Goal: Task Accomplishment & Management: Manage account settings

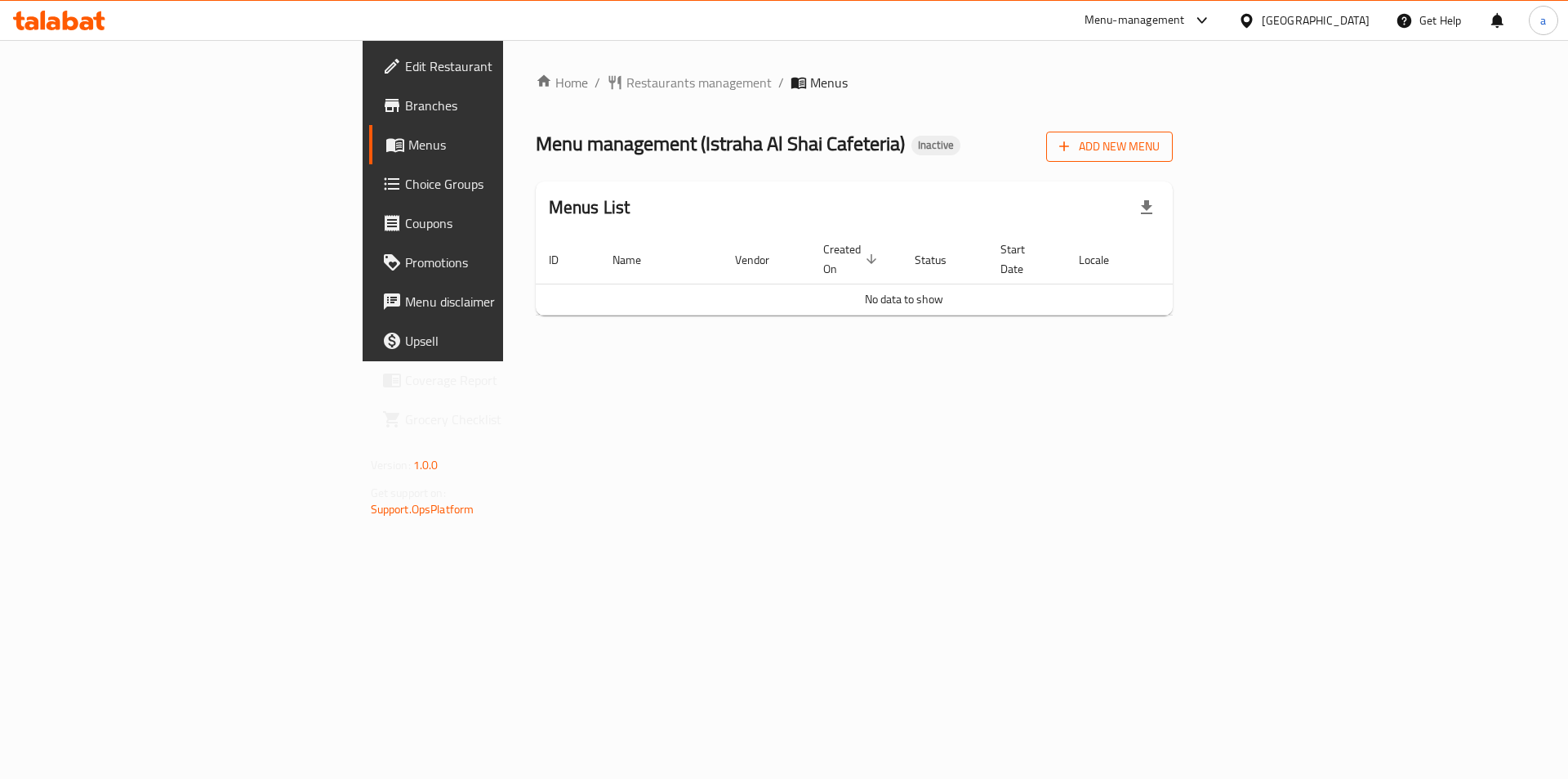
click at [1072, 140] on icon "button" at bounding box center [1064, 146] width 16 height 16
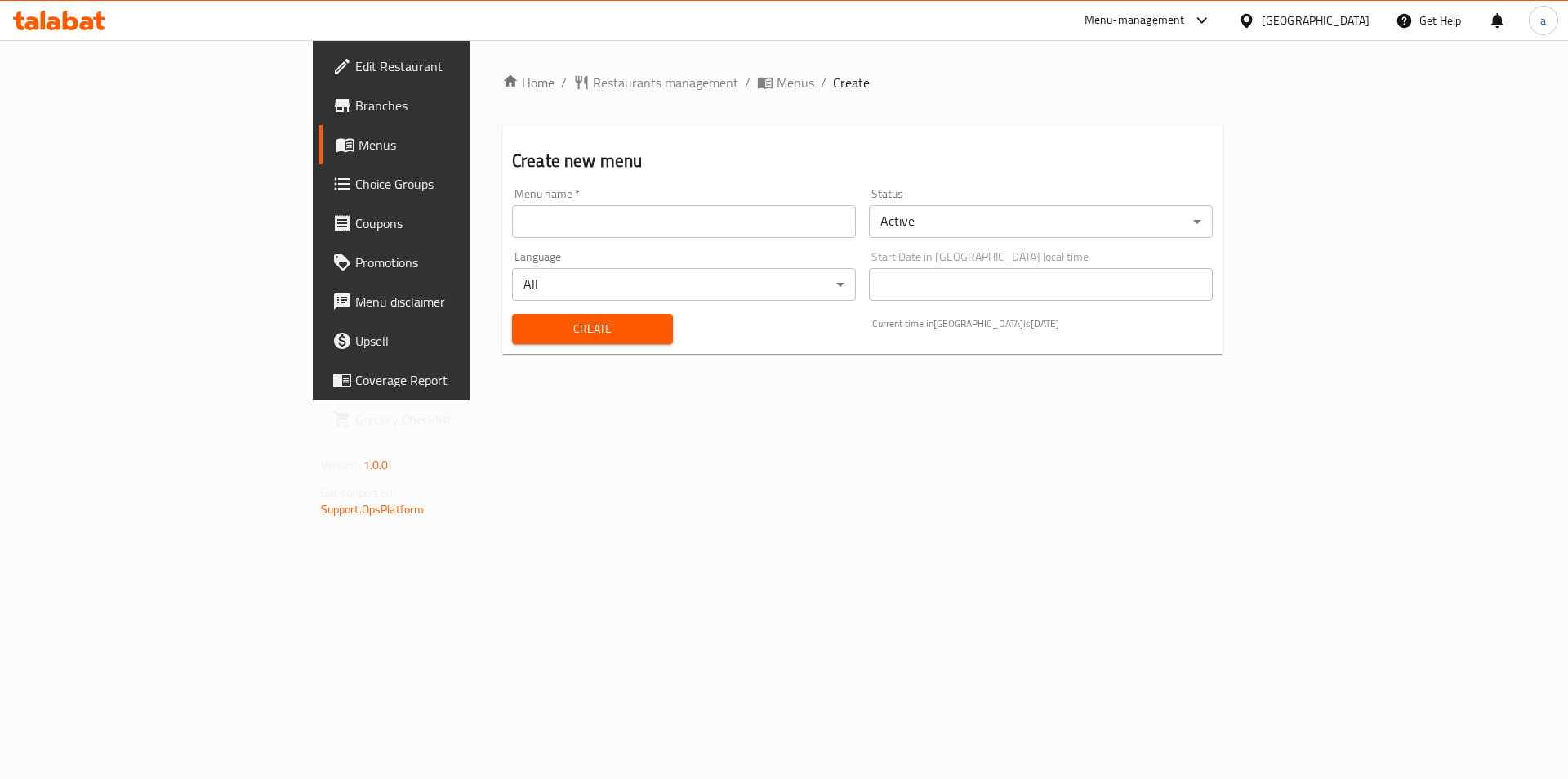
click at [512, 217] on input "text" at bounding box center [684, 221] width 344 height 33
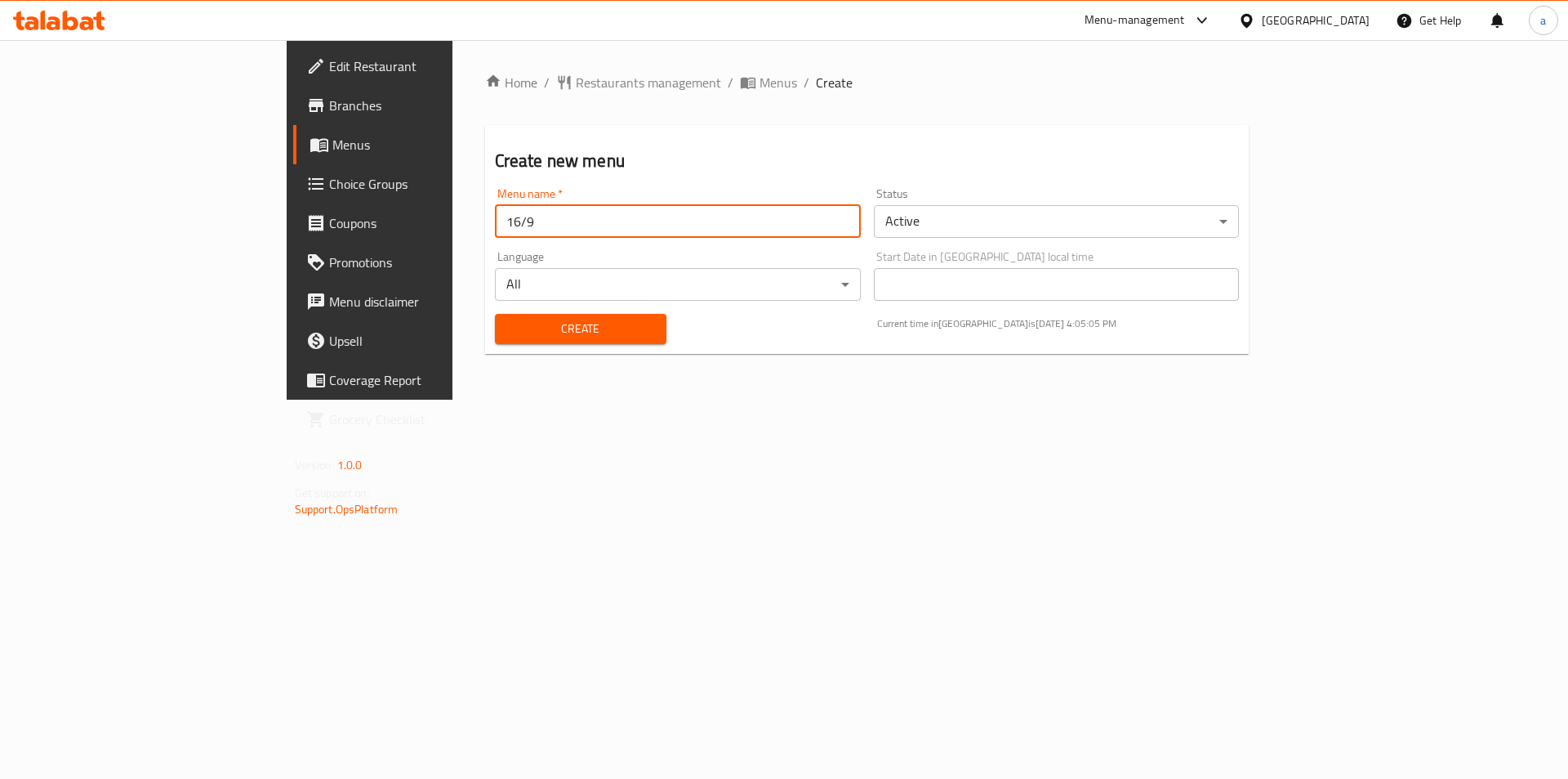
type input "16/9"
click at [486, 307] on div "Create" at bounding box center [581, 329] width 191 height 50
click at [508, 324] on span "Create" at bounding box center [581, 329] width 145 height 21
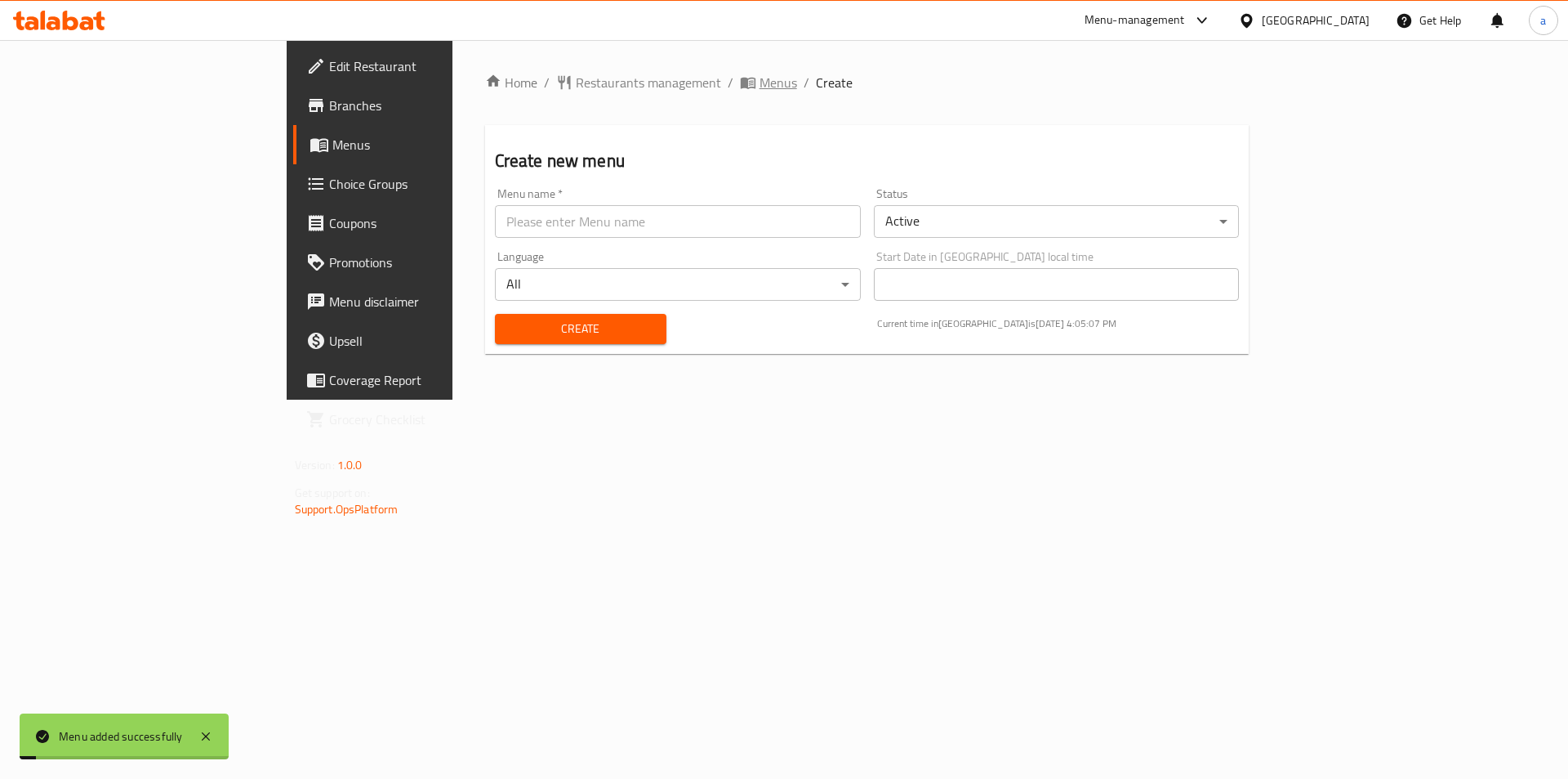
click at [760, 85] on span "Menus" at bounding box center [779, 82] width 38 height 20
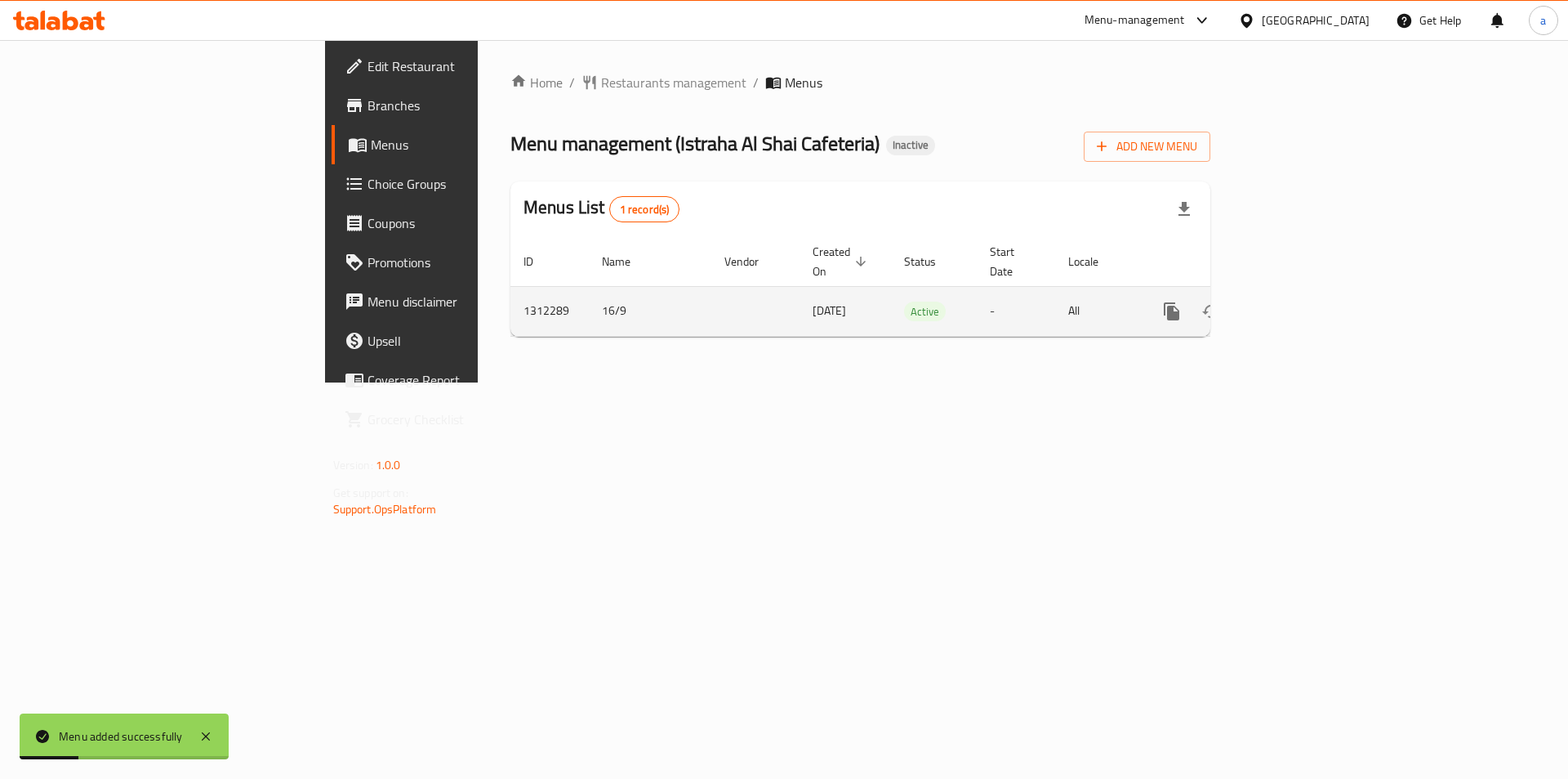
click at [1300, 302] on icon "enhanced table" at bounding box center [1290, 312] width 20 height 20
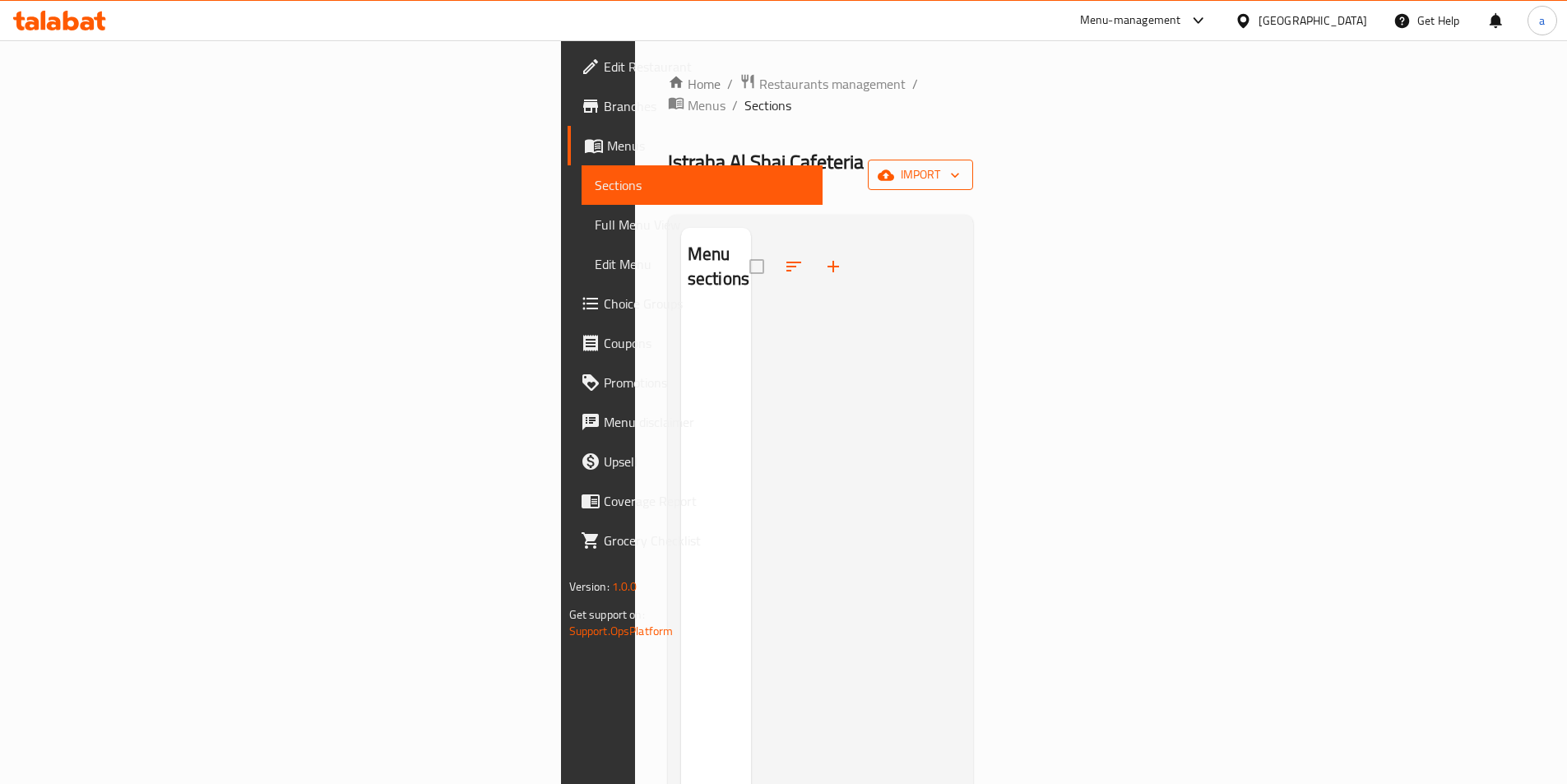
click at [894, 167] on icon "button" at bounding box center [886, 175] width 16 height 16
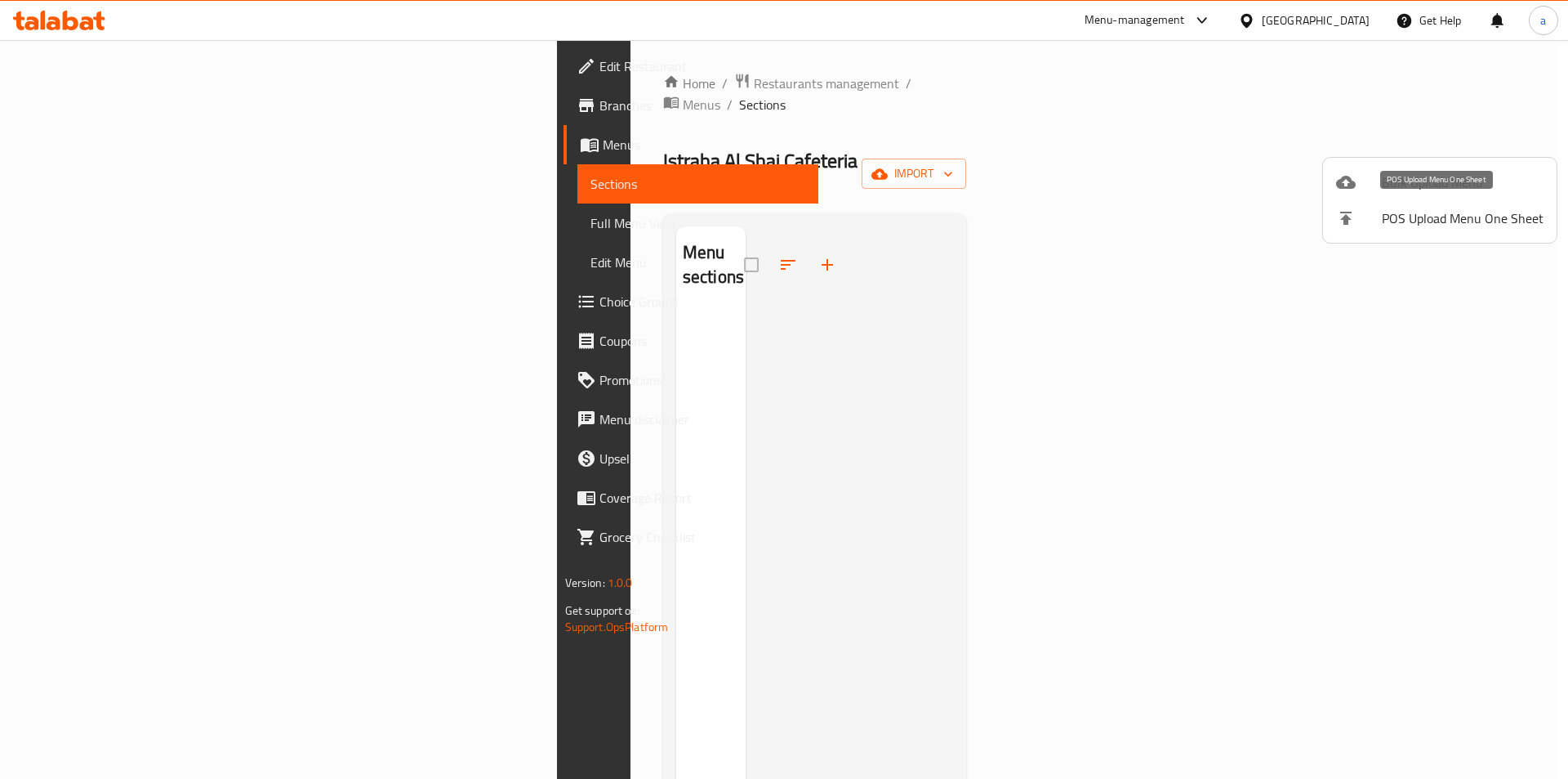
click at [1399, 186] on span "Bulk Upload Menu" at bounding box center [1463, 183] width 162 height 20
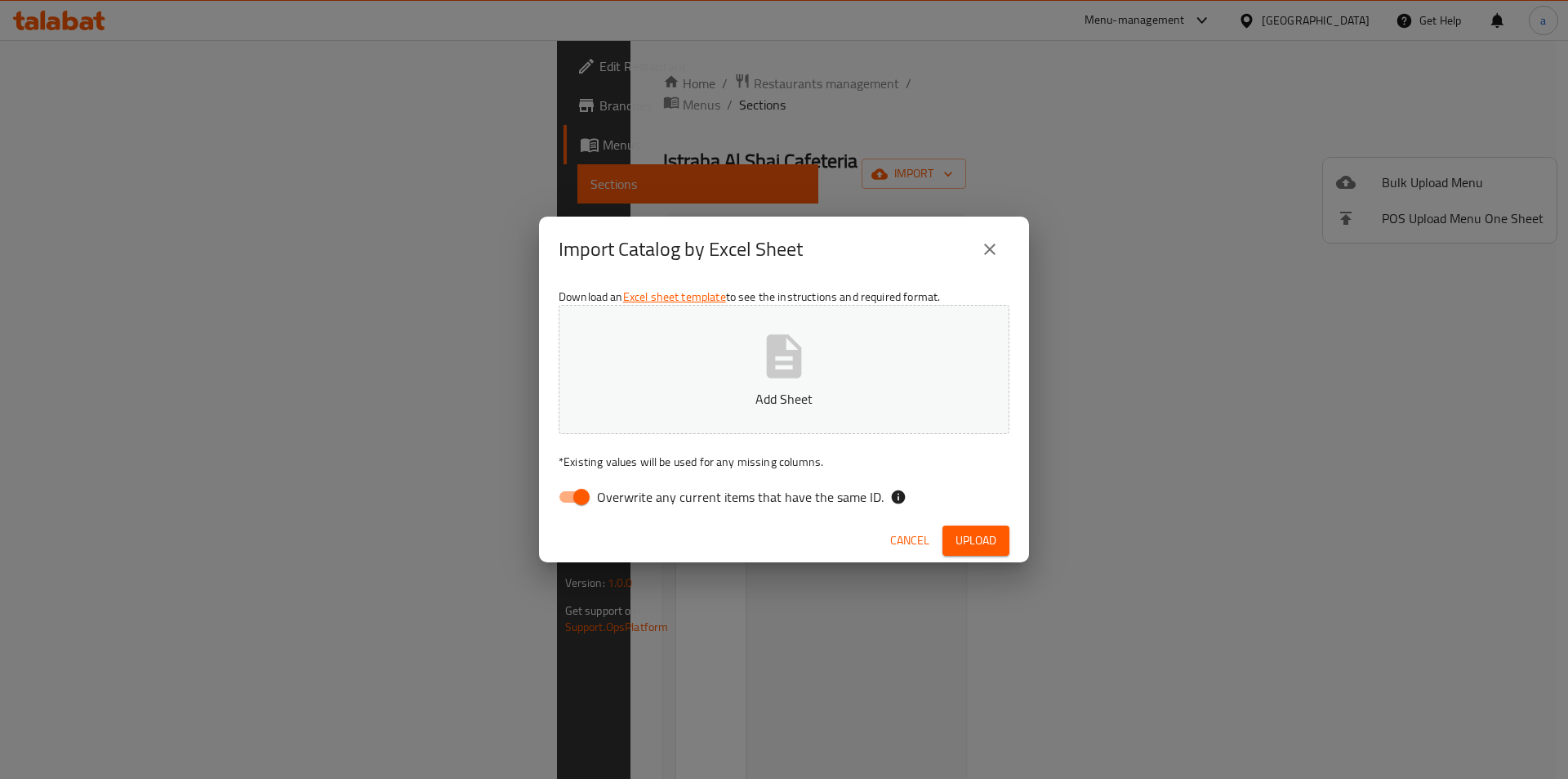
click at [572, 495] on input "Overwrite any current items that have the same ID." at bounding box center [582, 496] width 93 height 31
checkbox input "false"
click at [689, 352] on button "Add Sheet" at bounding box center [784, 370] width 451 height 129
click at [998, 545] on button "Upload" at bounding box center [975, 541] width 67 height 30
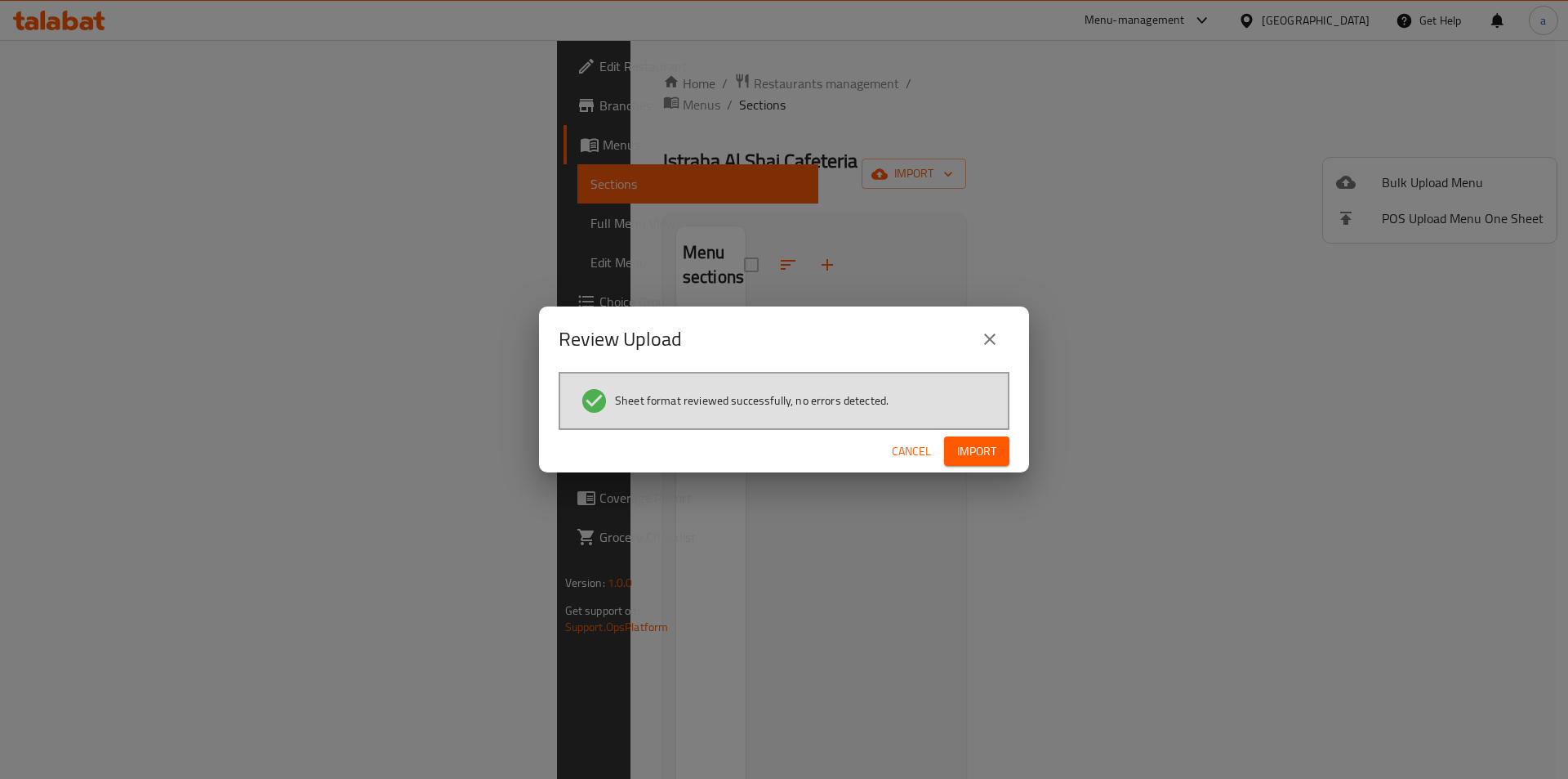
click at [961, 453] on span "Import" at bounding box center [976, 451] width 39 height 21
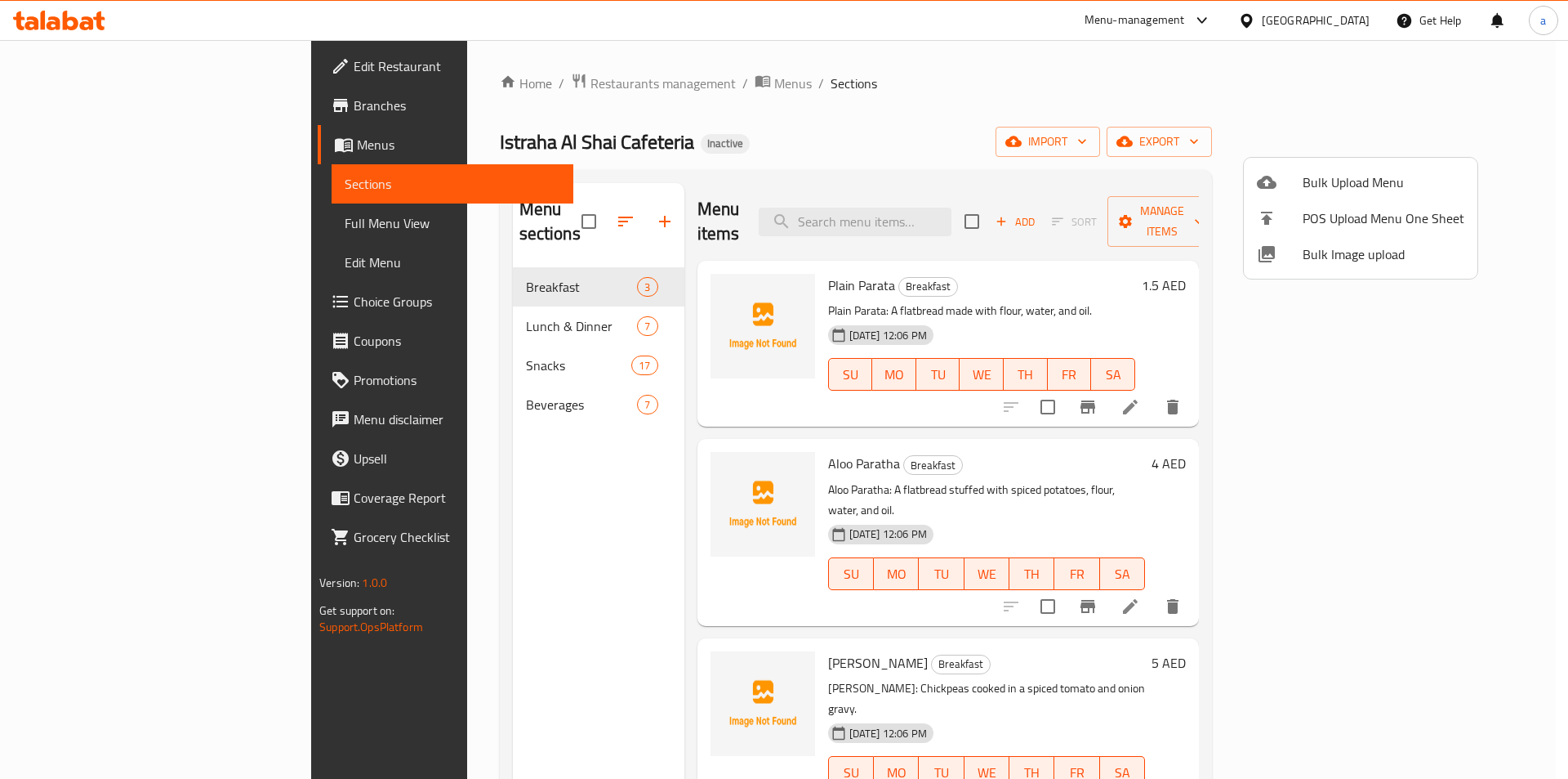
click at [103, 112] on div at bounding box center [784, 390] width 1568 height 779
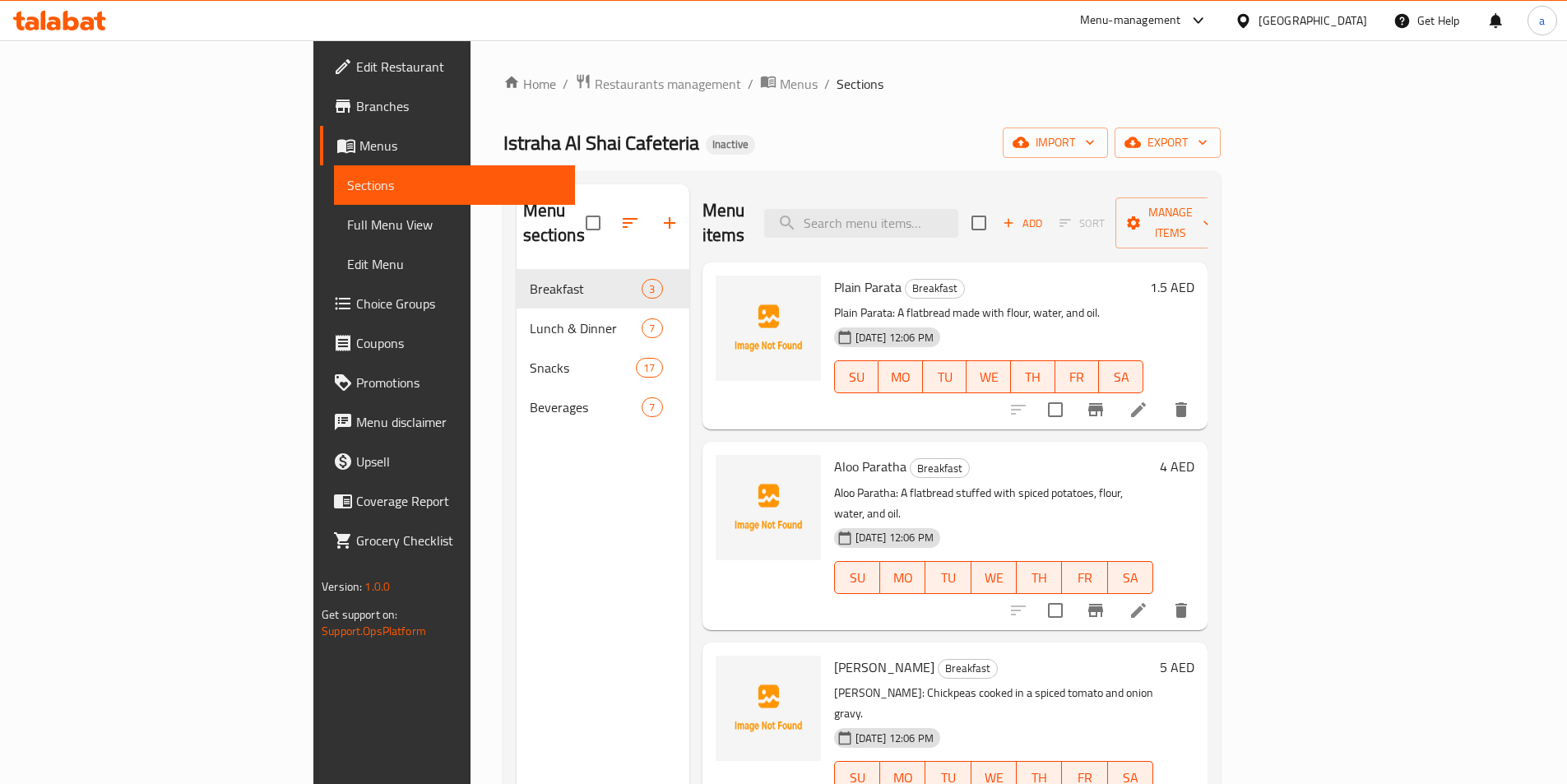
click at [356, 113] on span "Branches" at bounding box center [459, 106] width 206 height 20
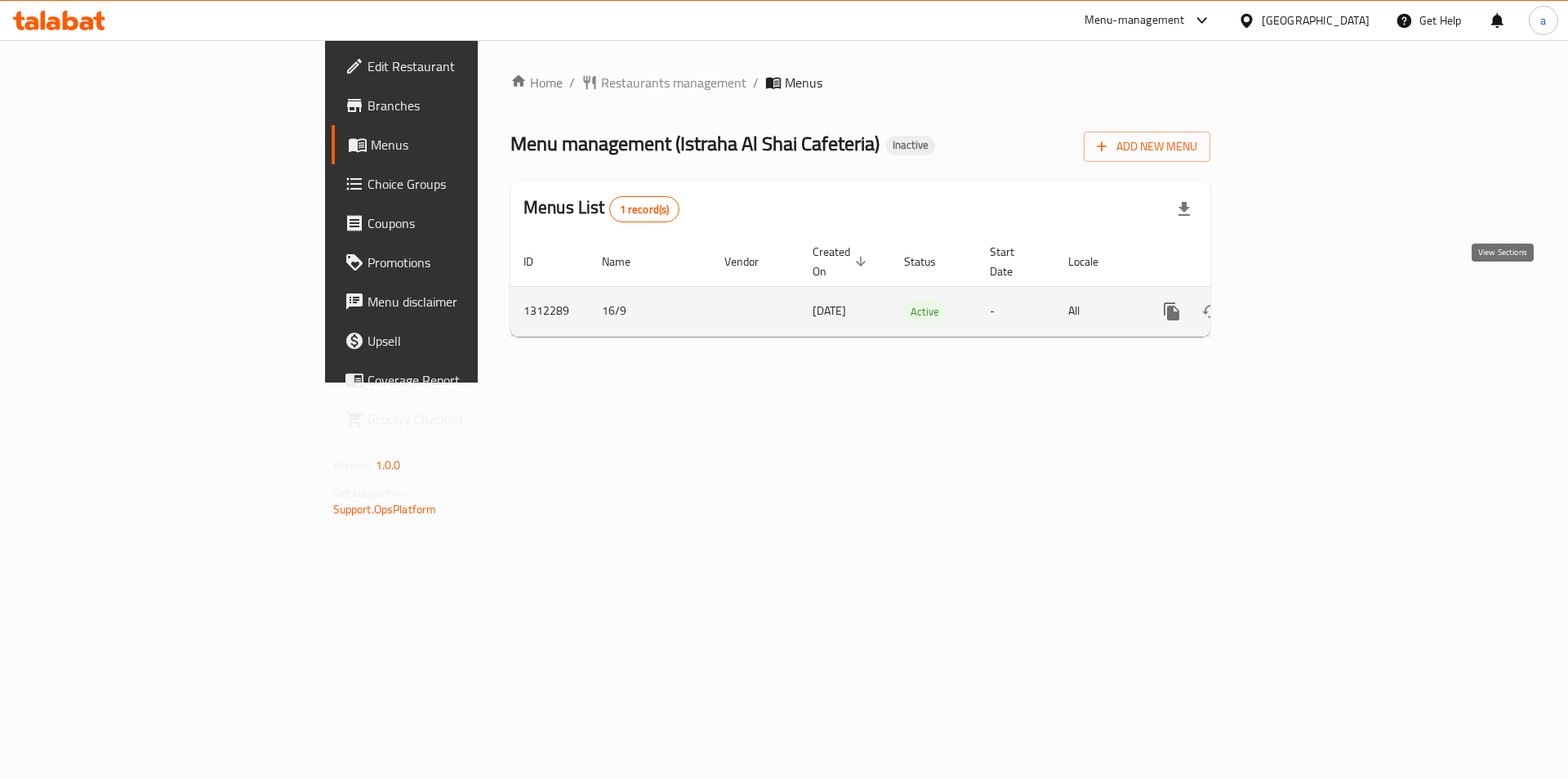
click at [1297, 304] on icon "enhanced table" at bounding box center [1289, 311] width 15 height 15
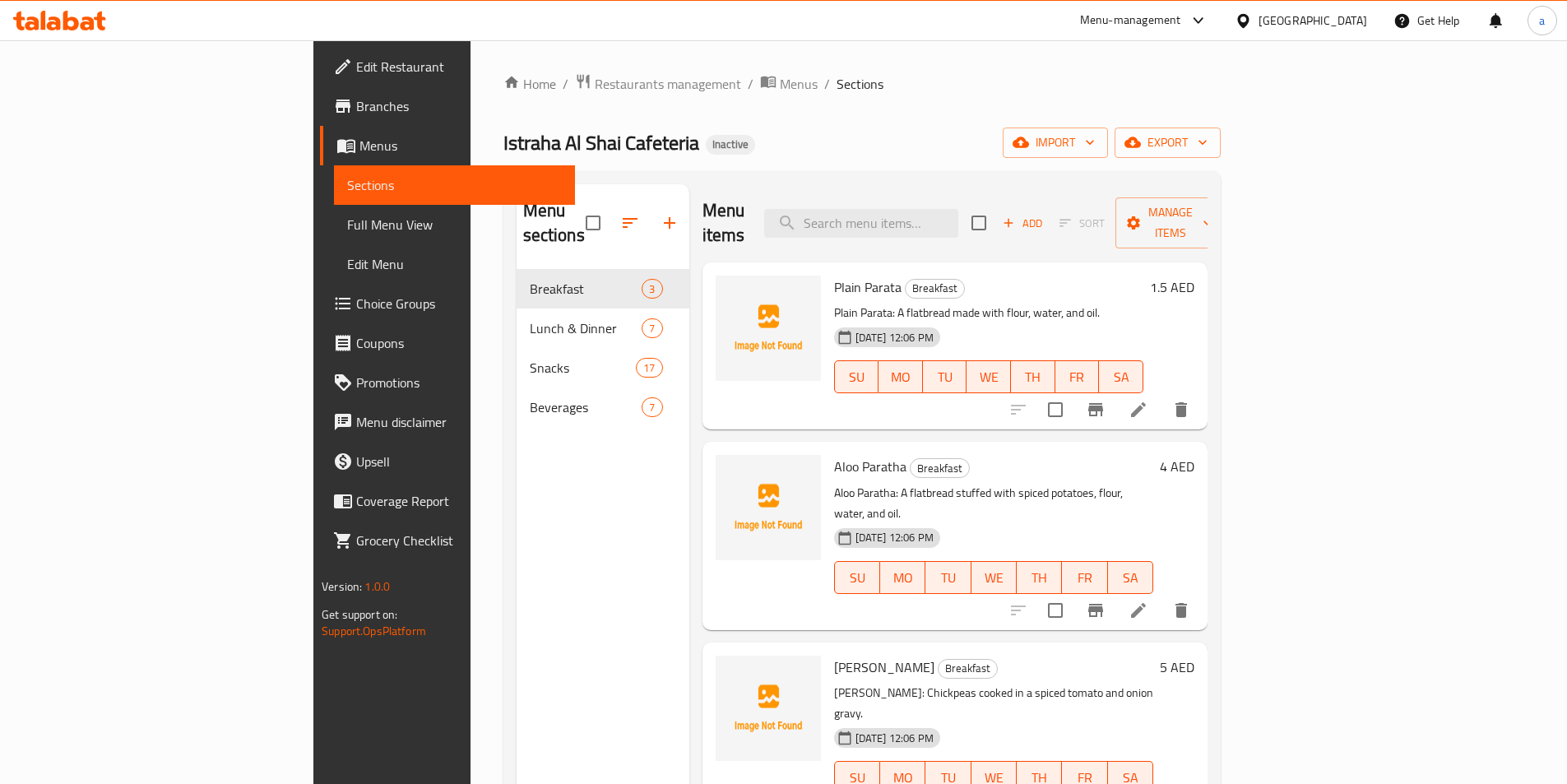
click at [334, 211] on link "Full Menu View" at bounding box center [454, 224] width 241 height 39
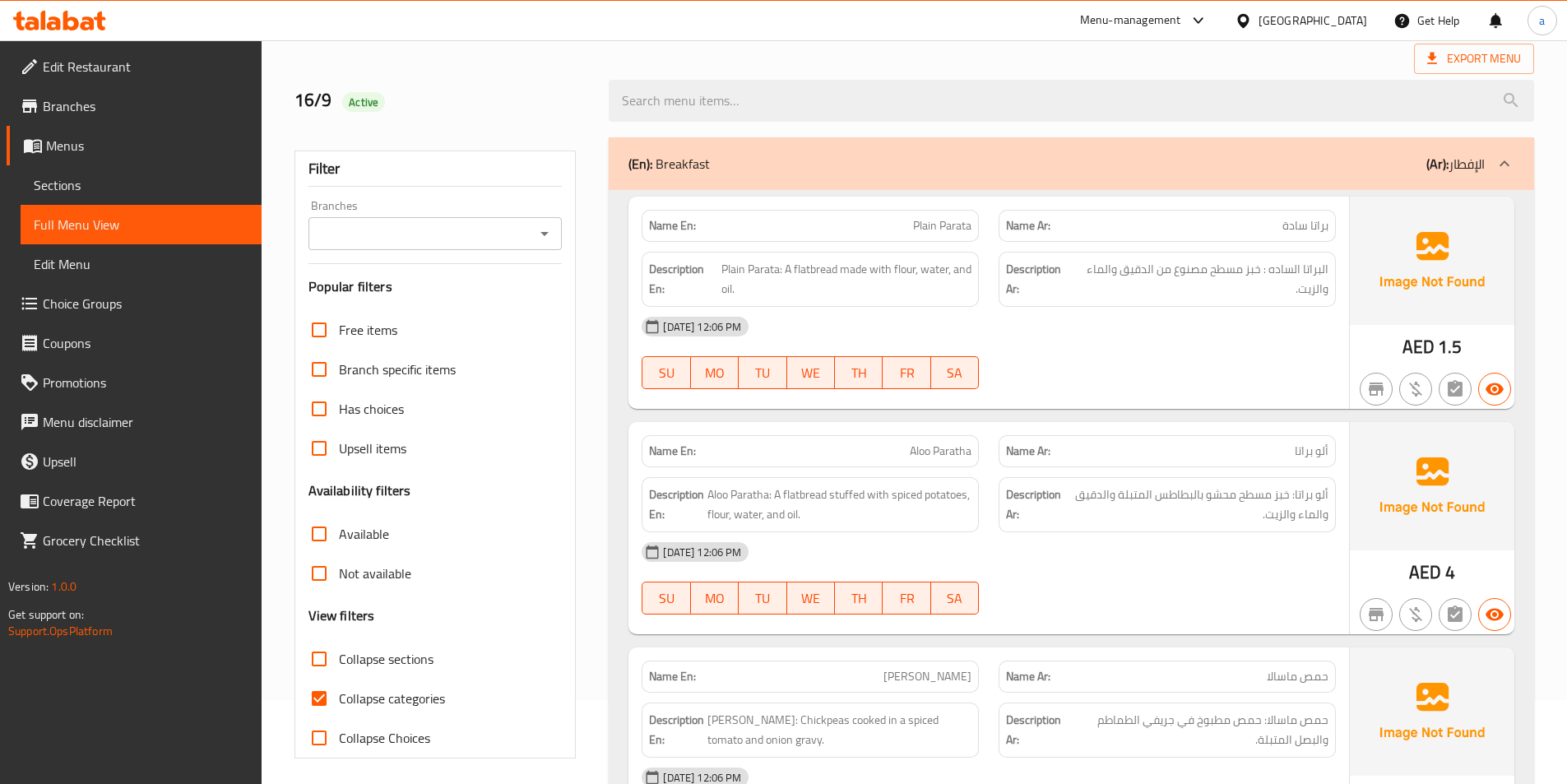
scroll to position [165, 0]
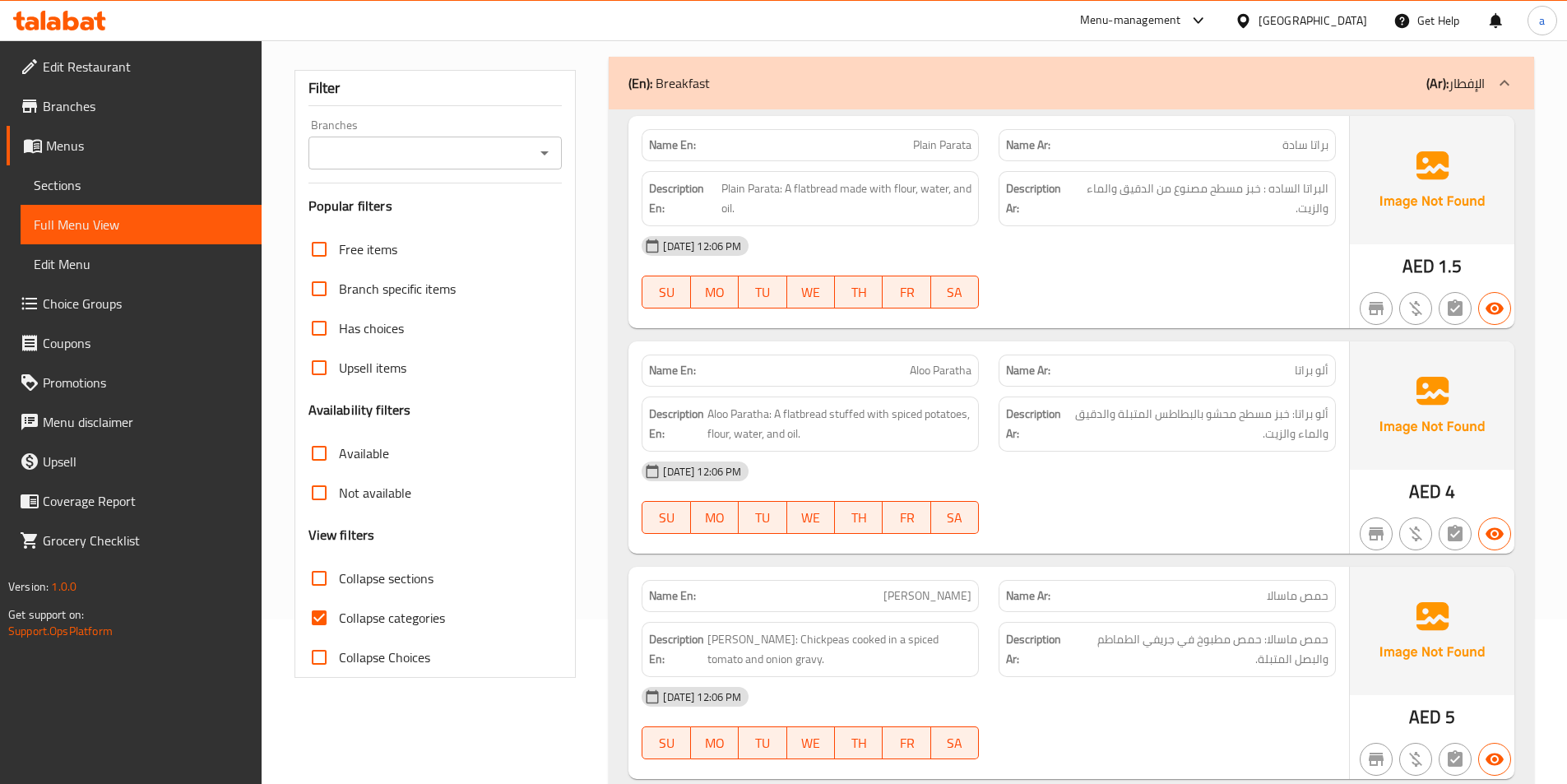
click at [384, 628] on span "Collapse categories" at bounding box center [392, 618] width 106 height 20
click at [339, 628] on input "Collapse categories" at bounding box center [318, 617] width 39 height 39
checkbox input "false"
click at [1248, 292] on div "[DATE] 12:06 PM SU MO TU WE TH FR SA" at bounding box center [989, 272] width 714 height 92
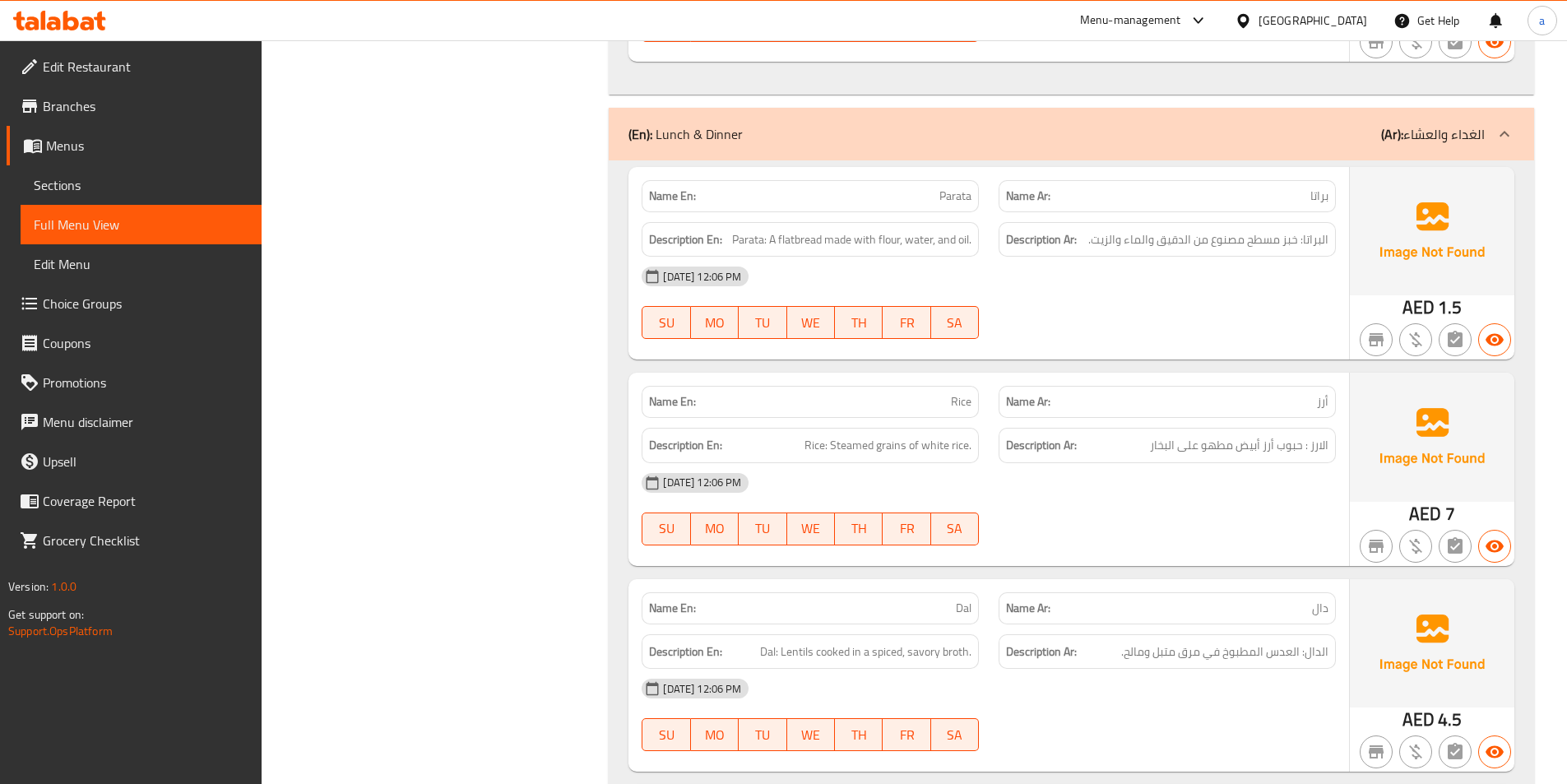
scroll to position [905, 0]
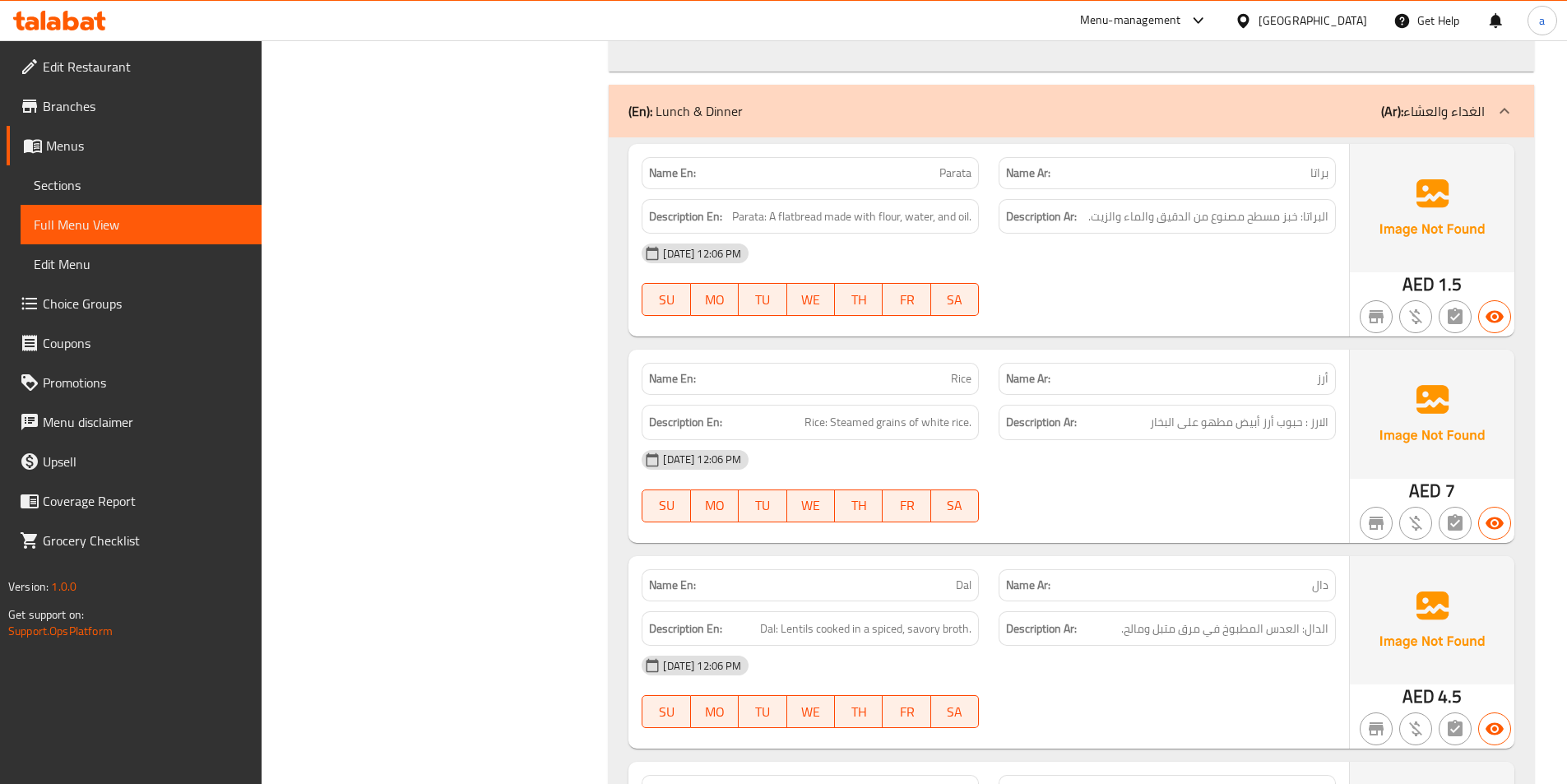
click at [1059, 282] on div "[DATE] 12:06 PM SU MO TU WE TH FR SA" at bounding box center [989, 280] width 714 height 92
click at [1025, 277] on div "[DATE] 12:06 PM SU MO TU WE TH FR SA" at bounding box center [989, 280] width 714 height 92
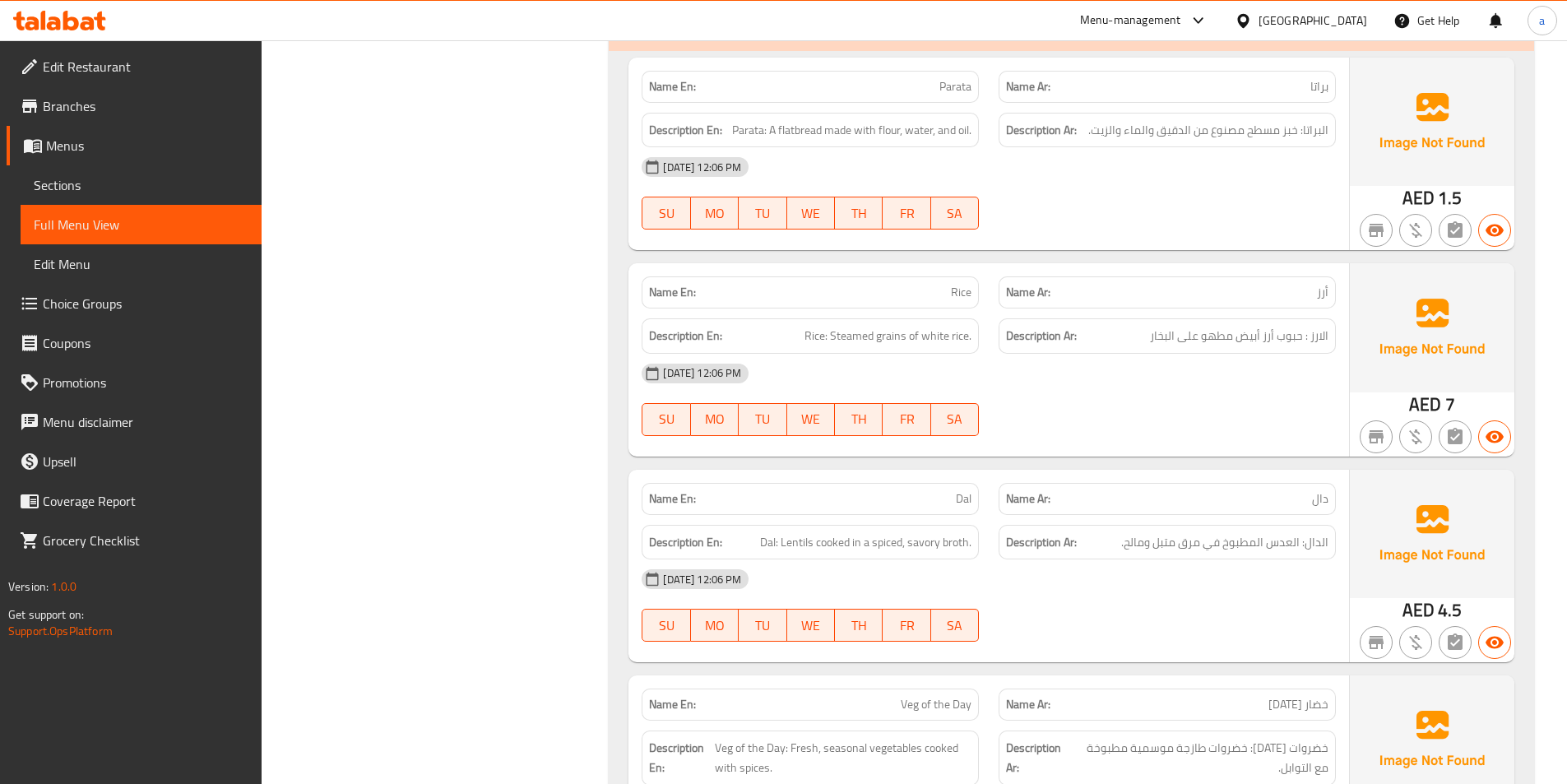
scroll to position [1152, 0]
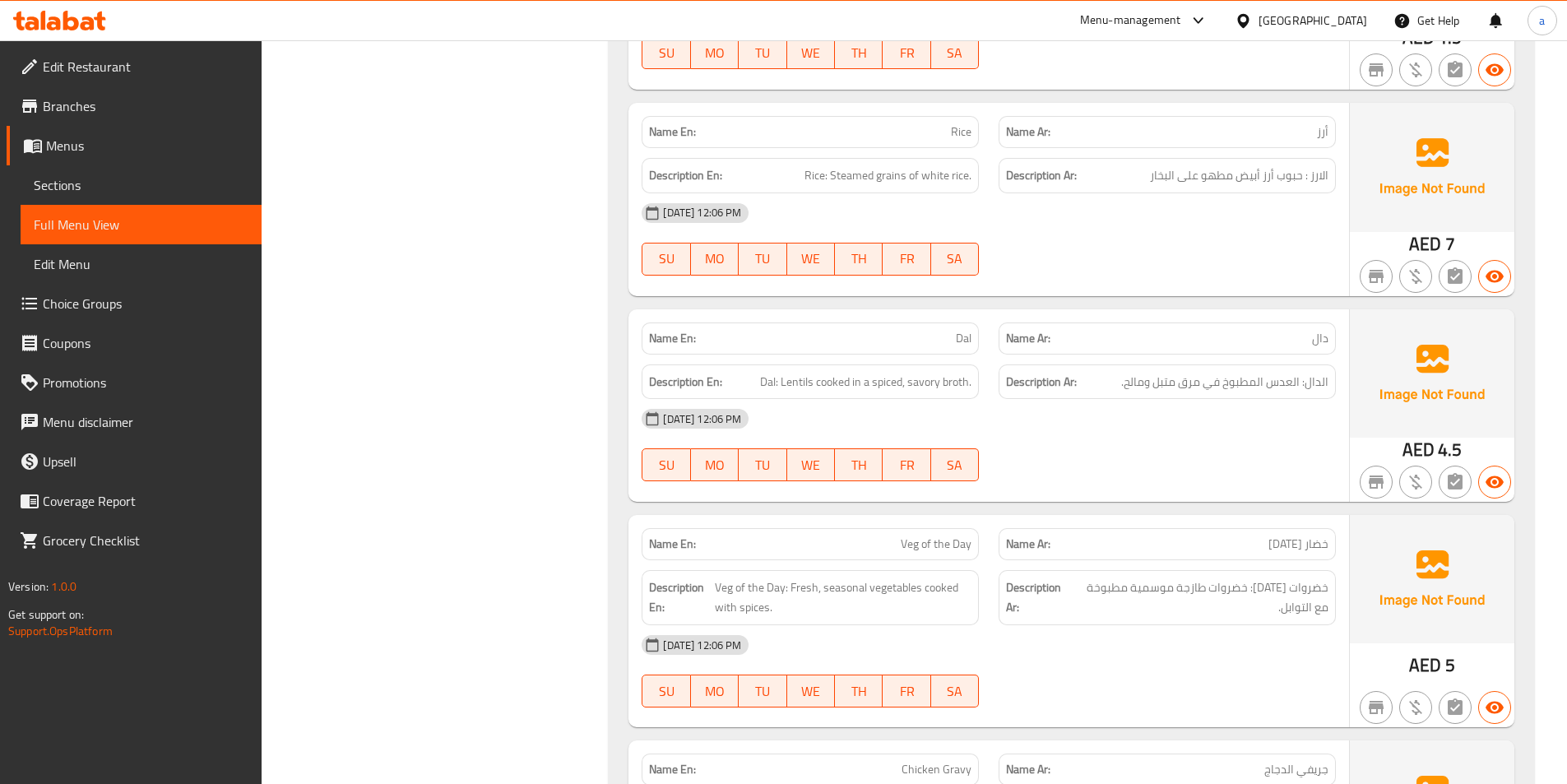
click at [1084, 249] on div "[DATE] 12:06 PM SU MO TU WE TH FR SA" at bounding box center [989, 239] width 714 height 92
click at [859, 178] on span "Rice: Steamed grains of white rice." at bounding box center [887, 175] width 167 height 21
click at [1124, 263] on div "[DATE] 12:06 PM SU MO TU WE TH FR SA" at bounding box center [989, 239] width 714 height 92
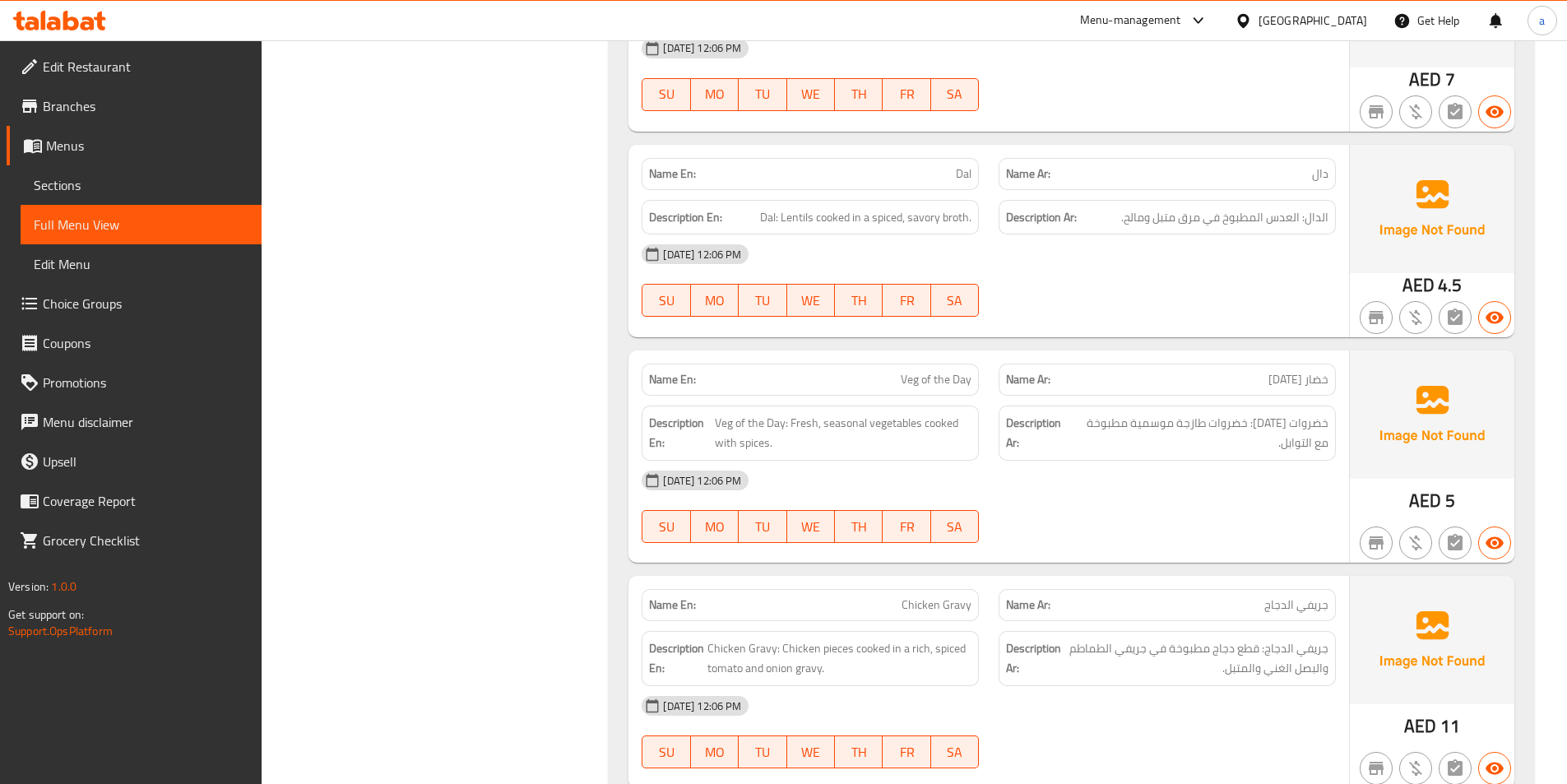
scroll to position [1398, 0]
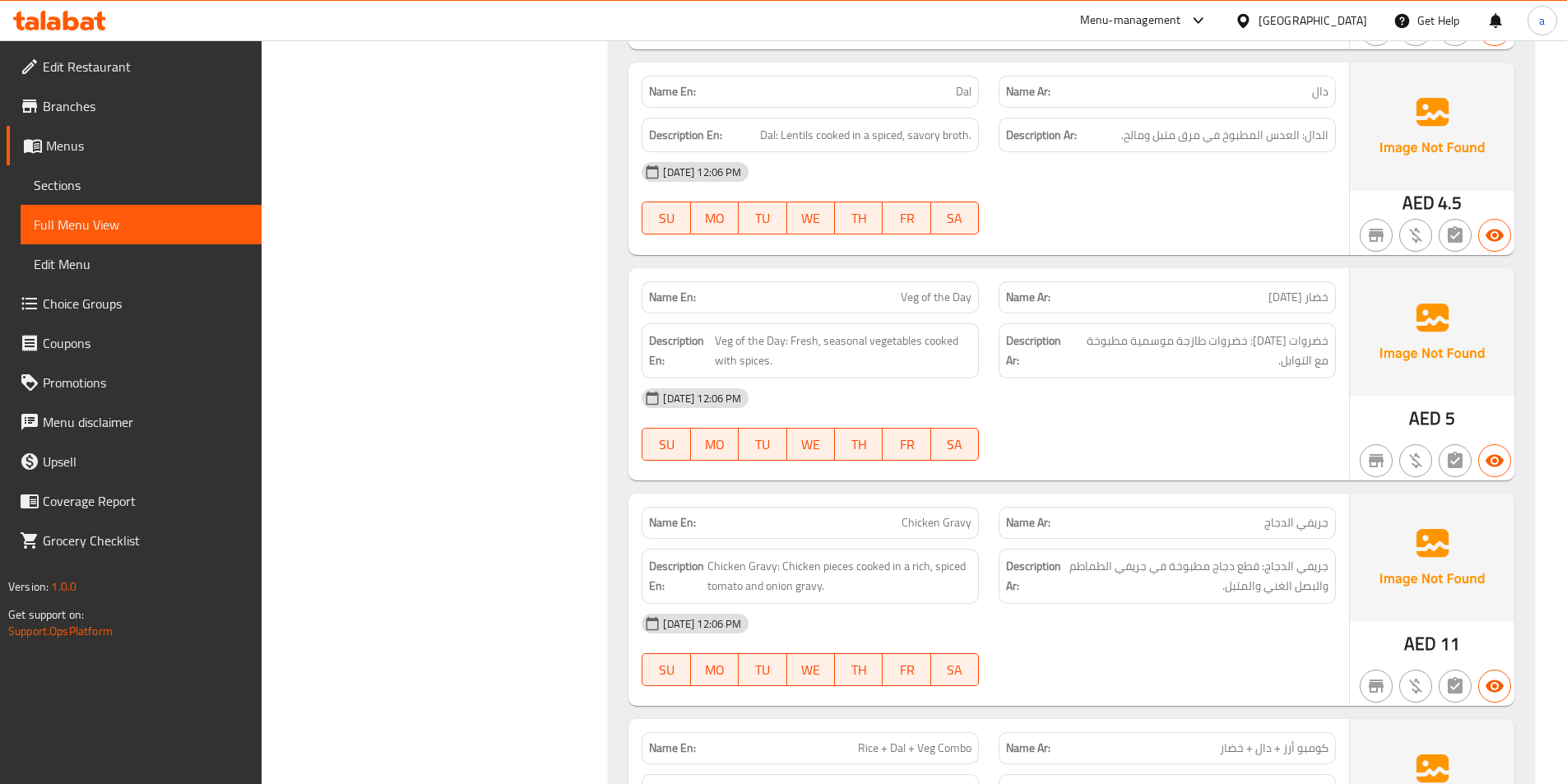
click at [1124, 203] on div "[DATE] 12:06 PM SU MO TU WE TH FR SA" at bounding box center [989, 198] width 714 height 92
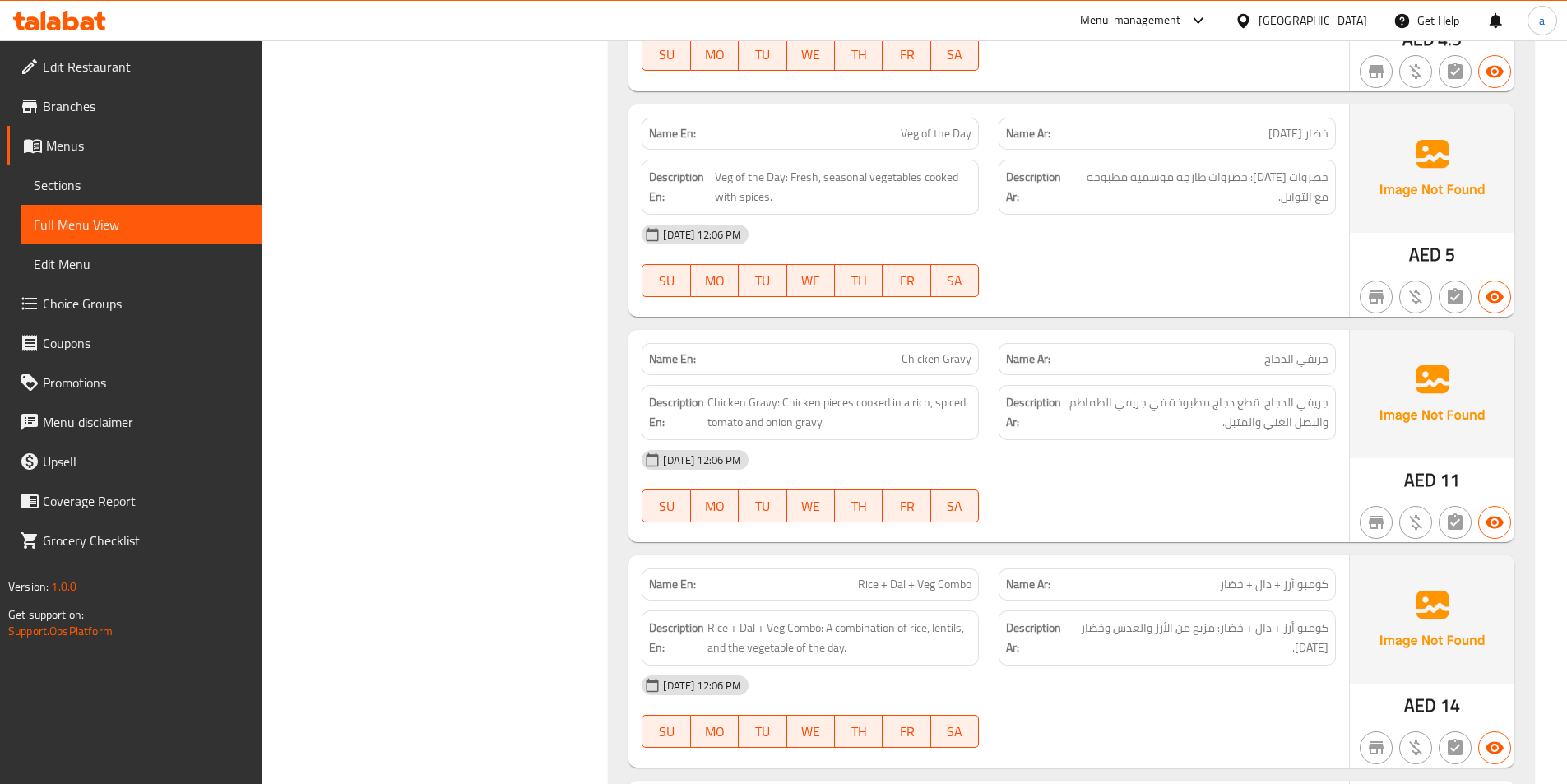
scroll to position [1563, 0]
click at [1082, 245] on div "[DATE] 12:06 PM" at bounding box center [989, 233] width 714 height 39
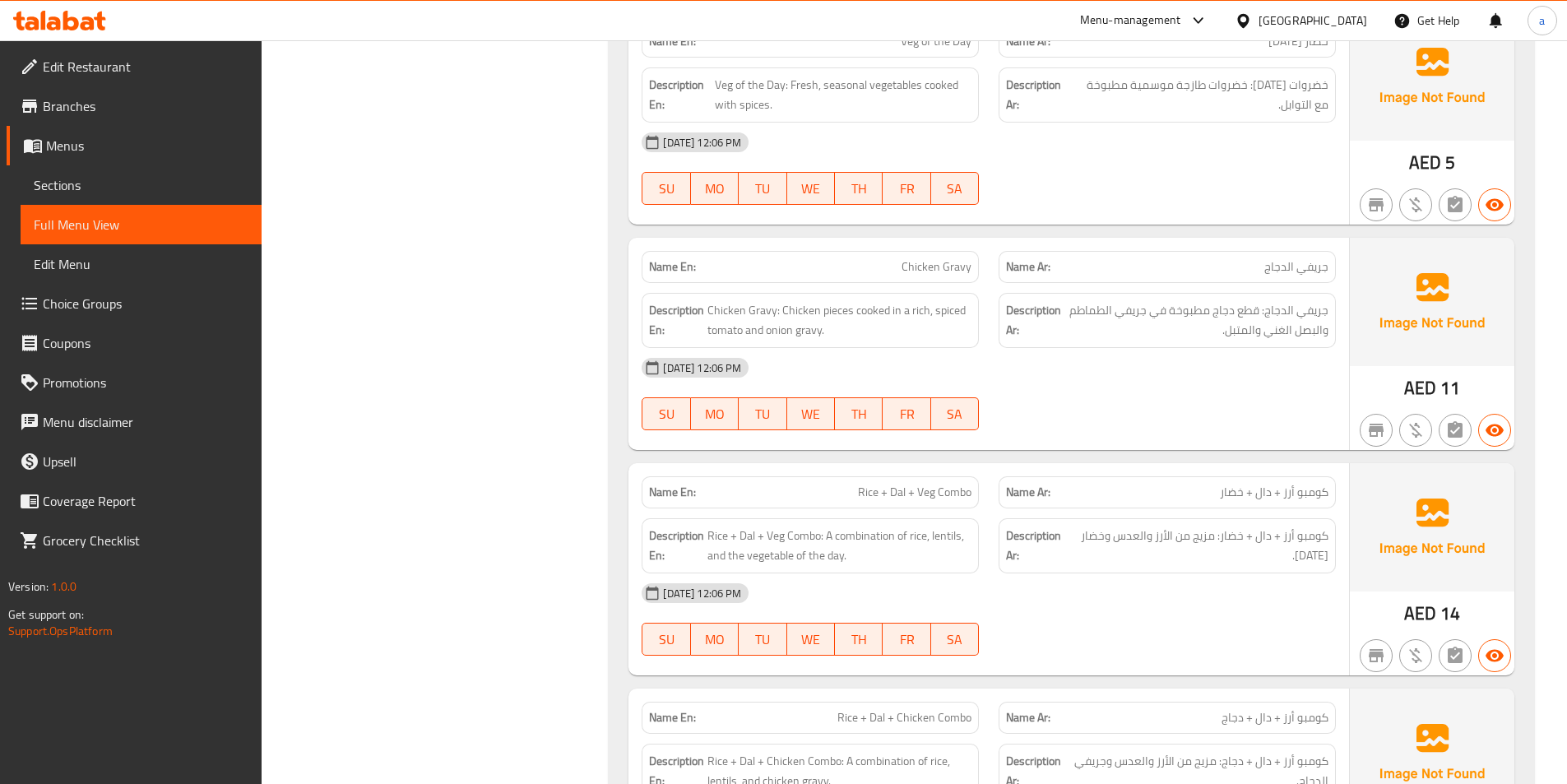
scroll to position [1727, 0]
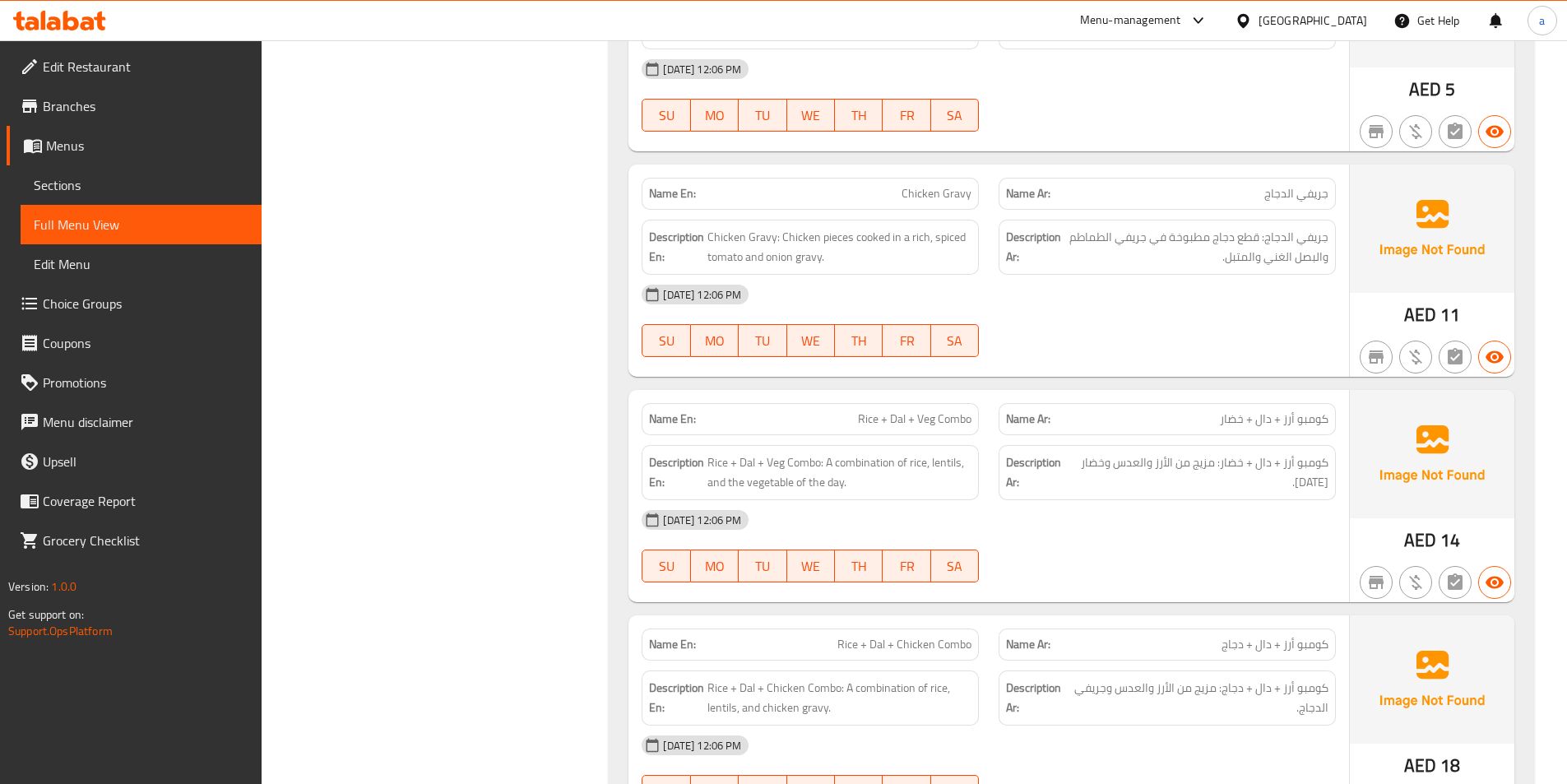
click at [1041, 318] on div "[DATE] 12:06 PM SU MO TU WE TH FR SA" at bounding box center [989, 321] width 714 height 92
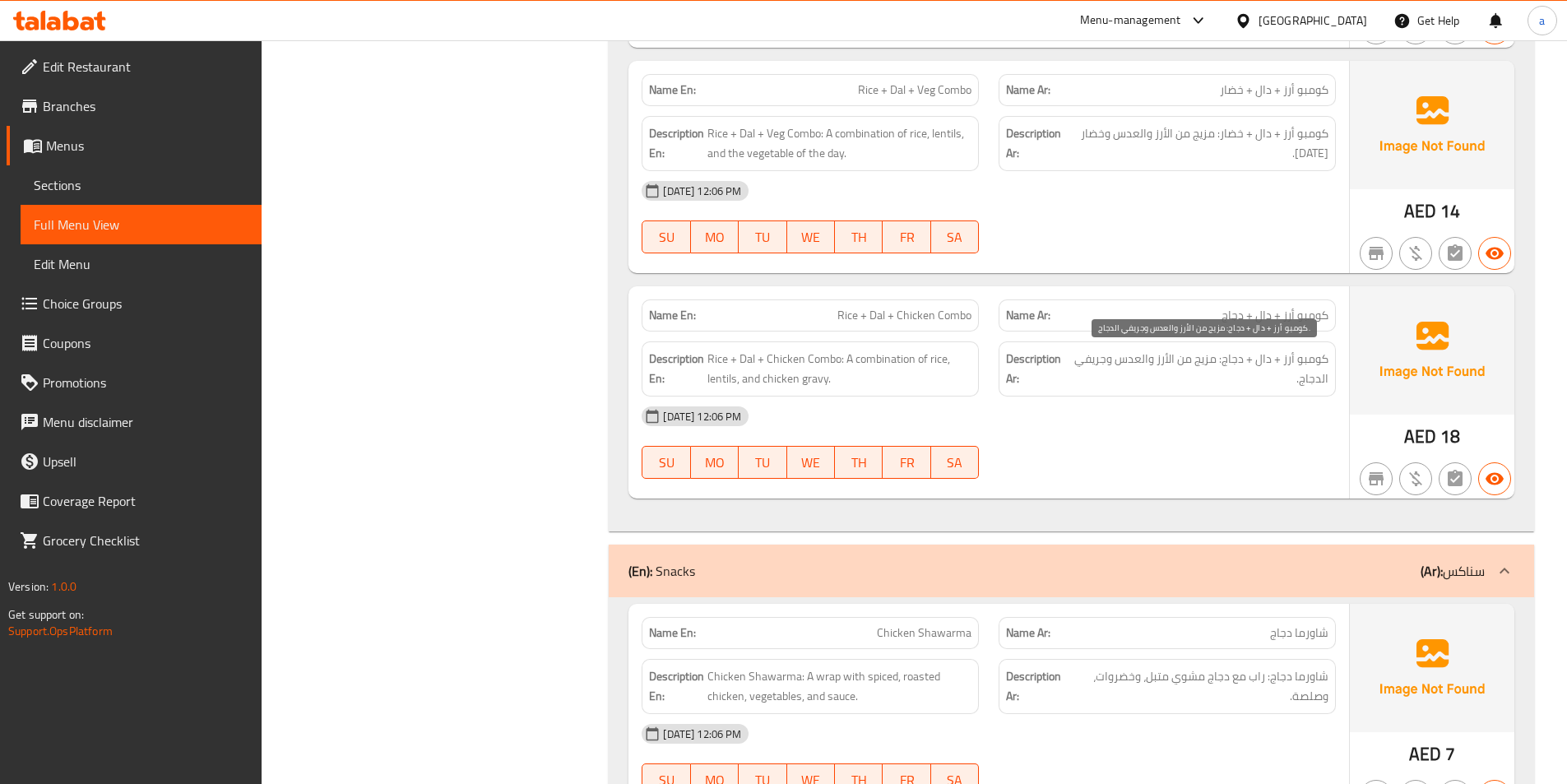
scroll to position [2221, 0]
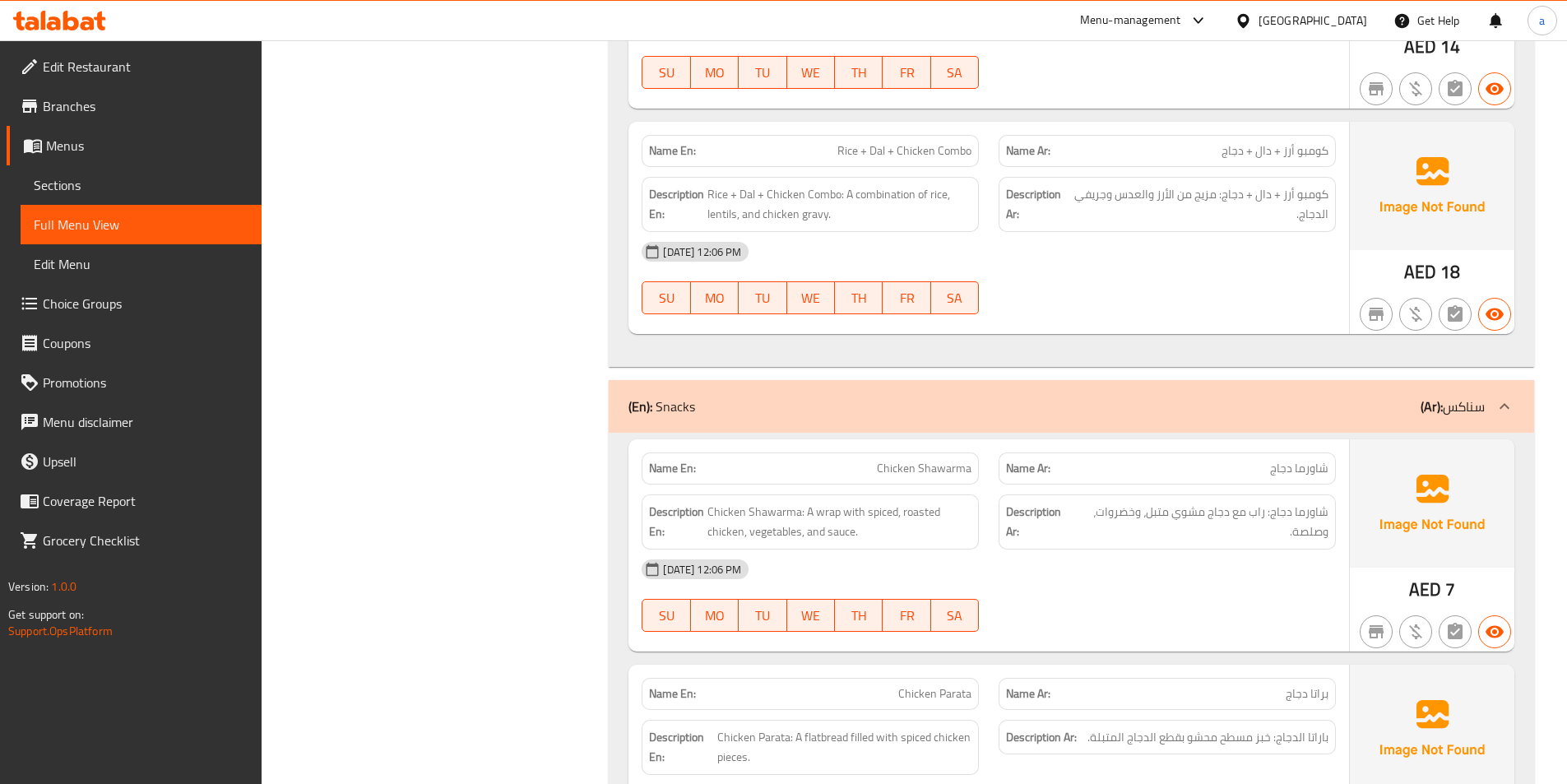
click at [1127, 298] on div "[DATE] 12:06 PM SU MO TU WE TH FR SA" at bounding box center [989, 278] width 714 height 92
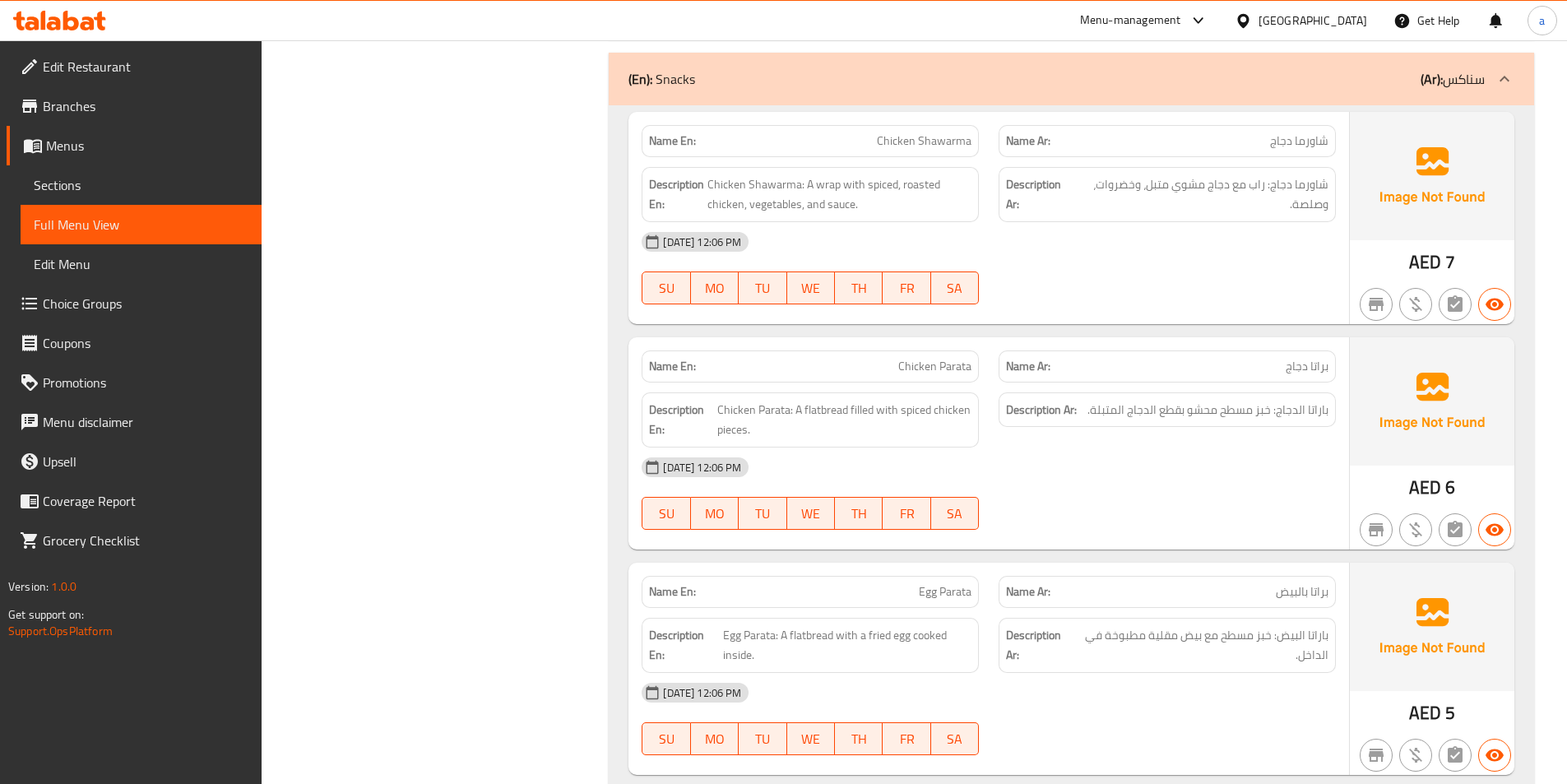
scroll to position [2550, 0]
click at [1154, 279] on div "[DATE] 12:06 PM SU MO TU WE TH FR SA" at bounding box center [989, 266] width 714 height 92
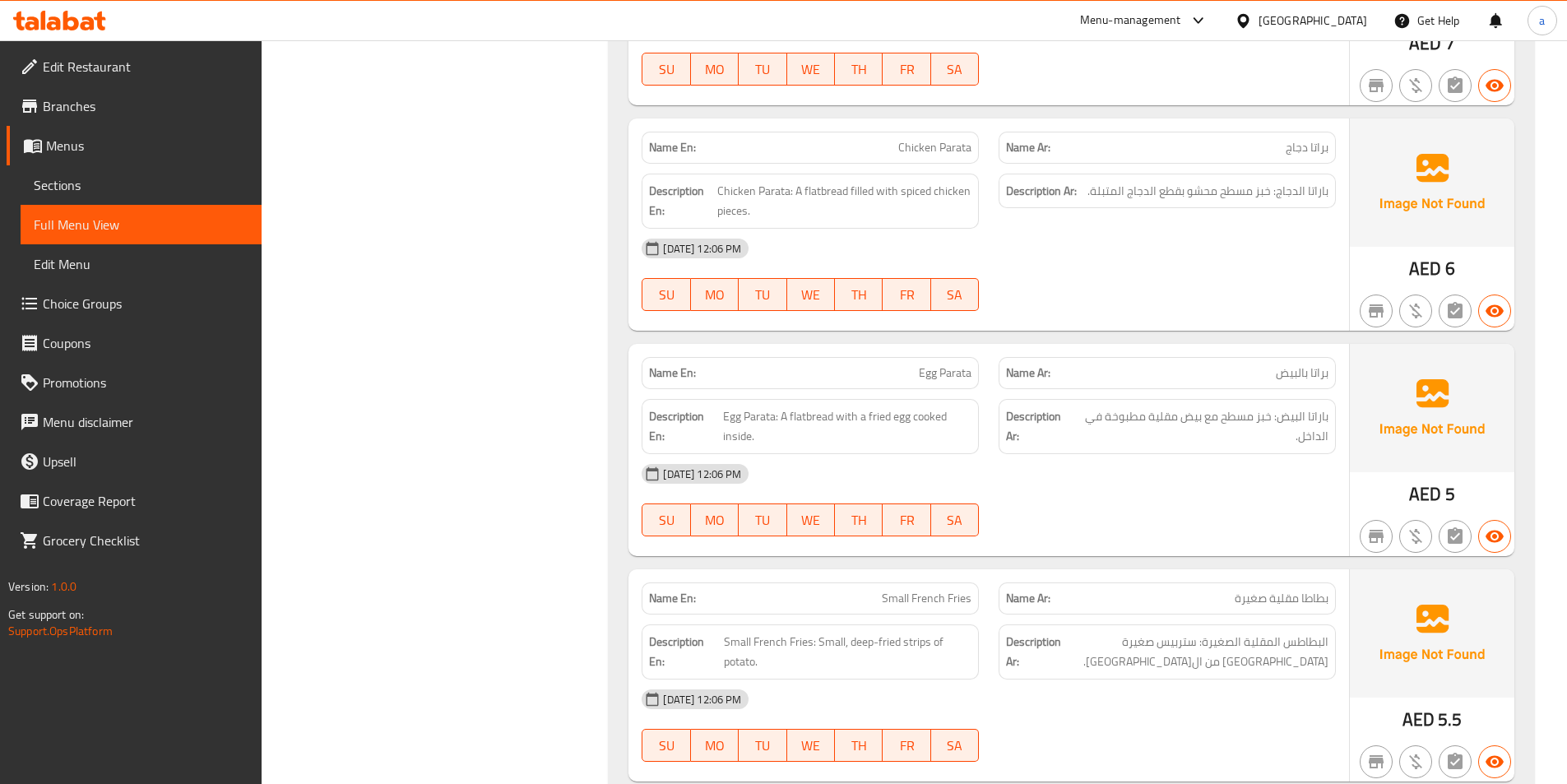
scroll to position [2797, 0]
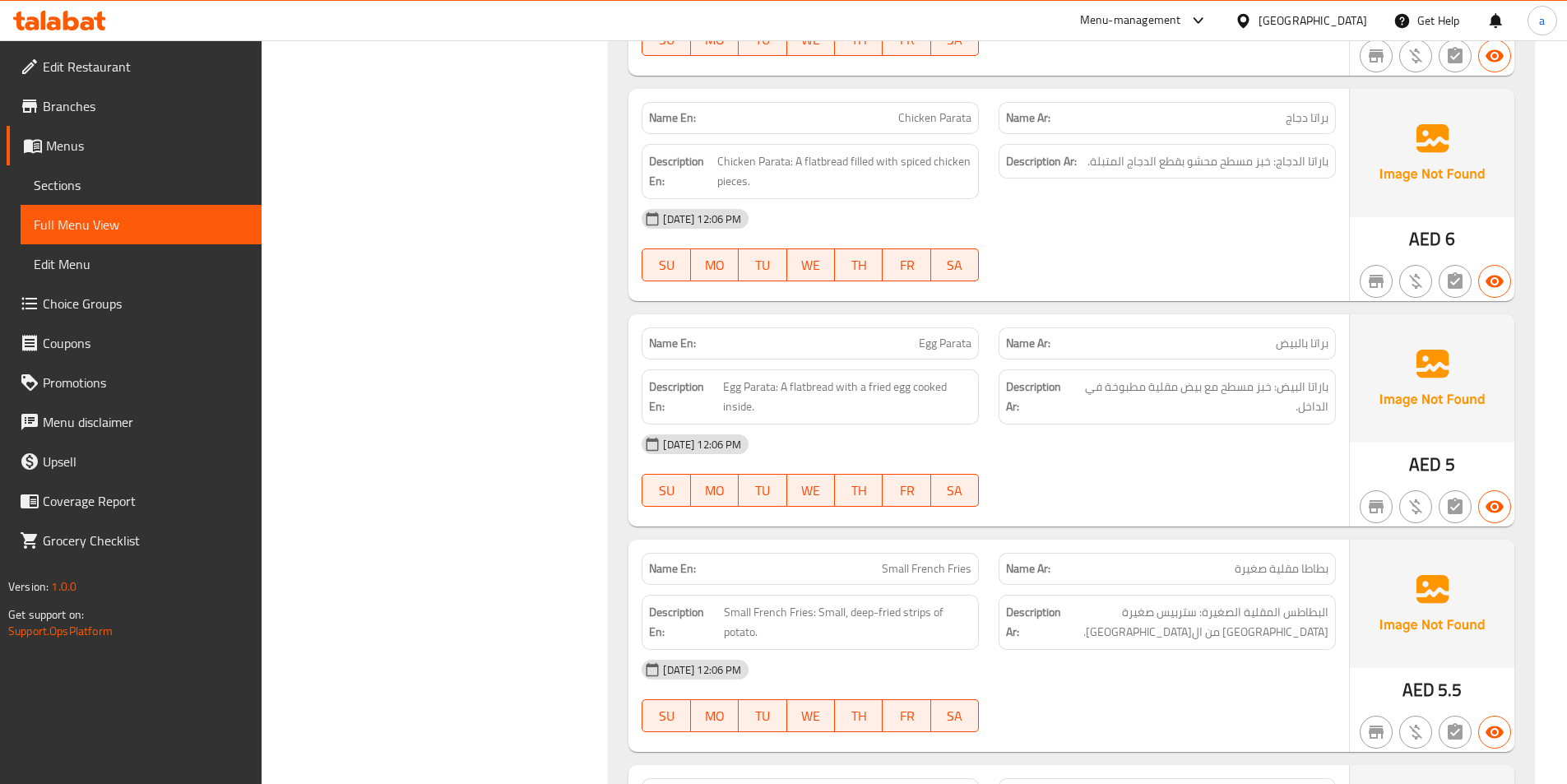
click at [1184, 262] on div "[DATE] 12:06 PM SU MO TU WE TH FR SA" at bounding box center [989, 245] width 714 height 92
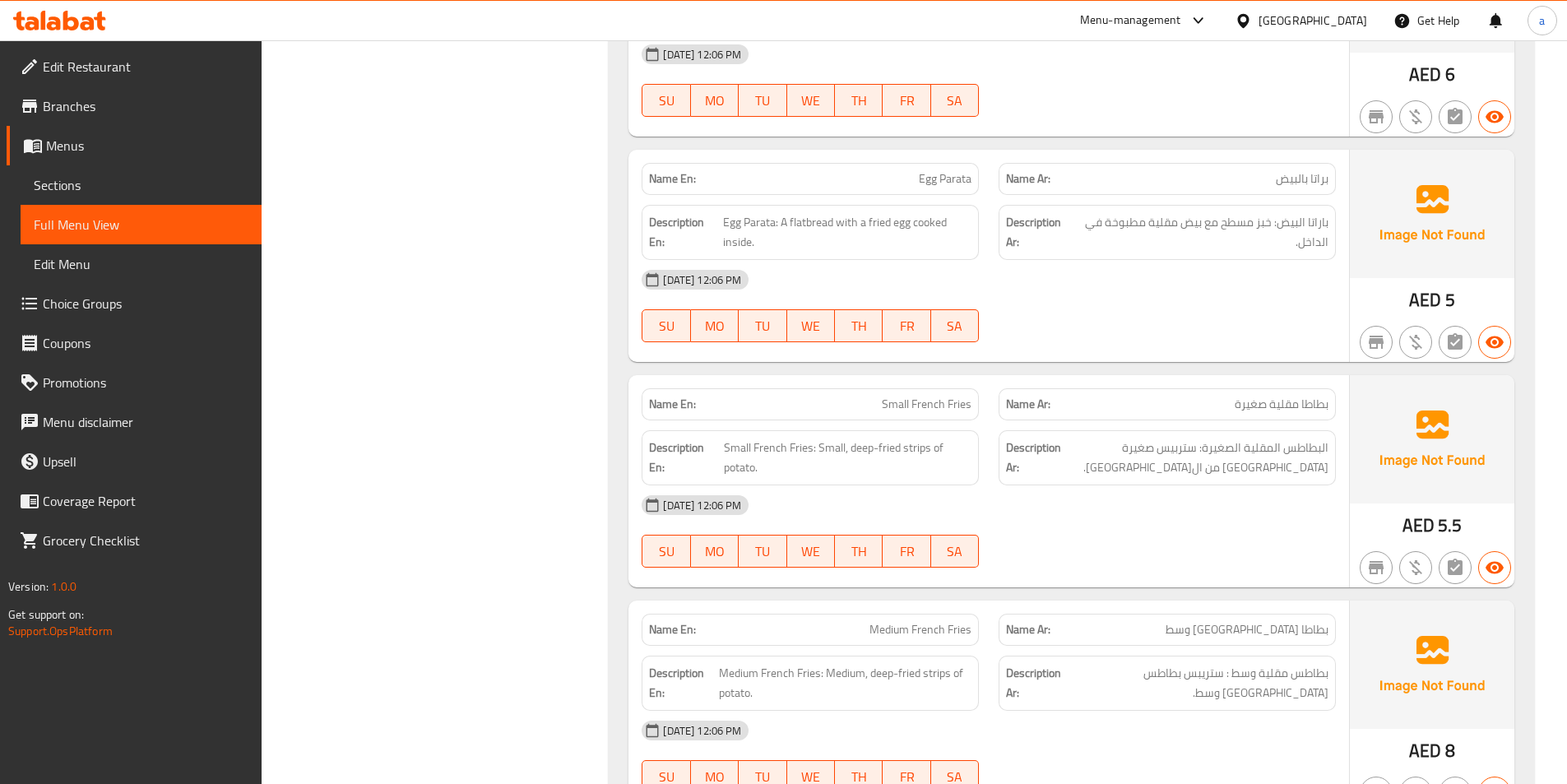
scroll to position [3043, 0]
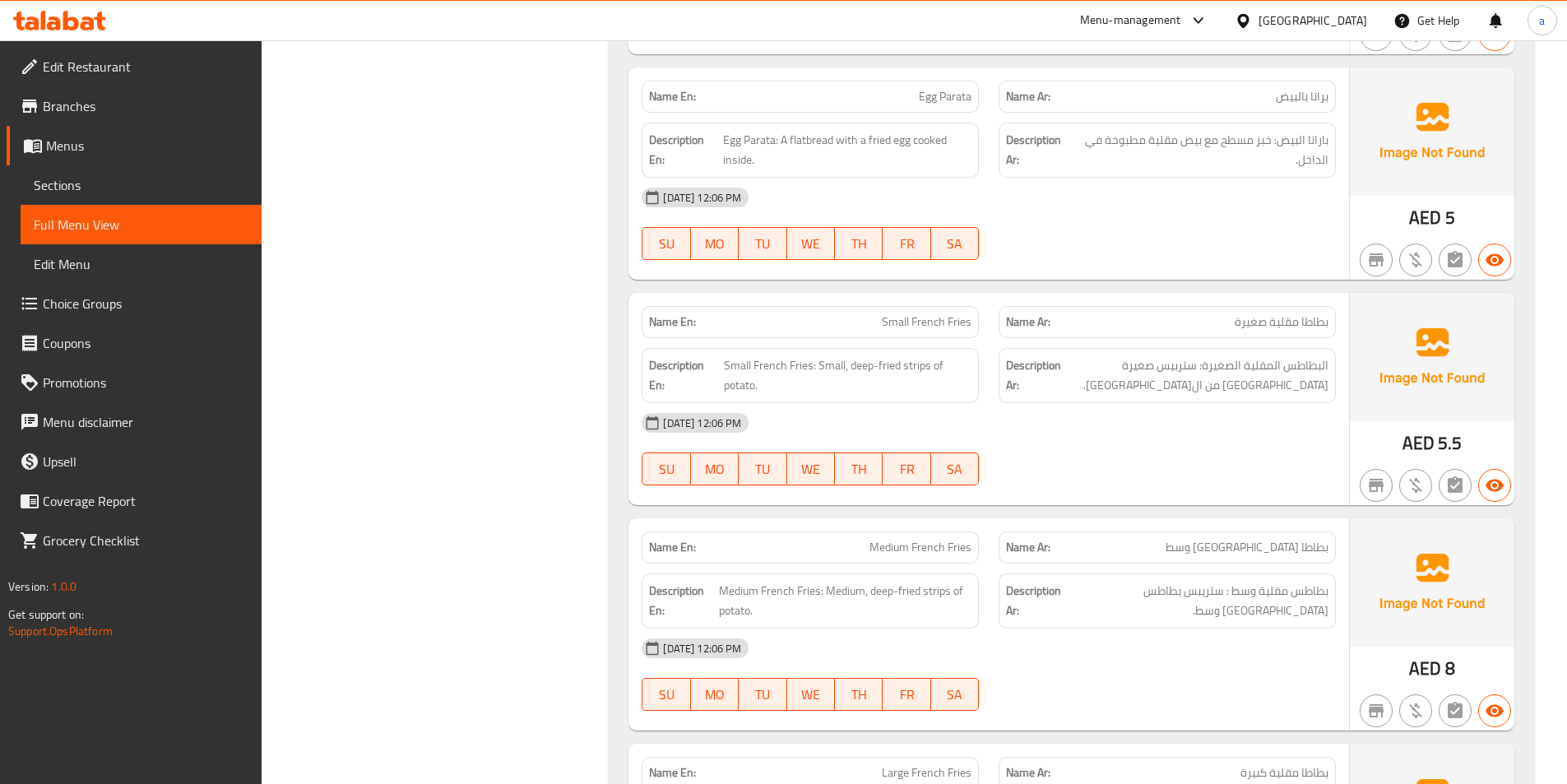
click at [1163, 225] on div "[DATE] 12:06 PM SU MO TU WE TH FR SA" at bounding box center [989, 224] width 714 height 92
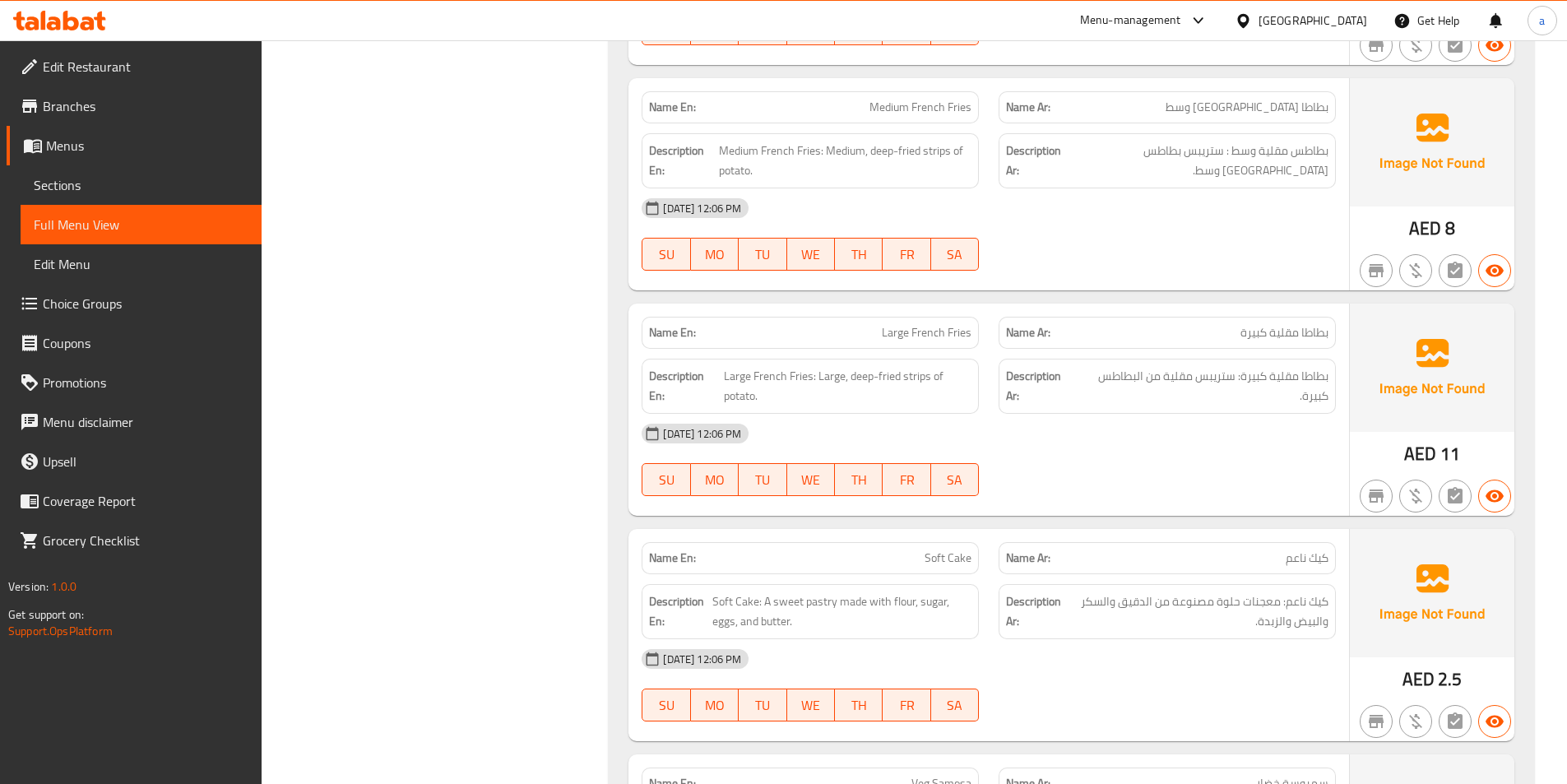
scroll to position [3455, 0]
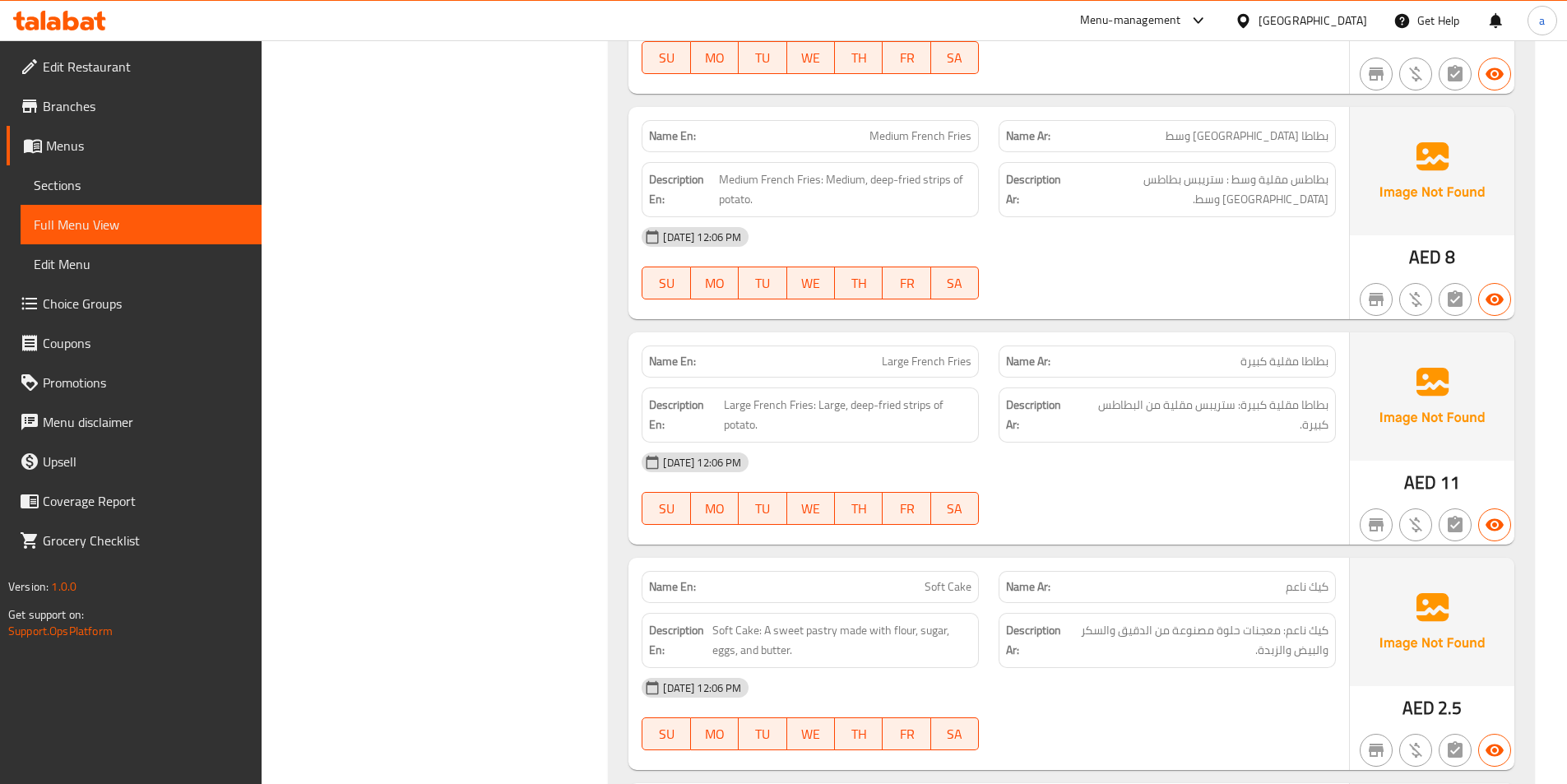
click at [1050, 237] on div "[DATE] 12:06 PM" at bounding box center [989, 236] width 714 height 39
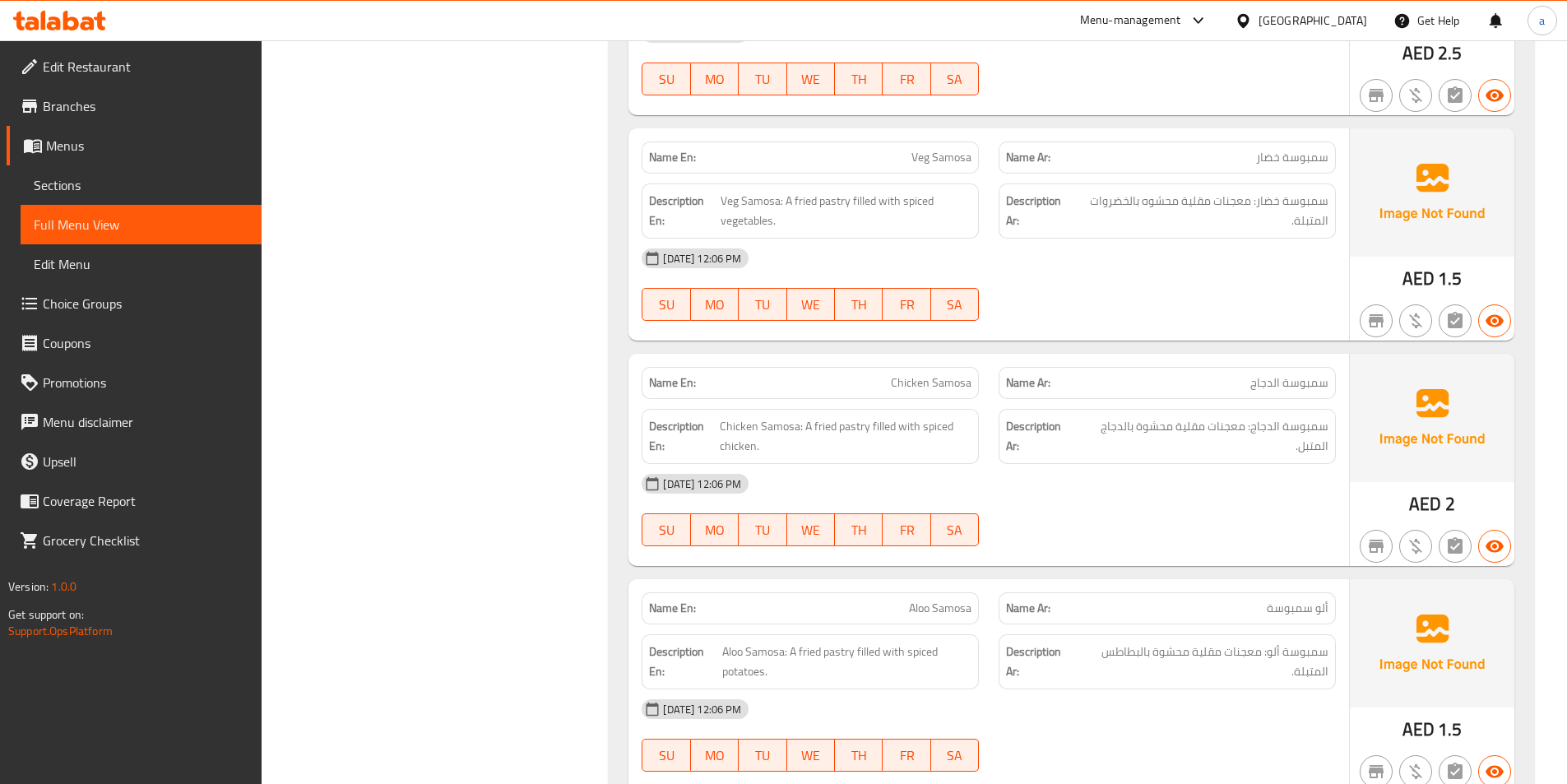
scroll to position [4113, 0]
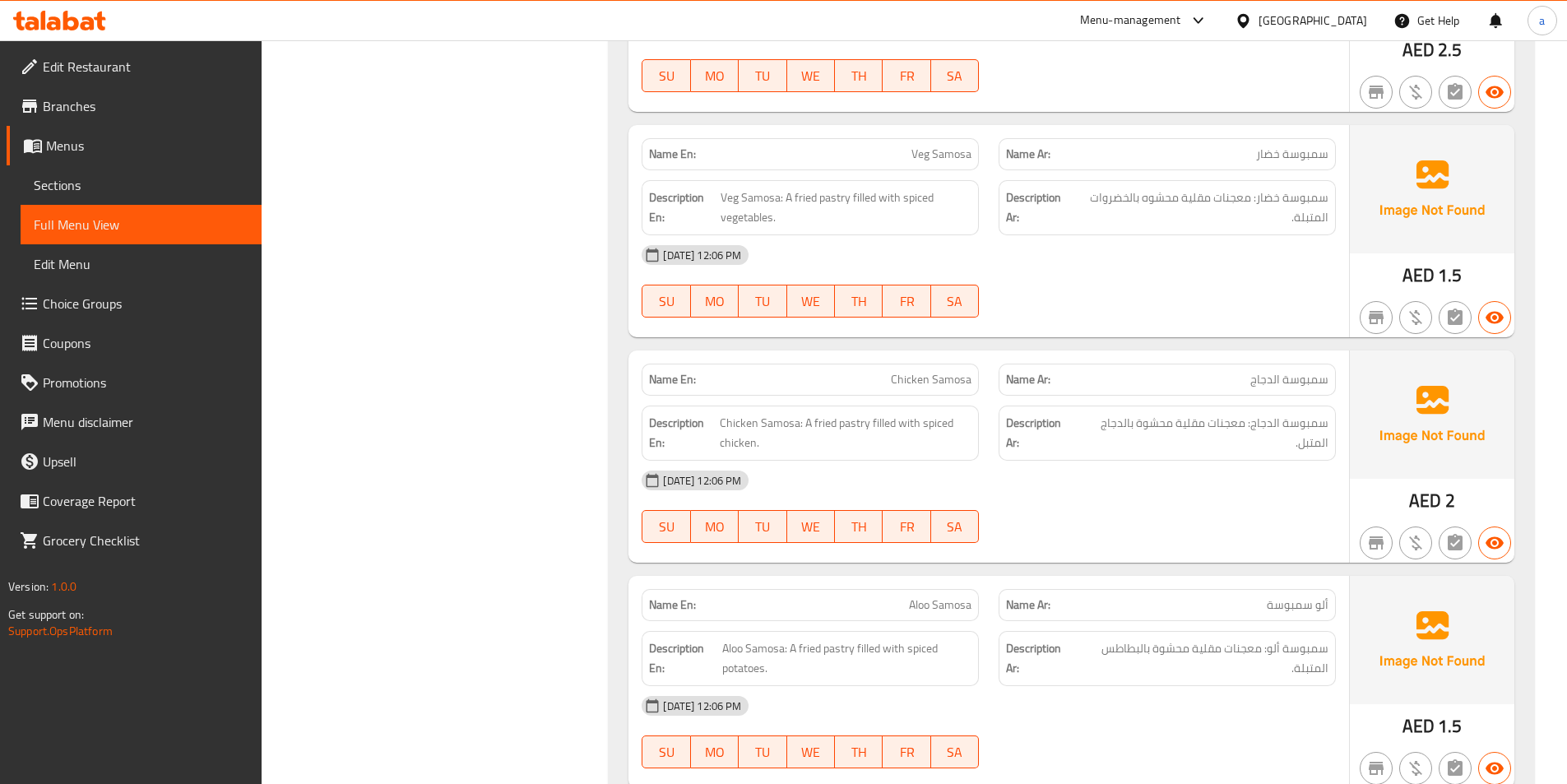
click at [1124, 270] on div "[DATE] 12:06 PM" at bounding box center [989, 254] width 714 height 39
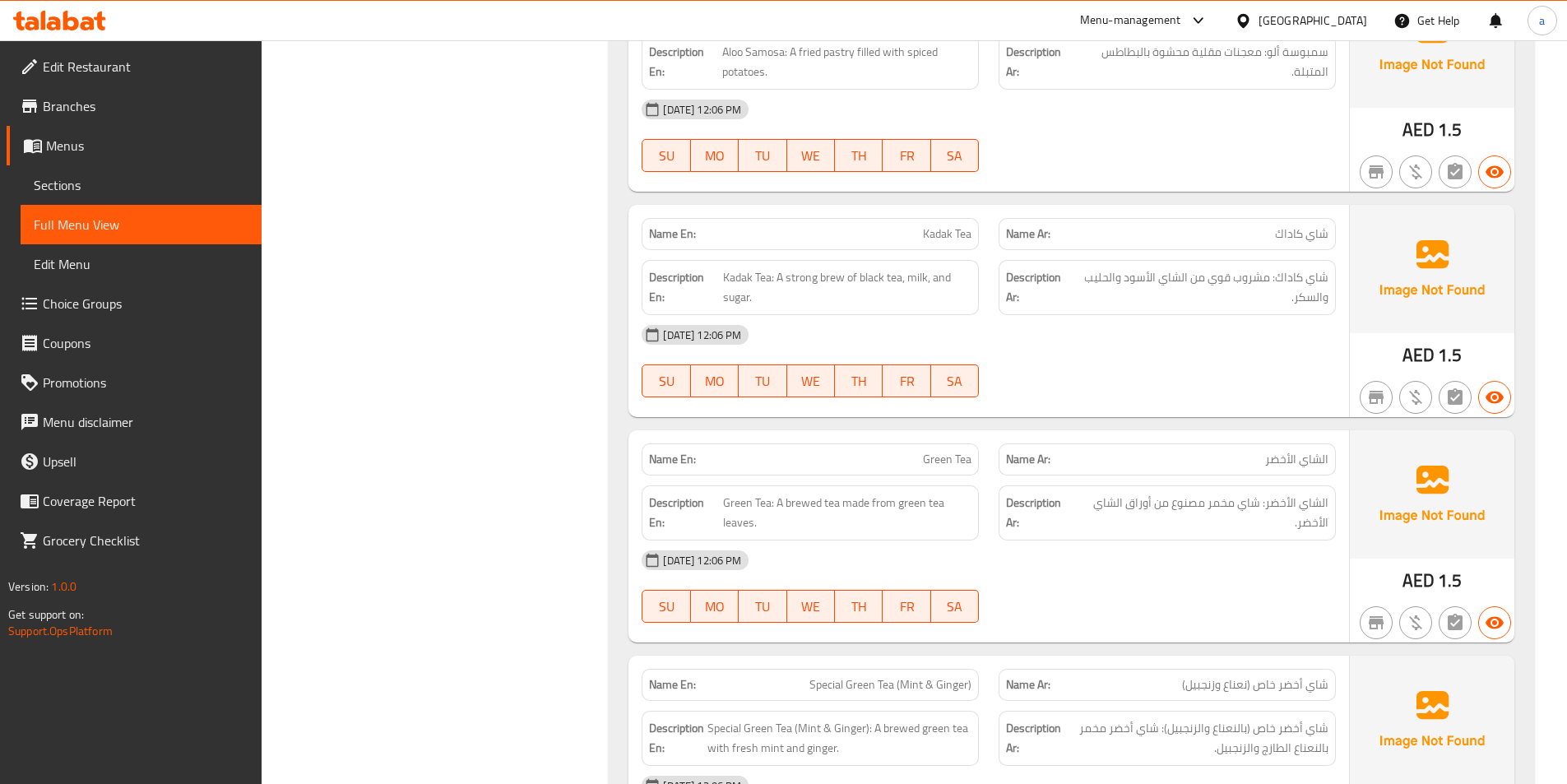
scroll to position [4771, 0]
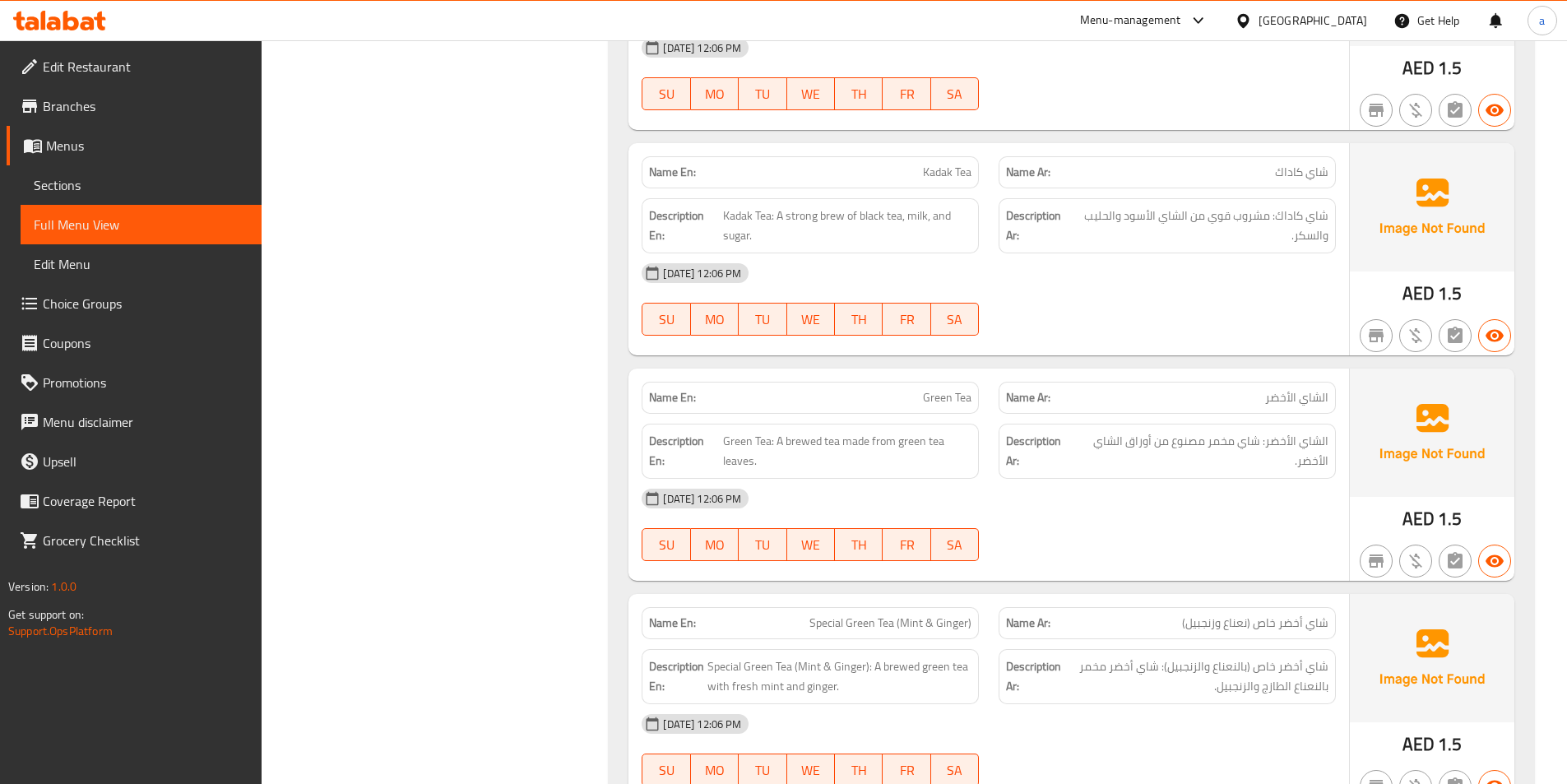
click at [1221, 306] on div "[DATE] 12:06 PM SU MO TU WE TH FR SA" at bounding box center [989, 299] width 714 height 92
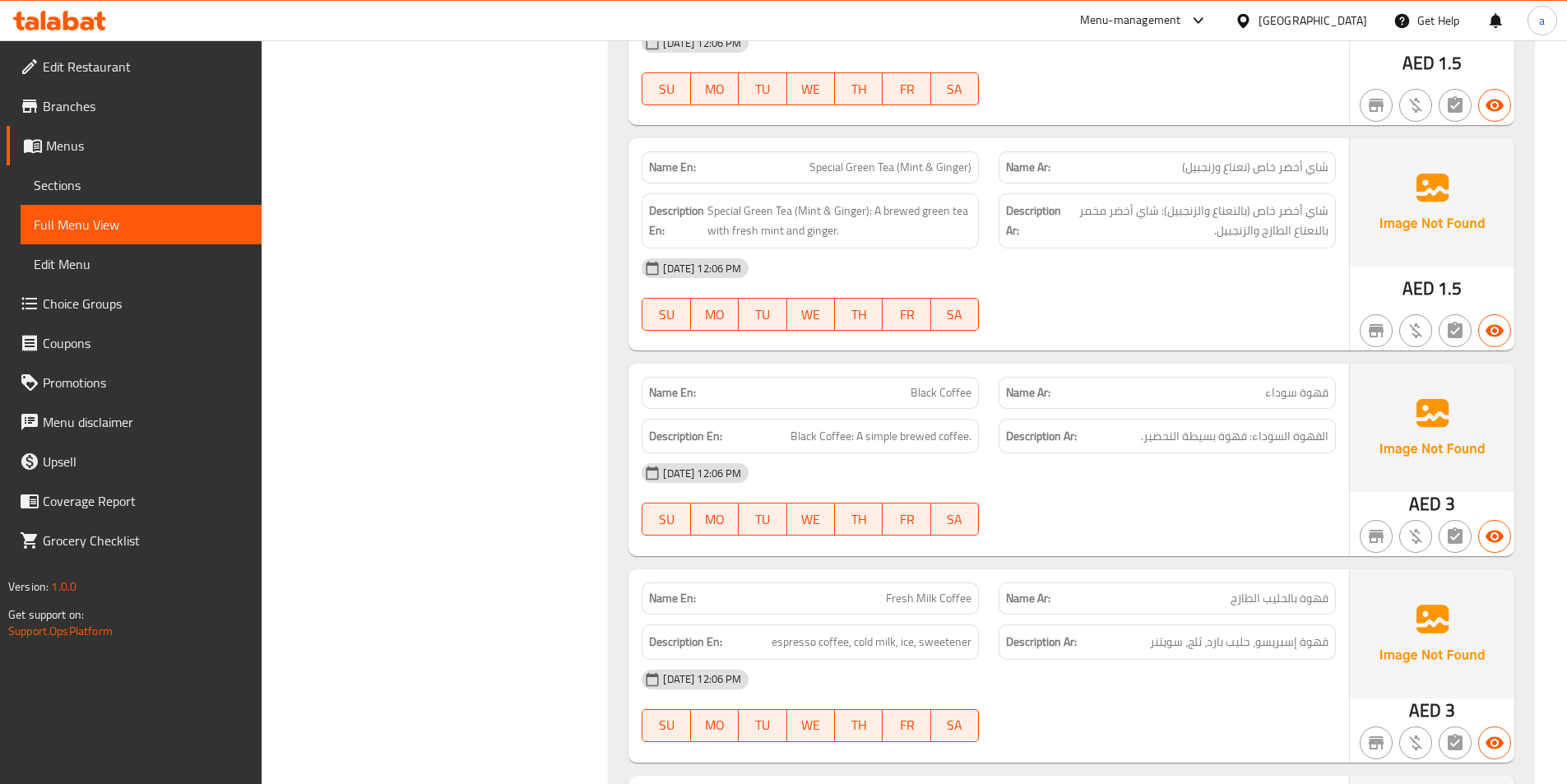
scroll to position [5264, 0]
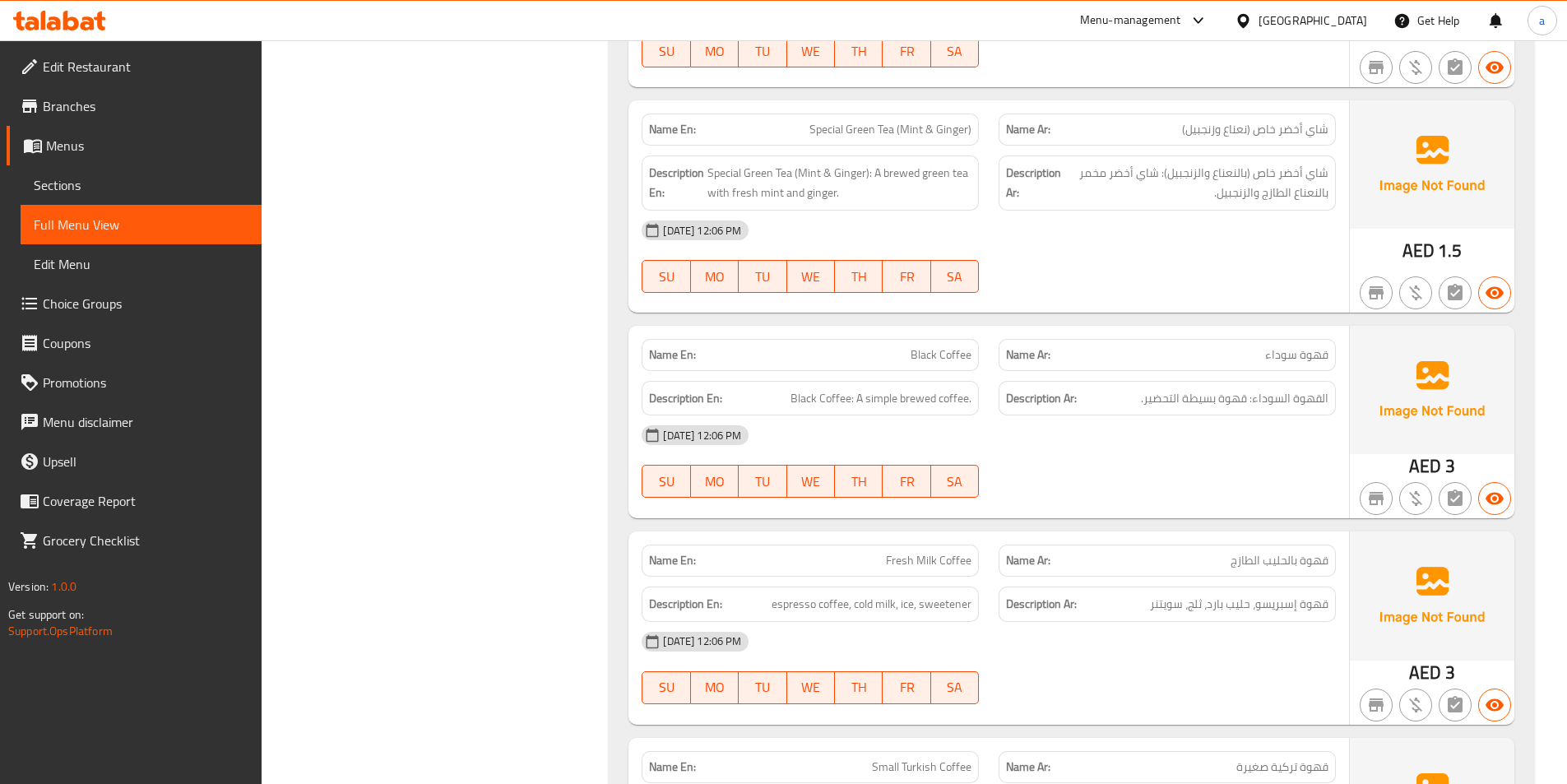
click at [1142, 262] on div "[DATE] 12:06 PM SU MO TU WE TH FR SA" at bounding box center [989, 257] width 714 height 92
click at [1106, 452] on div "[DATE] 12:06 PM" at bounding box center [989, 434] width 714 height 39
click at [1200, 498] on div at bounding box center [1167, 498] width 357 height 20
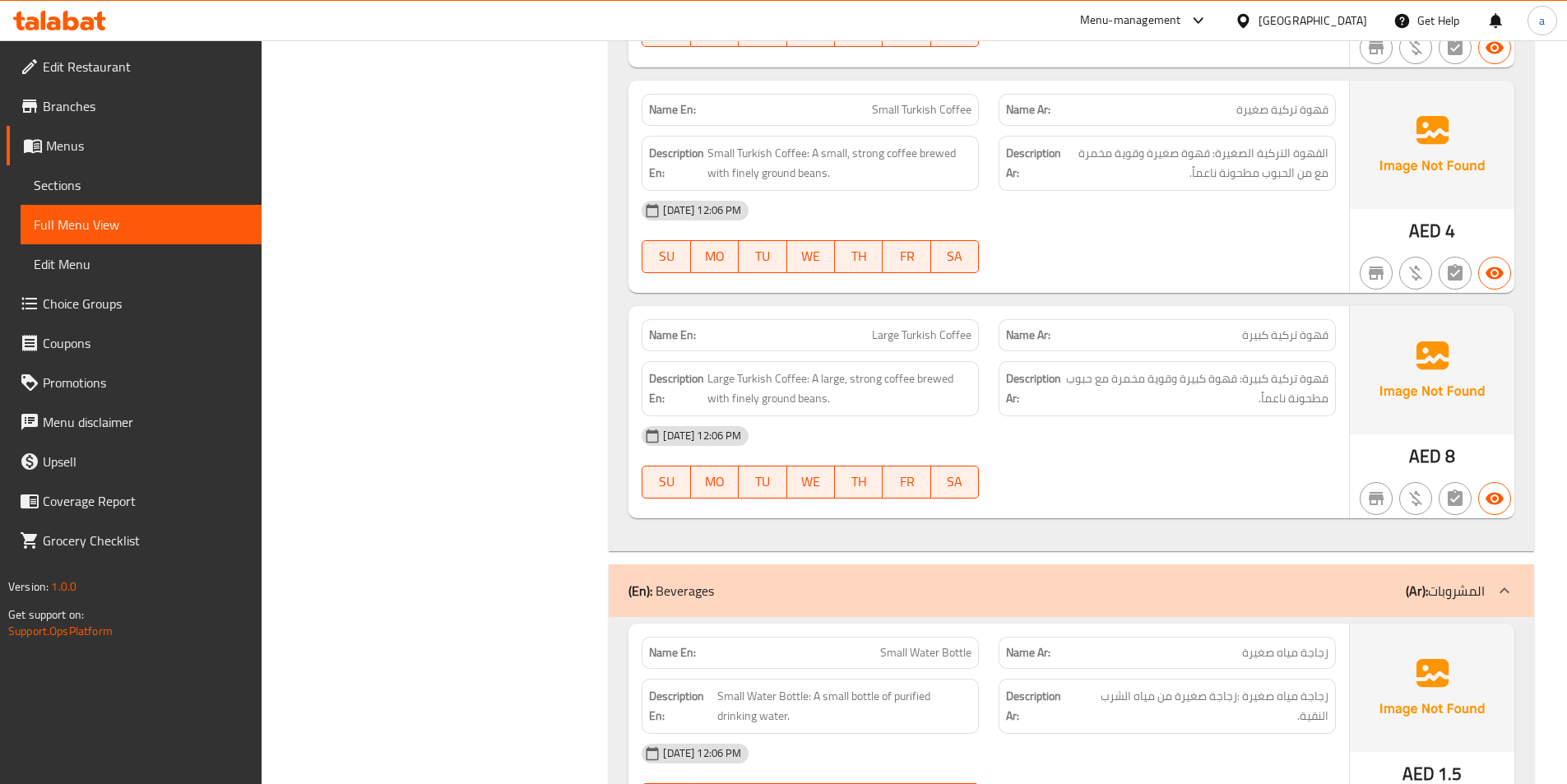
scroll to position [5922, 0]
click at [889, 113] on span "Small Turkish Coffee" at bounding box center [922, 108] width 100 height 17
copy span "Small Turkish Coffee"
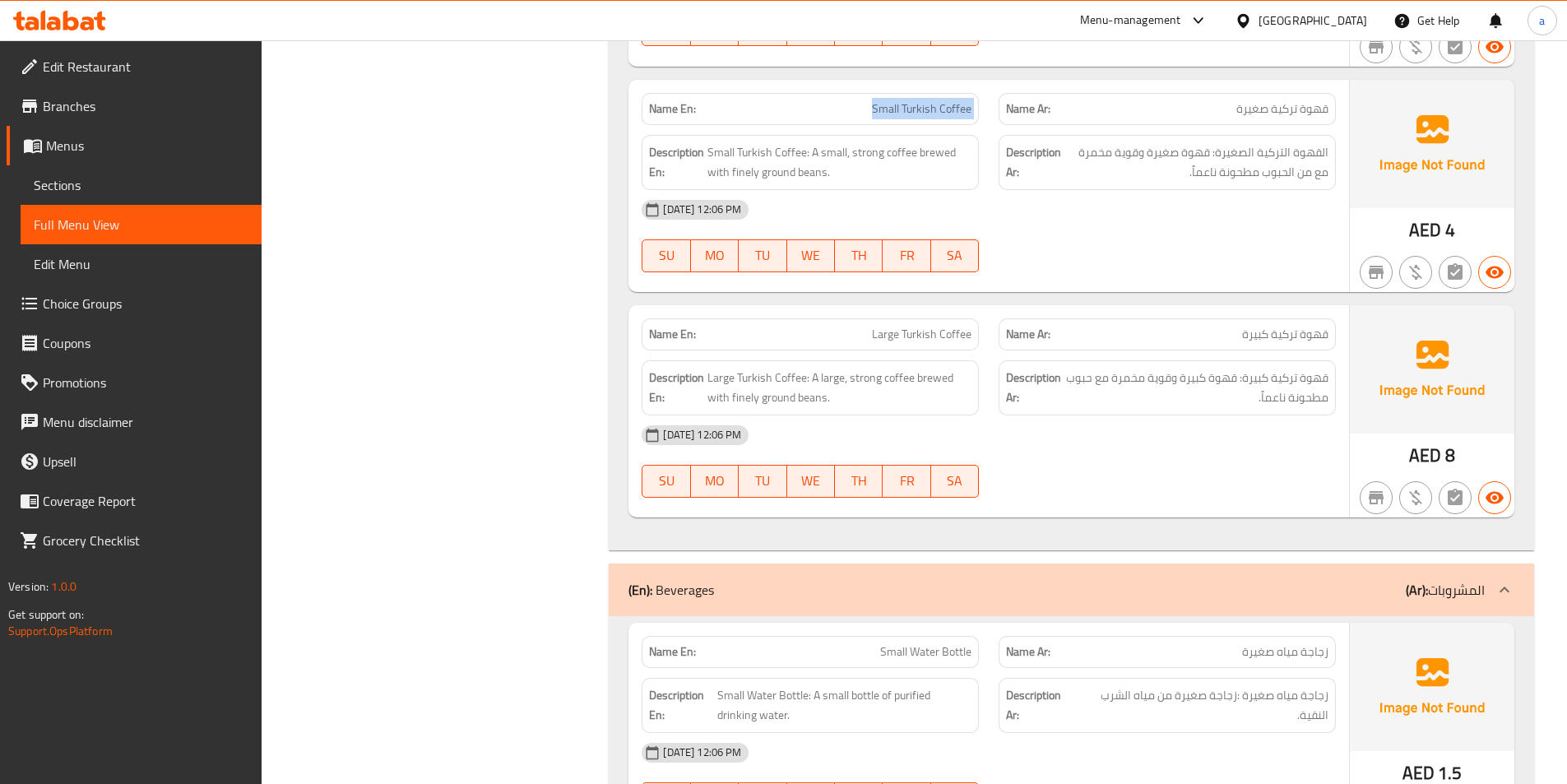
scroll to position [6004, 0]
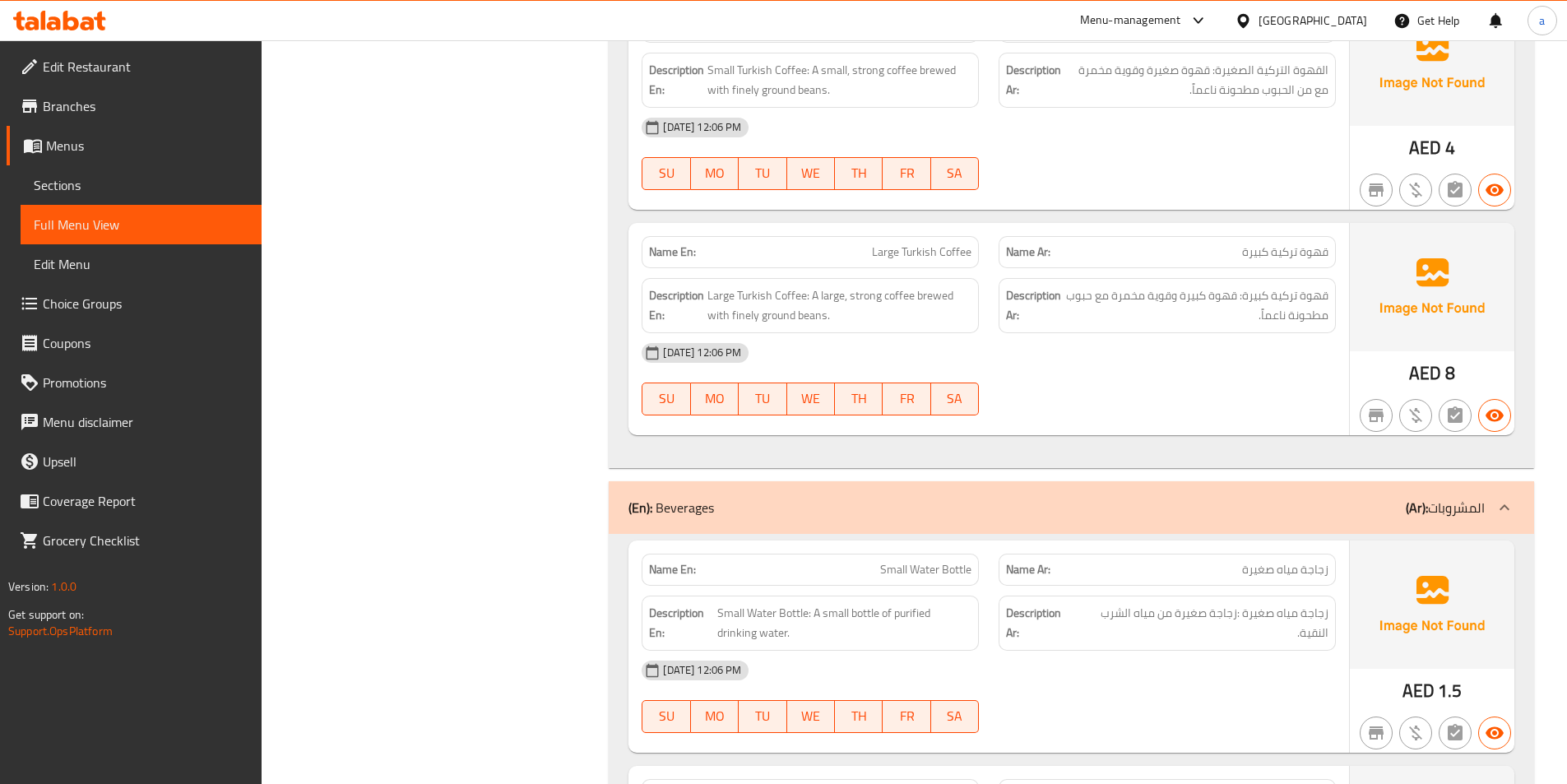
click at [1198, 402] on div "[DATE] 12:06 PM SU MO TU WE TH FR SA" at bounding box center [989, 379] width 714 height 92
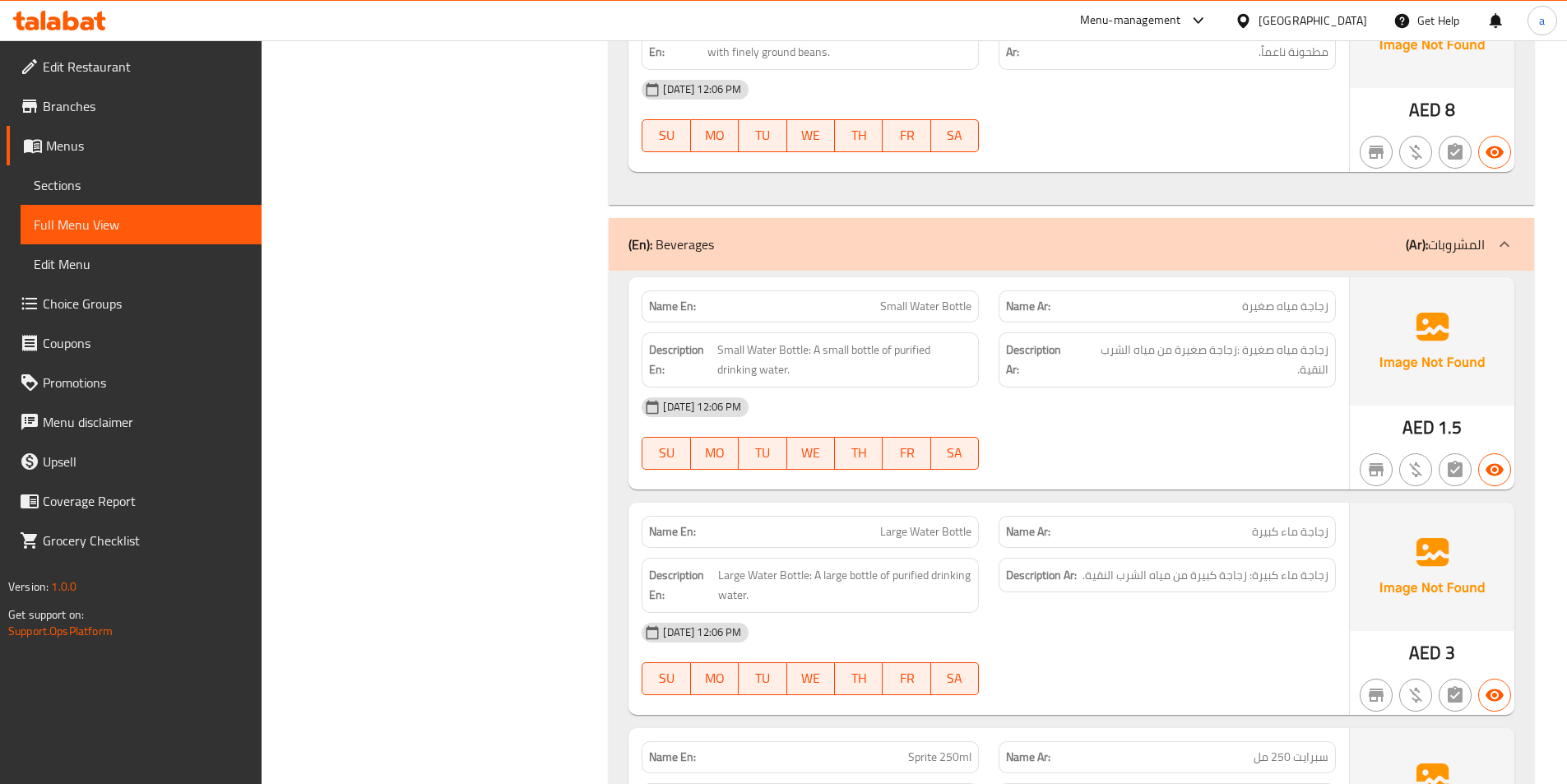
scroll to position [6333, 0]
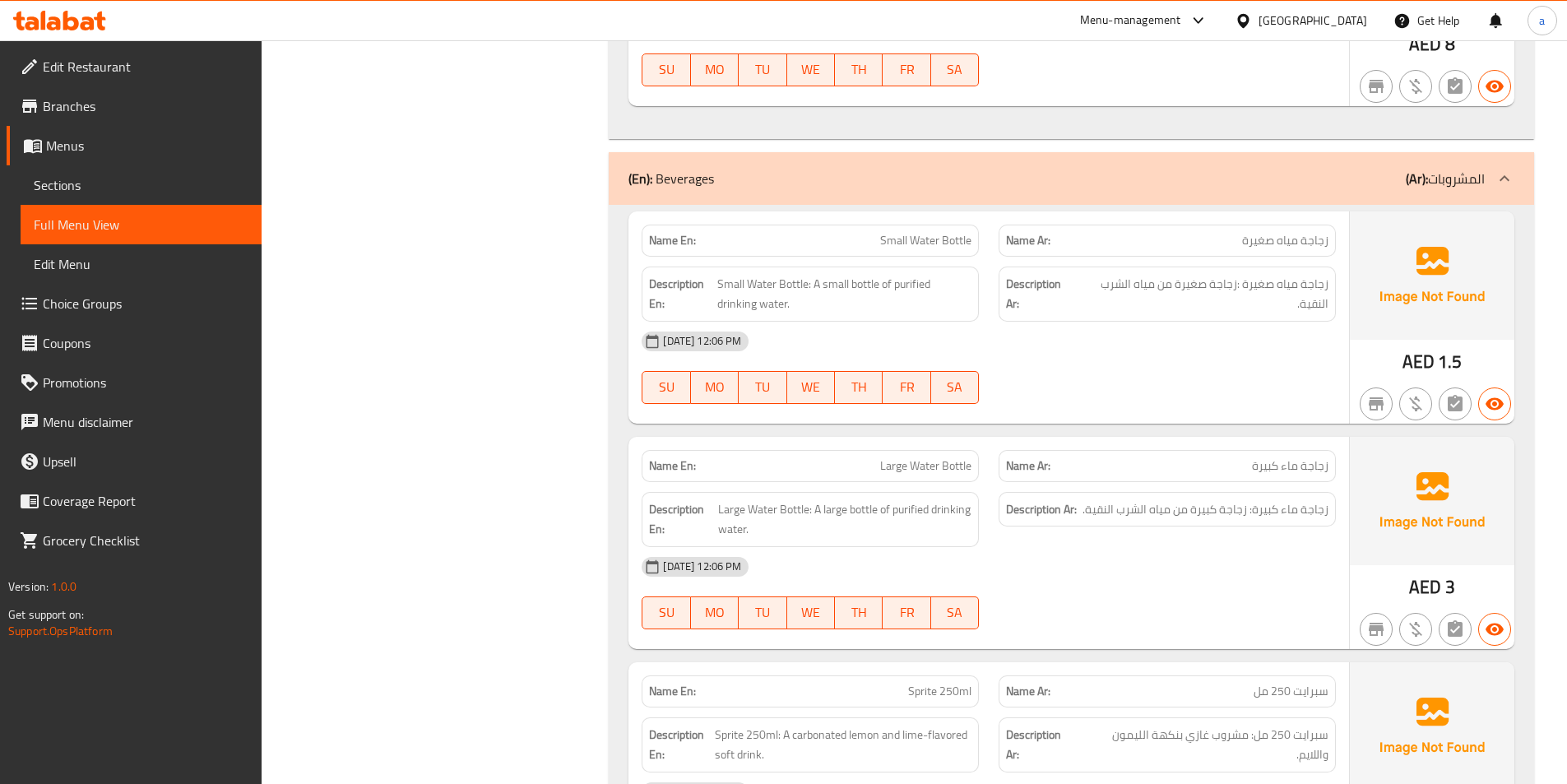
click at [1063, 384] on div "[DATE] 12:06 PM SU MO TU WE TH FR SA" at bounding box center [989, 368] width 714 height 92
drag, startPoint x: 812, startPoint y: 276, endPoint x: 946, endPoint y: 300, distance: 136.2
click at [946, 300] on span "Small Water Bottle: A small bottle of purified drinking water." at bounding box center [844, 294] width 254 height 40
click at [1166, 367] on div "[DATE] 12:06 PM SU MO TU WE TH FR SA" at bounding box center [989, 368] width 714 height 92
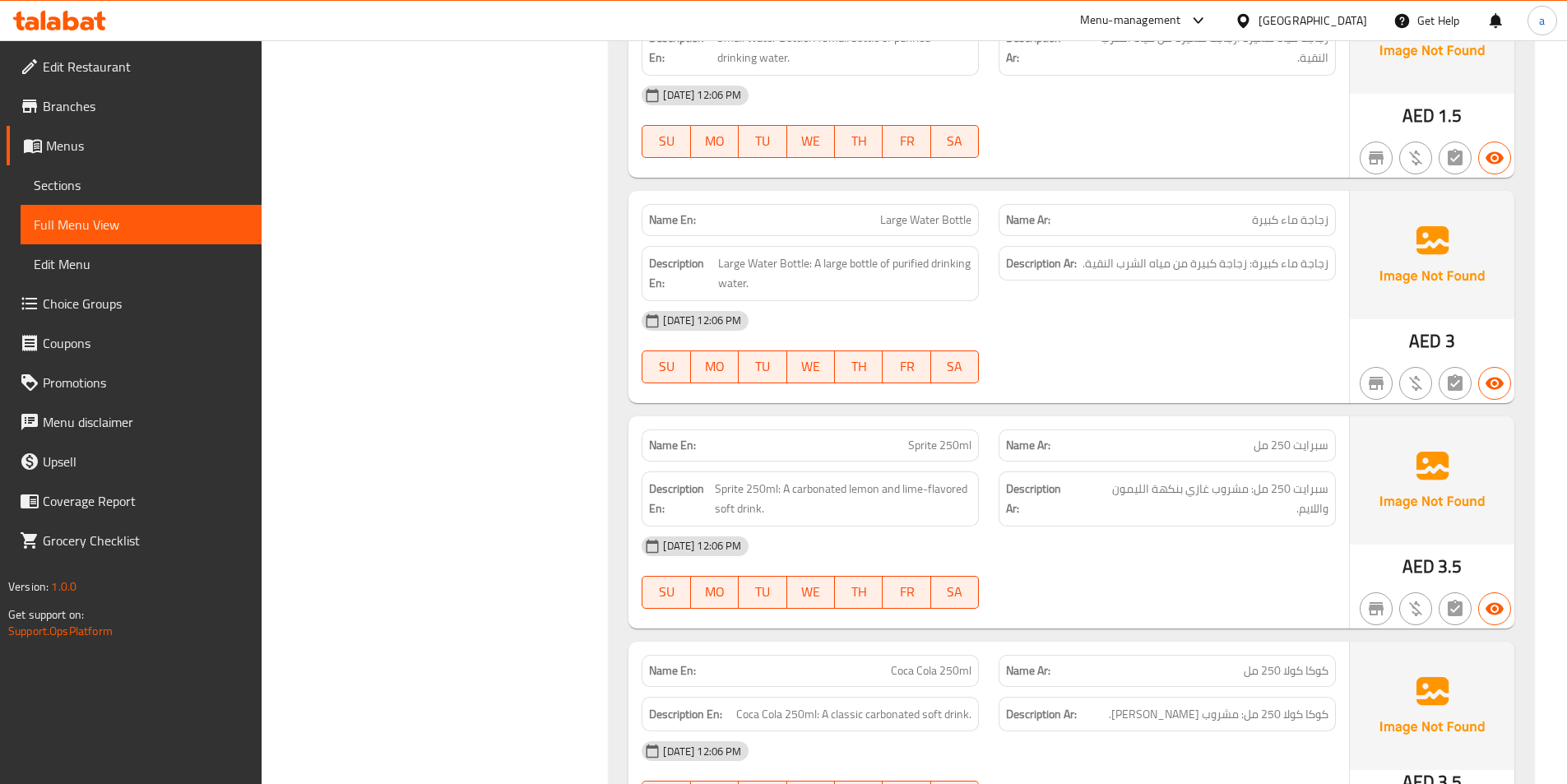
scroll to position [6580, 0]
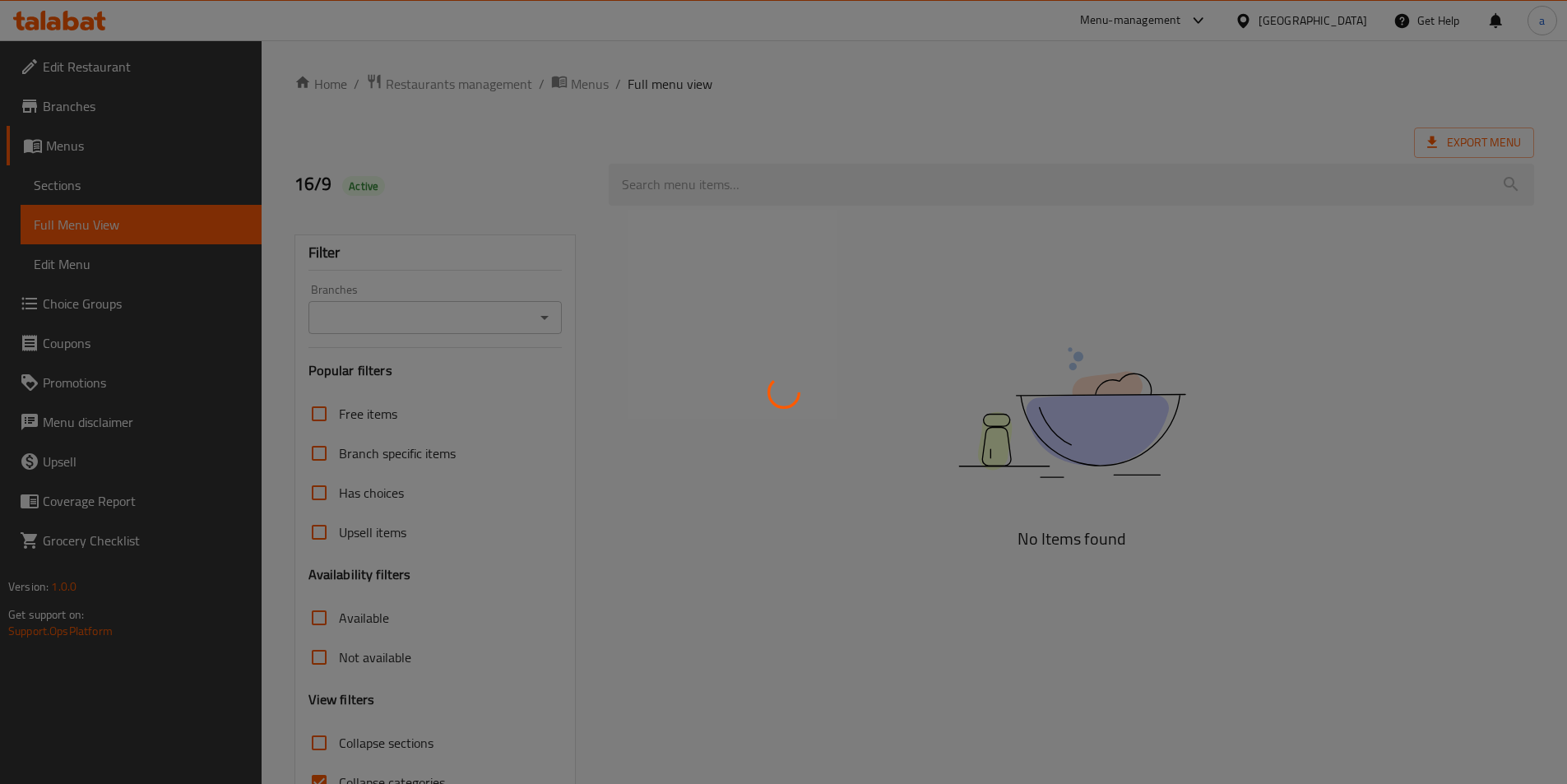
click at [138, 193] on div at bounding box center [783, 392] width 1567 height 784
click at [146, 189] on div at bounding box center [783, 392] width 1567 height 784
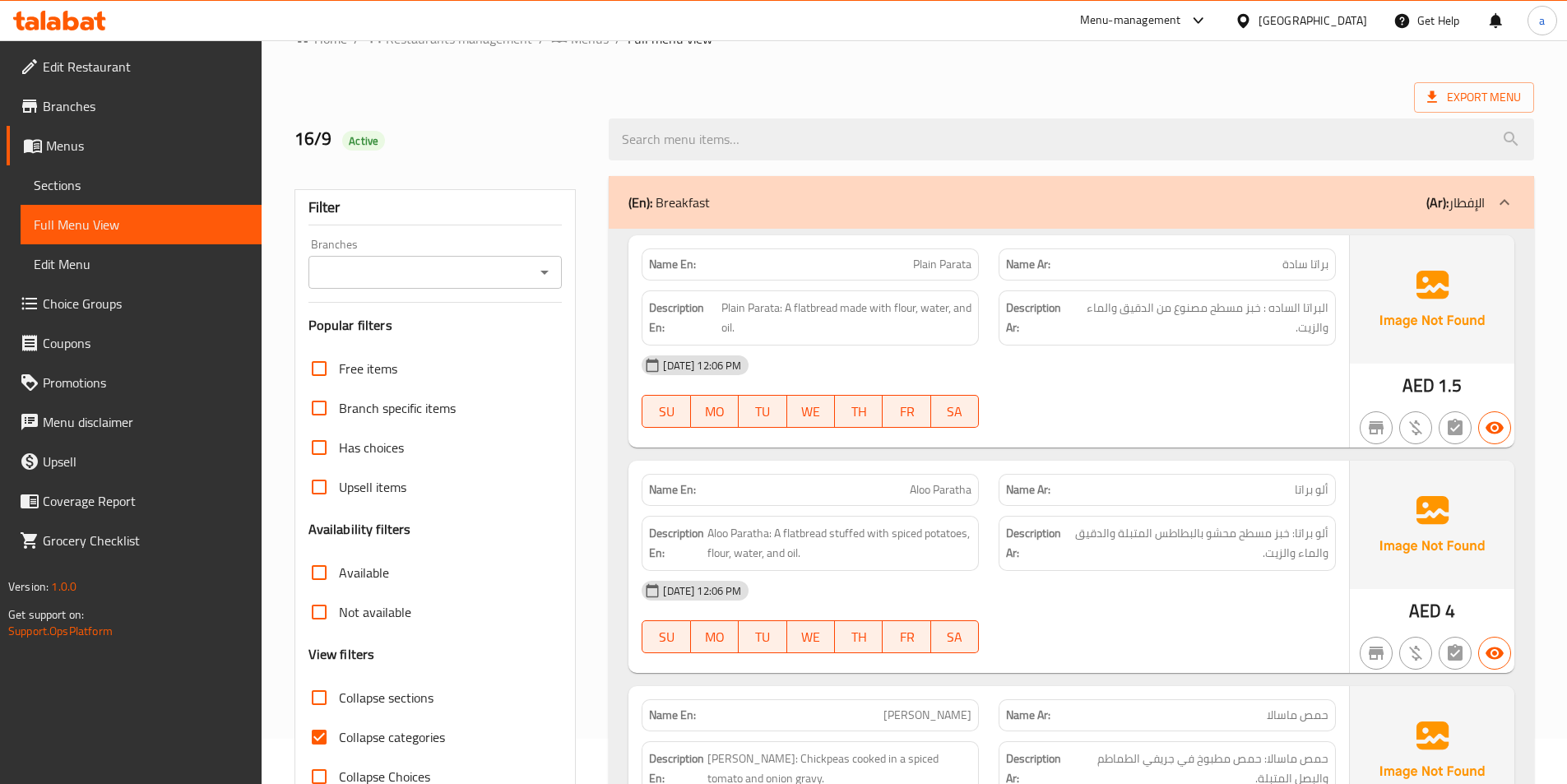
scroll to position [247, 0]
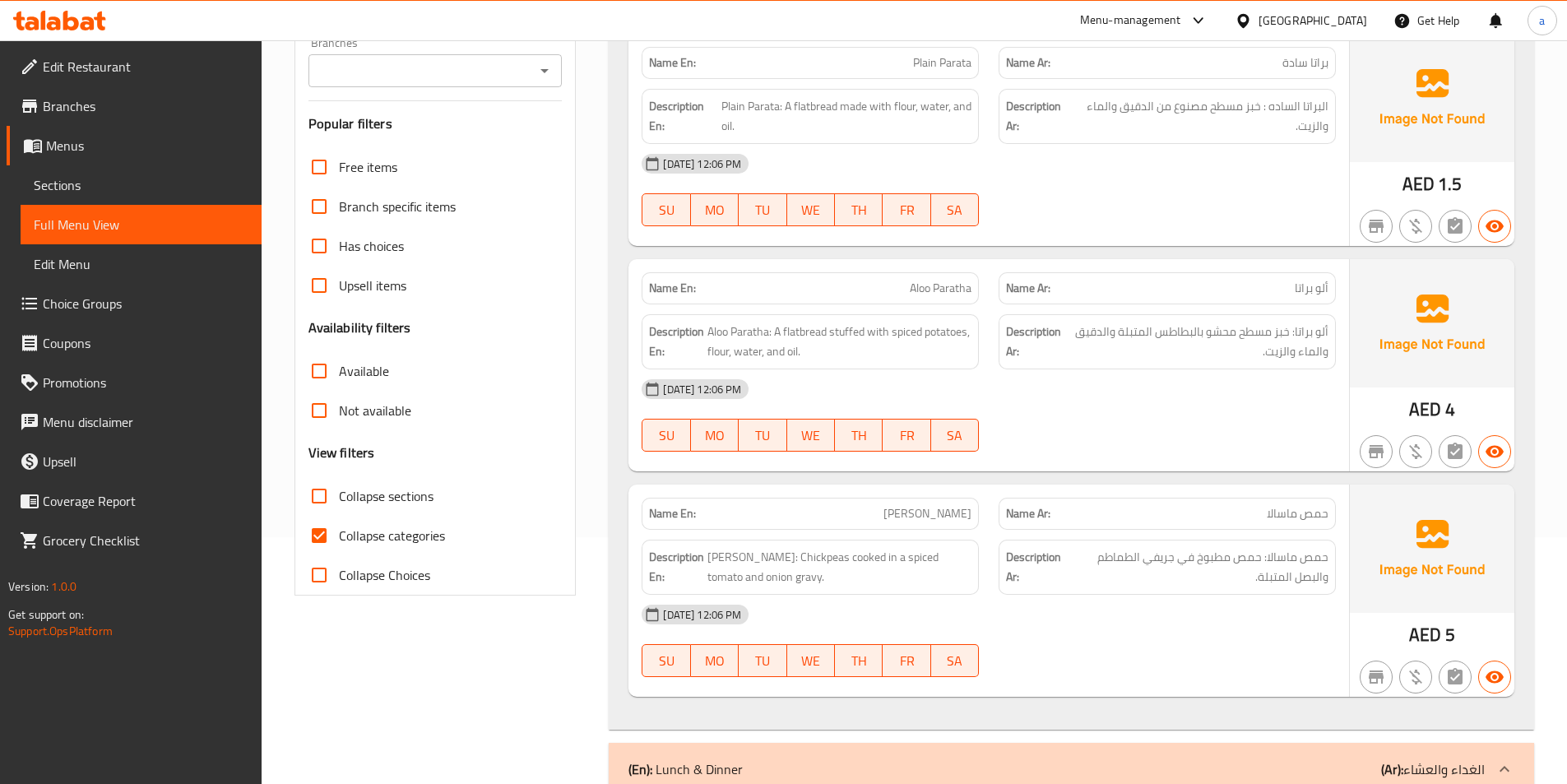
click at [155, 185] on span "Sections" at bounding box center [141, 185] width 215 height 20
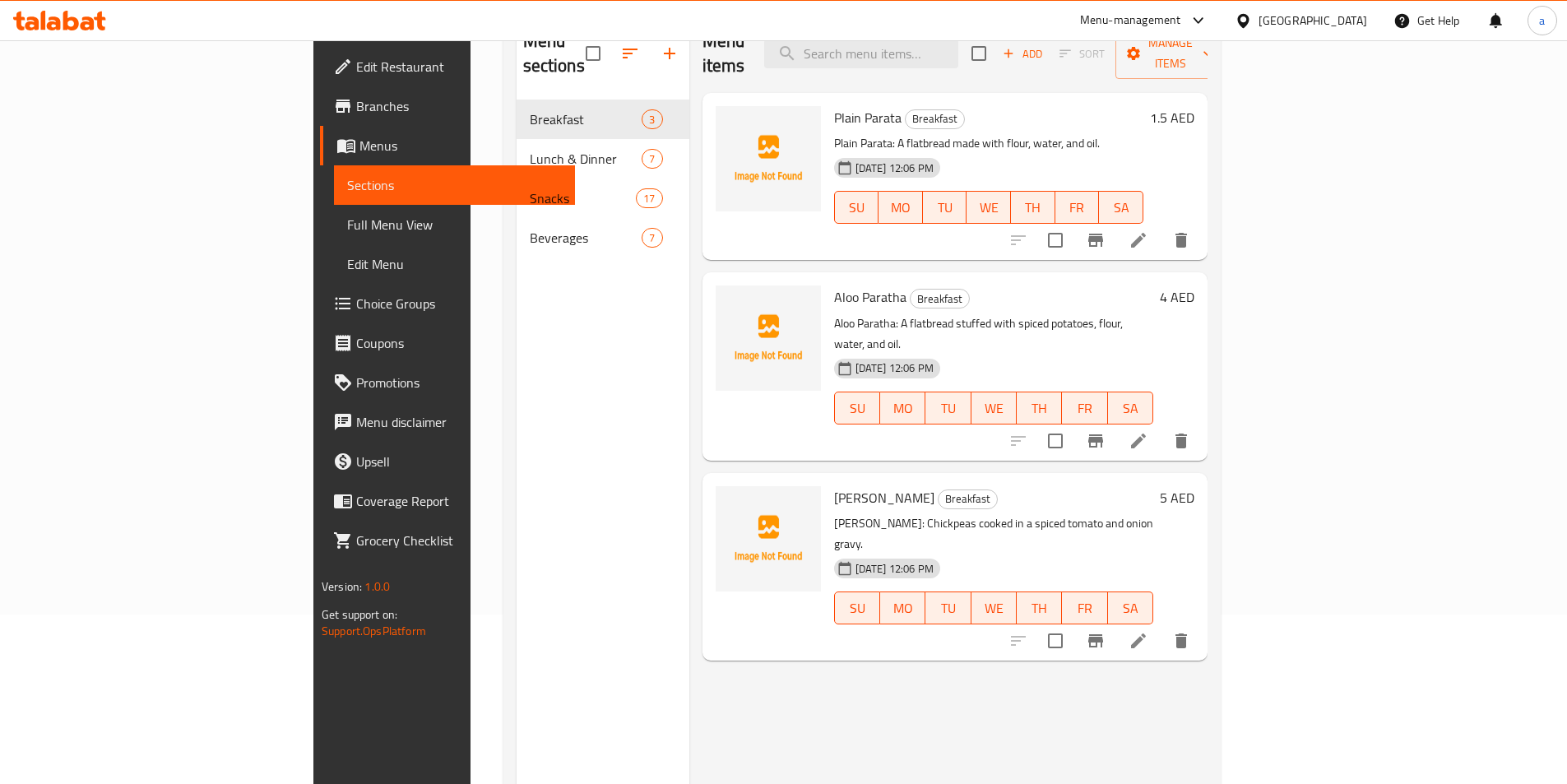
scroll to position [66, 0]
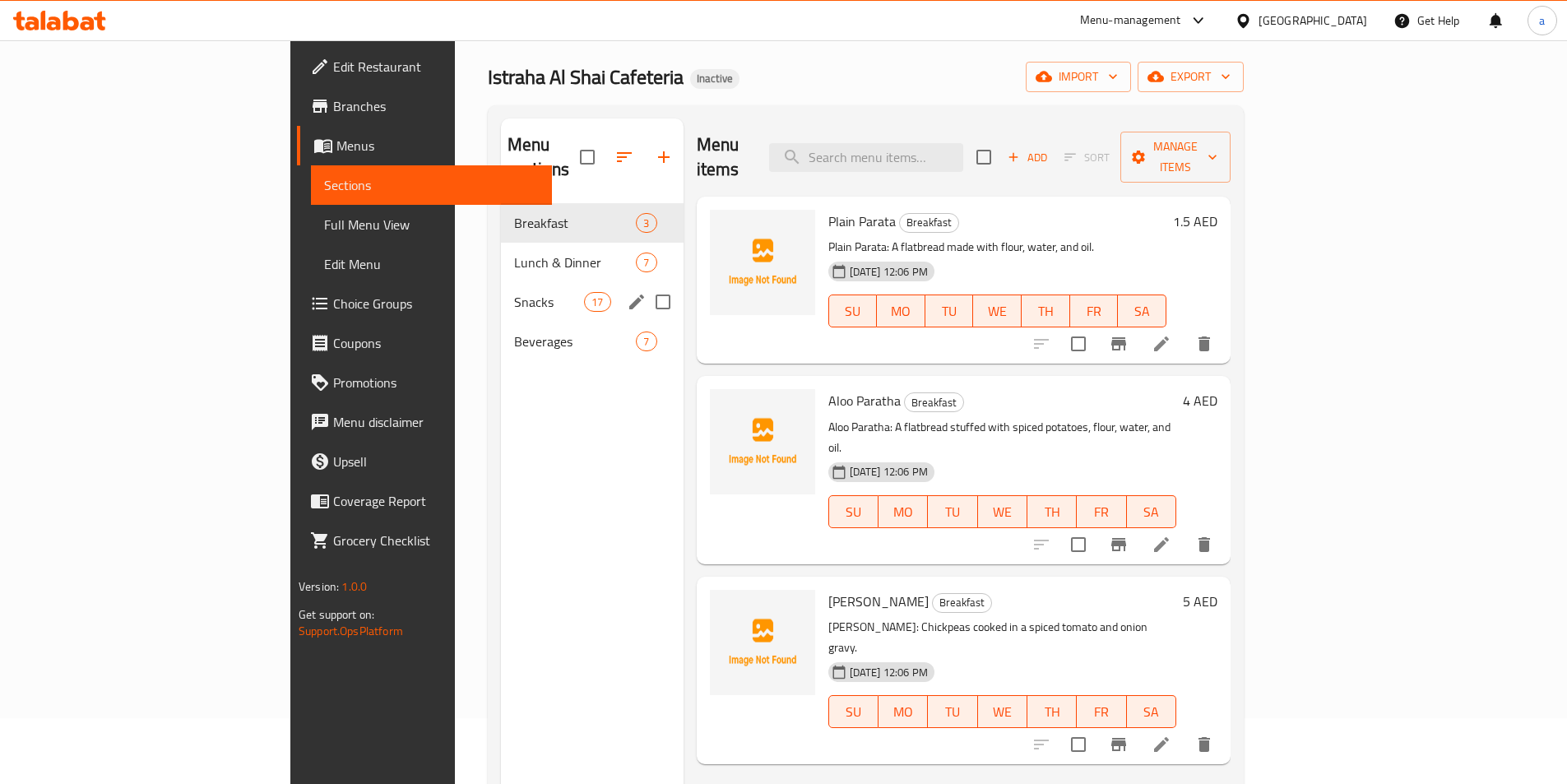
click at [514, 292] on span "Snacks" at bounding box center [549, 302] width 70 height 20
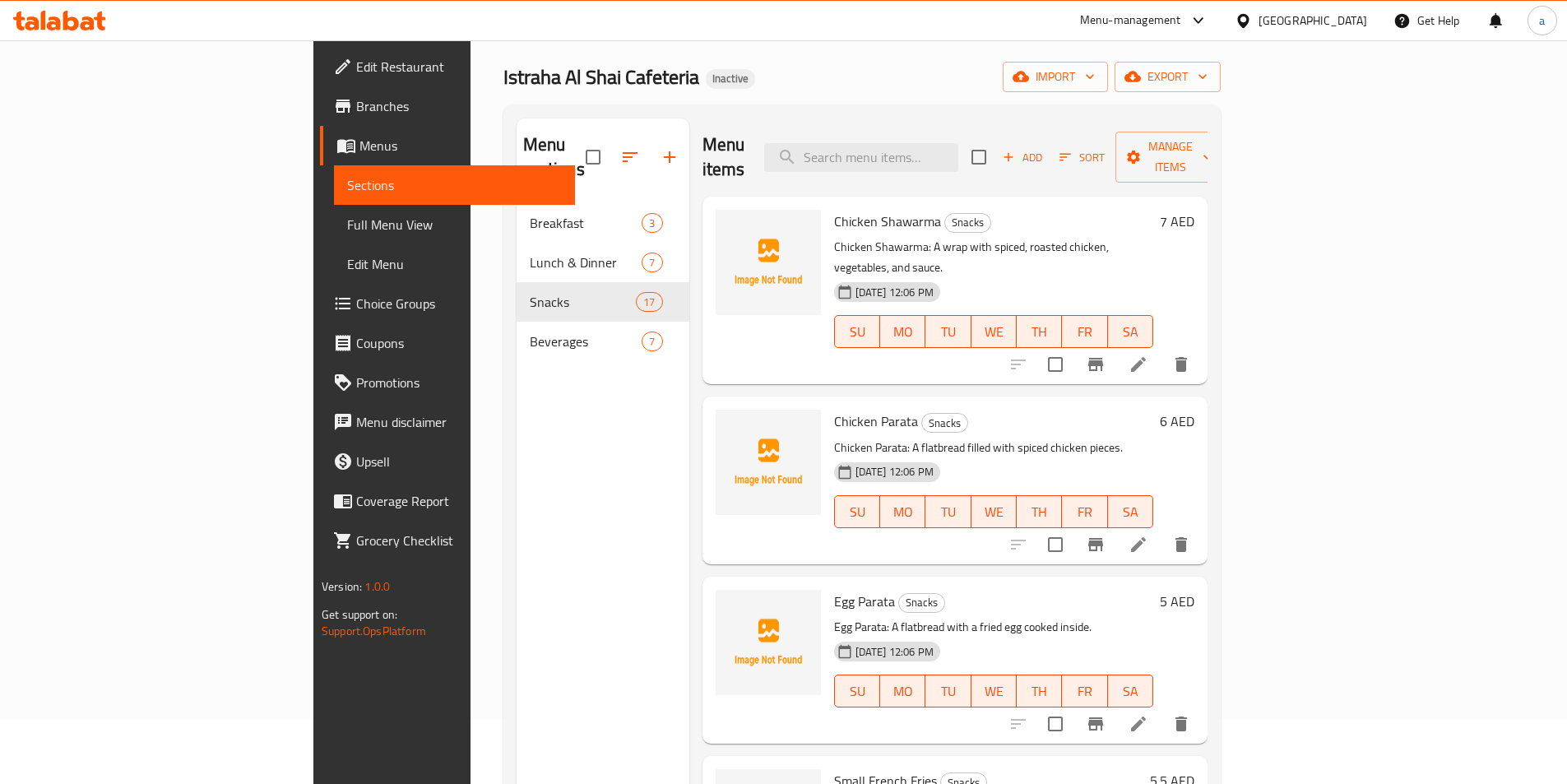
click at [1124, 102] on div "Home / Restaurants management / Menus / Sections Istraha Al Shai Cafeteria Inac…" at bounding box center [861, 461] width 717 height 908
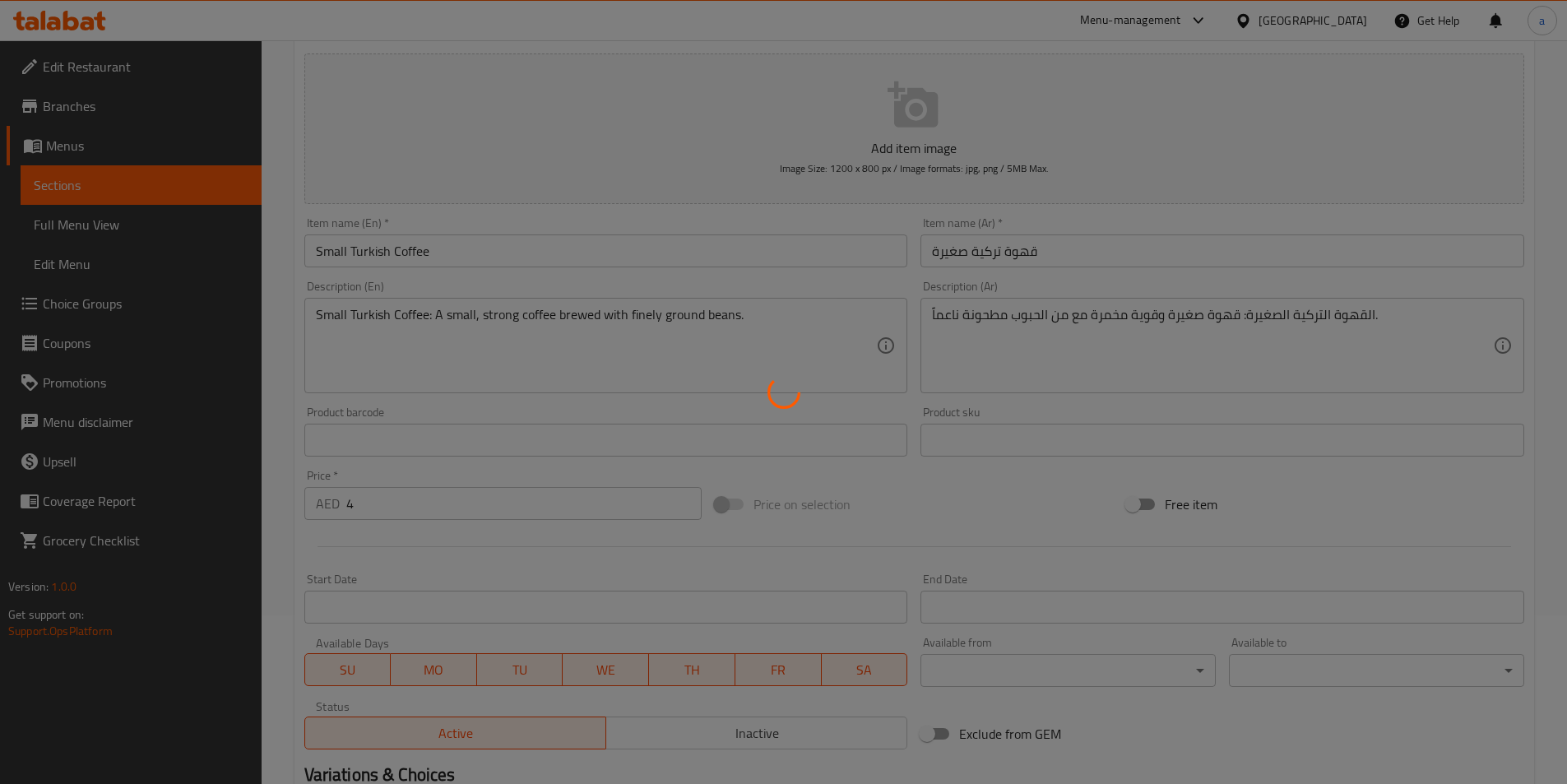
scroll to position [165, 0]
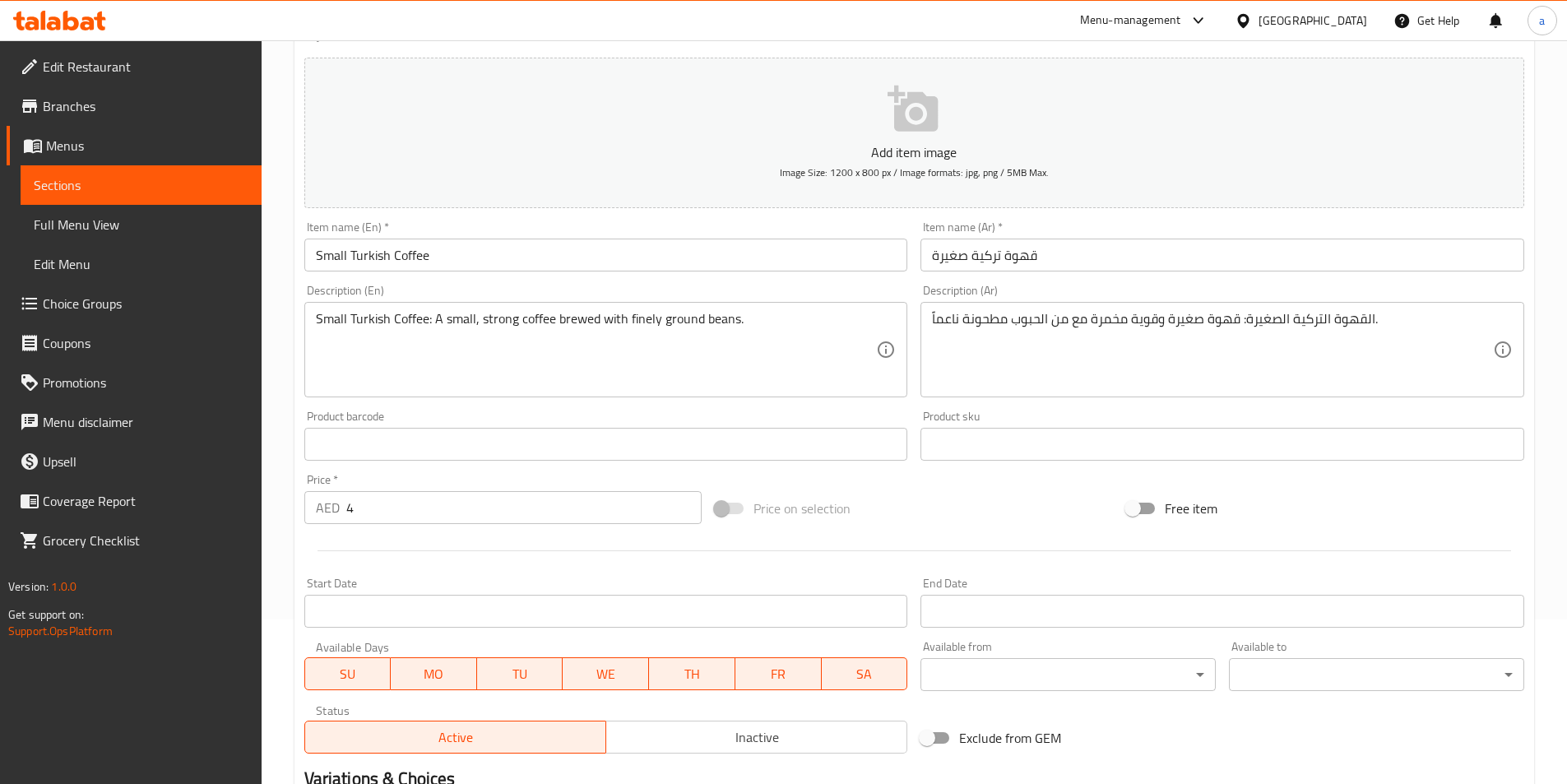
click at [1058, 323] on textarea "القهوة التركية الصغيرة: قهوة صغيرة وقوية مخمرة مع من الحبوب مطحونة ناعماً." at bounding box center [1212, 350] width 561 height 78
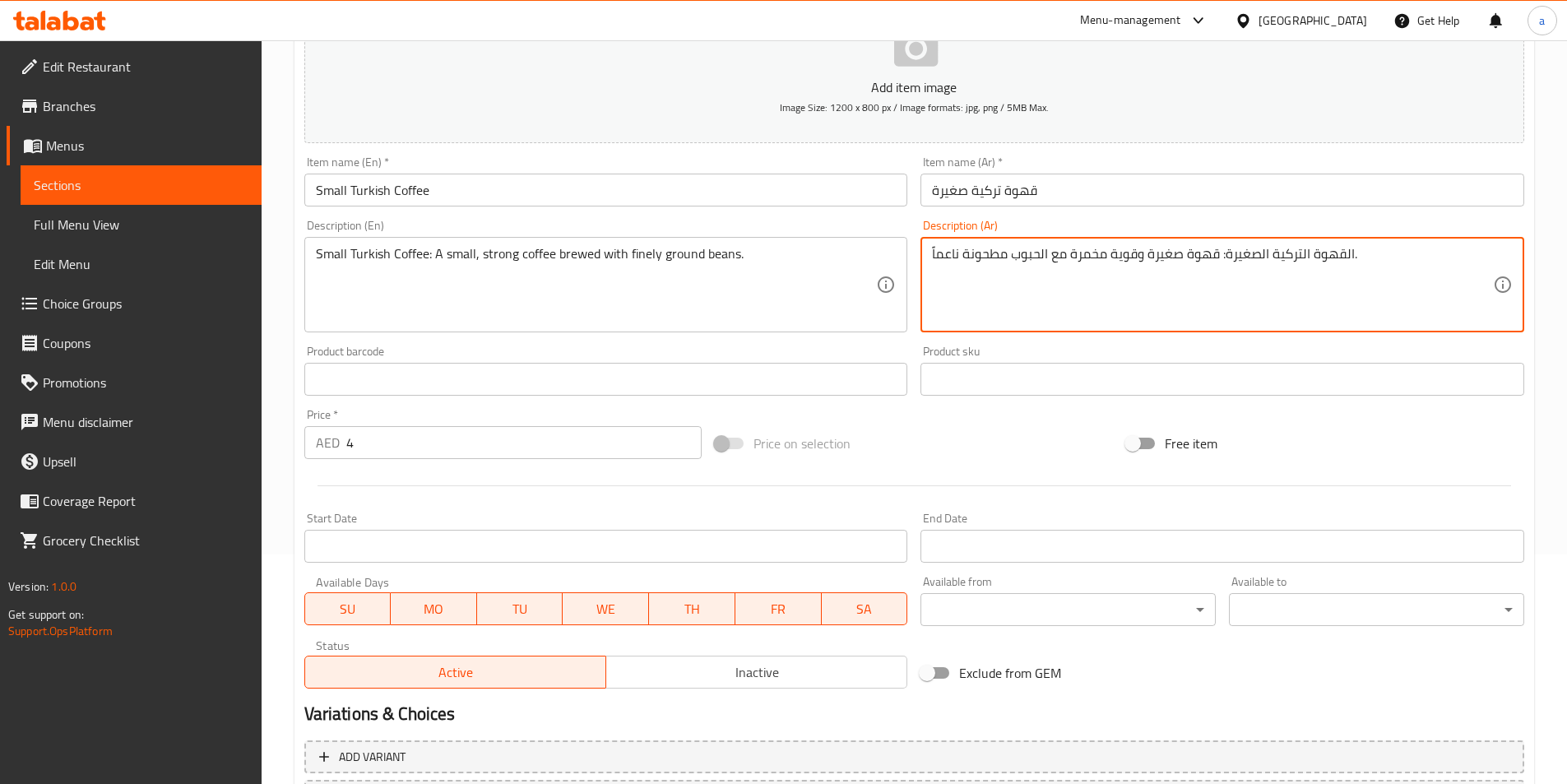
scroll to position [378, 0]
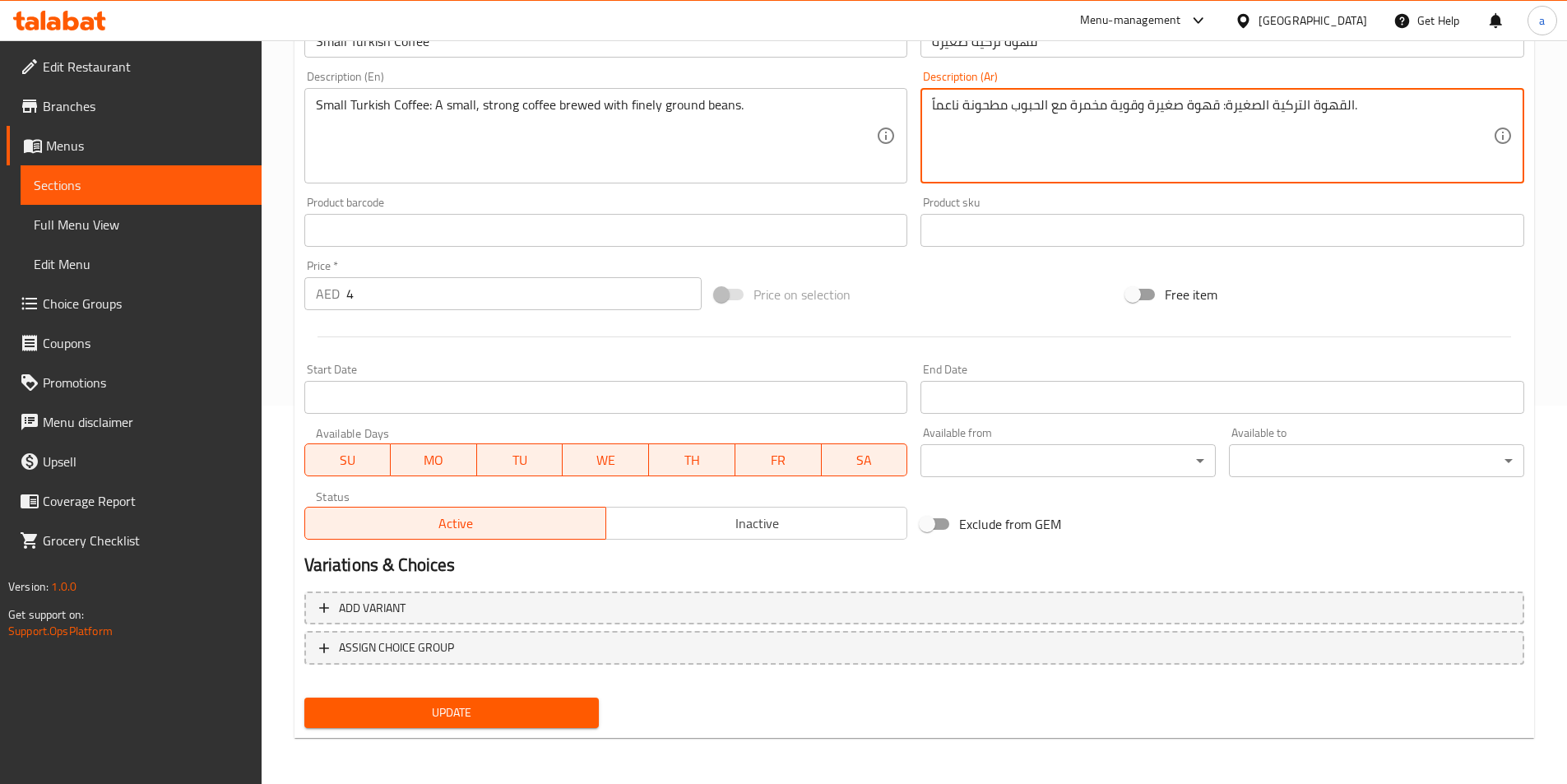
type textarea "القهوة التركية الصغيرة: قهوة صغيرة وقوية مخمرة مع الحبوب مطحونة ناعماً."
click at [574, 719] on span "Update" at bounding box center [451, 712] width 269 height 21
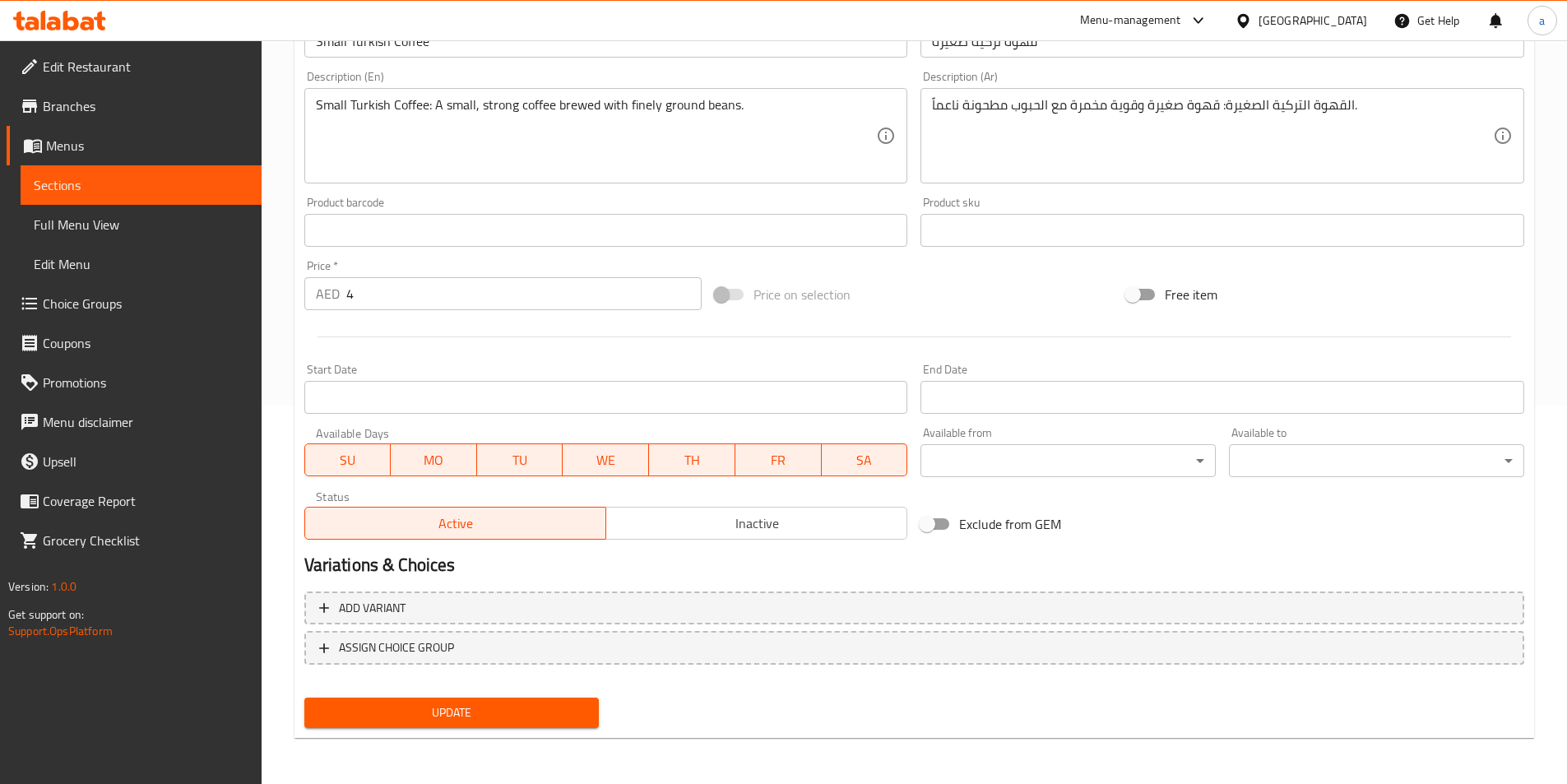
click at [219, 179] on span "Sections" at bounding box center [141, 185] width 215 height 20
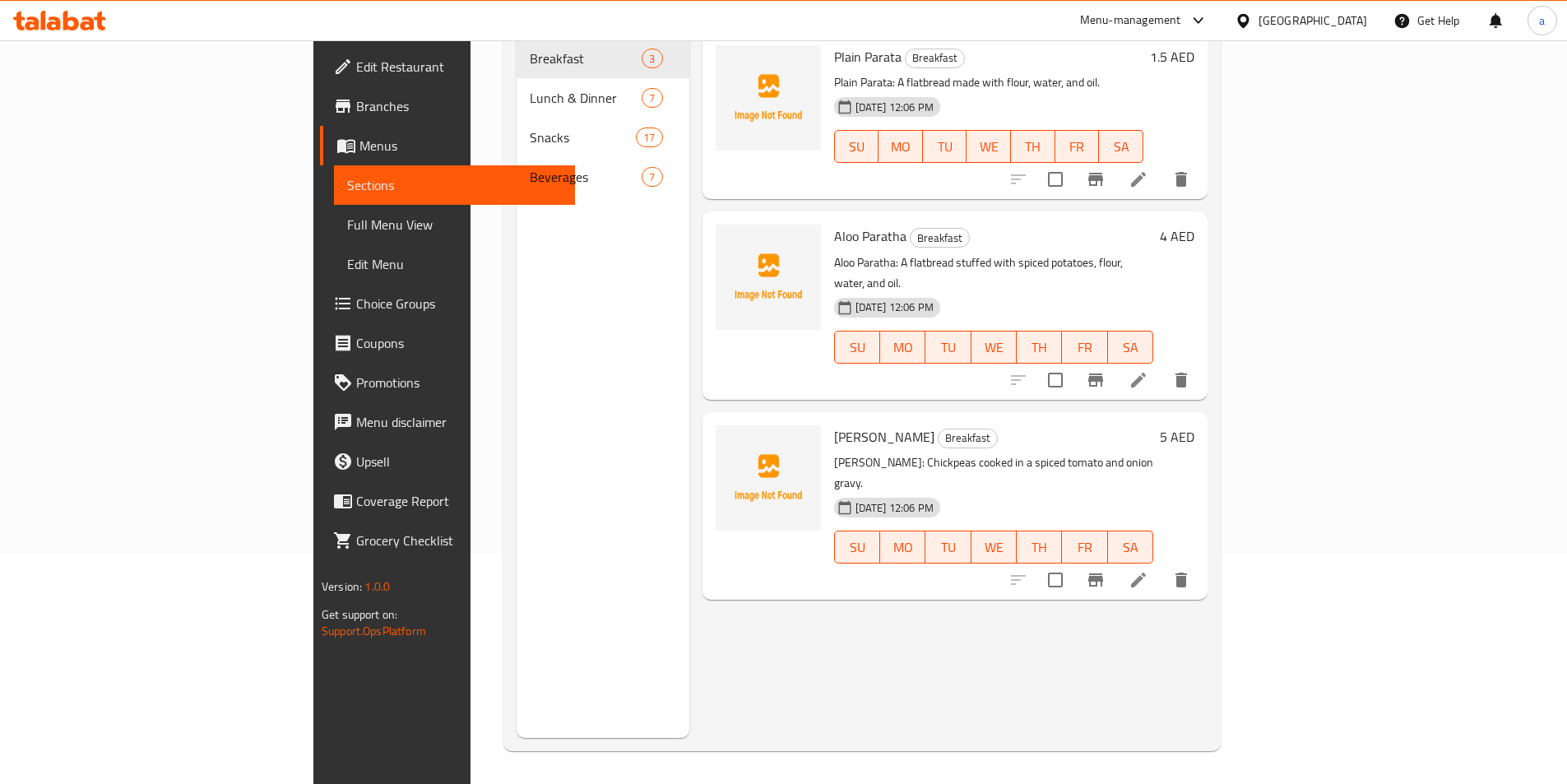
scroll to position [230, 0]
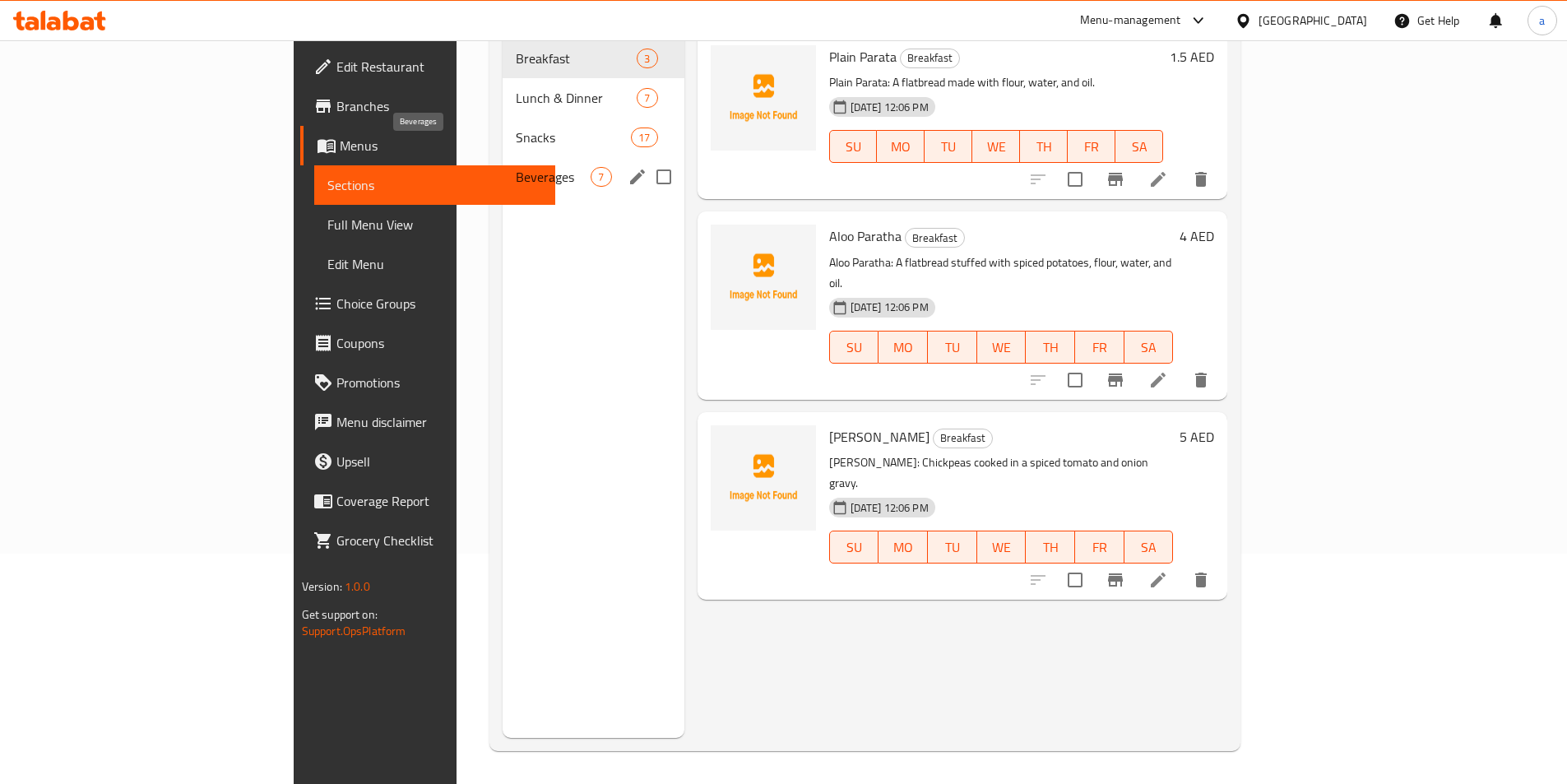
click at [516, 167] on span "Beverages" at bounding box center [553, 177] width 75 height 20
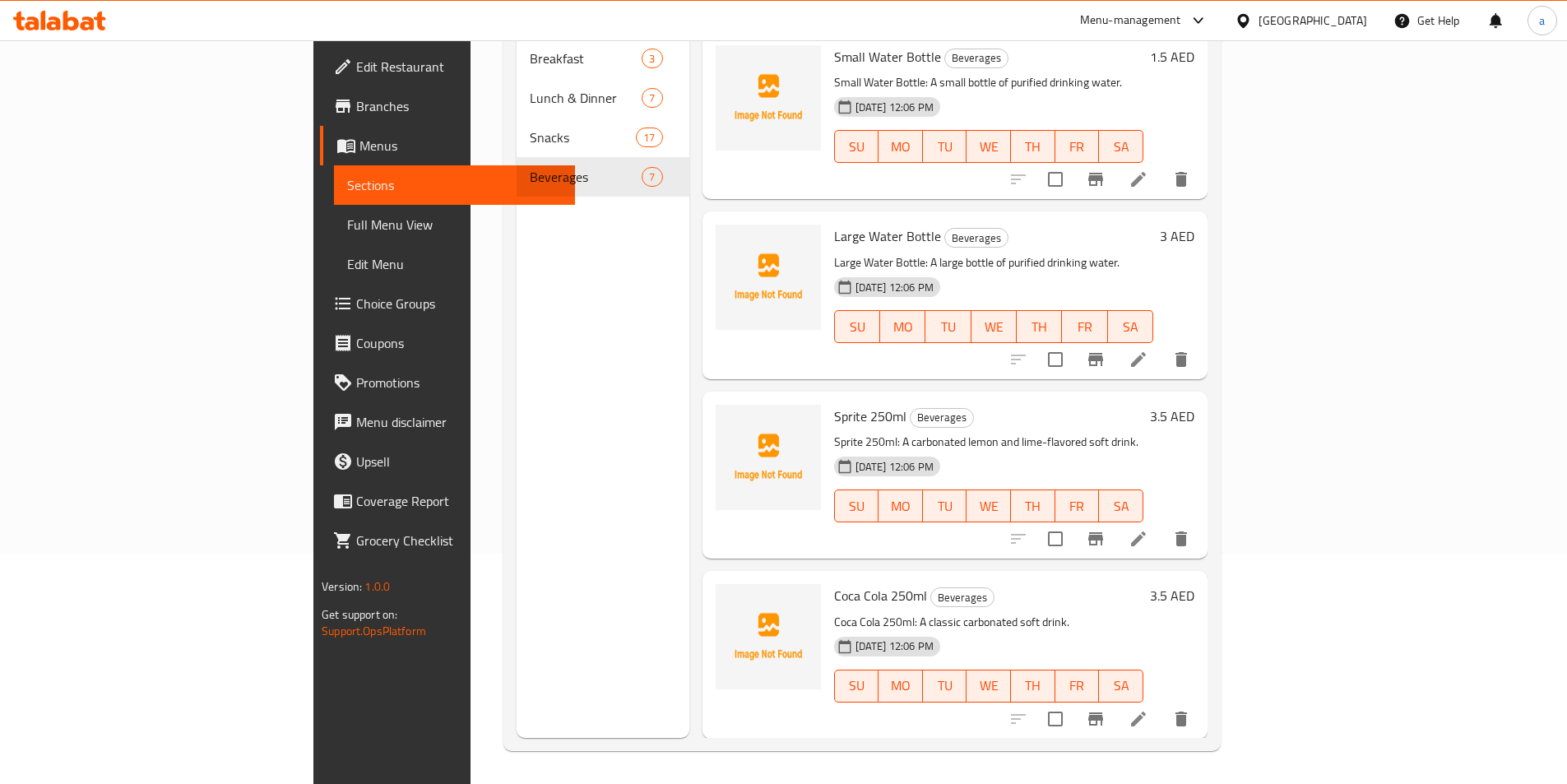
click at [1148, 529] on icon at bounding box center [1138, 539] width 20 height 20
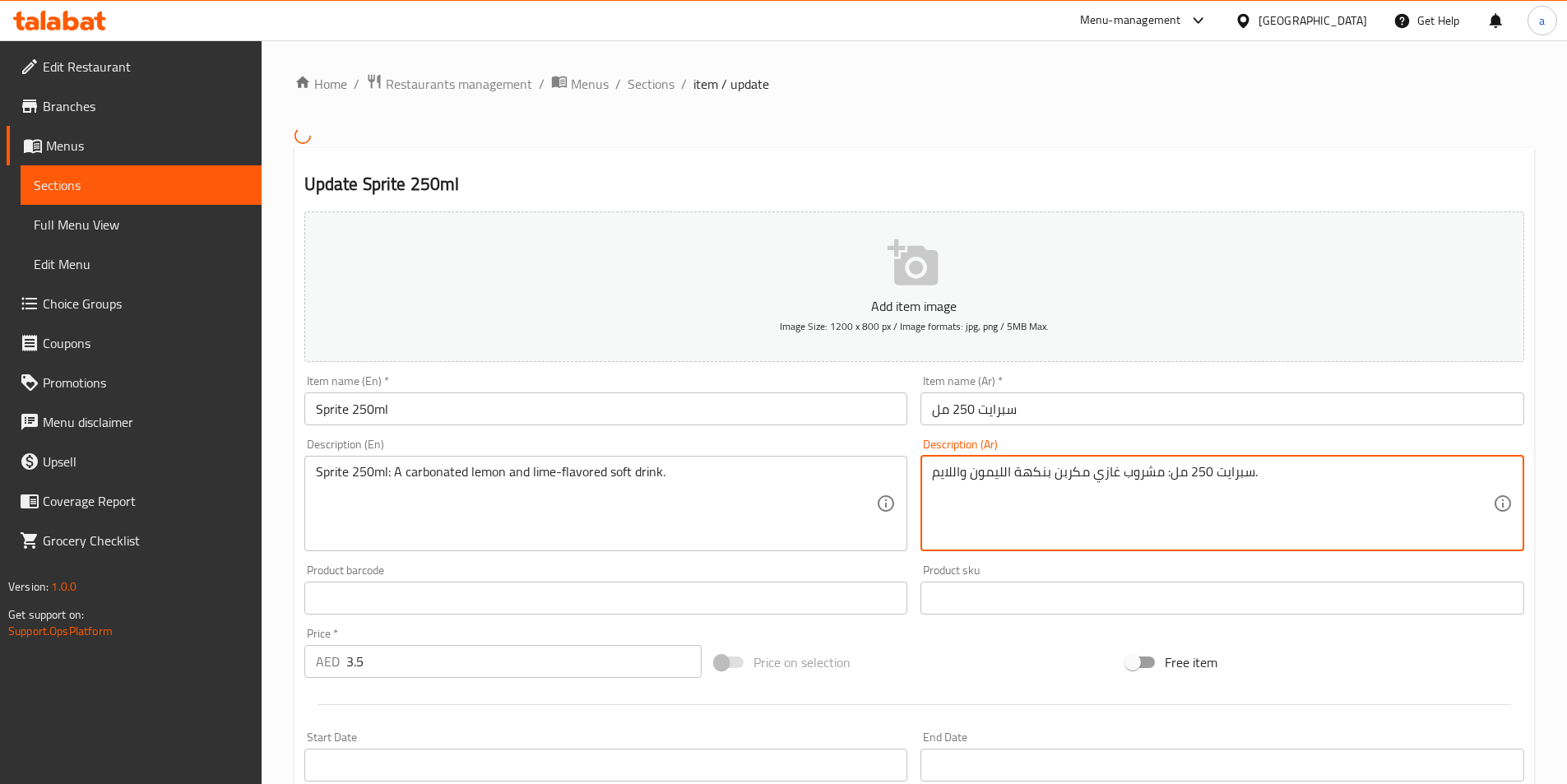
scroll to position [368, 0]
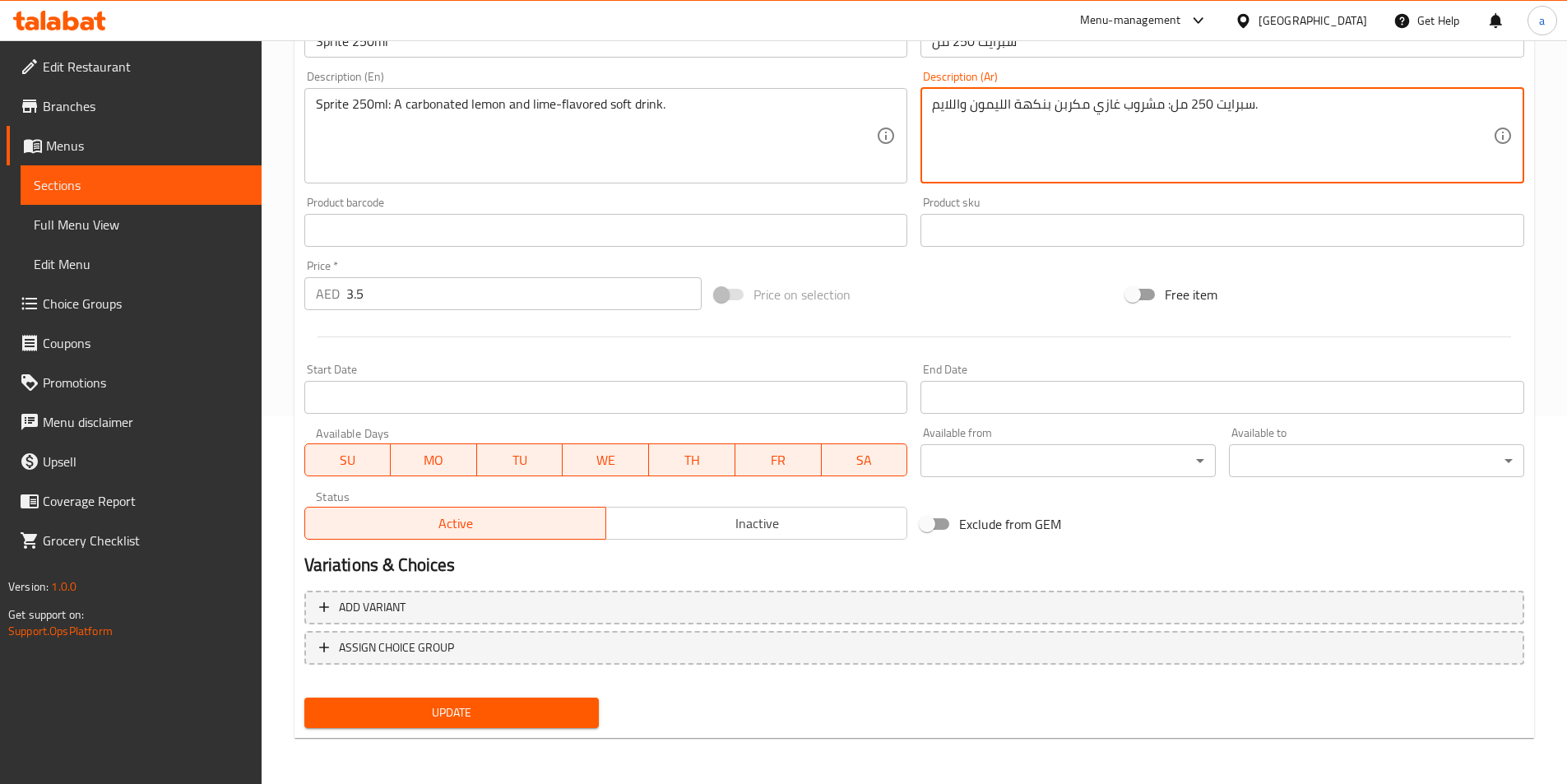
type textarea "سبرايت 250 مل: مشروب غازي مكربن بنكهة الليمون واللايم."
click at [574, 710] on span "Update" at bounding box center [451, 712] width 269 height 21
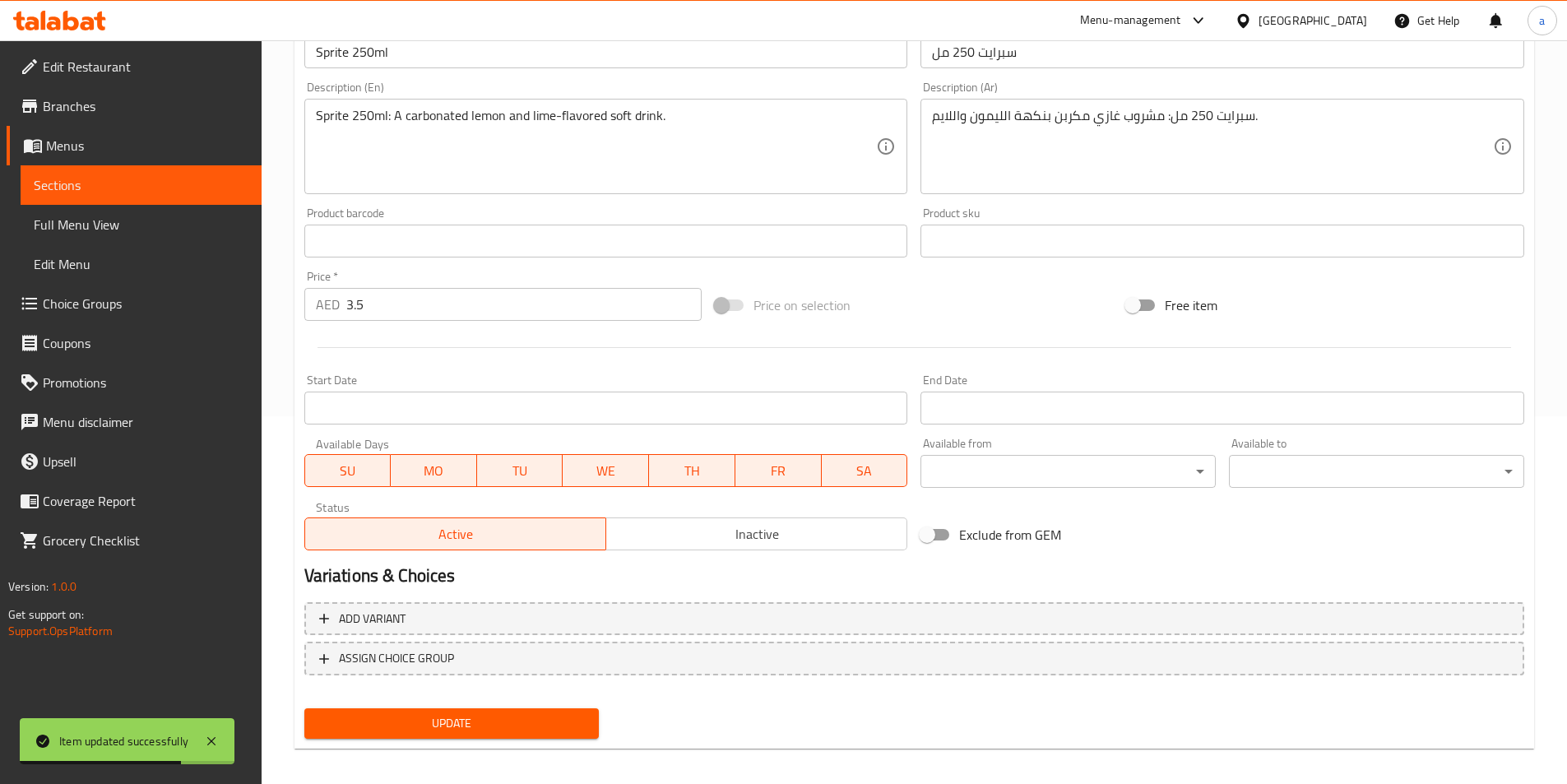
click at [186, 168] on link "Sections" at bounding box center [141, 184] width 241 height 39
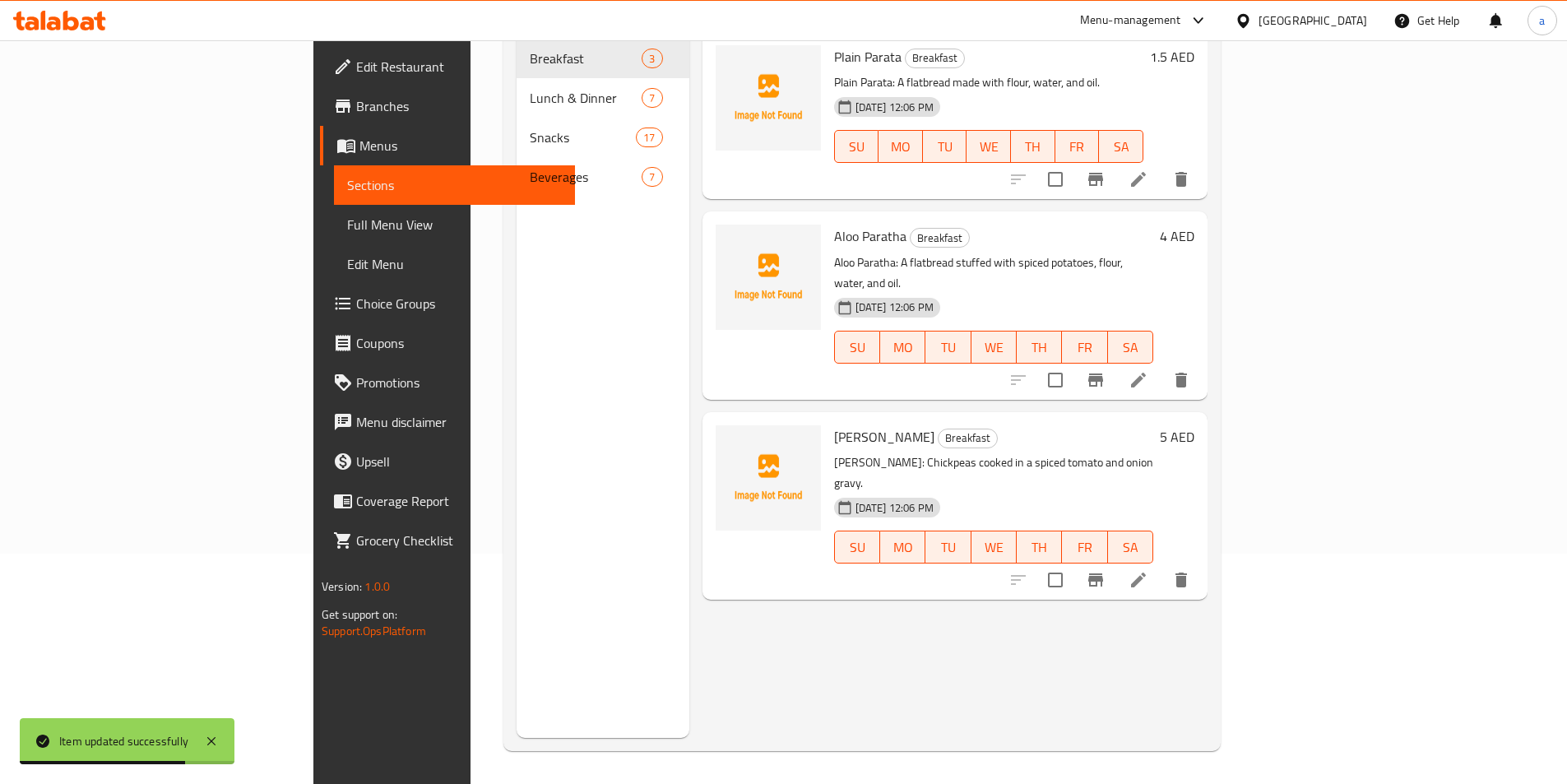
scroll to position [230, 0]
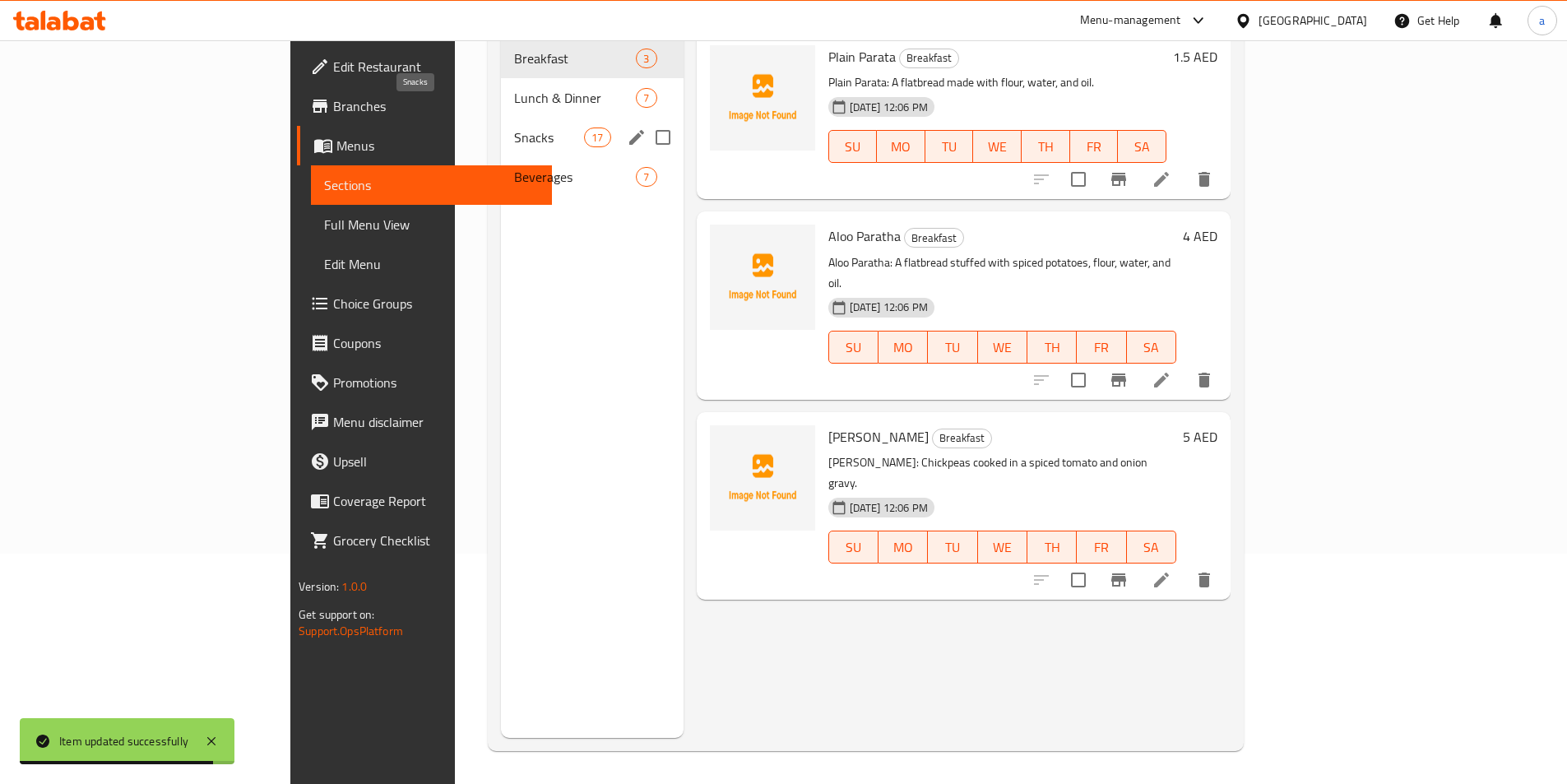
click at [514, 127] on span "Snacks" at bounding box center [549, 137] width 70 height 20
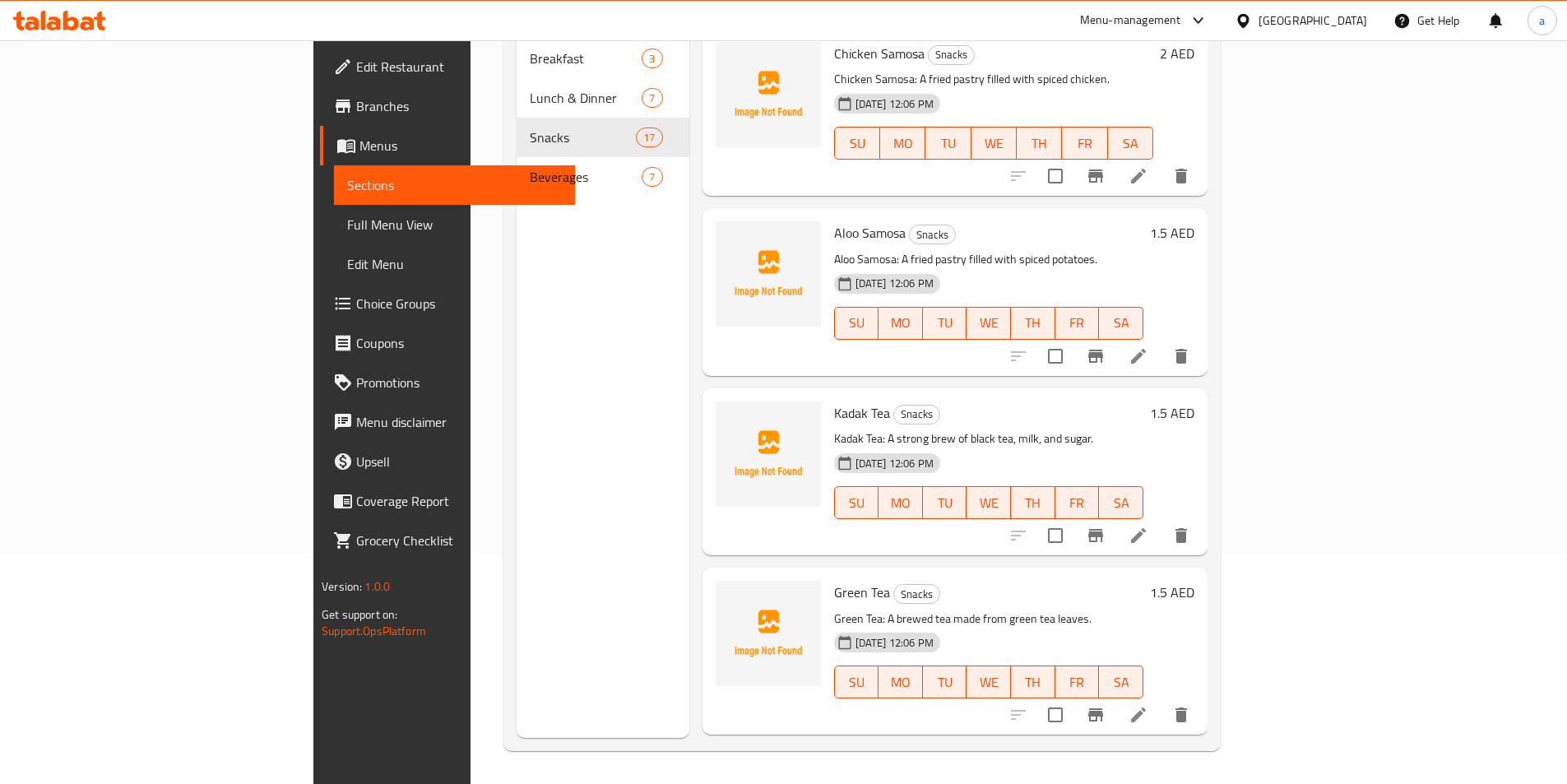
scroll to position [1481, 0]
click at [1073, 520] on input "checkbox" at bounding box center [1055, 537] width 35 height 35
checkbox input "true"
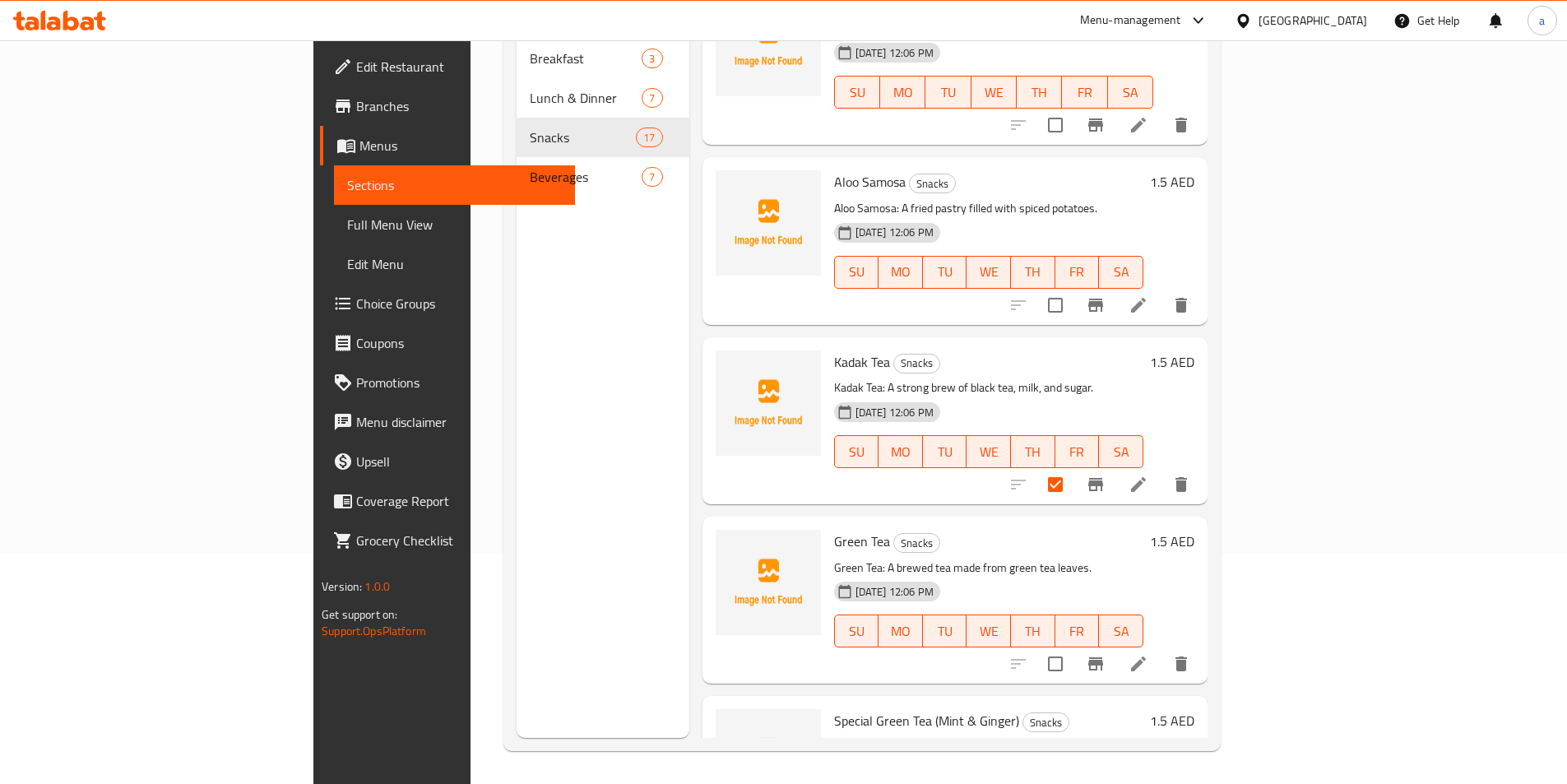
scroll to position [1563, 0]
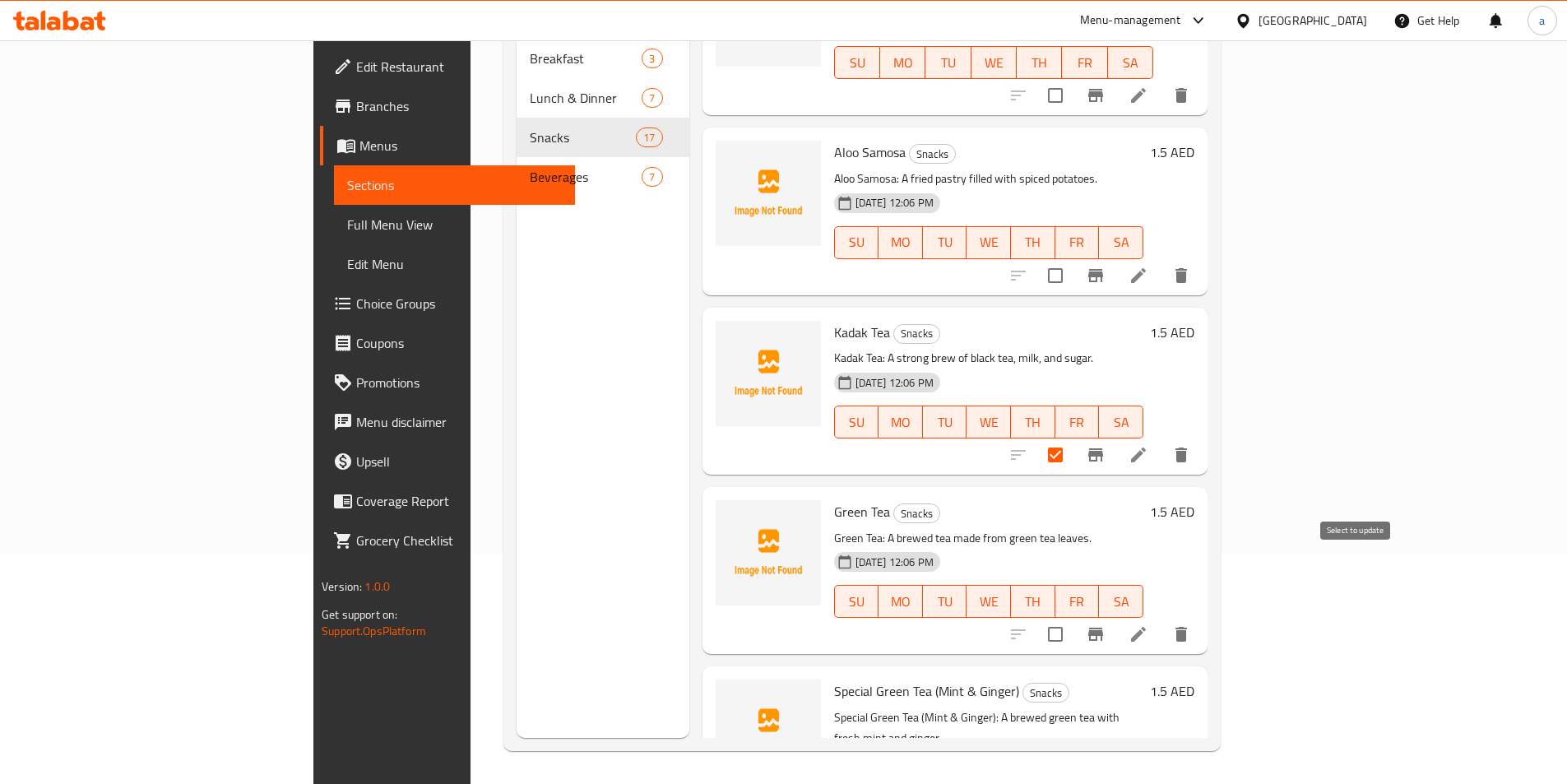
click at [1073, 617] on input "checkbox" at bounding box center [1055, 634] width 35 height 35
checkbox input "true"
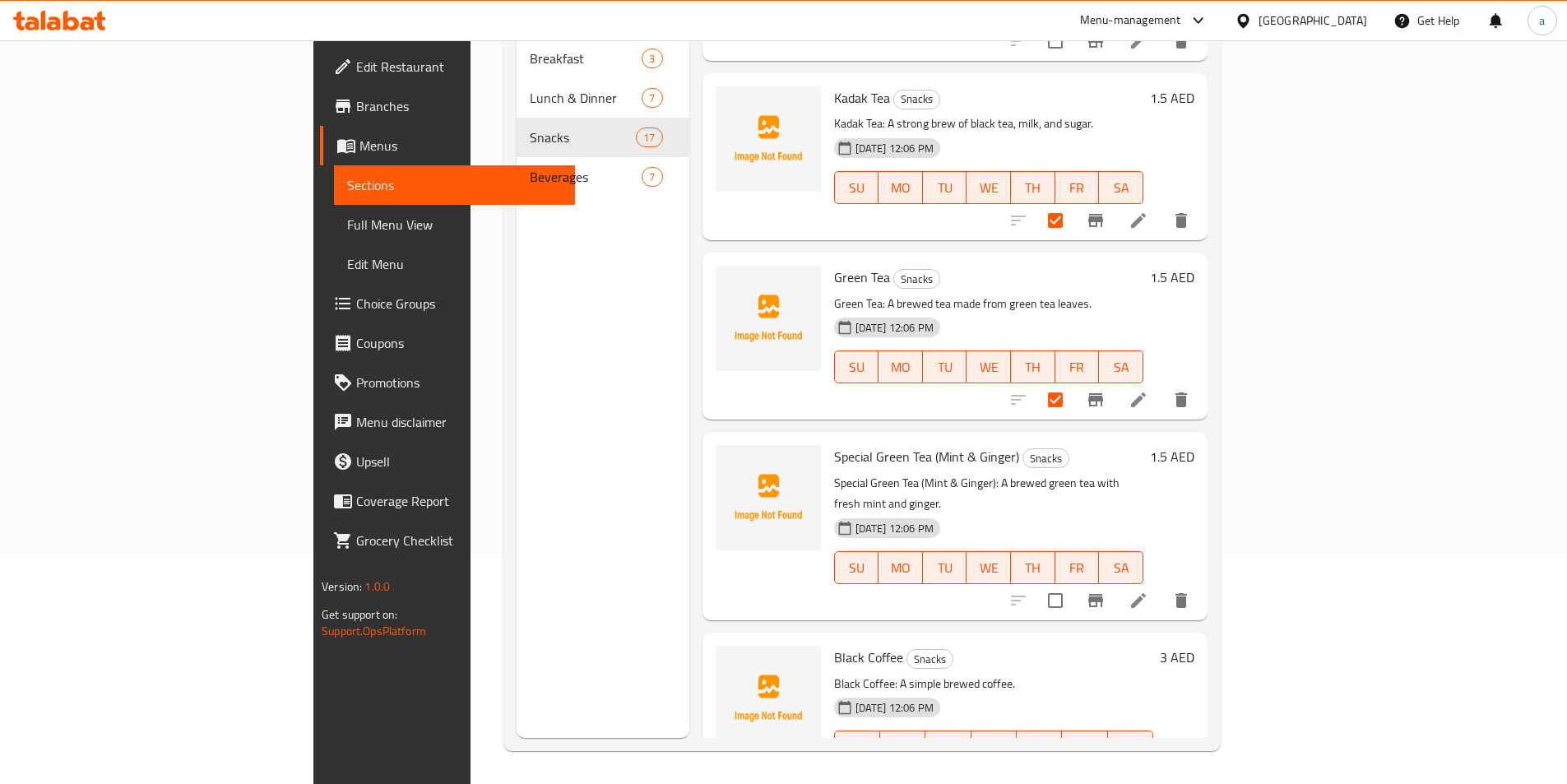
scroll to position [1810, 0]
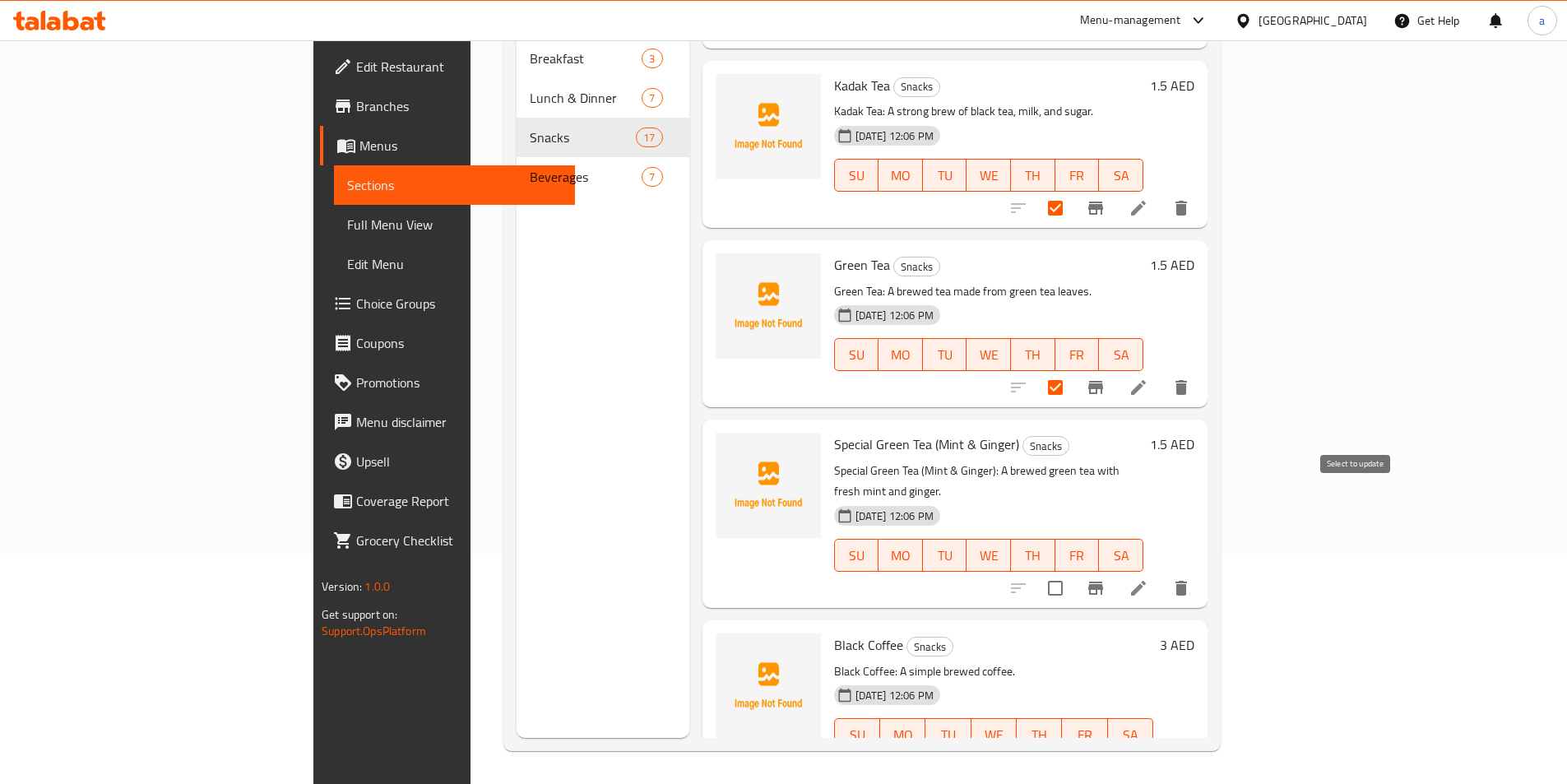
click at [1073, 571] on input "checkbox" at bounding box center [1055, 588] width 35 height 35
checkbox input "true"
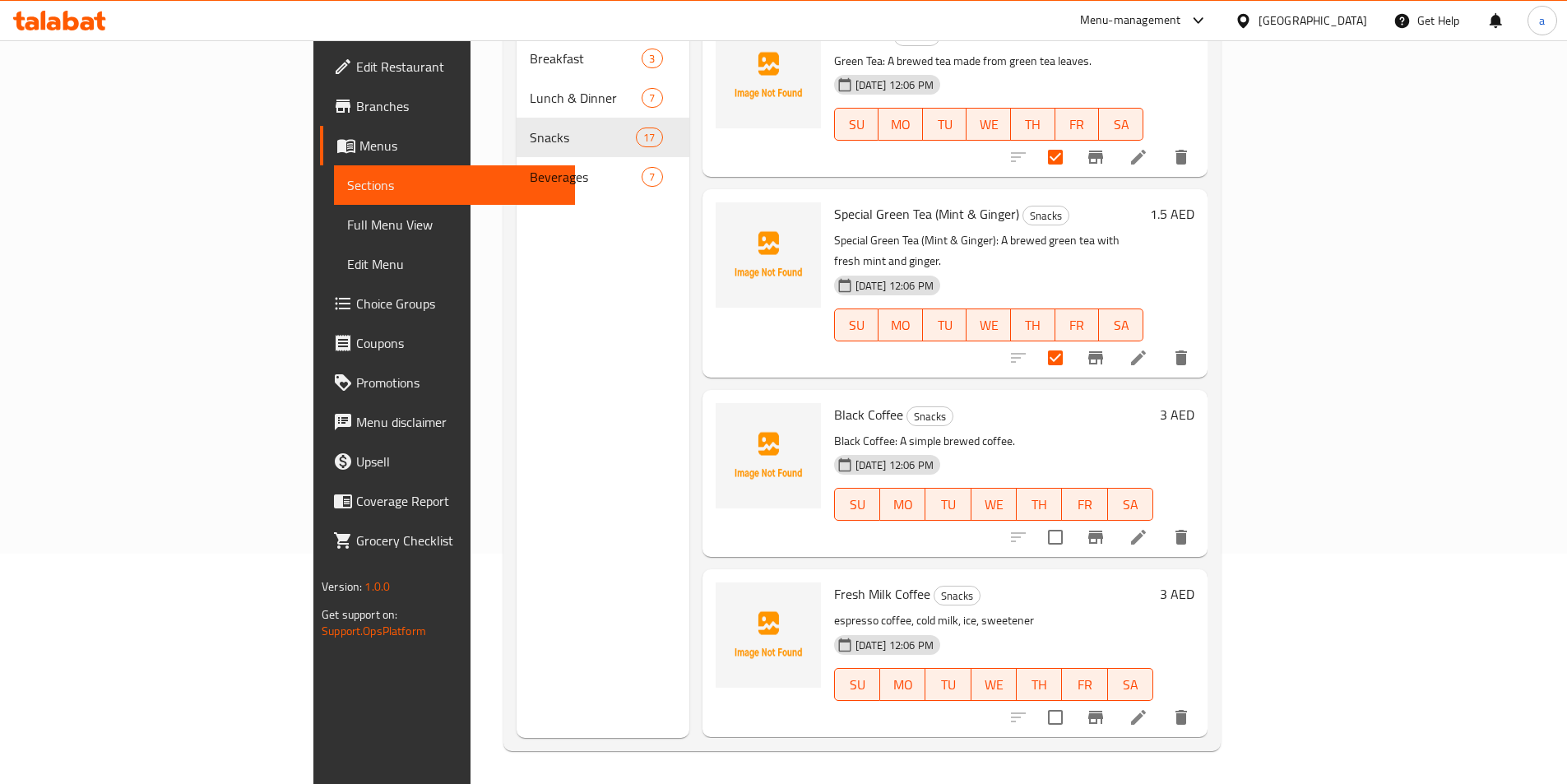
scroll to position [2056, 0]
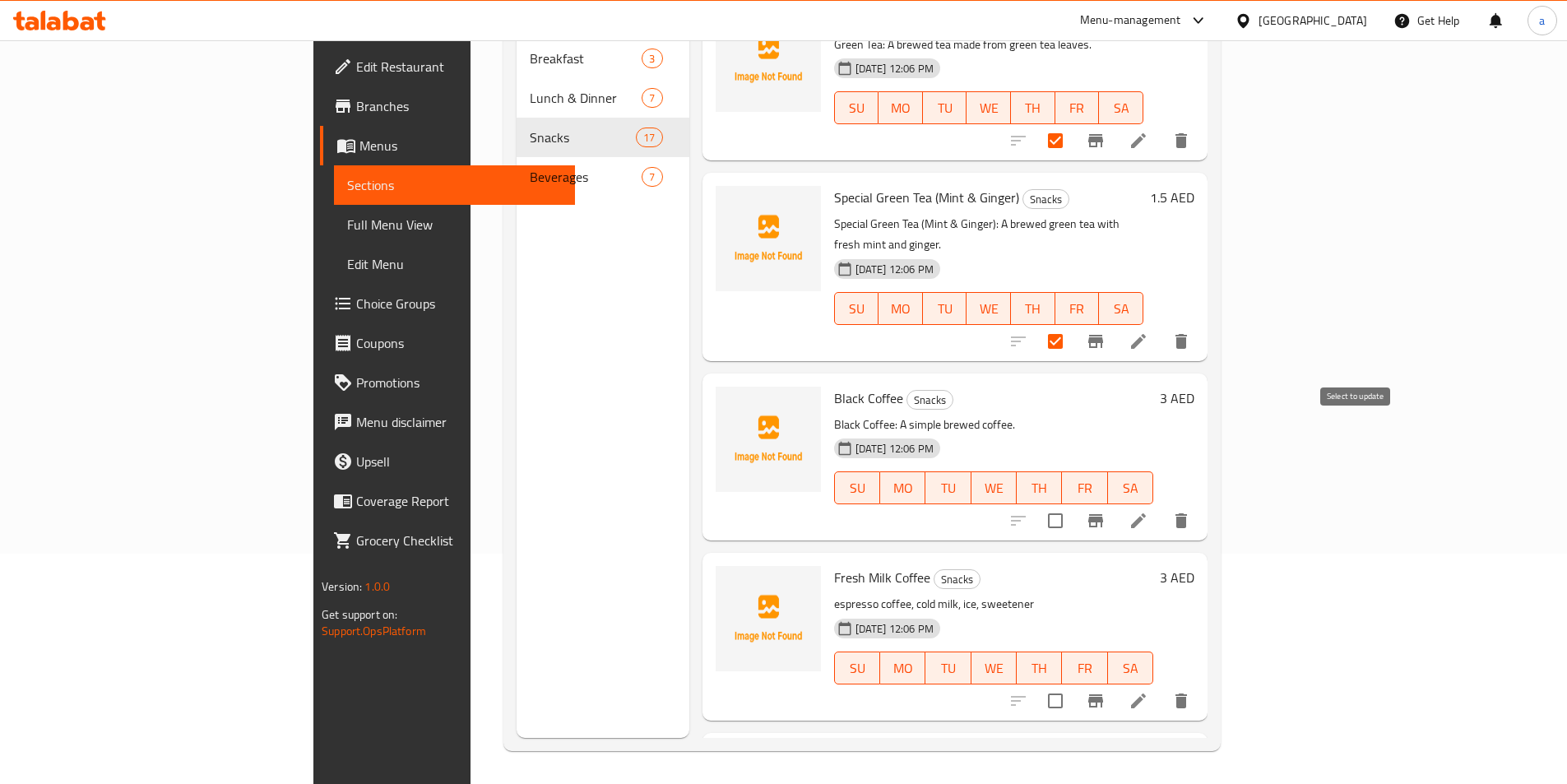
click at [1073, 503] on input "checkbox" at bounding box center [1055, 520] width 35 height 35
checkbox input "true"
click at [1073, 684] on input "checkbox" at bounding box center [1055, 701] width 35 height 35
checkbox input "true"
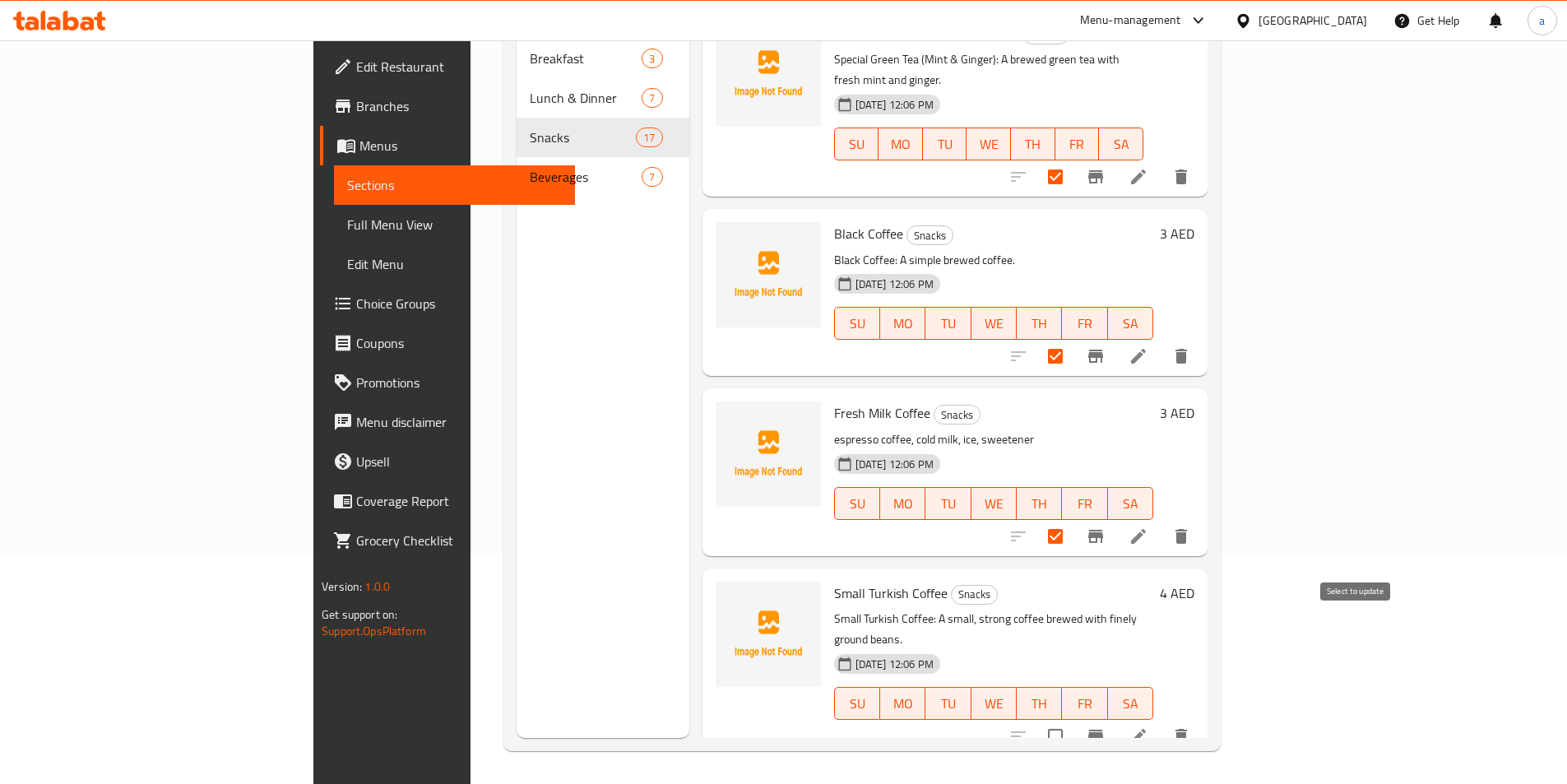
click at [1073, 719] on input "checkbox" at bounding box center [1055, 736] width 35 height 35
checkbox input "true"
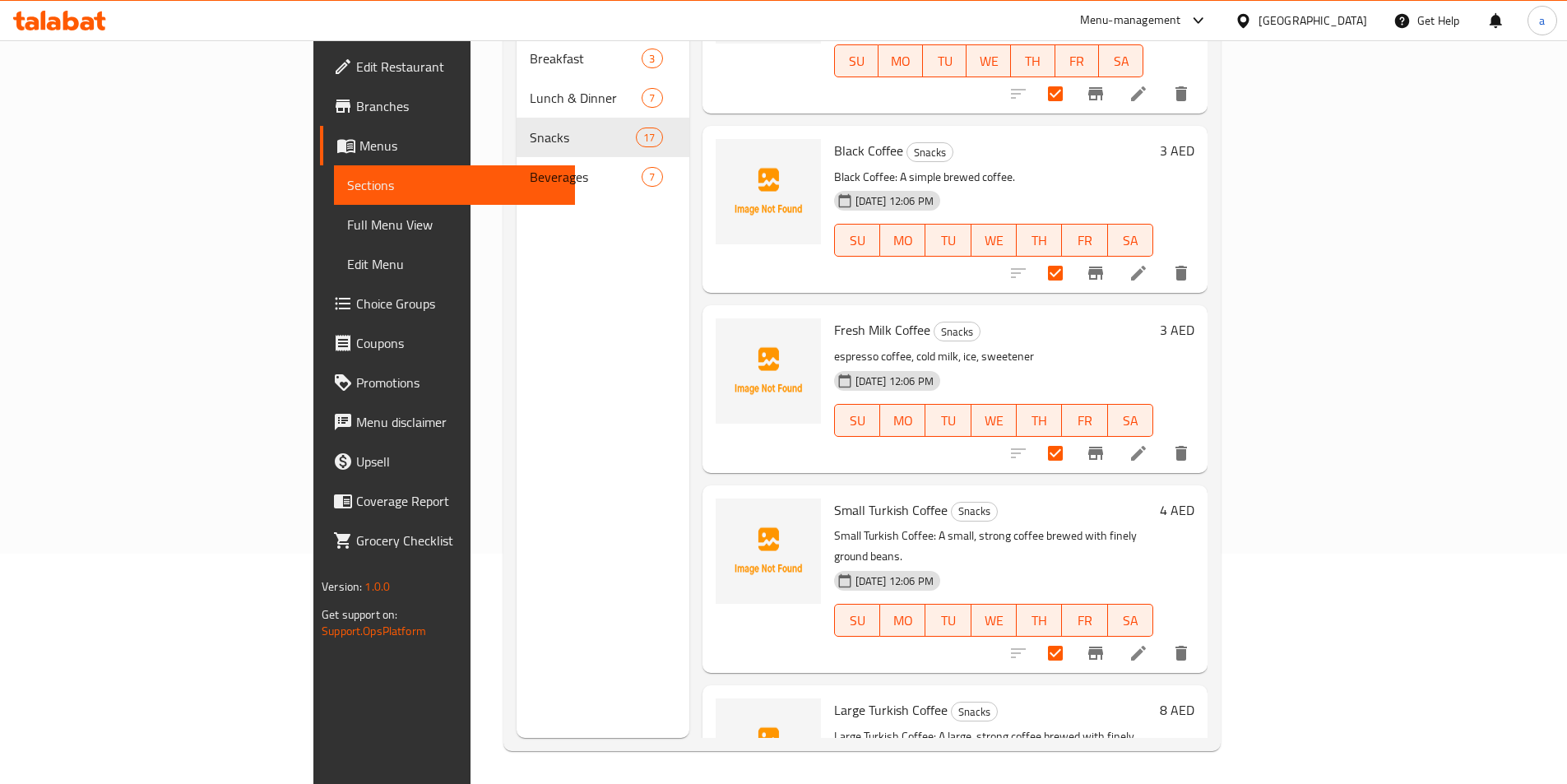
scroll to position [2312, 0]
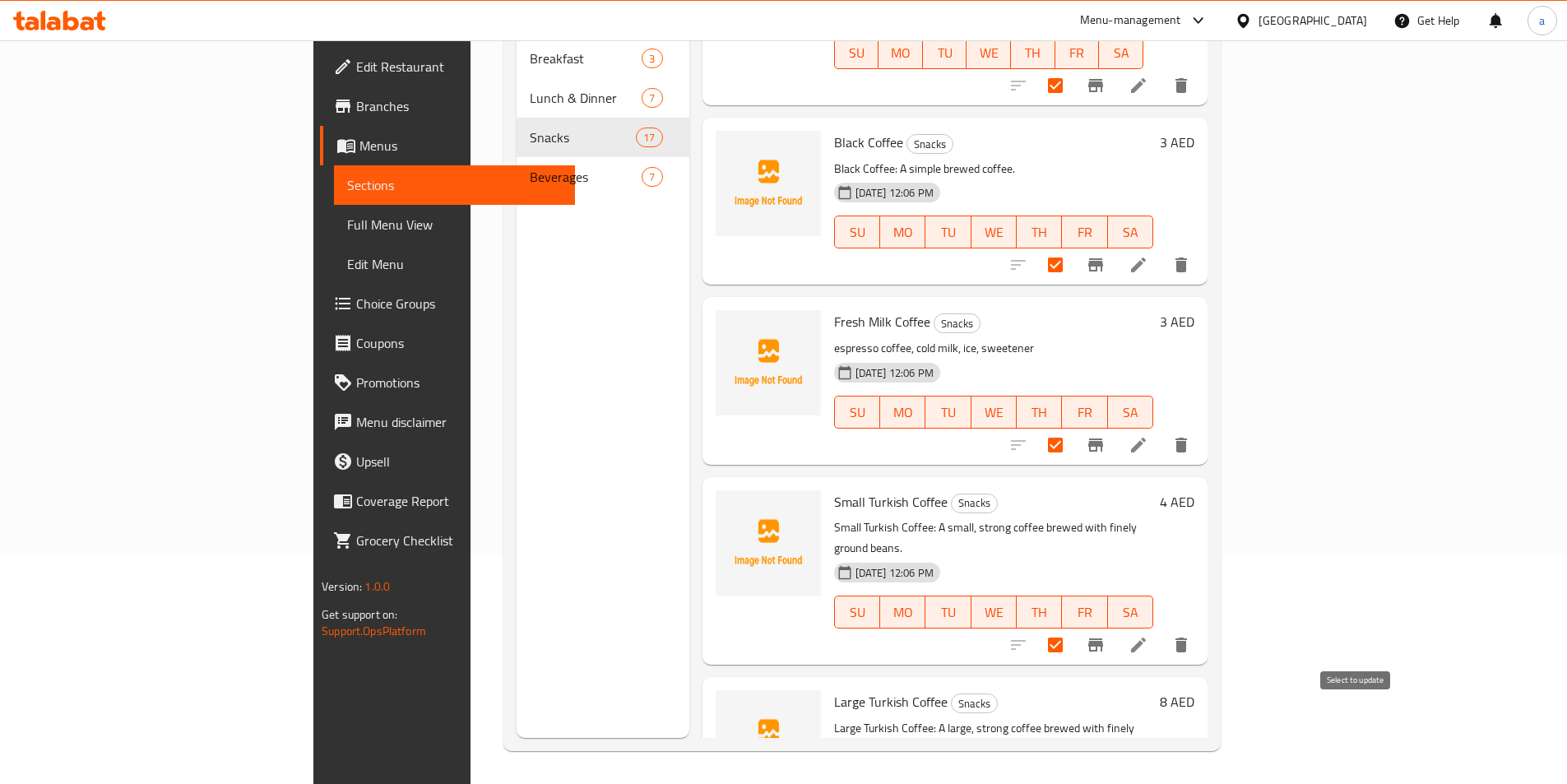
checkbox input "true"
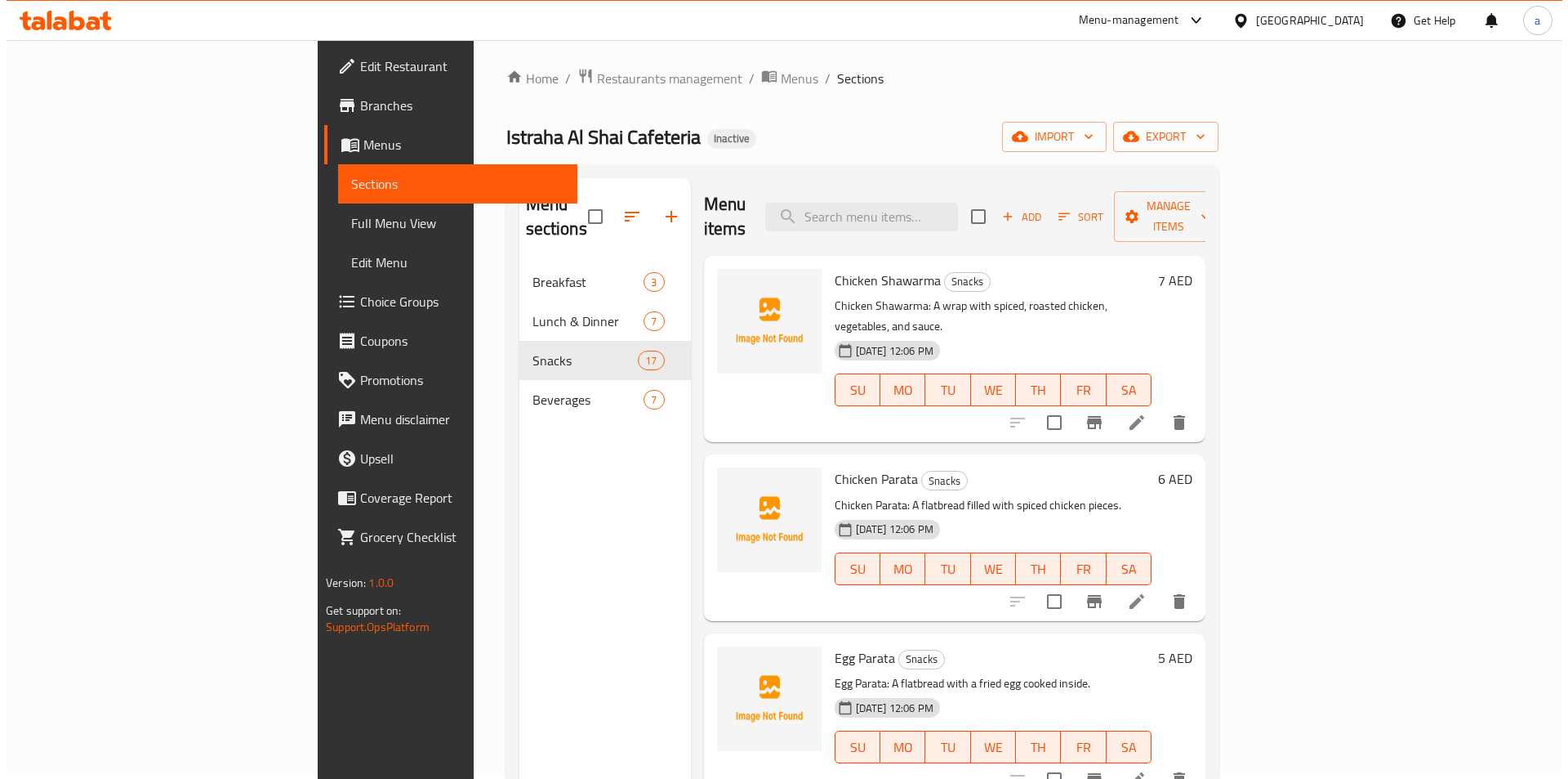
scroll to position [0, 0]
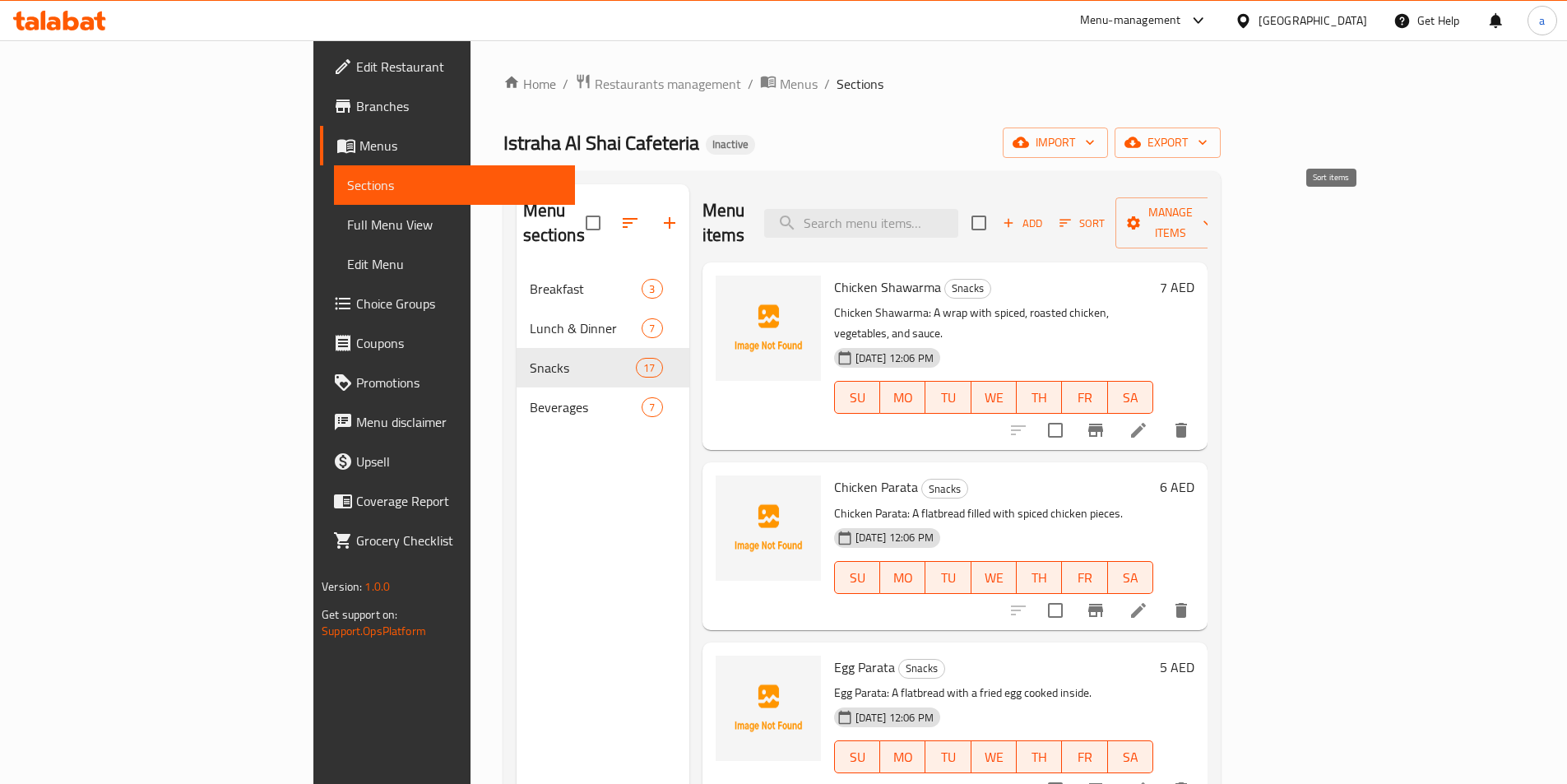
click at [1105, 214] on span "Sort" at bounding box center [1081, 223] width 45 height 19
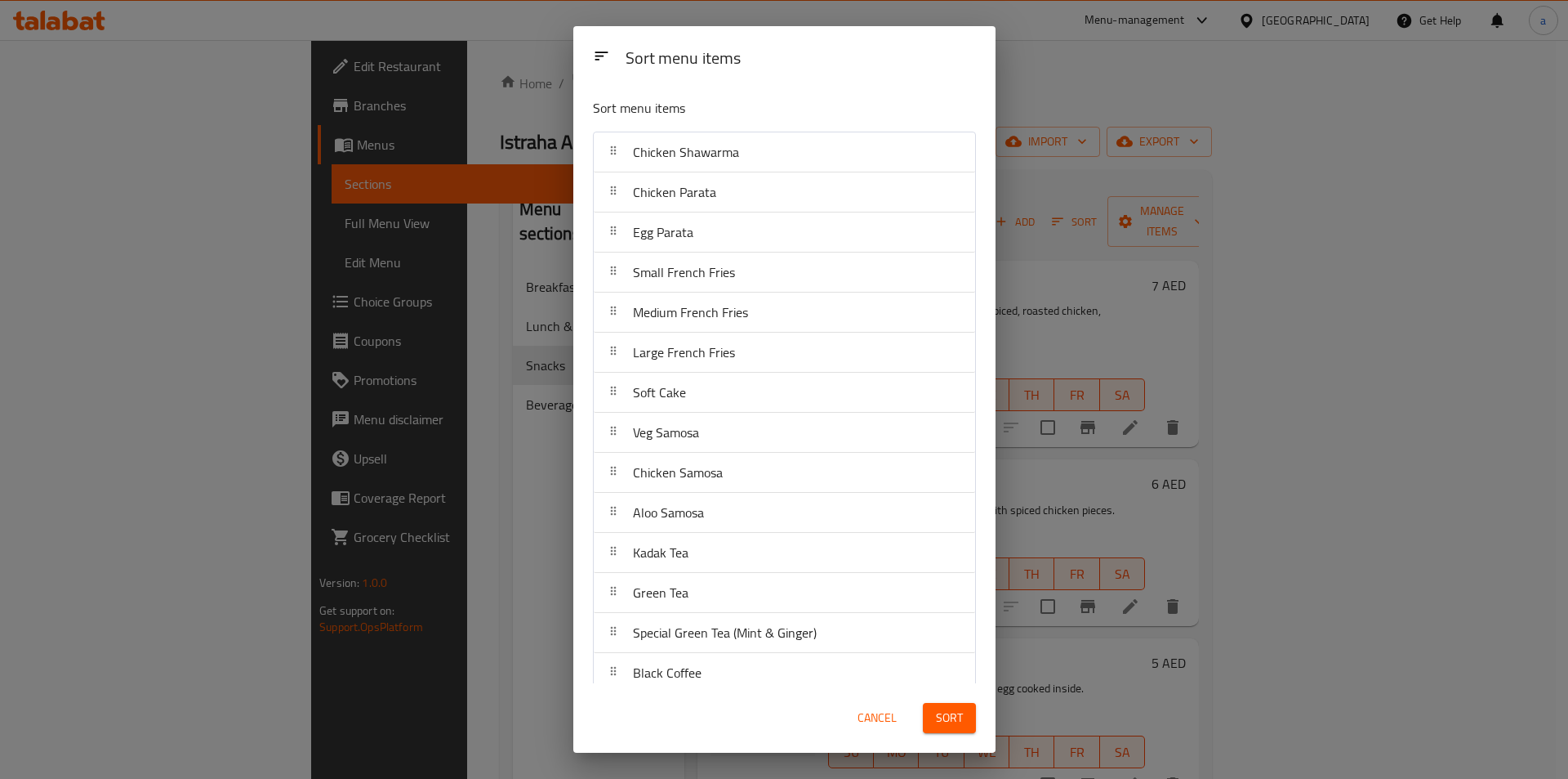
click at [1063, 88] on div "Sort menu items Sort menu items Chicken Shawarma Chicken Parata Egg Parata Smal…" at bounding box center [784, 390] width 1568 height 779
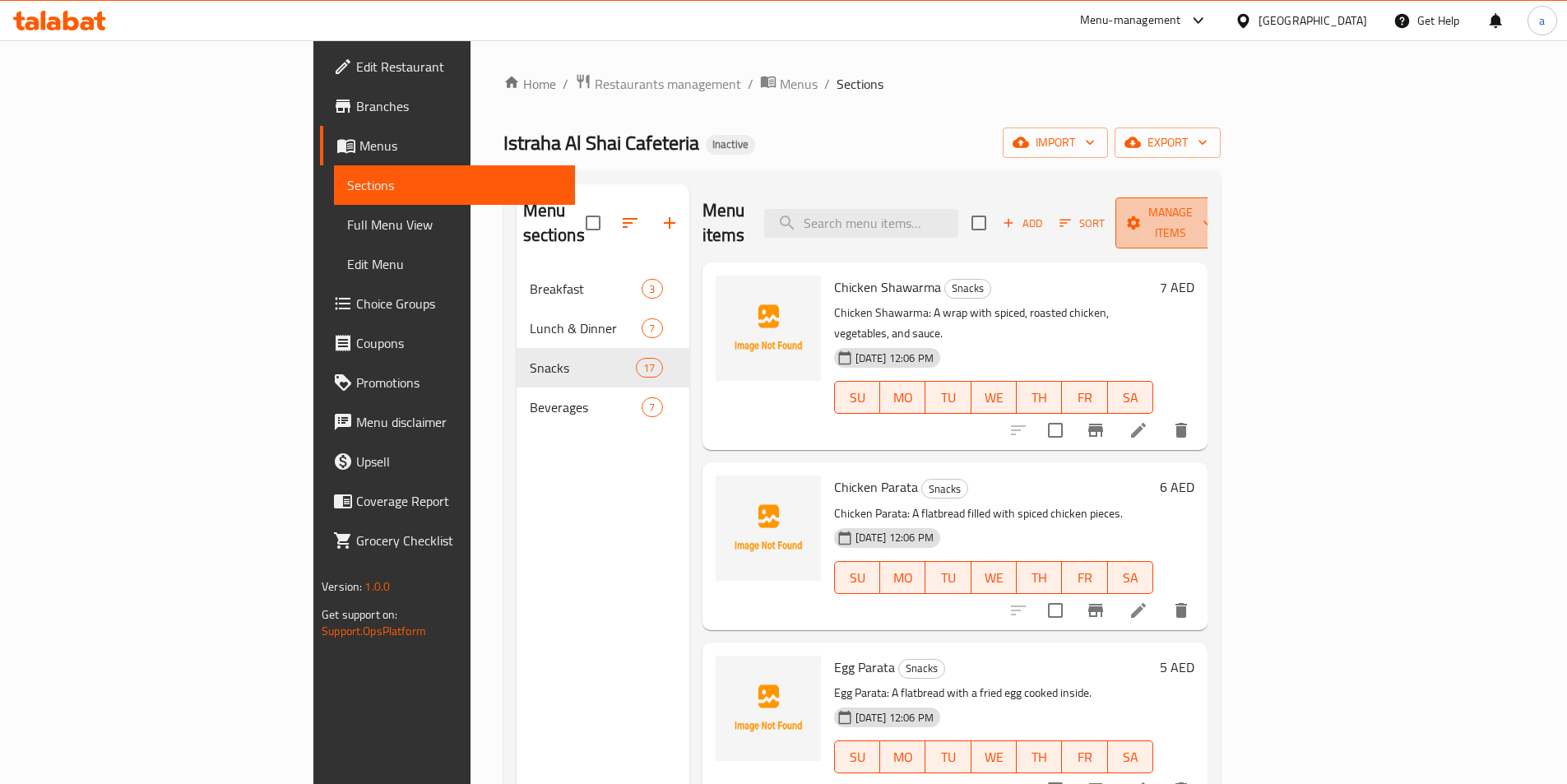
click at [1142, 215] on icon "button" at bounding box center [1133, 223] width 16 height 16
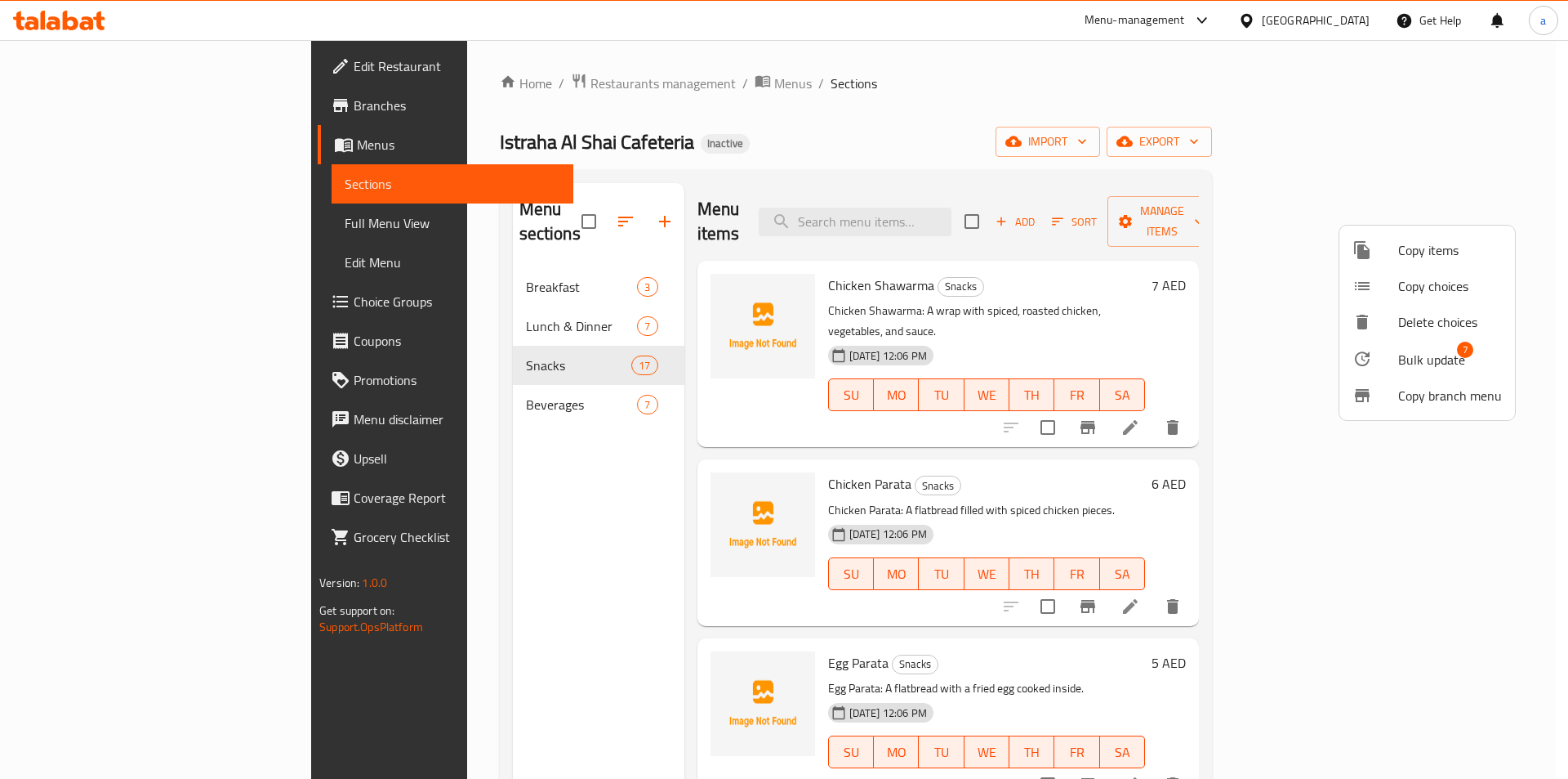
click at [1410, 356] on span "Bulk update" at bounding box center [1431, 360] width 67 height 20
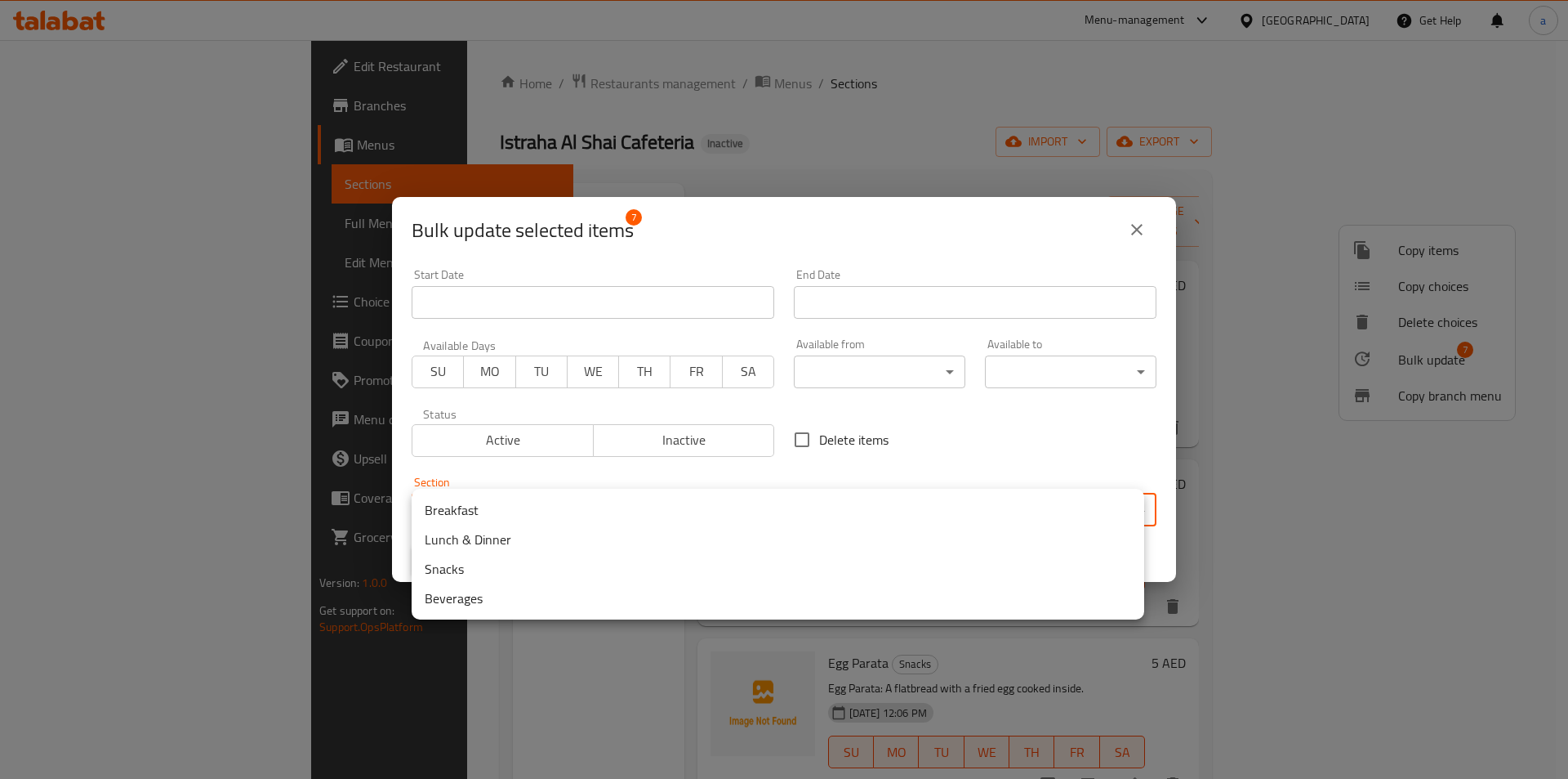
click at [560, 522] on body "​ Menu-management United Arab Emirates Get Help a Edit Restaurant Branches Menu…" at bounding box center [784, 409] width 1568 height 739
click at [517, 589] on li "Beverages" at bounding box center [779, 598] width 733 height 30
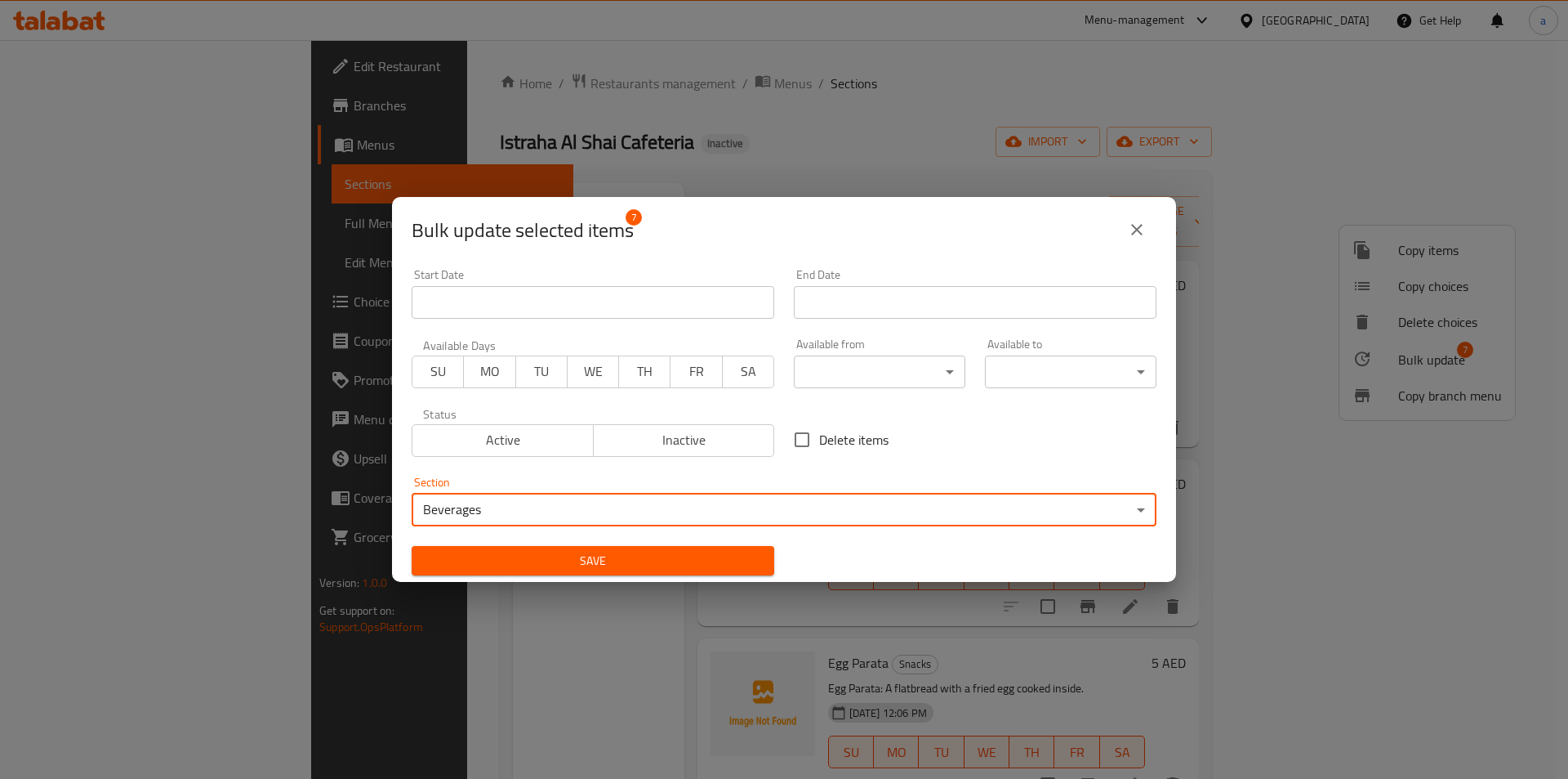
click at [629, 570] on span "Save" at bounding box center [593, 560] width 337 height 21
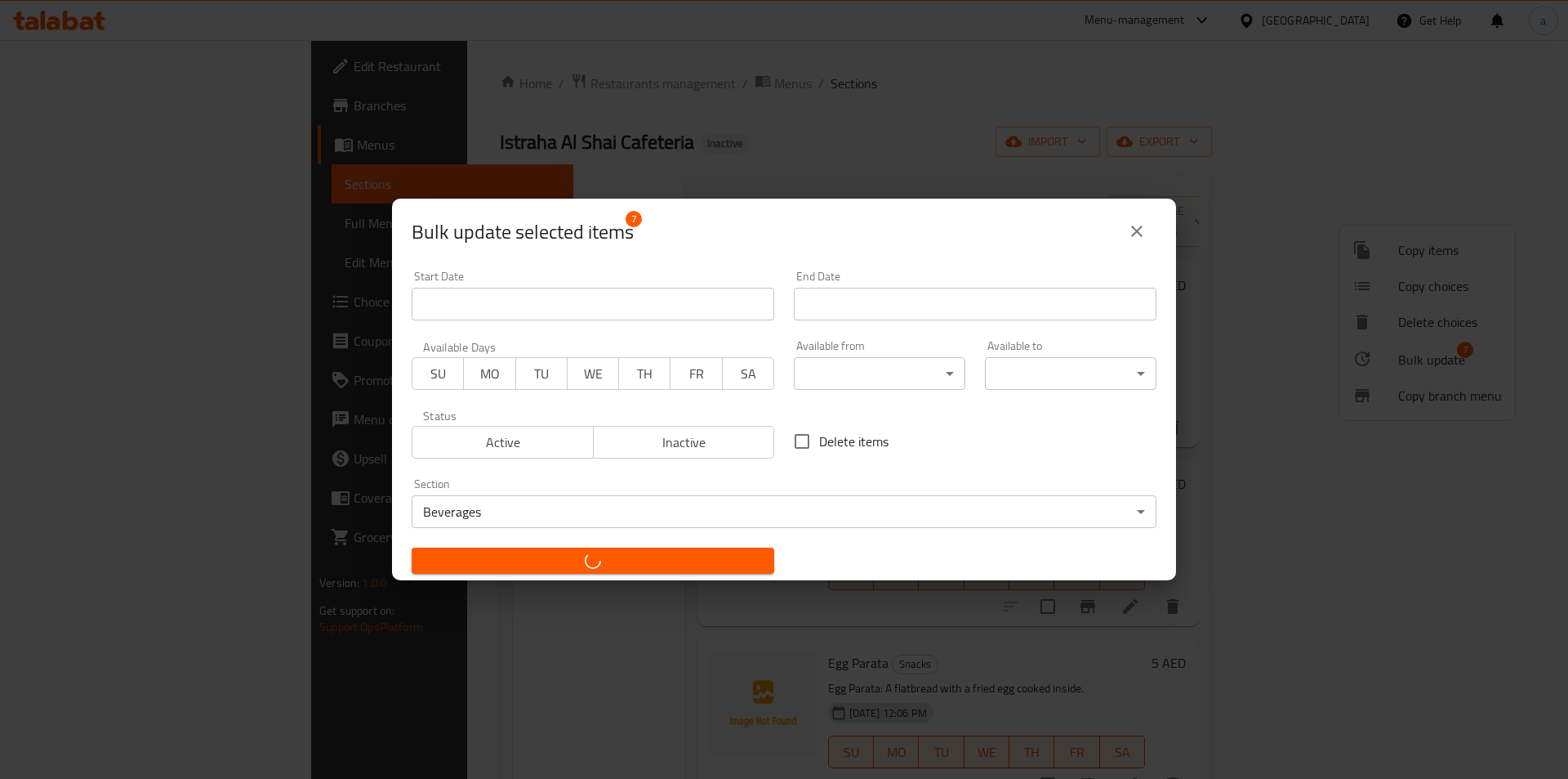
checkbox input "false"
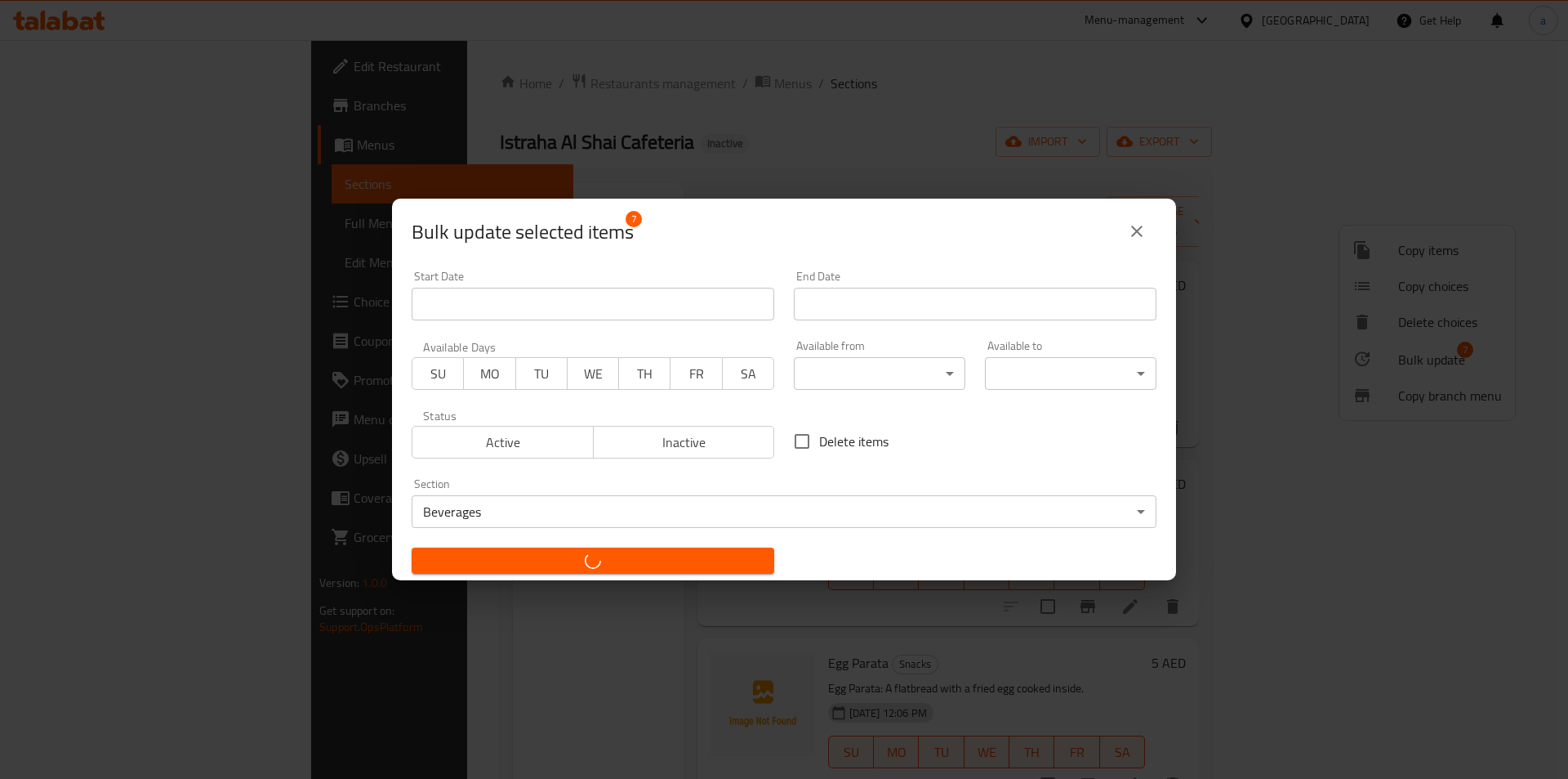
checkbox input "false"
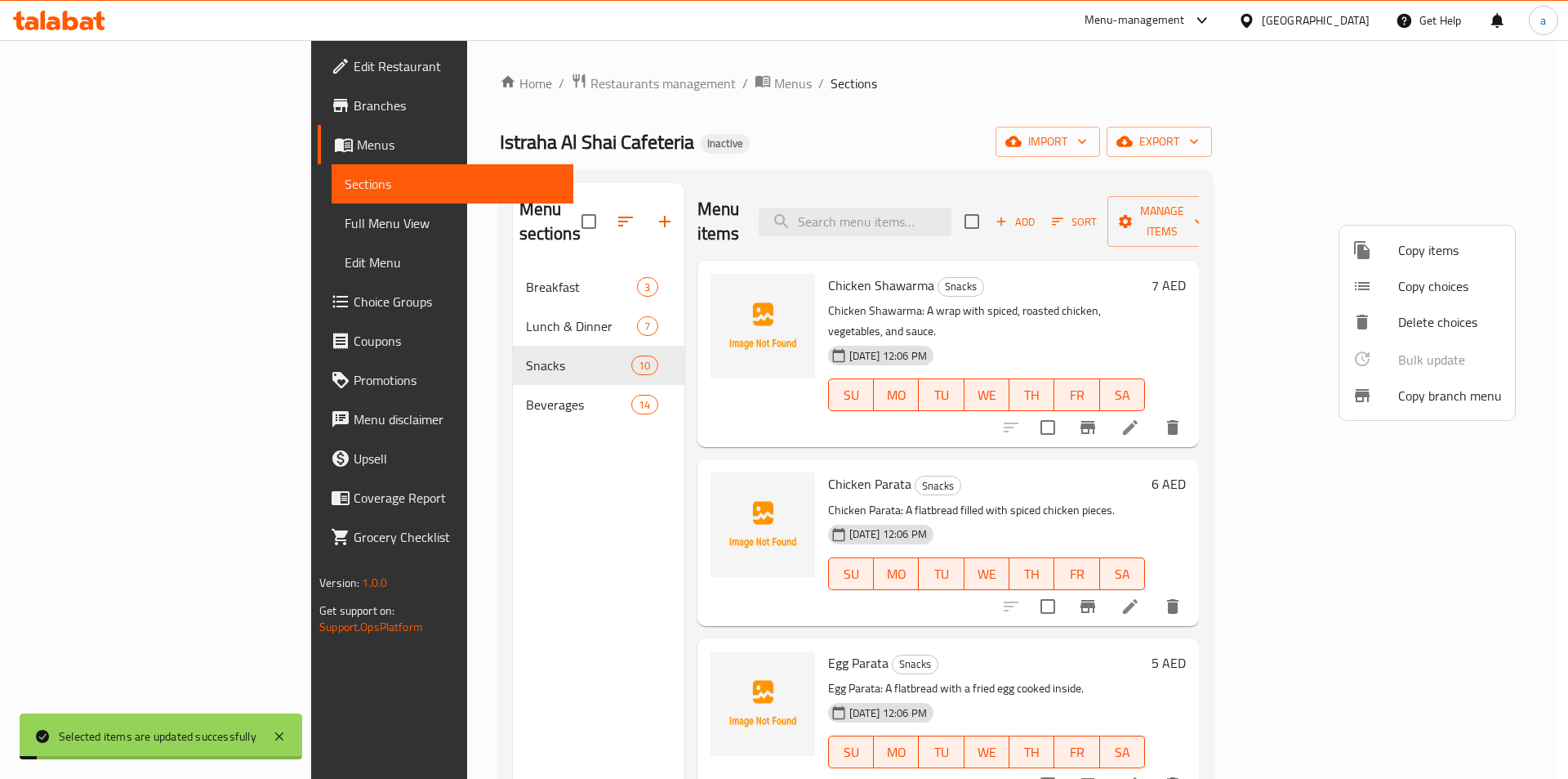
click at [458, 545] on div at bounding box center [784, 390] width 1568 height 779
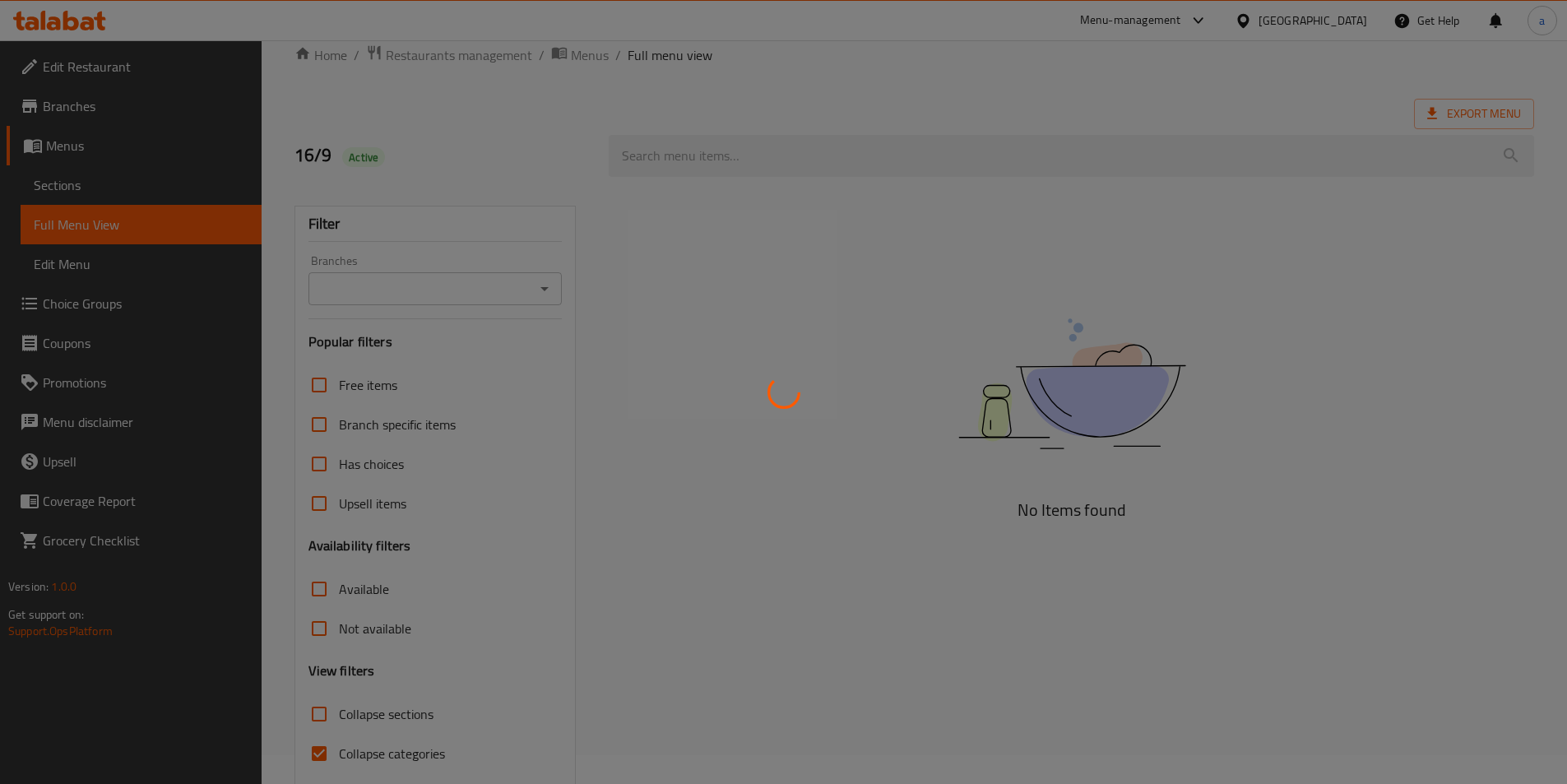
scroll to position [91, 0]
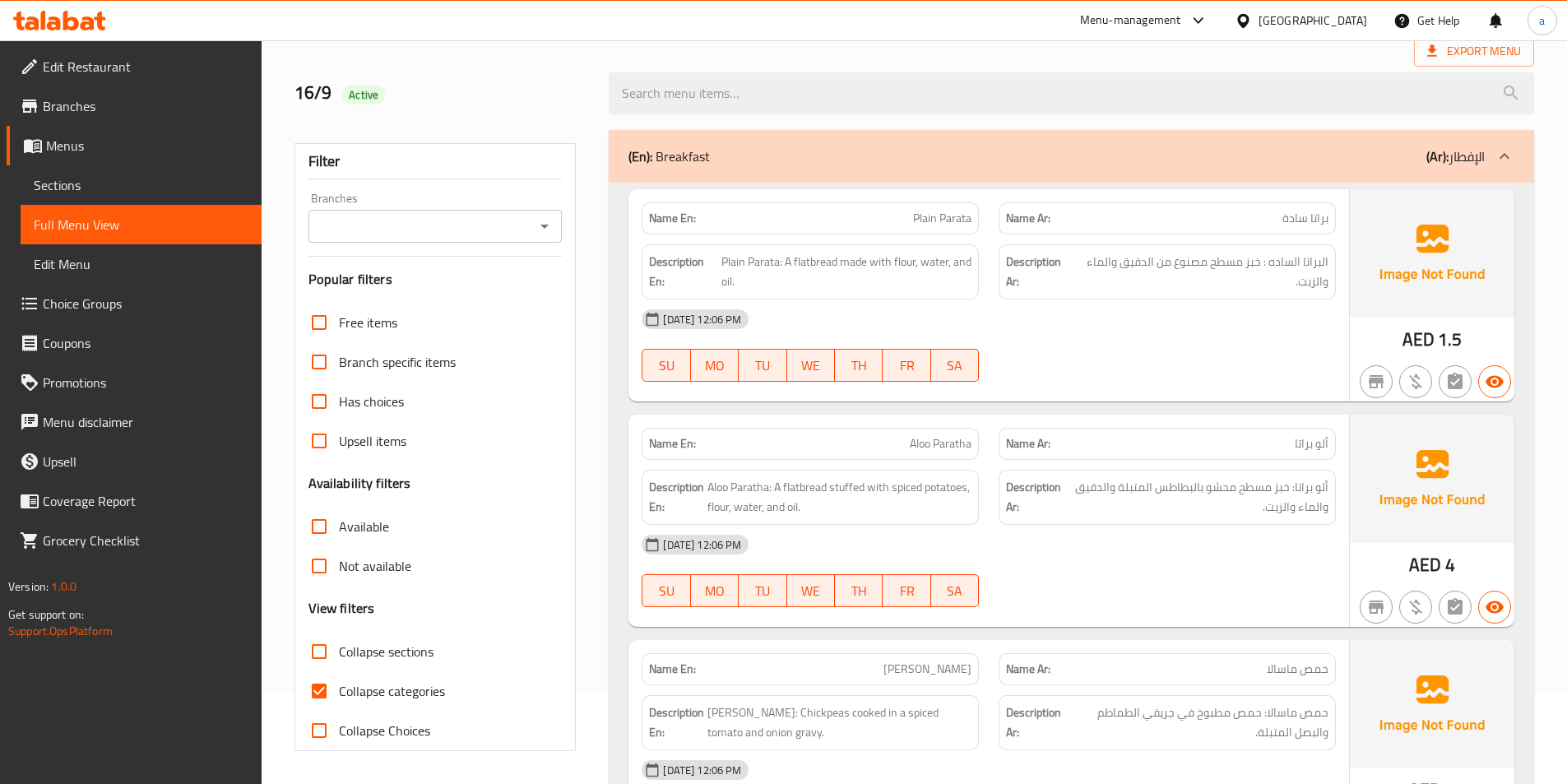
click at [332, 678] on input "Collapse categories" at bounding box center [318, 690] width 39 height 39
checkbox input "false"
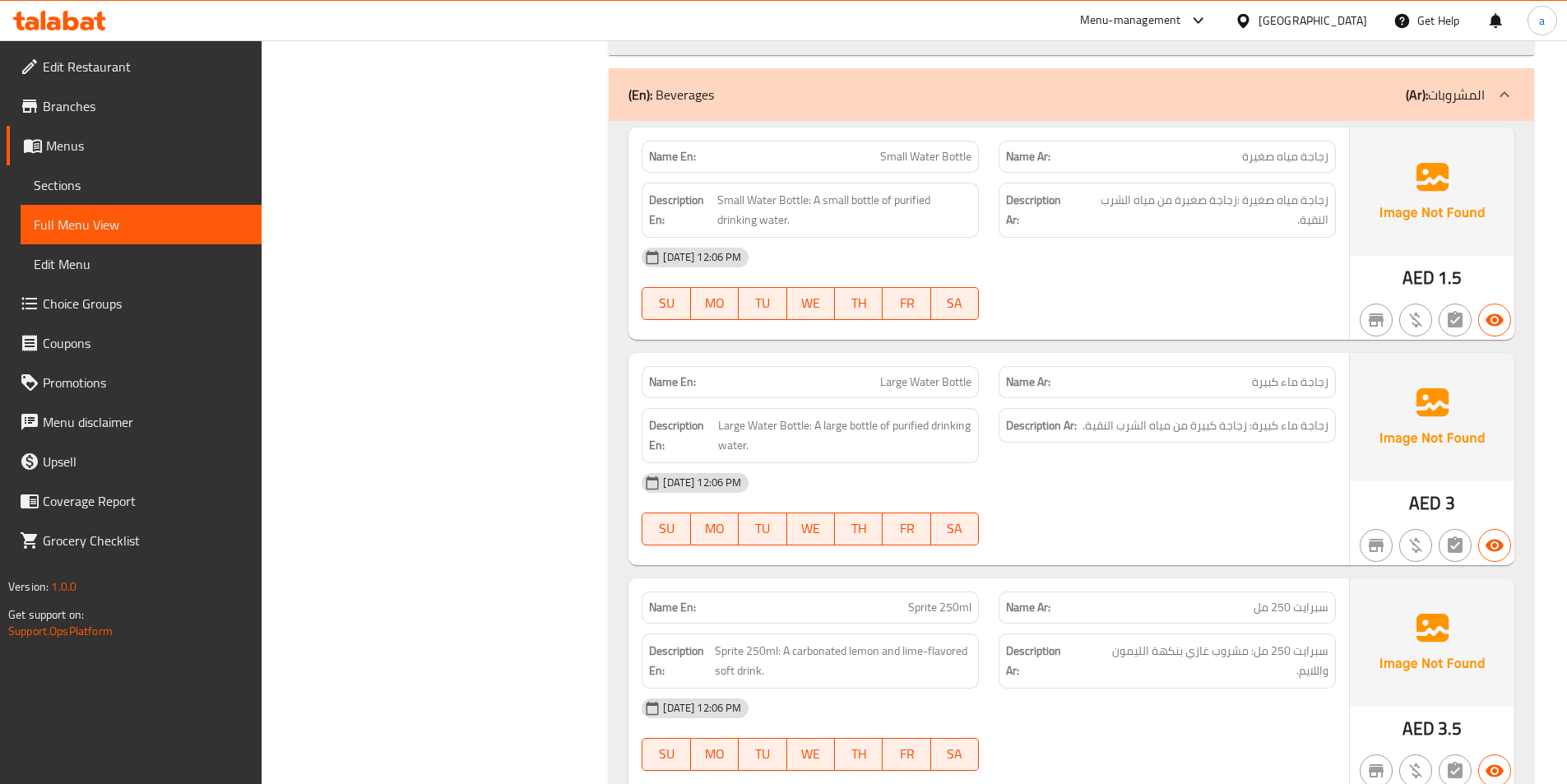
scroll to position [6425, 0]
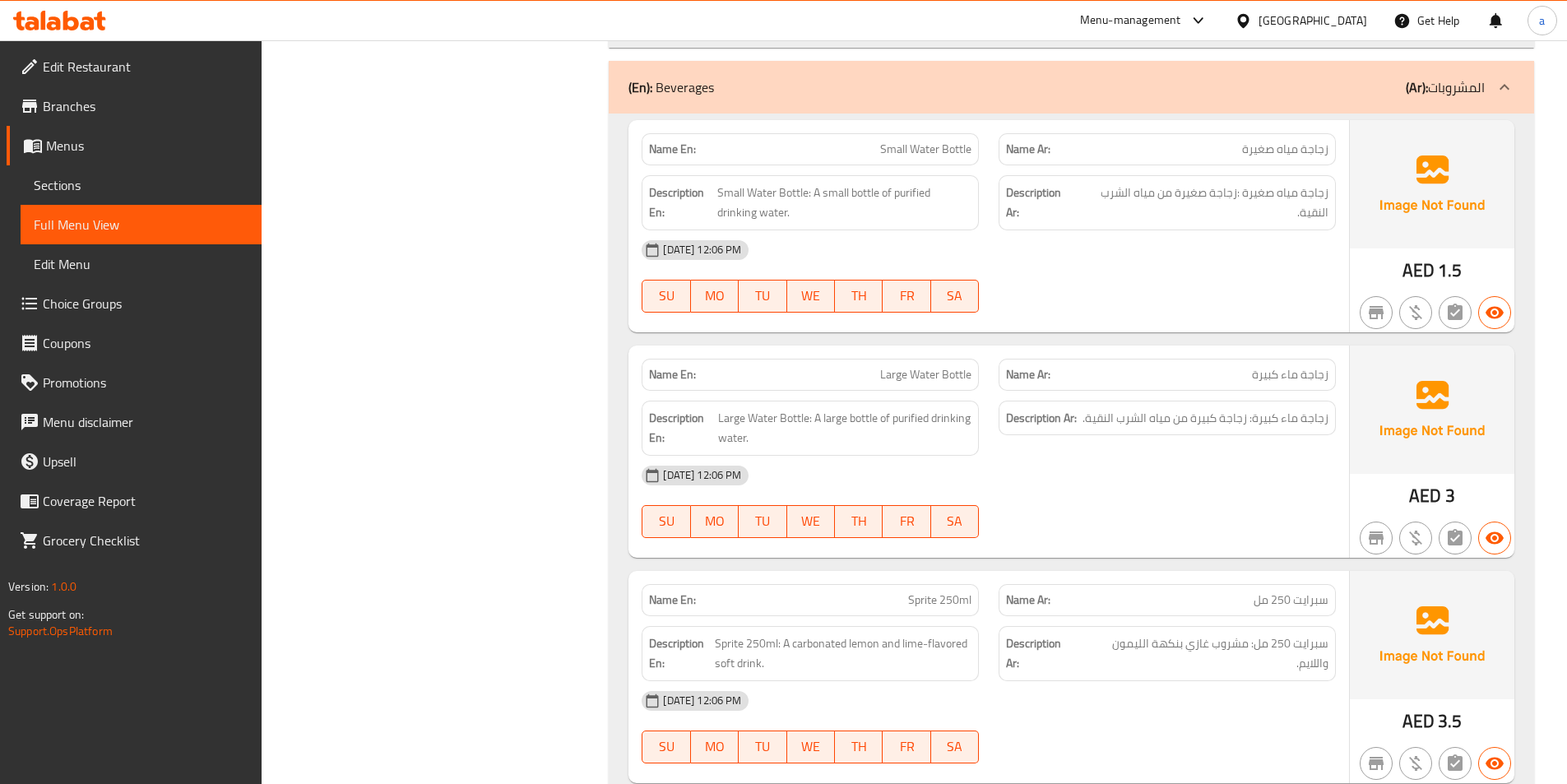
click at [1238, 520] on div "16-09-2025 12:06 PM SU MO TU WE TH FR SA" at bounding box center [989, 502] width 714 height 92
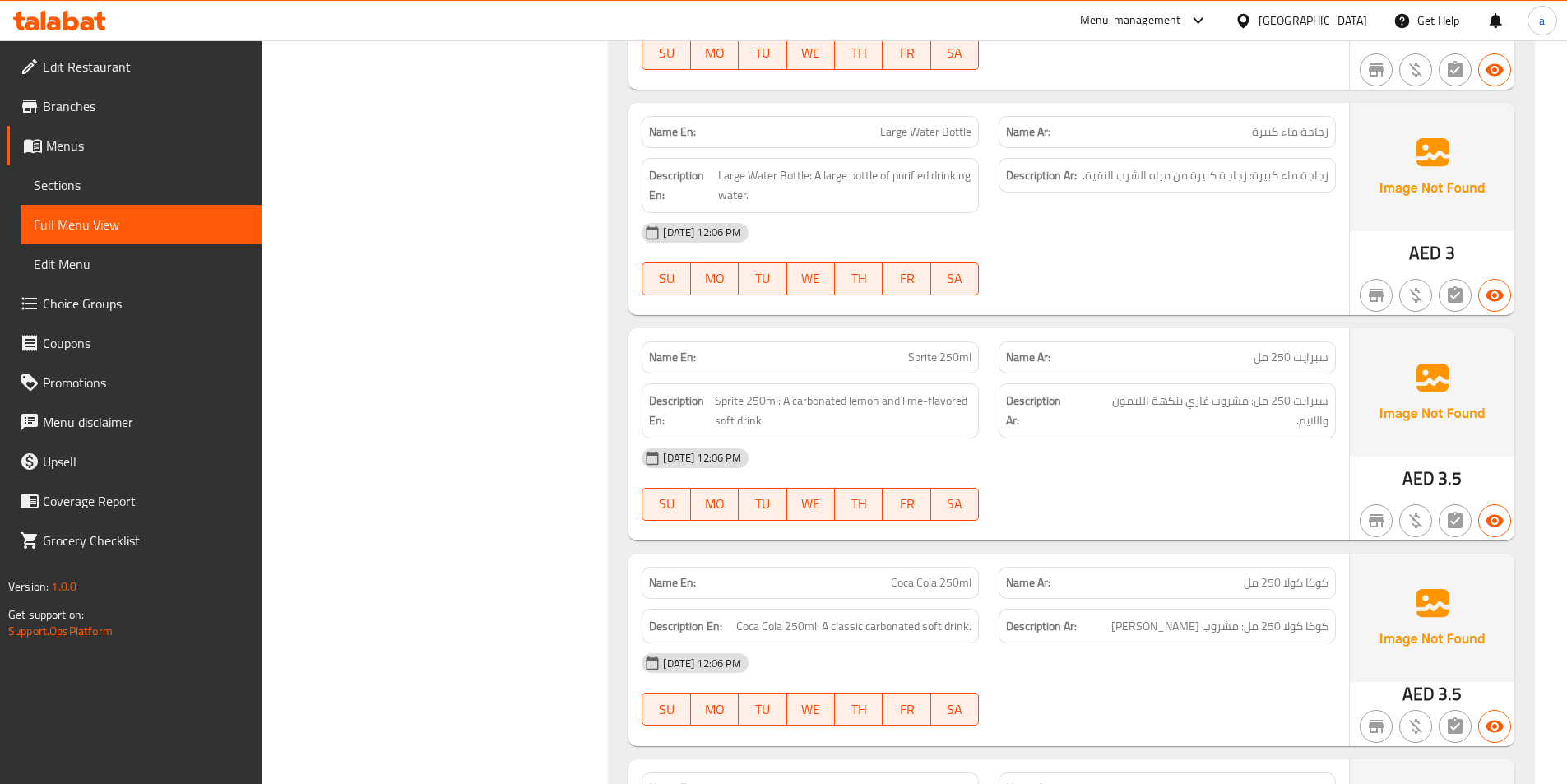
scroll to position [6754, 0]
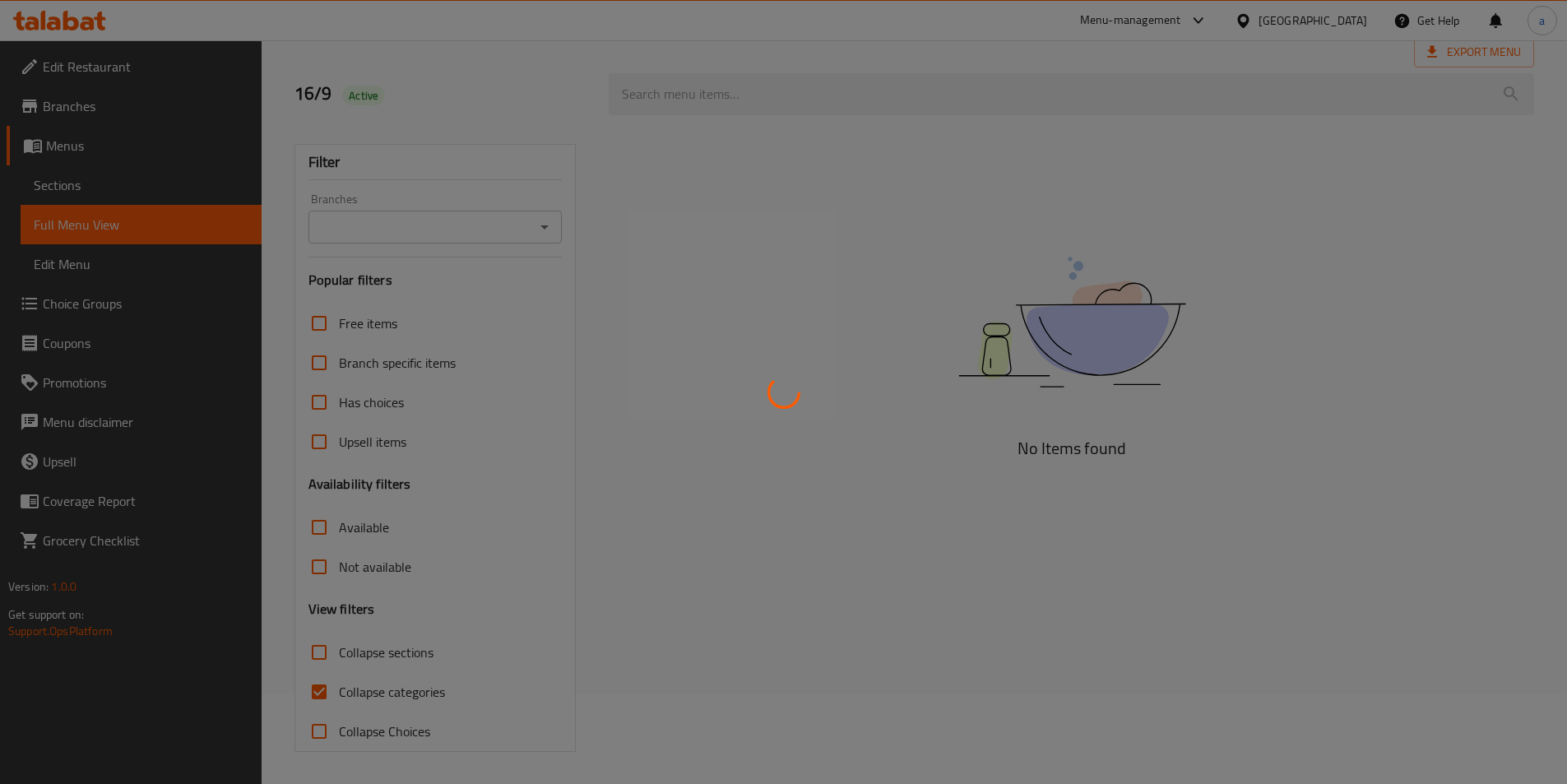
scroll to position [91, 0]
click at [322, 693] on div at bounding box center [783, 392] width 1567 height 784
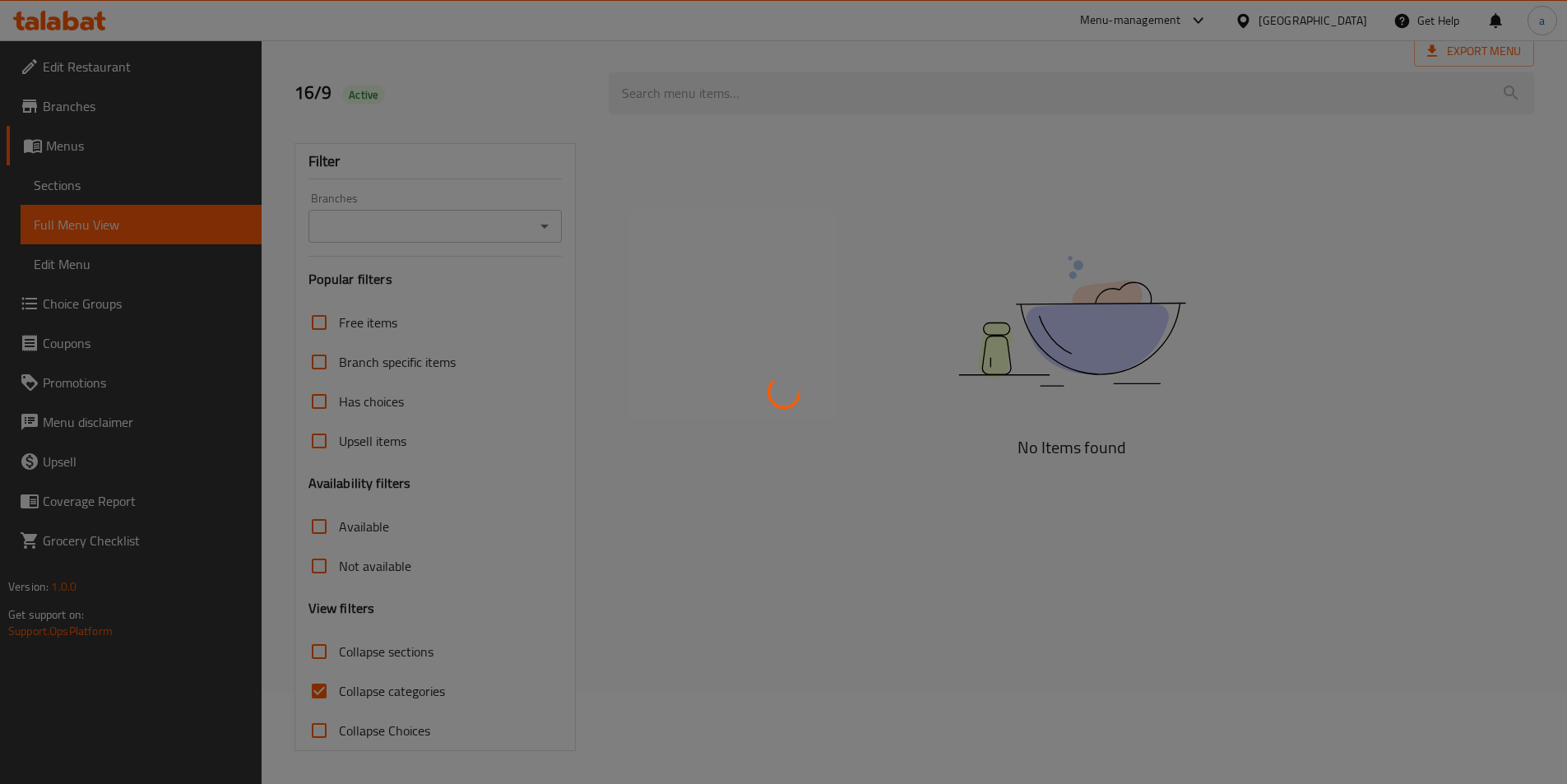
click at [322, 693] on div at bounding box center [783, 392] width 1567 height 784
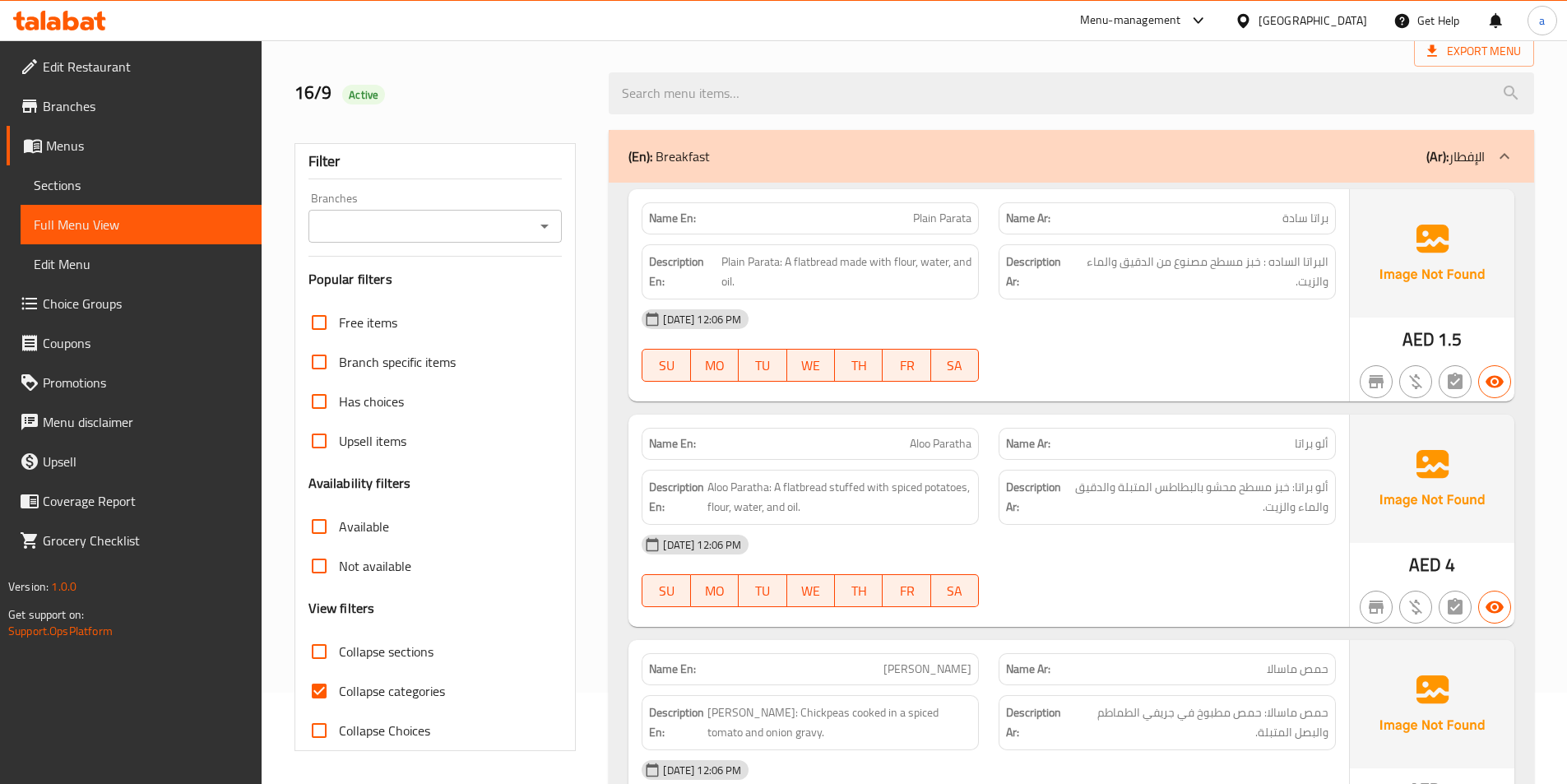
click at [322, 693] on input "Collapse categories" at bounding box center [318, 690] width 39 height 39
checkbox input "false"
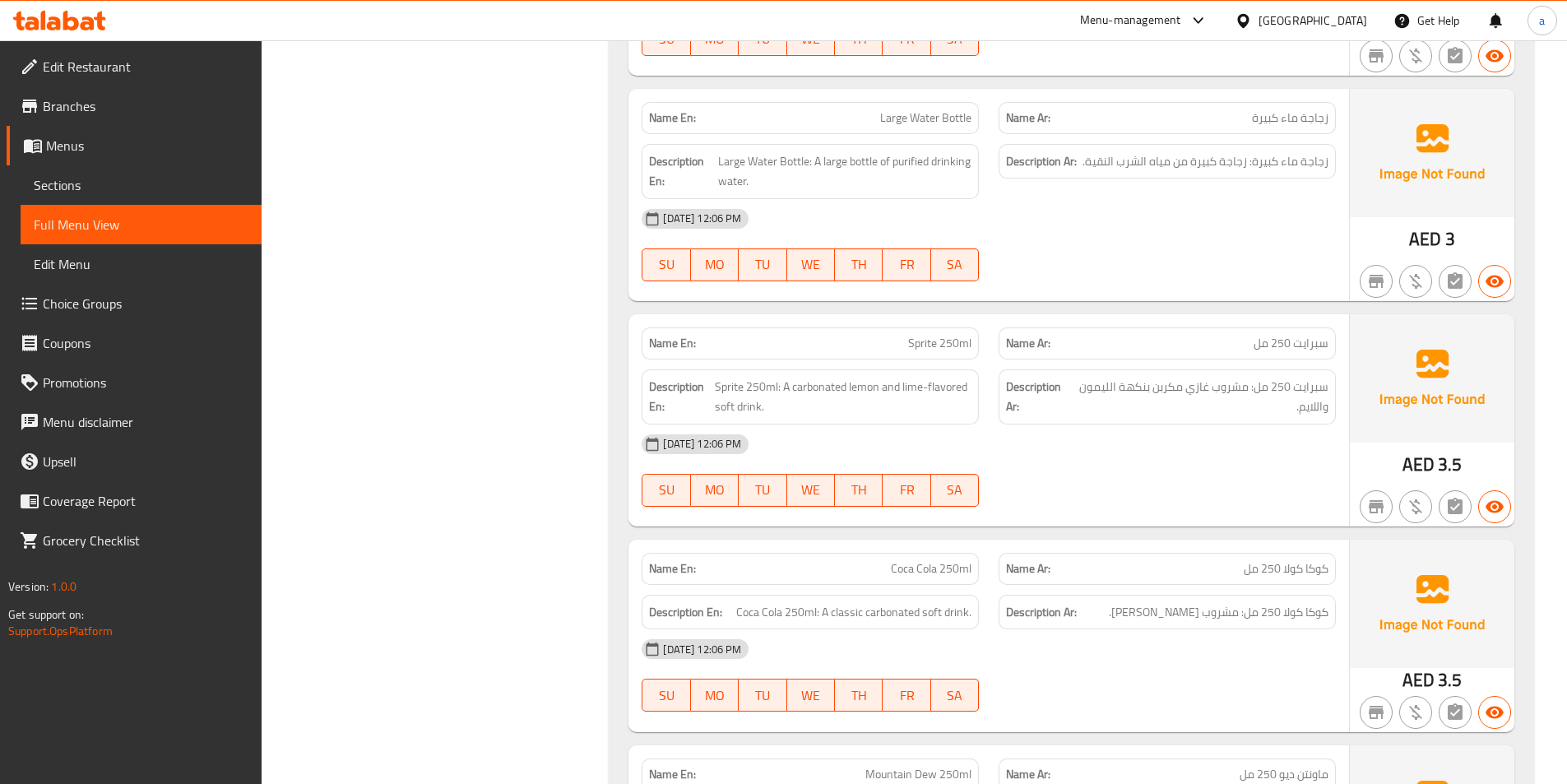
scroll to position [6754, 0]
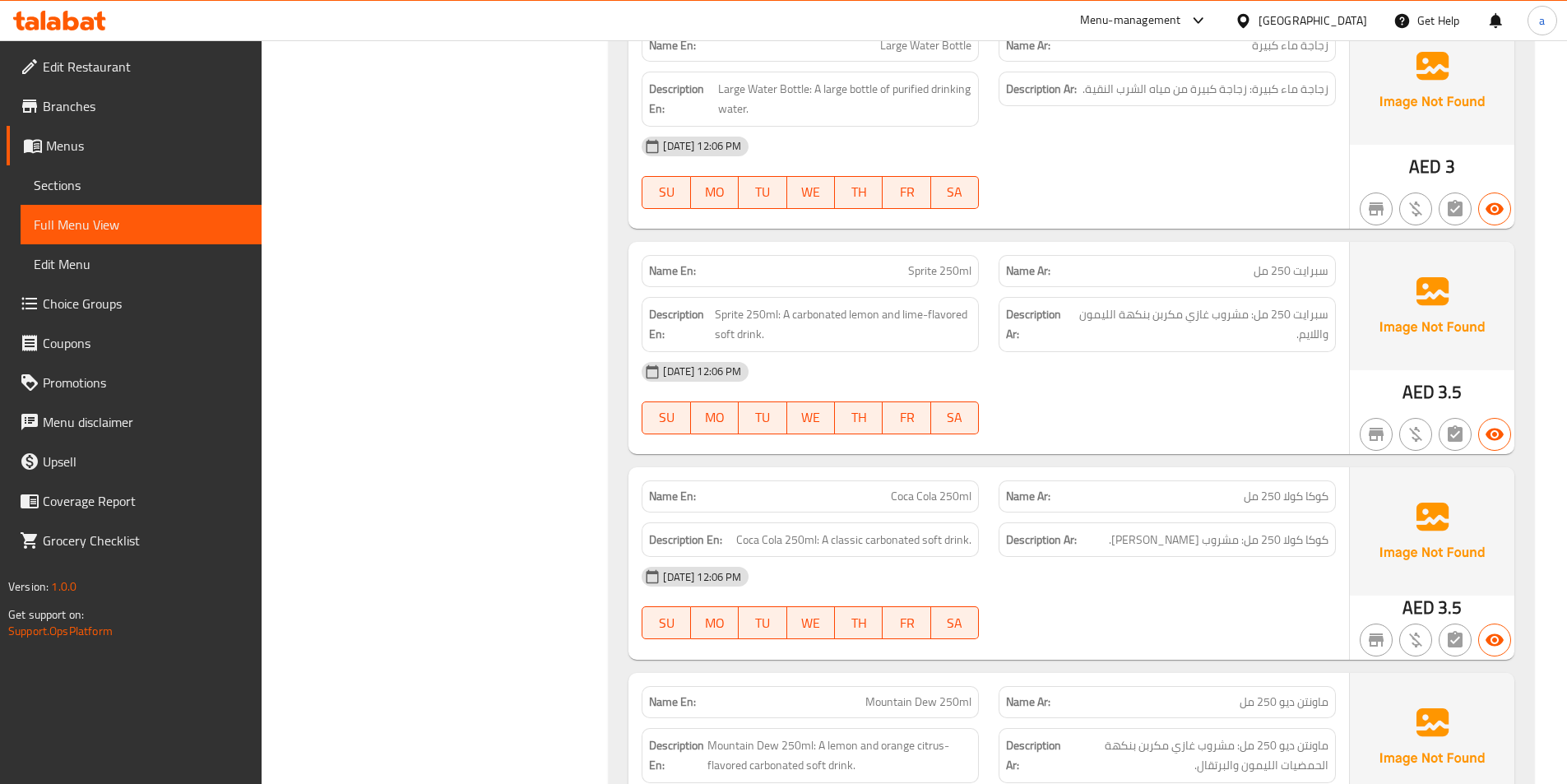
click at [1175, 421] on div "[DATE] 12:06 PM SU MO TU WE TH FR SA" at bounding box center [989, 398] width 714 height 92
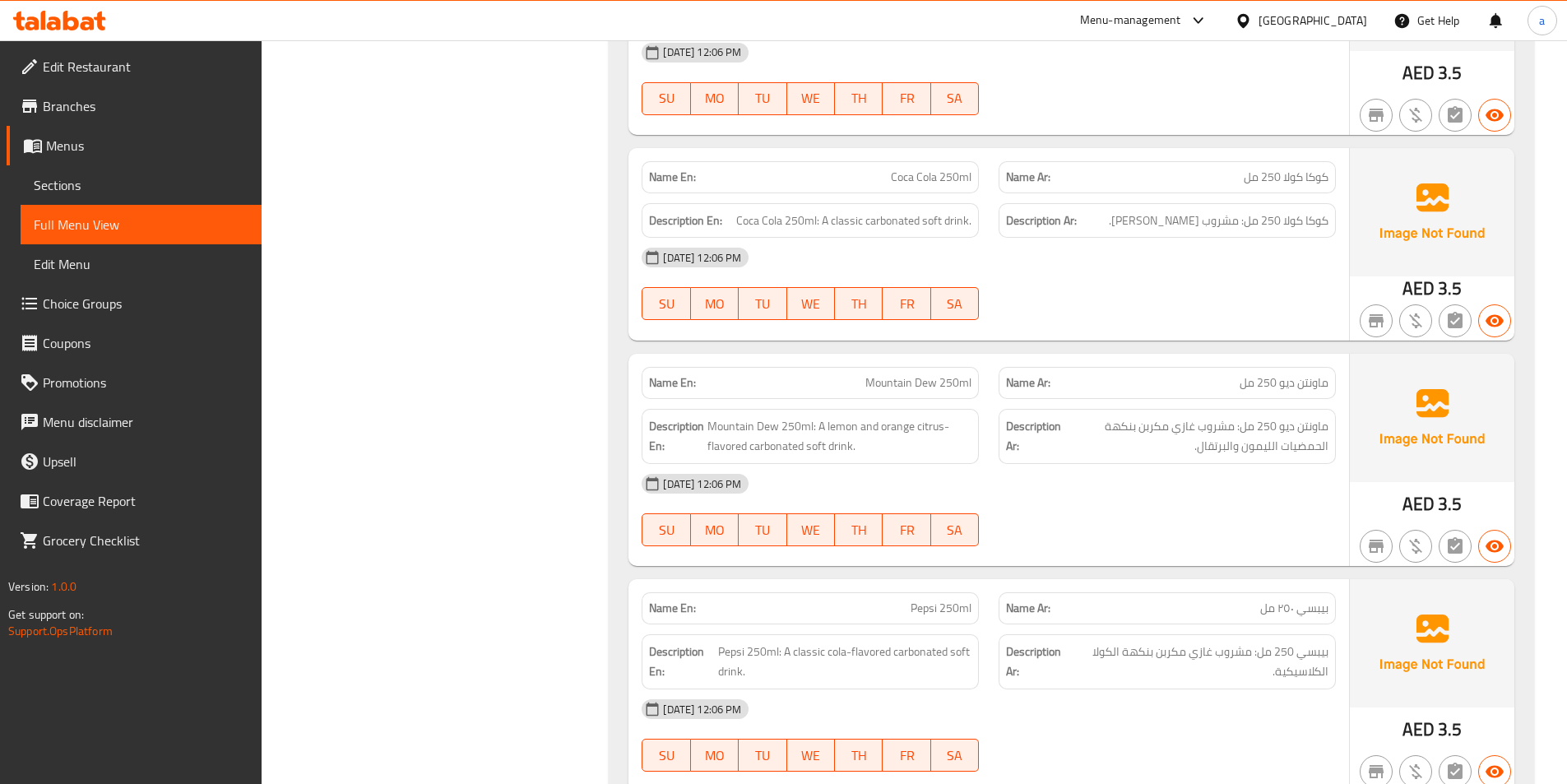
scroll to position [7083, 0]
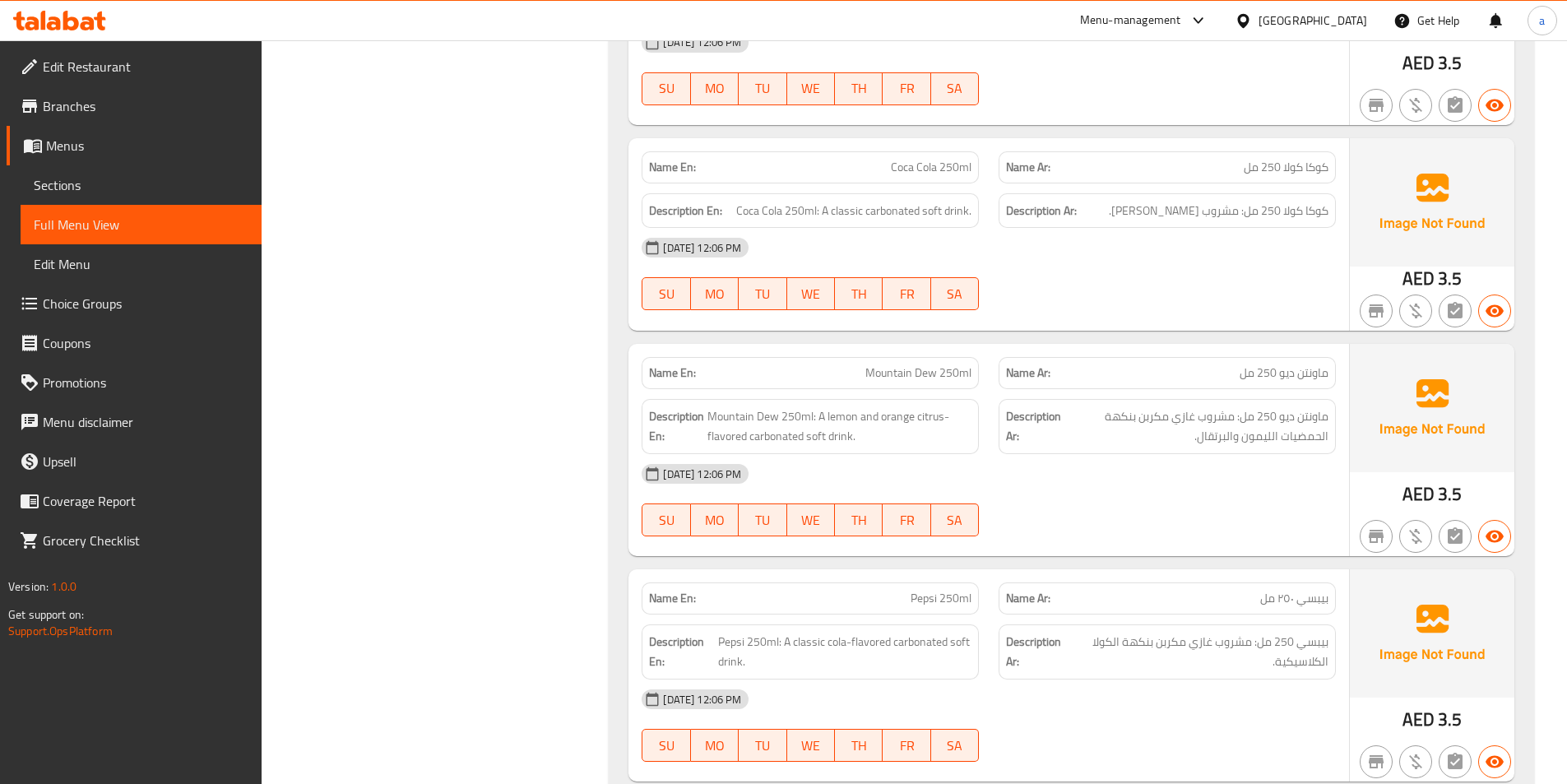
click at [1235, 290] on div "[DATE] 12:06 PM SU MO TU WE TH FR SA" at bounding box center [989, 274] width 714 height 92
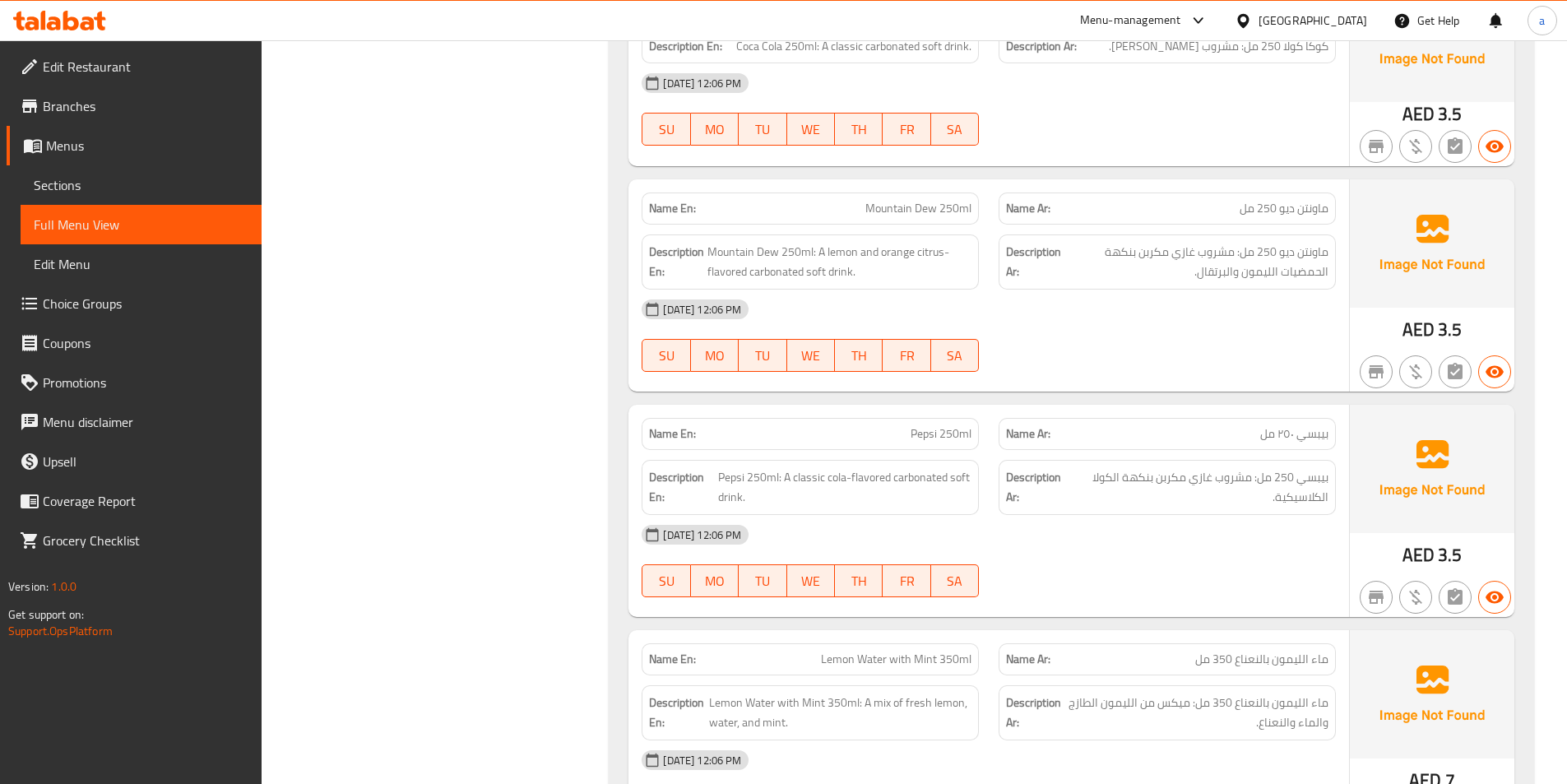
scroll to position [7329, 0]
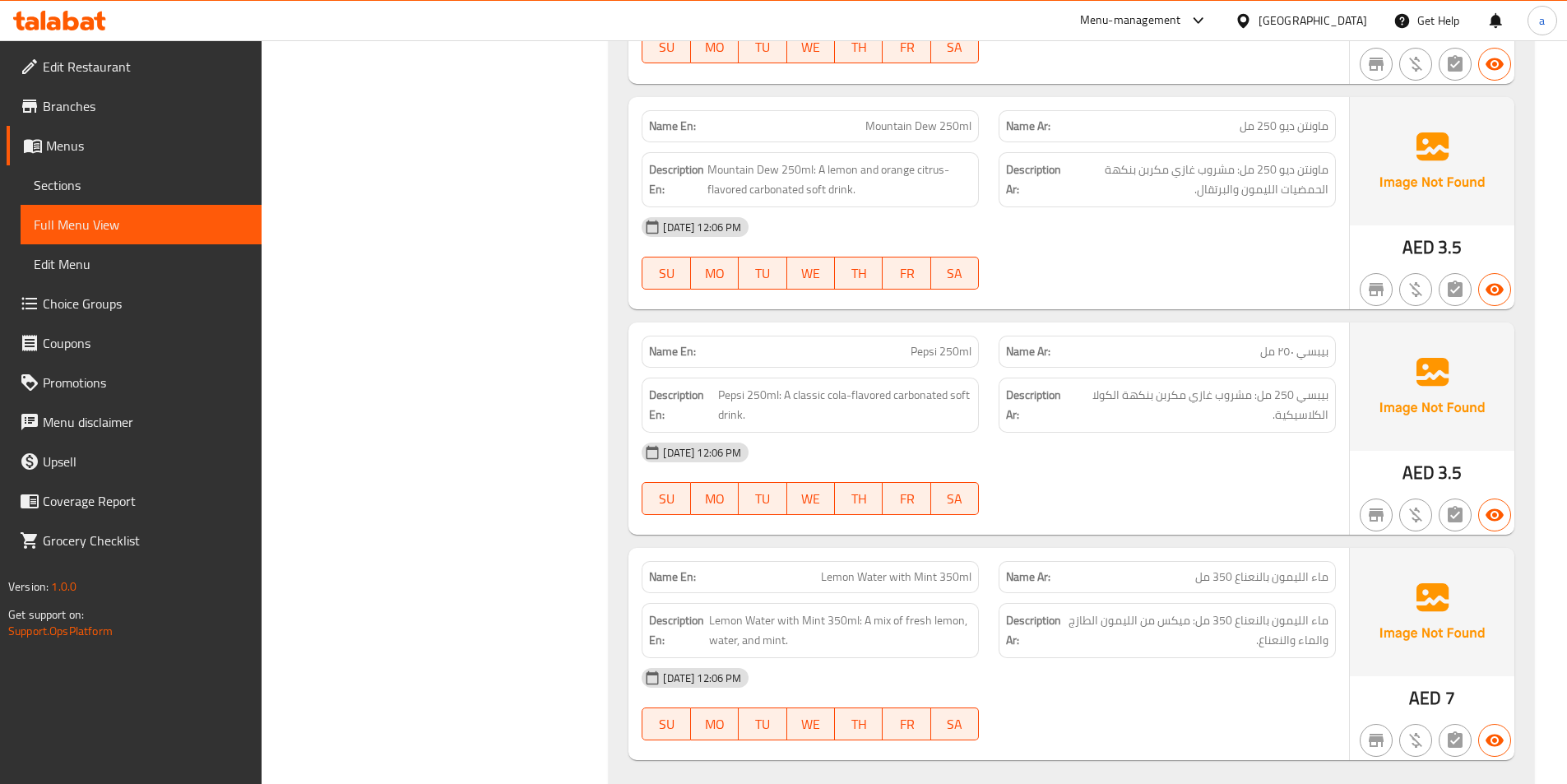
click at [990, 236] on div "[DATE] 12:06 PM" at bounding box center [989, 226] width 714 height 39
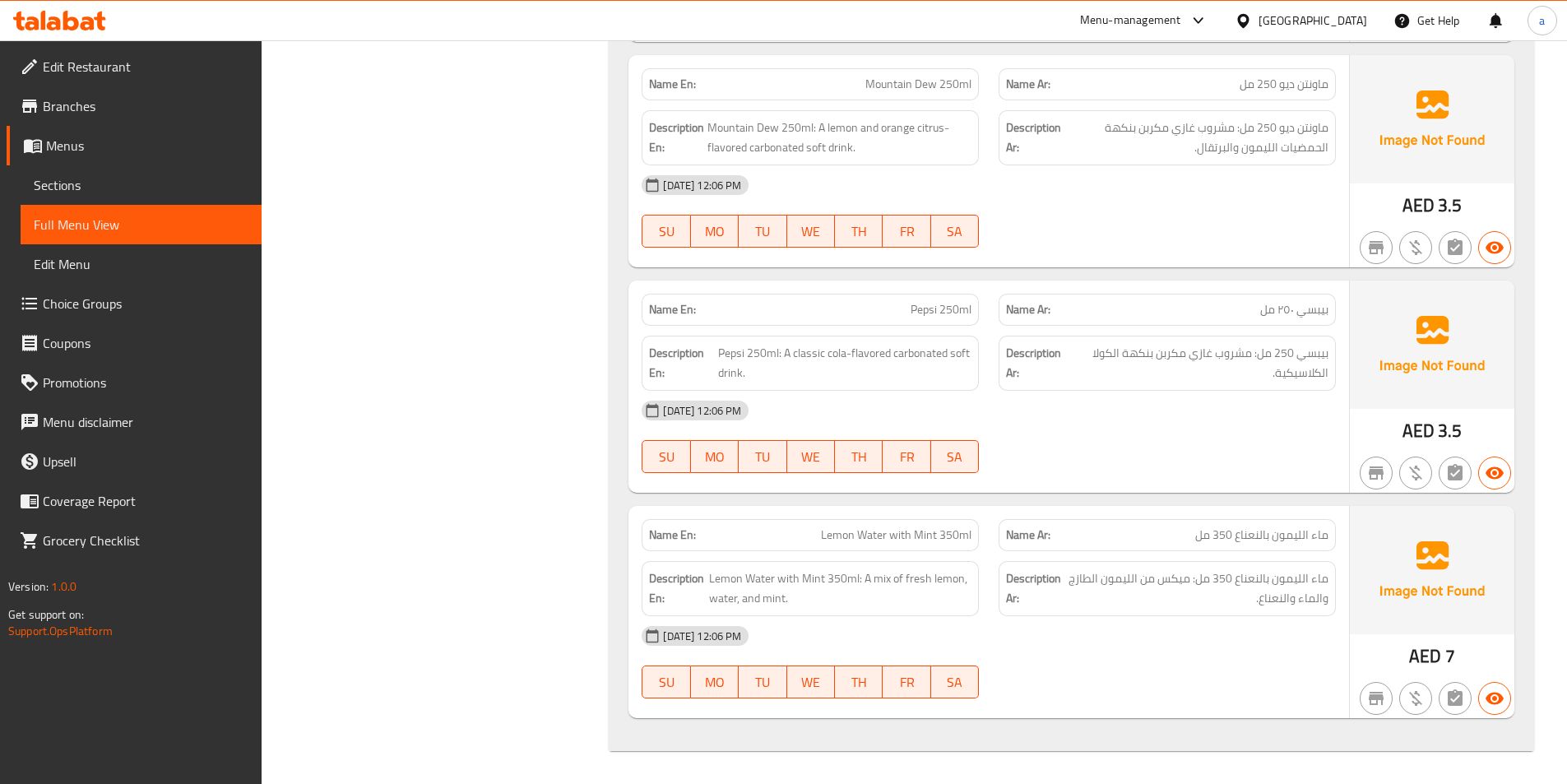
click at [1132, 412] on div "[DATE] 12:06 PM" at bounding box center [989, 410] width 714 height 39
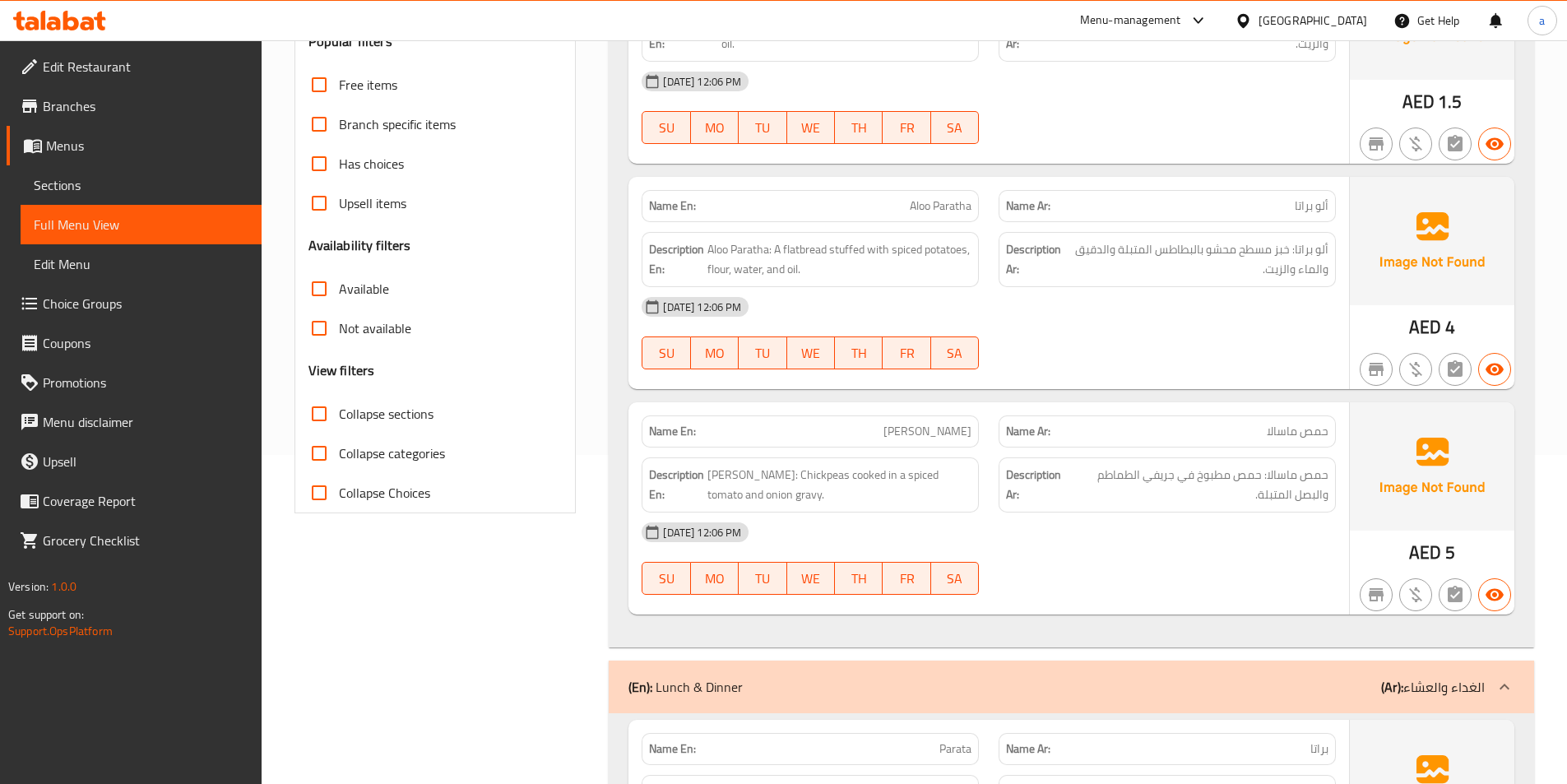
scroll to position [740, 0]
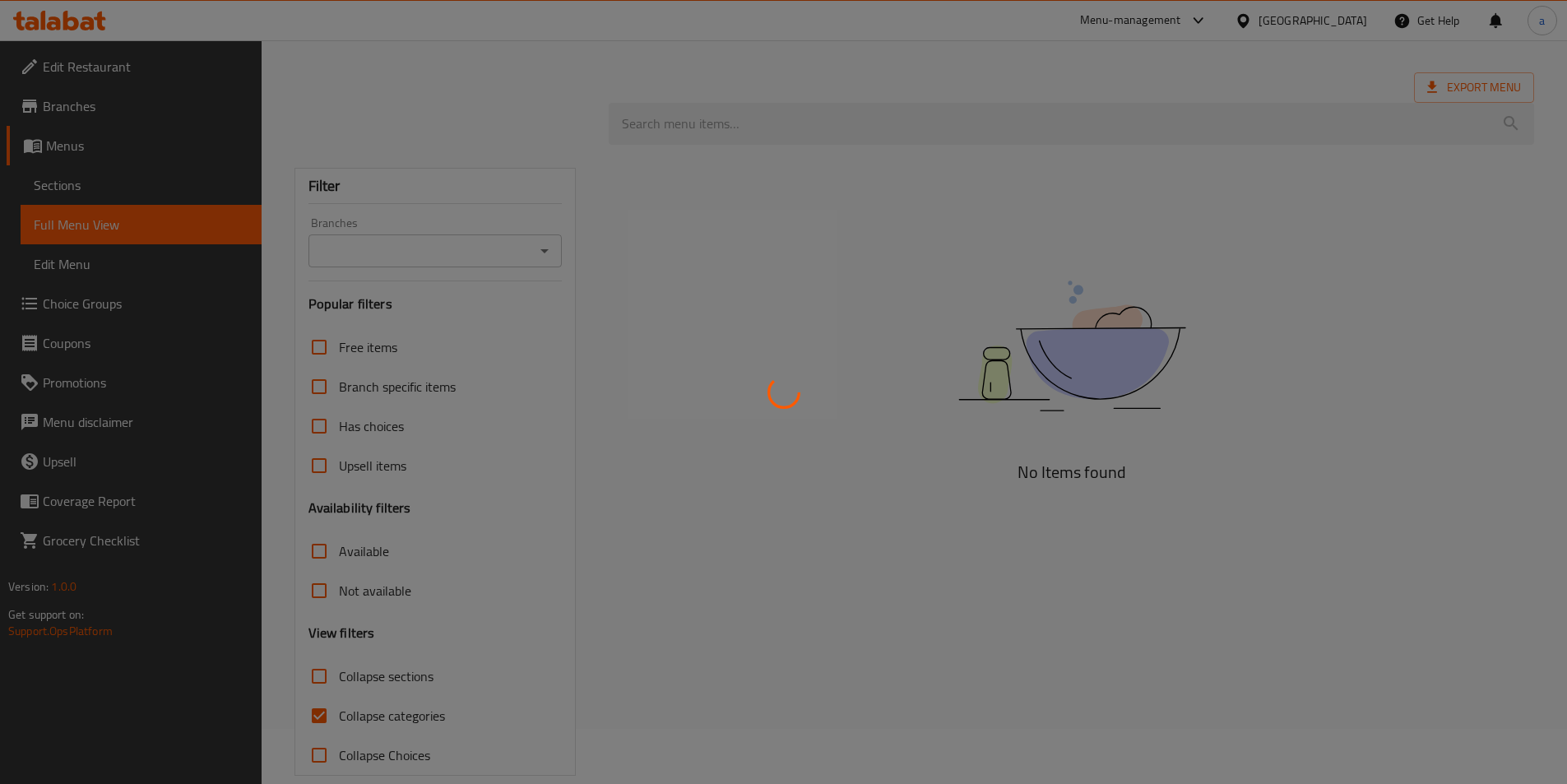
scroll to position [80, 0]
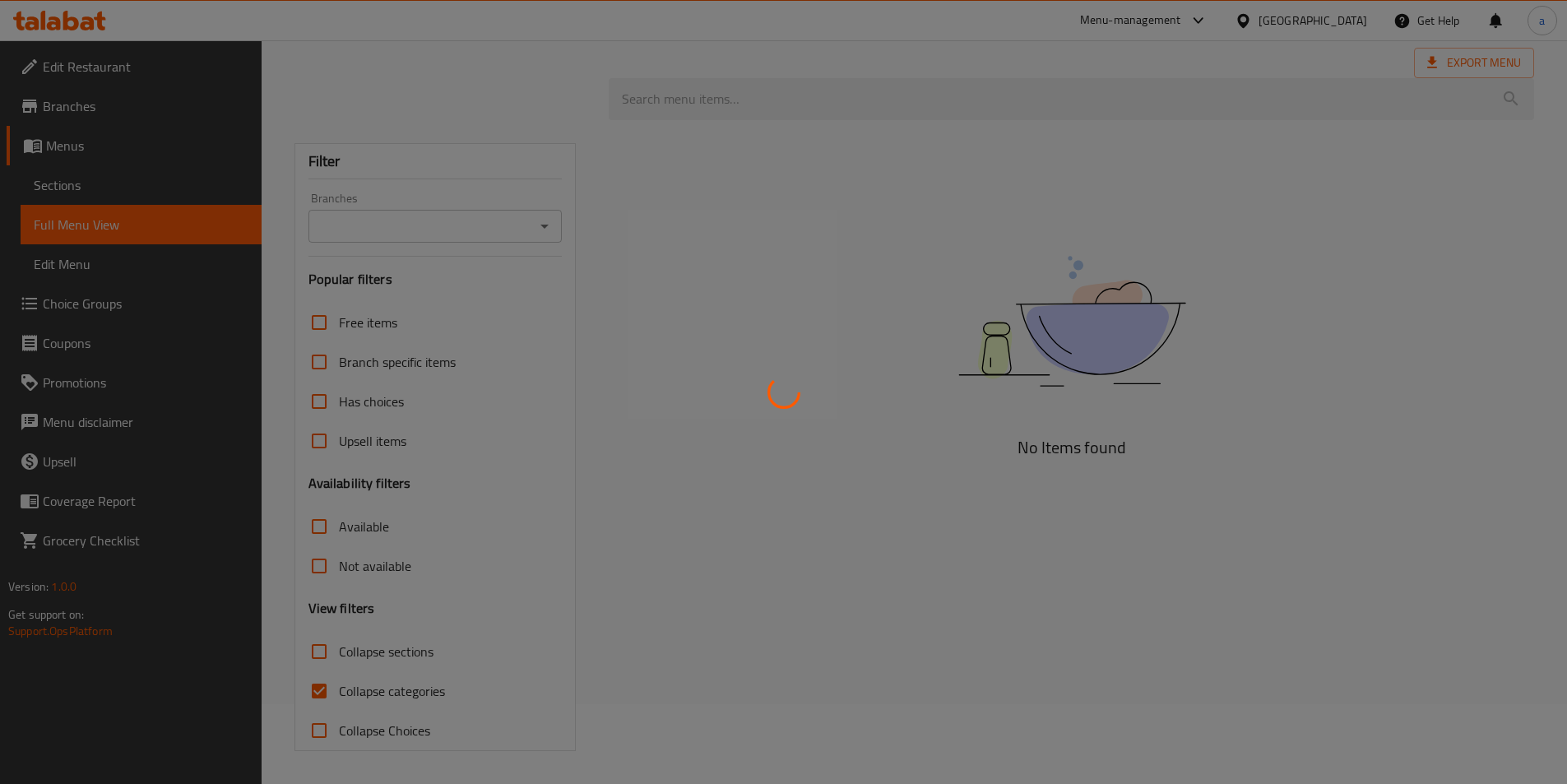
click at [323, 693] on div at bounding box center [783, 392] width 1567 height 784
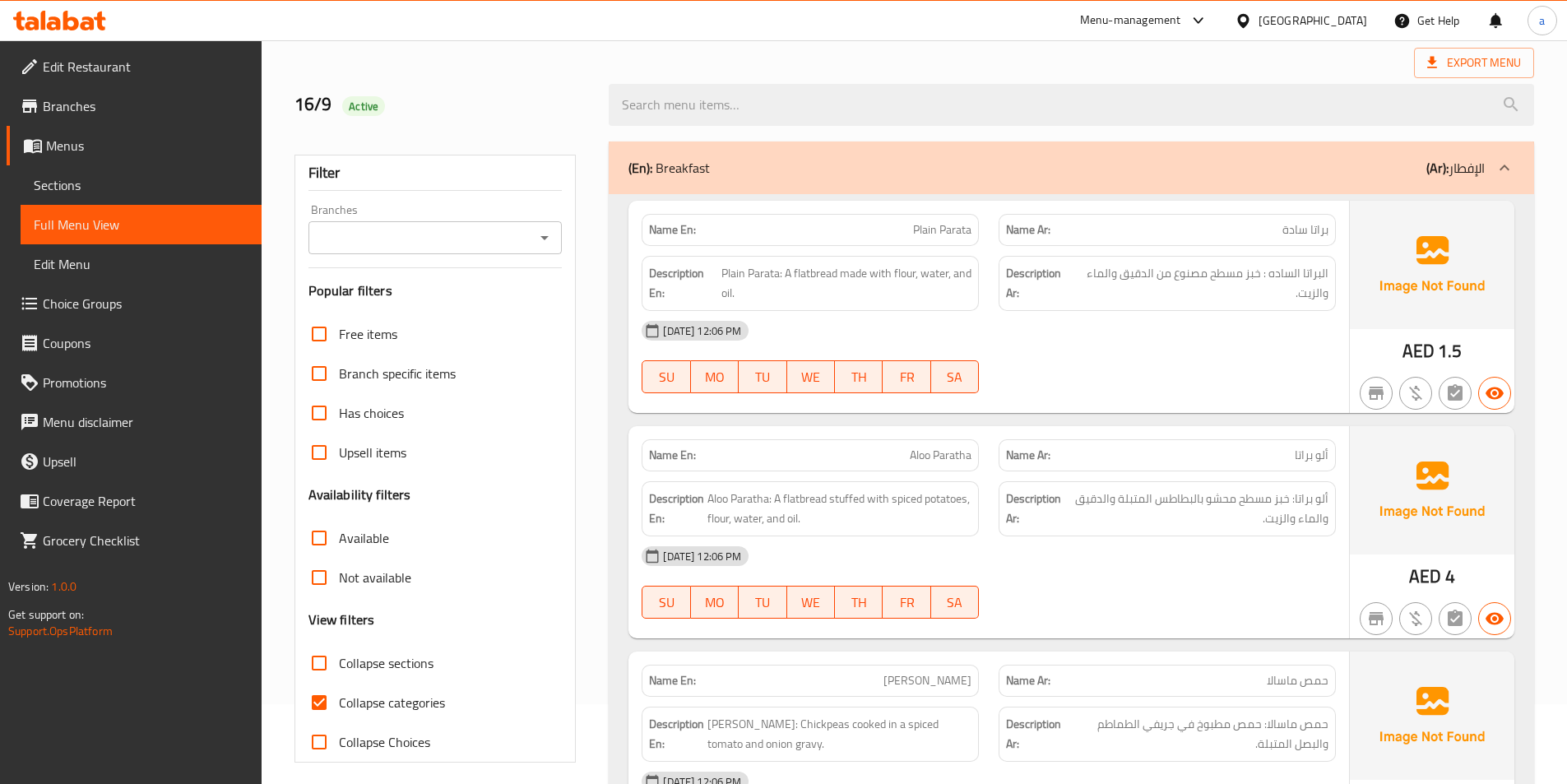
click at [309, 699] on input "Collapse categories" at bounding box center [318, 702] width 39 height 39
checkbox input "false"
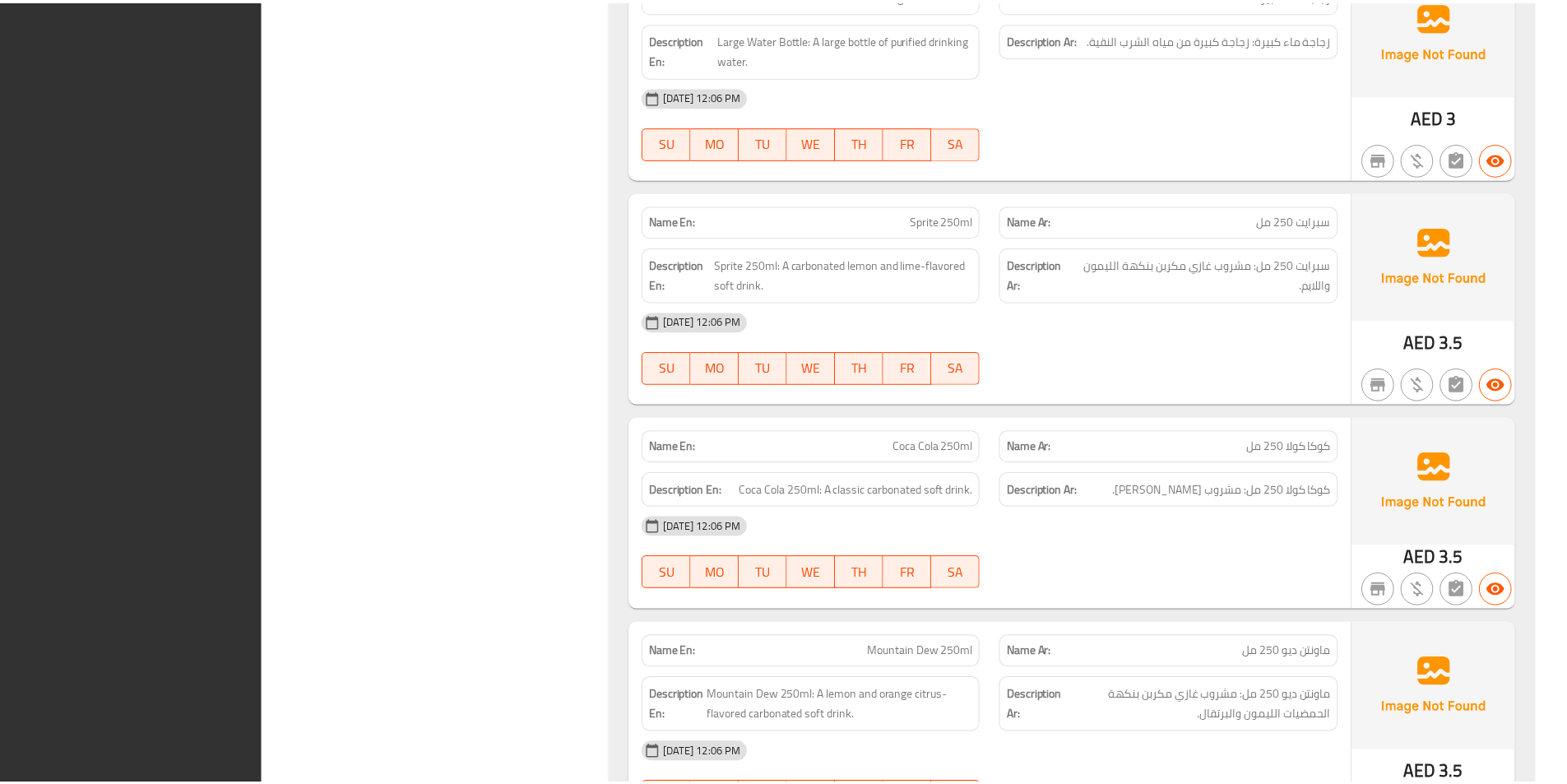
scroll to position [7371, 0]
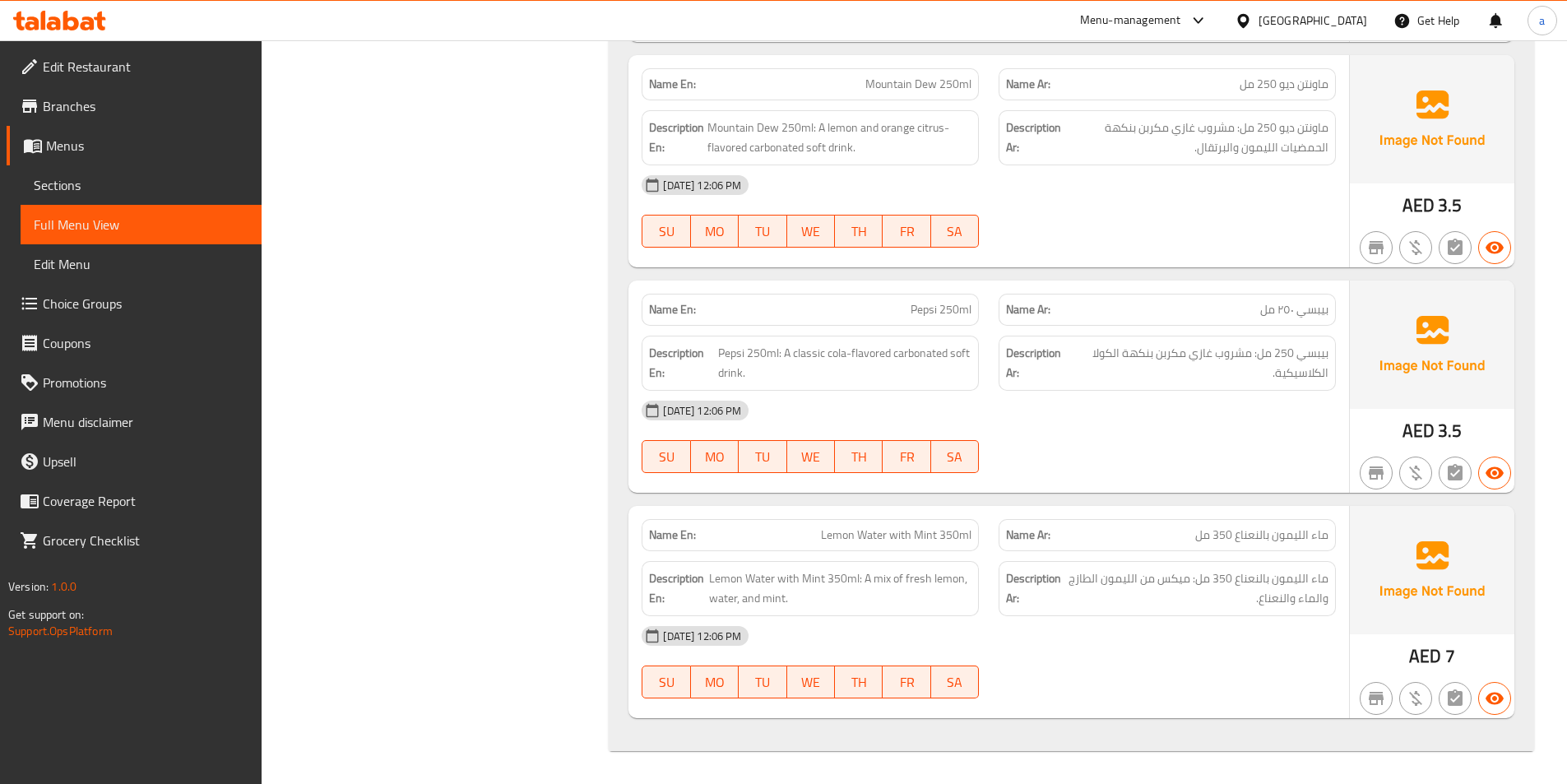
click at [109, 183] on span "Sections" at bounding box center [141, 185] width 215 height 20
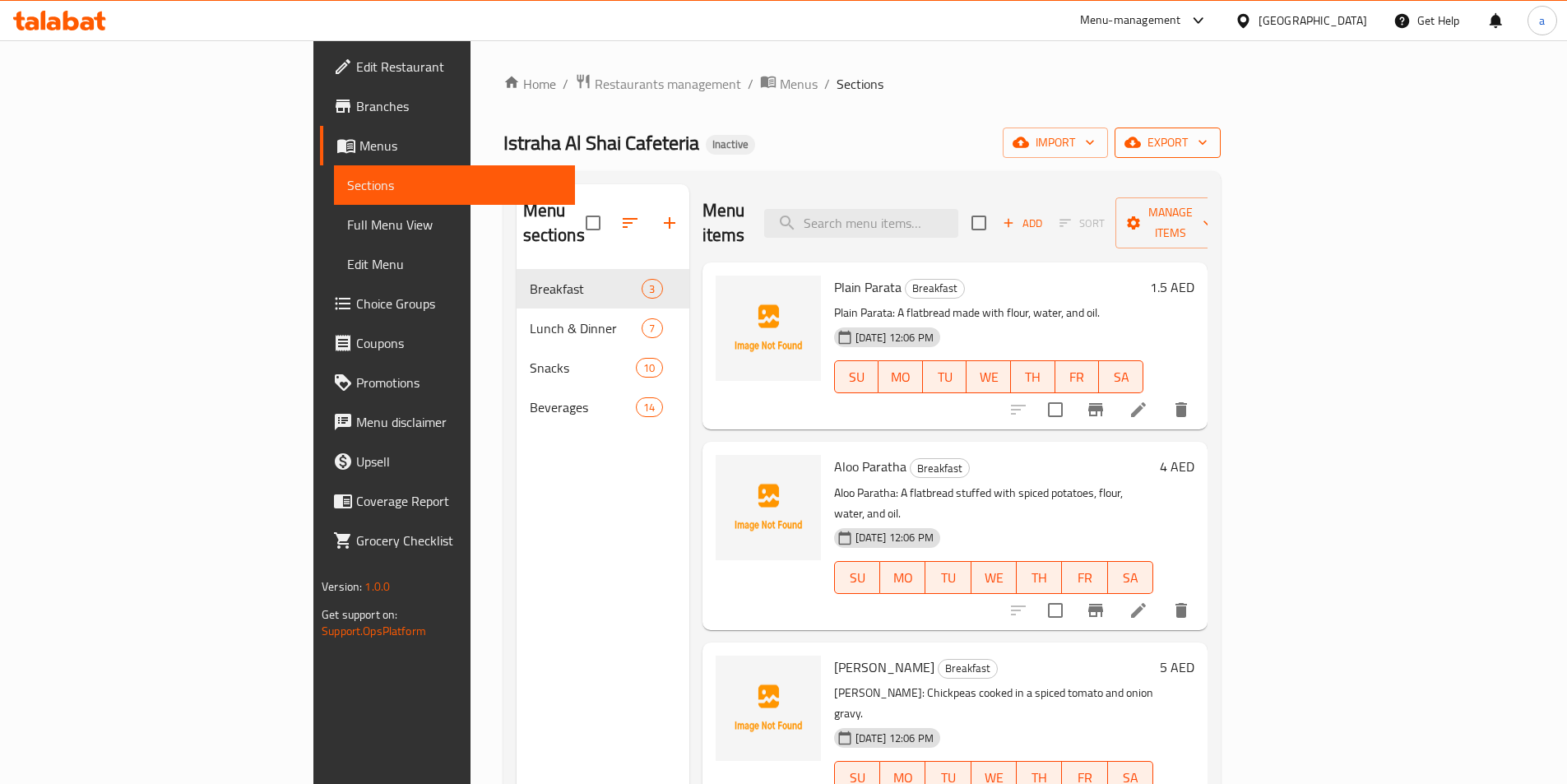
click at [1207, 132] on span "export" at bounding box center [1168, 142] width 80 height 21
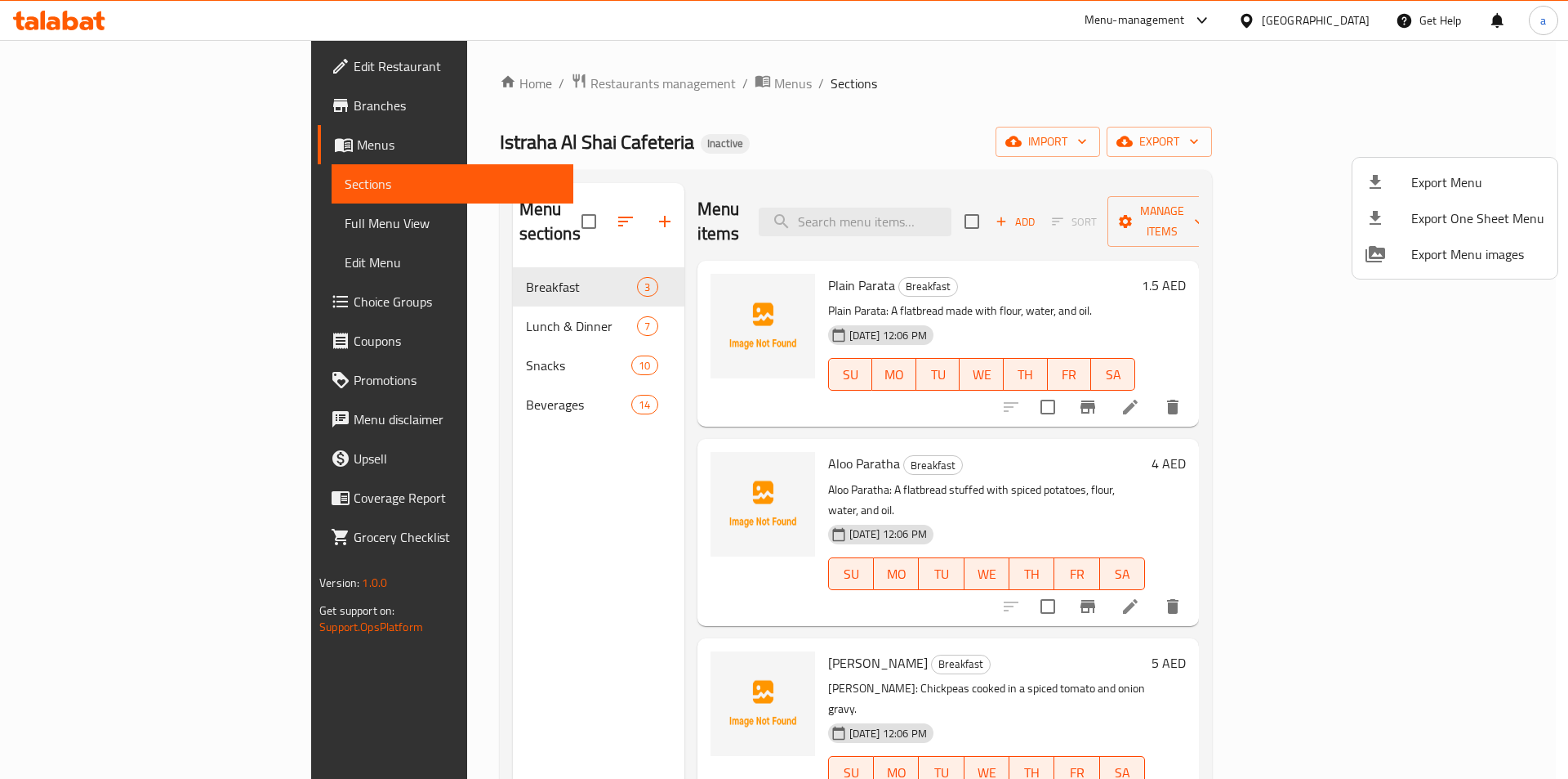
click at [1396, 168] on li "Export Menu" at bounding box center [1455, 182] width 205 height 36
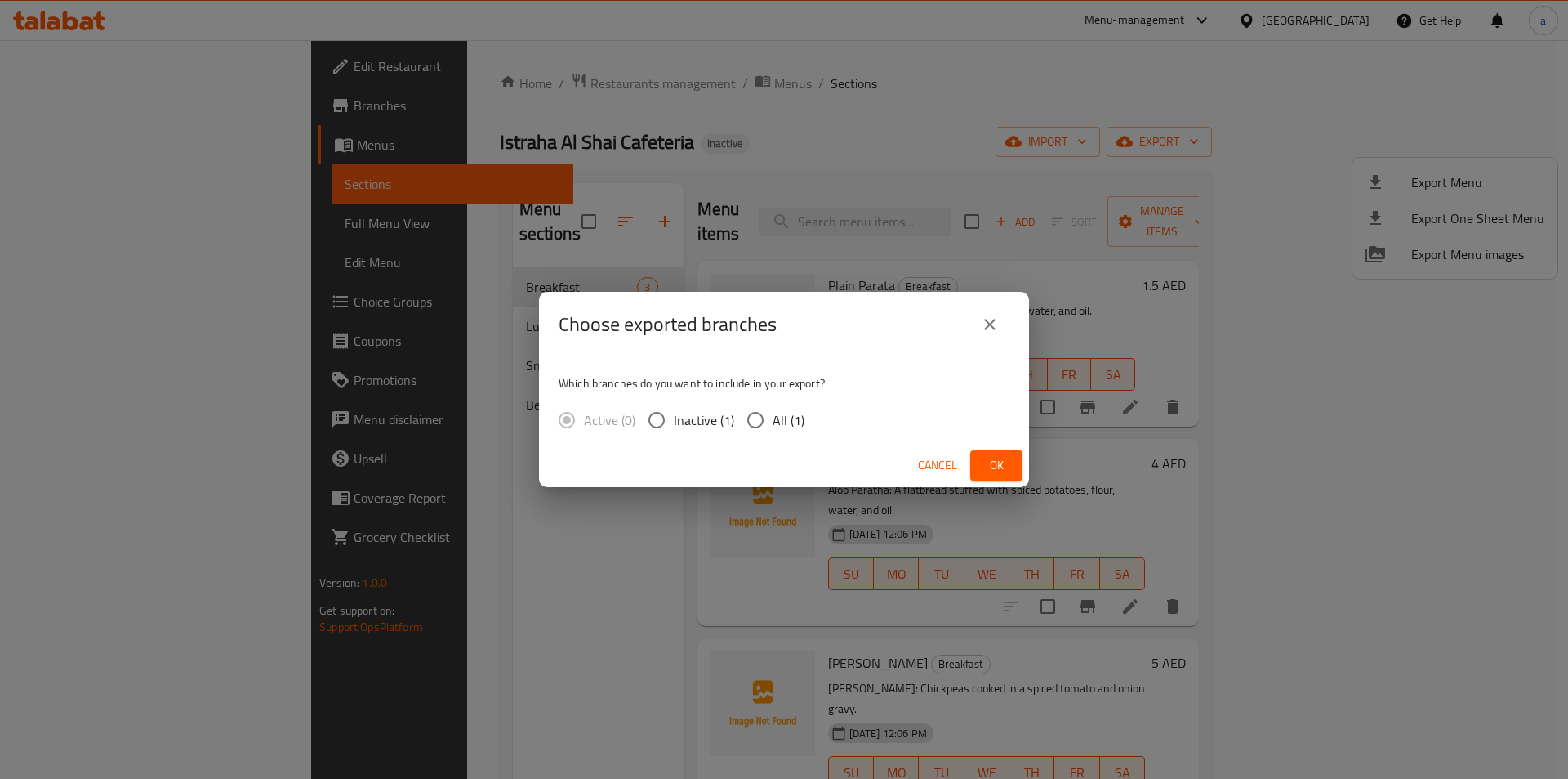
click at [743, 420] on input "All (1)" at bounding box center [756, 419] width 35 height 35
radio input "true"
click at [1011, 471] on button "Ok" at bounding box center [996, 465] width 53 height 30
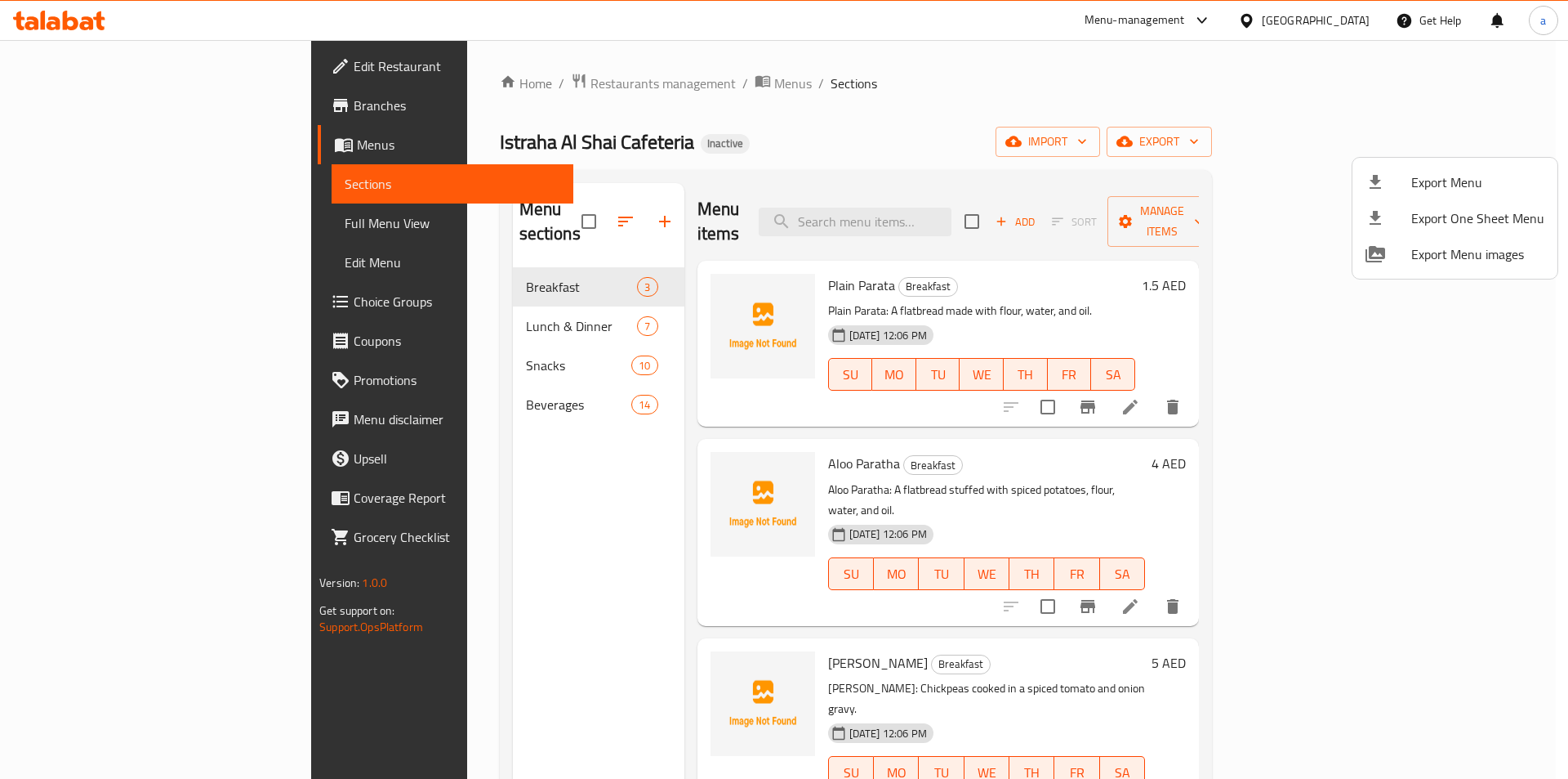
click at [1431, 387] on div at bounding box center [784, 390] width 1568 height 779
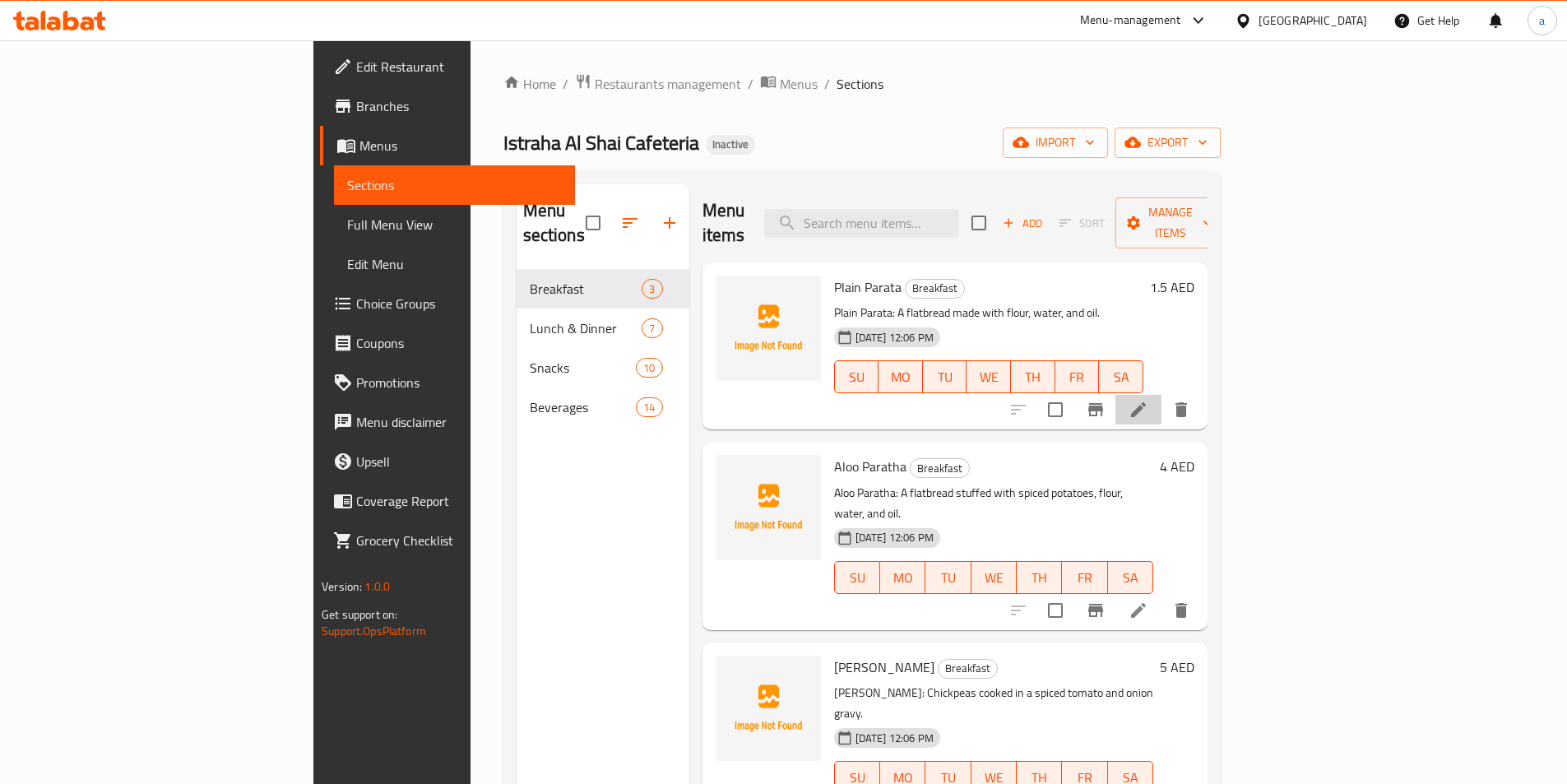
click at [1148, 400] on icon at bounding box center [1138, 410] width 20 height 20
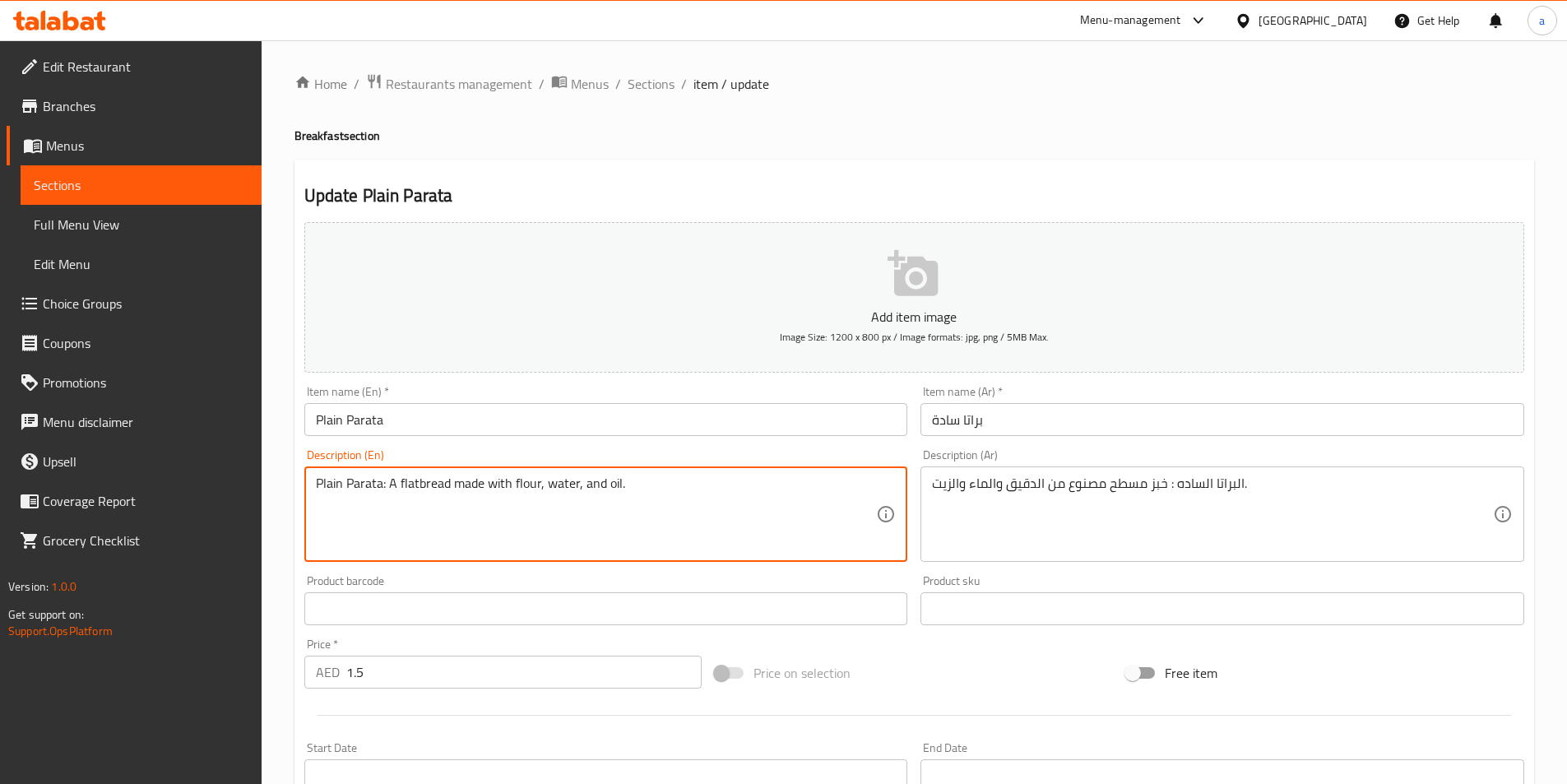
drag, startPoint x: 386, startPoint y: 489, endPoint x: 191, endPoint y: 501, distance: 195.3
type textarea "A flatbread made with flour, water, and oil."
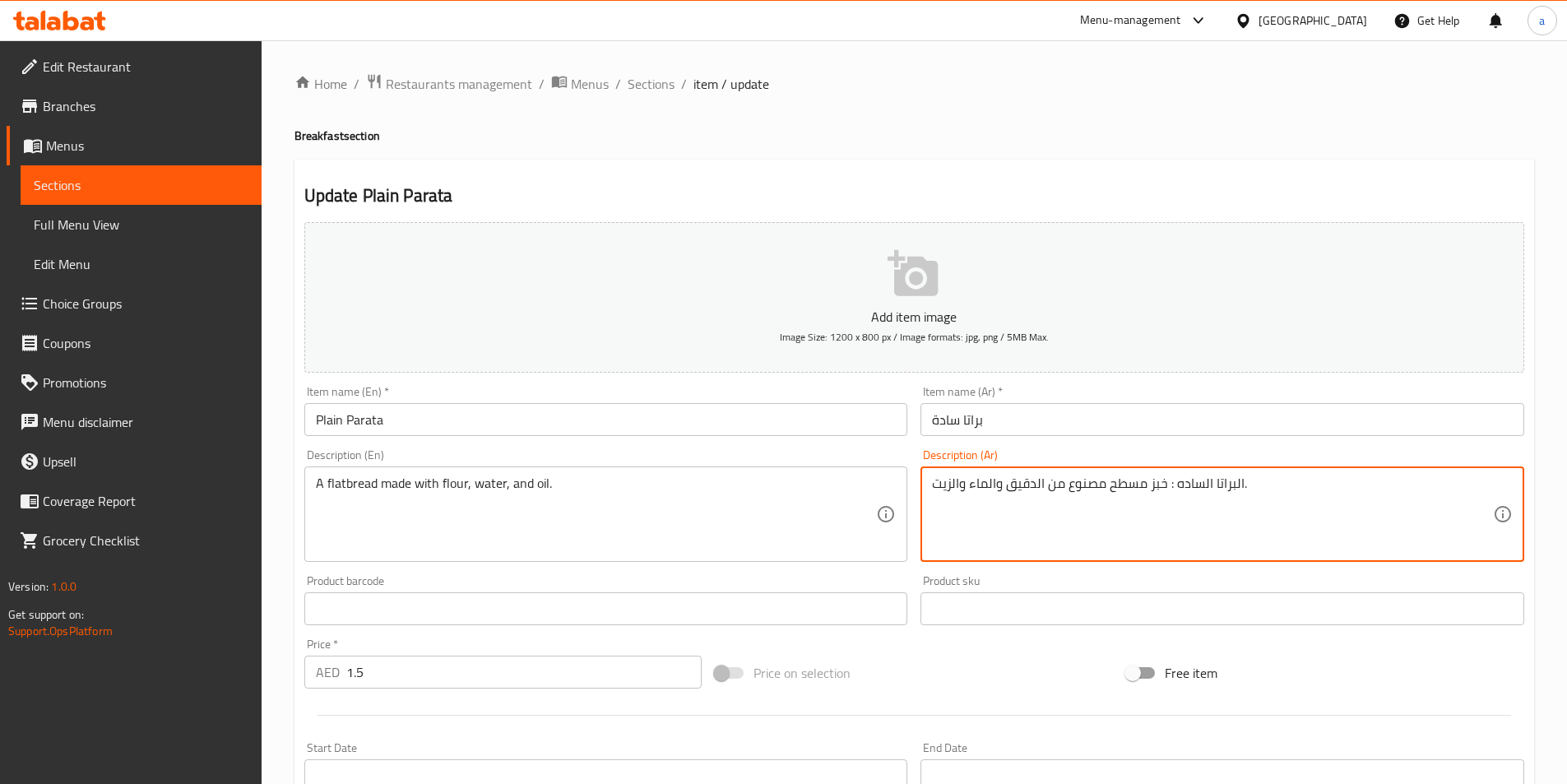
drag, startPoint x: 1252, startPoint y: 486, endPoint x: 1322, endPoint y: 486, distance: 69.9
click at [1227, 495] on textarea "البراتا الساده : خبز مسطح مصنوع من الدقيق والماء والزيت." at bounding box center [1212, 514] width 561 height 78
drag, startPoint x: 1167, startPoint y: 480, endPoint x: 1242, endPoint y: 484, distance: 75.0
click at [1242, 484] on textarea "البراتا الساده : خبز مسطح مصنوع من الدقيق والماء والزيت." at bounding box center [1212, 514] width 561 height 78
type textarea "خبز مسطح مصنوع من الدقيق والماء والزيت."
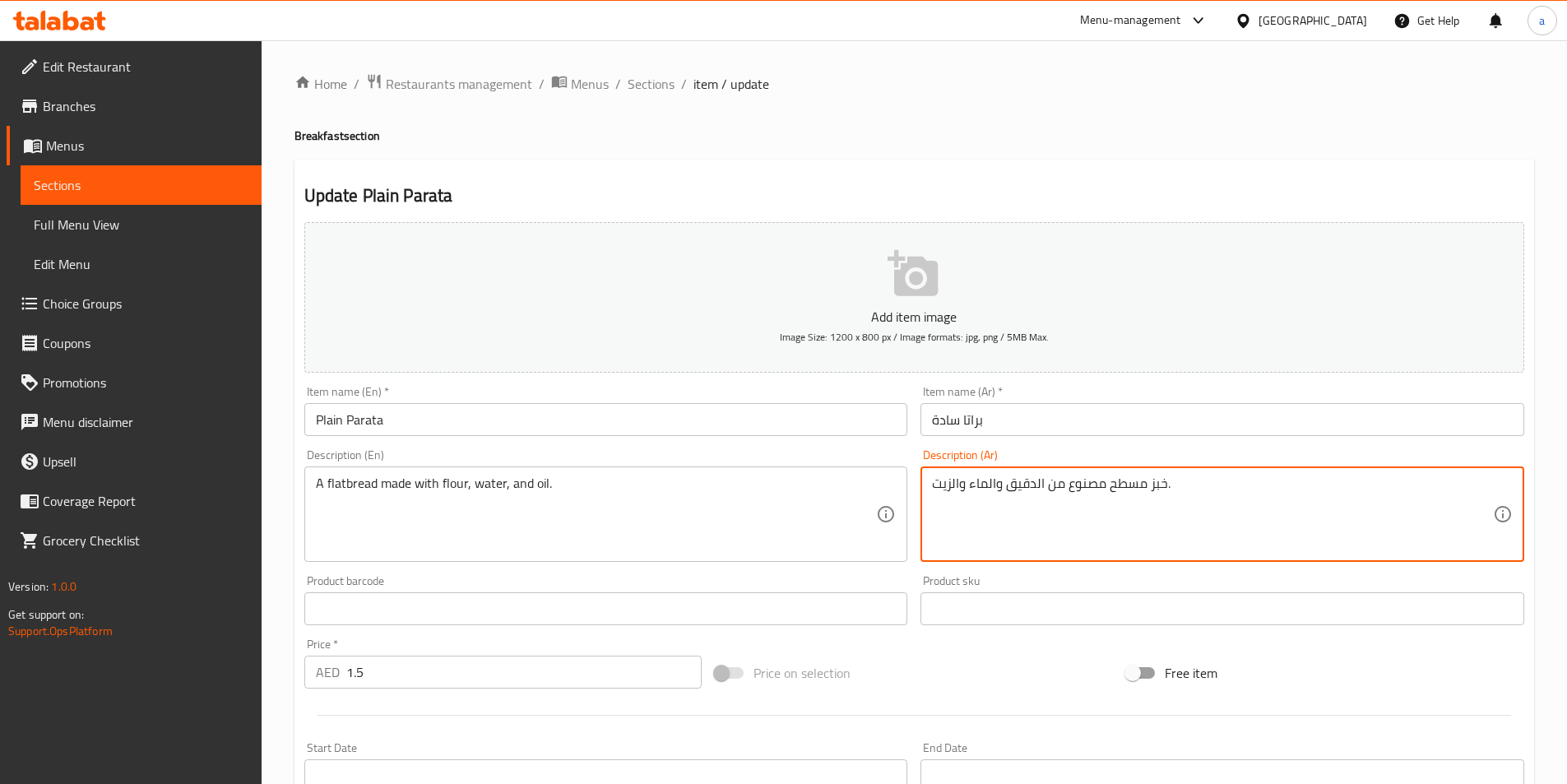
click at [832, 675] on span "Price on selection" at bounding box center [801, 673] width 97 height 20
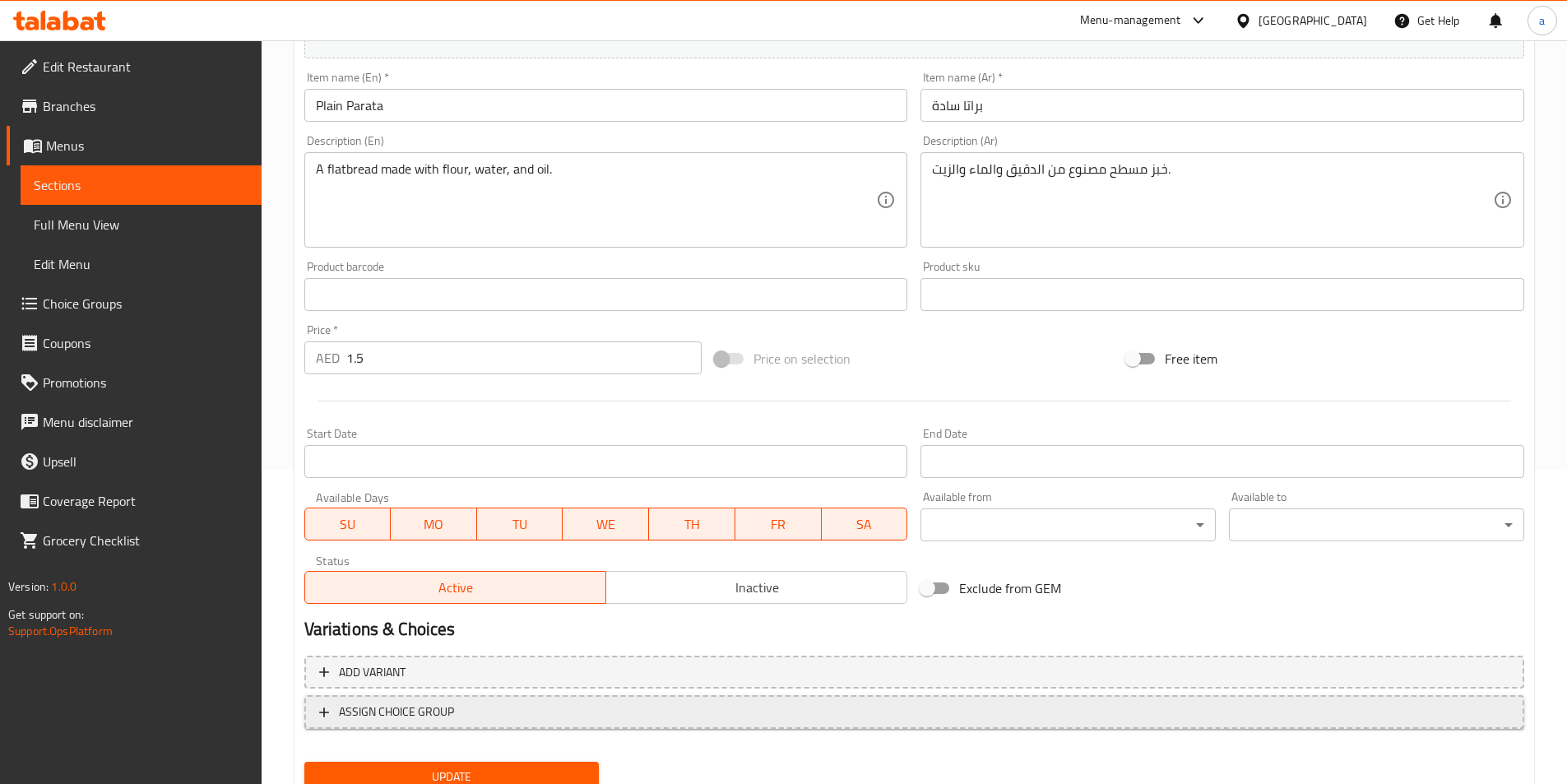
scroll to position [329, 0]
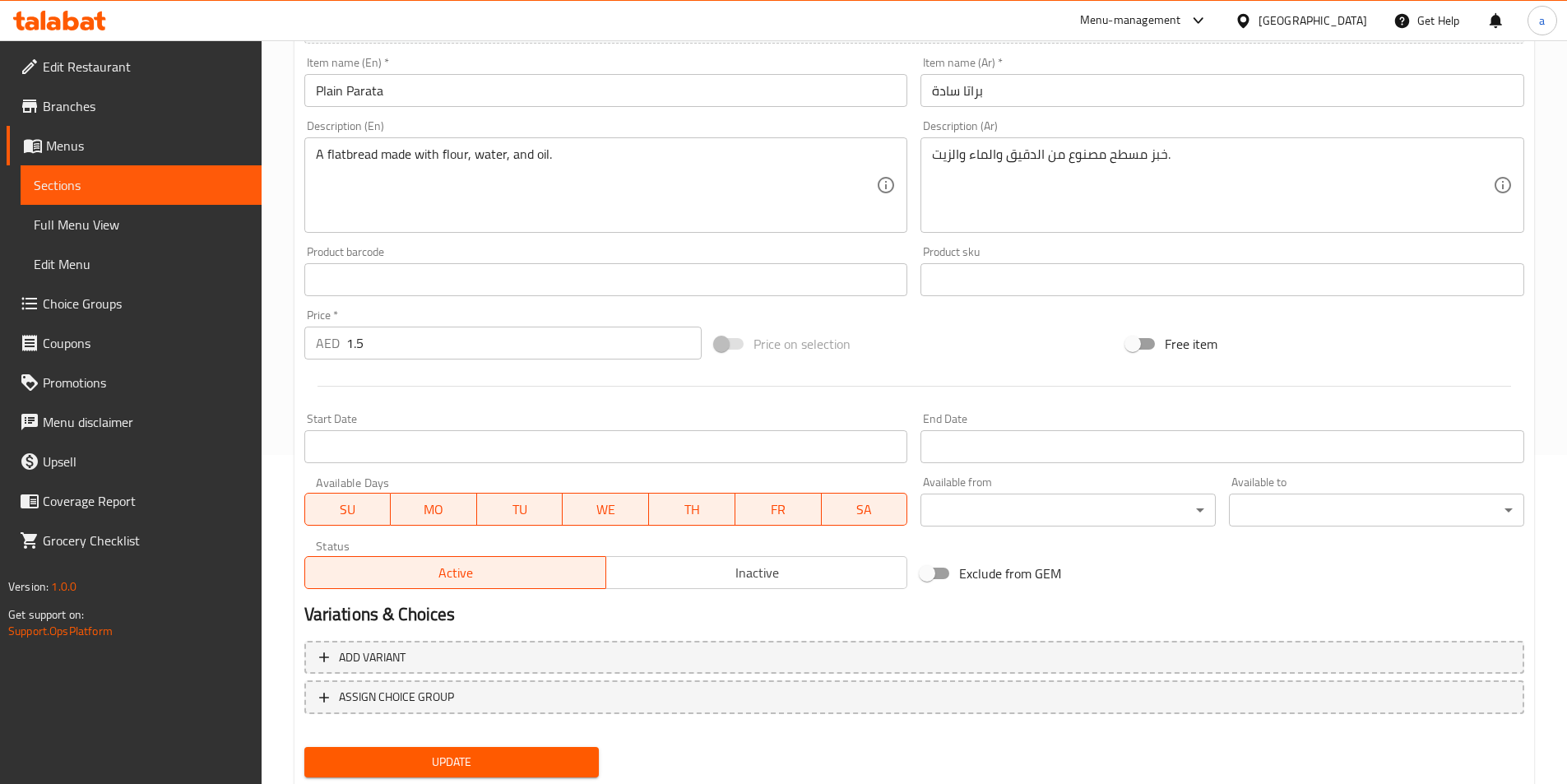
click at [475, 751] on button "Update" at bounding box center [451, 762] width 295 height 30
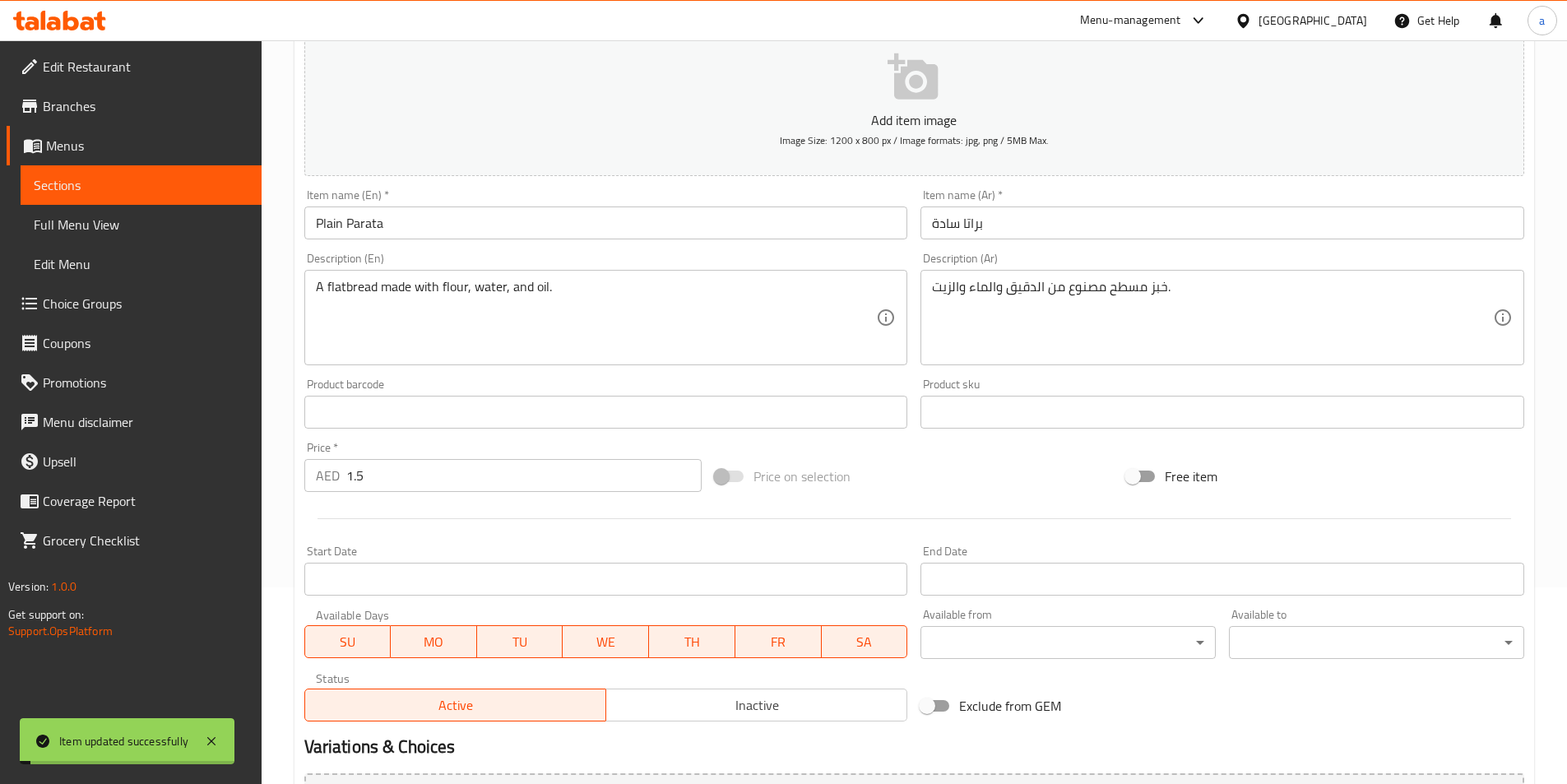
scroll to position [0, 0]
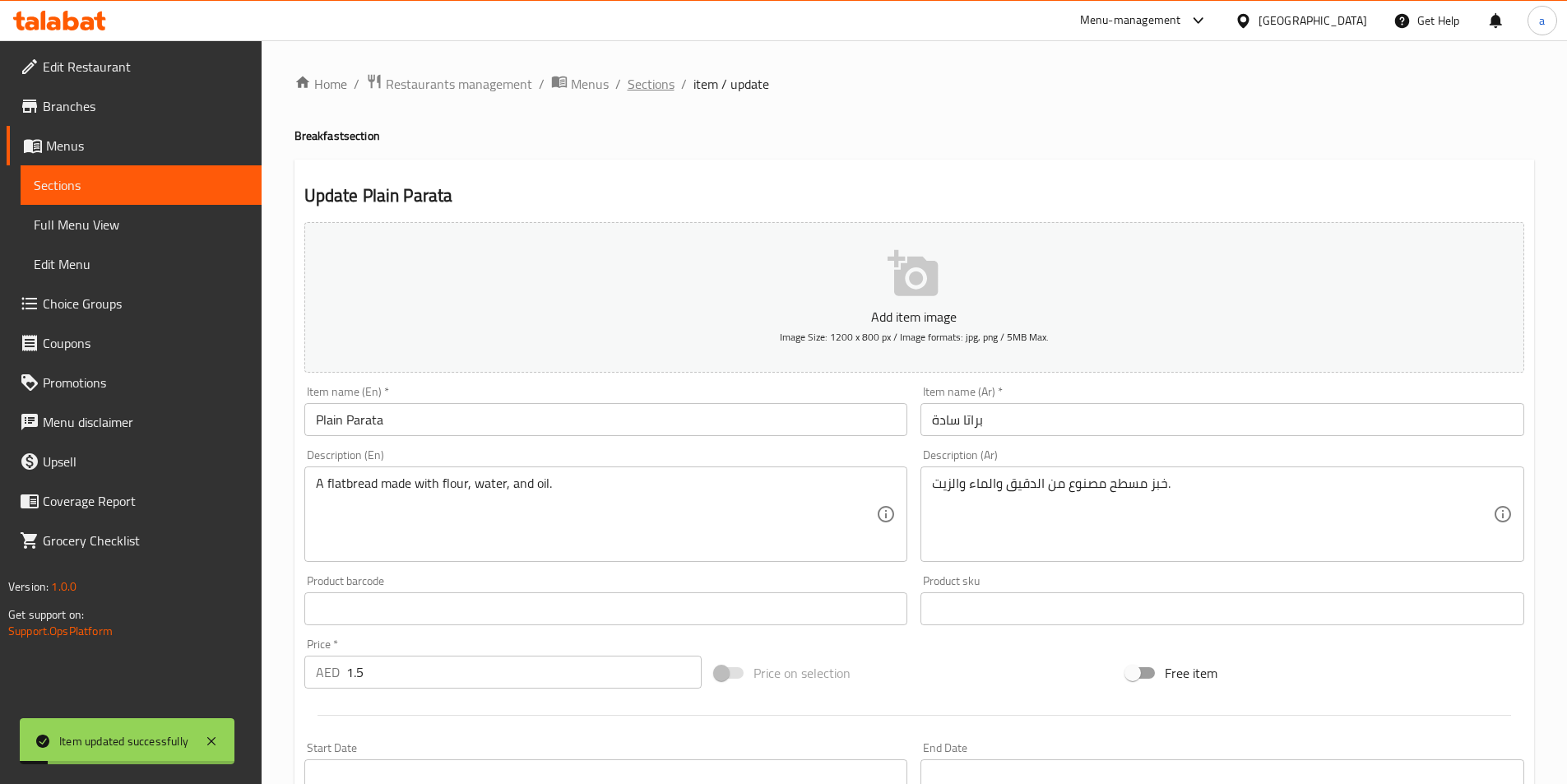
click at [650, 91] on span "Sections" at bounding box center [651, 84] width 47 height 20
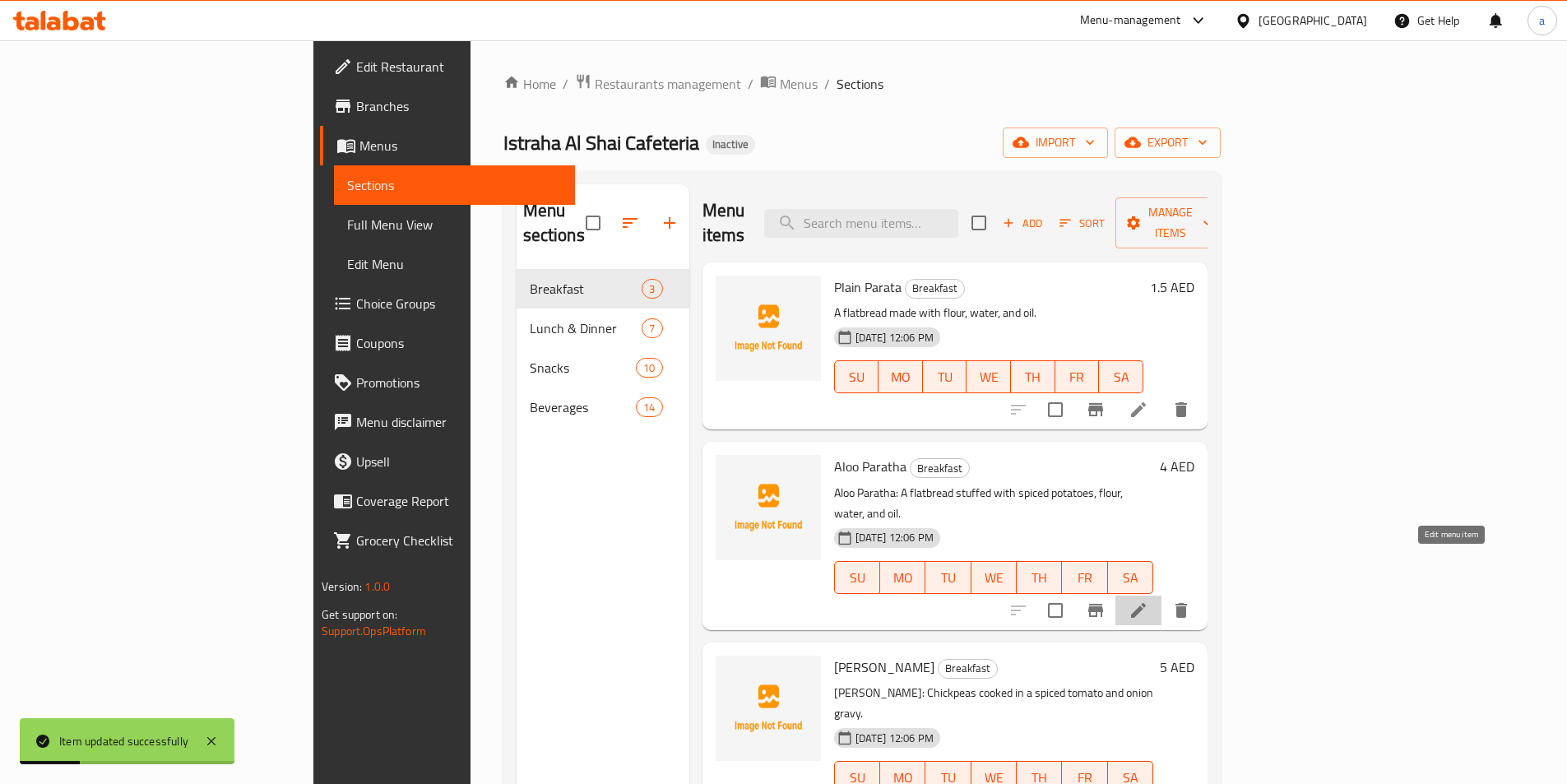
click at [1148, 600] on icon at bounding box center [1138, 610] width 20 height 20
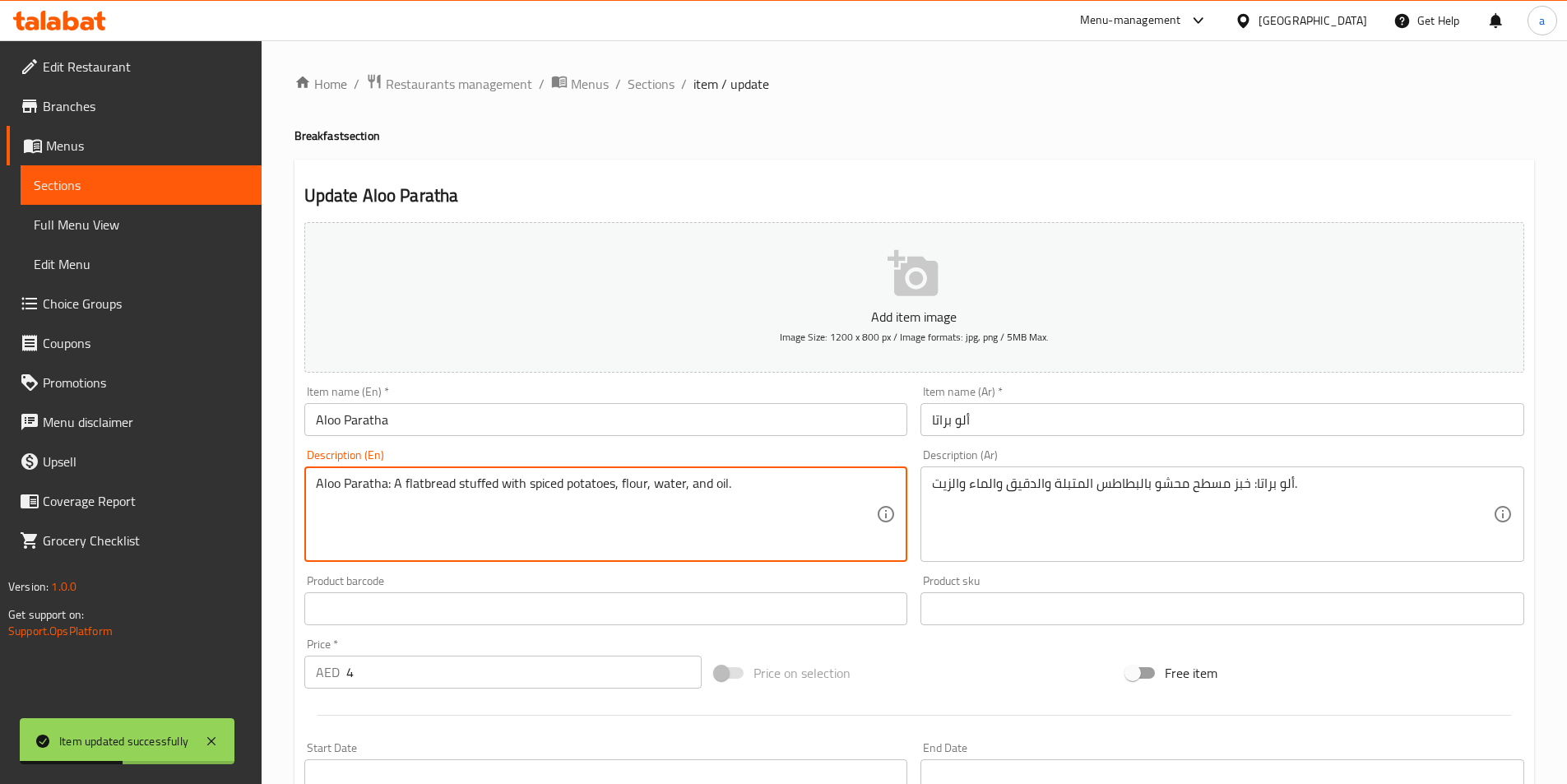
drag, startPoint x: 391, startPoint y: 489, endPoint x: 263, endPoint y: 493, distance: 127.5
type textarea "A flatbread stuffed with spiced potatoes, flour, water, and oil."
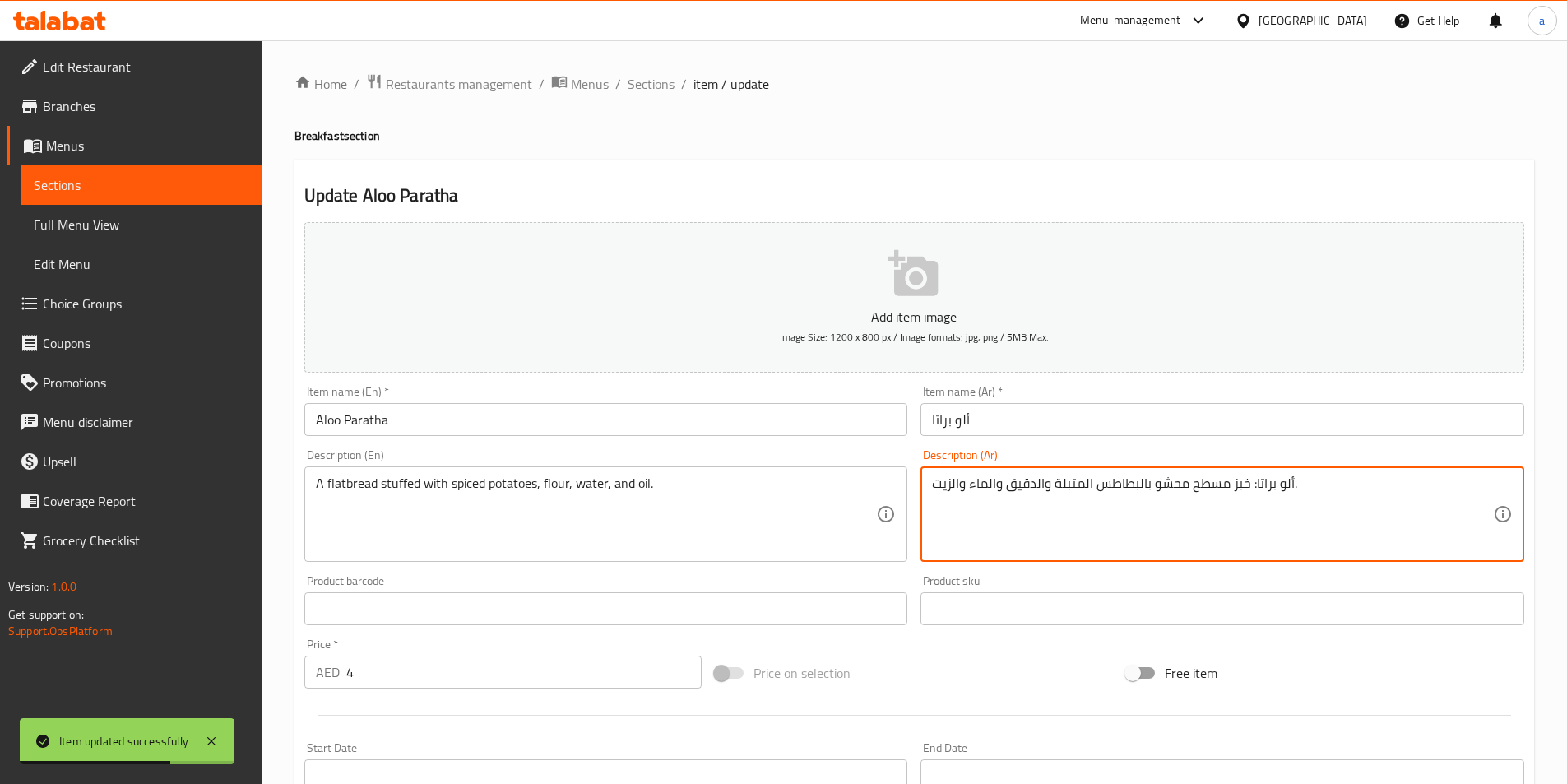
drag, startPoint x: 1249, startPoint y: 483, endPoint x: 1353, endPoint y: 484, distance: 103.6
click at [1283, 507] on textarea "ألو براتا: خبز مسطح محشو بالبطاطس المتبلة والدقيق والماء والزيت." at bounding box center [1212, 514] width 561 height 78
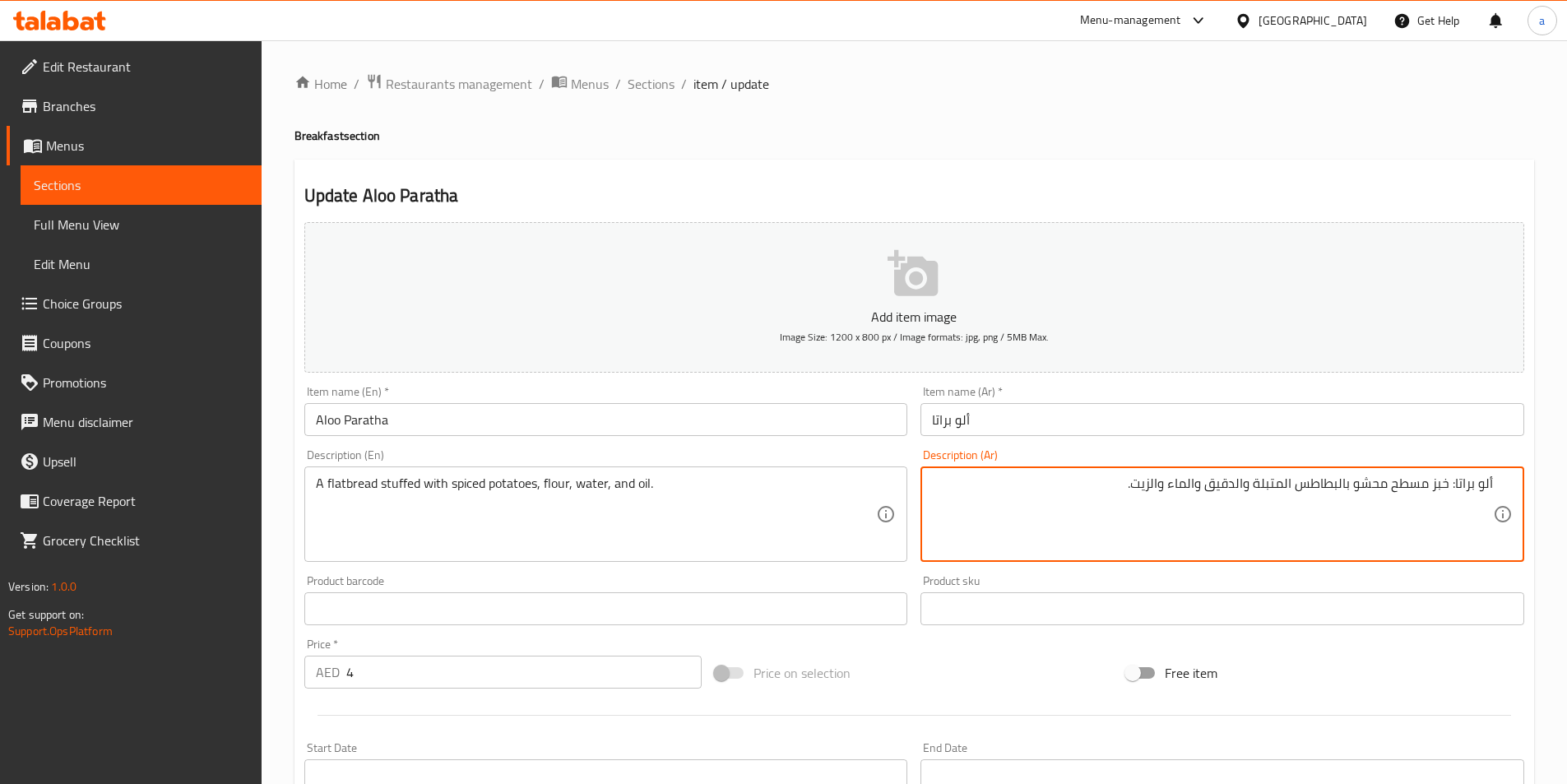
drag, startPoint x: 1450, startPoint y: 484, endPoint x: 1533, endPoint y: 479, distance: 83.3
click at [1533, 479] on div "Update Aloo Paratha Add item image Image Size: 1200 x 800 px / Image formats: j…" at bounding box center [914, 638] width 1240 height 957
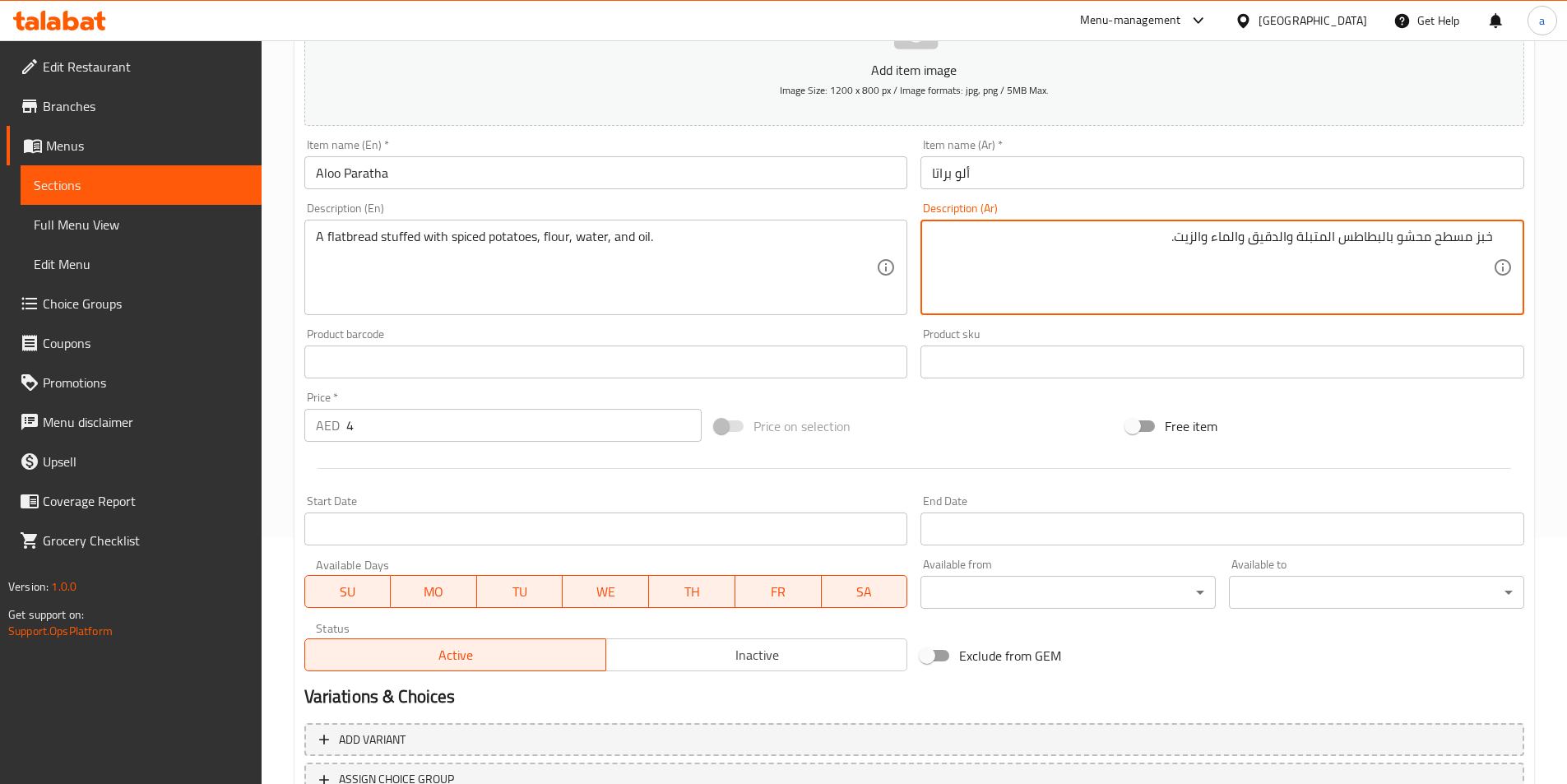
scroll to position [329, 0]
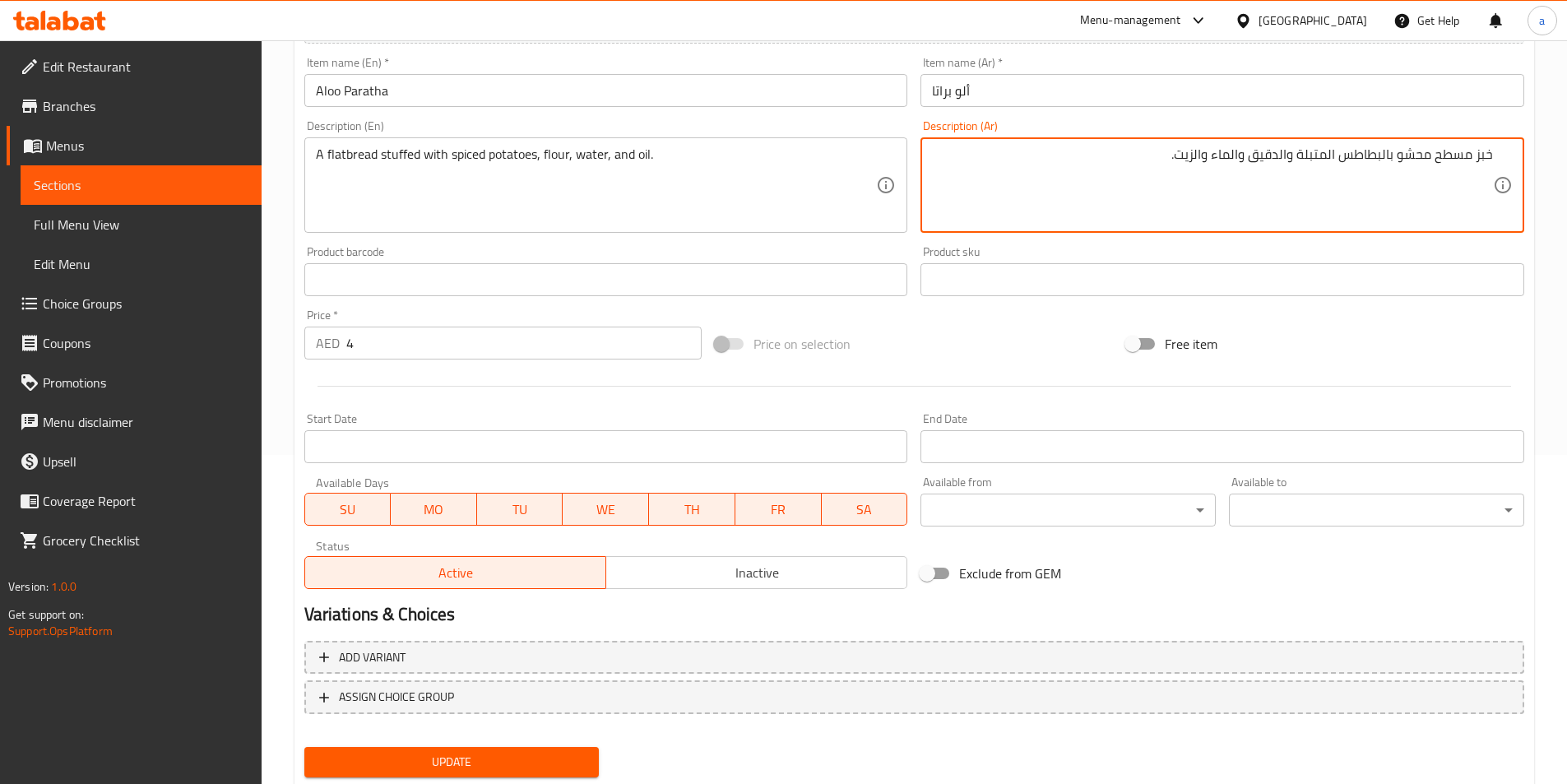
type textarea "خبز مسطح محشو بالبطاطس المتبلة والدقيق والماء والزيت."
click at [432, 756] on span "Update" at bounding box center [451, 762] width 269 height 21
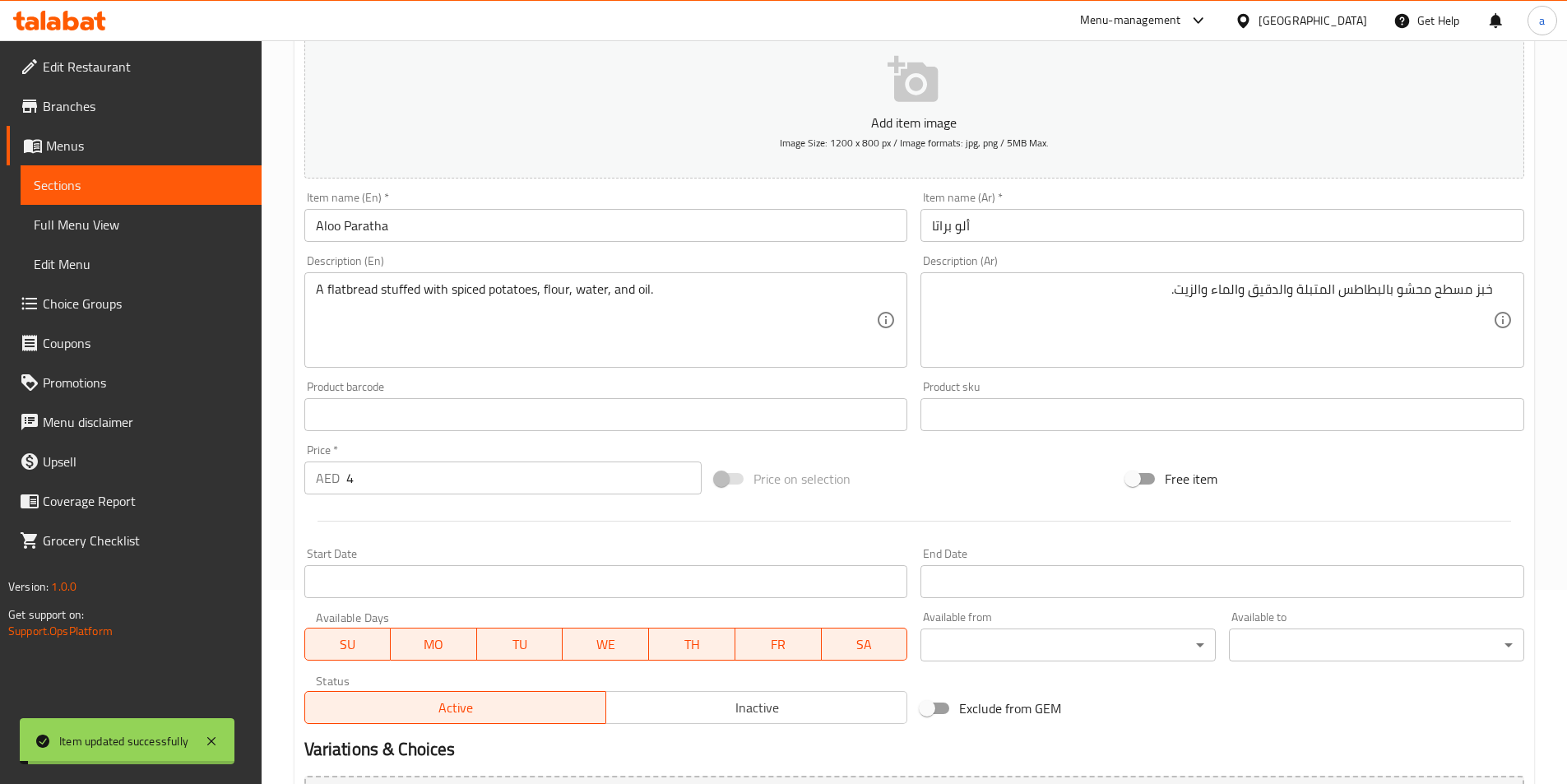
scroll to position [0, 0]
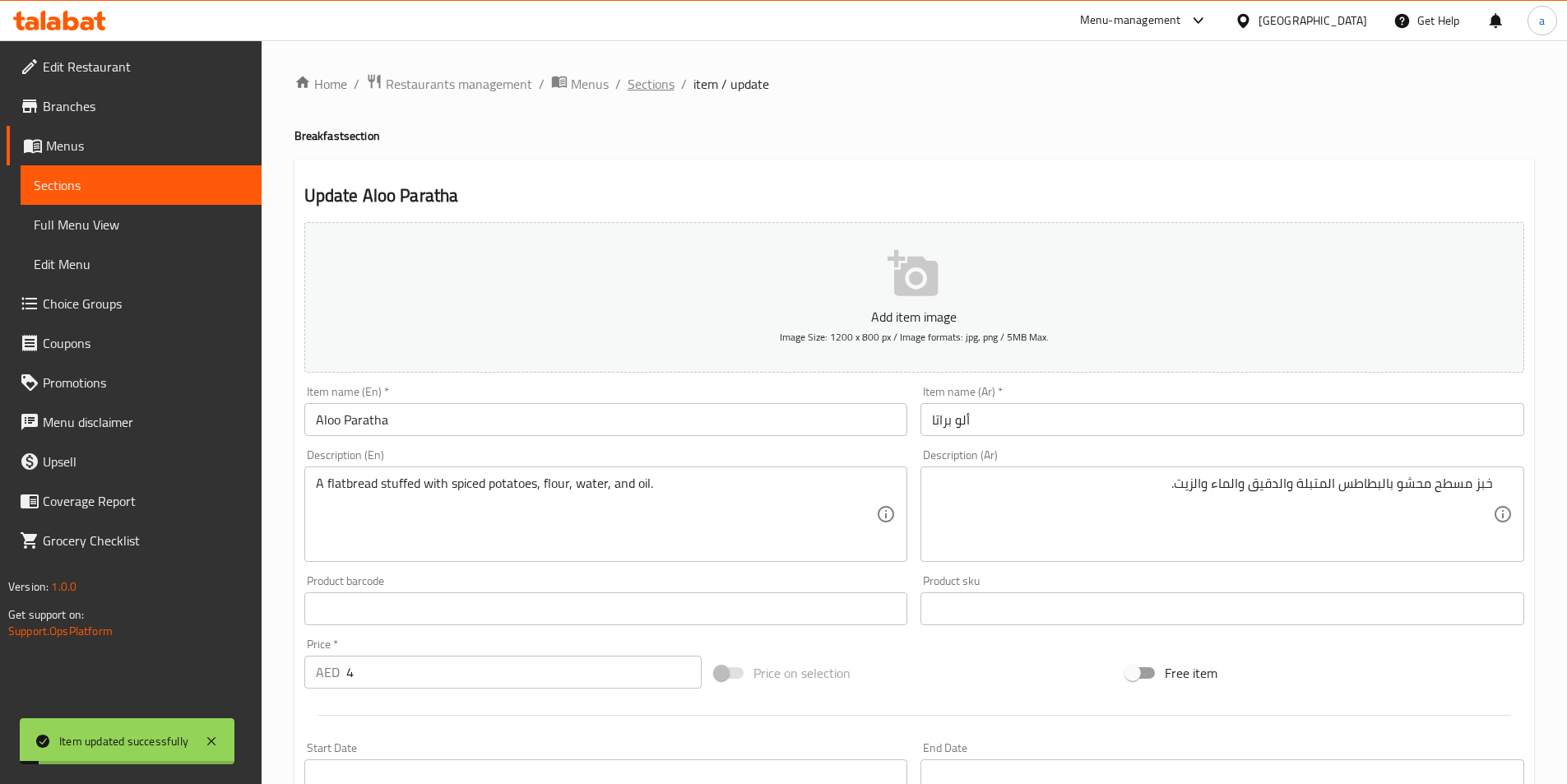
click at [655, 90] on span "Sections" at bounding box center [651, 84] width 47 height 20
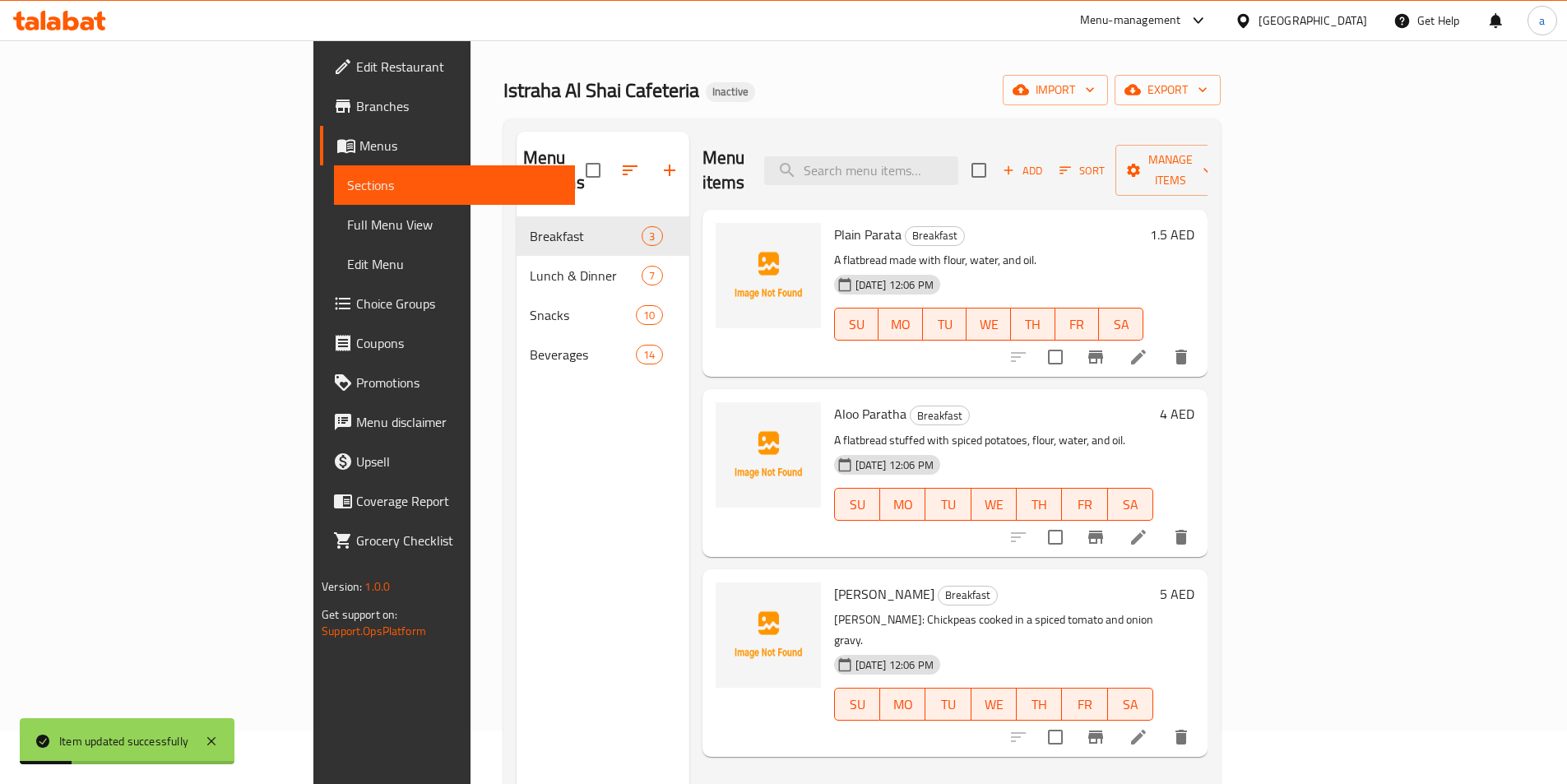
scroll to position [82, 0]
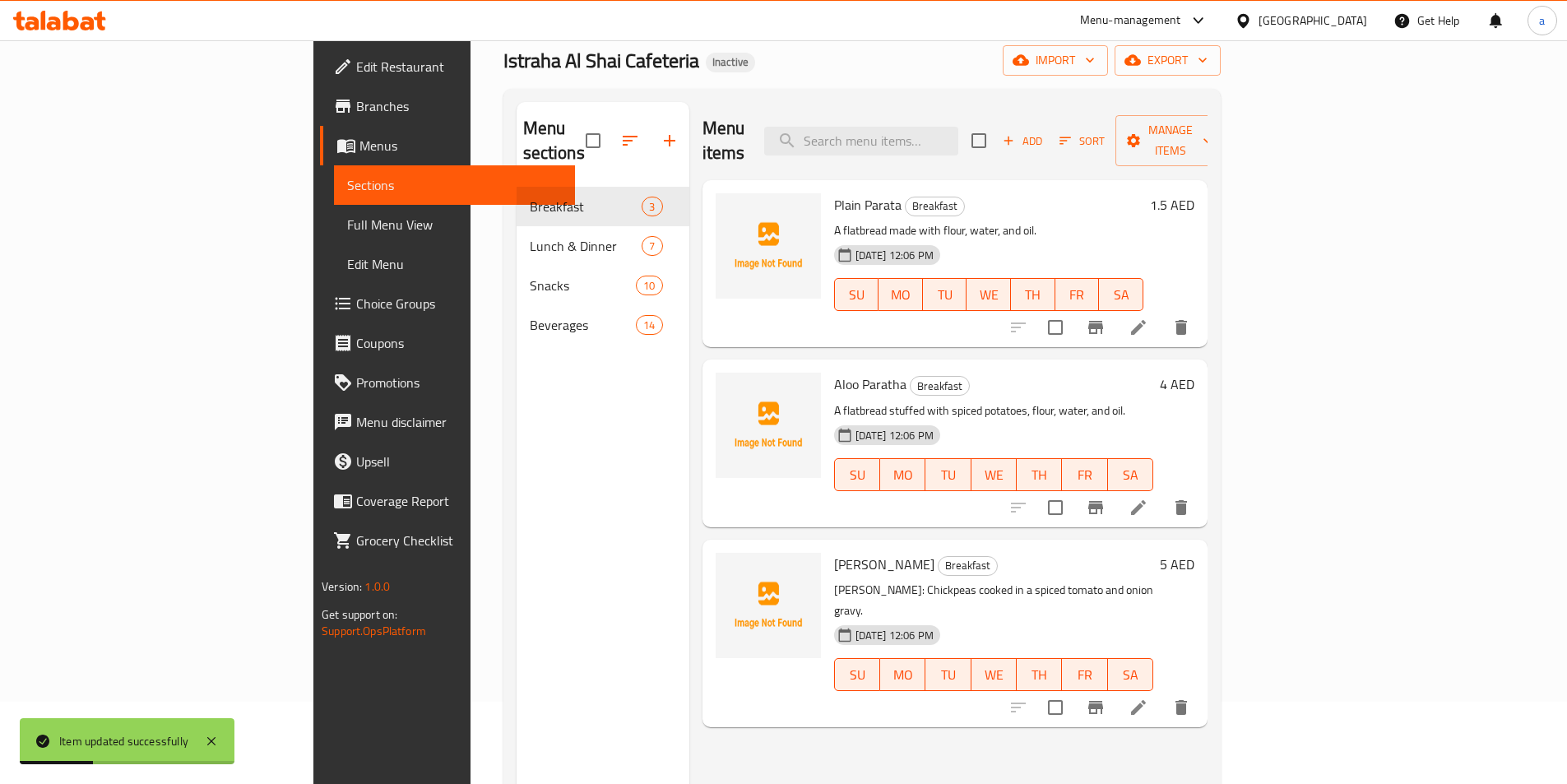
click at [1148, 697] on icon at bounding box center [1138, 707] width 20 height 20
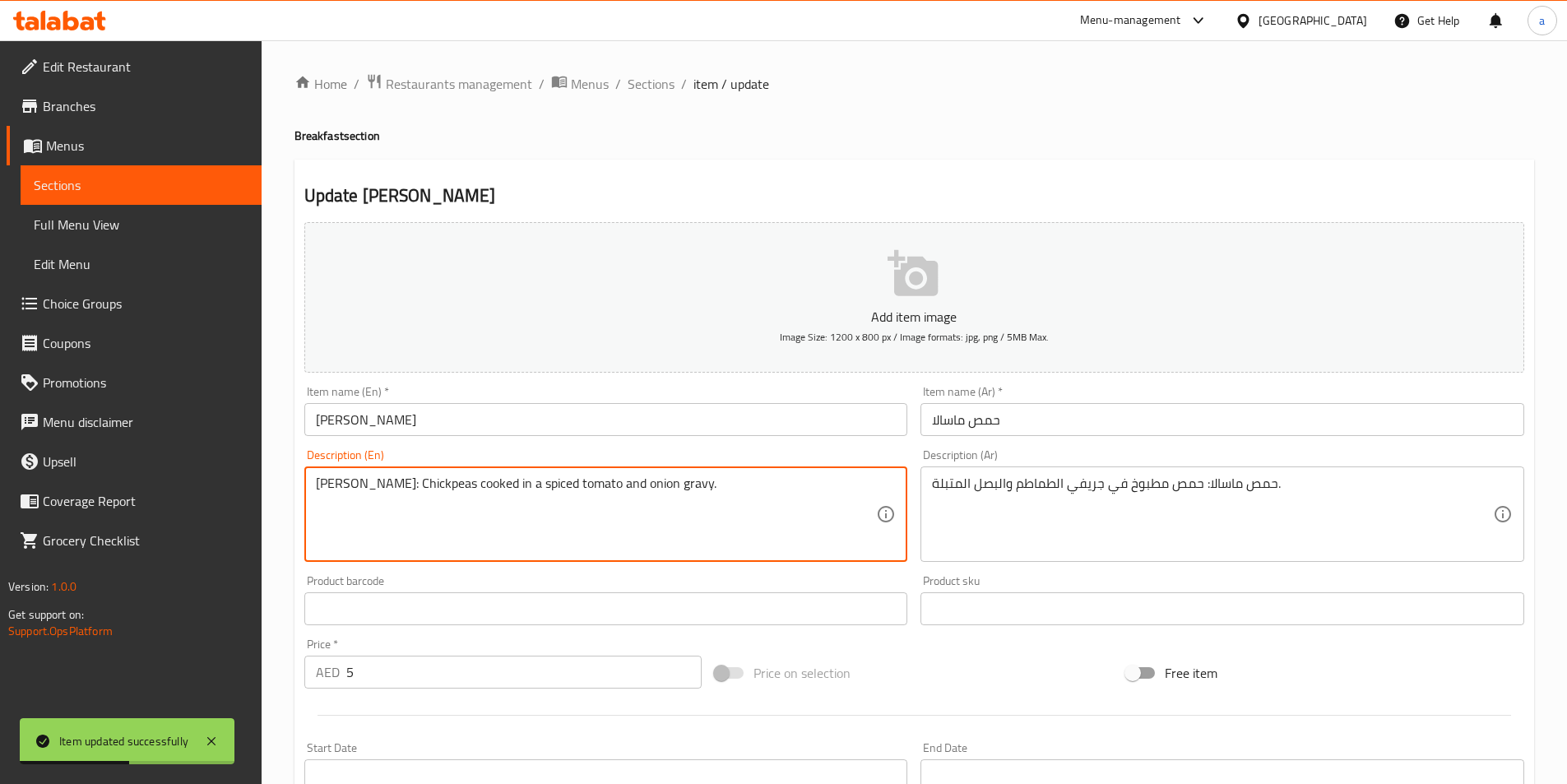
drag, startPoint x: 397, startPoint y: 488, endPoint x: 239, endPoint y: 486, distance: 158.8
type textarea "Chickpeas cooked in a spiced tomato and onion gravy."
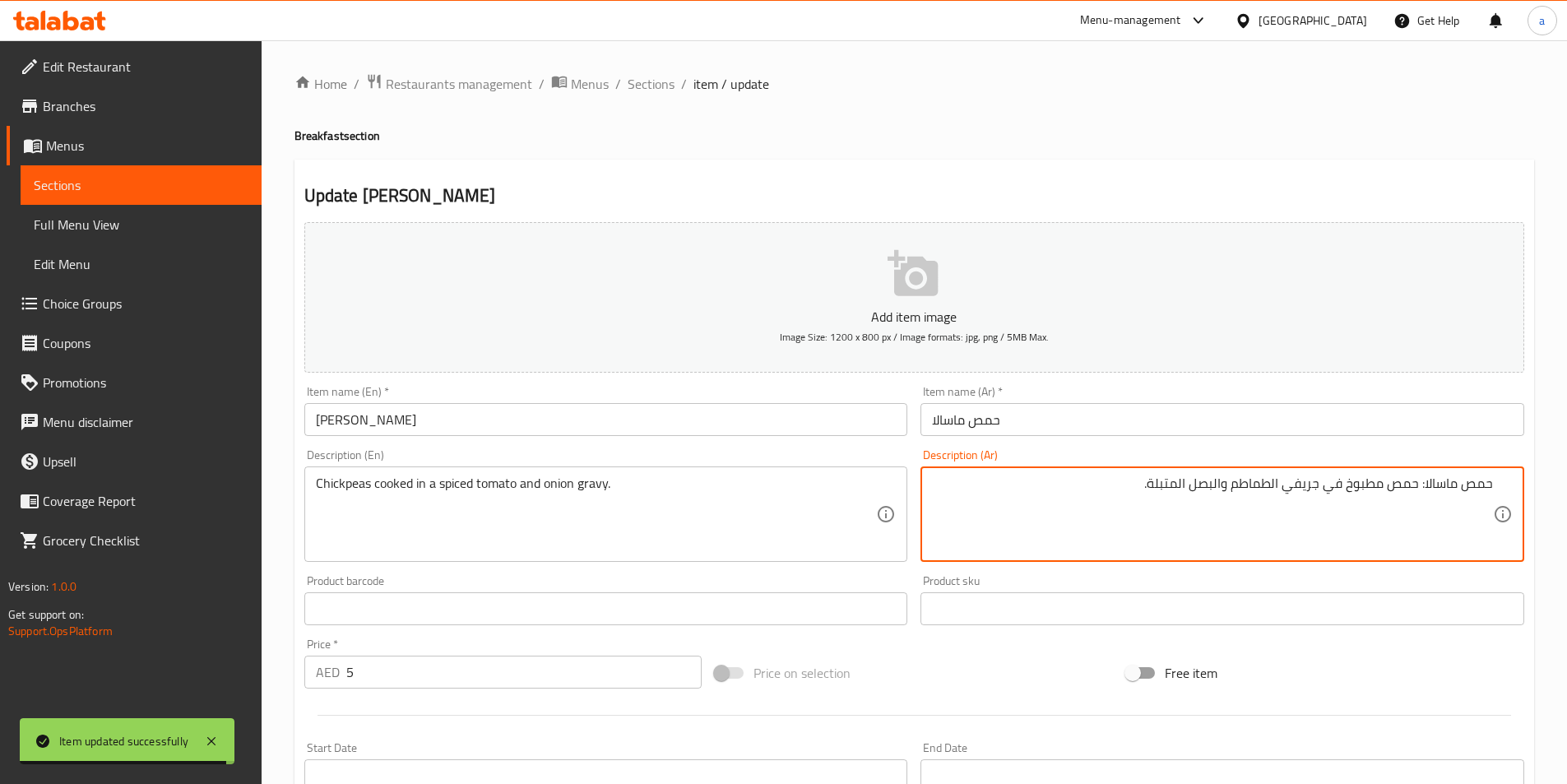
drag, startPoint x: 1422, startPoint y: 484, endPoint x: 1499, endPoint y: 481, distance: 76.6
click at [1499, 481] on div "حمص ماسالا: حمص مطبوخ في جريفي الطماطم والبصل المتبلة. Description (Ar)" at bounding box center [1222, 513] width 604 height 95
type textarea "حمص مطبوخ في جريفي الطماطم والبصل المتبلة."
click at [583, 653] on div "Price   * AED 5 Price *" at bounding box center [503, 663] width 398 height 50
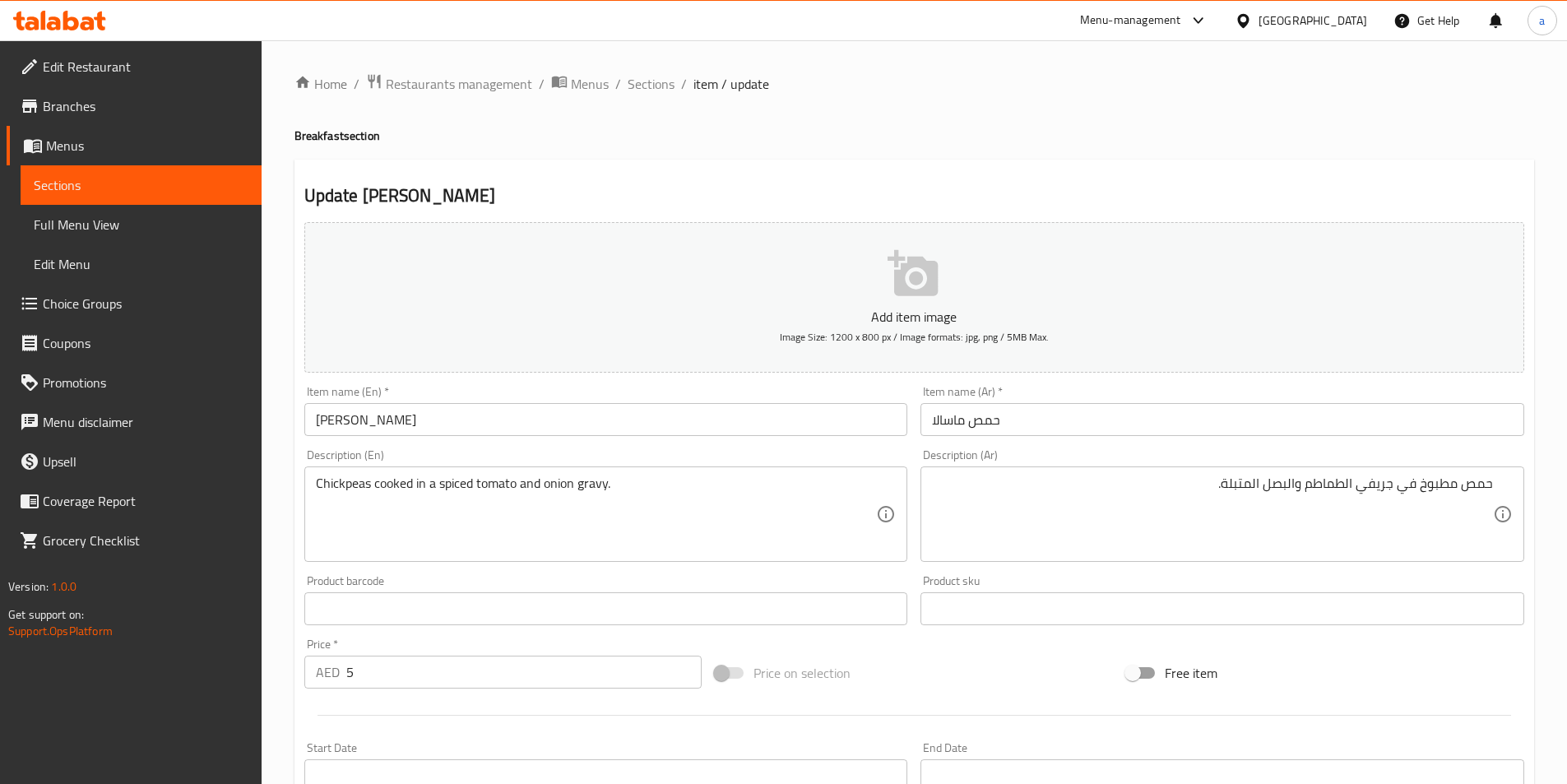
scroll to position [378, 0]
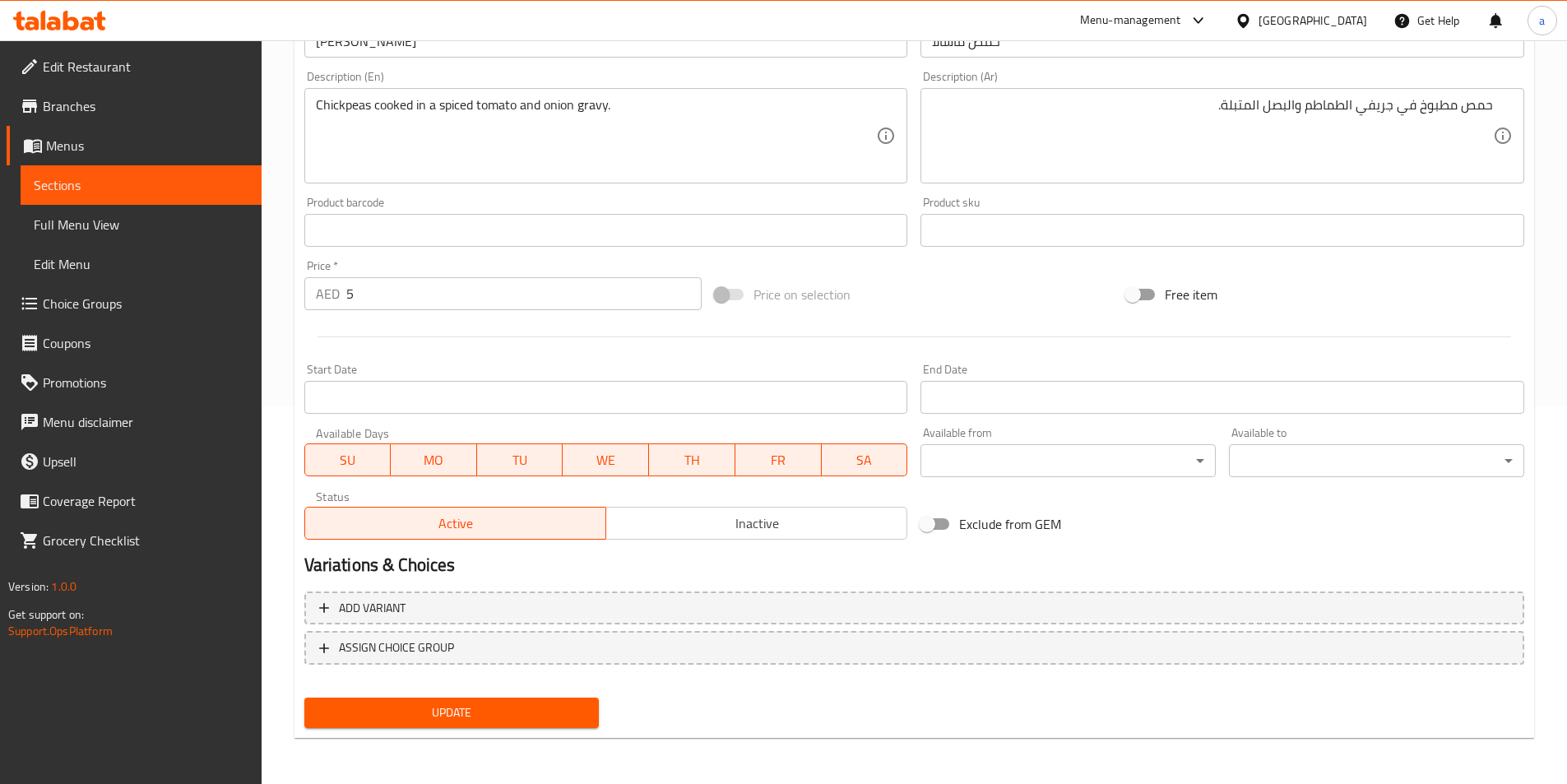
click at [526, 713] on span "Update" at bounding box center [451, 712] width 269 height 21
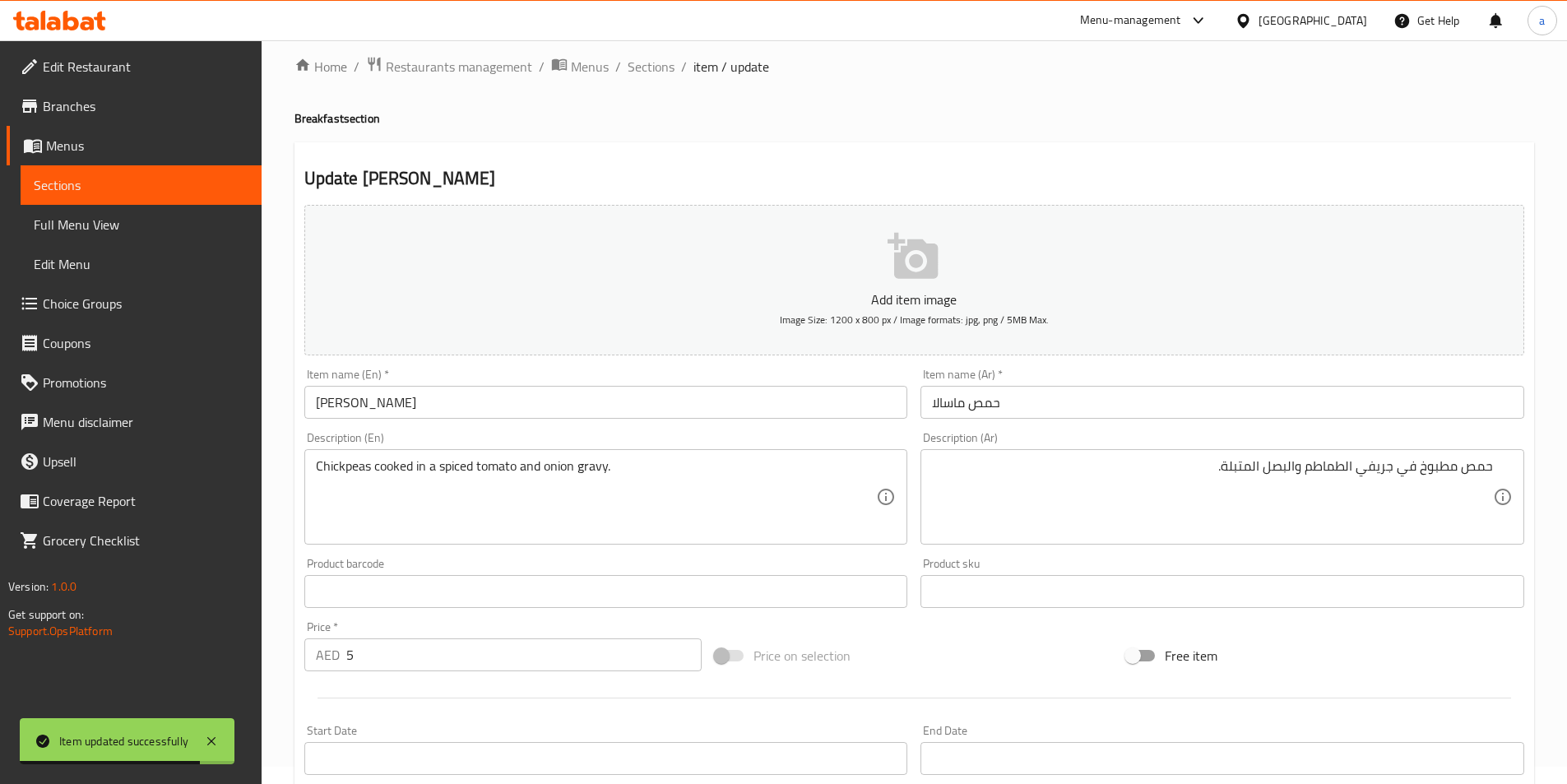
scroll to position [0, 0]
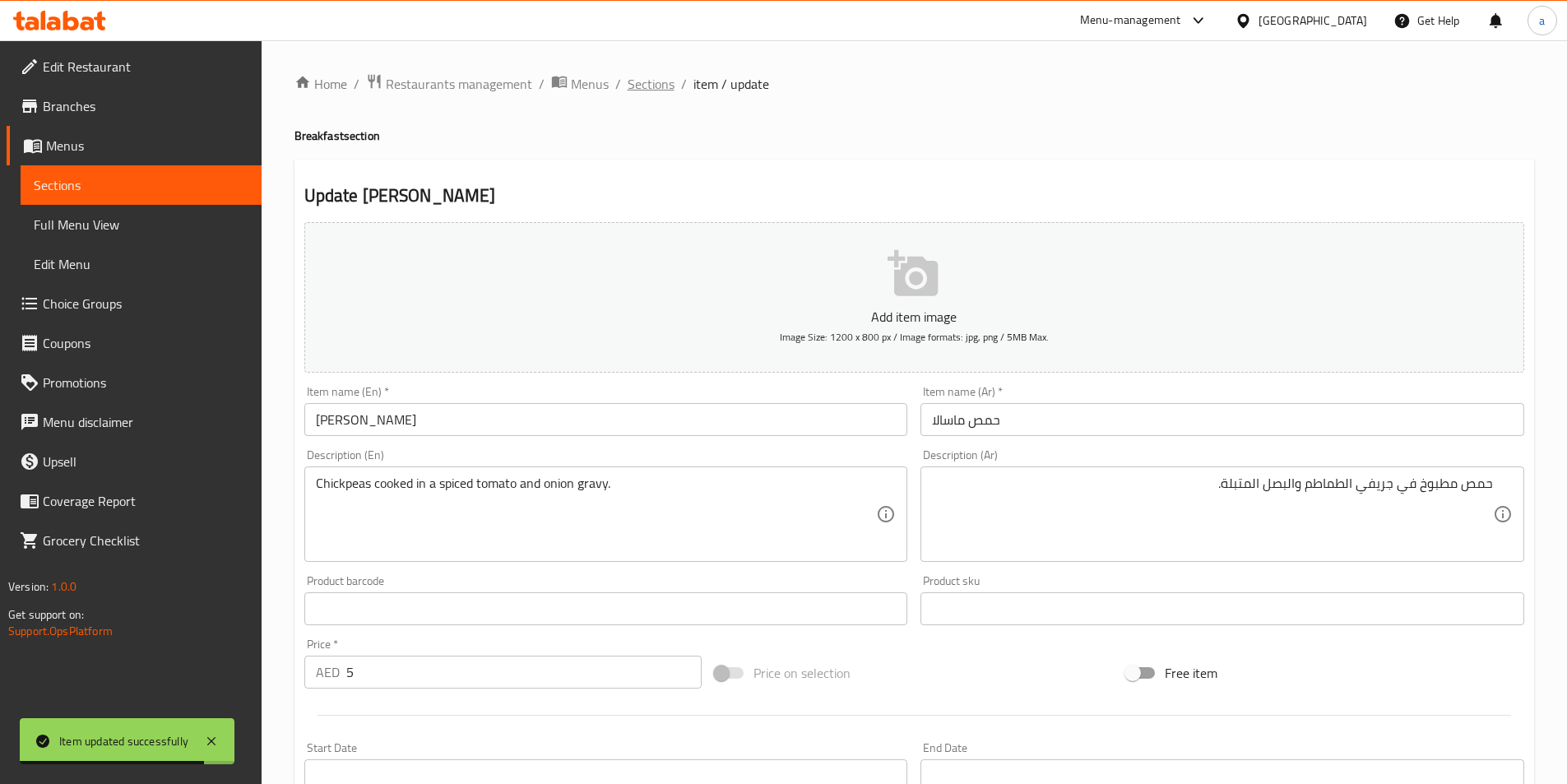
click at [651, 86] on span "Sections" at bounding box center [651, 84] width 47 height 20
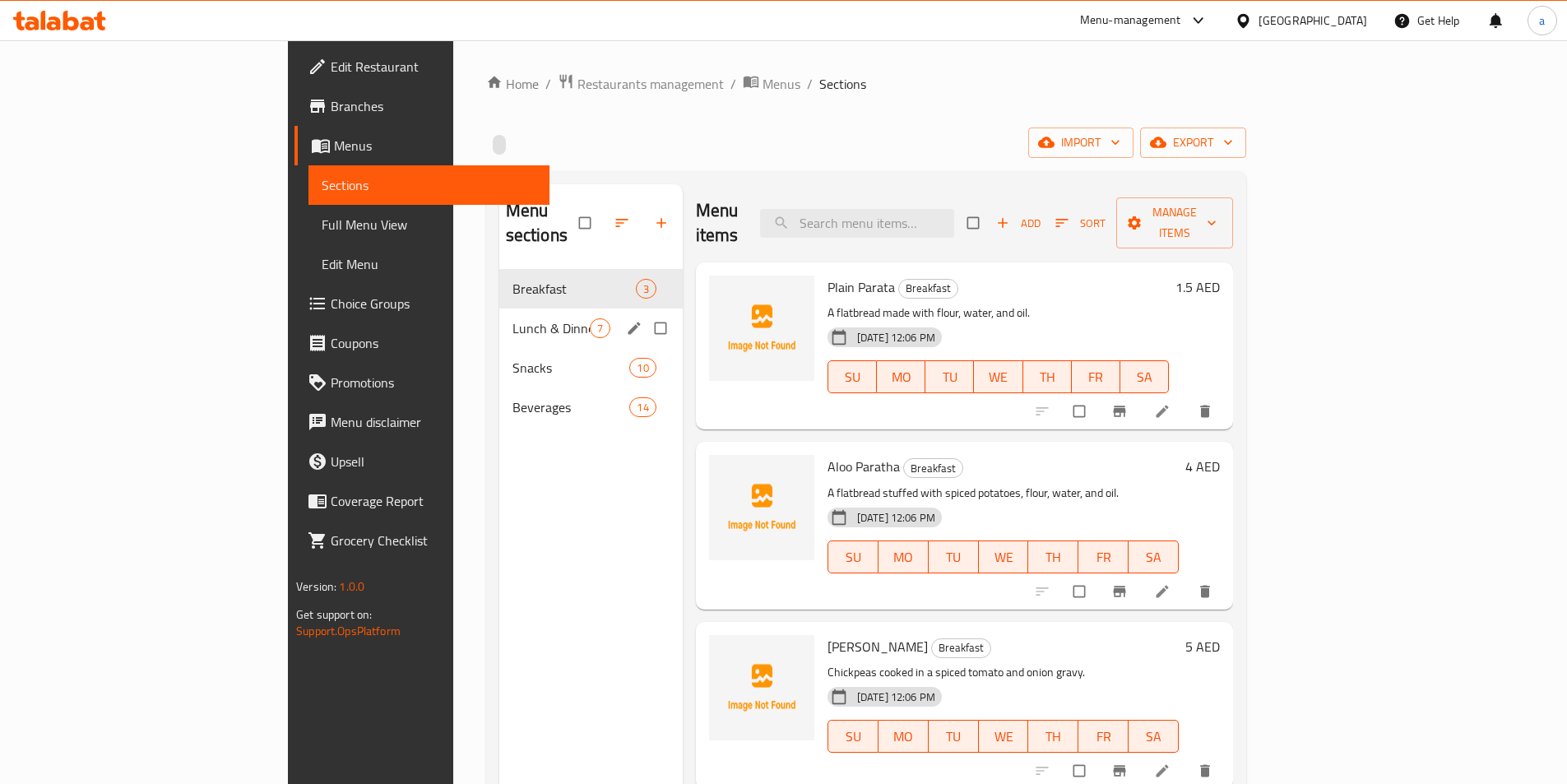
click at [512, 318] on span "Lunch & Dinner" at bounding box center [550, 328] width 77 height 20
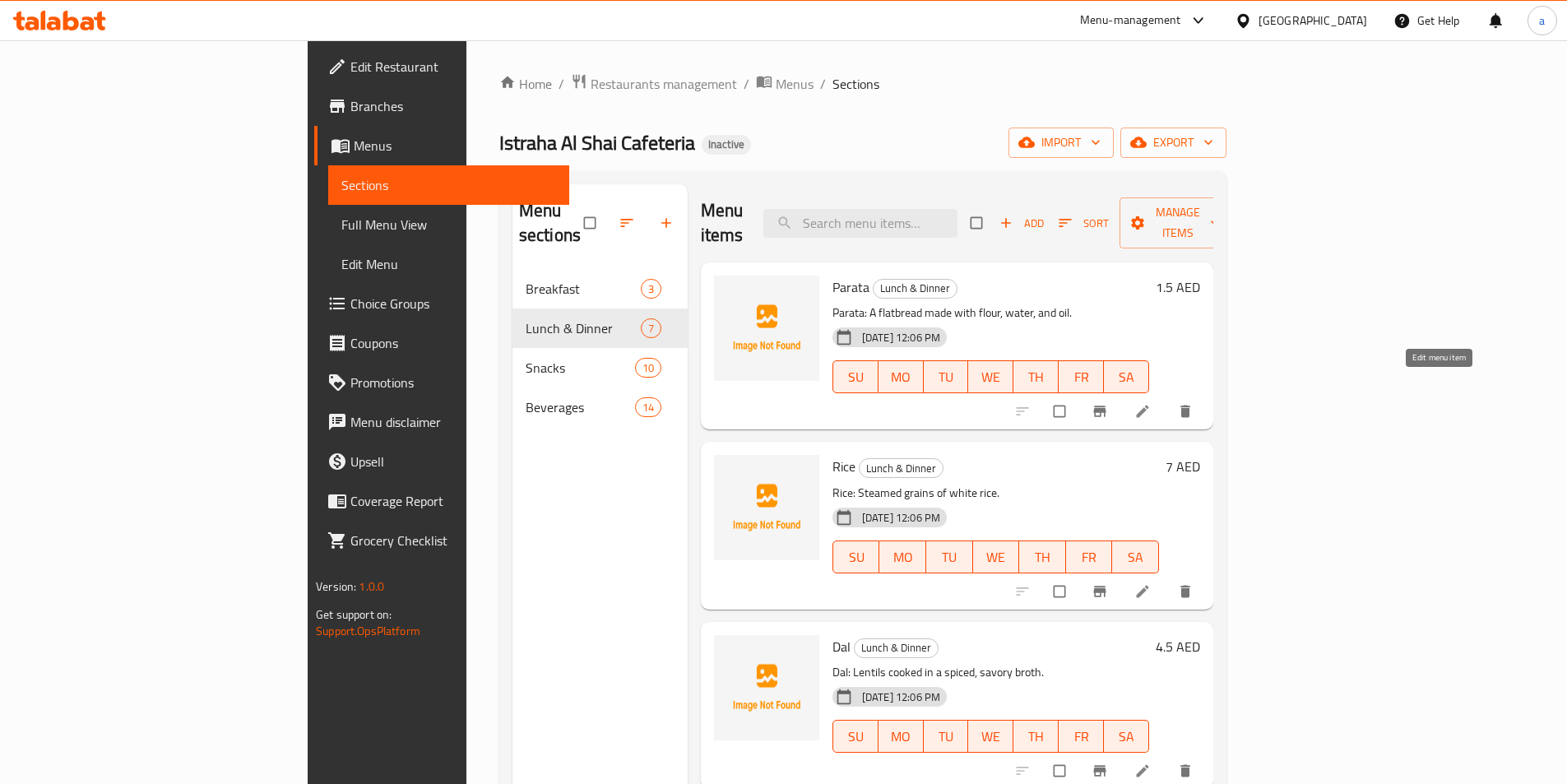
click at [1148, 405] on icon at bounding box center [1142, 411] width 12 height 12
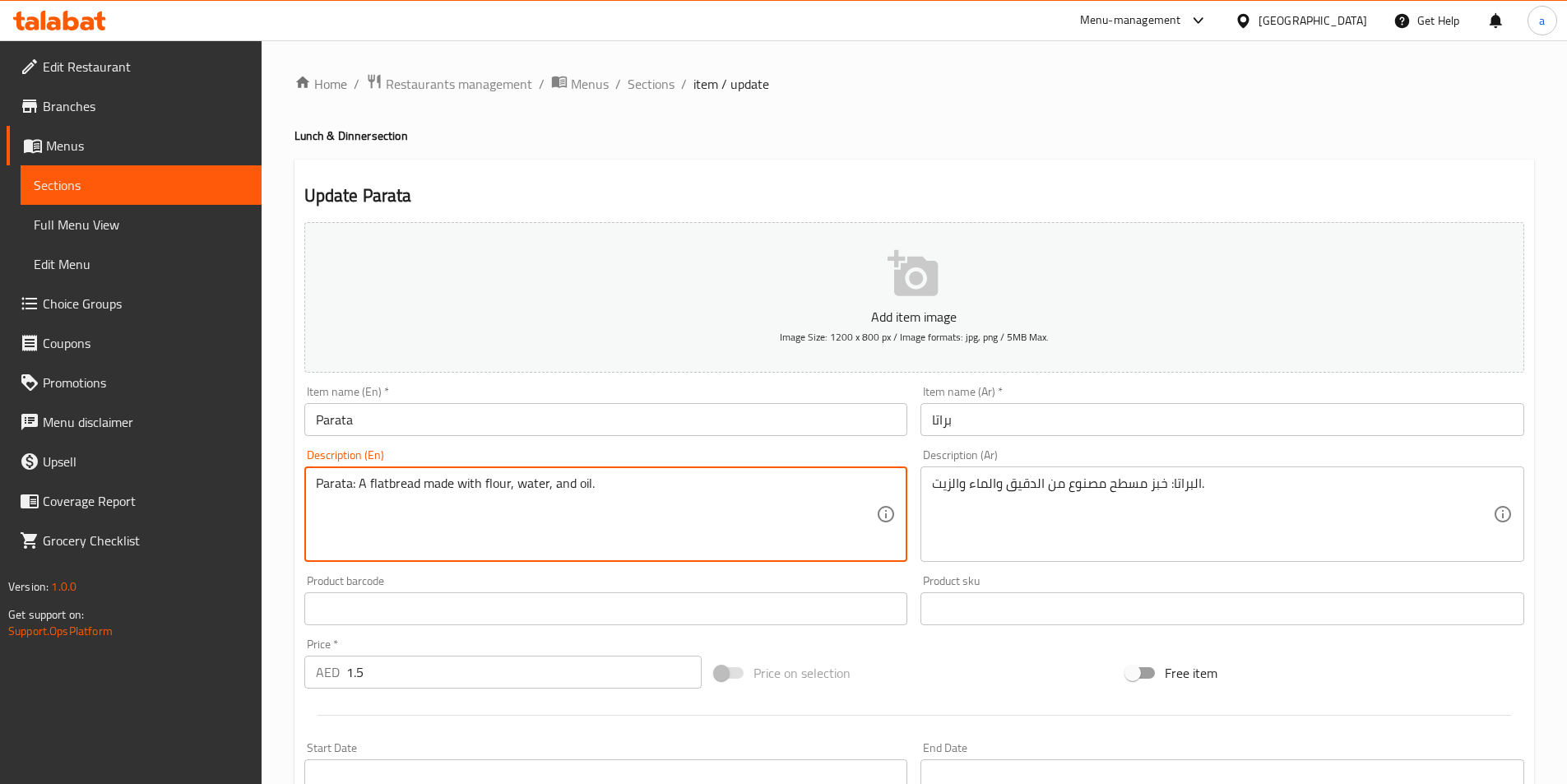
drag, startPoint x: 356, startPoint y: 478, endPoint x: 221, endPoint y: 490, distance: 135.5
type textarea "A flatbread made with flour, water, and oil."
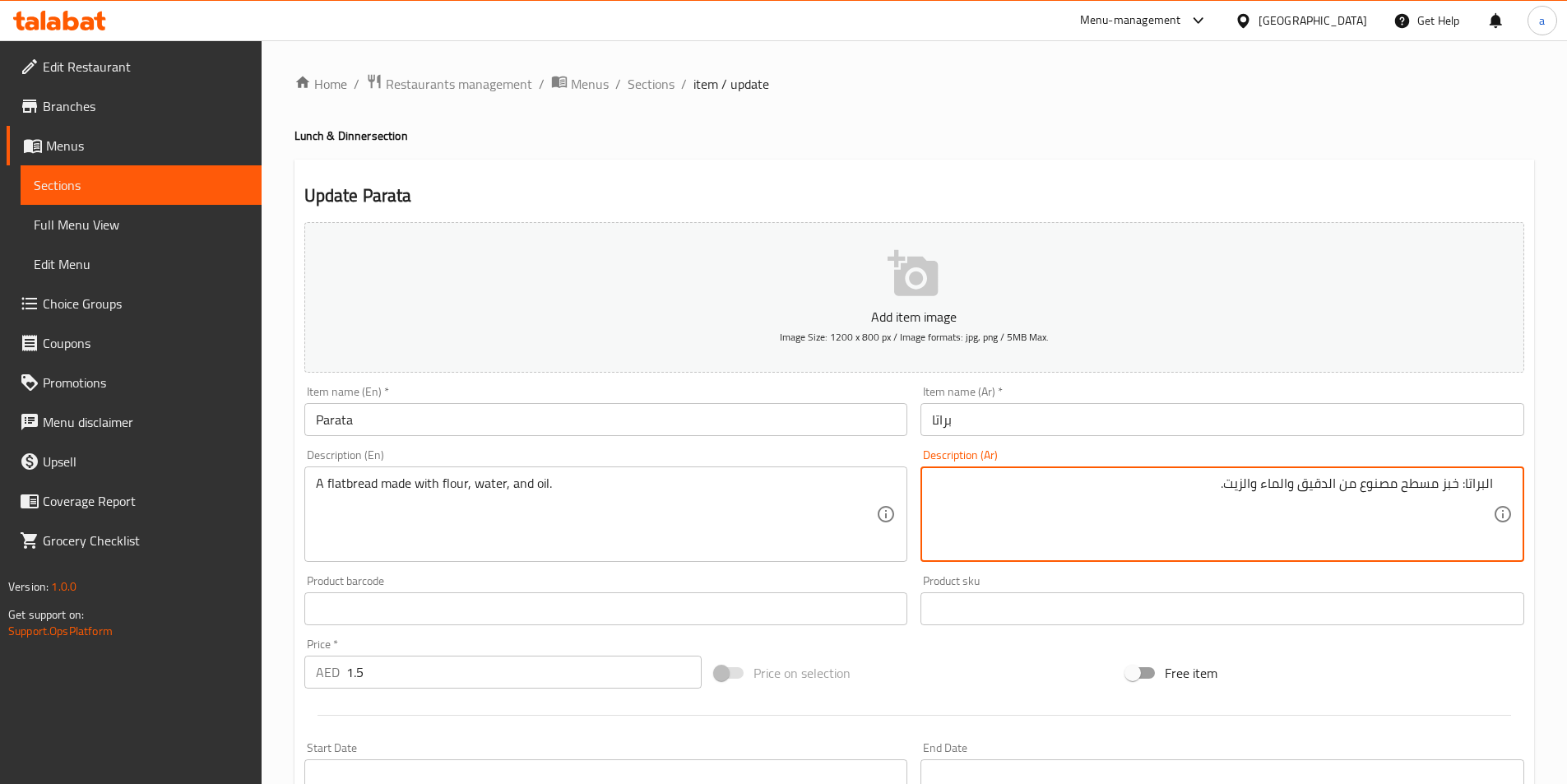
drag, startPoint x: 1491, startPoint y: 483, endPoint x: 1522, endPoint y: 482, distance: 30.4
click at [1522, 482] on div "البراتا: خبز مسطح مصنوع من الدقيق والماء والزيت. Description (Ar)" at bounding box center [1222, 513] width 604 height 95
click at [1453, 526] on textarea "البراتا: خبز مسطح مصنوع من الدقيق والماء والزيت." at bounding box center [1212, 514] width 561 height 78
drag, startPoint x: 1462, startPoint y: 484, endPoint x: 1507, endPoint y: 485, distance: 45.3
click at [1507, 484] on div "البراتا: خبز مسطح مصنوع من الدقيق والماء والزيت. Description (Ar)" at bounding box center [1222, 513] width 604 height 95
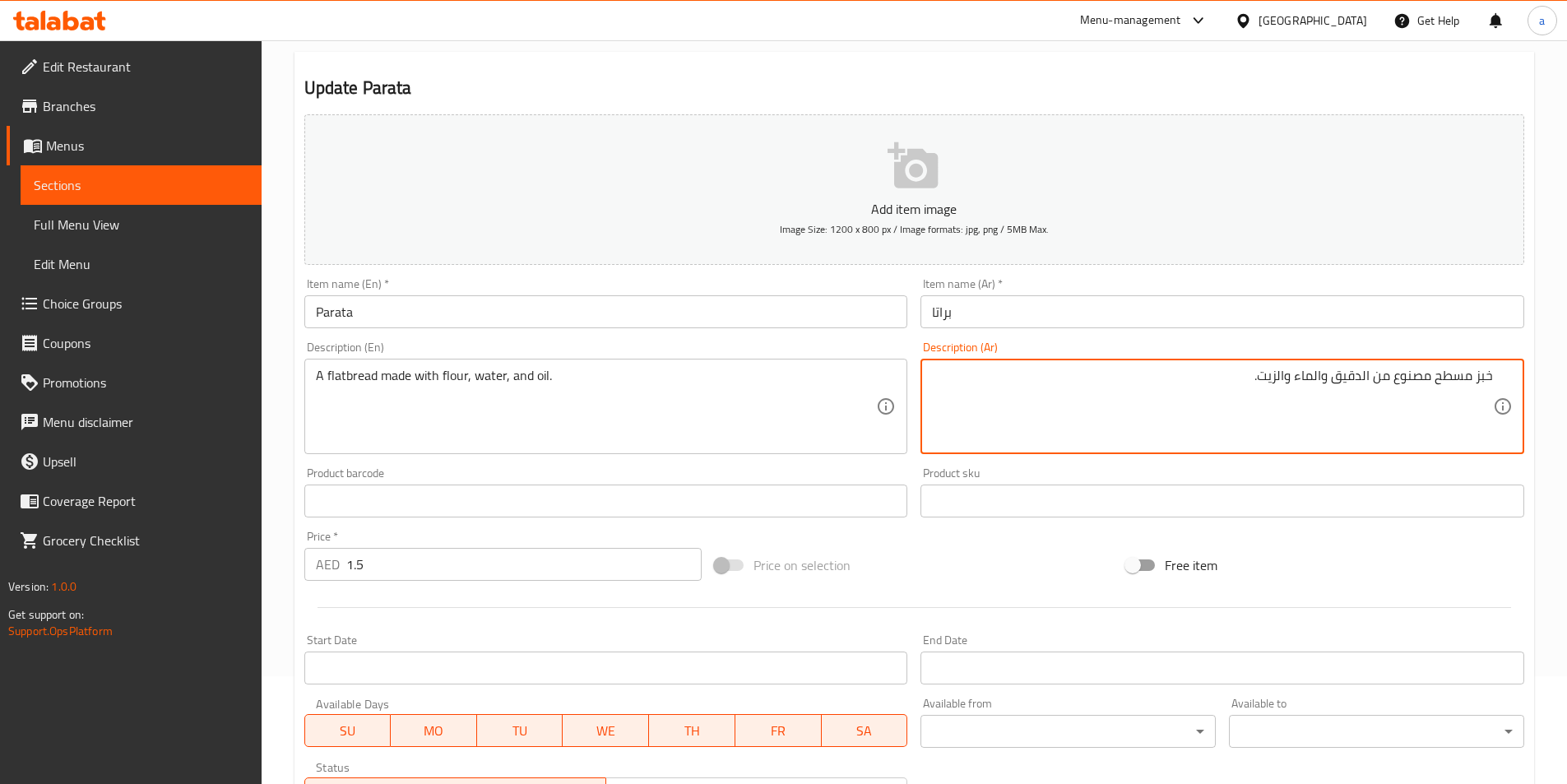
scroll to position [378, 0]
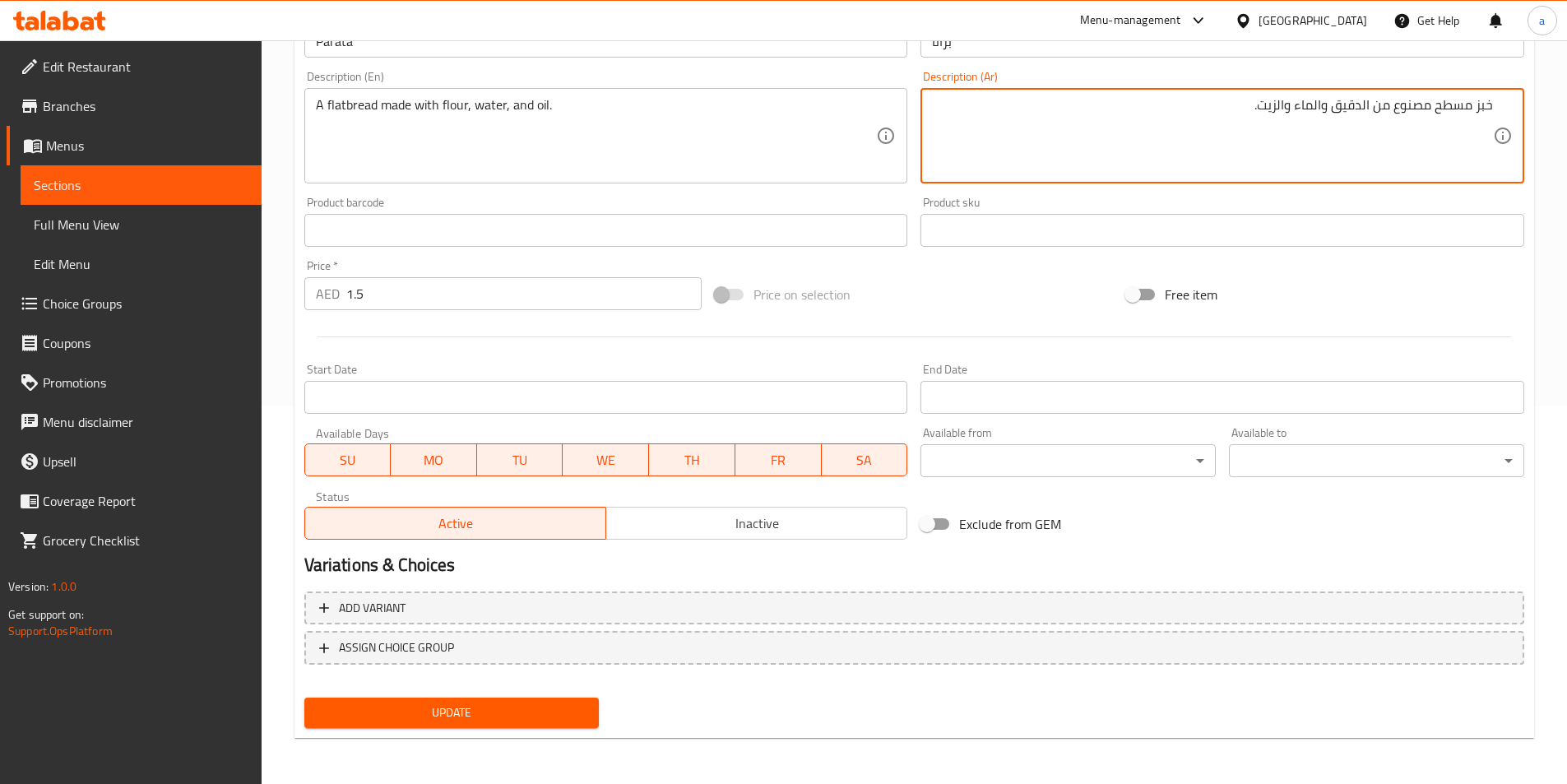
type textarea "خبز مسطح مصنوع من الدقيق والماء والزيت."
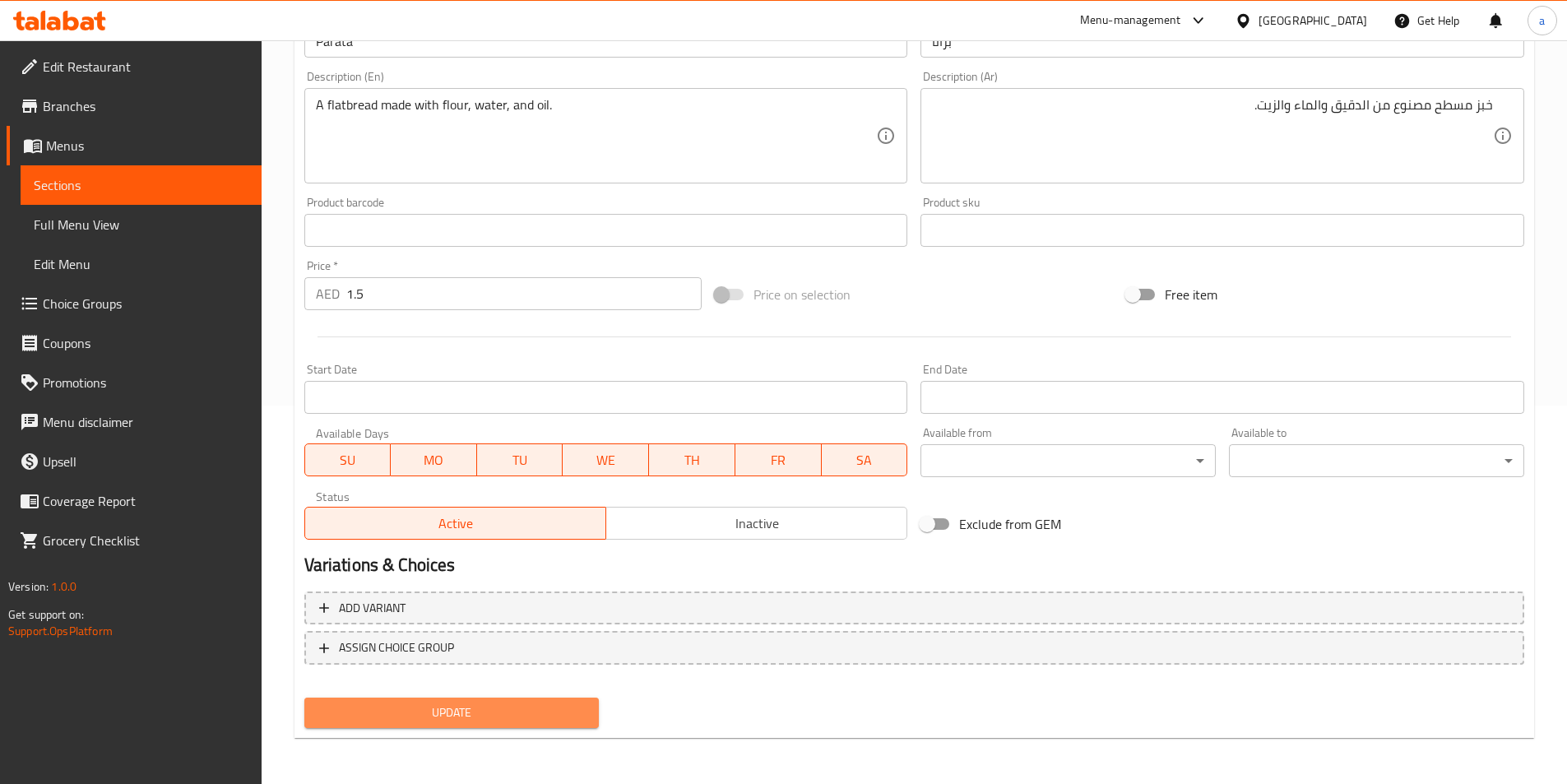
click at [503, 720] on span "Update" at bounding box center [451, 712] width 269 height 21
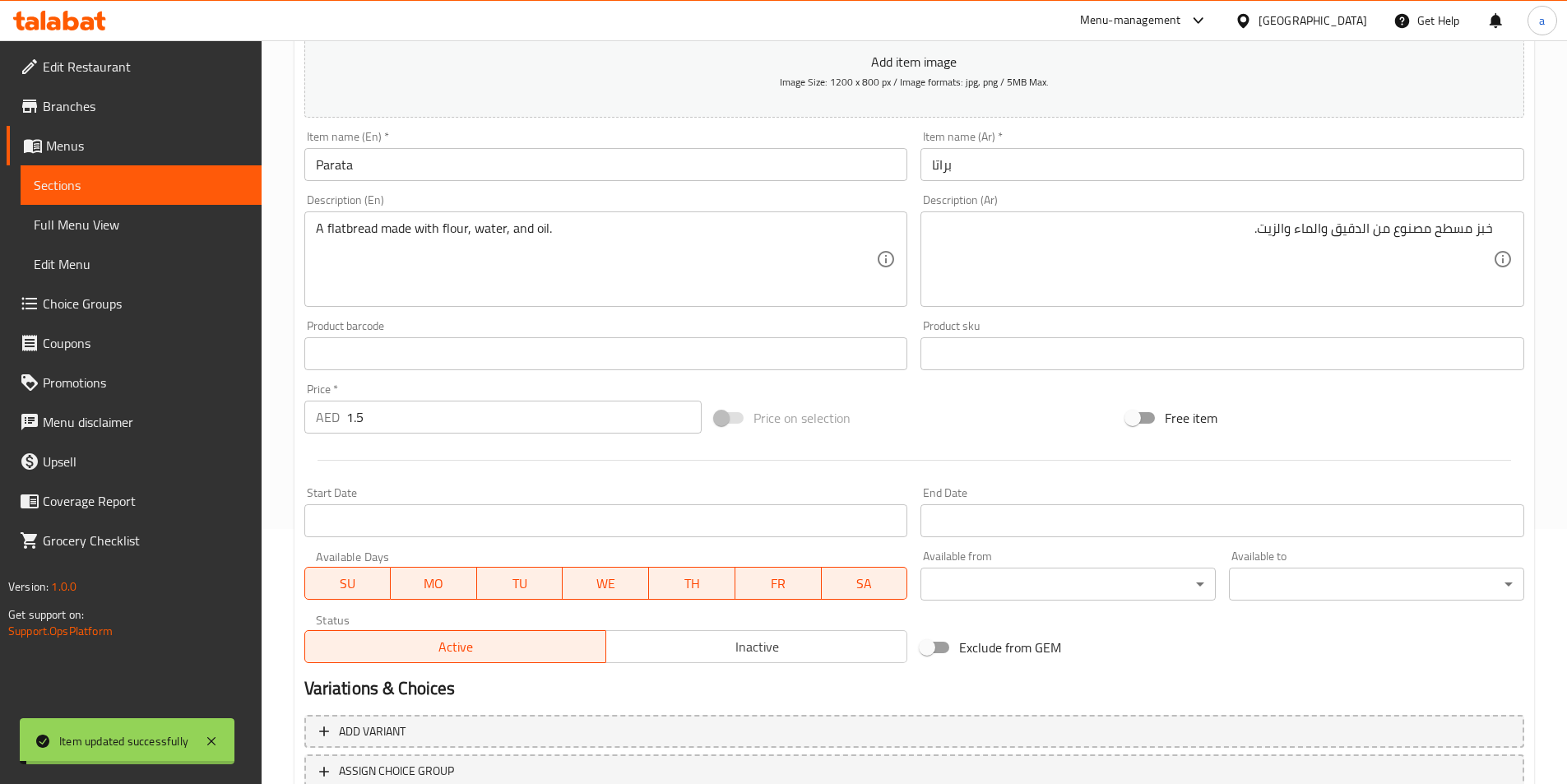
scroll to position [0, 0]
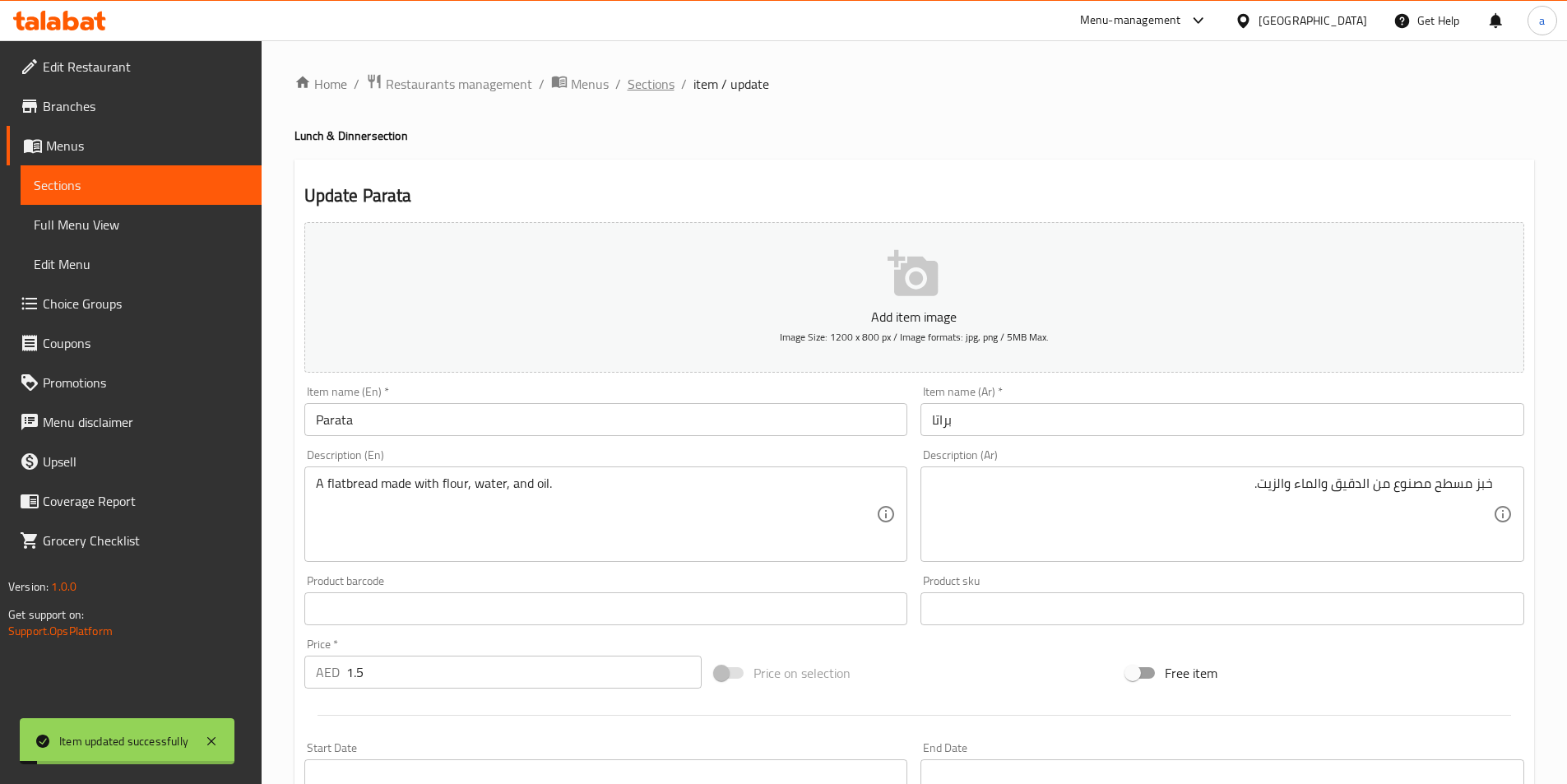
click at [647, 79] on span "Sections" at bounding box center [651, 84] width 47 height 20
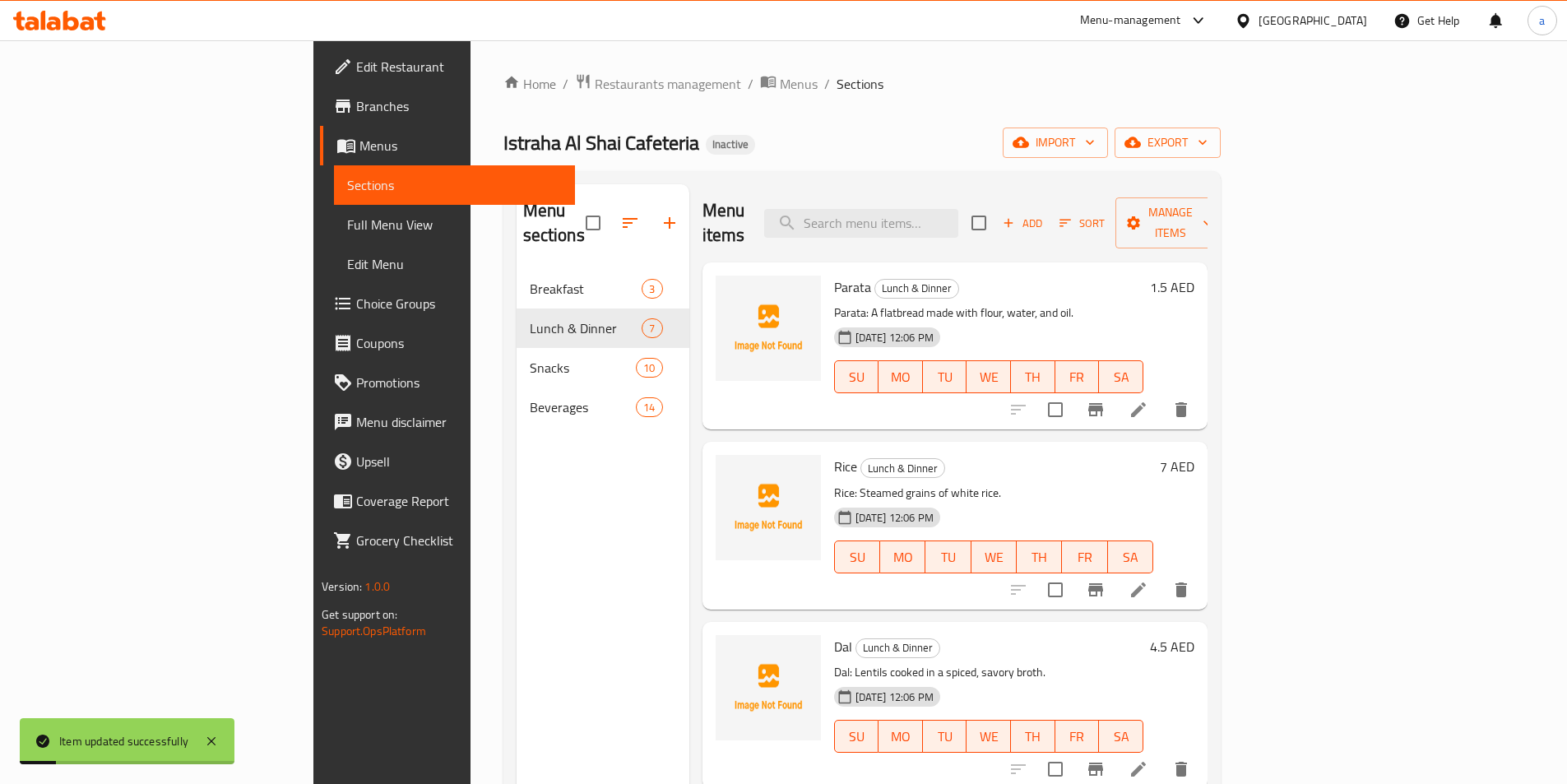
click at [1148, 580] on icon at bounding box center [1138, 590] width 20 height 20
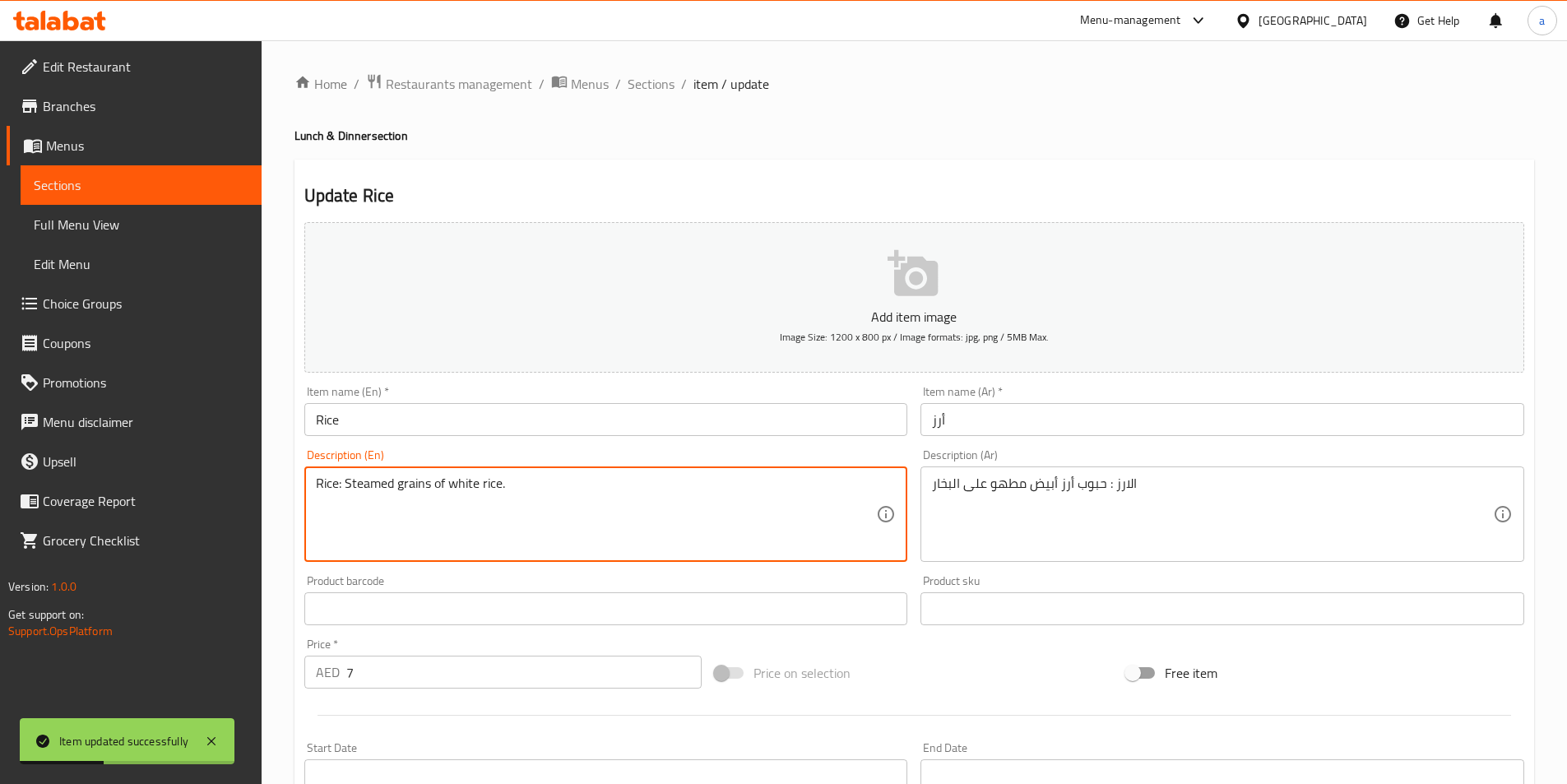
drag, startPoint x: 343, startPoint y: 487, endPoint x: 286, endPoint y: 489, distance: 56.8
type textarea "Steamed grains of white rice."
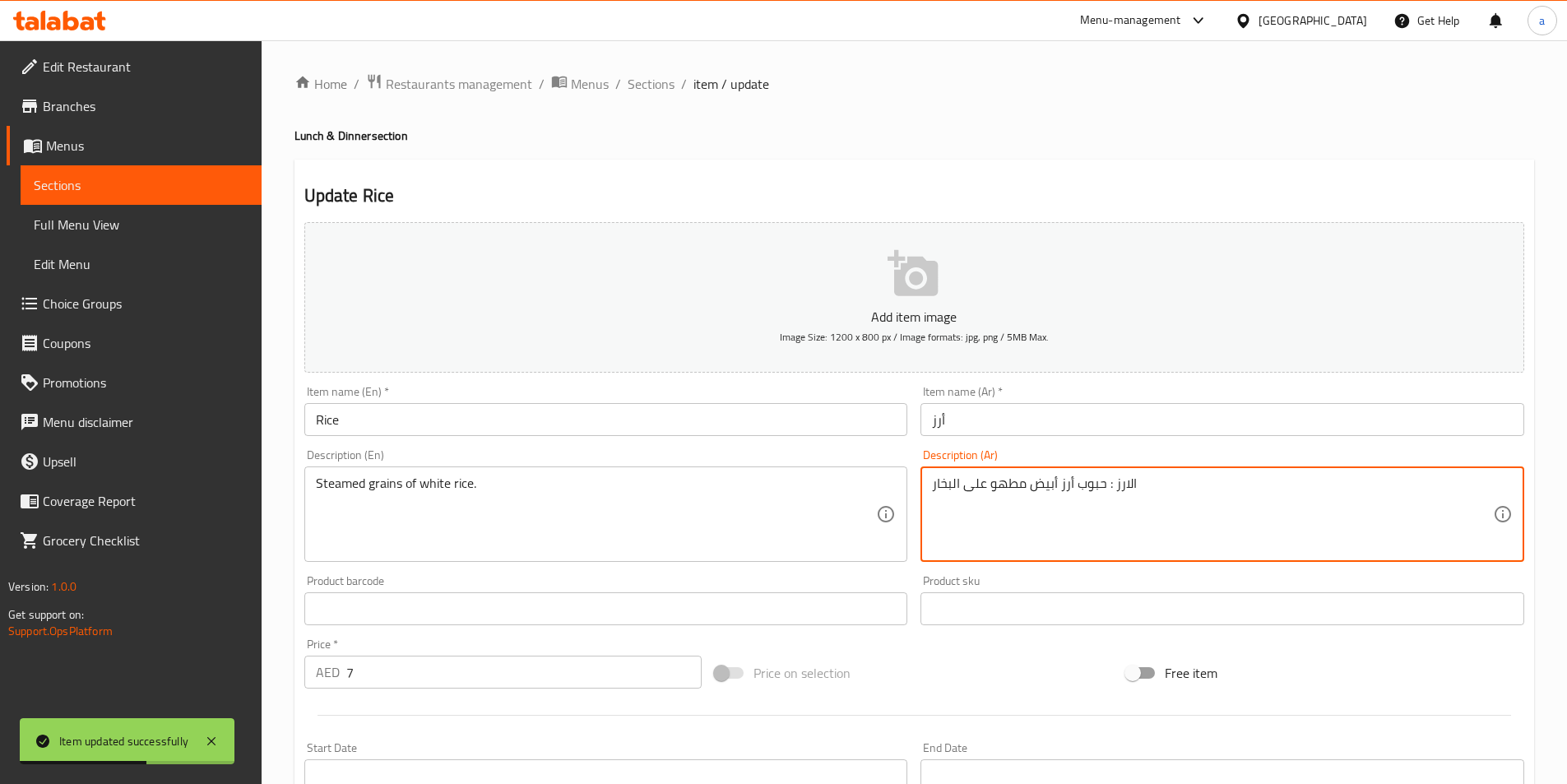
drag, startPoint x: 1153, startPoint y: 489, endPoint x: 1111, endPoint y: 491, distance: 42.0
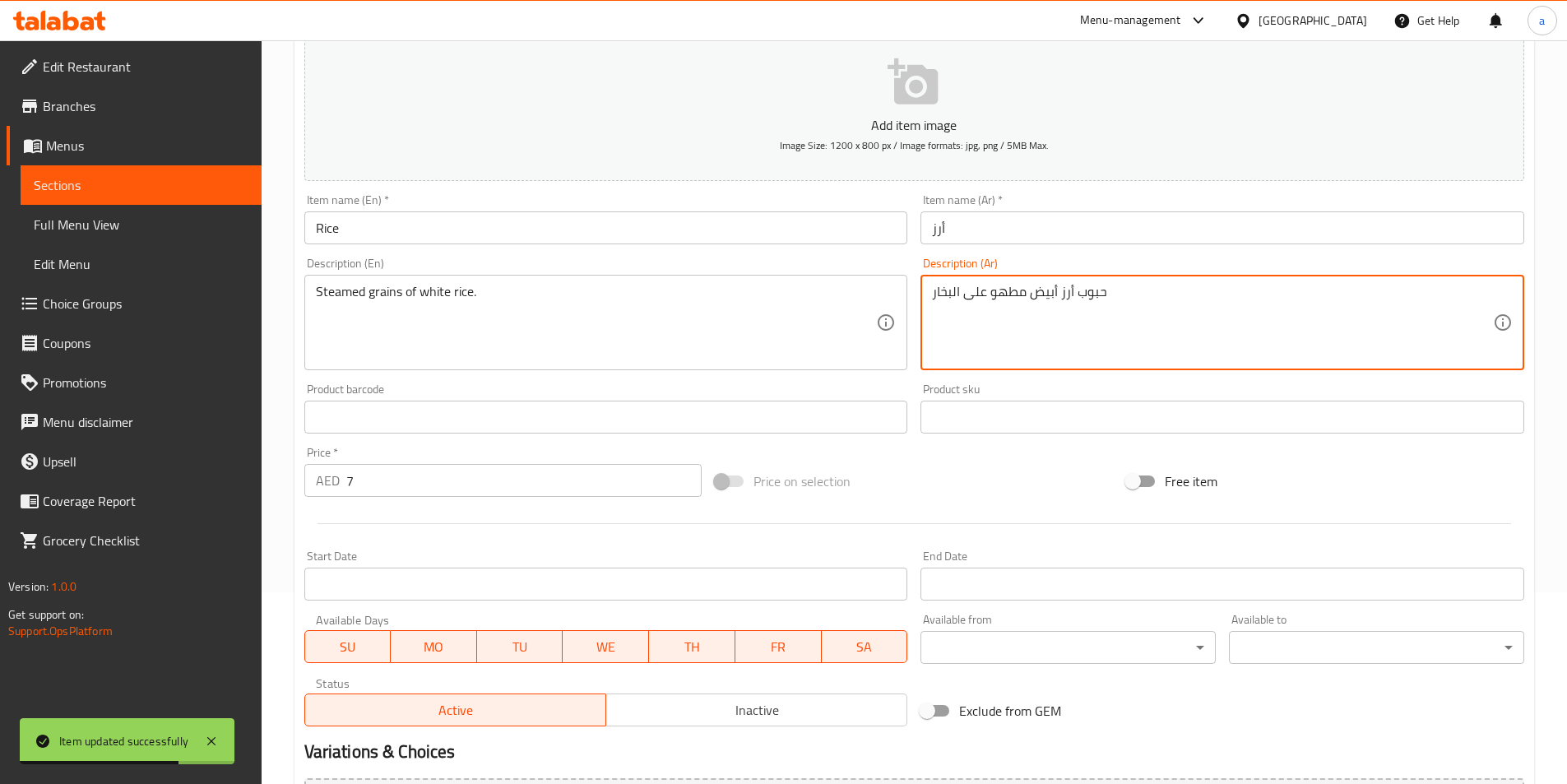
scroll to position [378, 0]
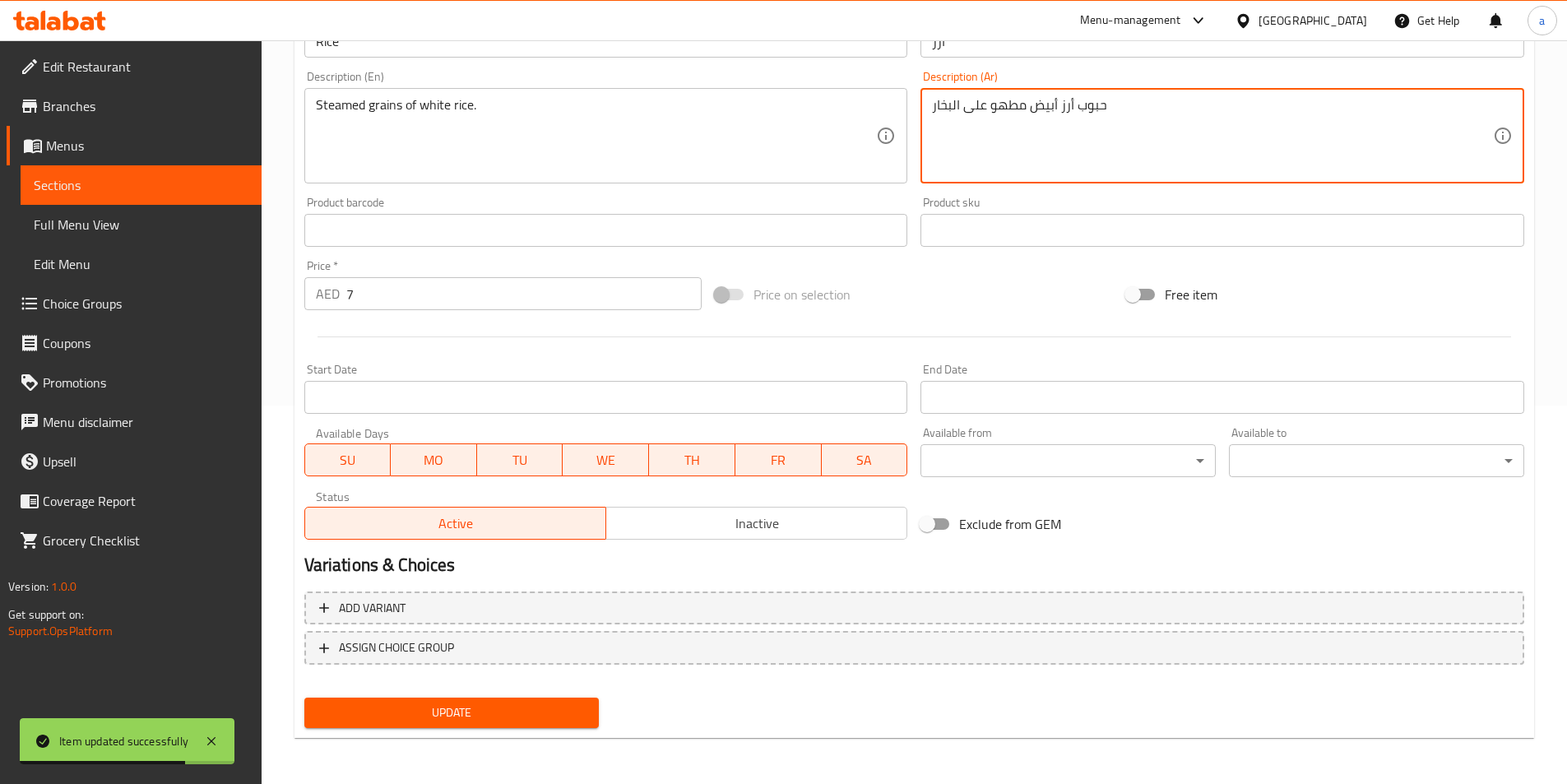
type textarea "حبوب أرز أبيض مطهو على البخار"
click at [419, 720] on span "Update" at bounding box center [451, 712] width 269 height 21
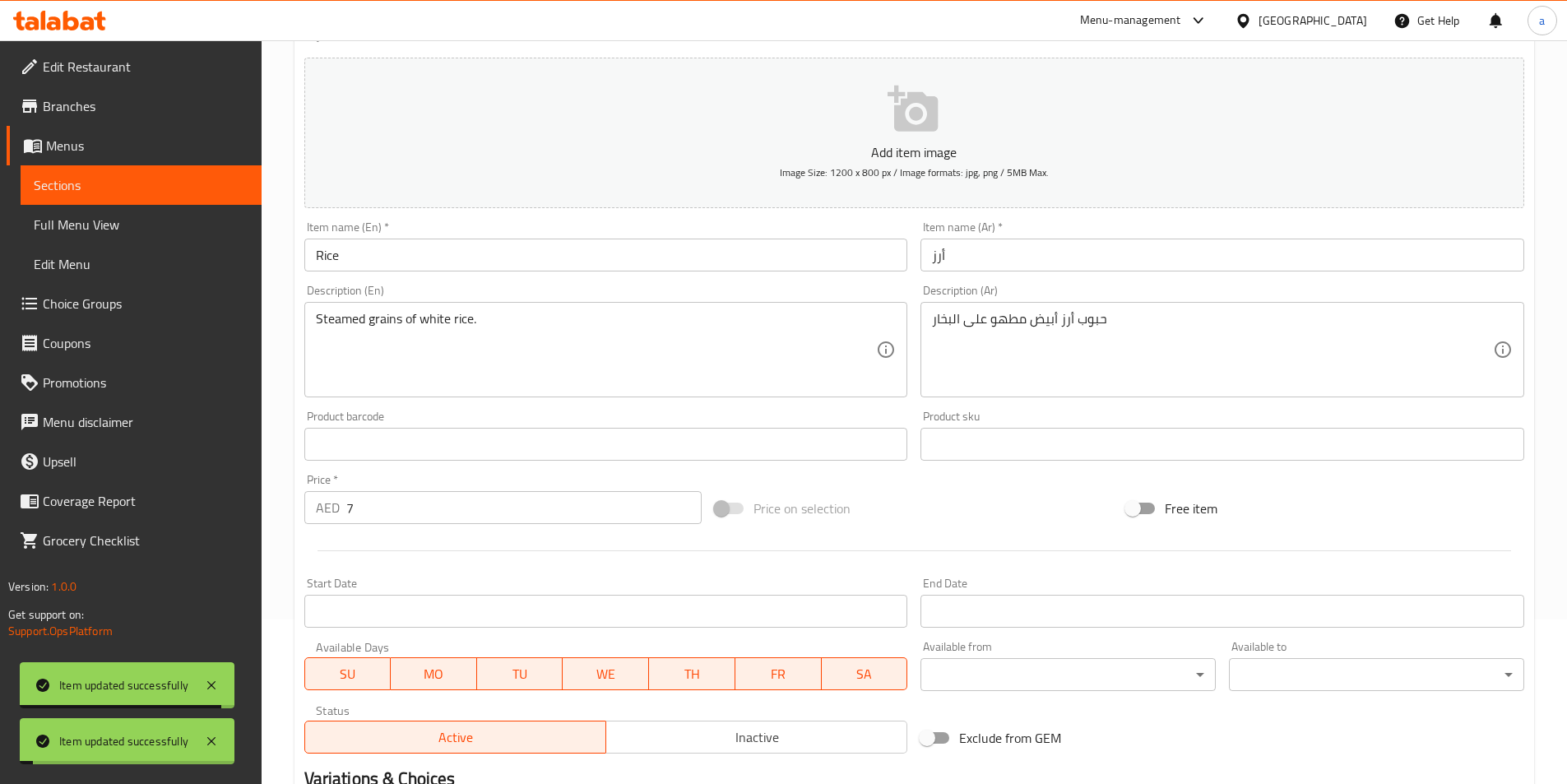
scroll to position [0, 0]
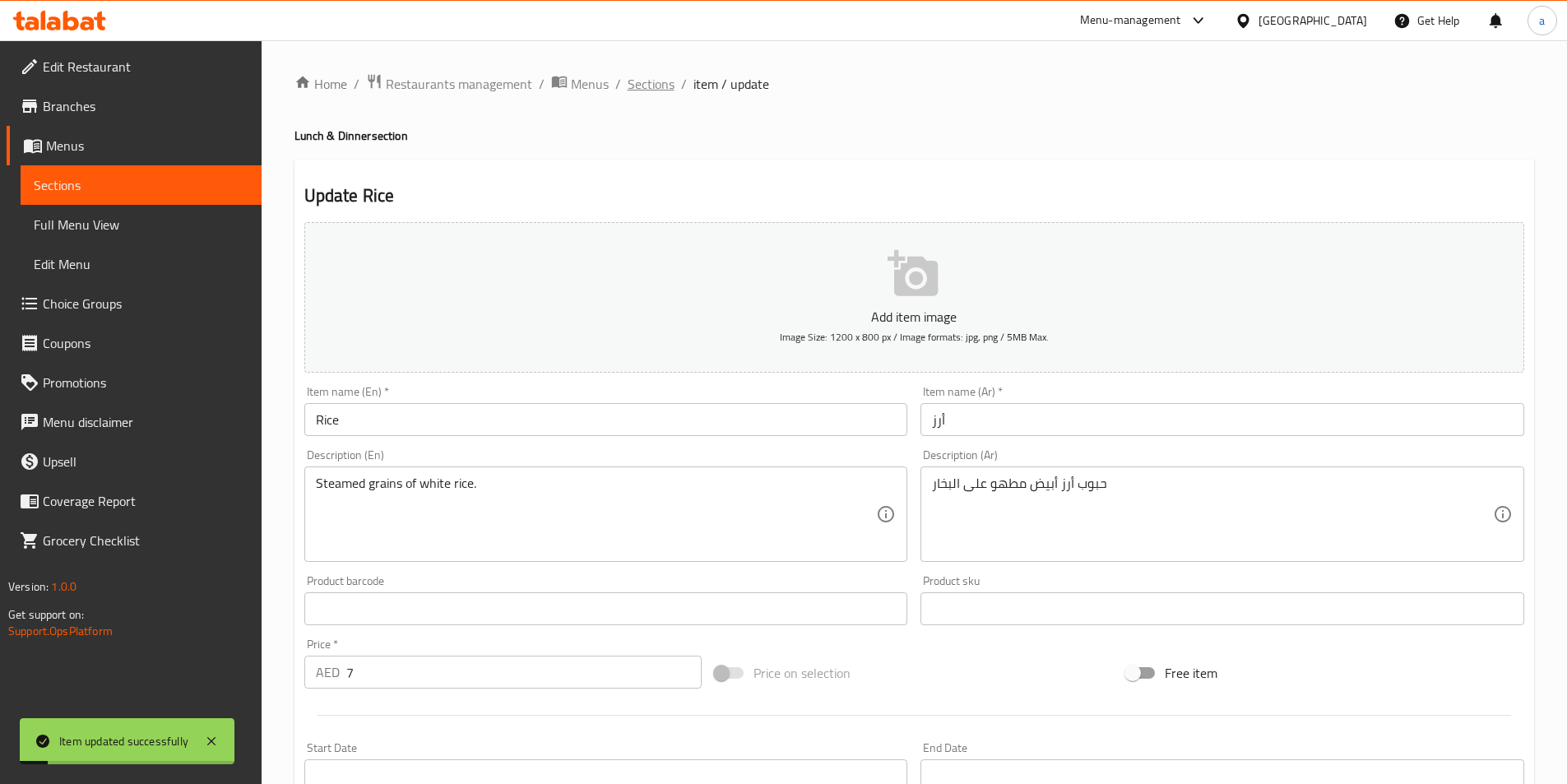
click at [634, 75] on span "Sections" at bounding box center [651, 84] width 47 height 20
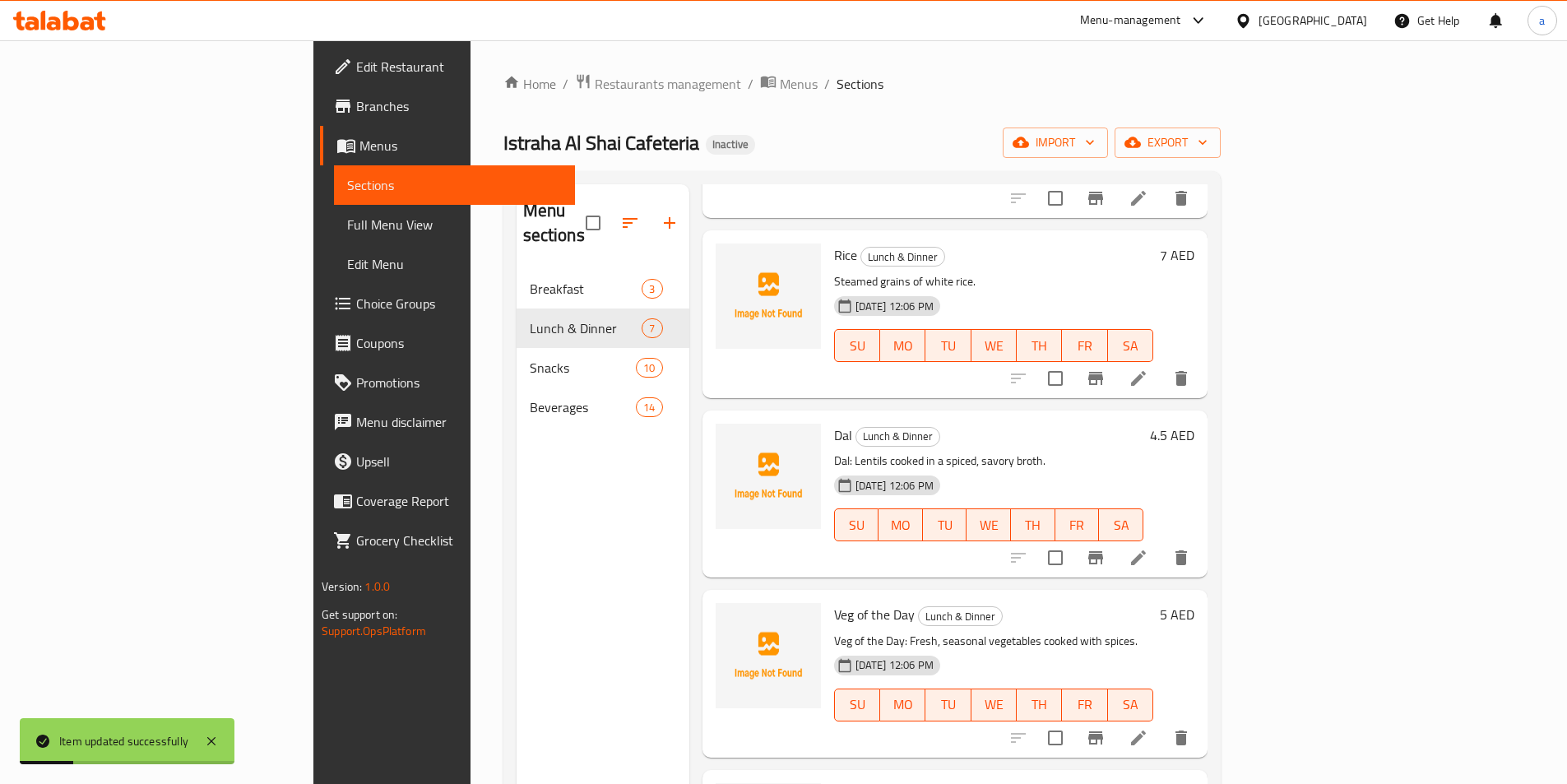
scroll to position [247, 0]
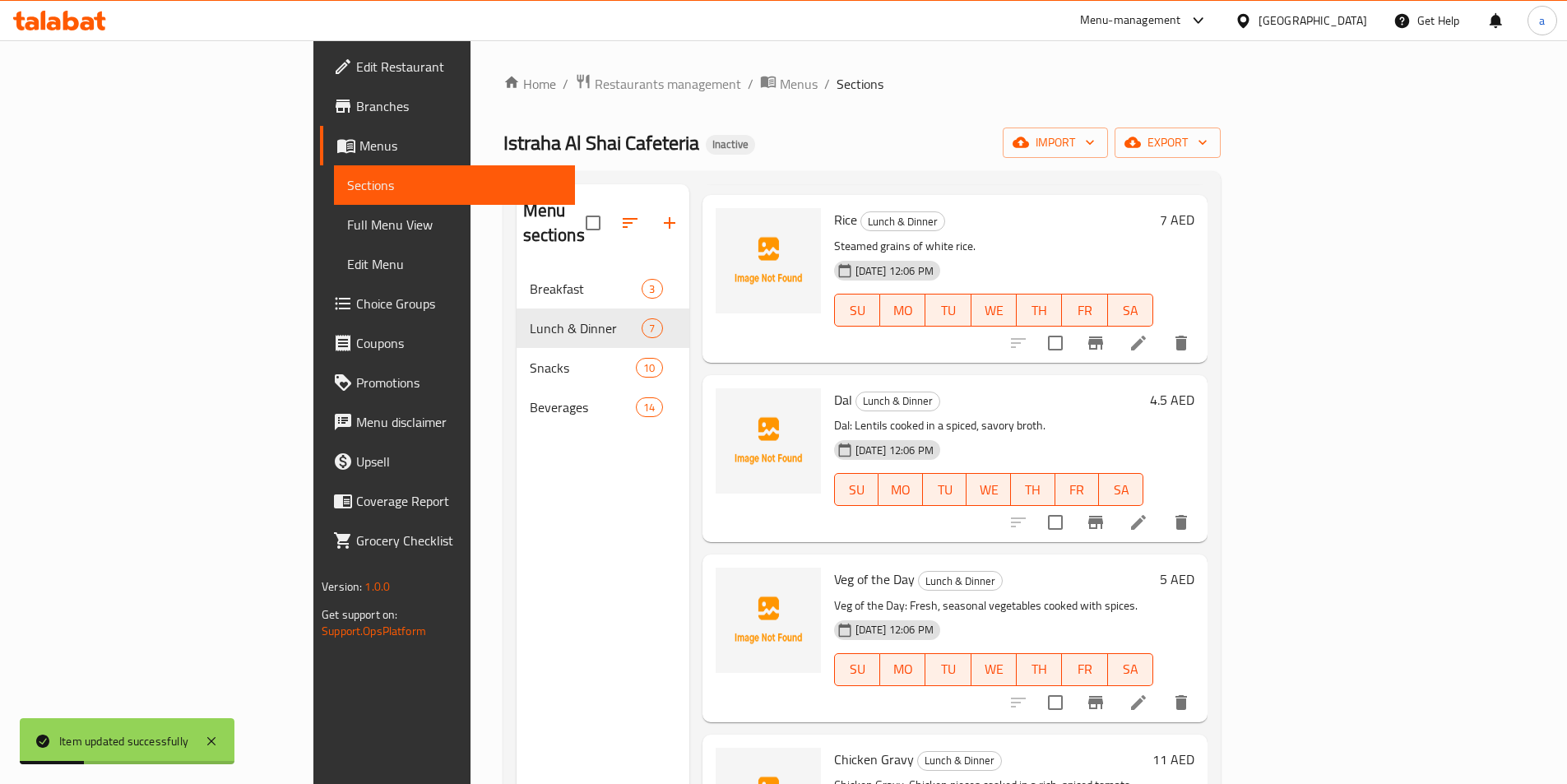
click at [1161, 507] on li at bounding box center [1138, 522] width 46 height 30
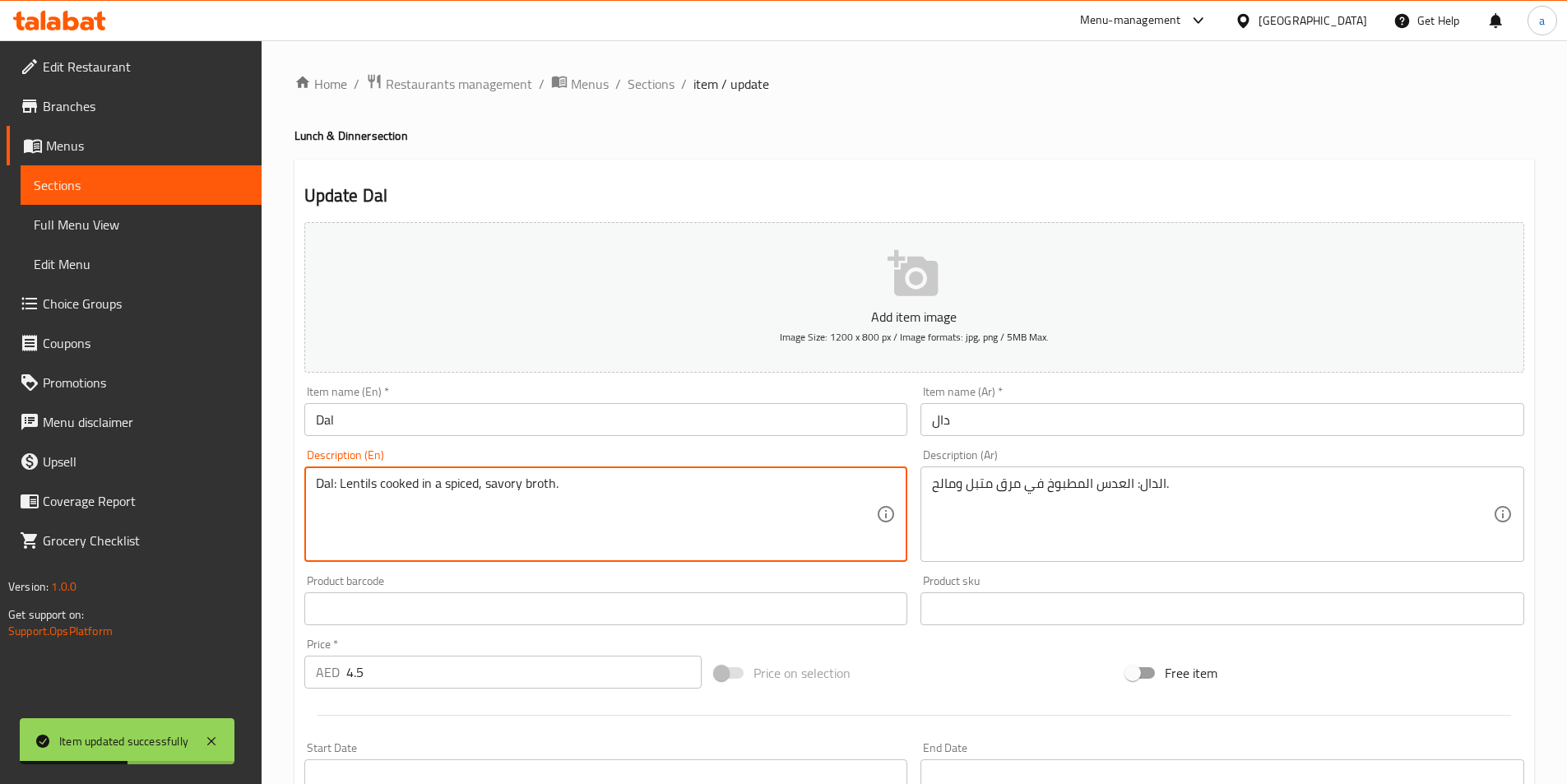
drag, startPoint x: 337, startPoint y: 485, endPoint x: 280, endPoint y: 487, distance: 57.6
type textarea "Lentils cooked in a spiced, savory broth."
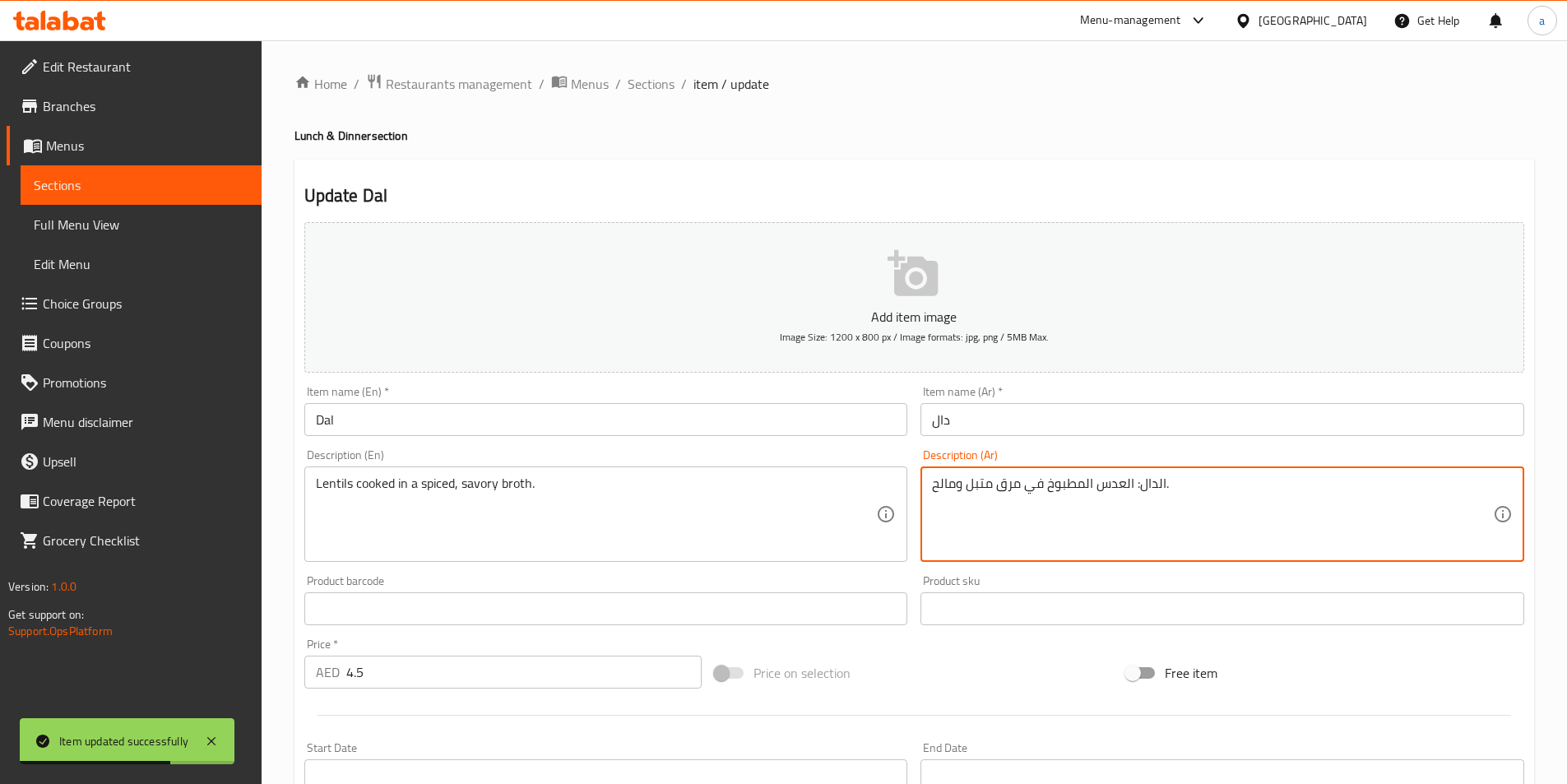
click at [1134, 507] on textarea "الدال: العدس المطبوخ في مرق متبل ومالح." at bounding box center [1212, 514] width 561 height 78
drag, startPoint x: 1134, startPoint y: 483, endPoint x: 1165, endPoint y: 487, distance: 31.5
click at [1165, 487] on textarea "الدال: العدس المطبوخ في مرق متبل ومالح." at bounding box center [1212, 514] width 561 height 78
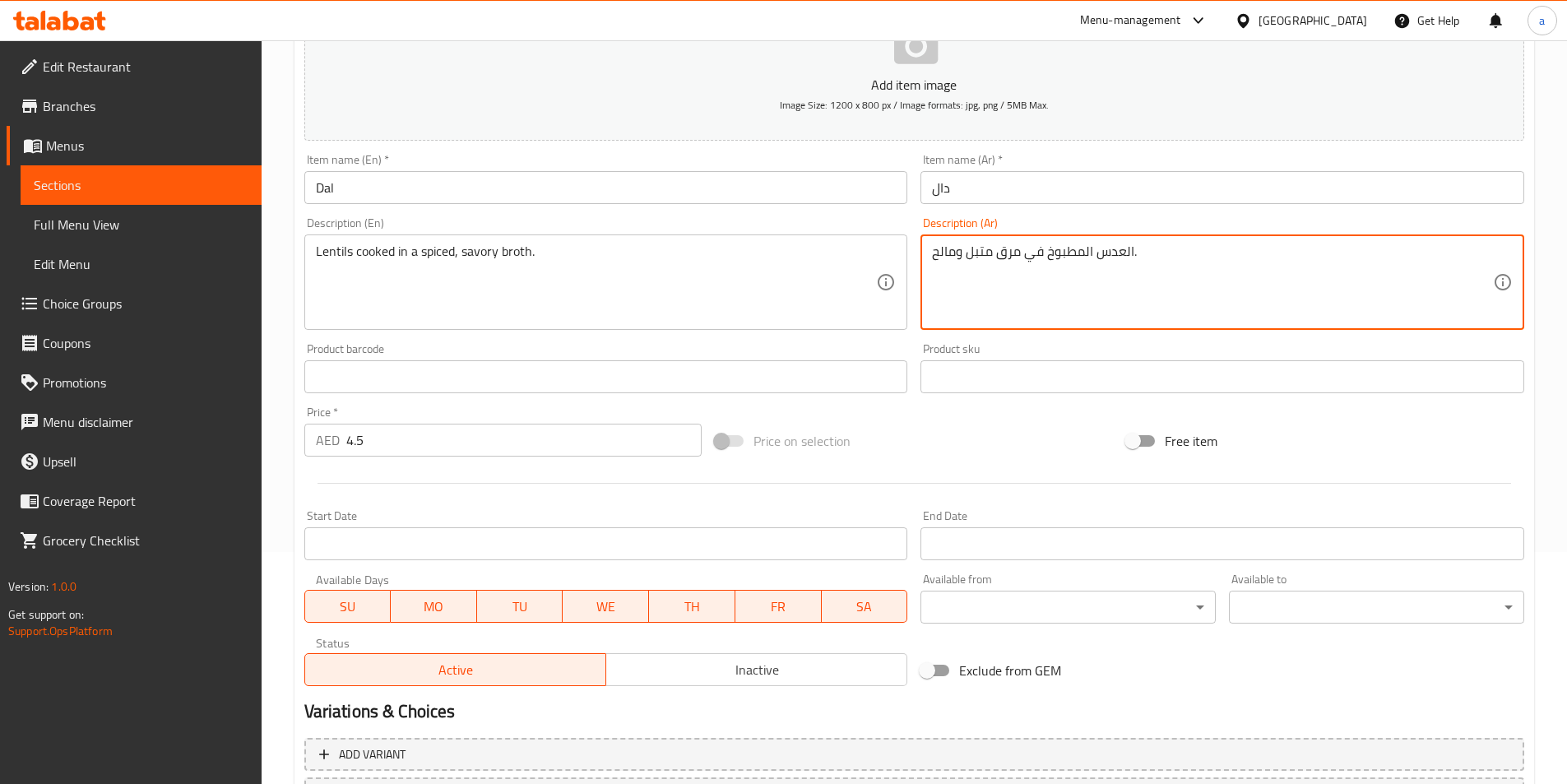
scroll to position [378, 0]
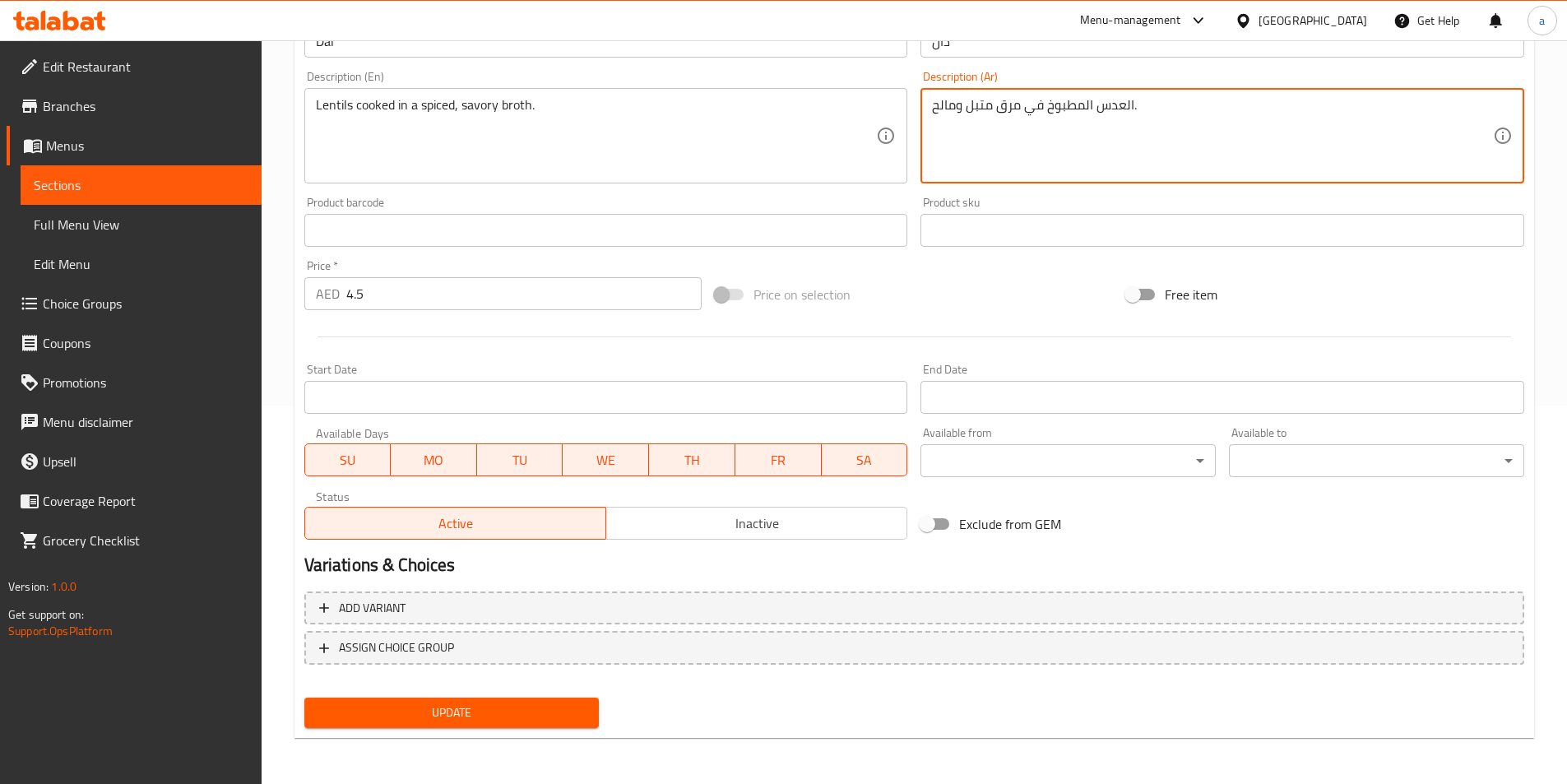
type textarea "العدس المطبوخ في مرق متبل ومالح."
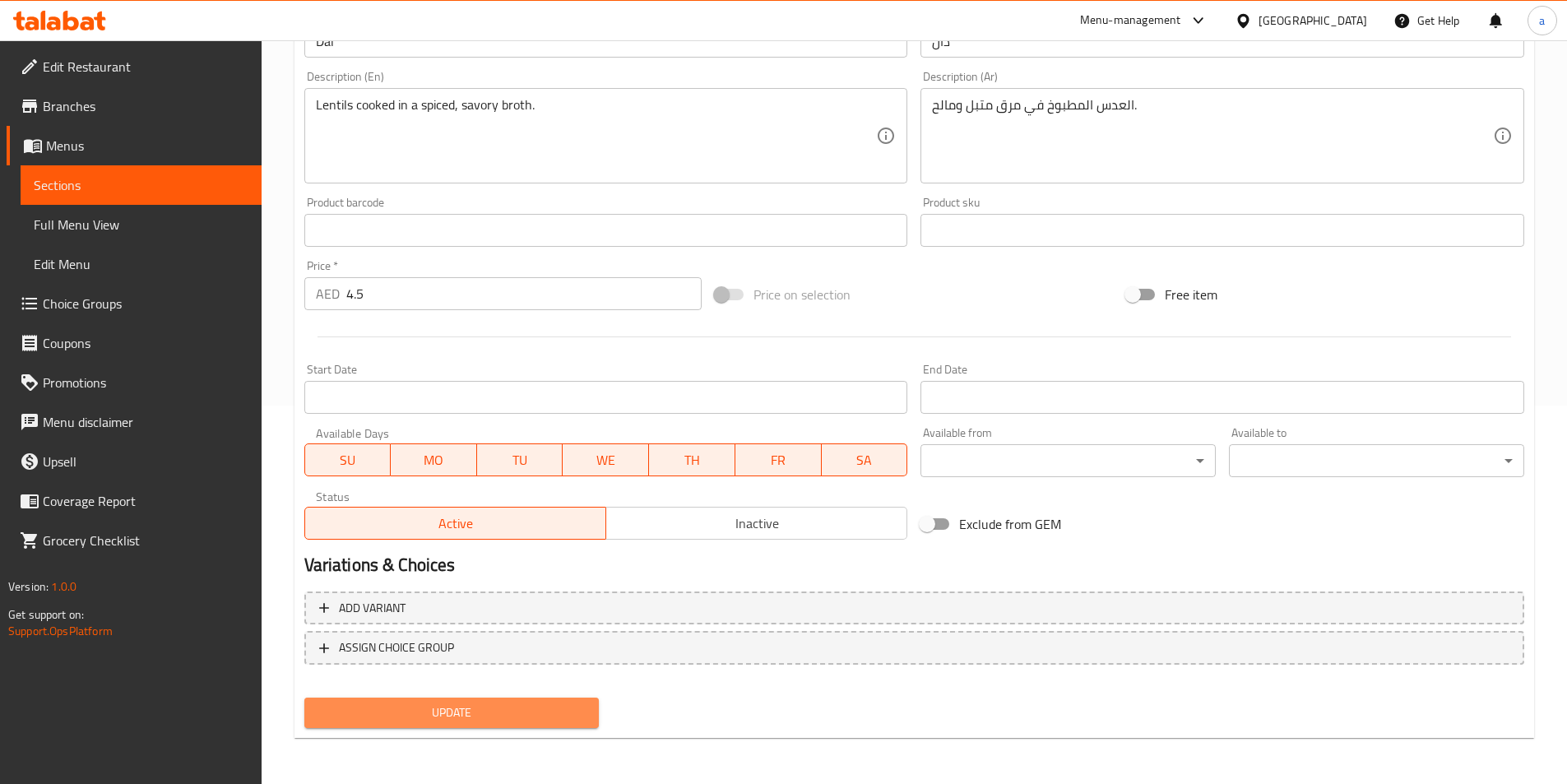
click at [483, 707] on span "Update" at bounding box center [451, 712] width 269 height 21
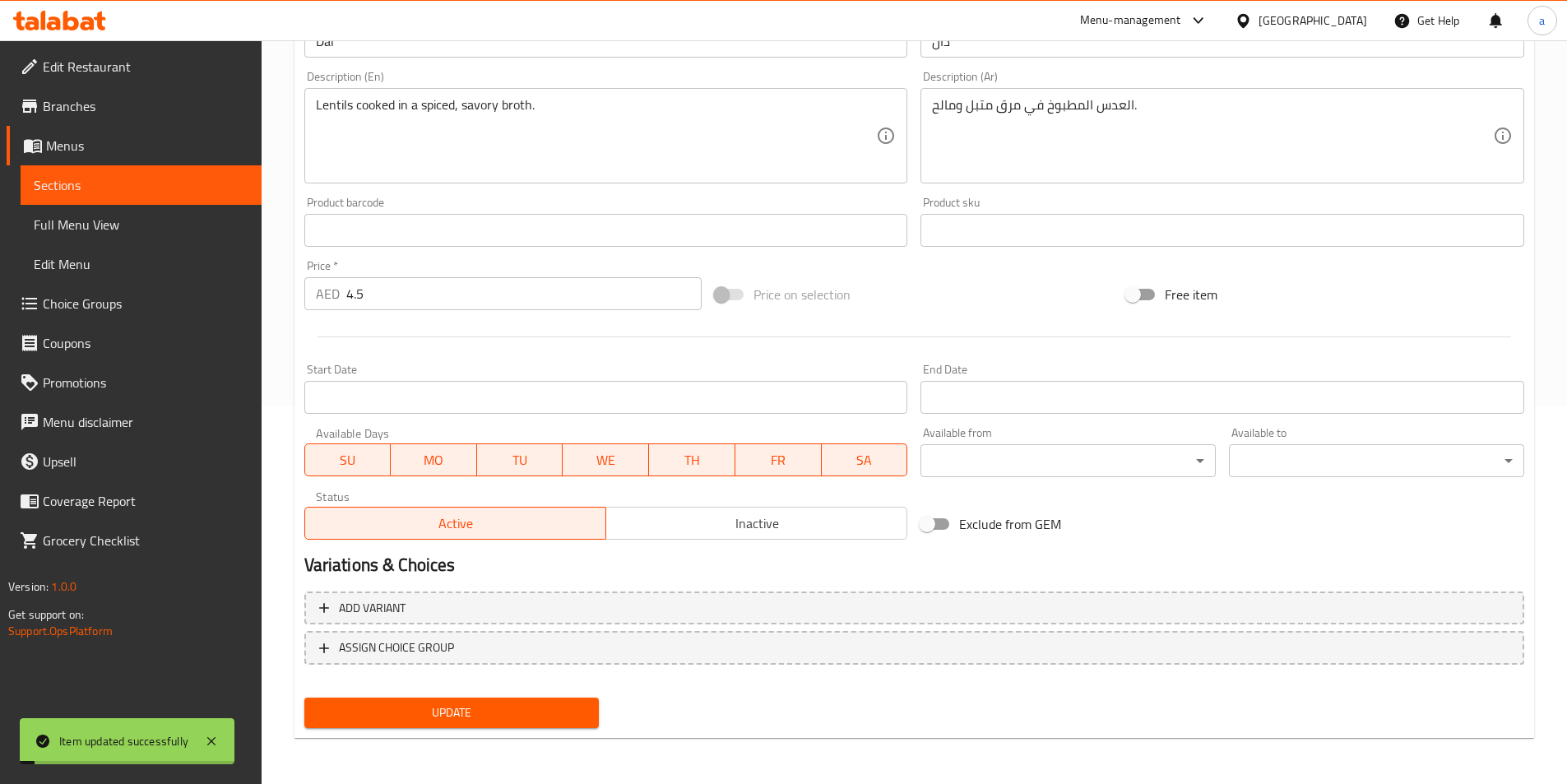
scroll to position [0, 0]
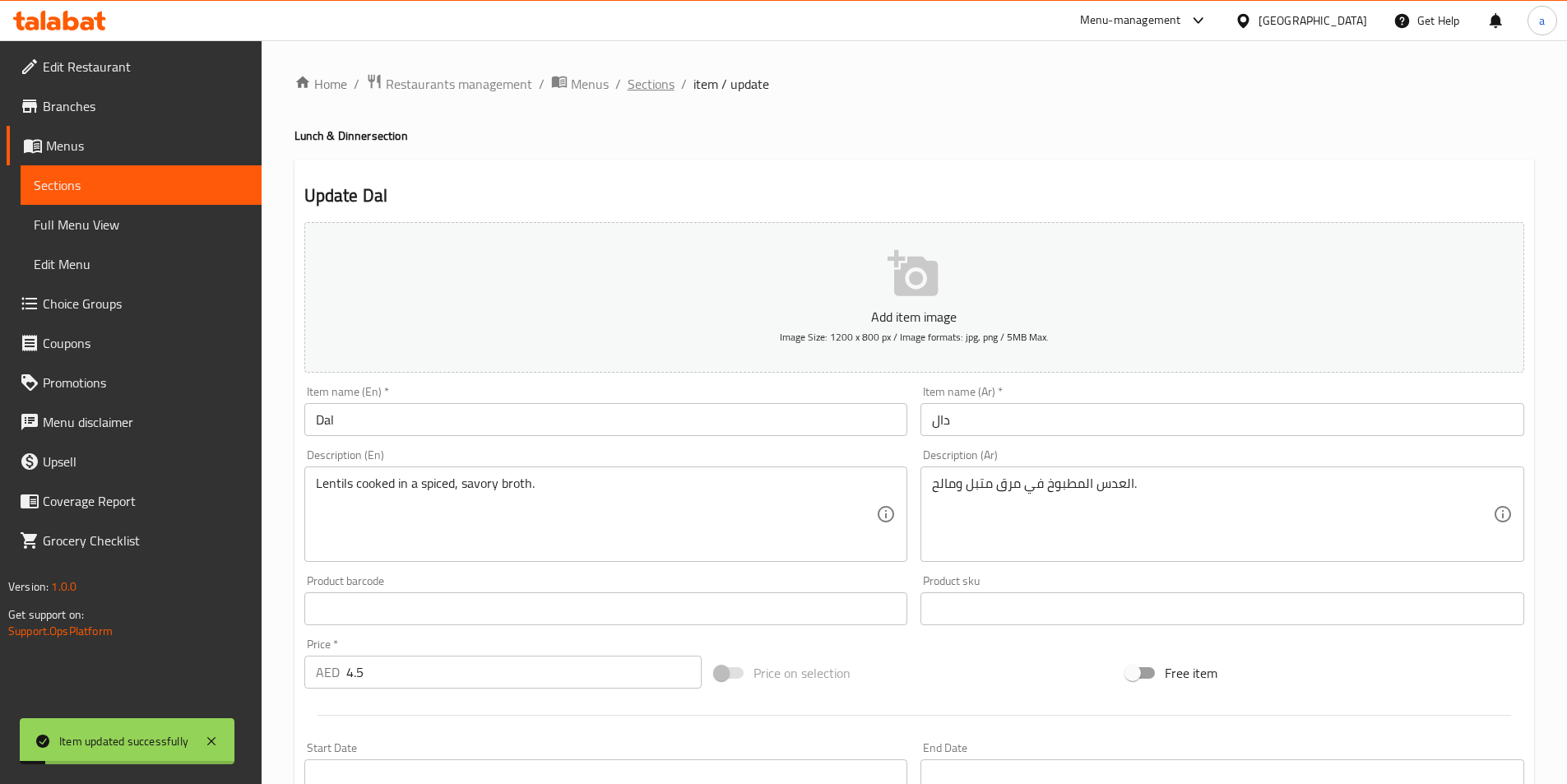
click at [654, 87] on span "Sections" at bounding box center [651, 84] width 47 height 20
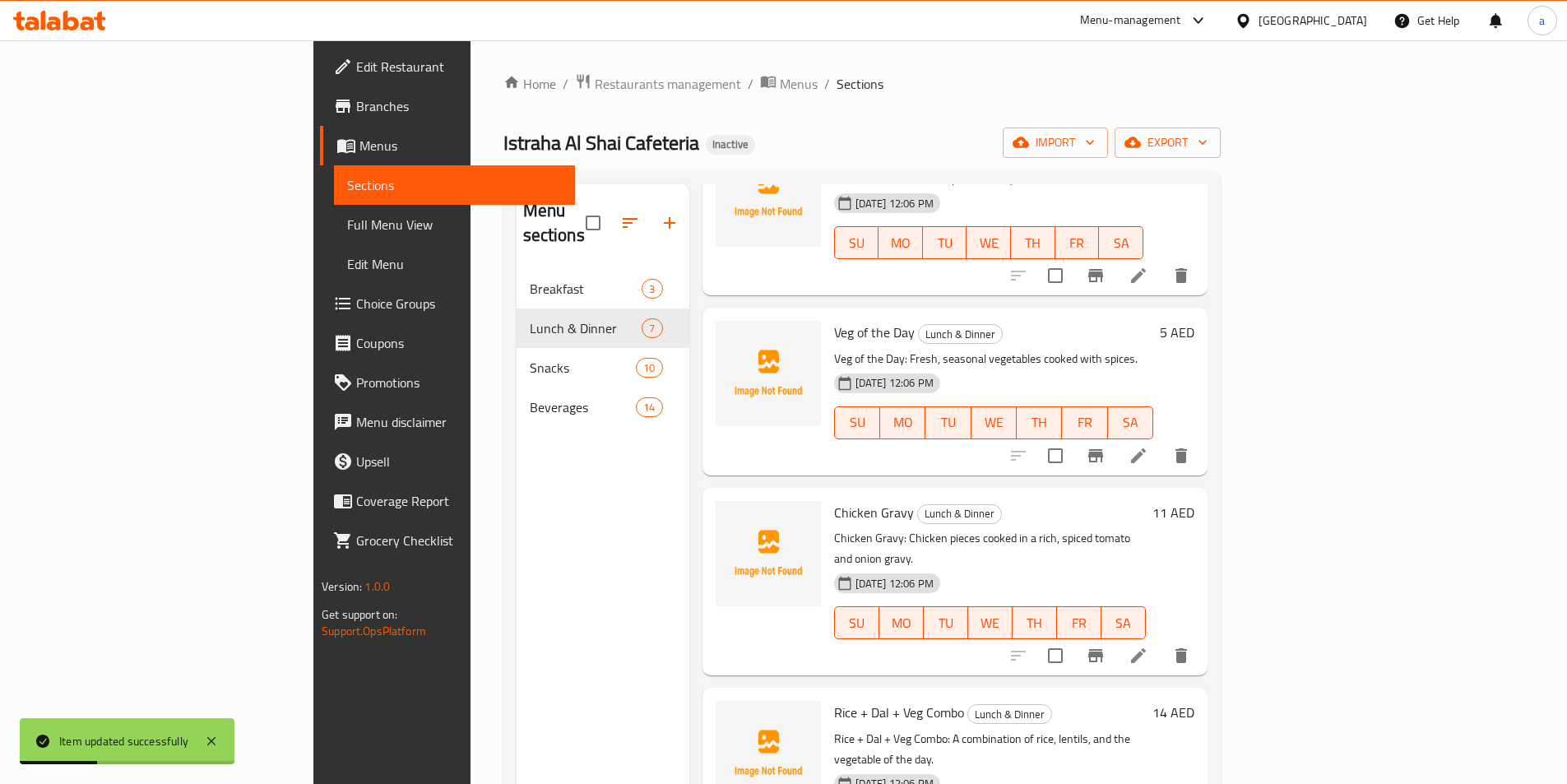
scroll to position [329, 0]
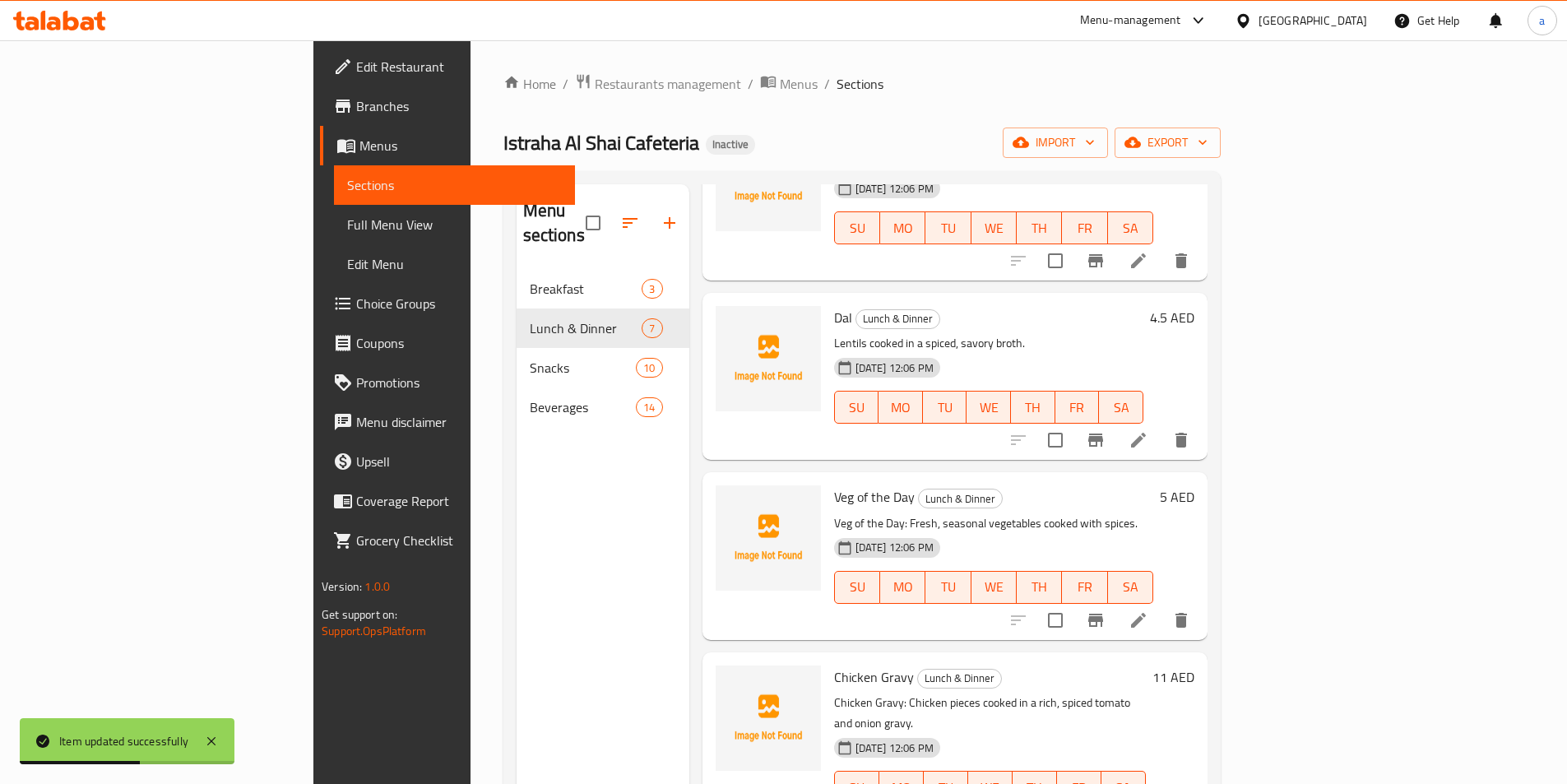
click at [1161, 605] on li at bounding box center [1138, 620] width 46 height 30
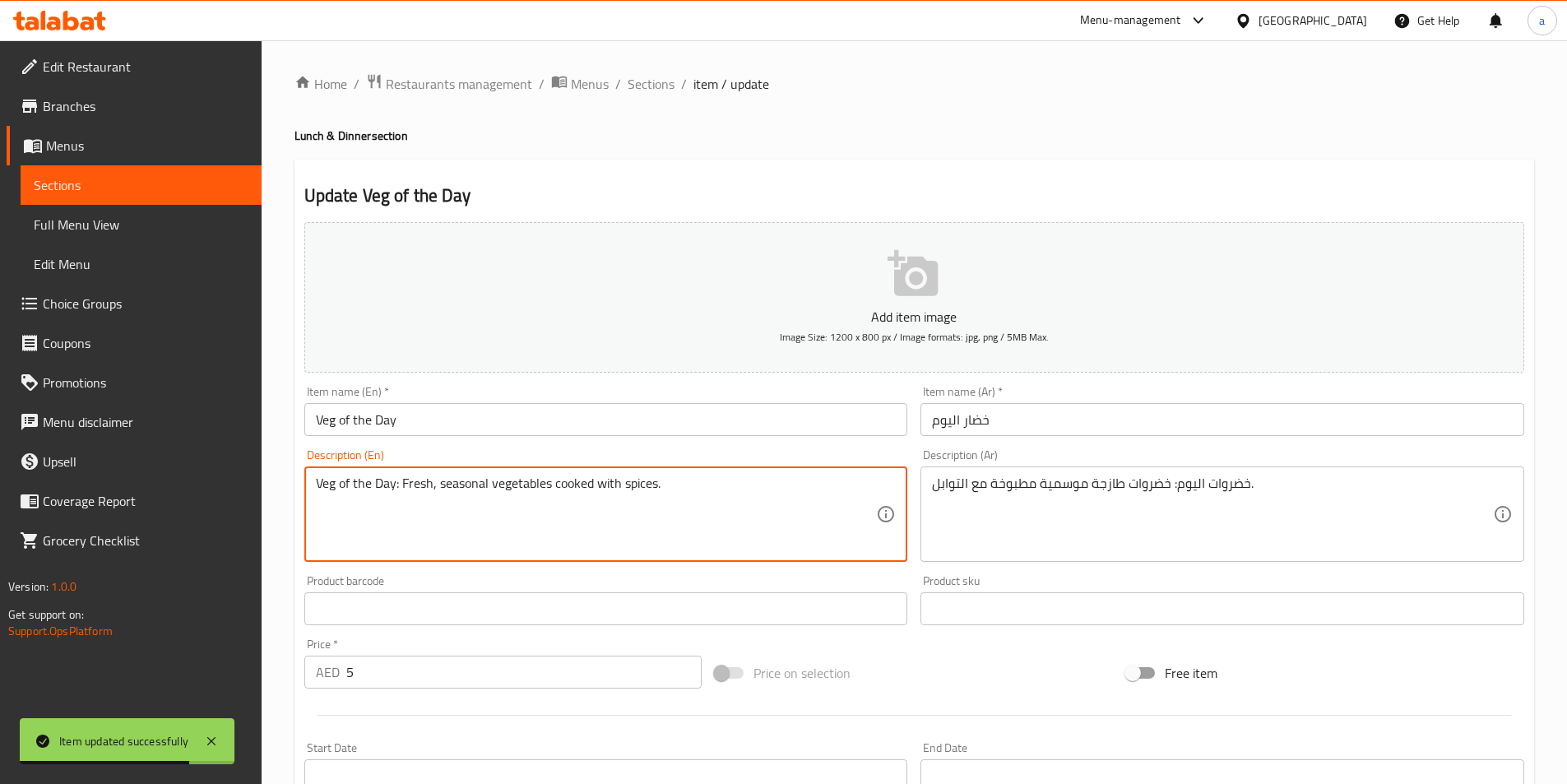
drag, startPoint x: 401, startPoint y: 487, endPoint x: 260, endPoint y: 490, distance: 141.5
type textarea "Fresh, seasonal vegetables cooked with spices."
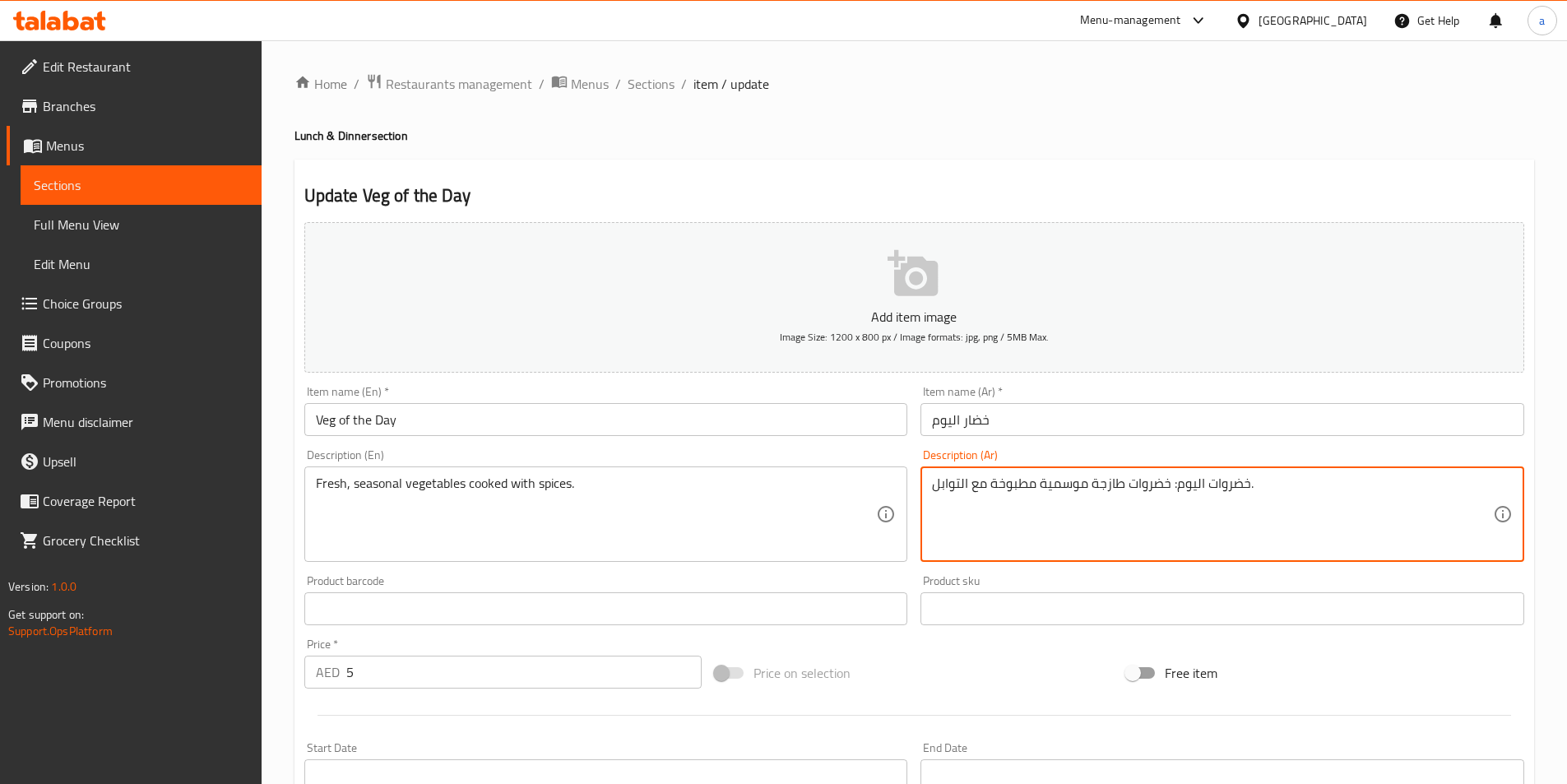
drag, startPoint x: 1170, startPoint y: 486, endPoint x: 1250, endPoint y: 489, distance: 80.6
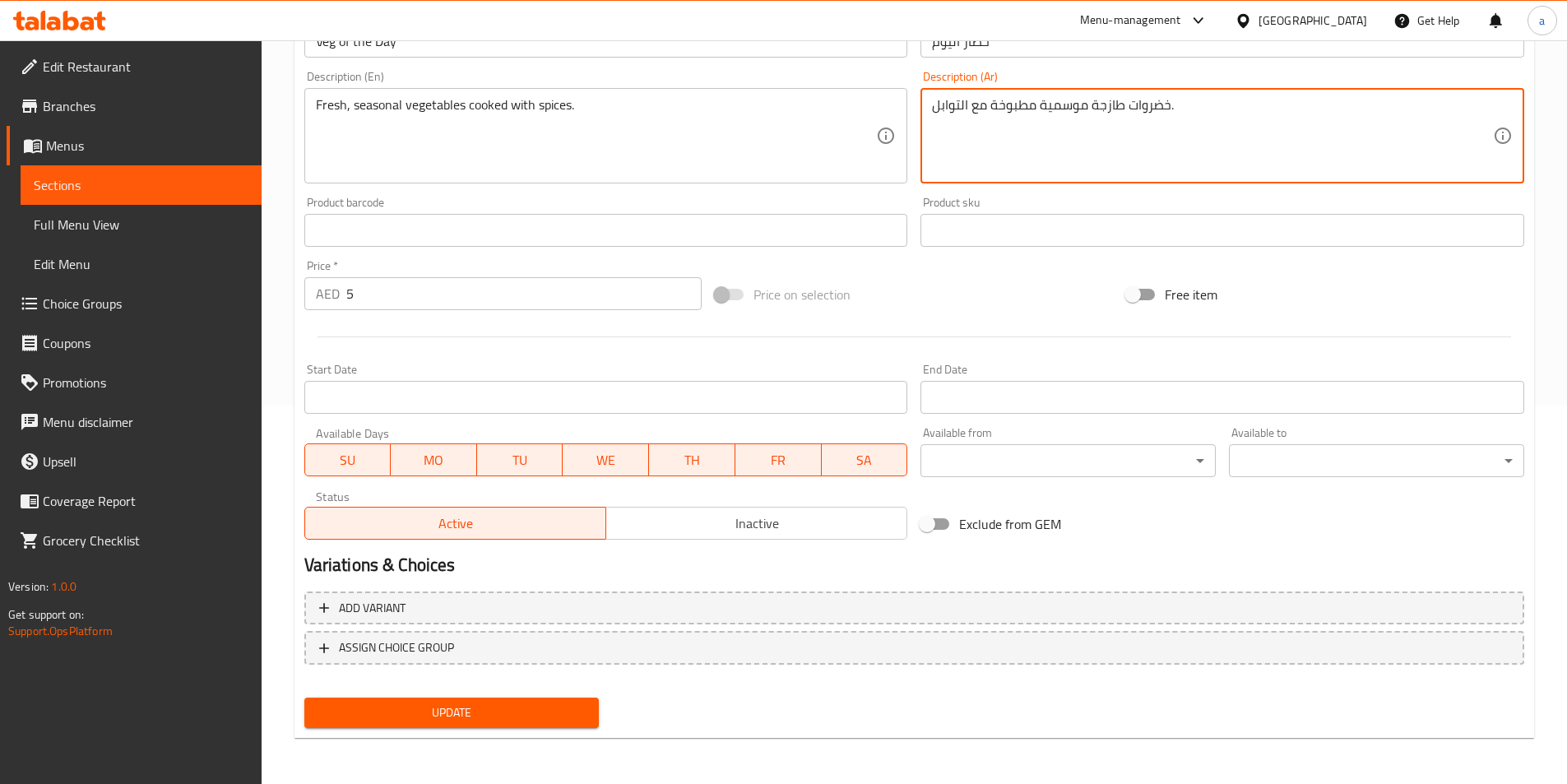
type textarea "خضروات طازجة موسمية مطبوخة مع التوابل."
click at [503, 709] on span "Update" at bounding box center [451, 712] width 269 height 21
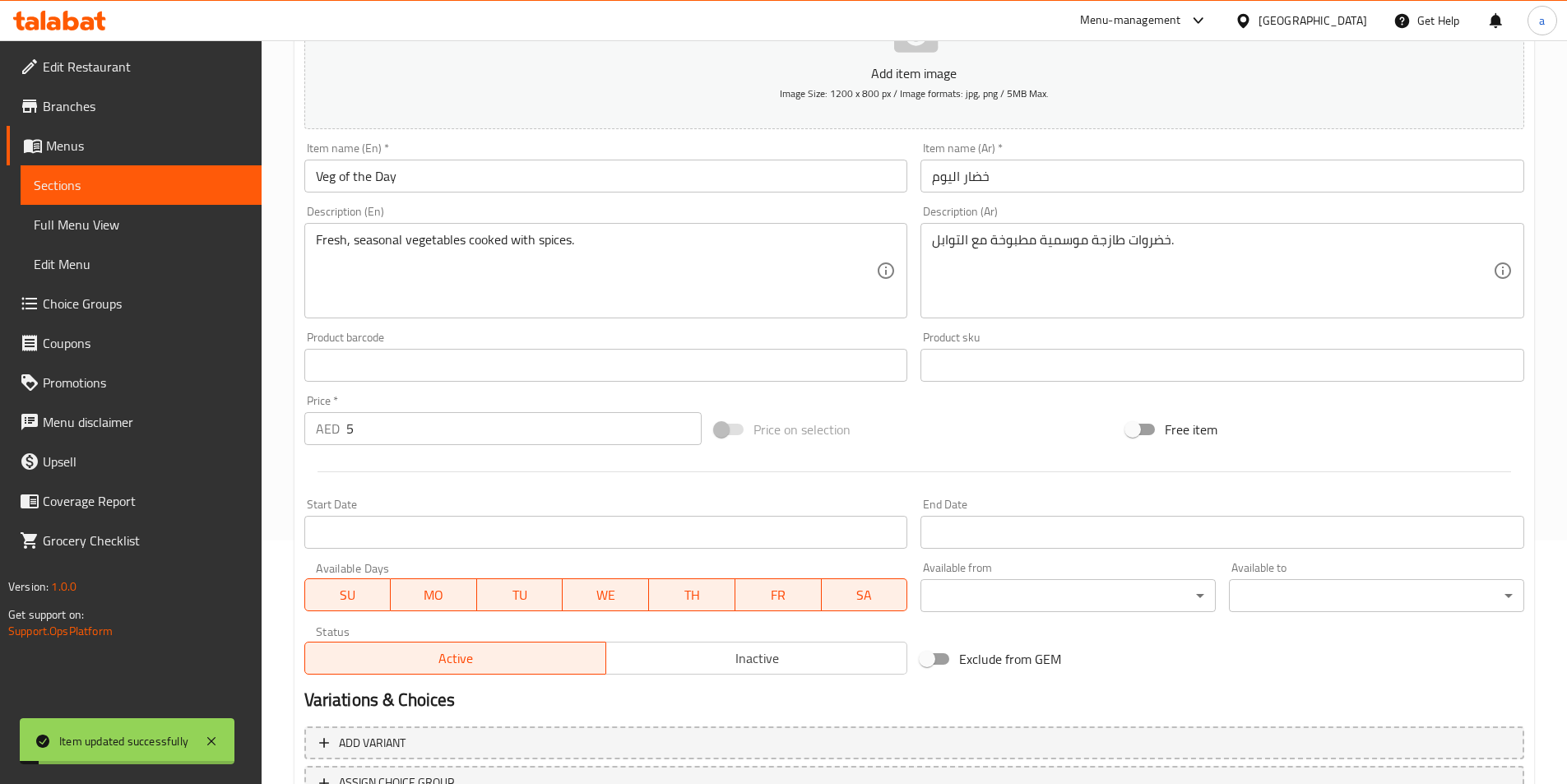
scroll to position [0, 0]
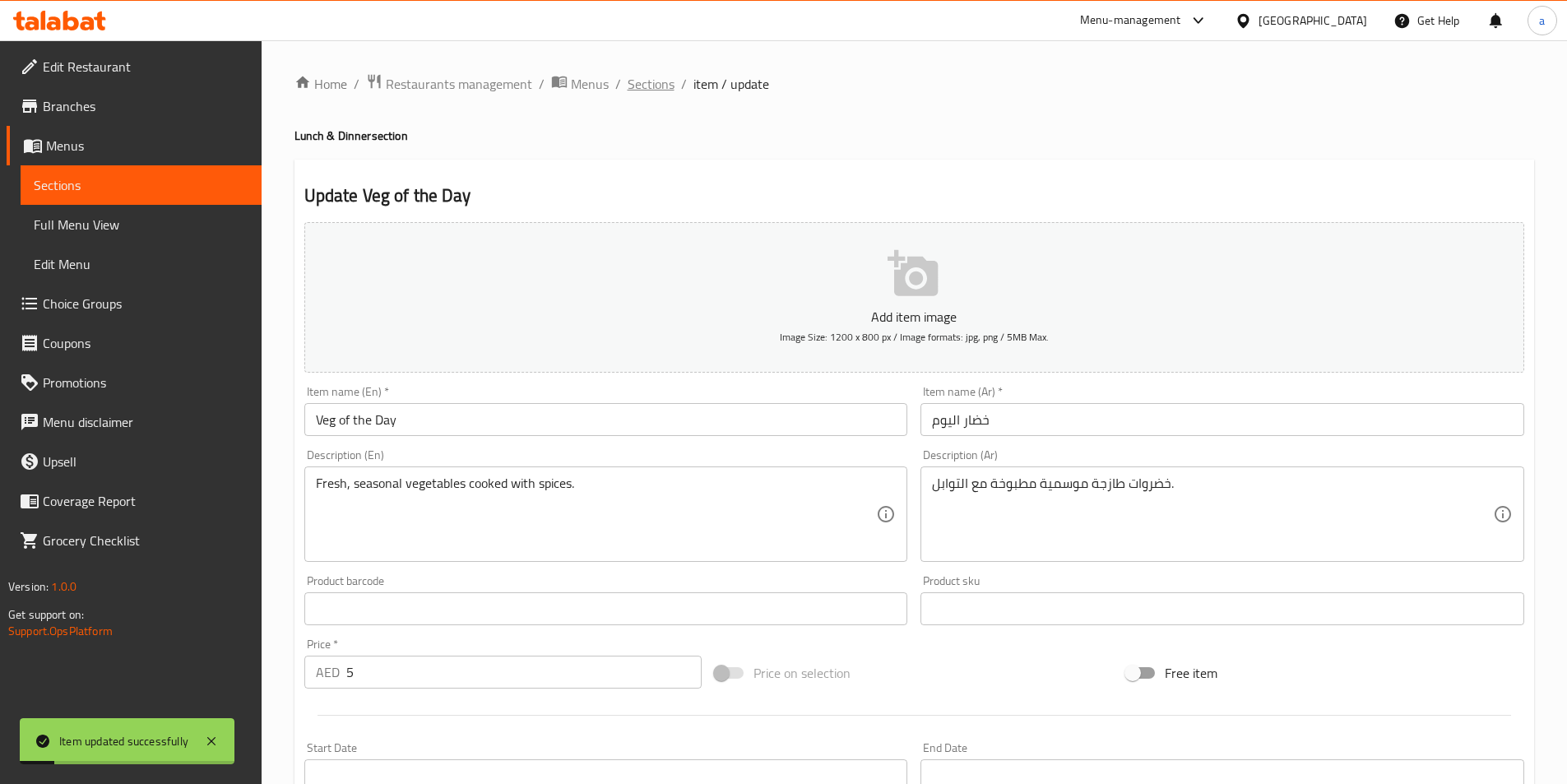
click at [660, 86] on span "Sections" at bounding box center [651, 84] width 47 height 20
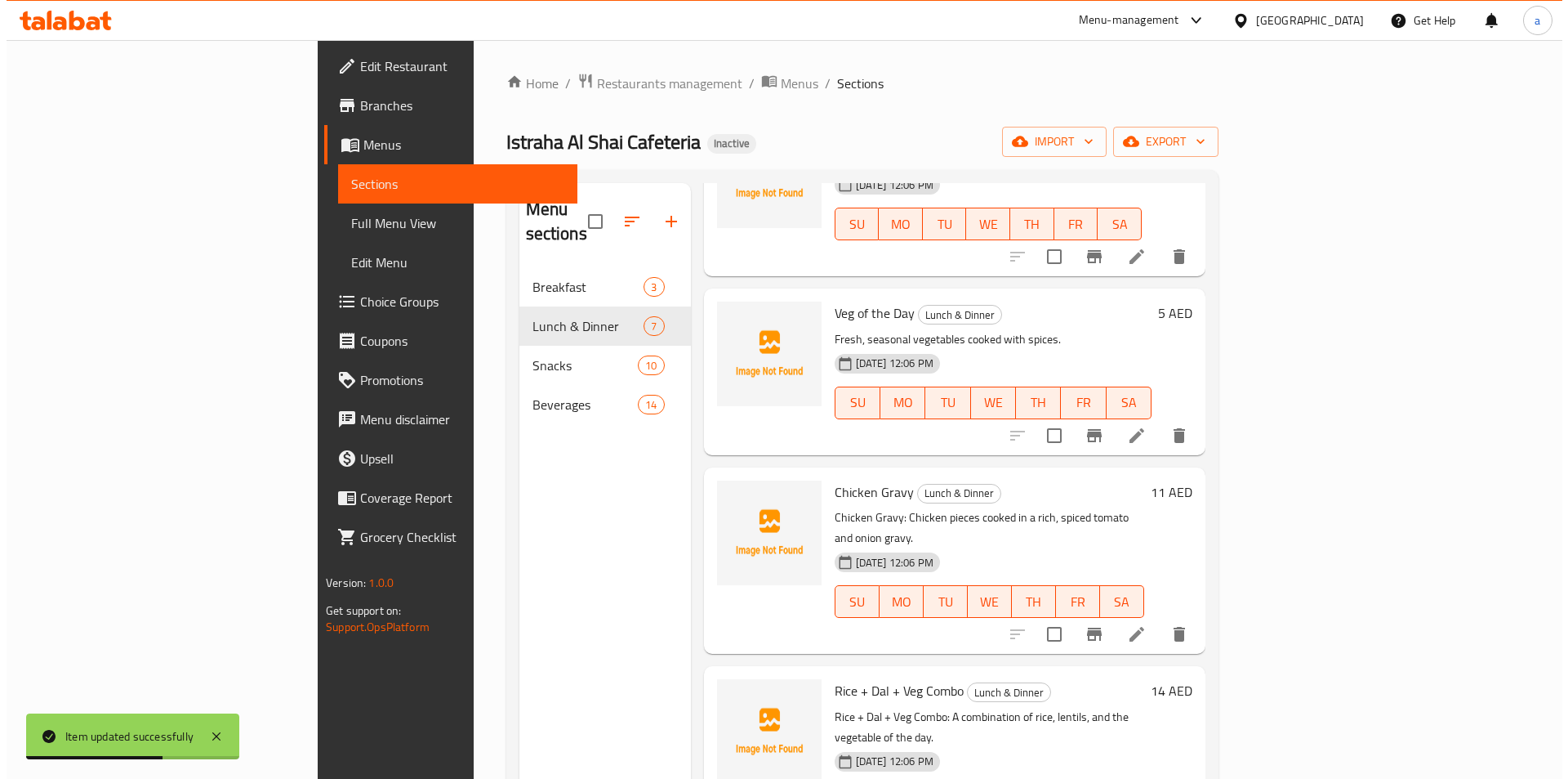
scroll to position [512, 0]
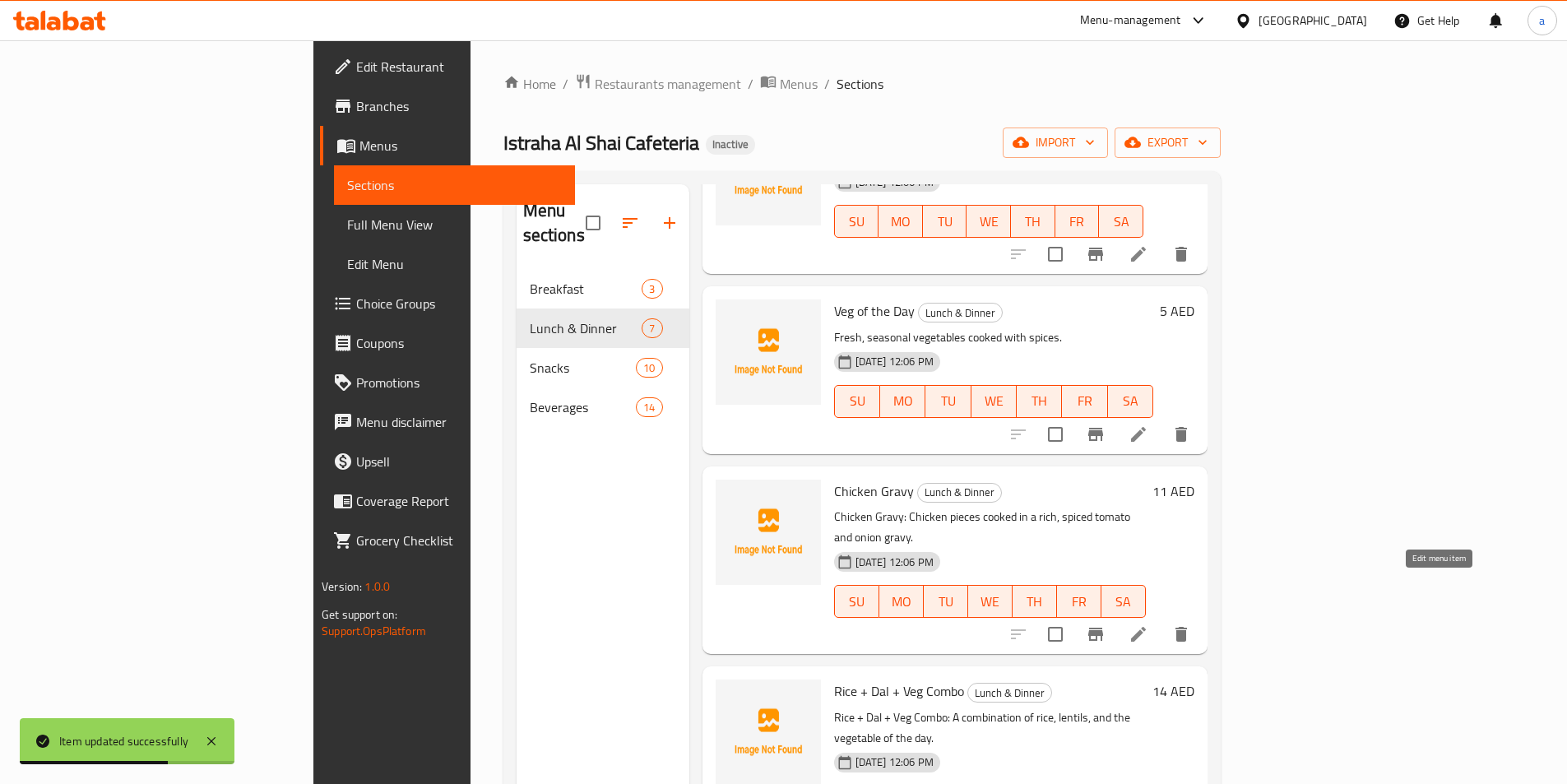
click at [1148, 624] on icon at bounding box center [1138, 634] width 20 height 20
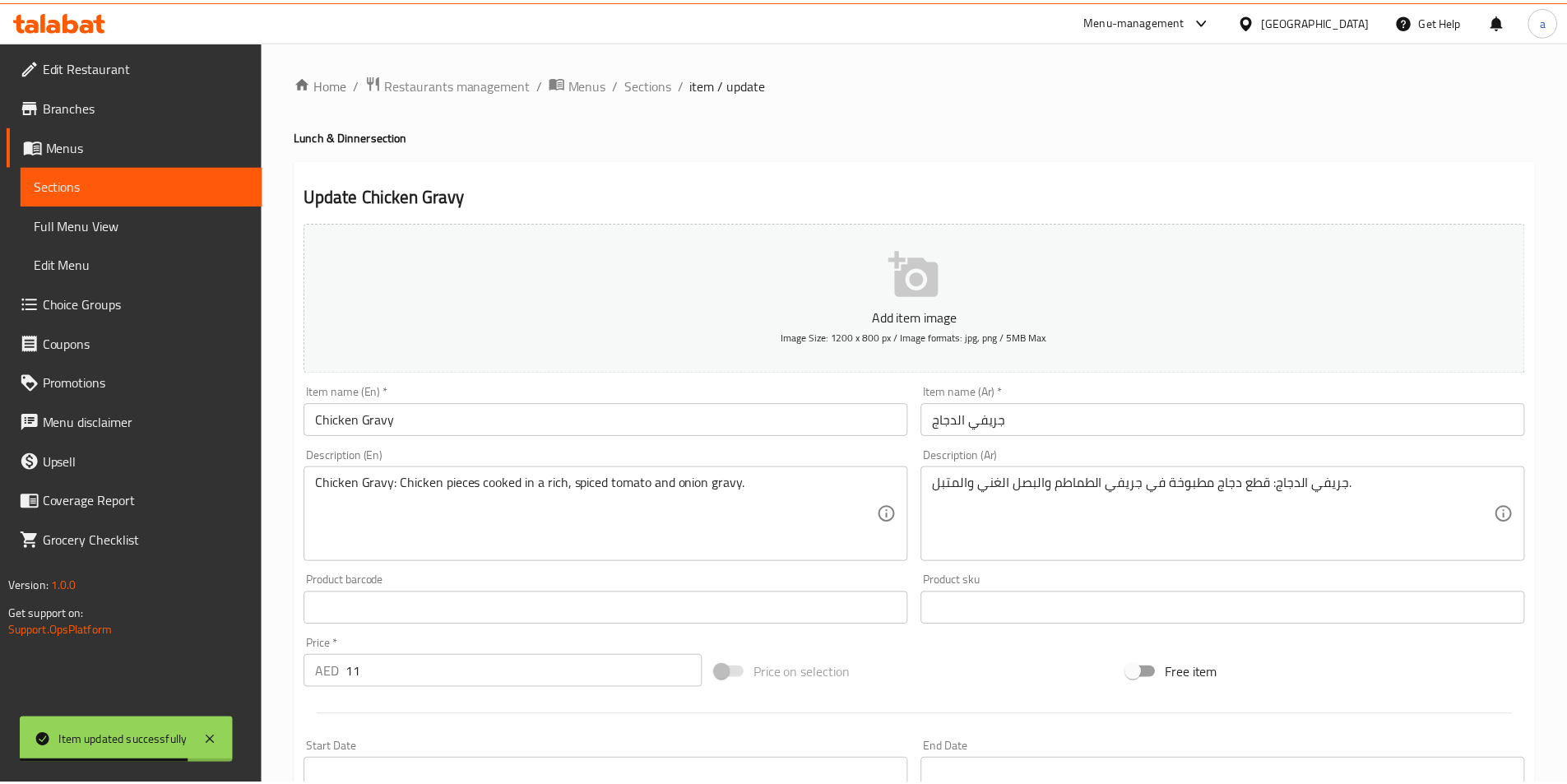
scroll to position [165, 0]
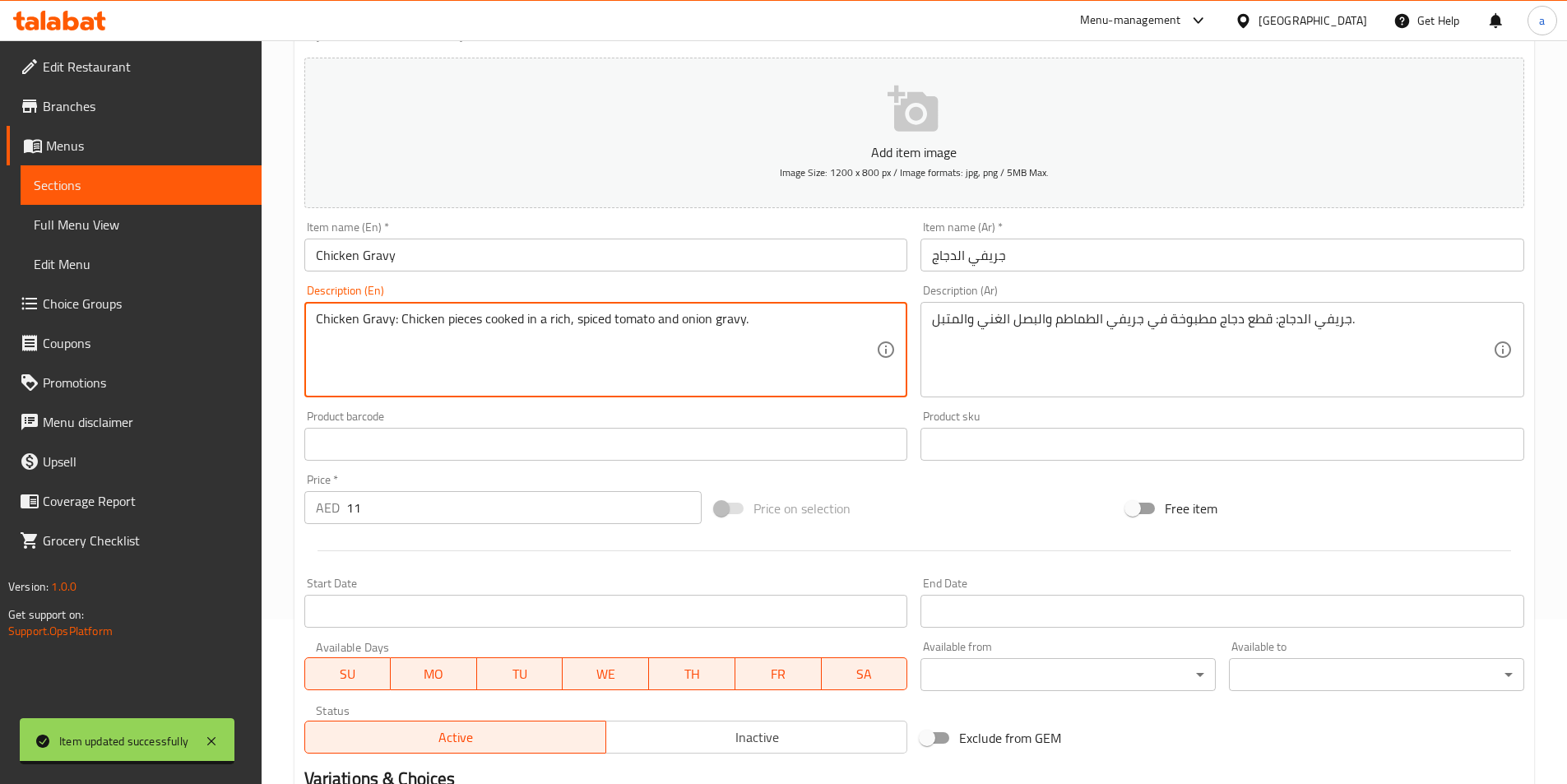
drag, startPoint x: 396, startPoint y: 322, endPoint x: 268, endPoint y: 331, distance: 127.8
type textarea "Chicken pieces cooked in a rich, spiced tomato and onion gravy."
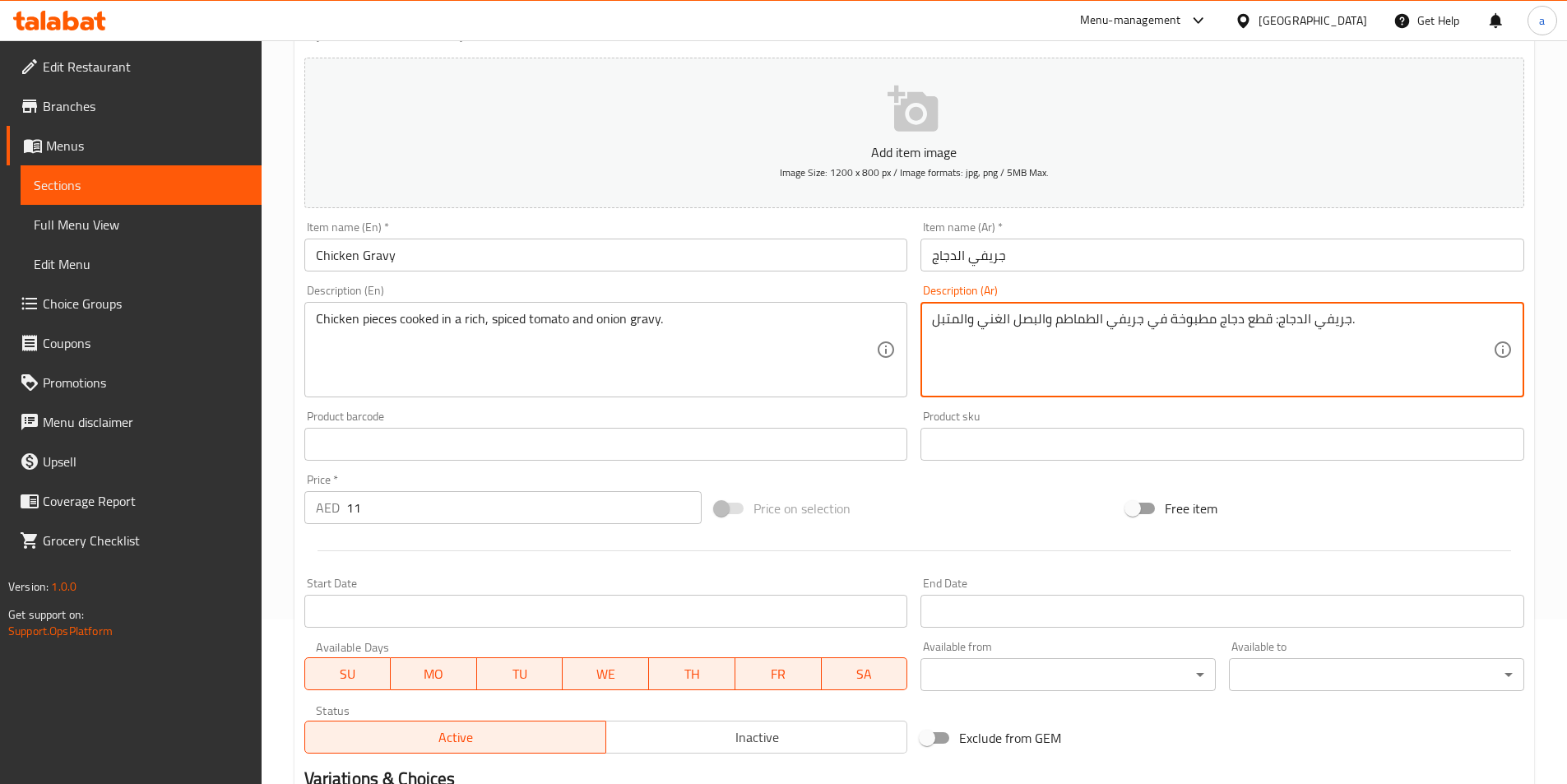
drag, startPoint x: 1269, startPoint y: 322, endPoint x: 1344, endPoint y: 325, distance: 74.9
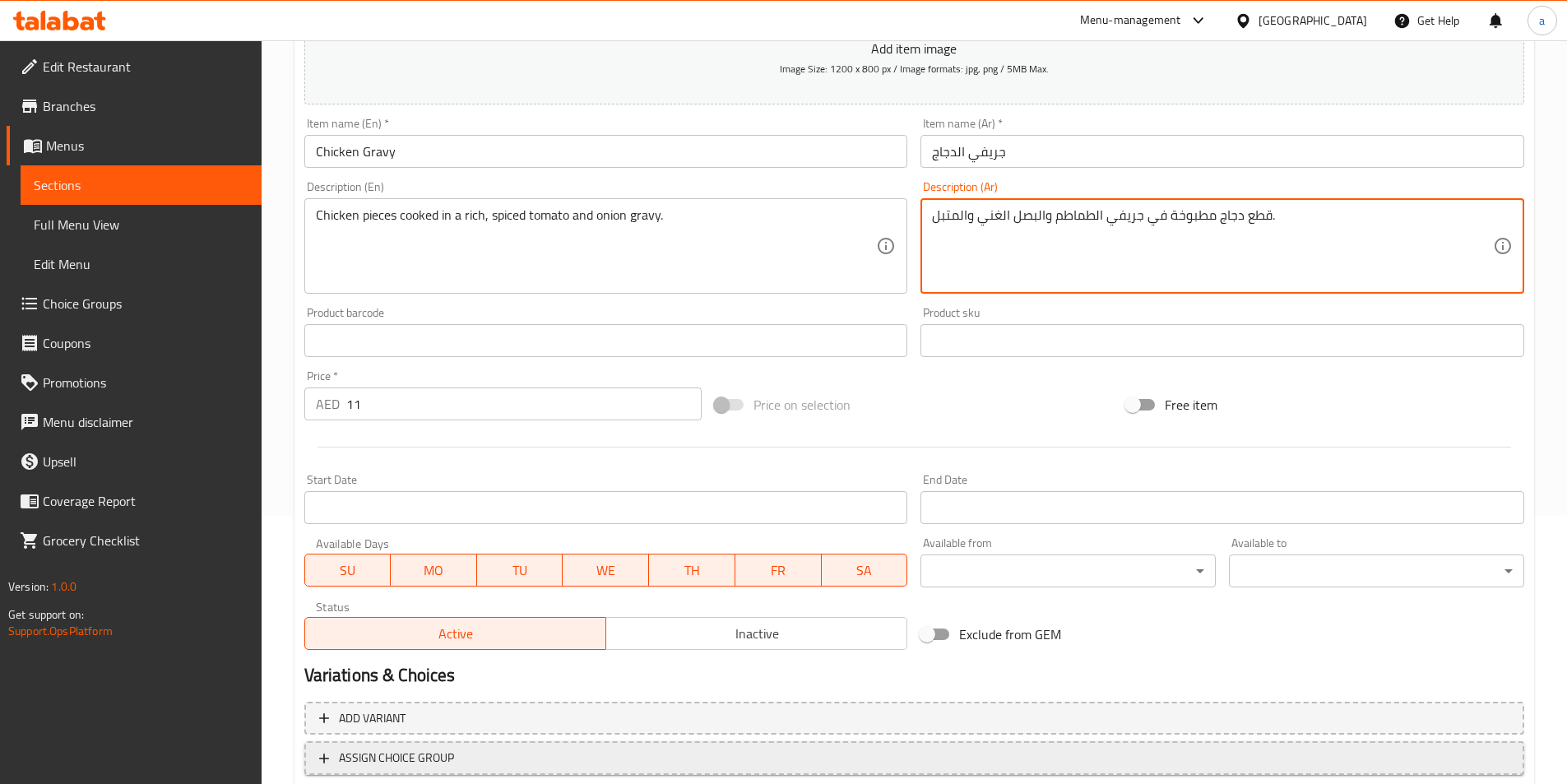
scroll to position [378, 0]
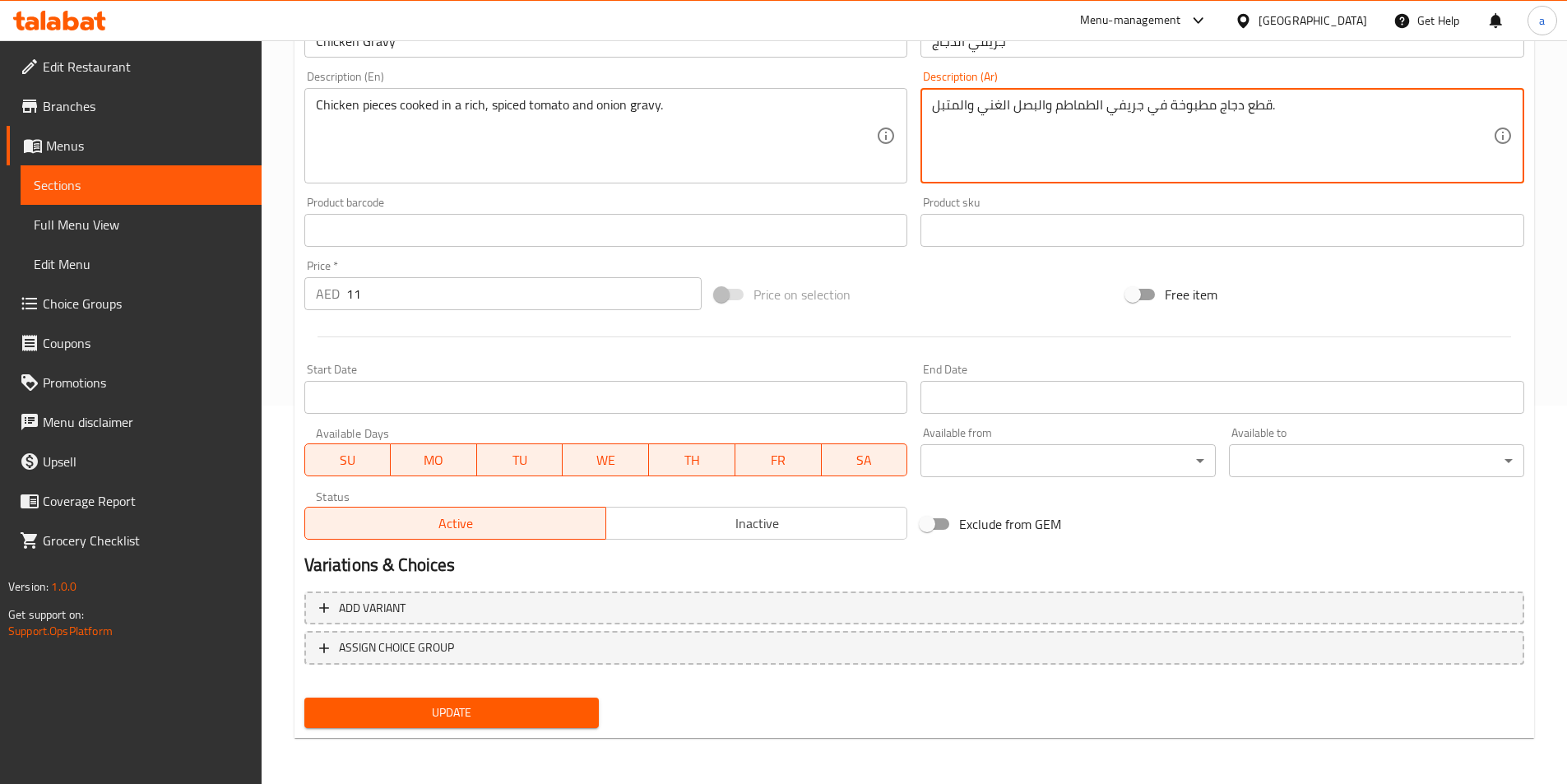
type textarea "قطع دجاج مطبوخة في جريفي الطماطم والبصل الغني والمتبل."
click at [453, 702] on span "Update" at bounding box center [451, 712] width 269 height 21
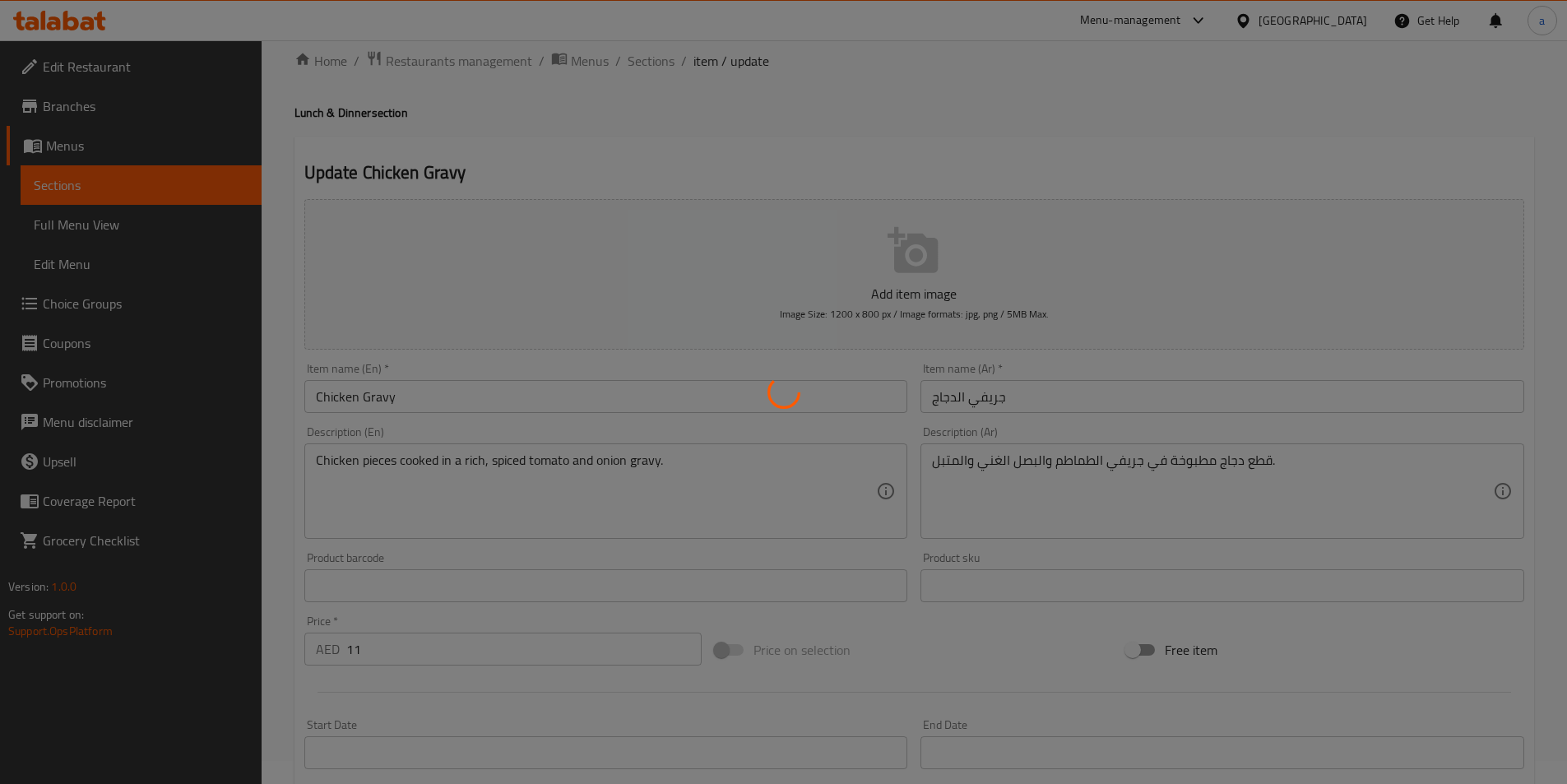
scroll to position [0, 0]
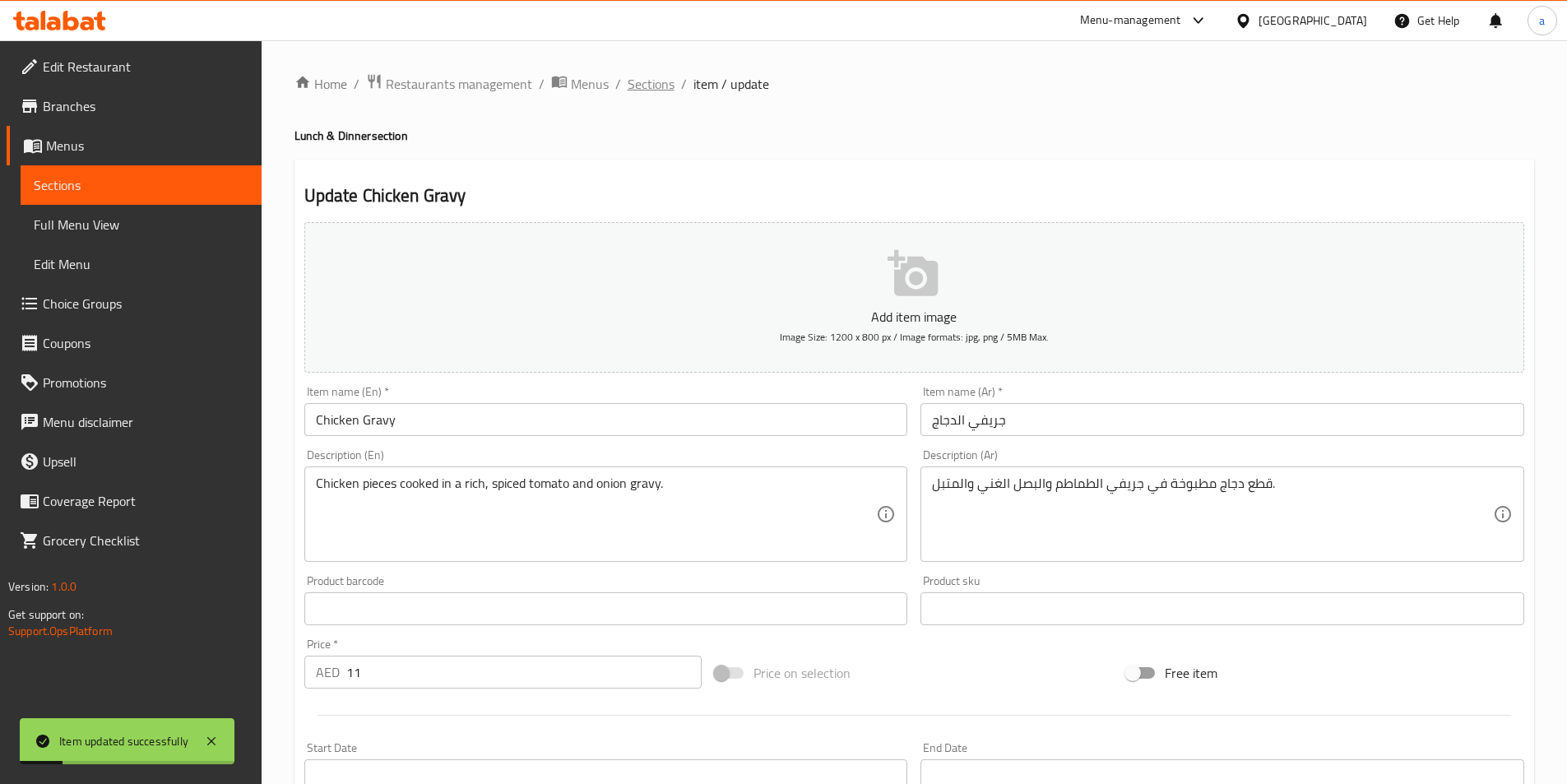
click at [655, 91] on span "Sections" at bounding box center [651, 84] width 47 height 20
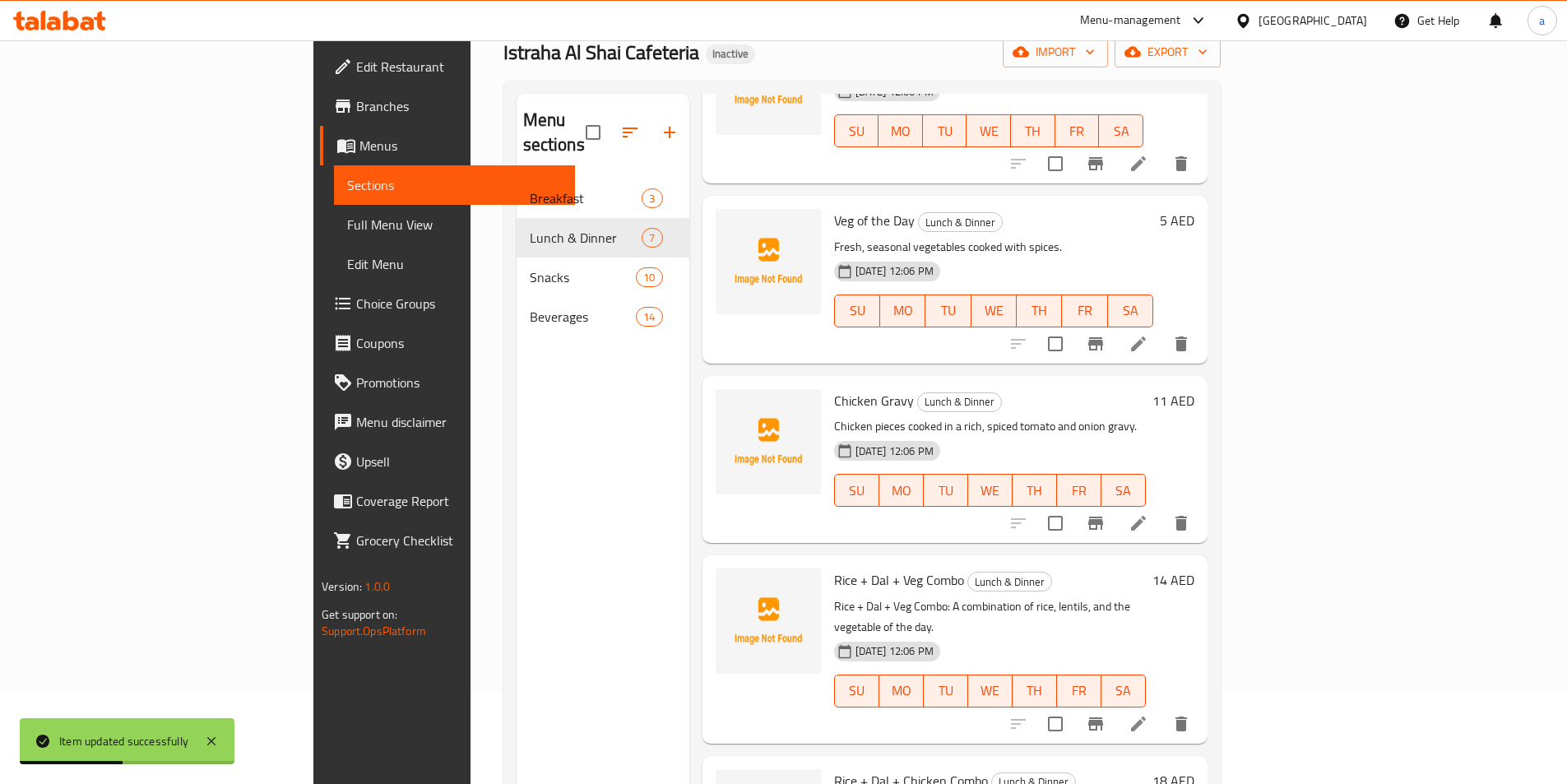
scroll to position [230, 0]
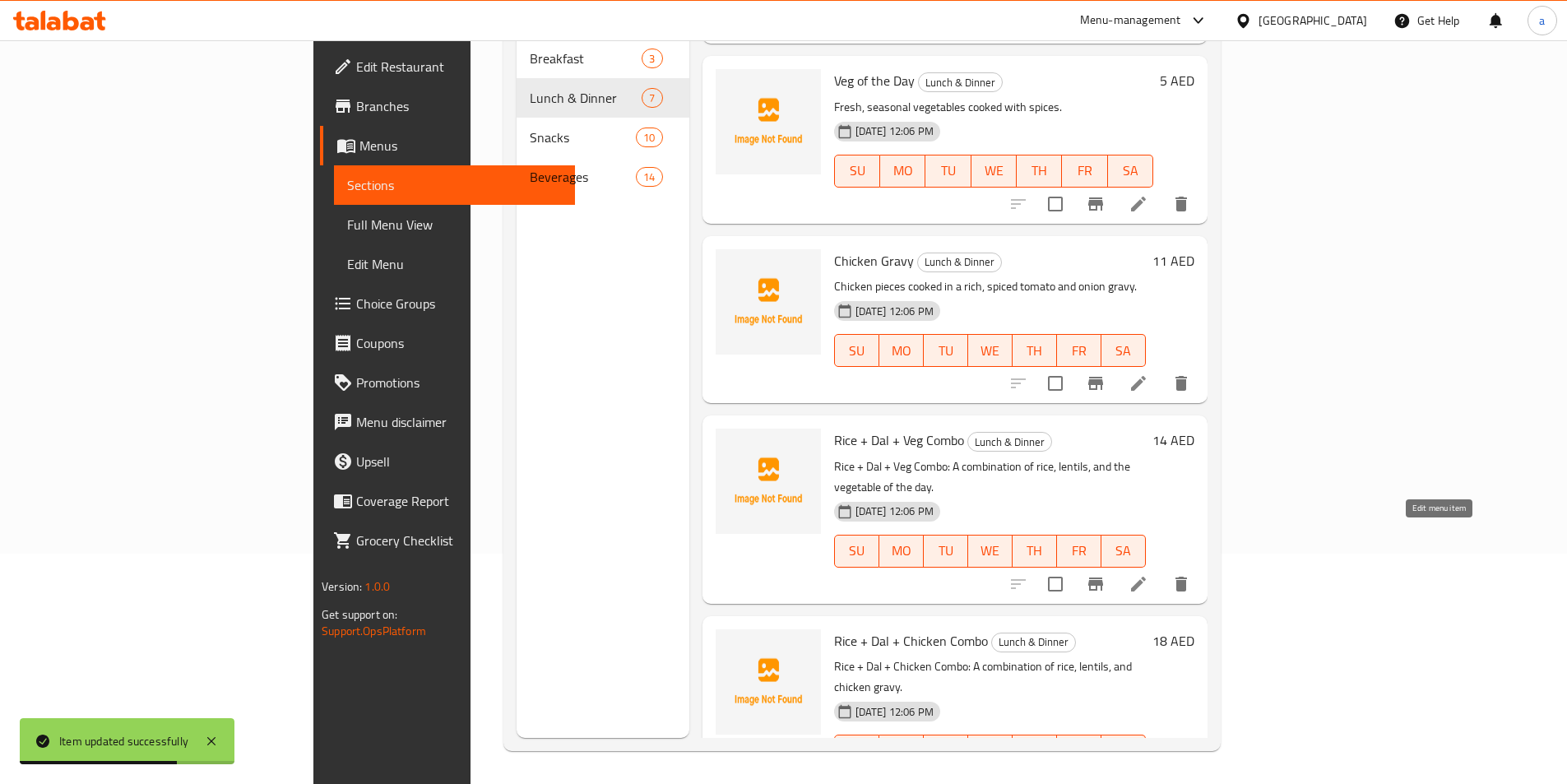
click at [1146, 577] on icon at bounding box center [1138, 584] width 15 height 15
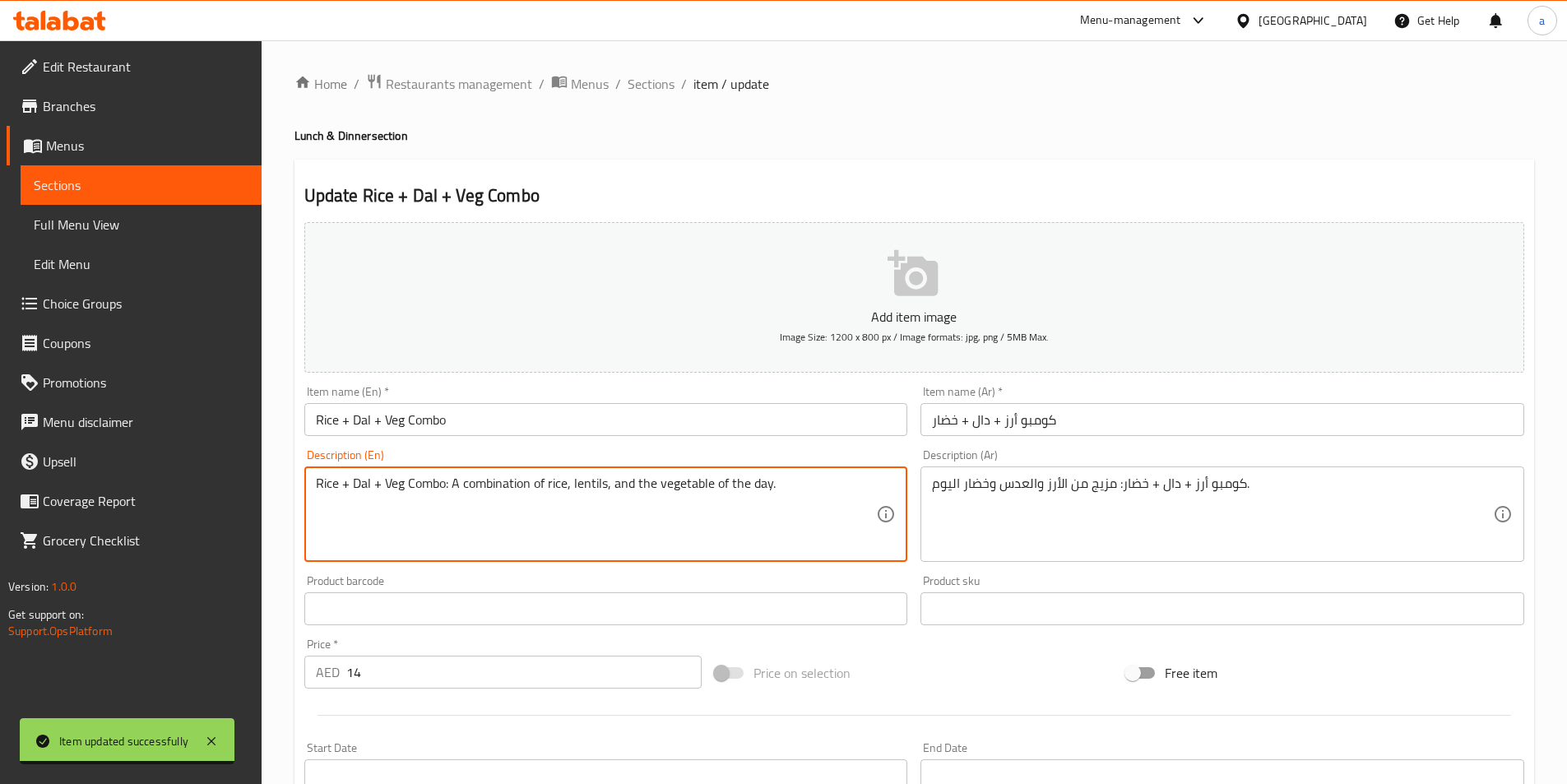
drag, startPoint x: 447, startPoint y: 487, endPoint x: 211, endPoint y: 494, distance: 236.2
type textarea "A combination of rice, lentils, and the vegetable of the day."
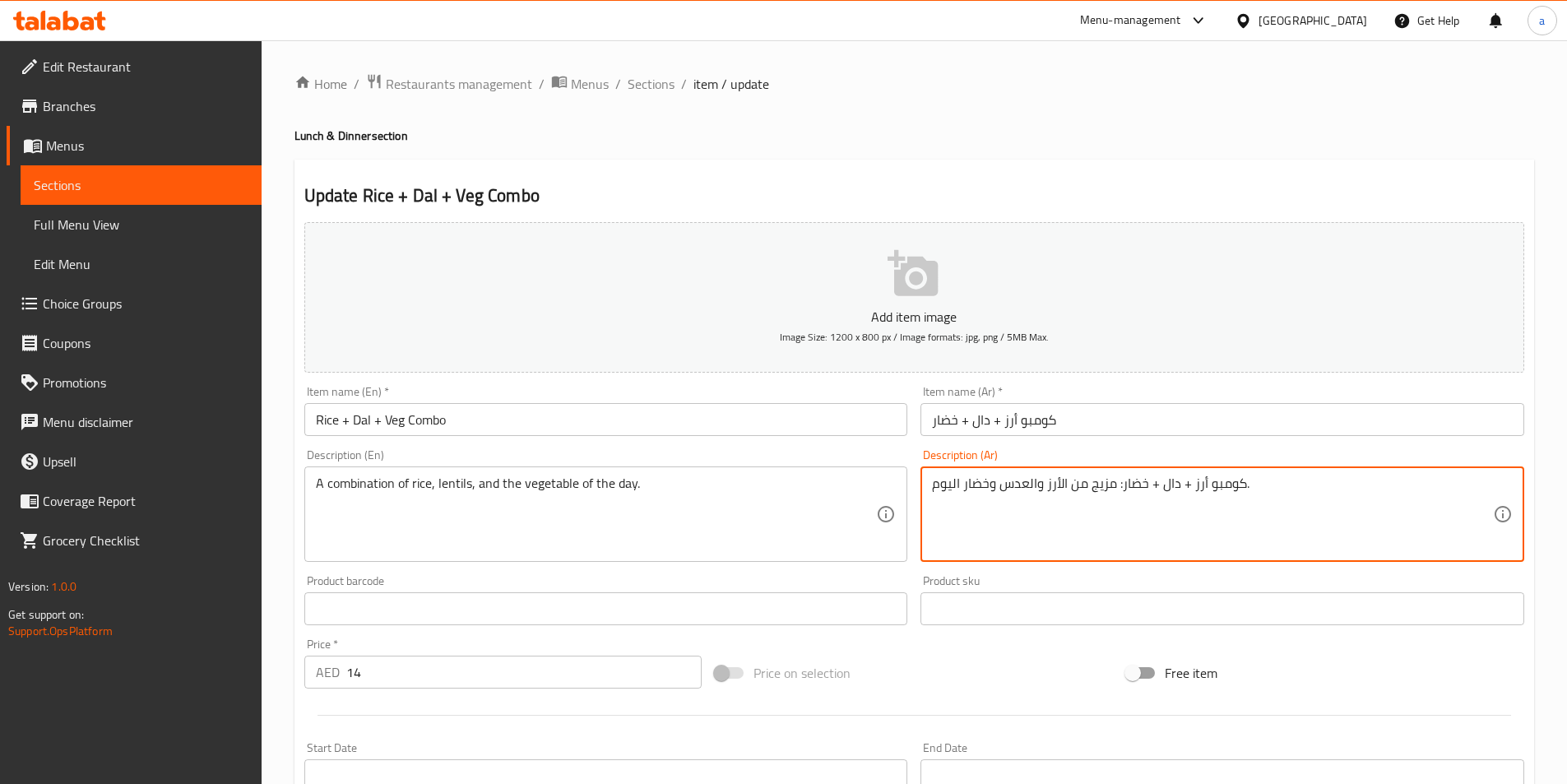
drag, startPoint x: 1274, startPoint y: 488, endPoint x: 1120, endPoint y: 483, distance: 153.9
click at [1127, 518] on textarea "كومبو أرز + دال + خضار: مزيج من الأرز والعدس وخضار اليوم." at bounding box center [1212, 514] width 561 height 78
drag, startPoint x: 1117, startPoint y: 479, endPoint x: 1240, endPoint y: 493, distance: 124.2
click at [1240, 493] on textarea "كومبو أرز + دال + خضار: مزيج من الأرز والعدس وخضار اليوم." at bounding box center [1212, 514] width 561 height 78
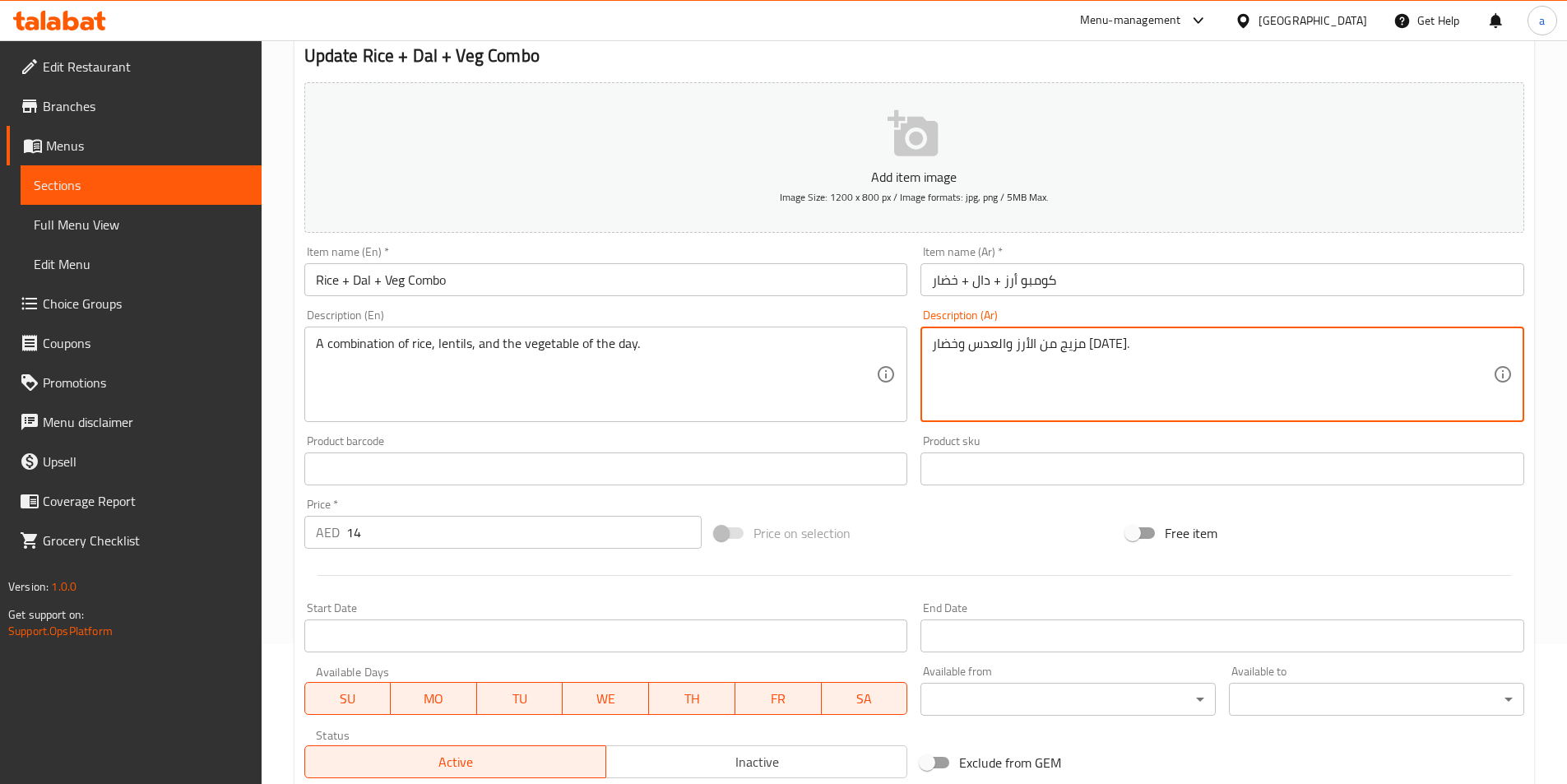
scroll to position [378, 0]
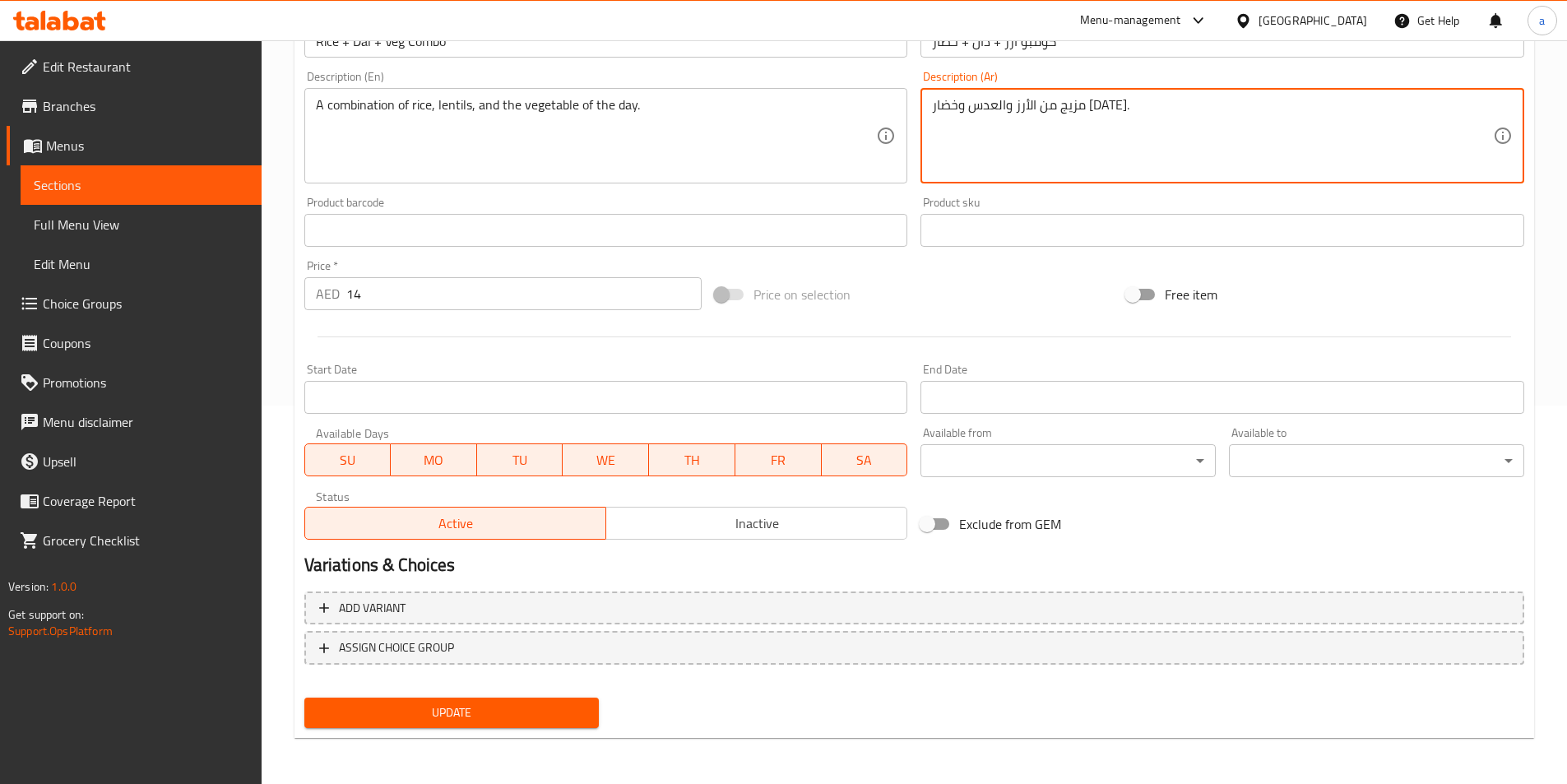
type textarea "مزيج من الأرز والعدس وخضار اليوم."
click at [453, 711] on span "Update" at bounding box center [451, 712] width 269 height 21
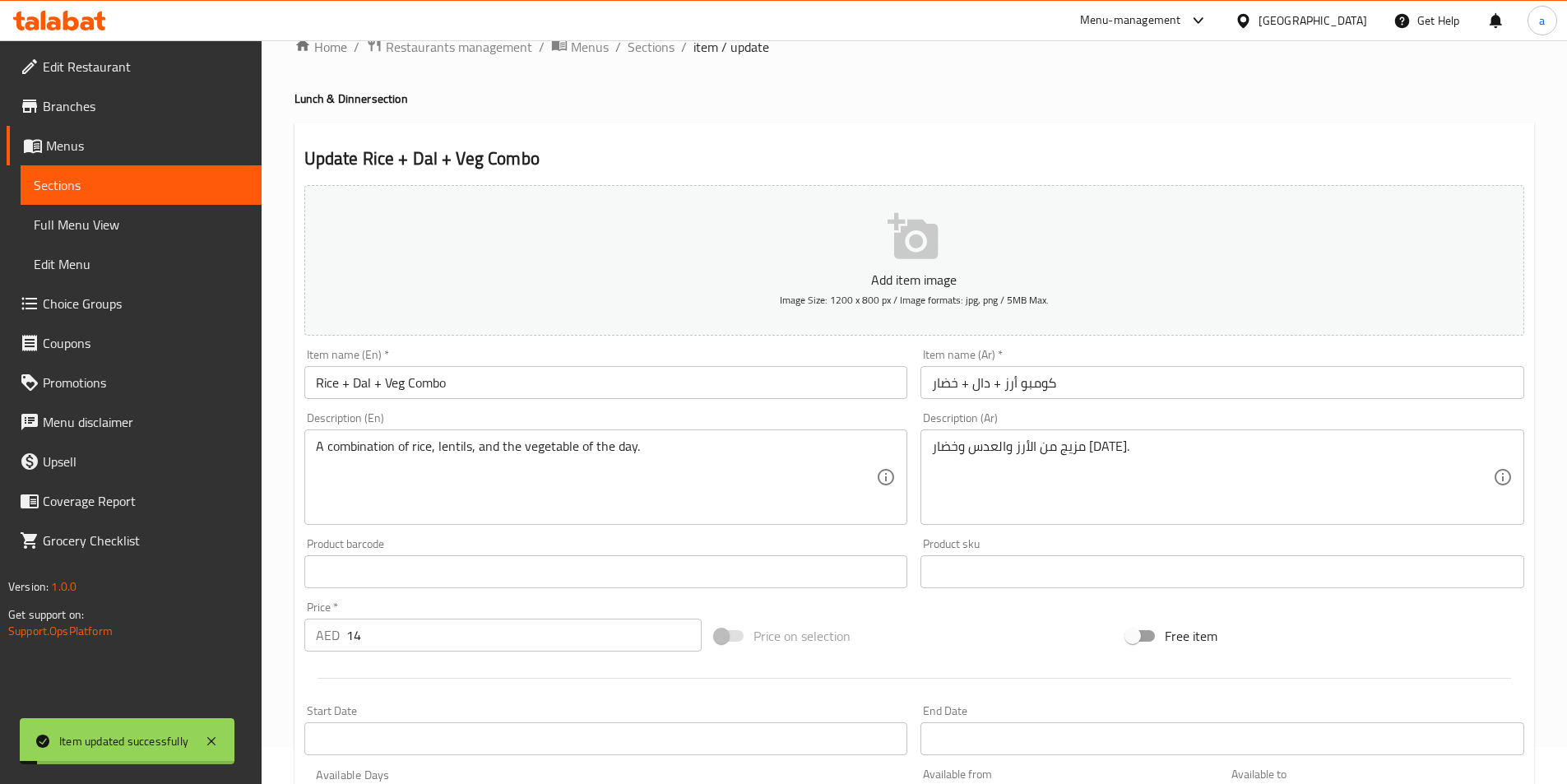
scroll to position [0, 0]
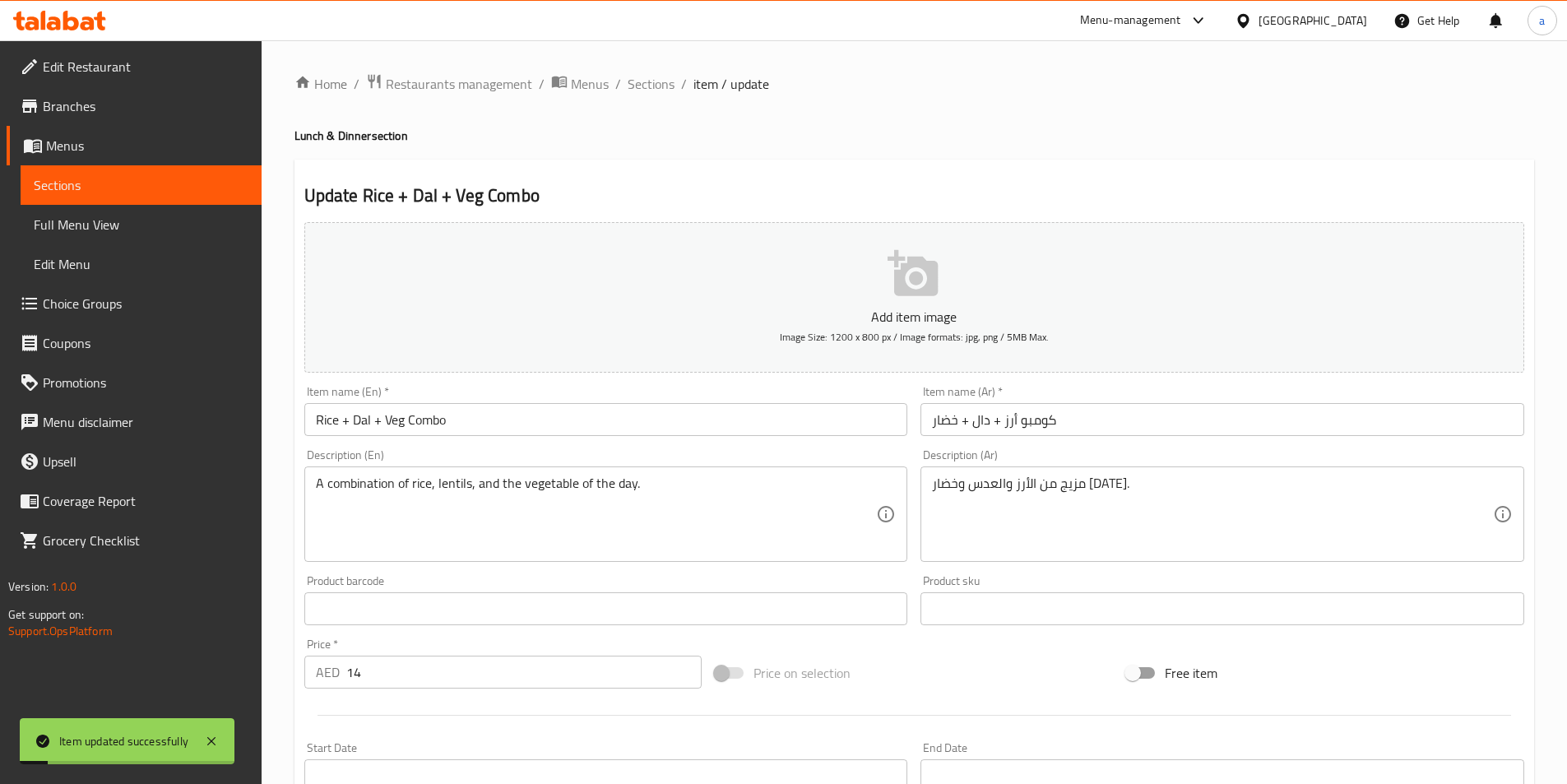
click at [645, 86] on span "Sections" at bounding box center [651, 84] width 47 height 20
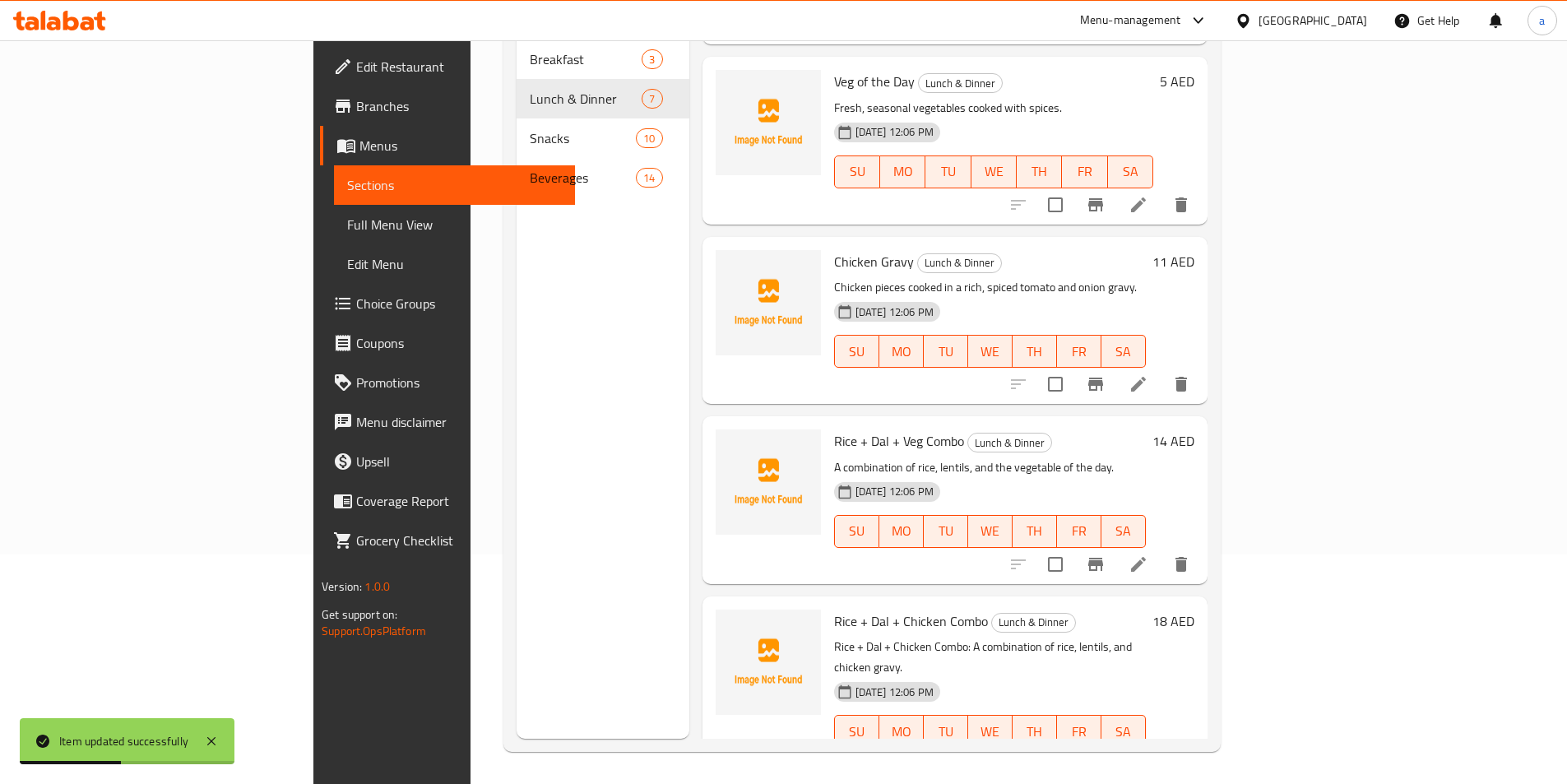
scroll to position [230, 0]
click at [1146, 756] on icon at bounding box center [1138, 763] width 15 height 15
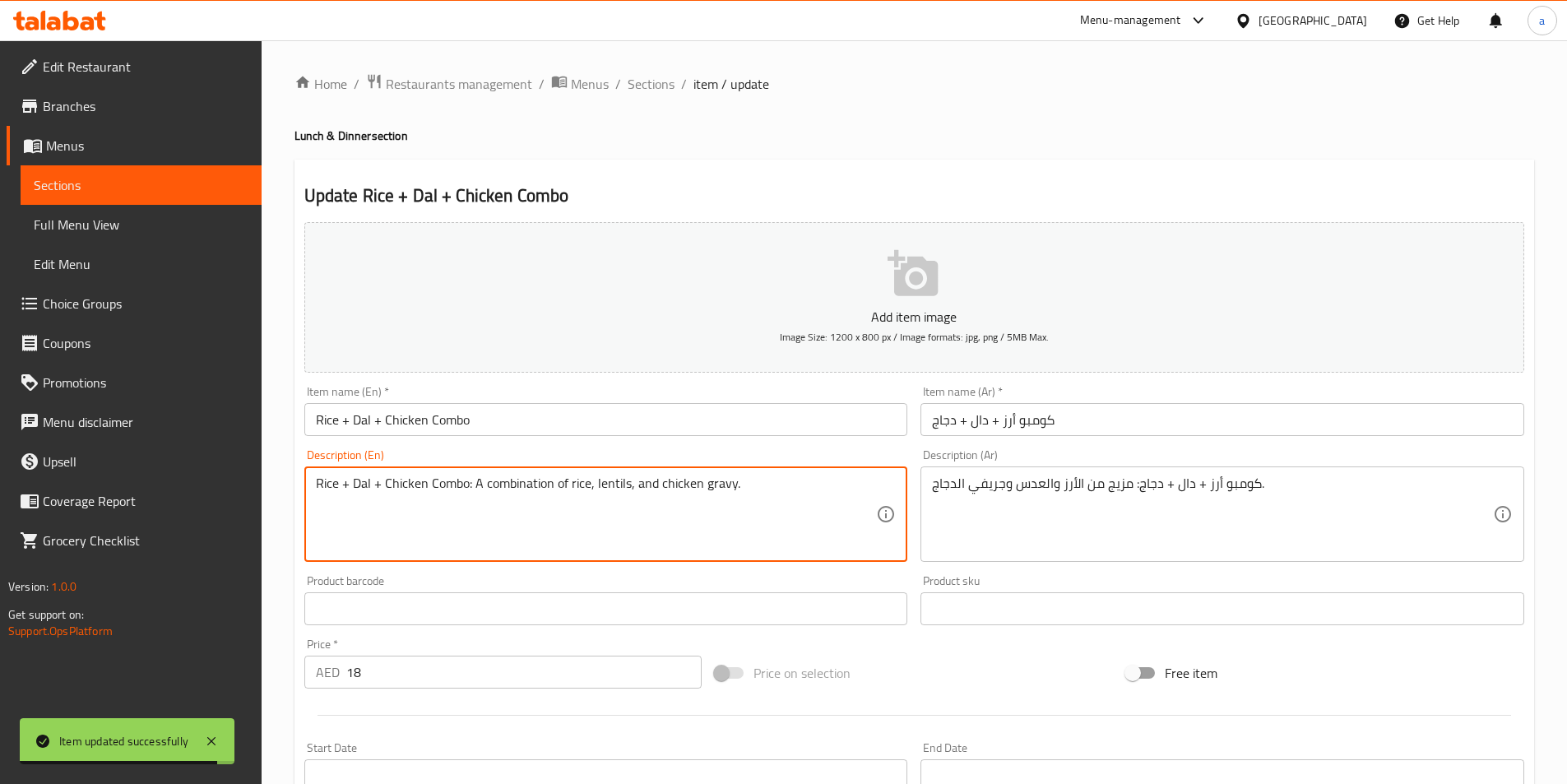
drag, startPoint x: 470, startPoint y: 486, endPoint x: 274, endPoint y: 495, distance: 196.8
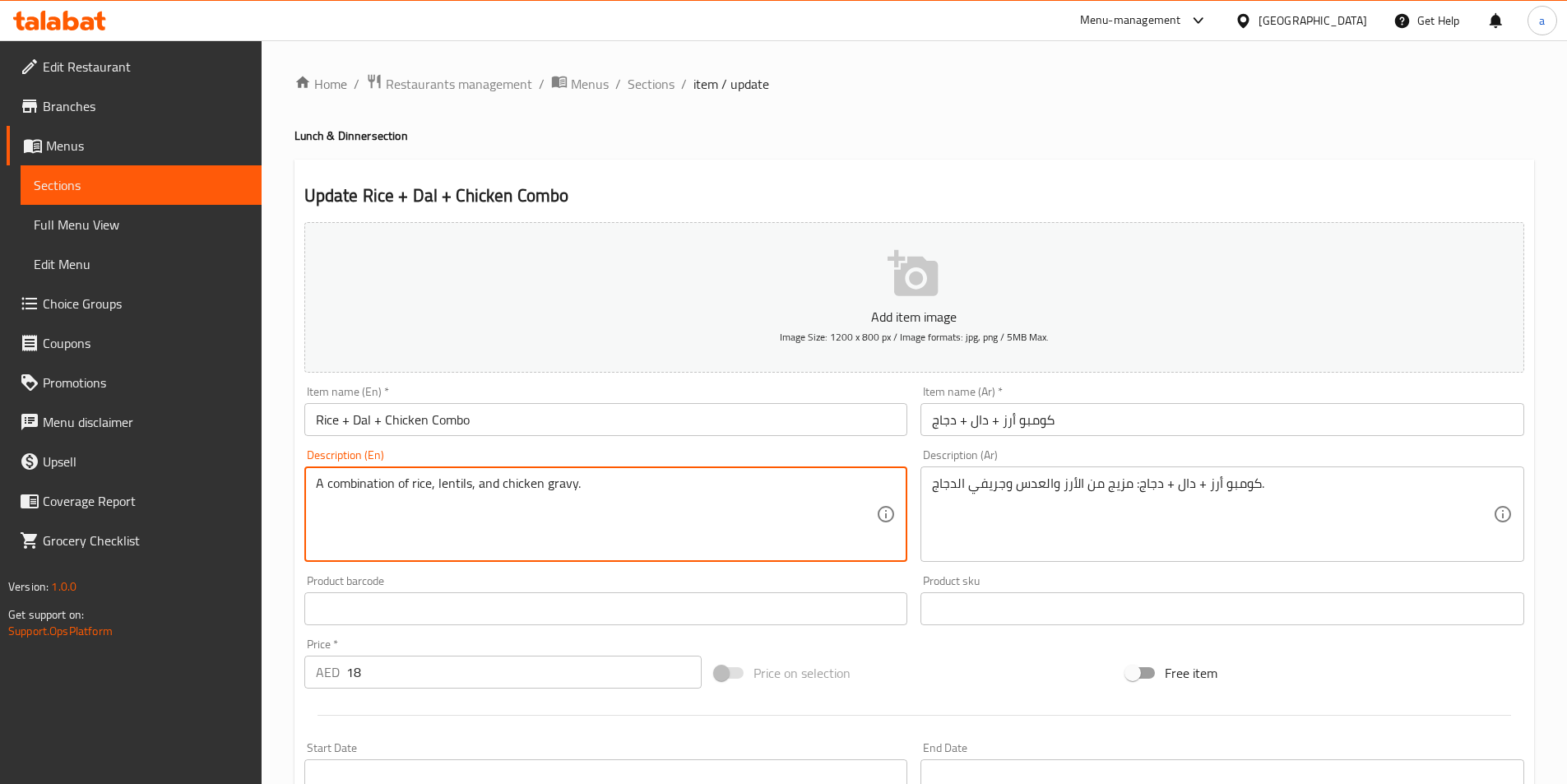
type textarea "A combination of rice, lentils, and chicken gravy."
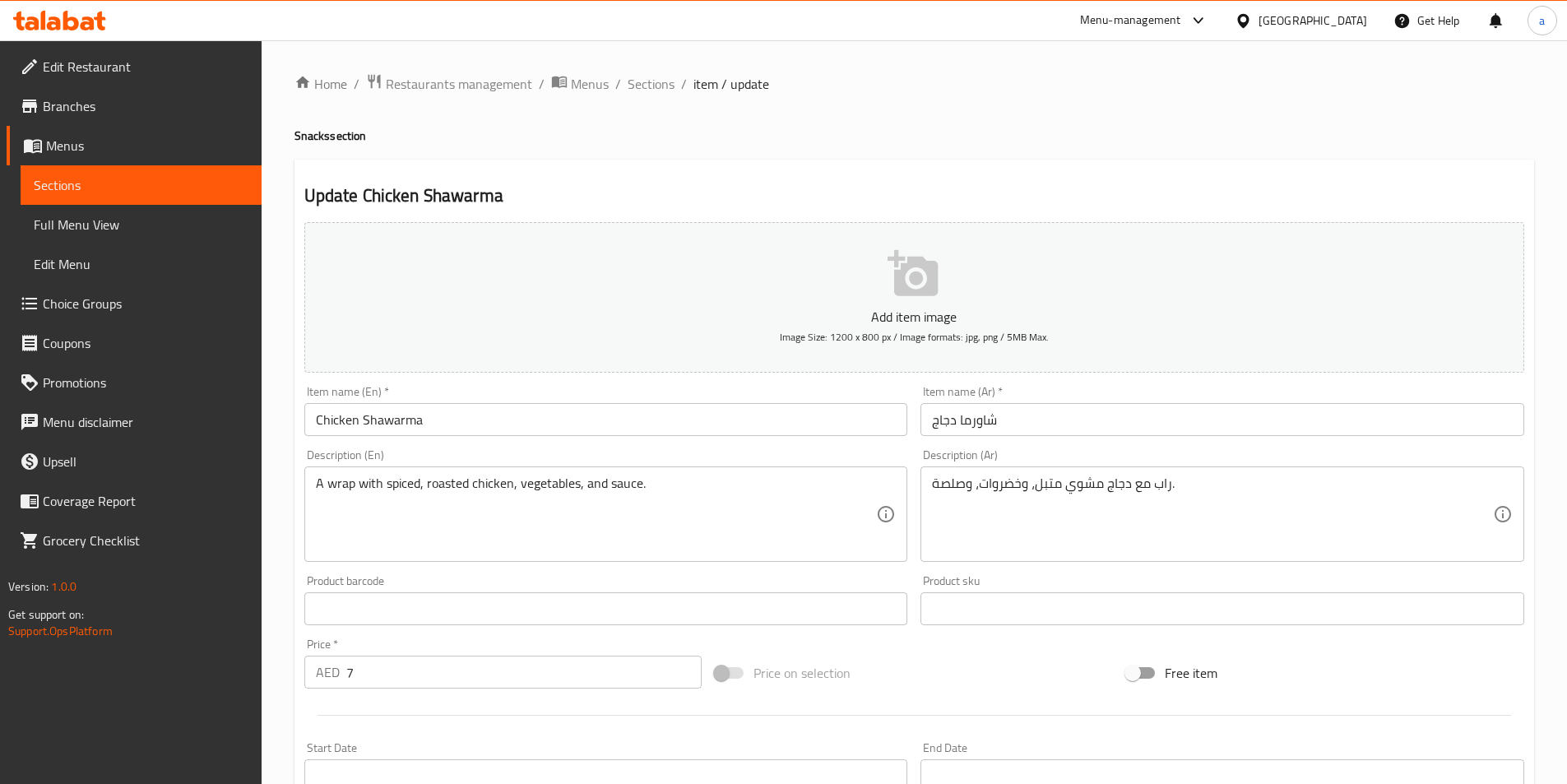
click at [641, 70] on div "Home / Restaurants management / Menus / Sections / item / update Snacks section…" at bounding box center [914, 601] width 1305 height 1122
click at [645, 84] on span "Sections" at bounding box center [651, 84] width 47 height 20
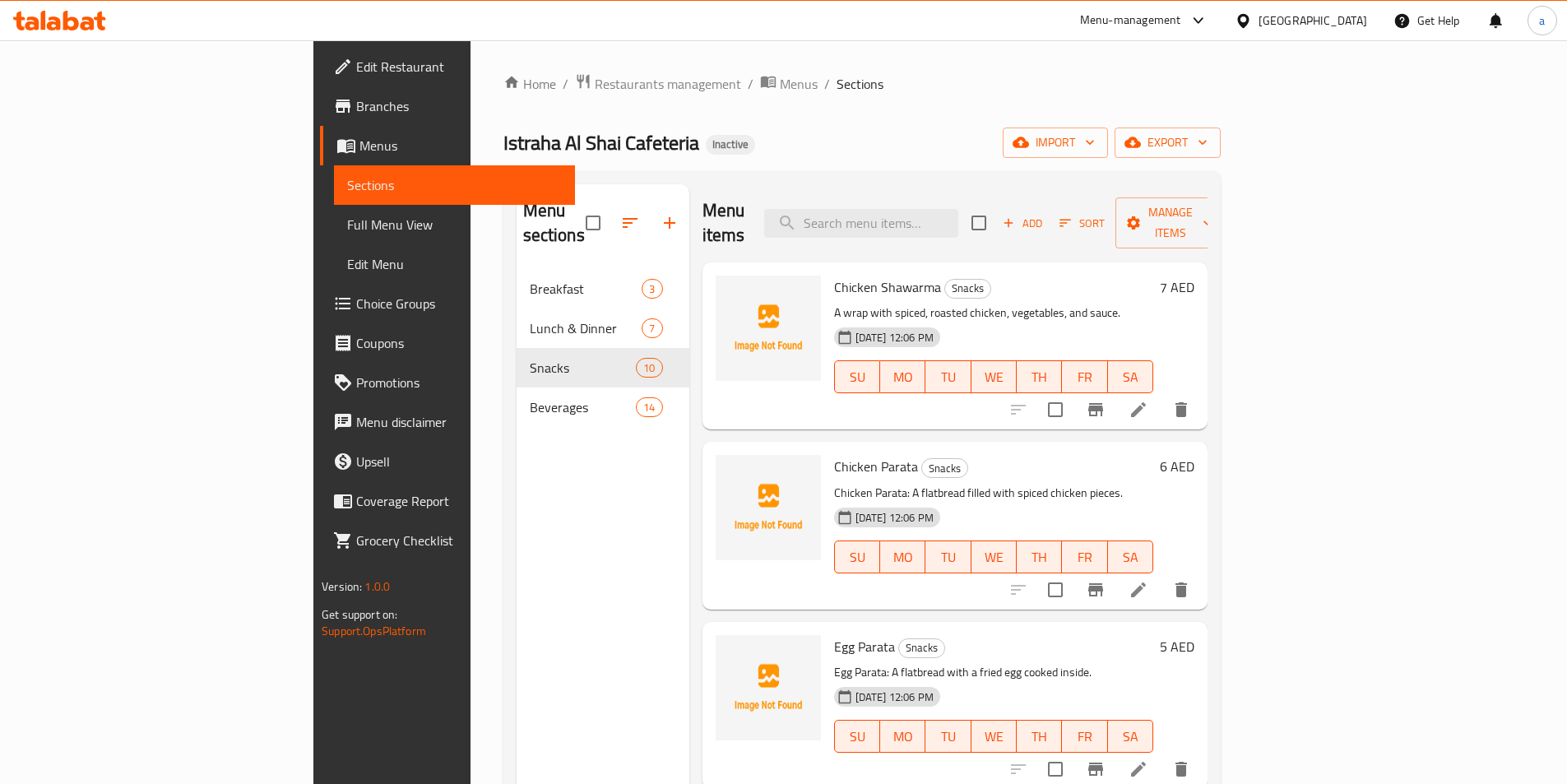
click at [1148, 580] on icon at bounding box center [1138, 590] width 20 height 20
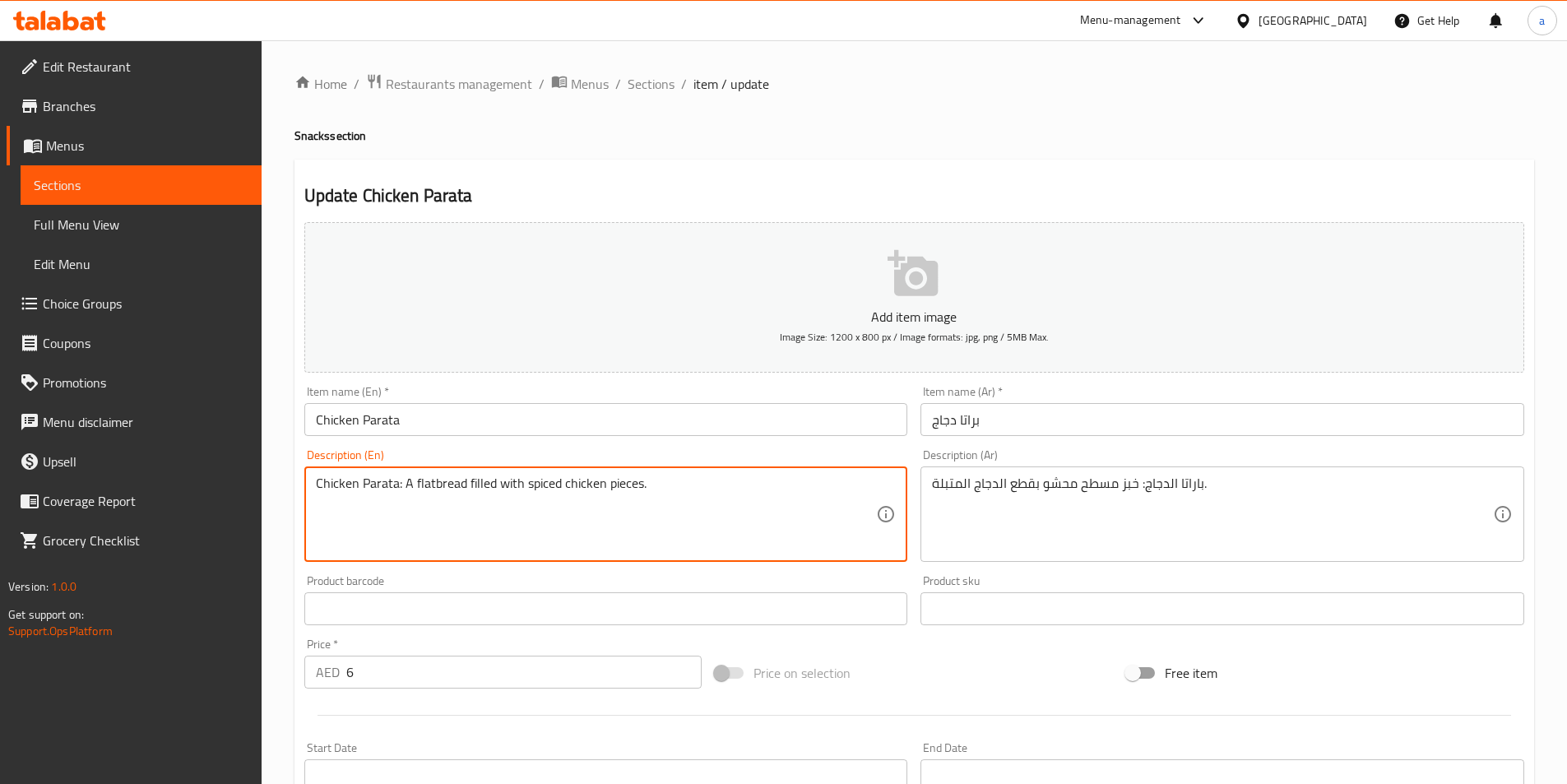
drag, startPoint x: 400, startPoint y: 485, endPoint x: 273, endPoint y: 486, distance: 126.7
type textarea "A flatbread filled with spiced chicken pieces."
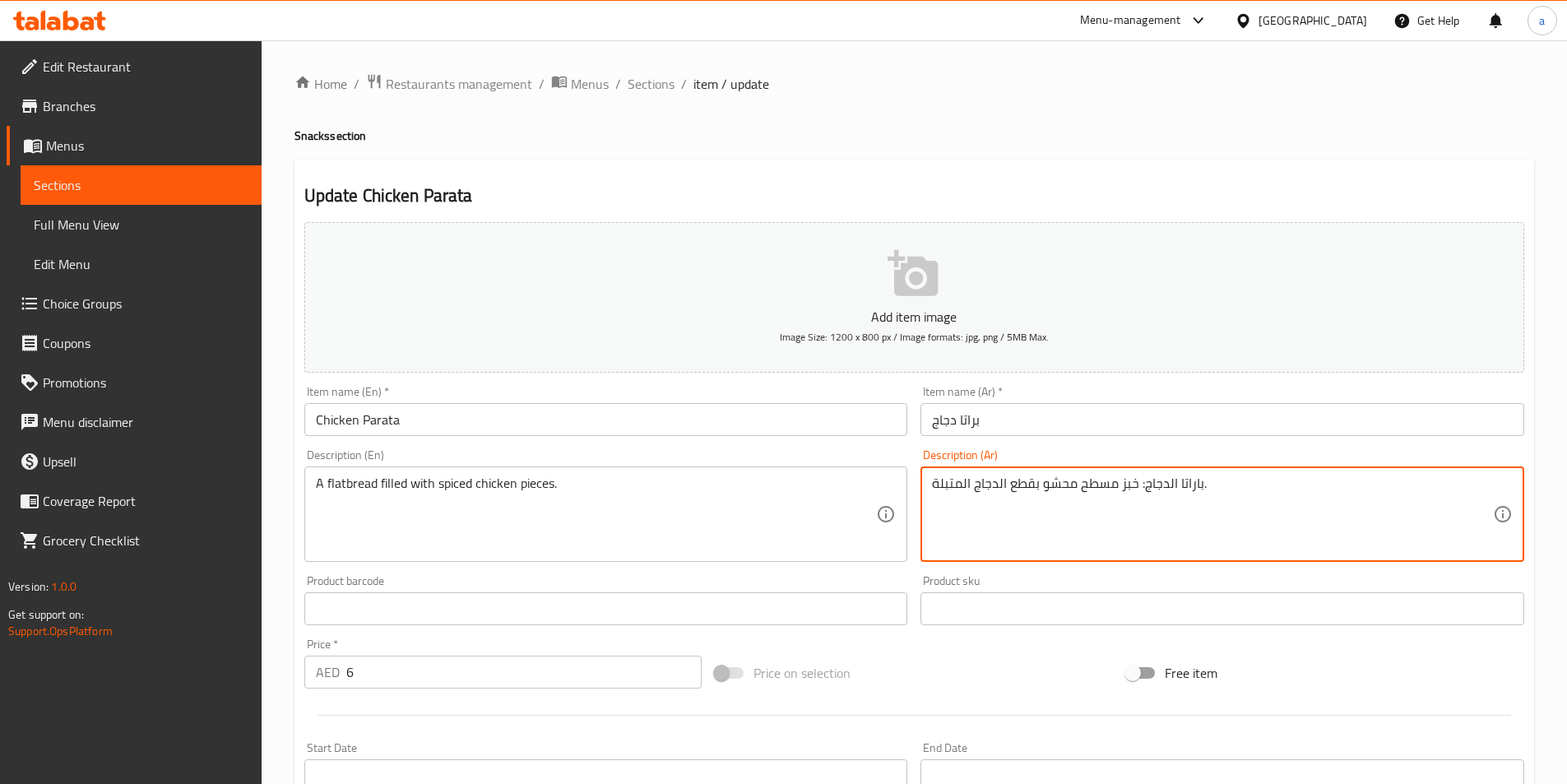
drag, startPoint x: 1215, startPoint y: 489, endPoint x: 1164, endPoint y: 487, distance: 51.0
click at [1142, 507] on textarea "باراتا الدجاج: خبز مسطح محشو بقطع الدجاج المتبلة." at bounding box center [1212, 514] width 561 height 78
drag, startPoint x: 1142, startPoint y: 484, endPoint x: 1201, endPoint y: 488, distance: 59.4
click at [1201, 488] on textarea "باراتا الدجاج: خبز مسطح محشو بقطع الدجاج المتبلة." at bounding box center [1212, 514] width 561 height 78
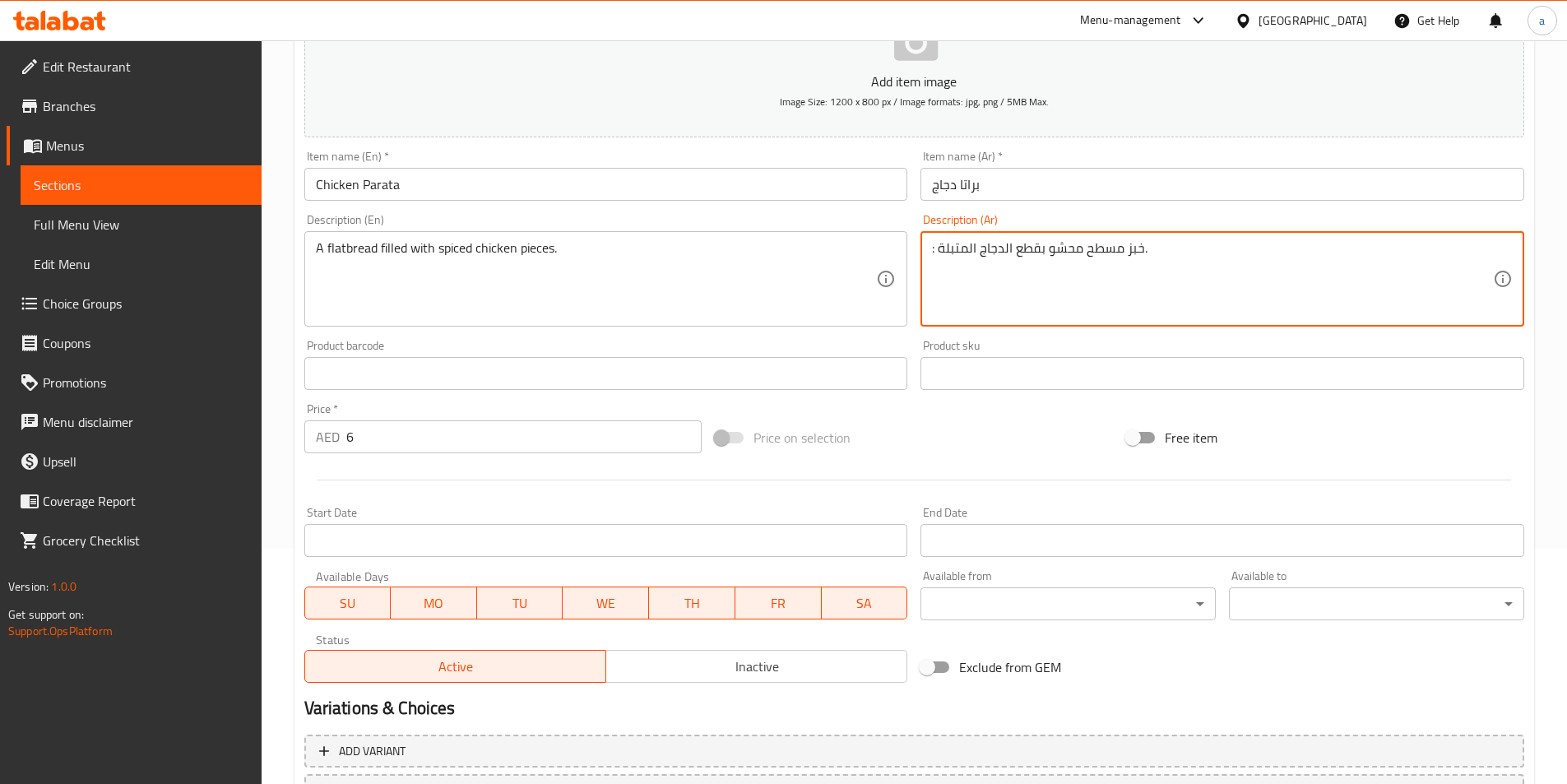
scroll to position [329, 0]
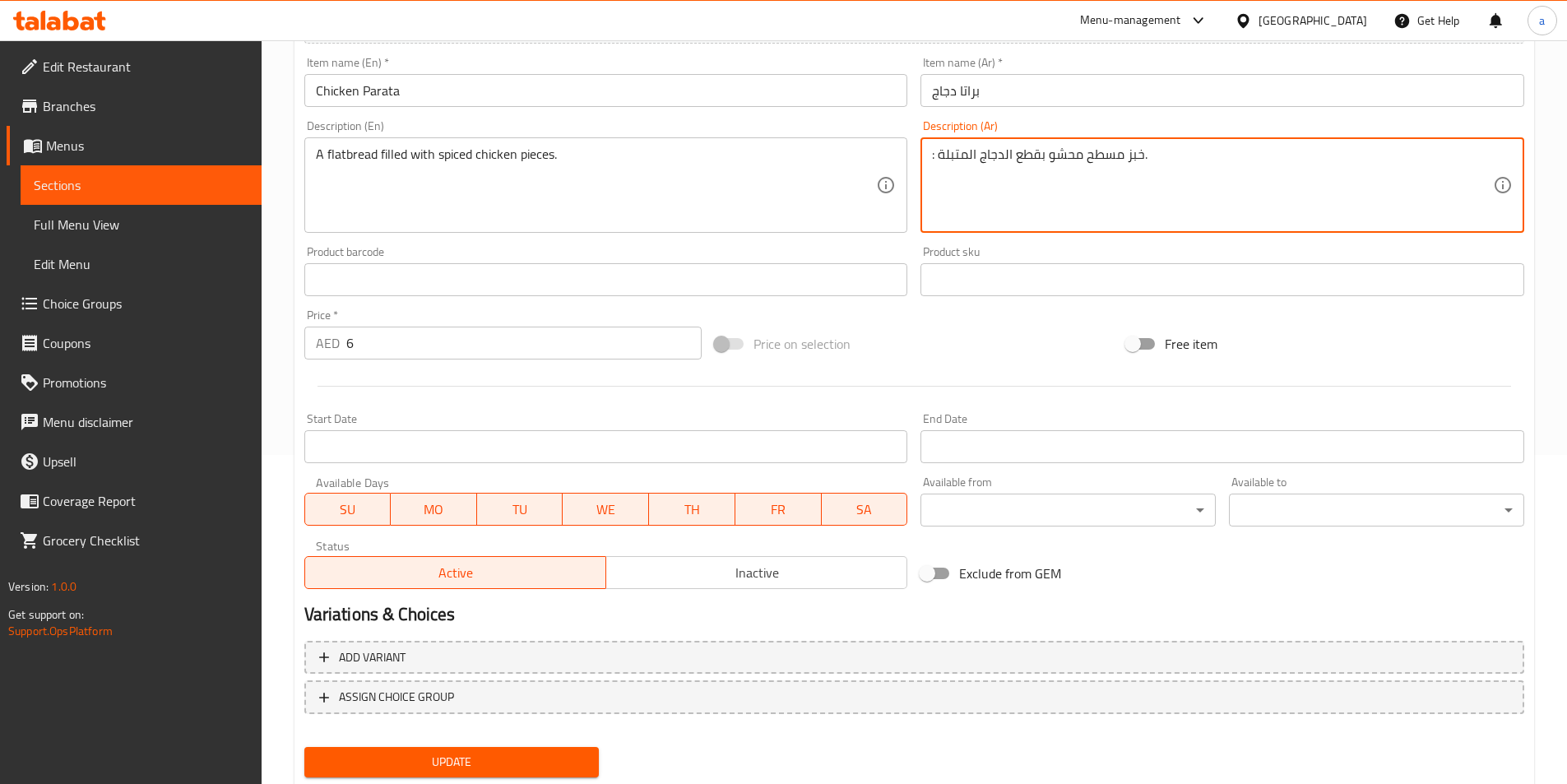
type textarea ": خبز مسطح محشو بقطع الدجاج المتبلة."
click at [498, 748] on button "Update" at bounding box center [451, 762] width 295 height 30
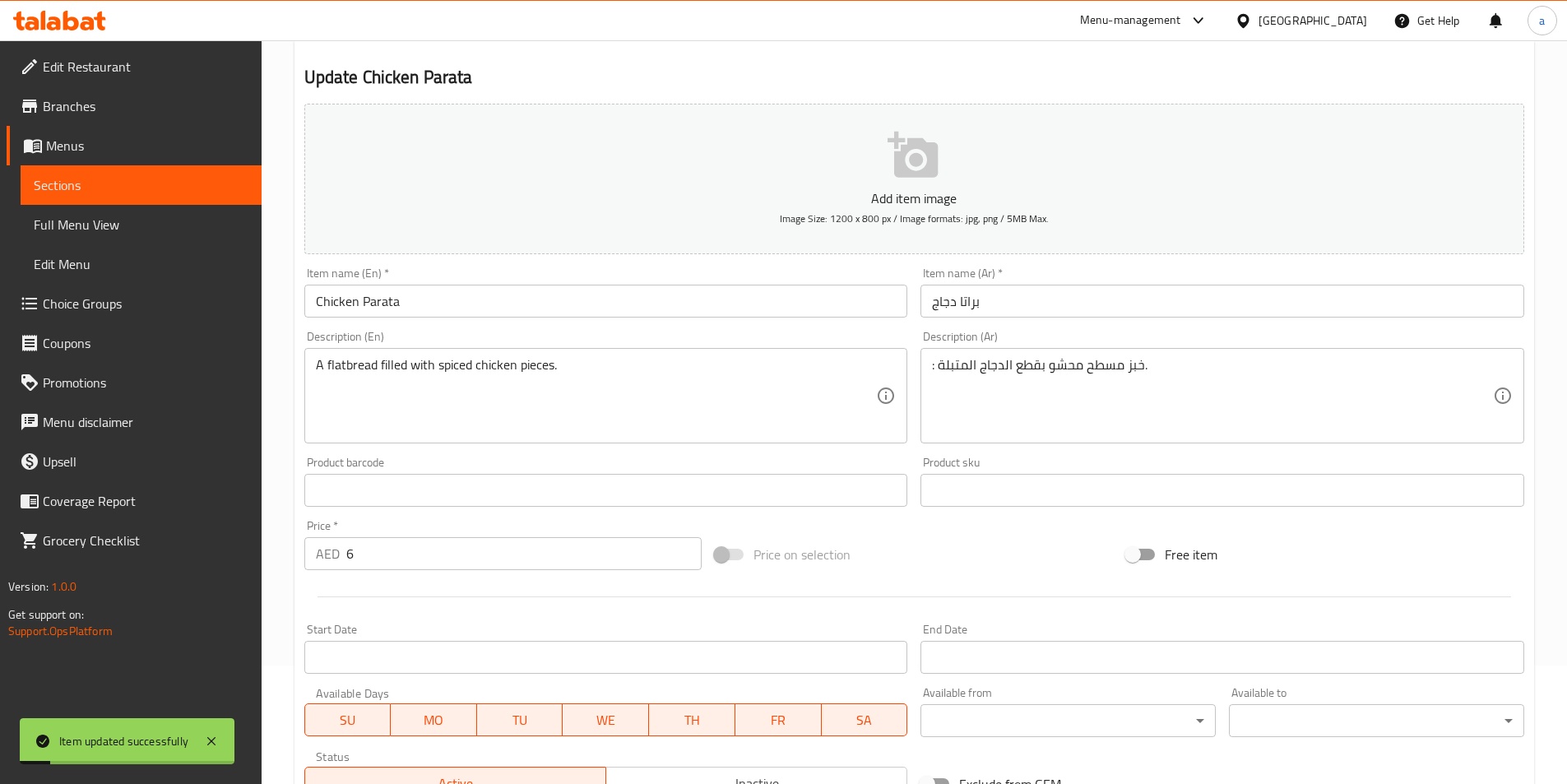
scroll to position [0, 0]
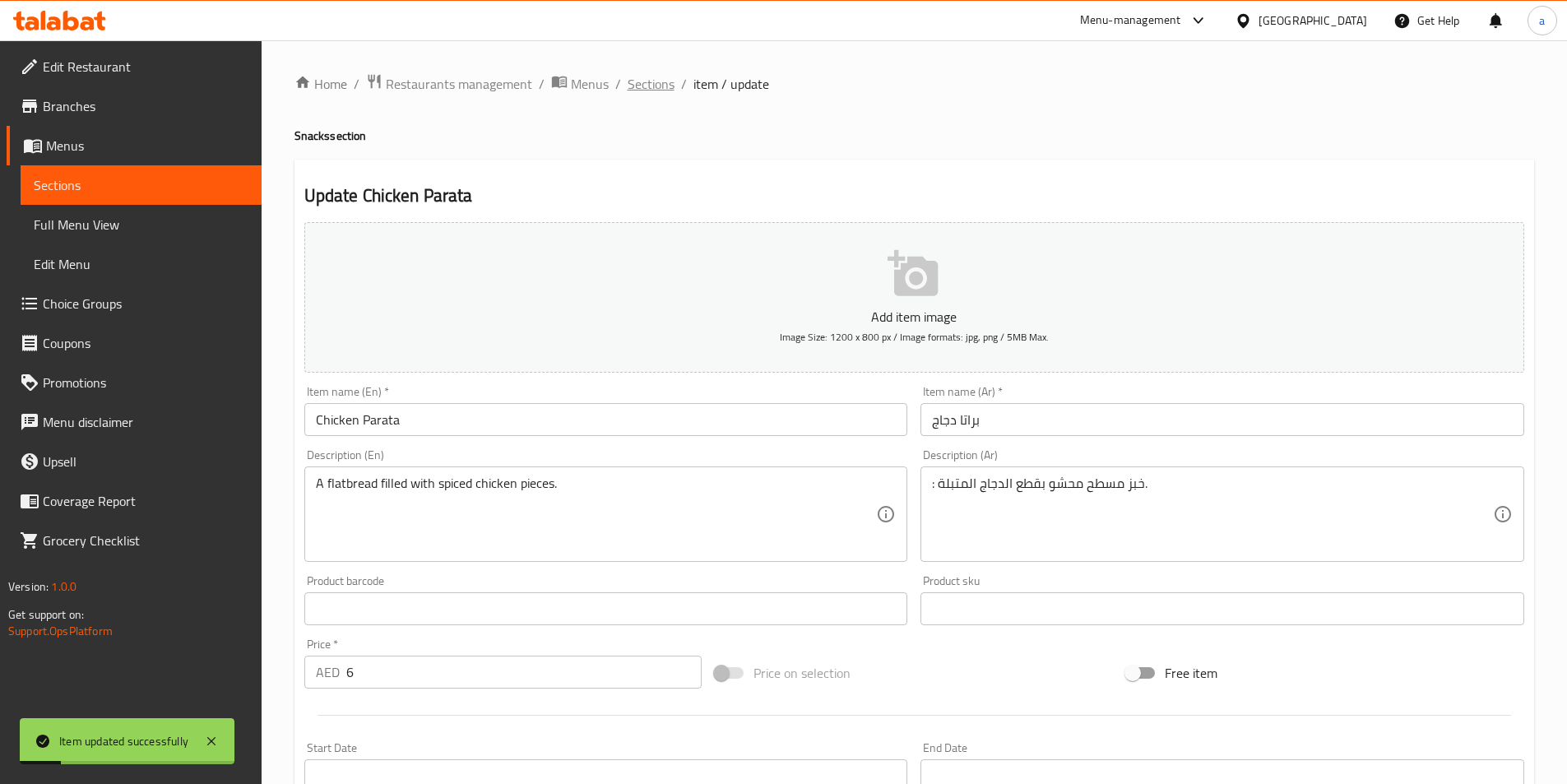
click at [663, 82] on span "Sections" at bounding box center [651, 84] width 47 height 20
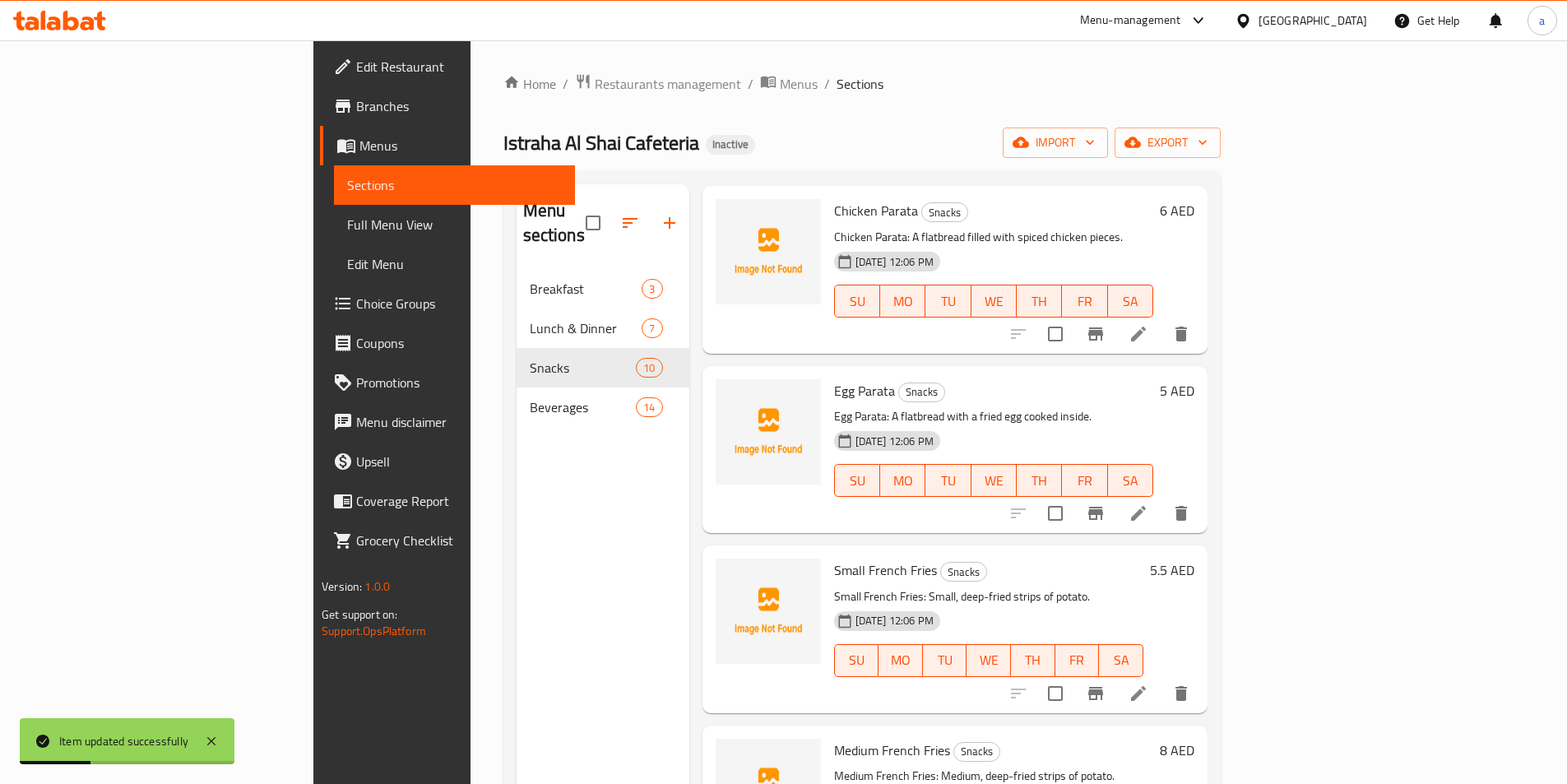
scroll to position [411, 0]
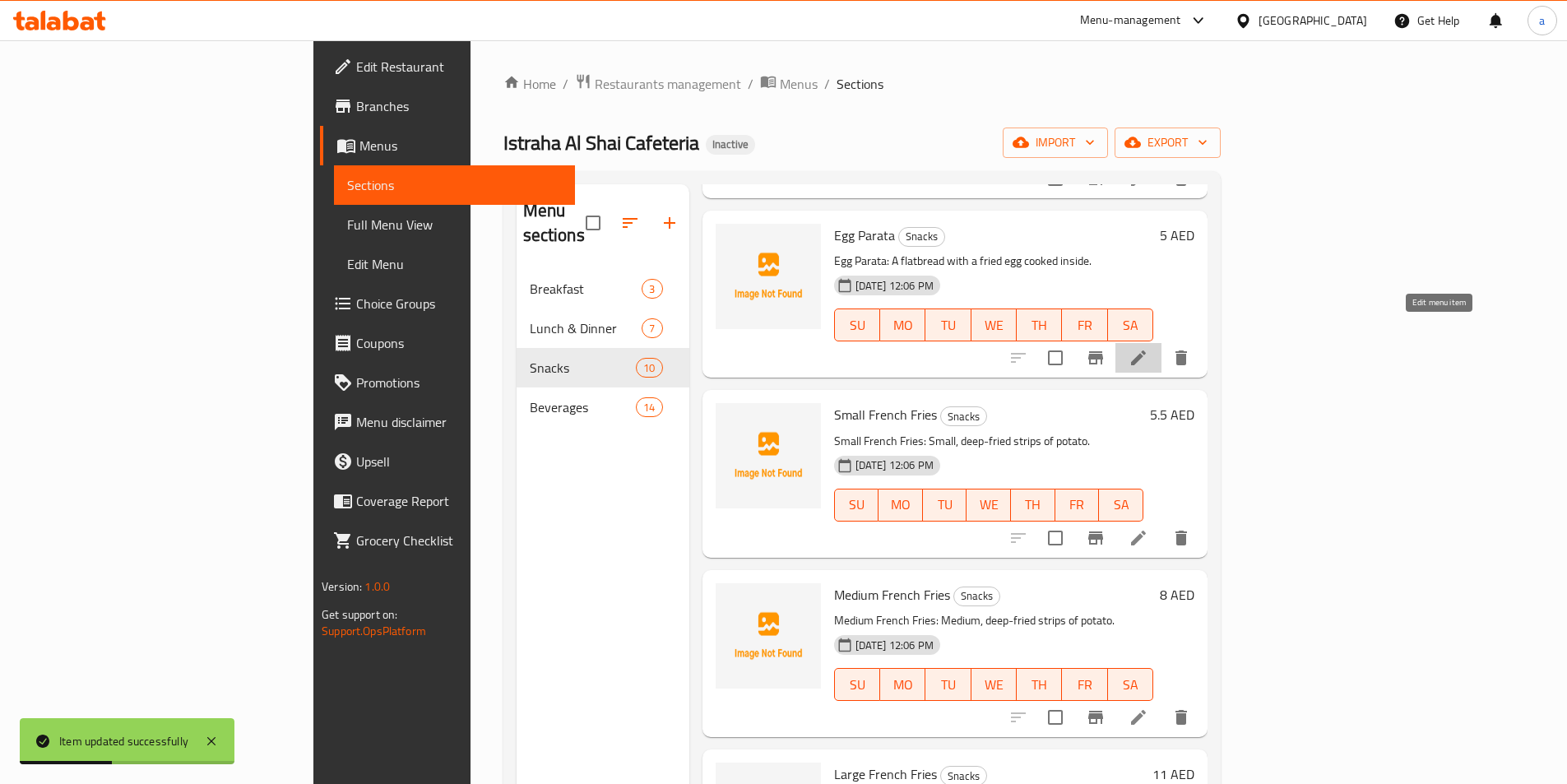
click at [1148, 348] on icon at bounding box center [1138, 358] width 20 height 20
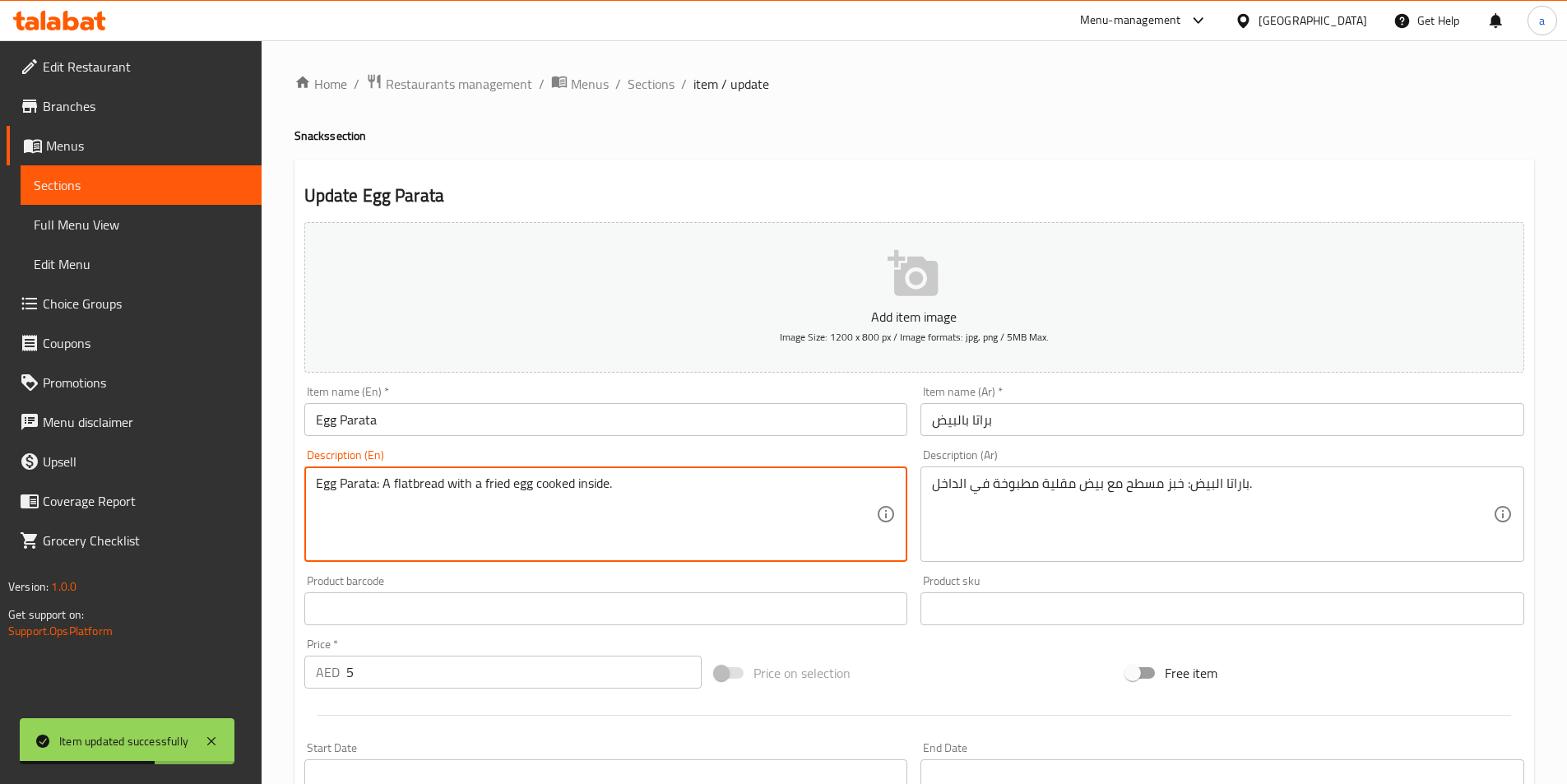
drag, startPoint x: 377, startPoint y: 486, endPoint x: 299, endPoint y: 490, distance: 77.4
type textarea ": A flatbread with a fried egg cooked inside."
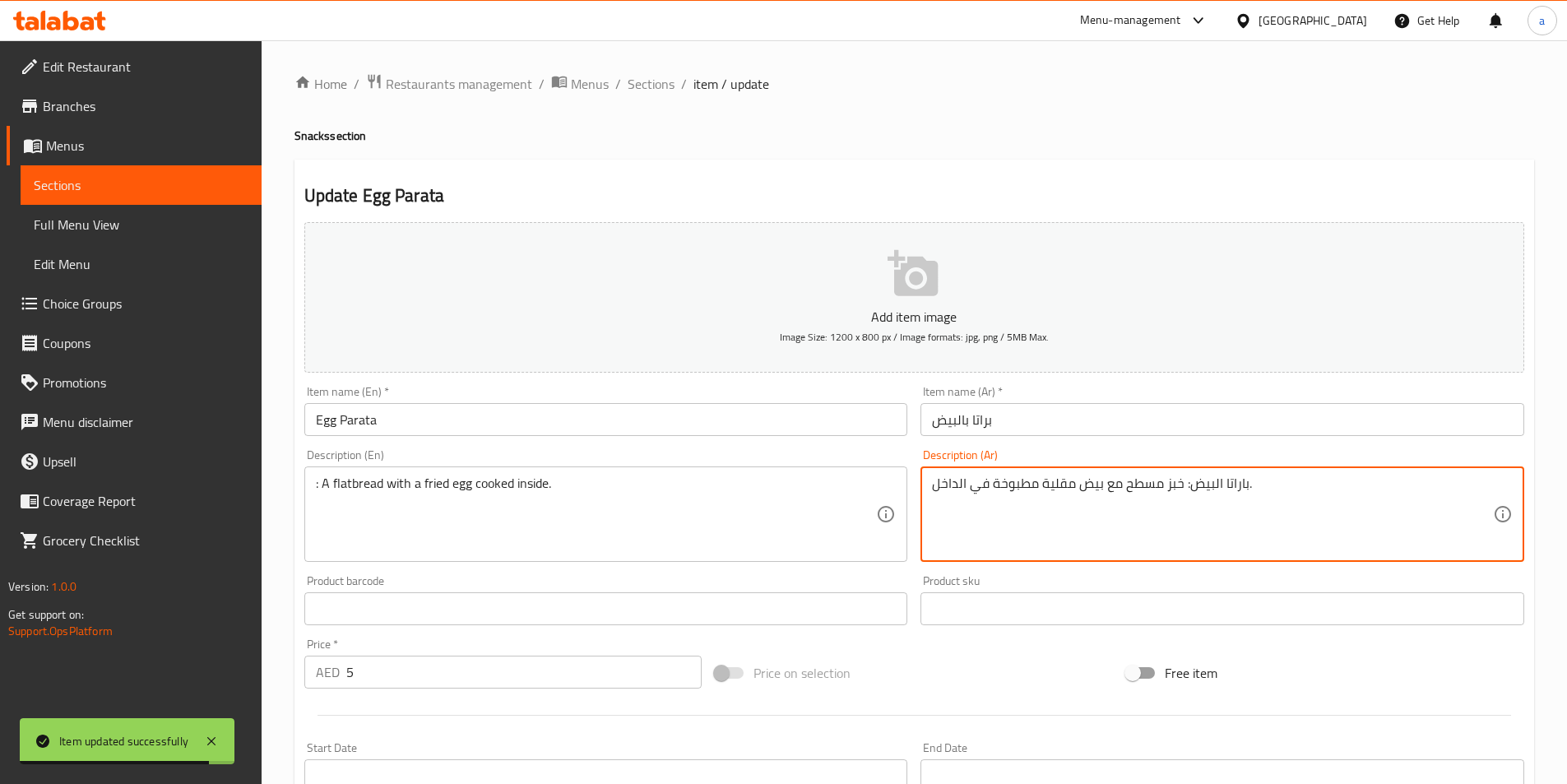
drag, startPoint x: 1181, startPoint y: 486, endPoint x: 1244, endPoint y: 492, distance: 62.8
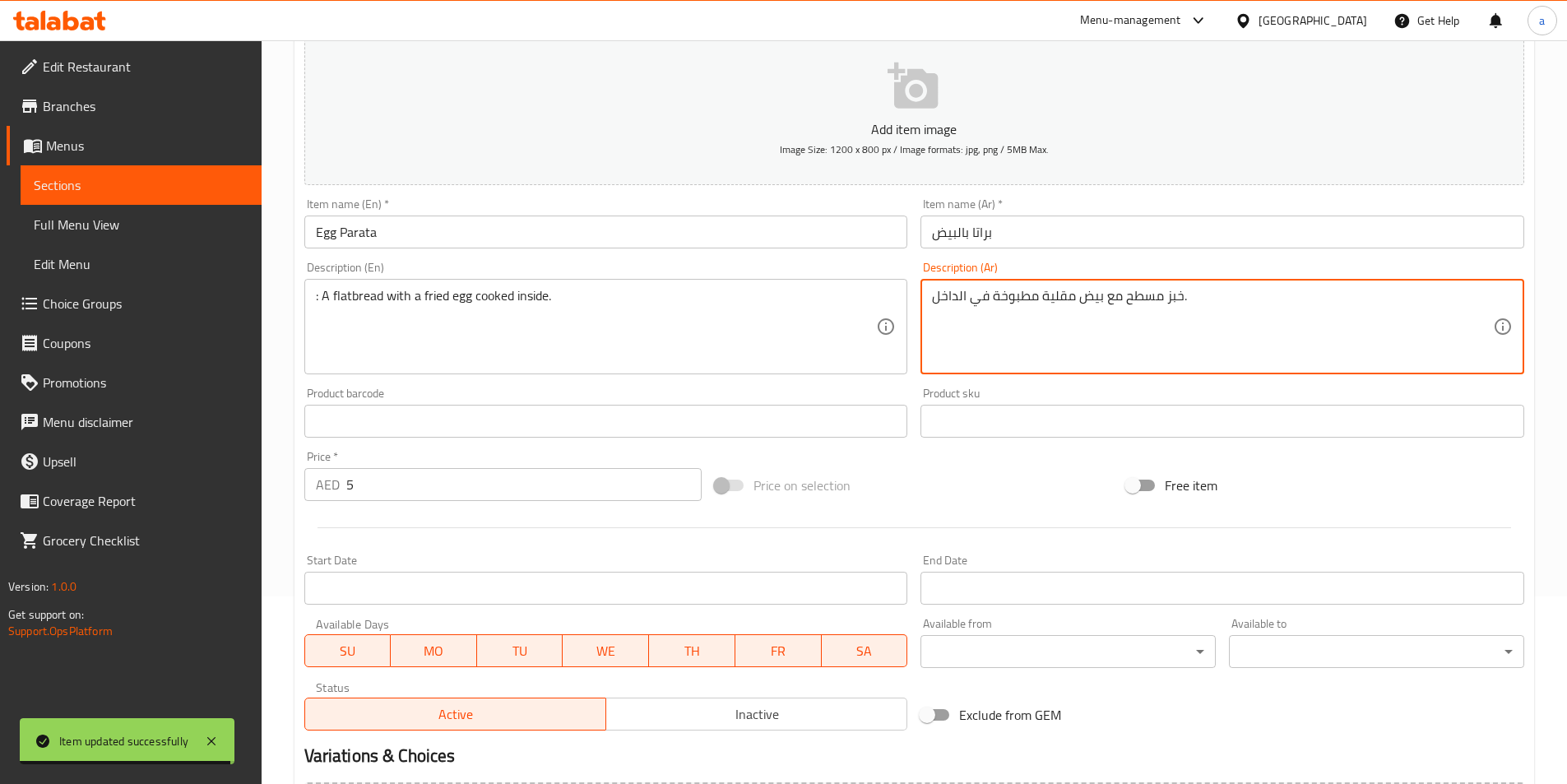
scroll to position [378, 0]
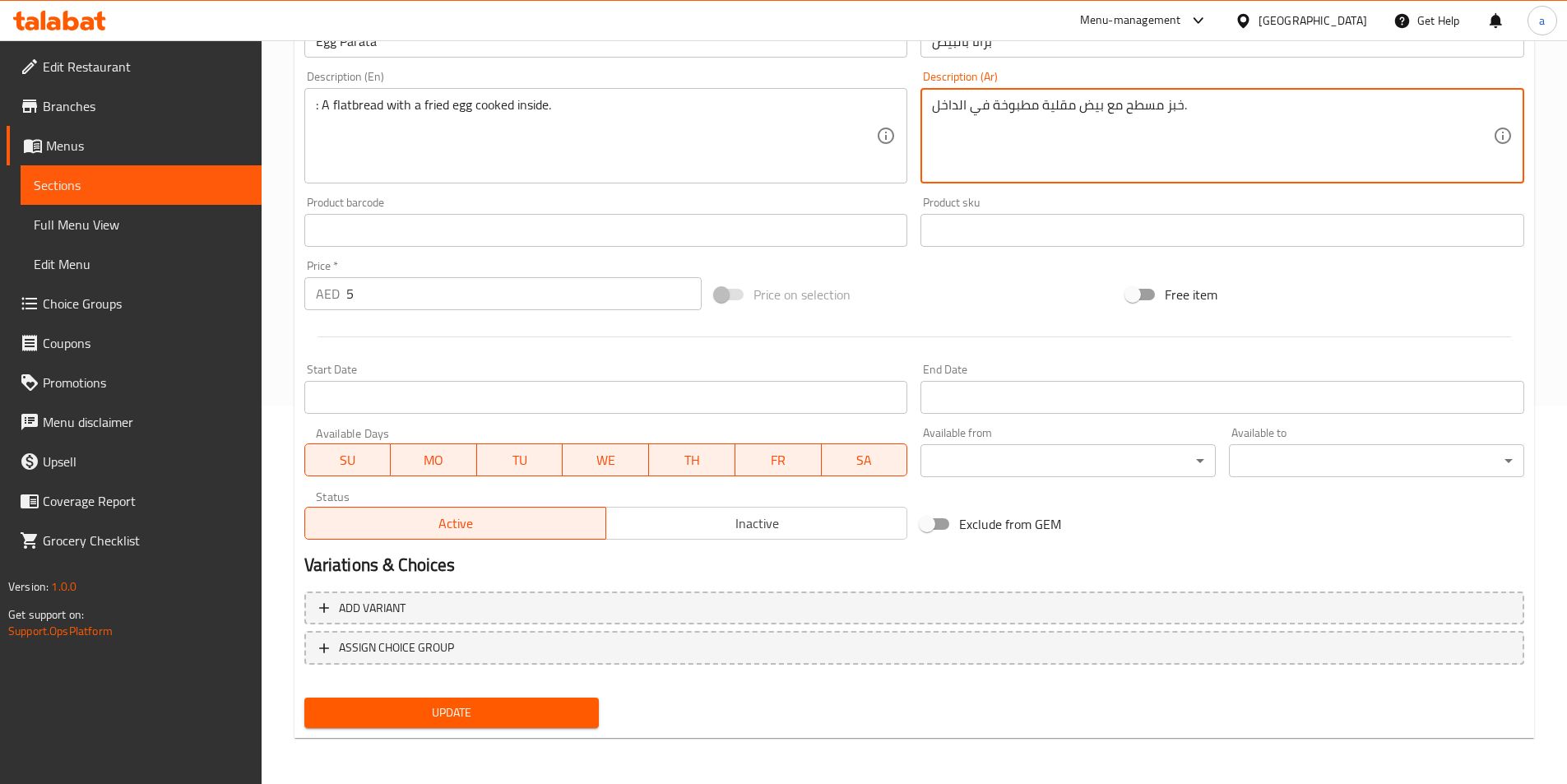
type textarea "خبز مسطح مع بيض مقلية مطبوخة في الداخل."
click at [489, 717] on span "Update" at bounding box center [451, 712] width 269 height 21
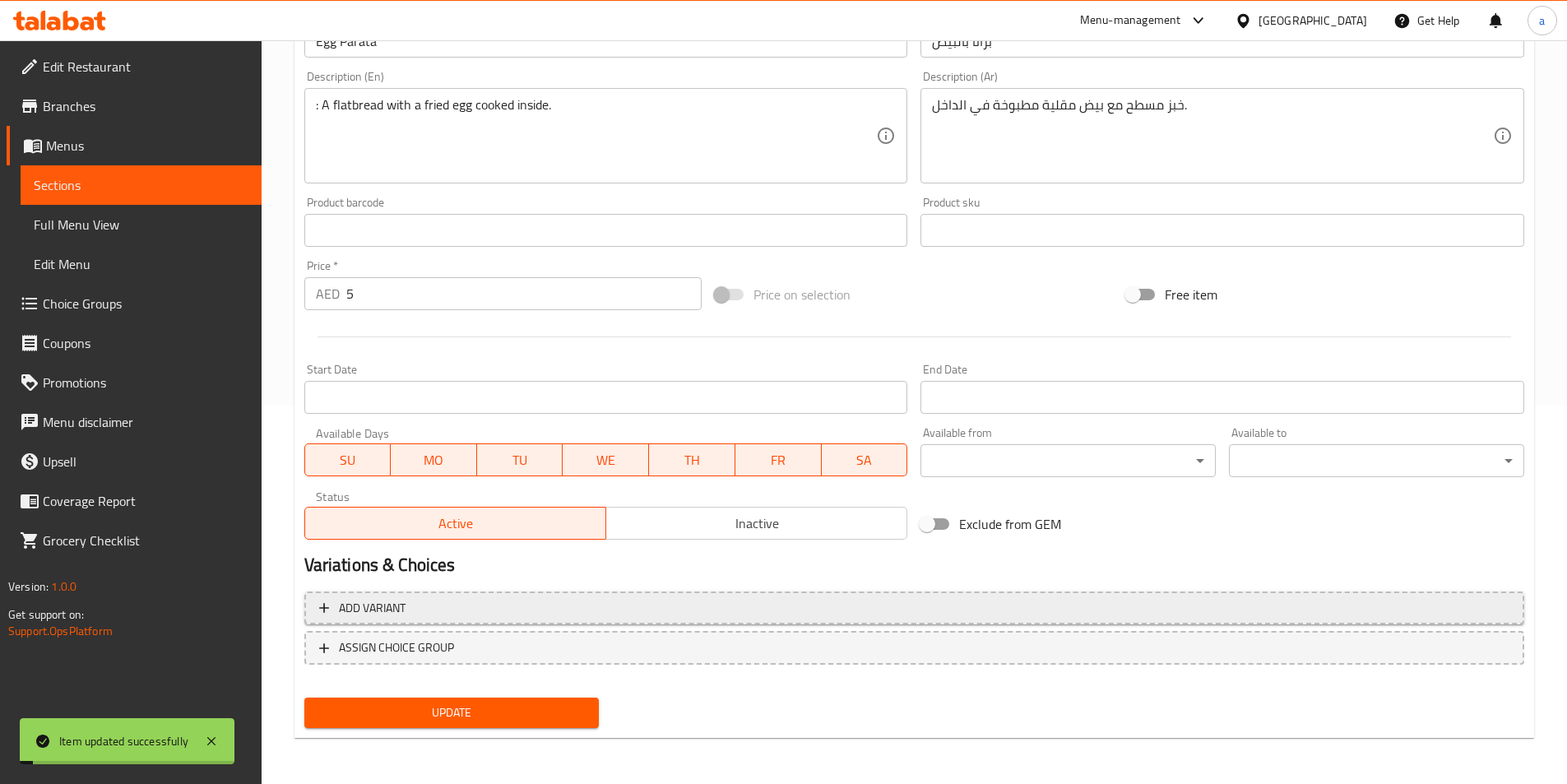
scroll to position [0, 0]
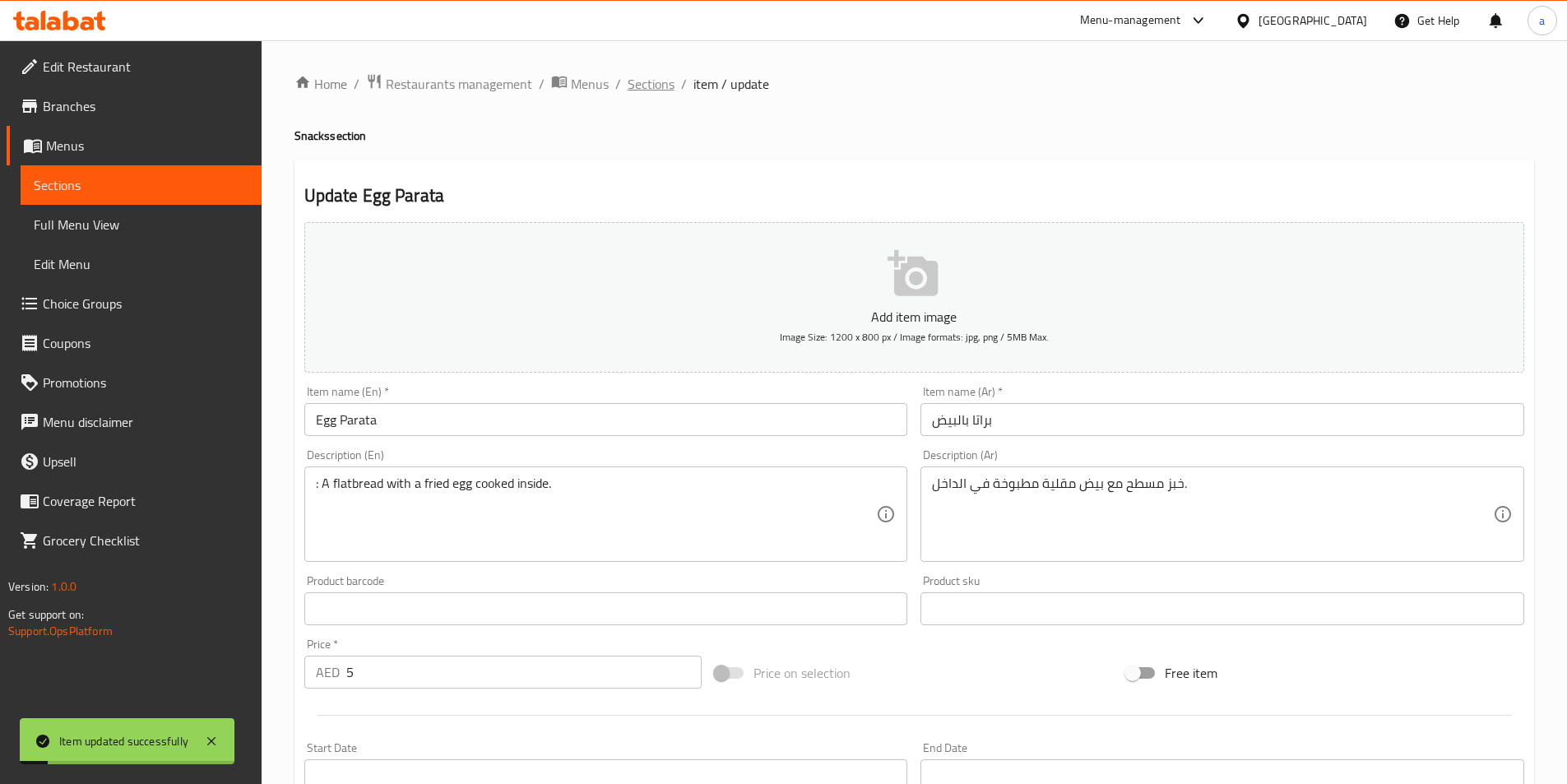
click at [660, 90] on span "Sections" at bounding box center [651, 84] width 47 height 20
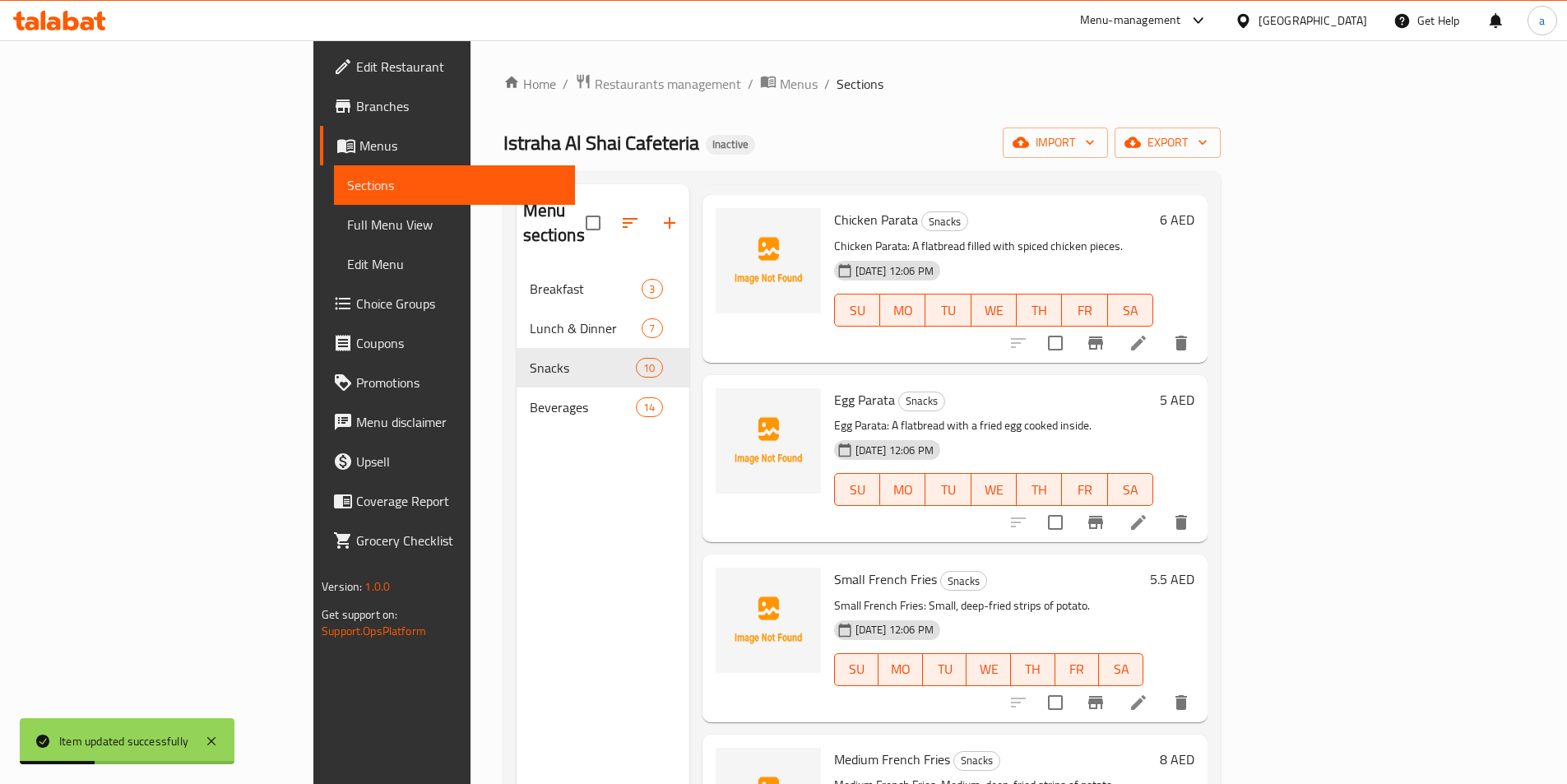
scroll to position [411, 0]
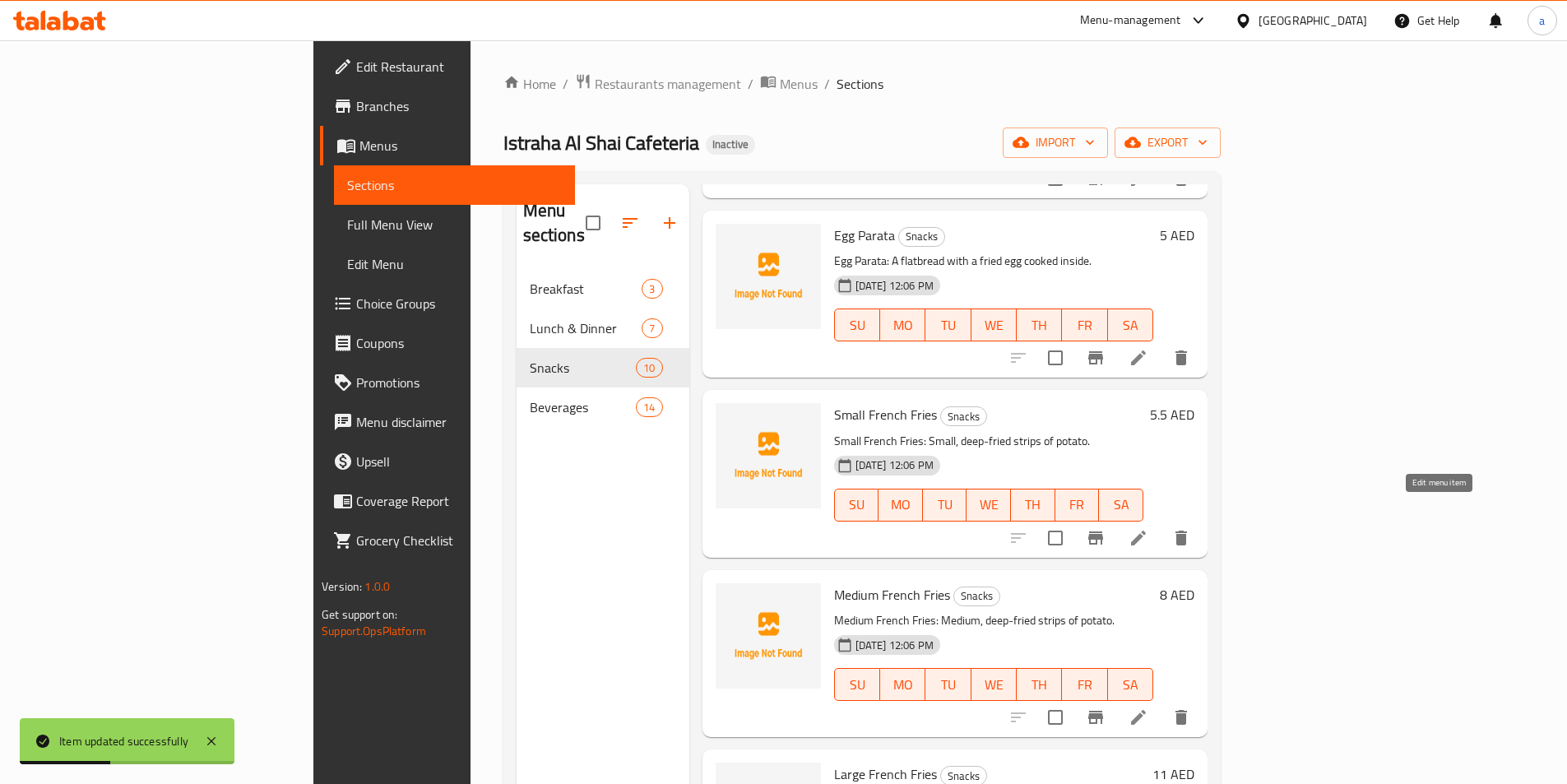
click at [1146, 531] on icon at bounding box center [1138, 538] width 15 height 15
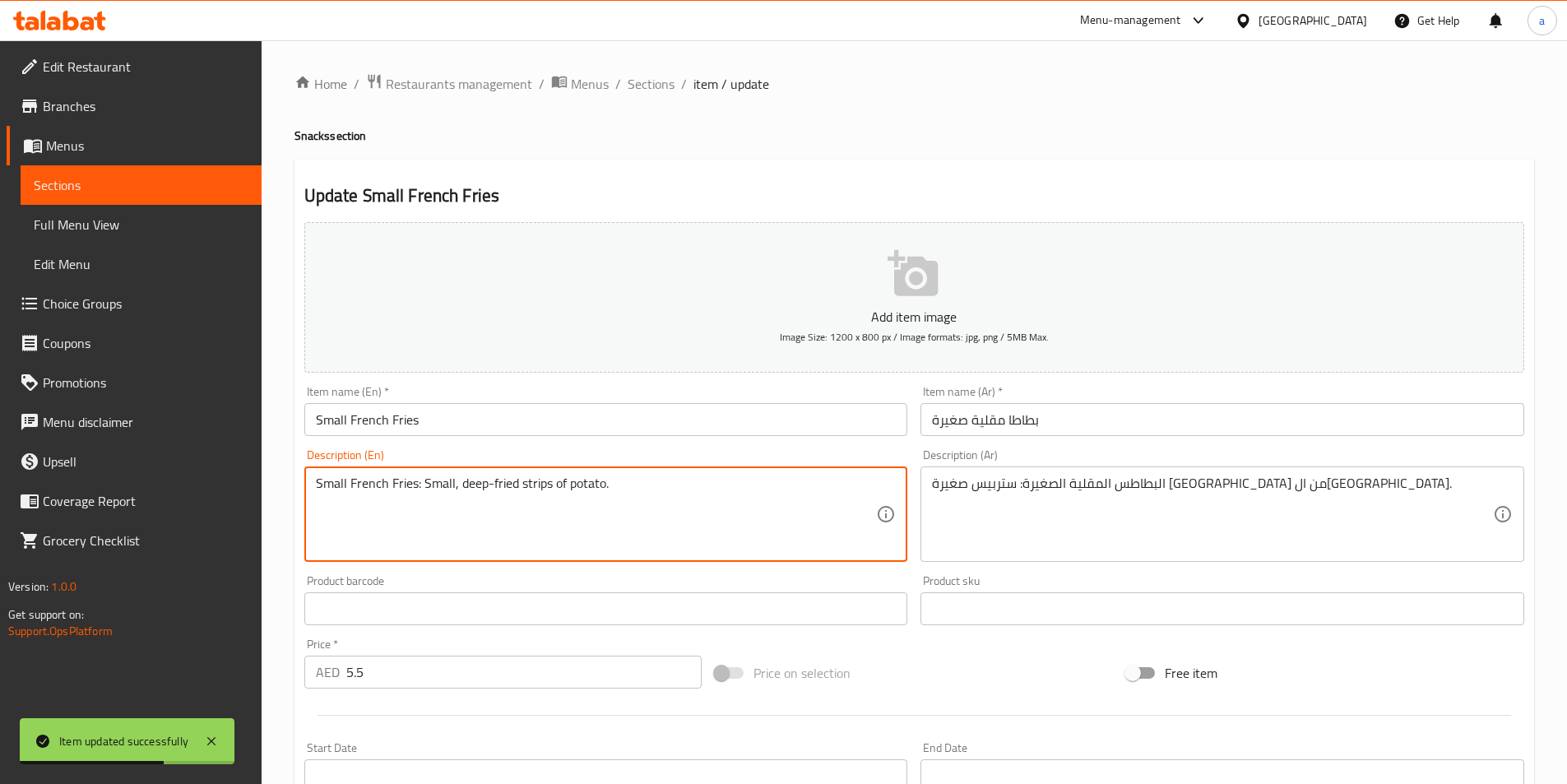
drag, startPoint x: 420, startPoint y: 486, endPoint x: 313, endPoint y: 486, distance: 107.7
type textarea "Small, deep-fried strips of potato."
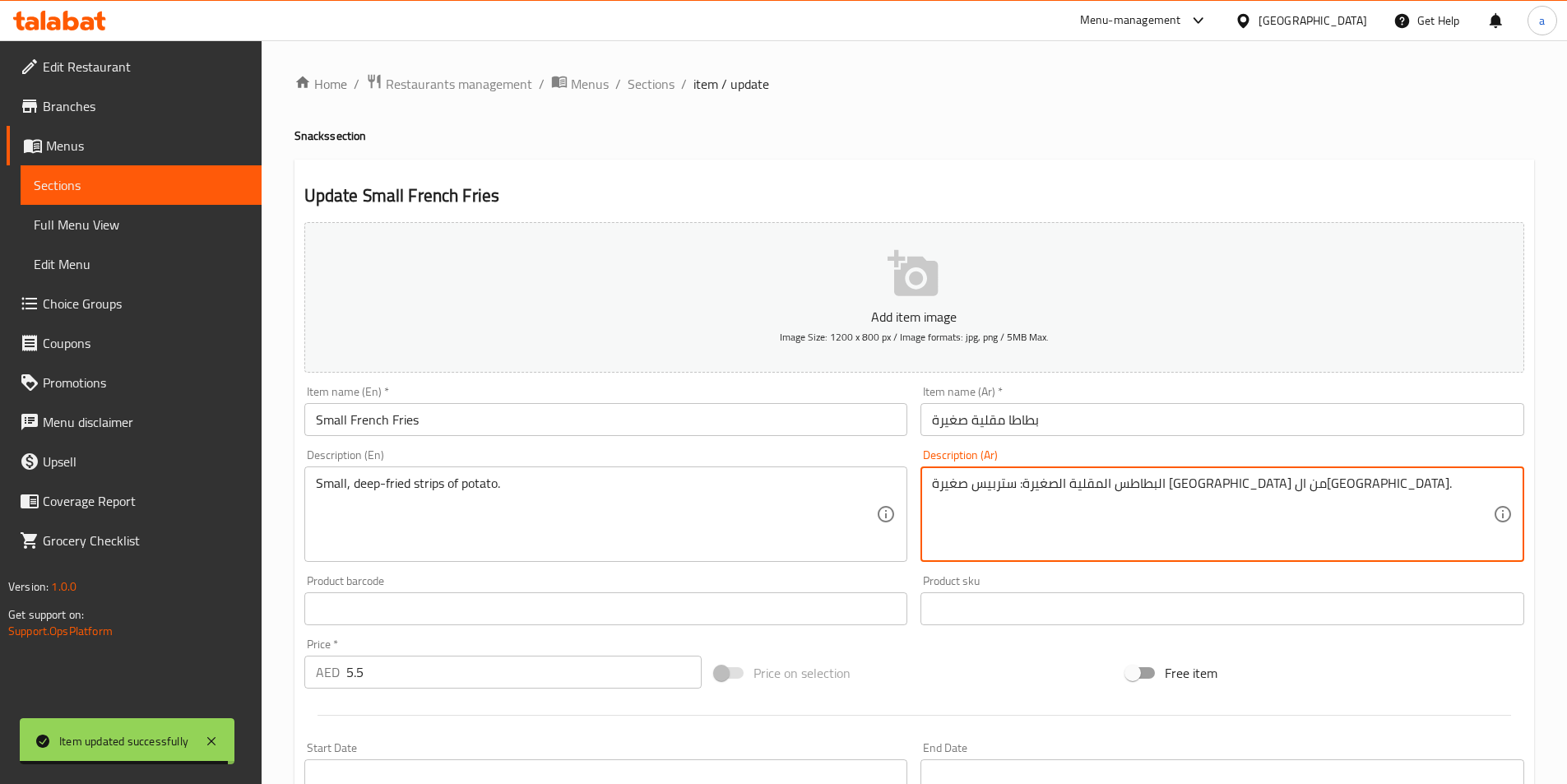
drag, startPoint x: 1128, startPoint y: 485, endPoint x: 1275, endPoint y: 492, distance: 147.4
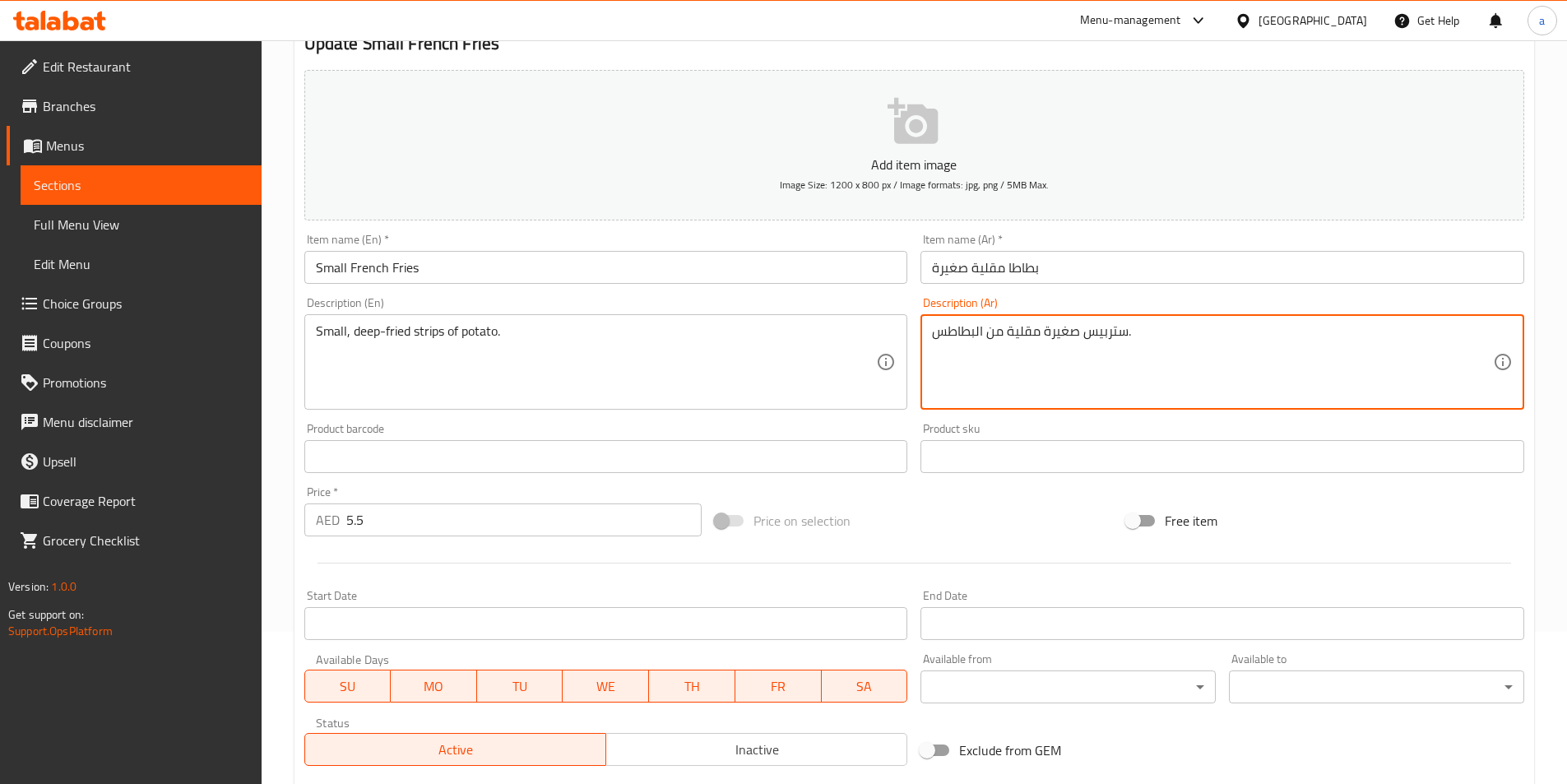
scroll to position [378, 0]
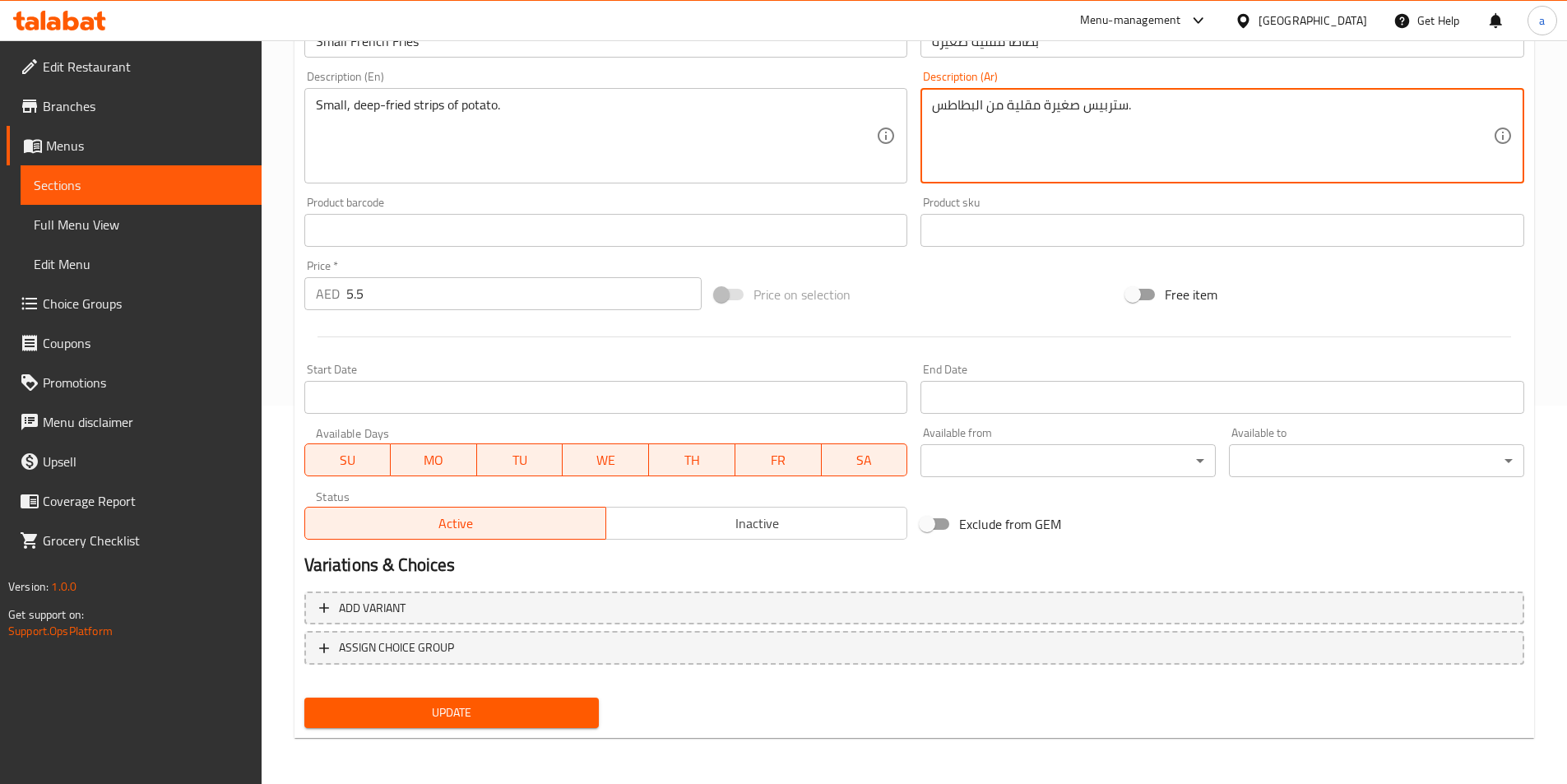
type textarea "ستربيس صغيرة مقلية من البطاطس."
click at [450, 717] on span "Update" at bounding box center [451, 712] width 269 height 21
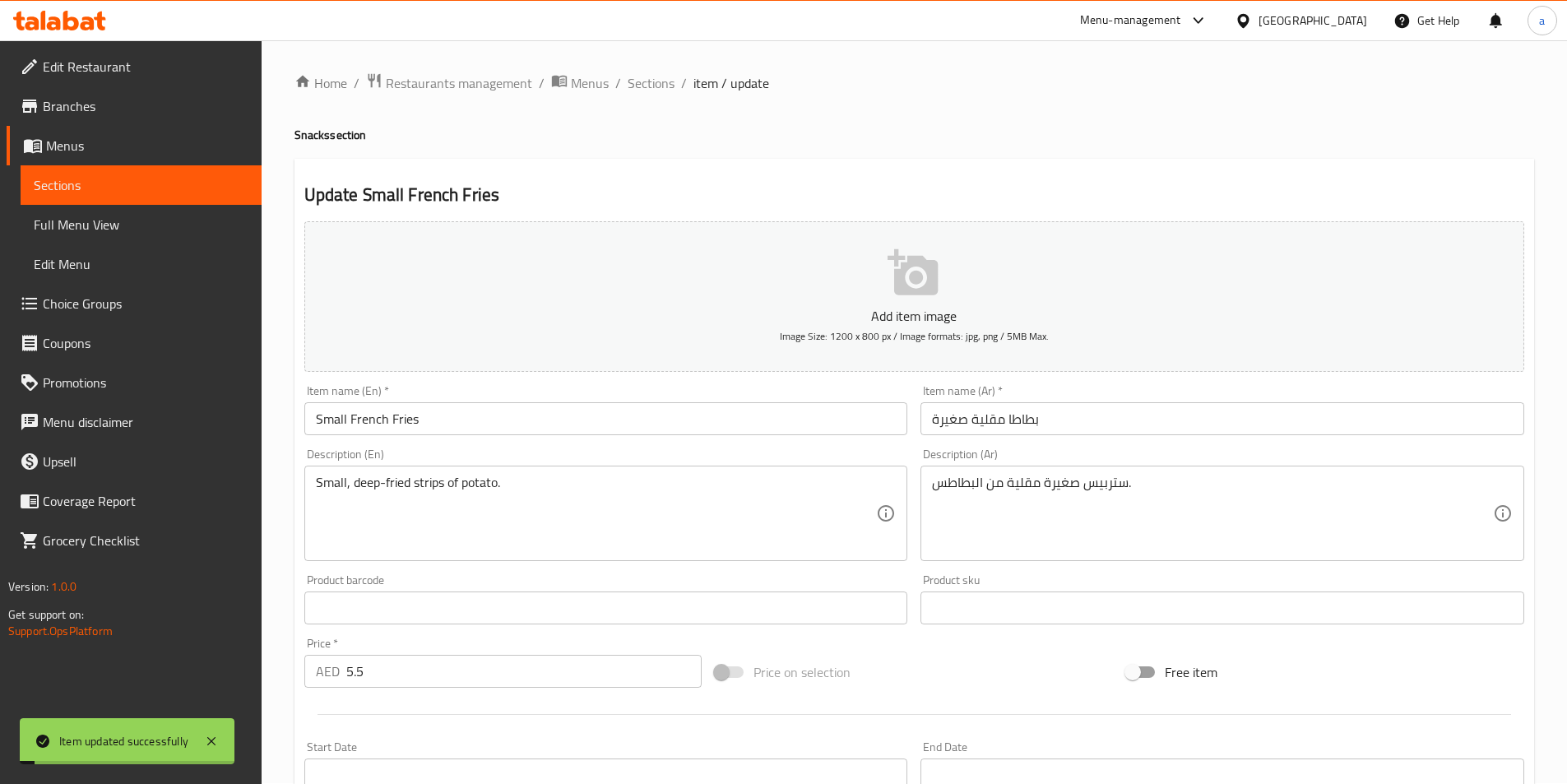
scroll to position [0, 0]
click at [633, 87] on span "Sections" at bounding box center [651, 84] width 47 height 20
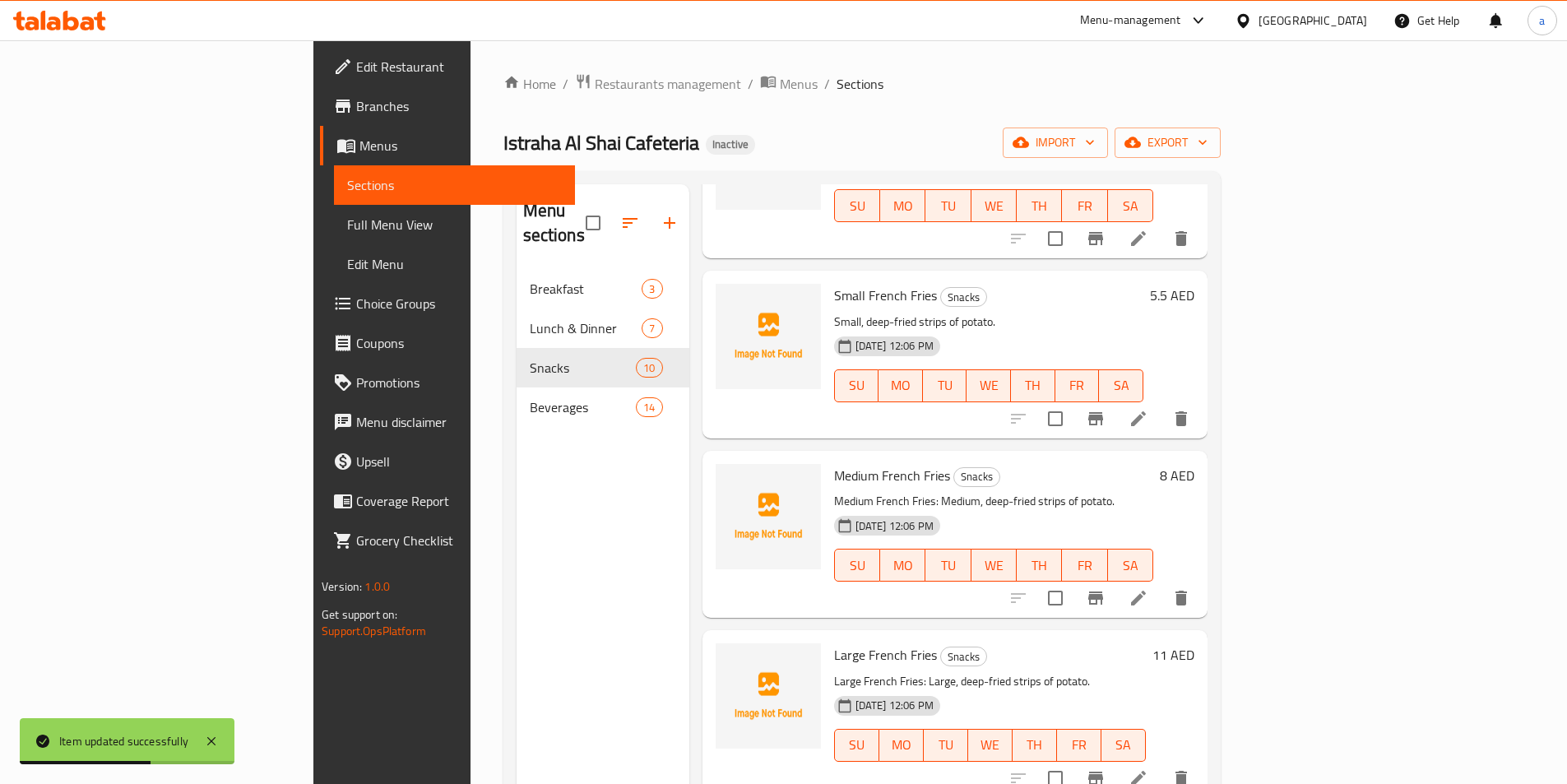
scroll to position [576, 0]
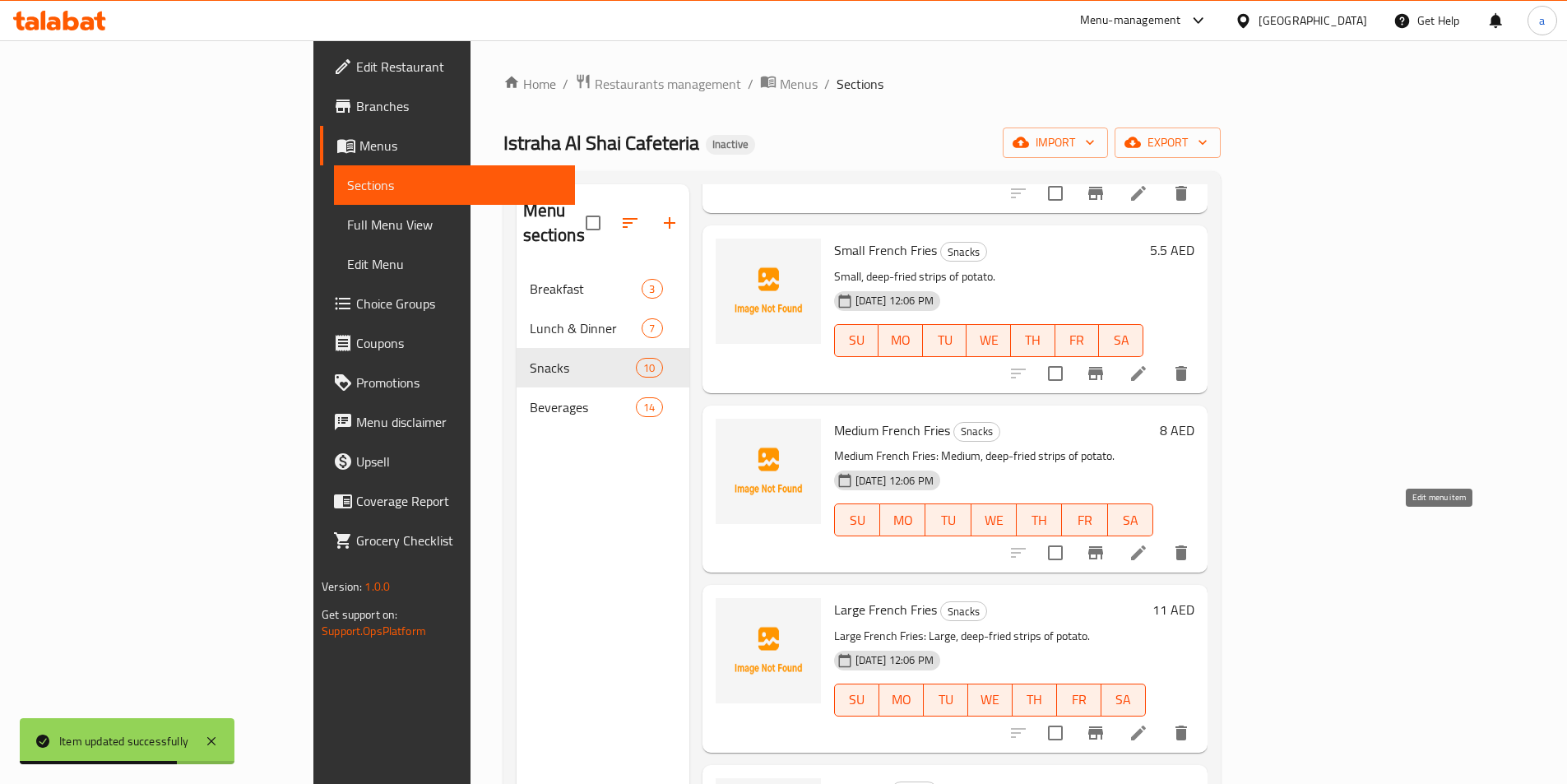
click at [1146, 545] on icon at bounding box center [1138, 552] width 15 height 15
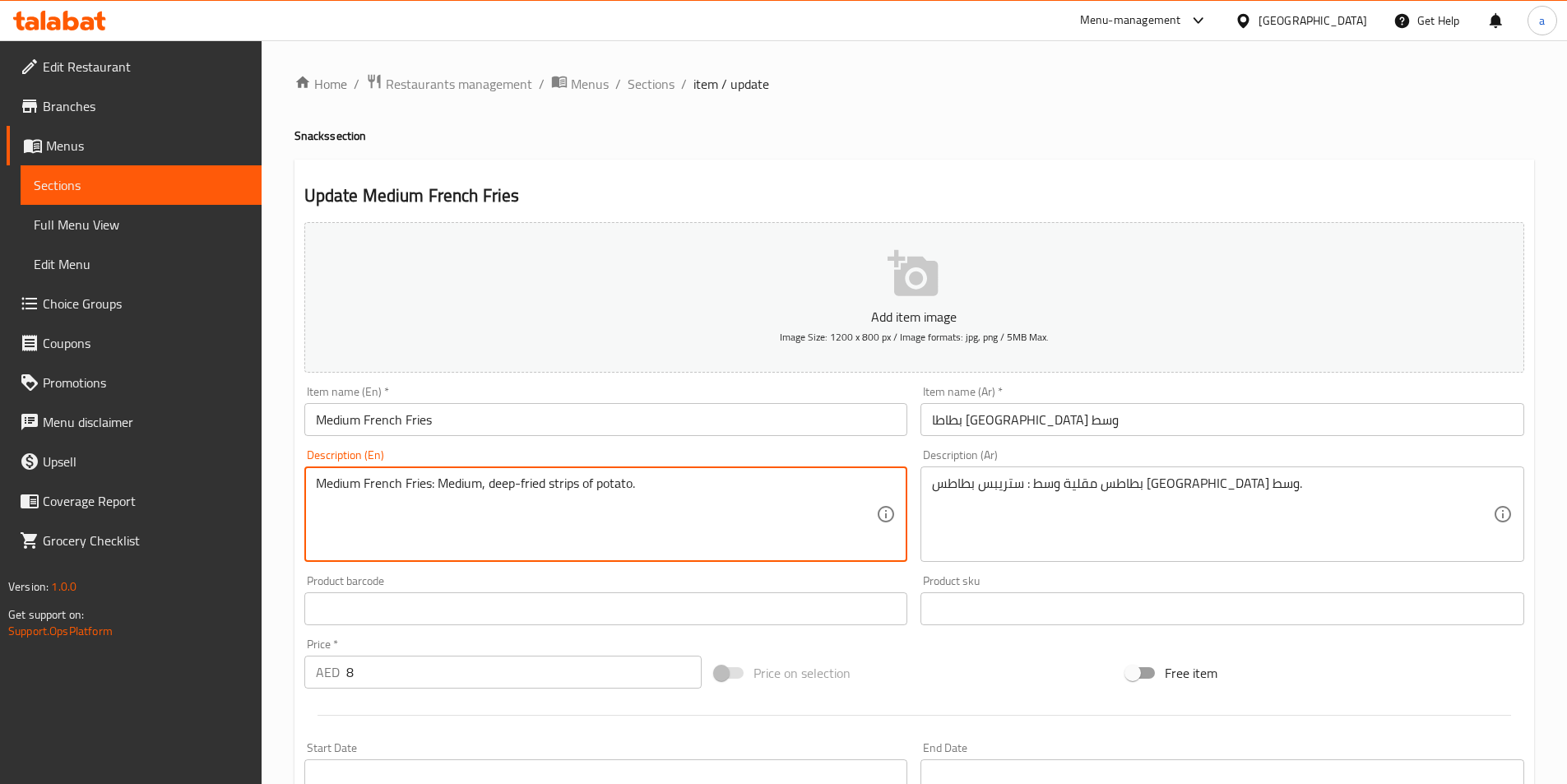
drag, startPoint x: 434, startPoint y: 489, endPoint x: 302, endPoint y: 494, distance: 132.5
type textarea "Medium, deep-fried strips of potato."
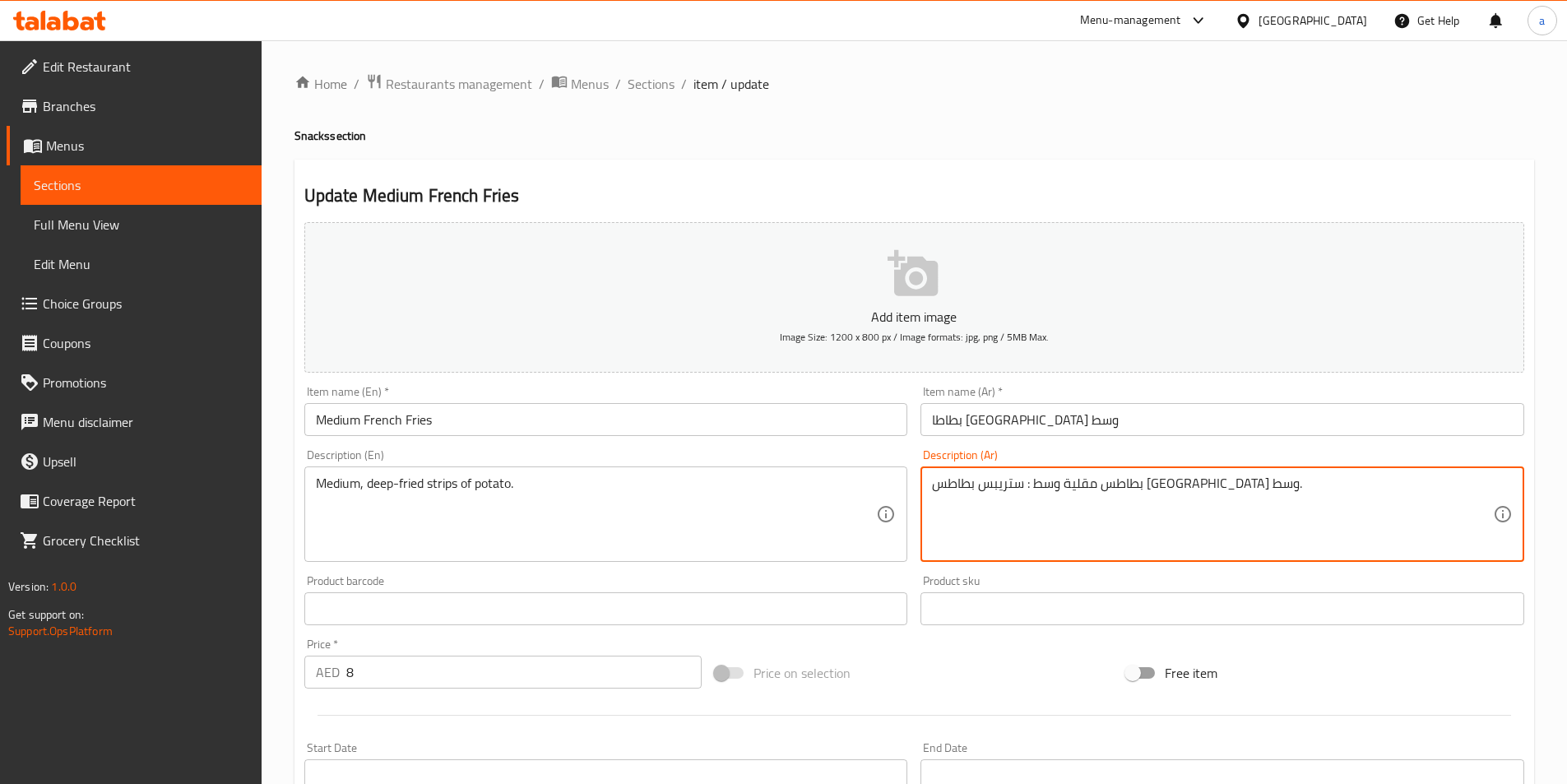
drag, startPoint x: 1093, startPoint y: 486, endPoint x: 1209, endPoint y: 490, distance: 116.0
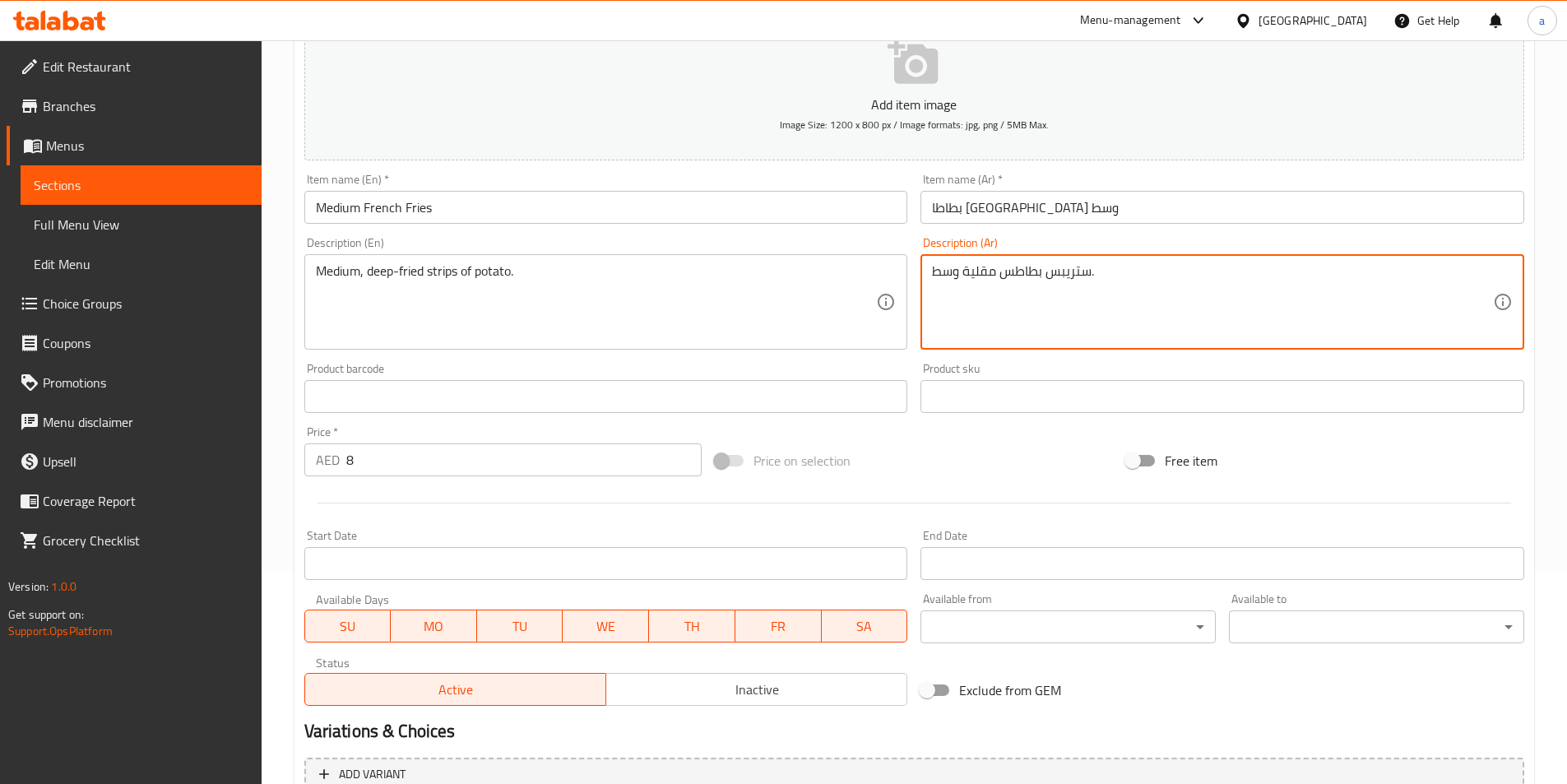
scroll to position [378, 0]
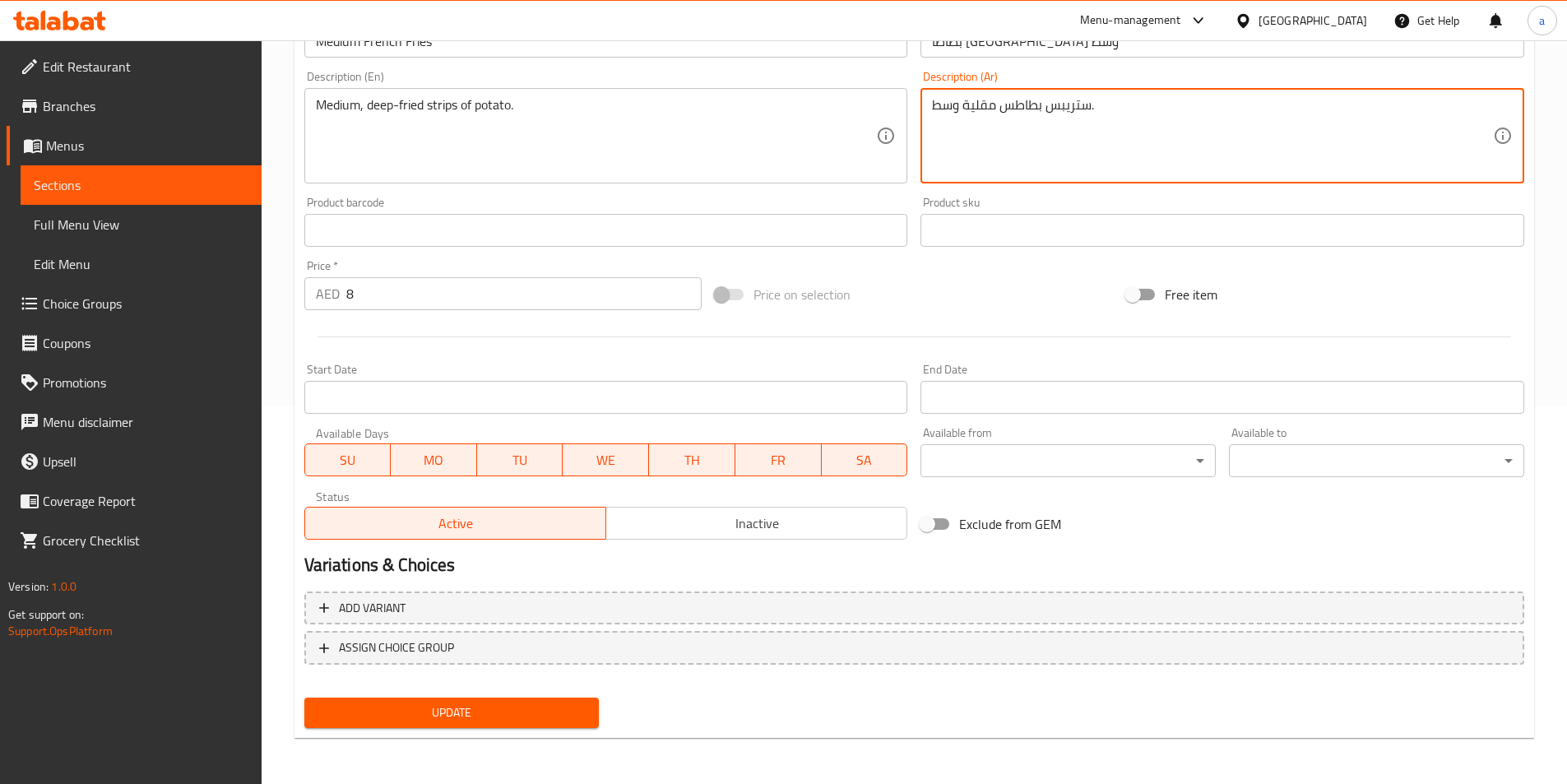
type textarea "ستريبس بطاطس مقلية وسط."
click at [475, 718] on span "Update" at bounding box center [451, 712] width 269 height 21
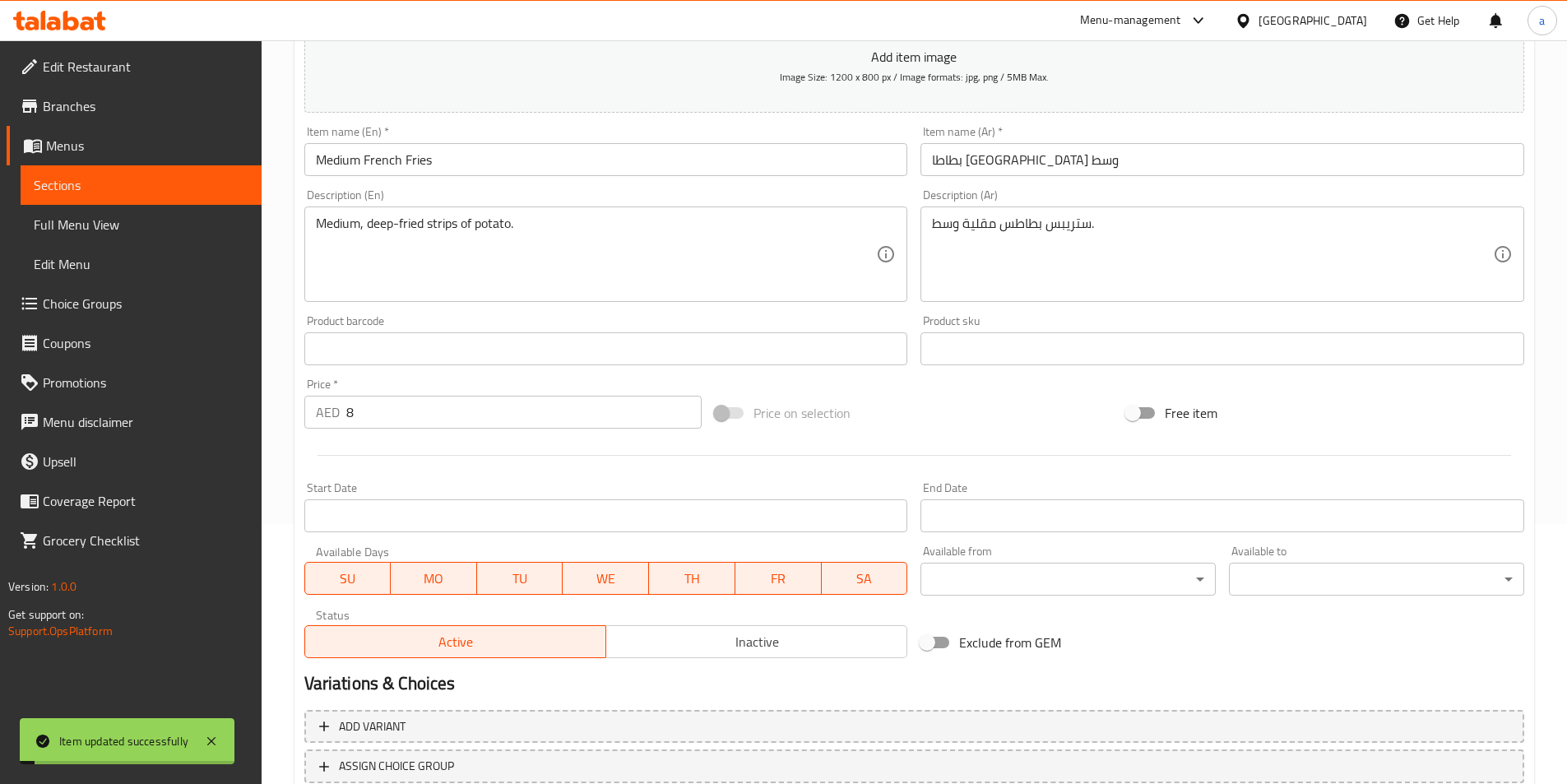
scroll to position [0, 0]
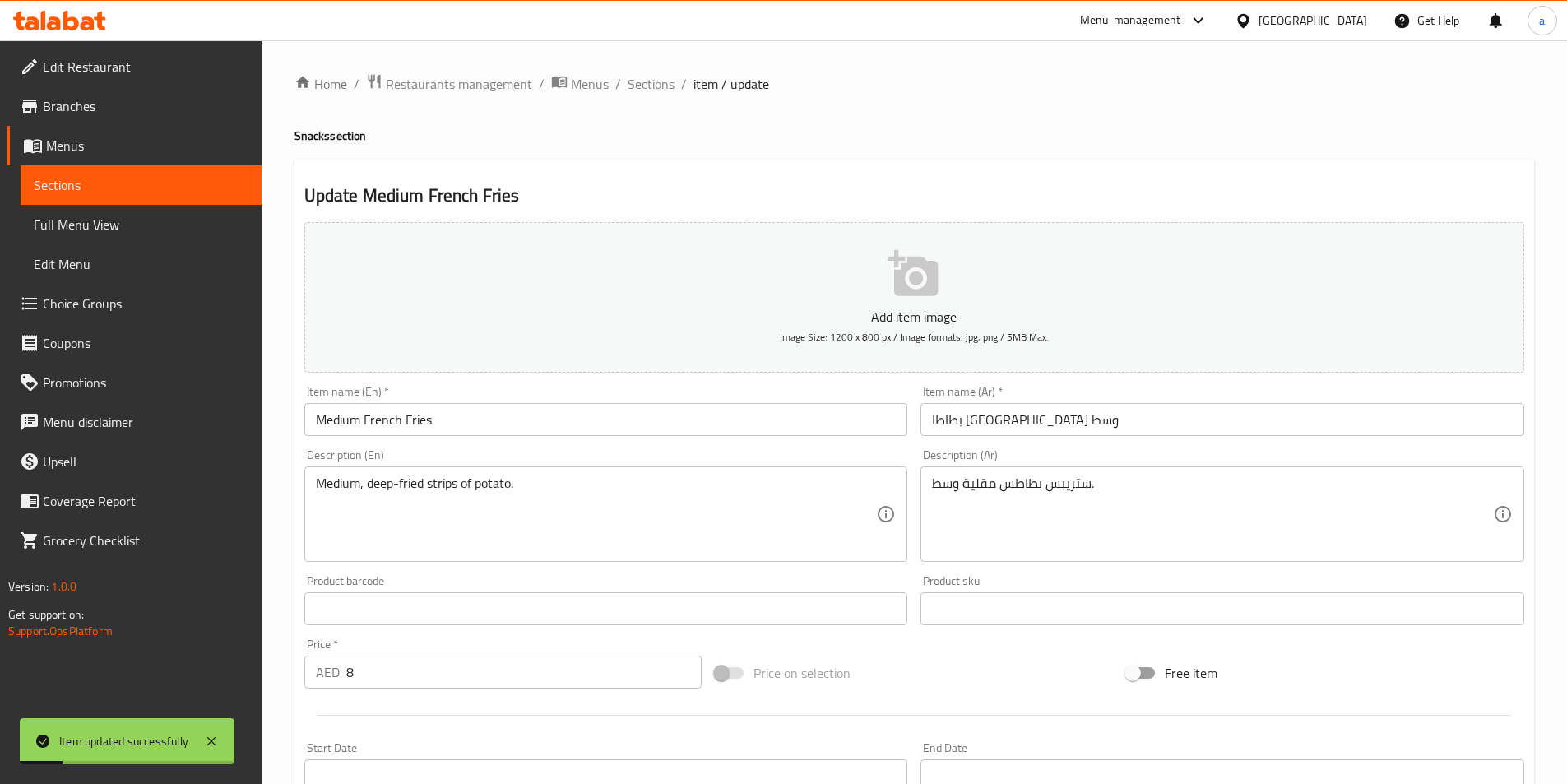
click at [654, 82] on span "Sections" at bounding box center [651, 84] width 47 height 20
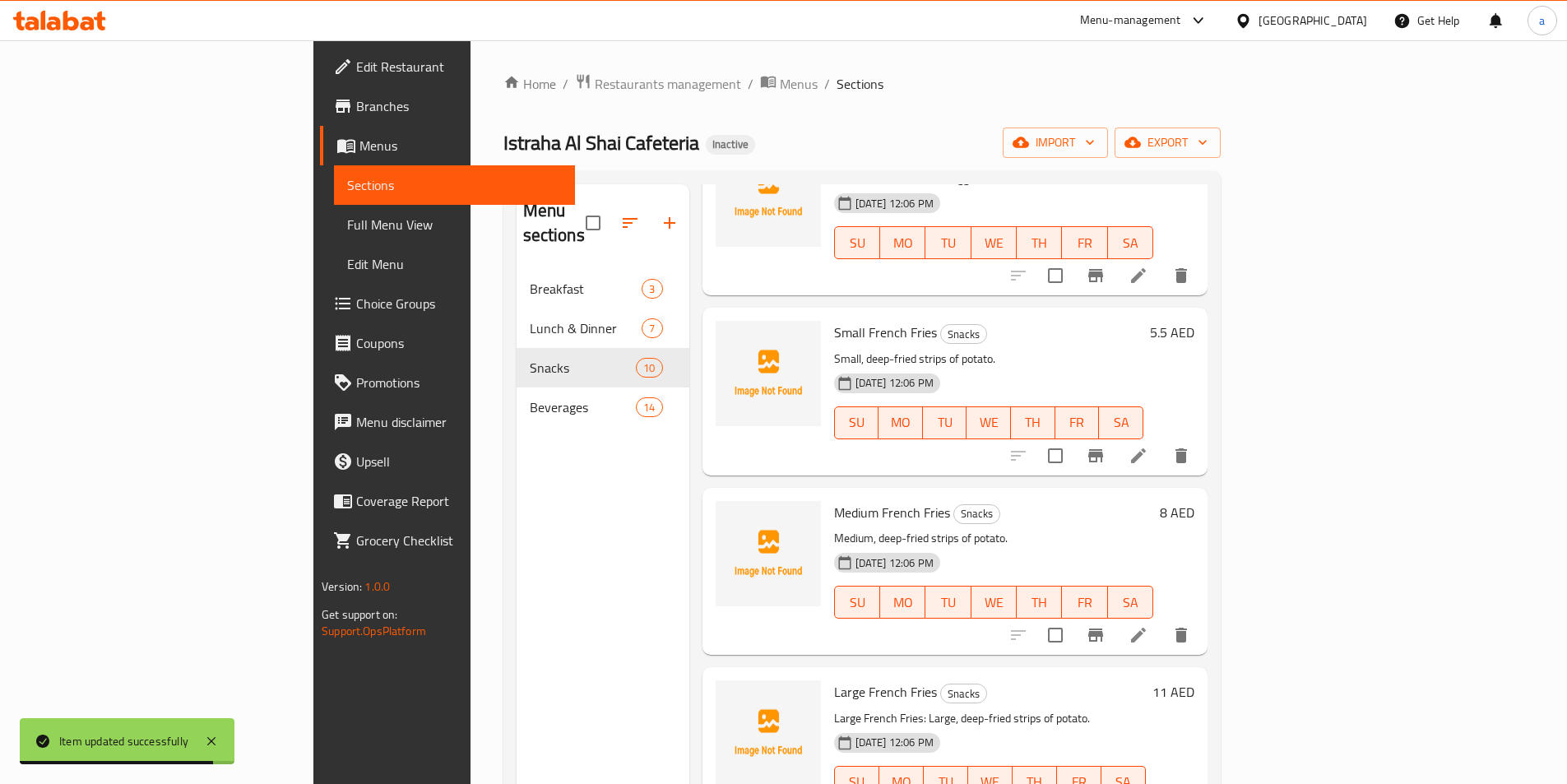
scroll to position [658, 0]
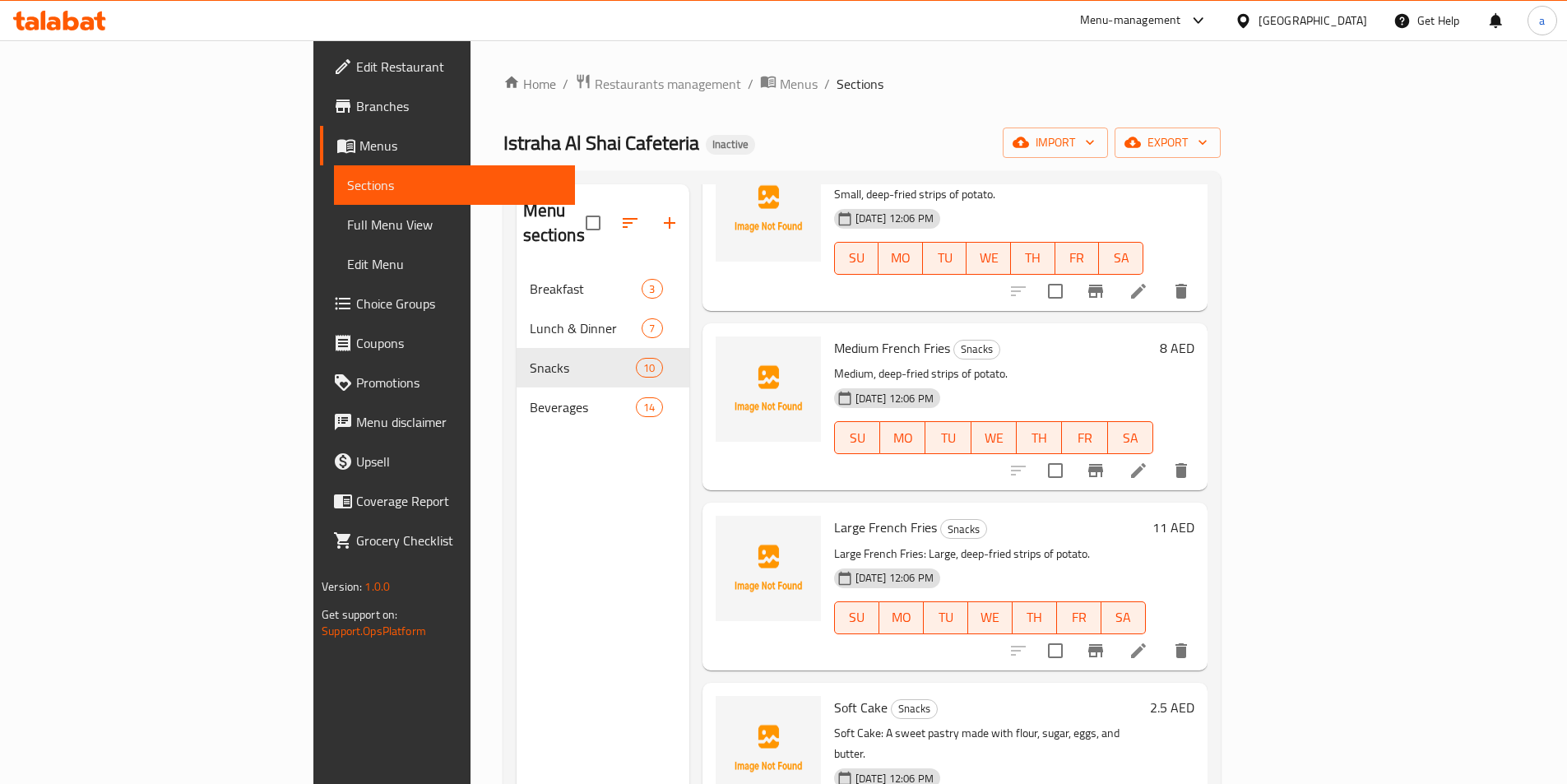
click at [1161, 636] on li at bounding box center [1138, 651] width 46 height 30
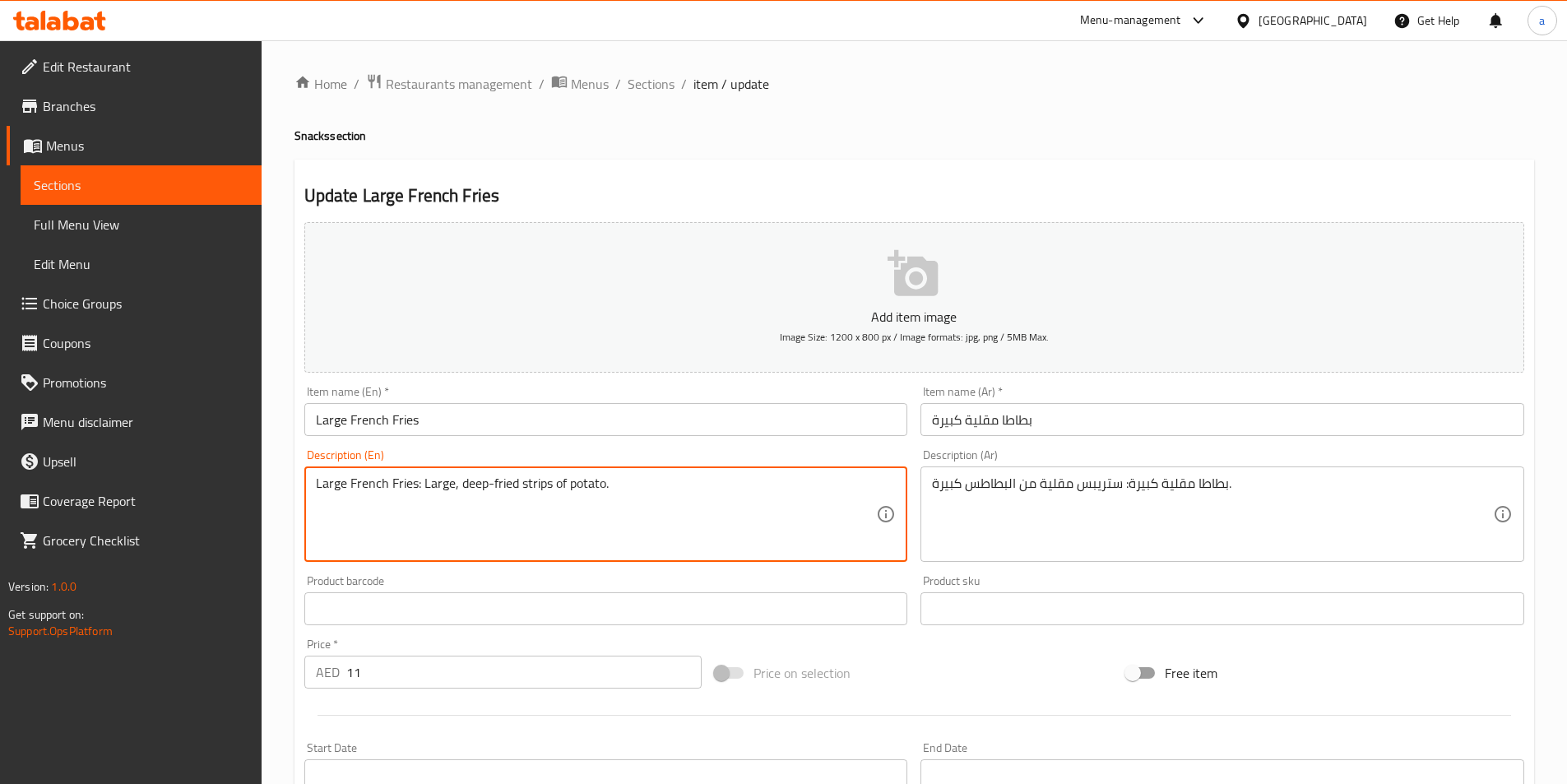
drag, startPoint x: 419, startPoint y: 484, endPoint x: 253, endPoint y: 470, distance: 165.9
type textarea "Large, deep-fried strips of potato."
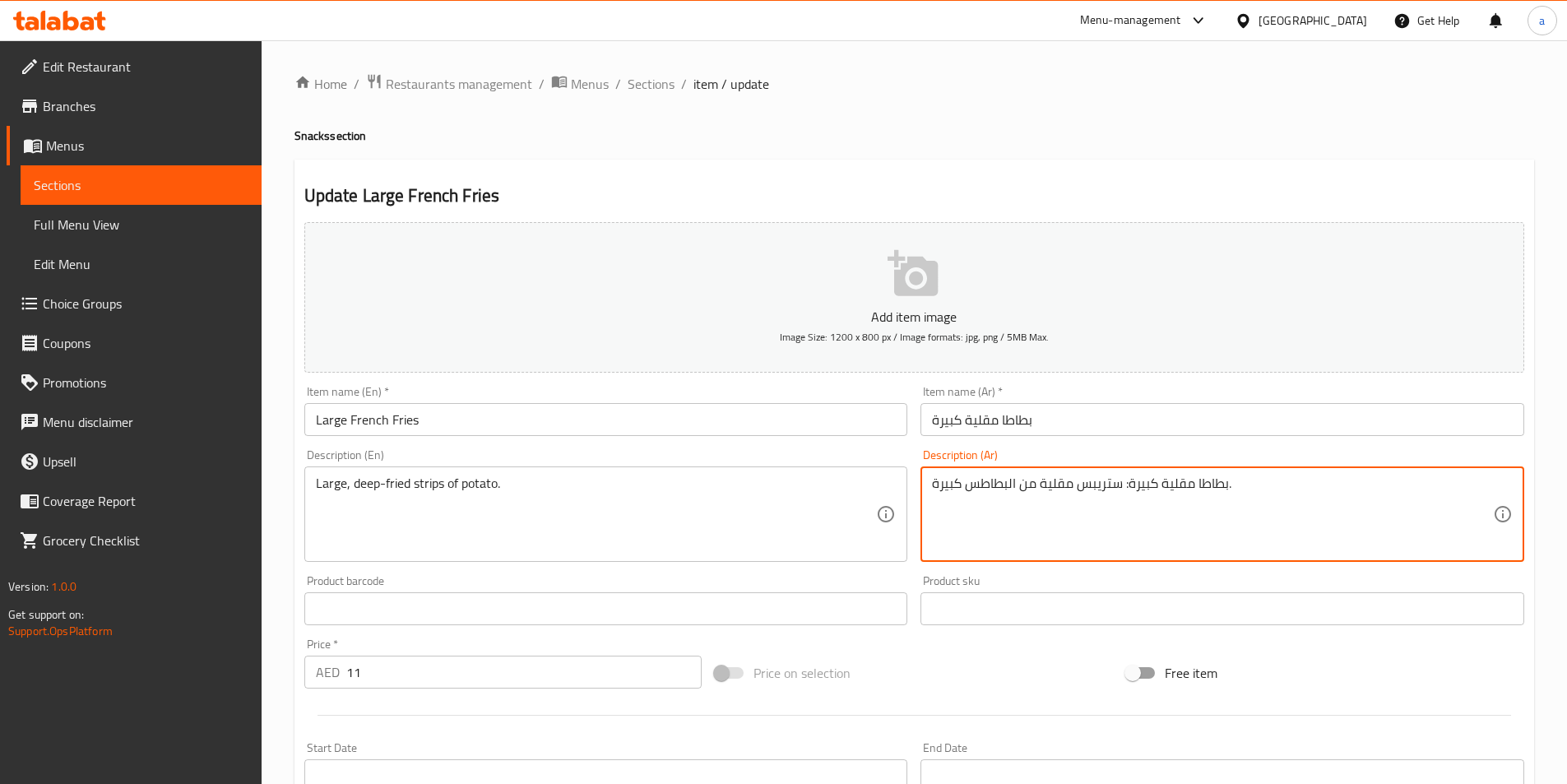
drag, startPoint x: 1120, startPoint y: 483, endPoint x: 1228, endPoint y: 485, distance: 107.8
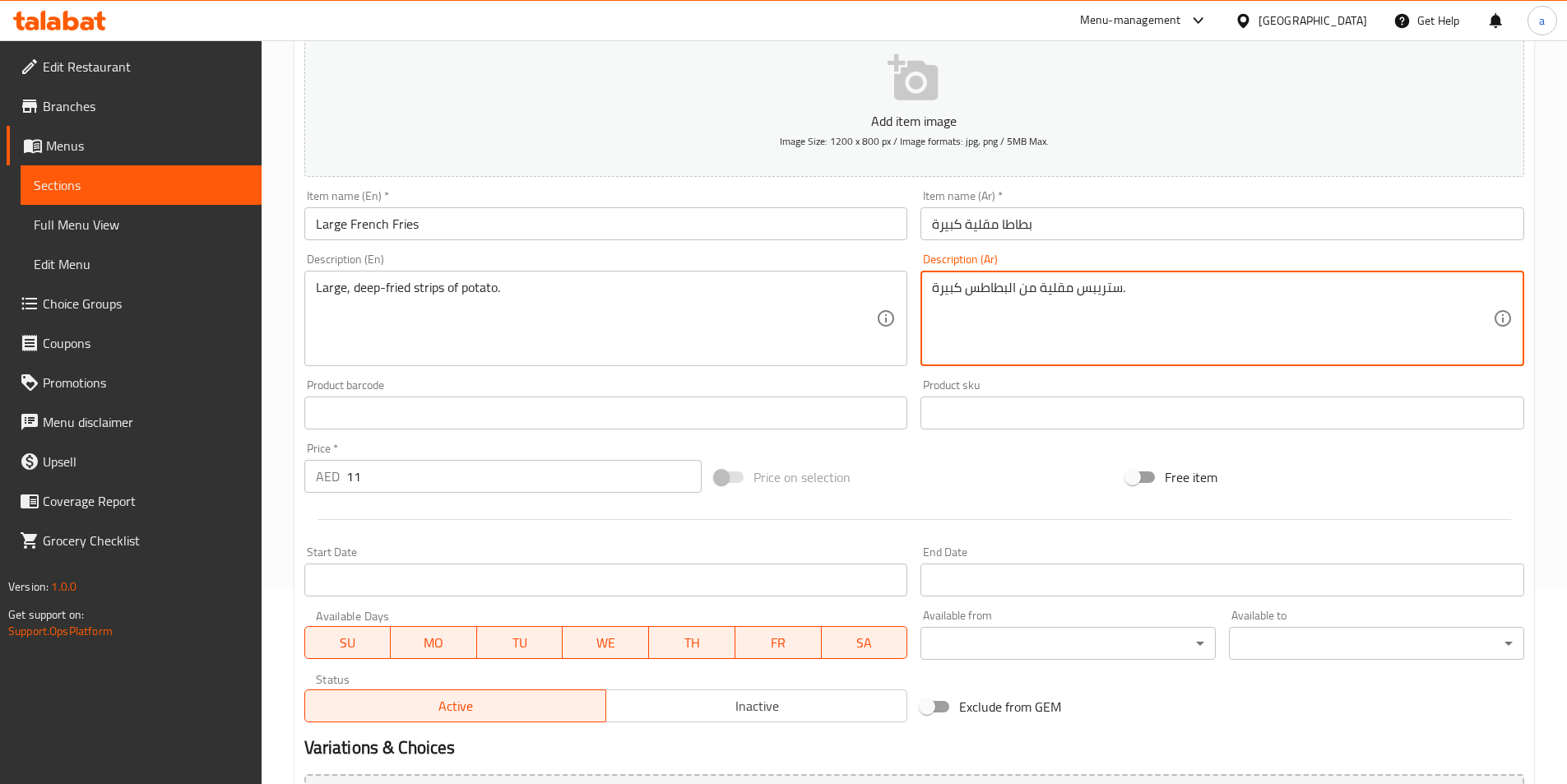
scroll to position [378, 0]
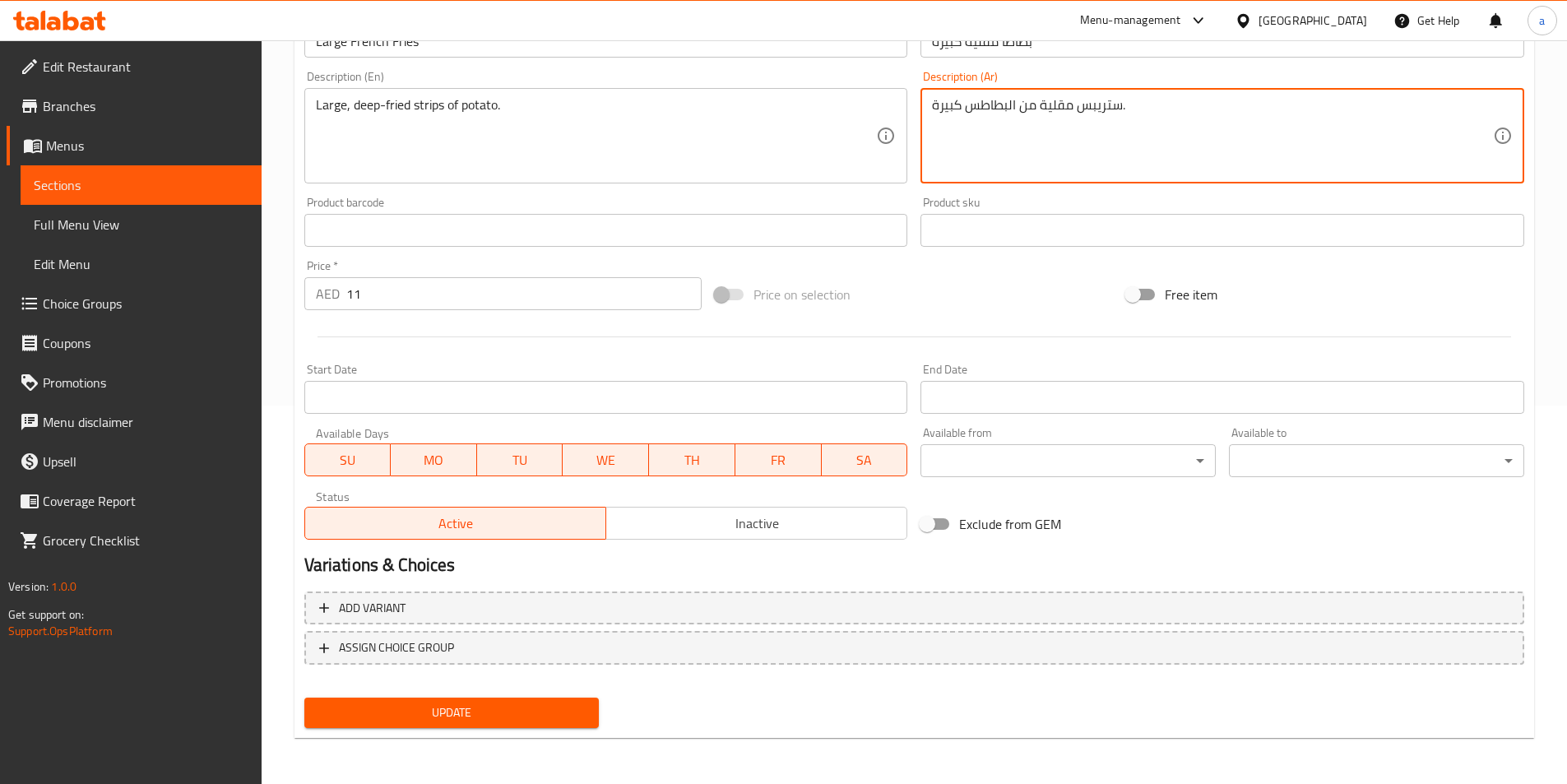
type textarea "ستريبس مقلية من البطاطس كبيرة."
click at [498, 713] on span "Update" at bounding box center [451, 712] width 269 height 21
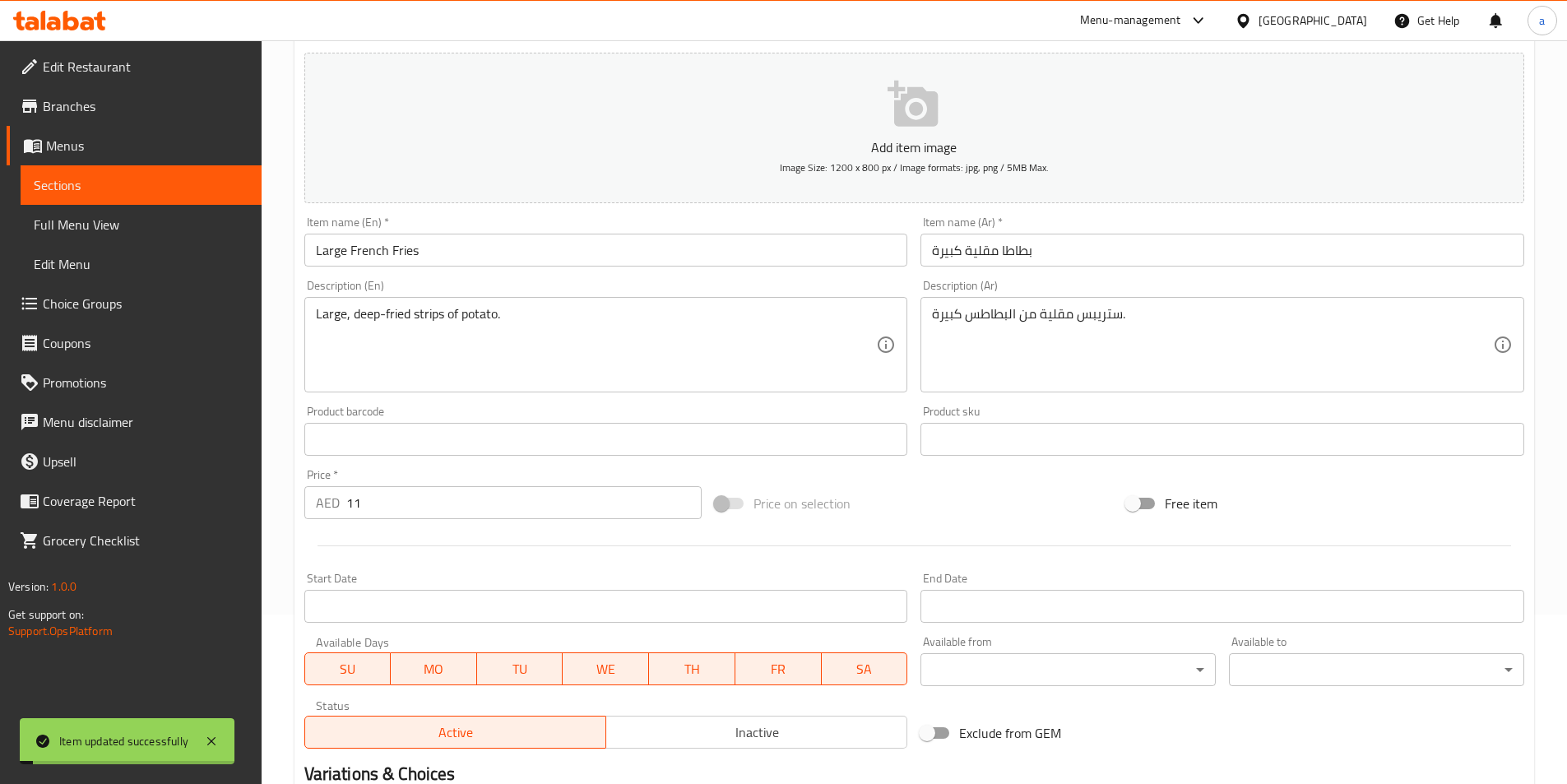
scroll to position [0, 0]
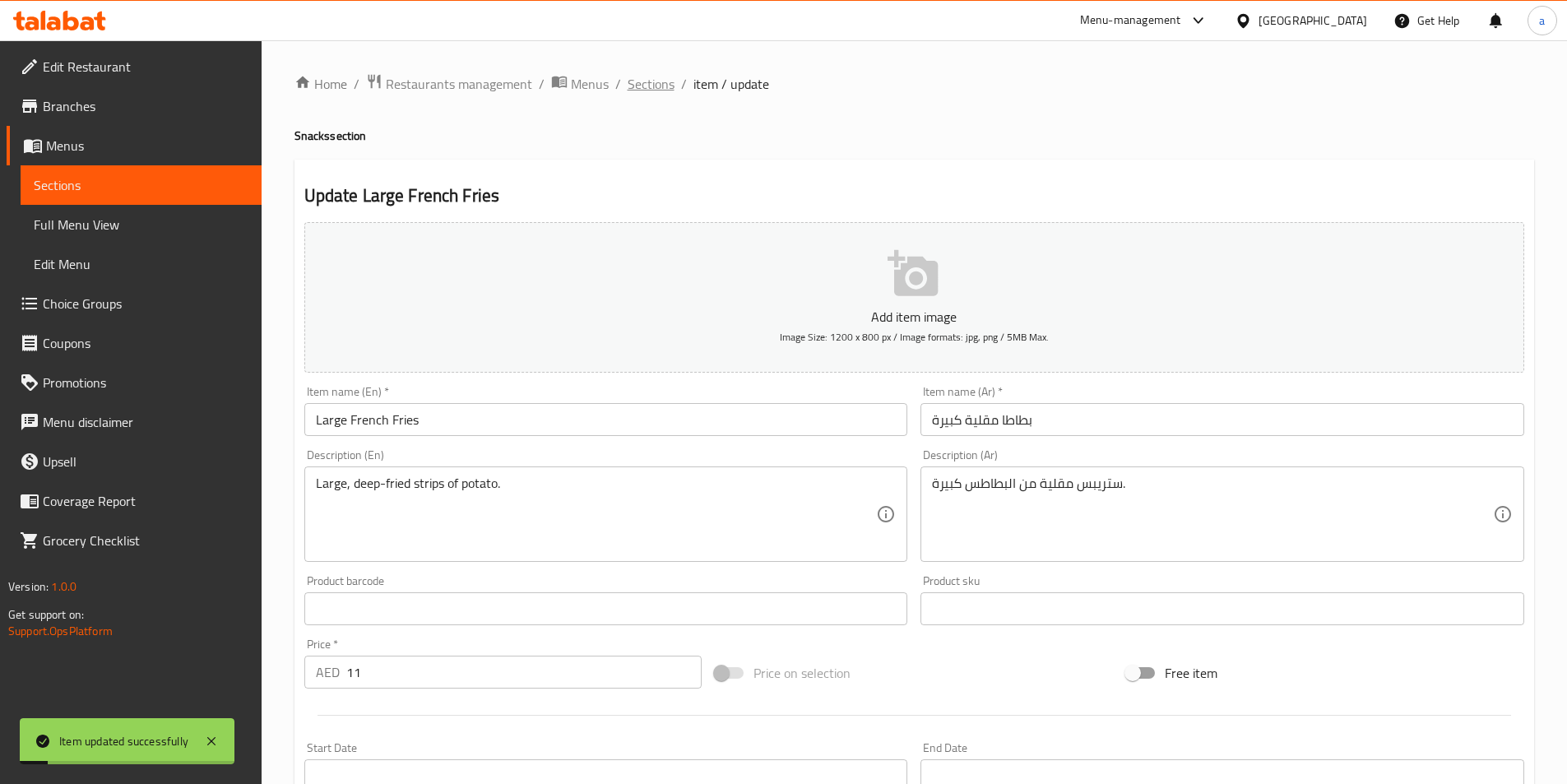
click at [656, 85] on span "Sections" at bounding box center [651, 84] width 47 height 20
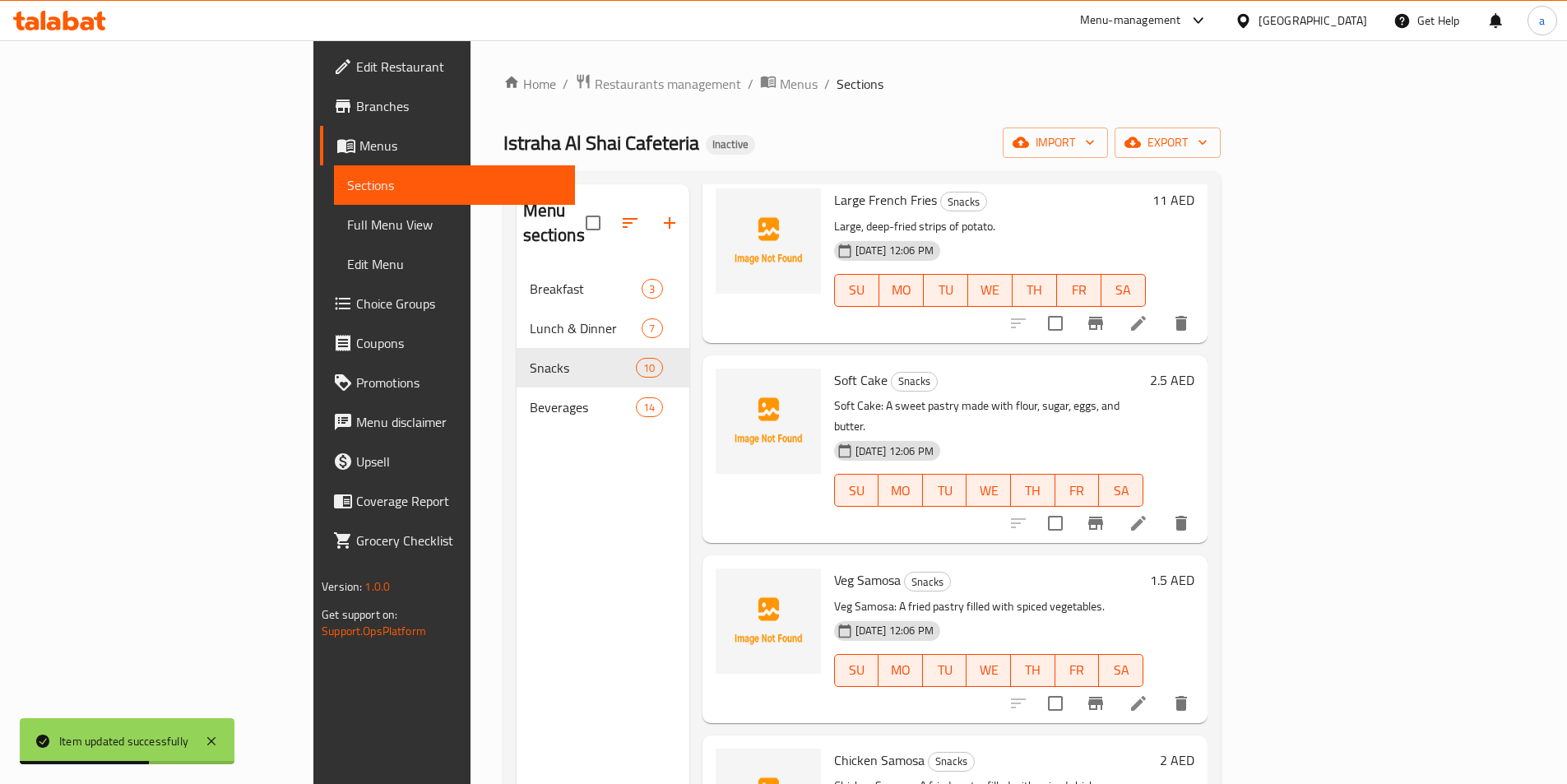
scroll to position [987, 0]
click at [1148, 512] on icon at bounding box center [1138, 522] width 20 height 20
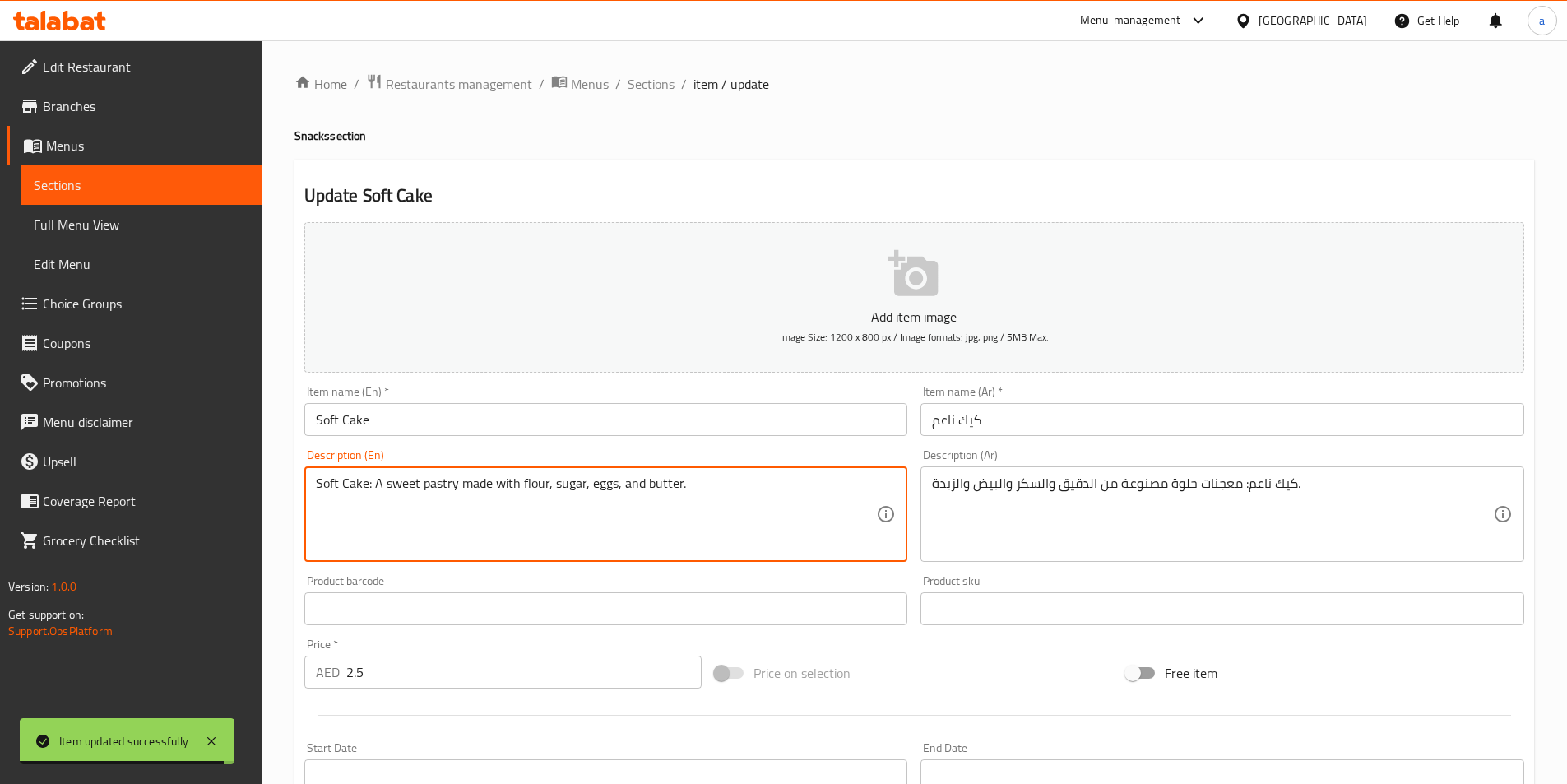
drag, startPoint x: 371, startPoint y: 488, endPoint x: 286, endPoint y: 479, distance: 85.2
type textarea "A sweet pastry made with flour, sugar, eggs, and butter."
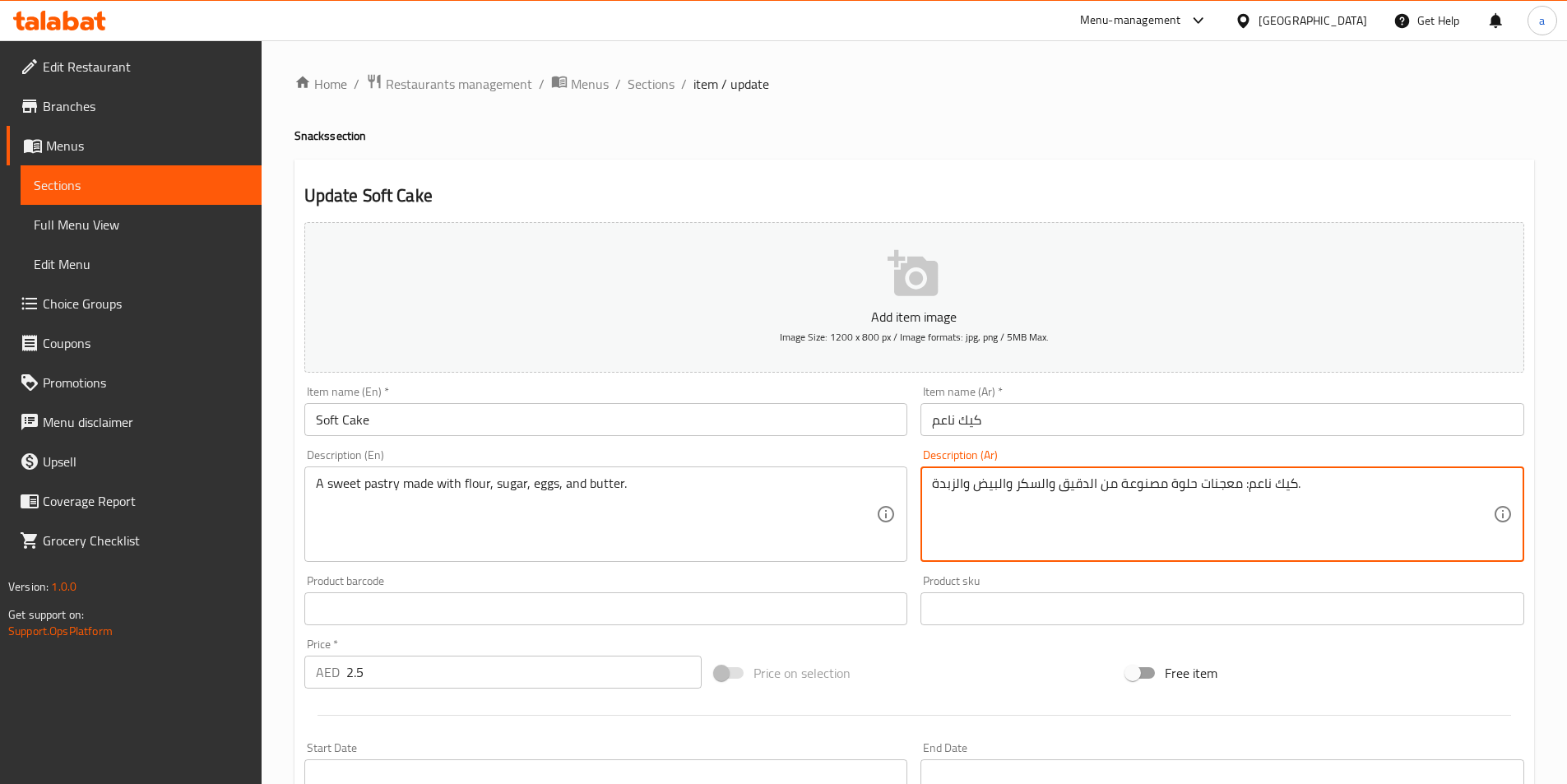
drag, startPoint x: 1244, startPoint y: 487, endPoint x: 1295, endPoint y: 491, distance: 50.3
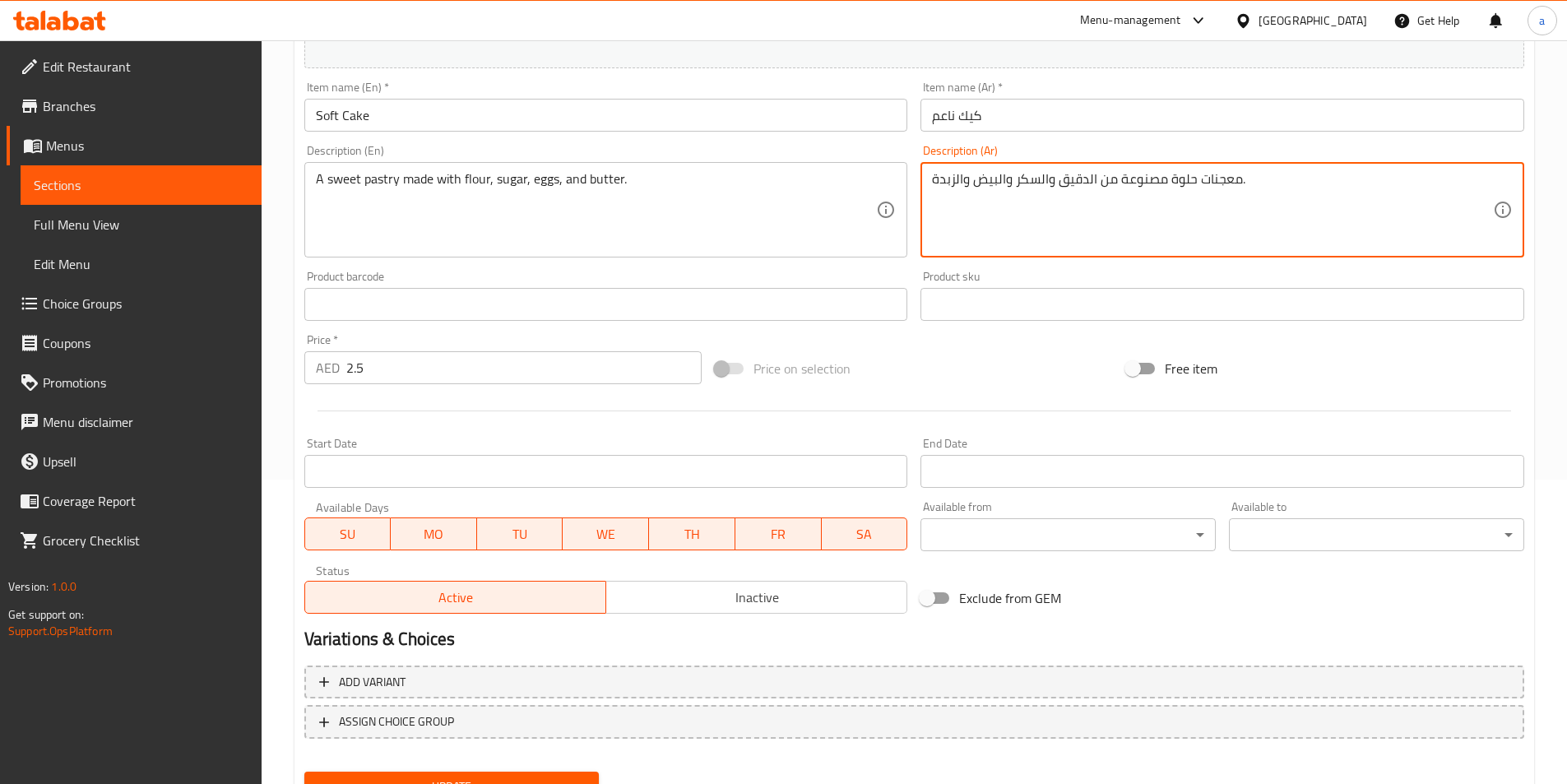
scroll to position [378, 0]
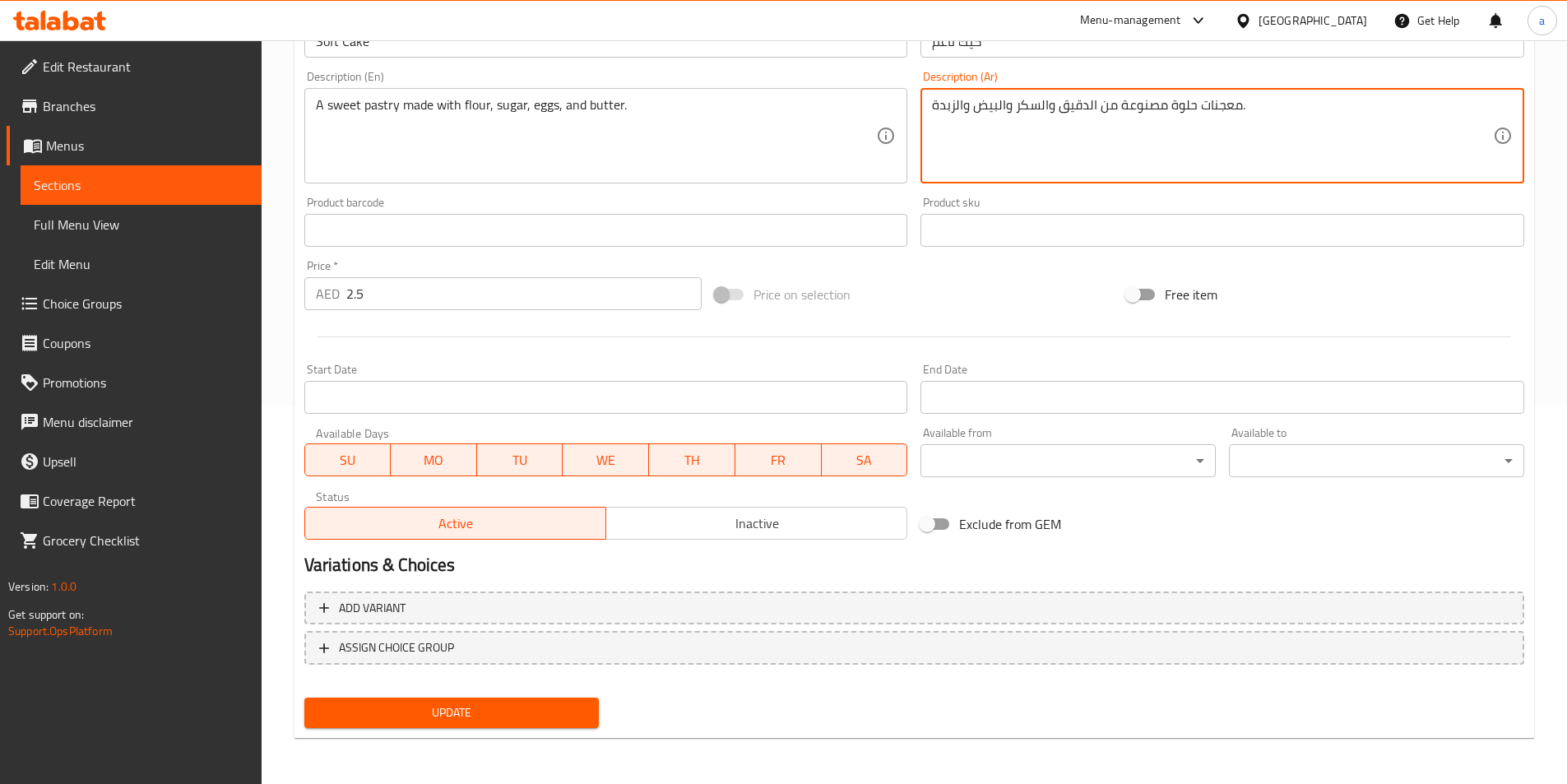
type textarea "معجنات حلوة مصنوعة من الدقيق والسكر والبيض والزبدة."
click at [554, 710] on span "Update" at bounding box center [451, 712] width 269 height 21
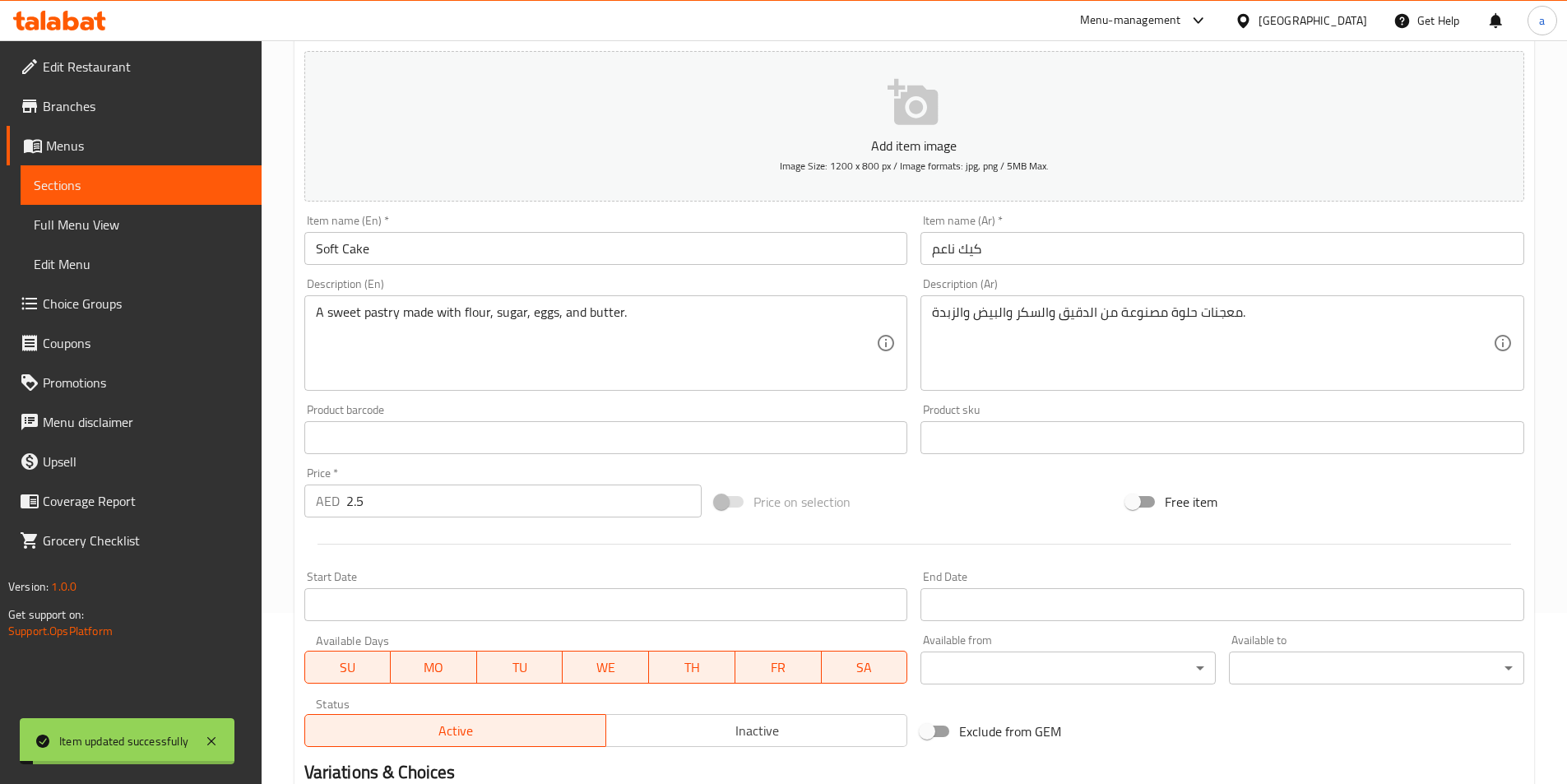
scroll to position [0, 0]
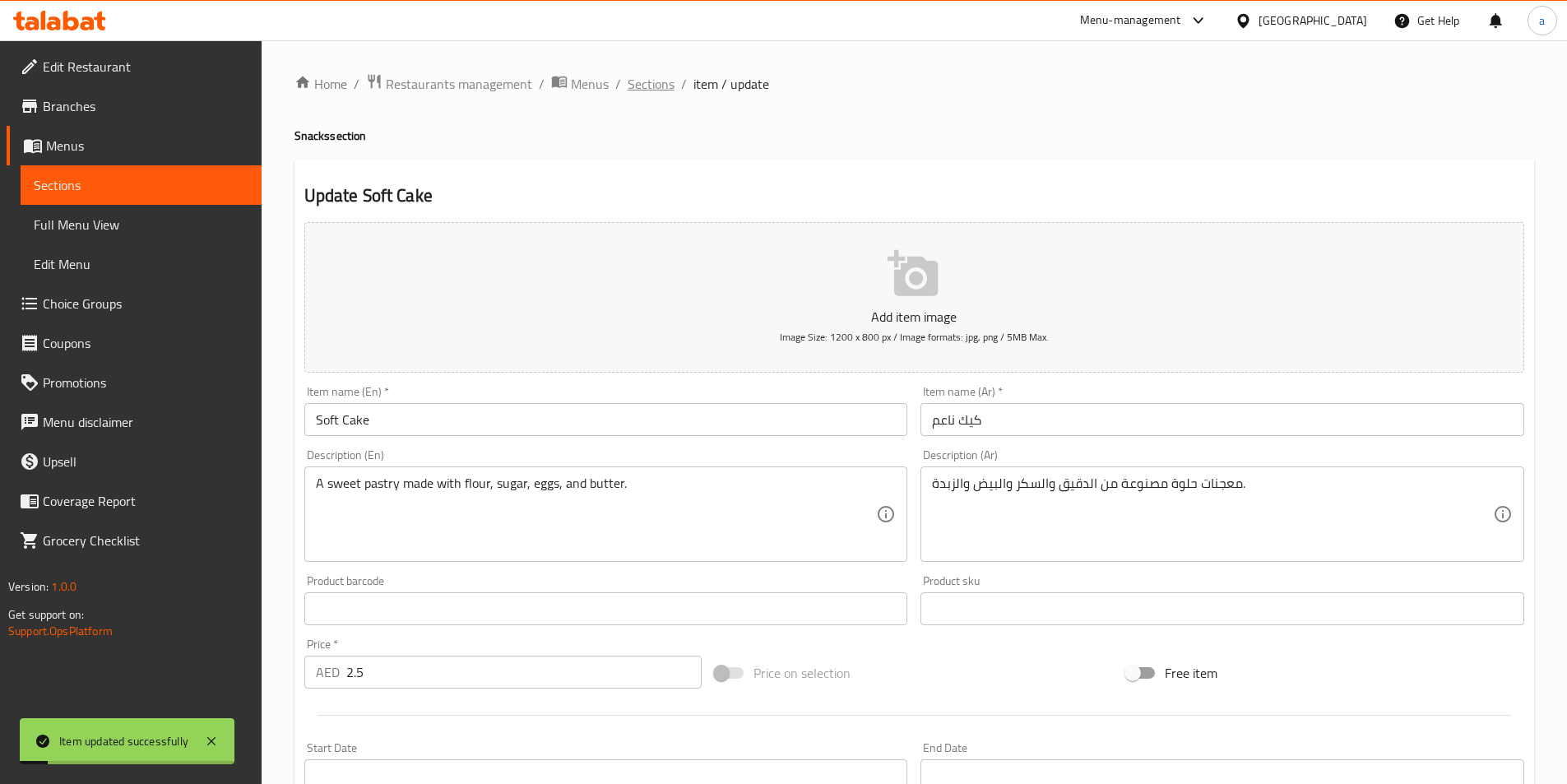
click at [635, 84] on span "Sections" at bounding box center [651, 84] width 47 height 20
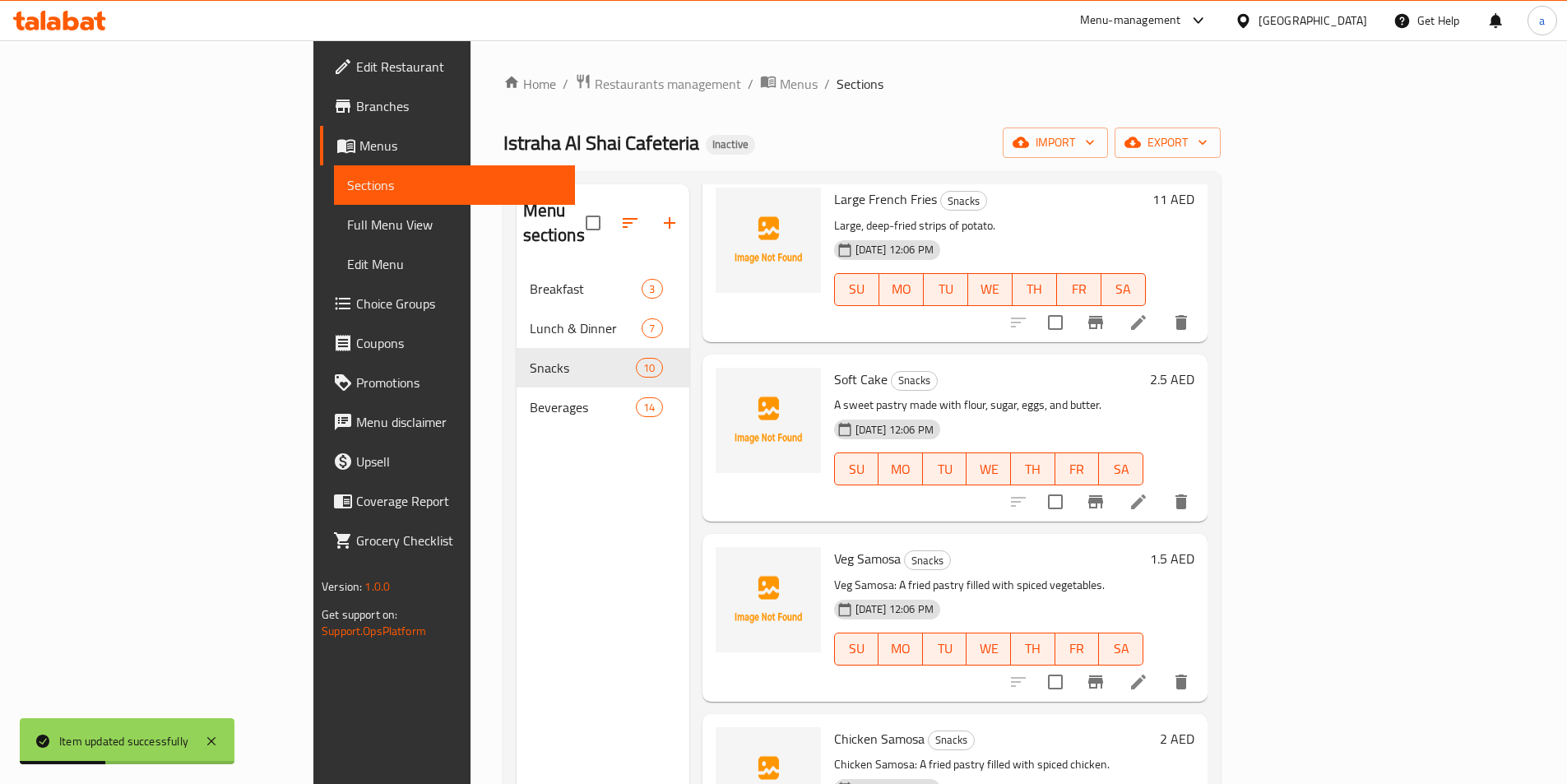
scroll to position [1054, 0]
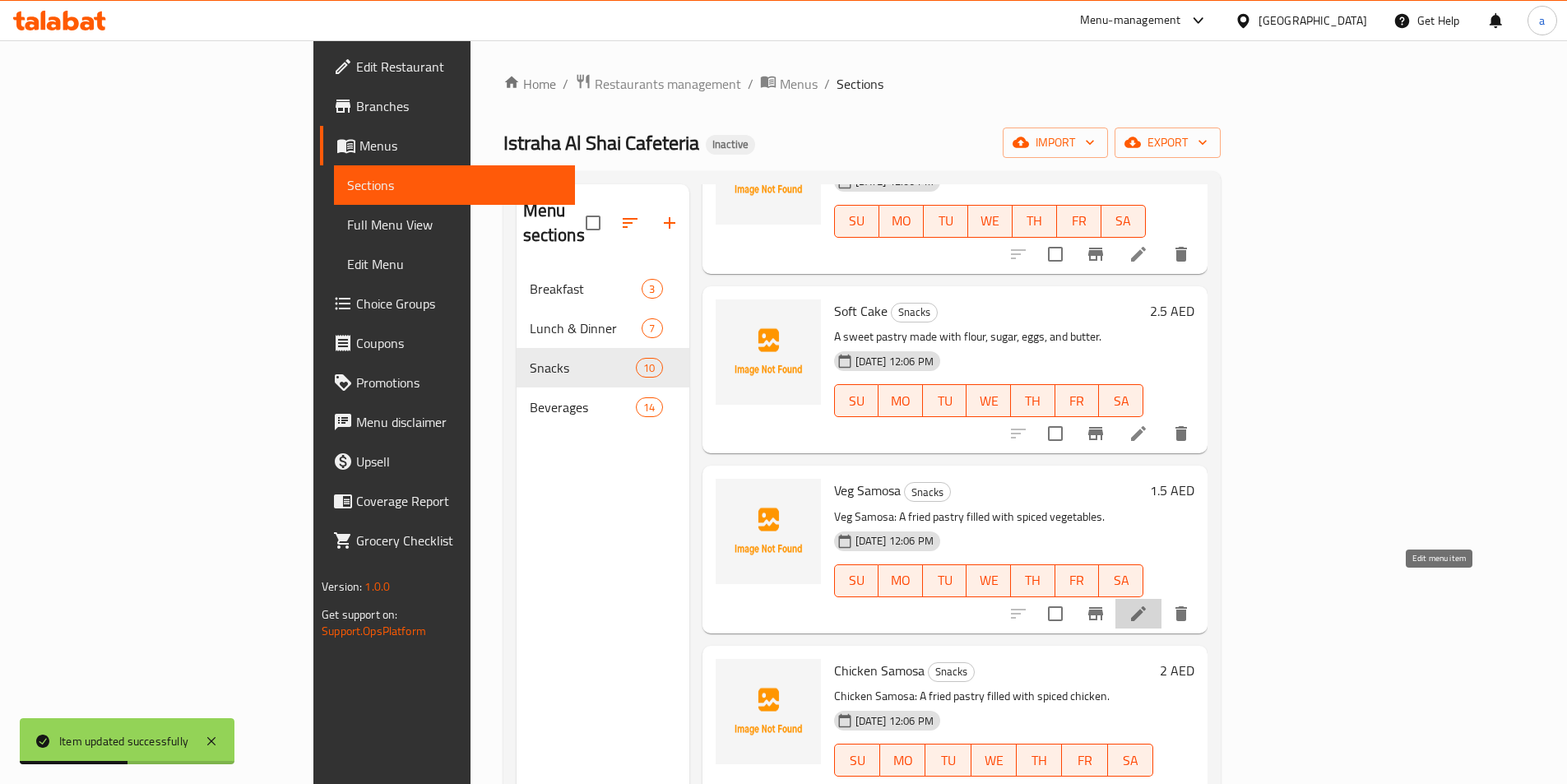
click at [1148, 604] on icon at bounding box center [1138, 614] width 20 height 20
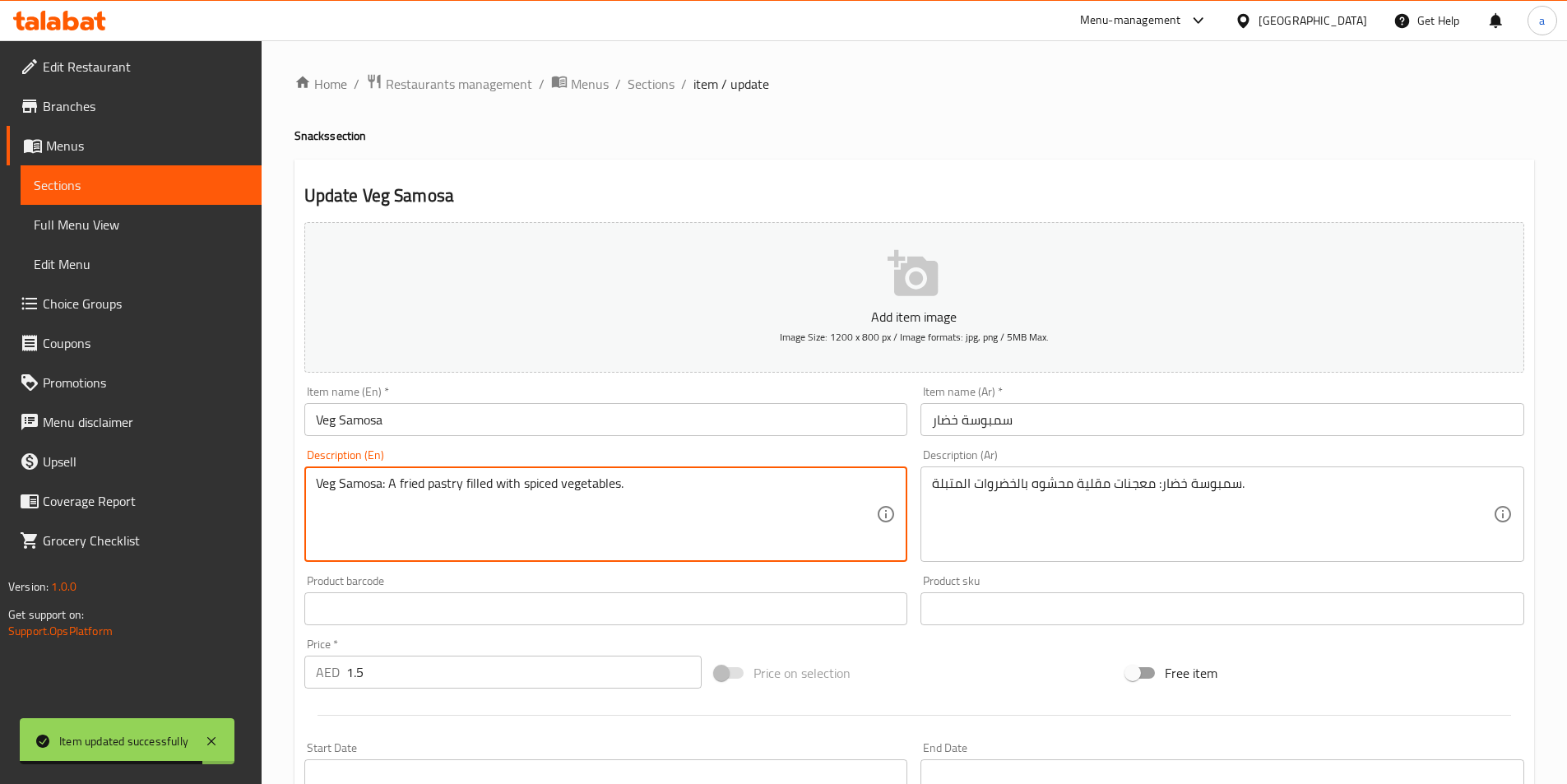
drag, startPoint x: 385, startPoint y: 485, endPoint x: 297, endPoint y: 485, distance: 88.0
type textarea "A fried pastry filled with spiced vegetables."
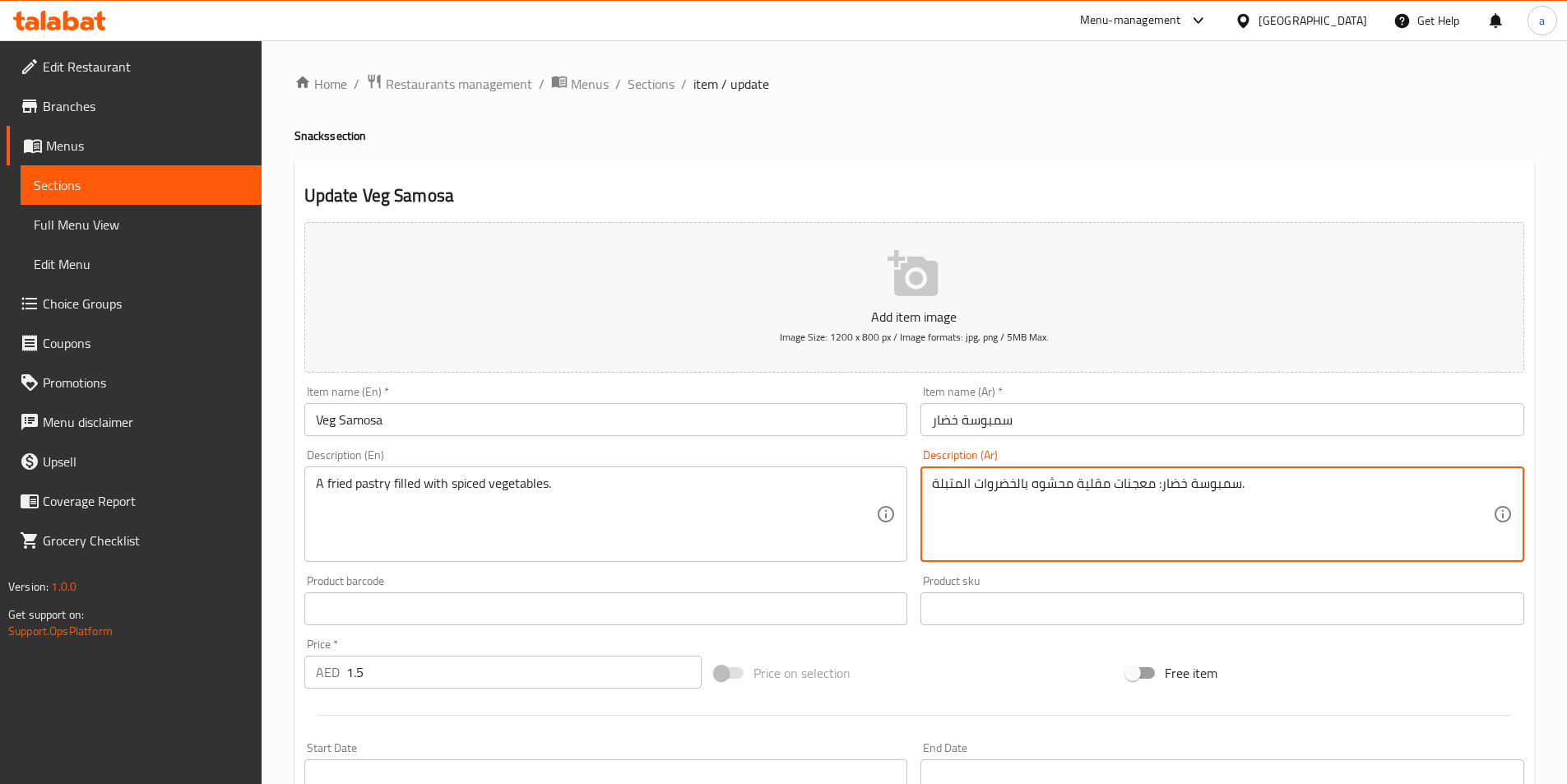
drag, startPoint x: 1161, startPoint y: 489, endPoint x: 1239, endPoint y: 494, distance: 77.5
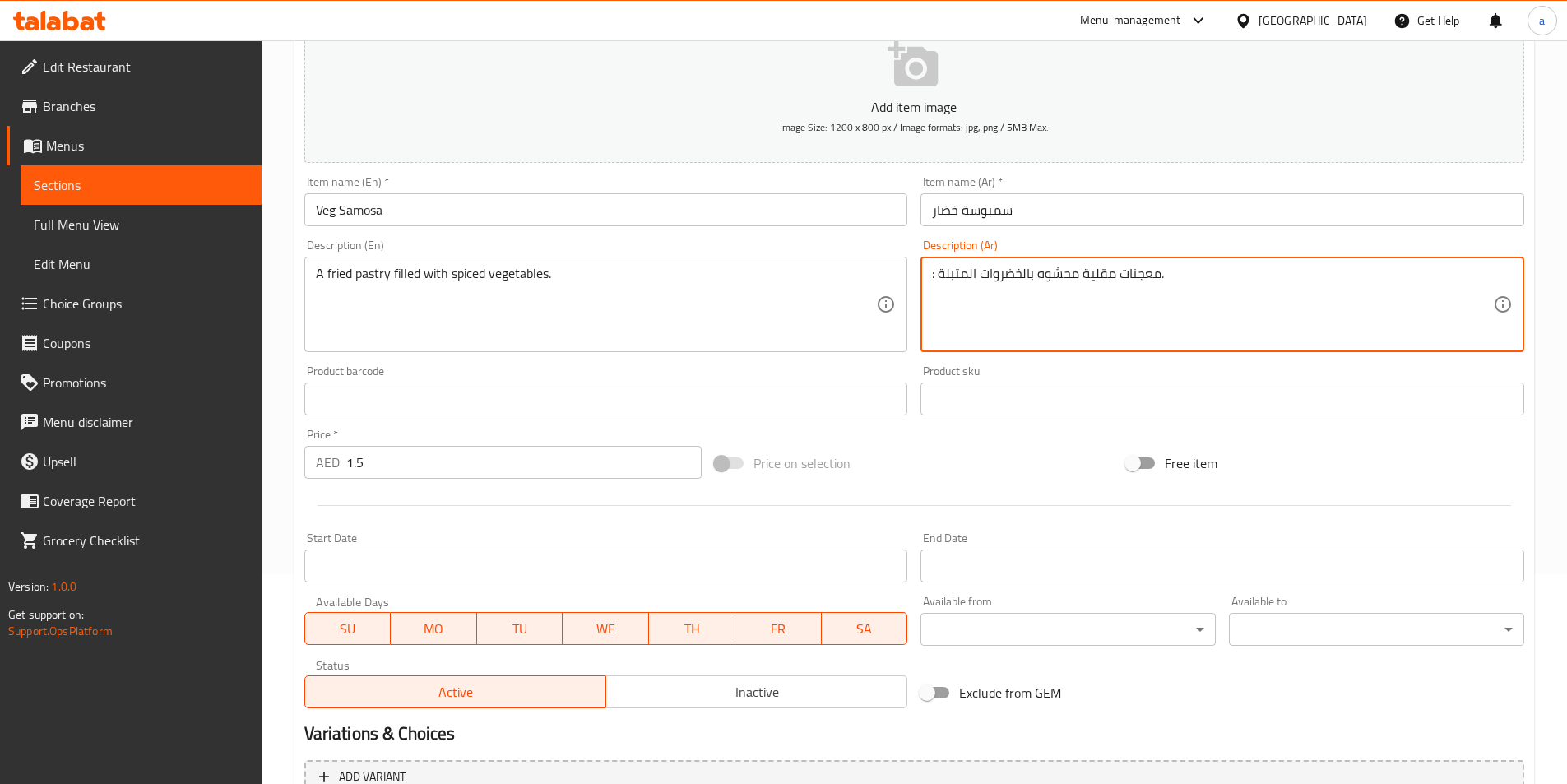
scroll to position [378, 0]
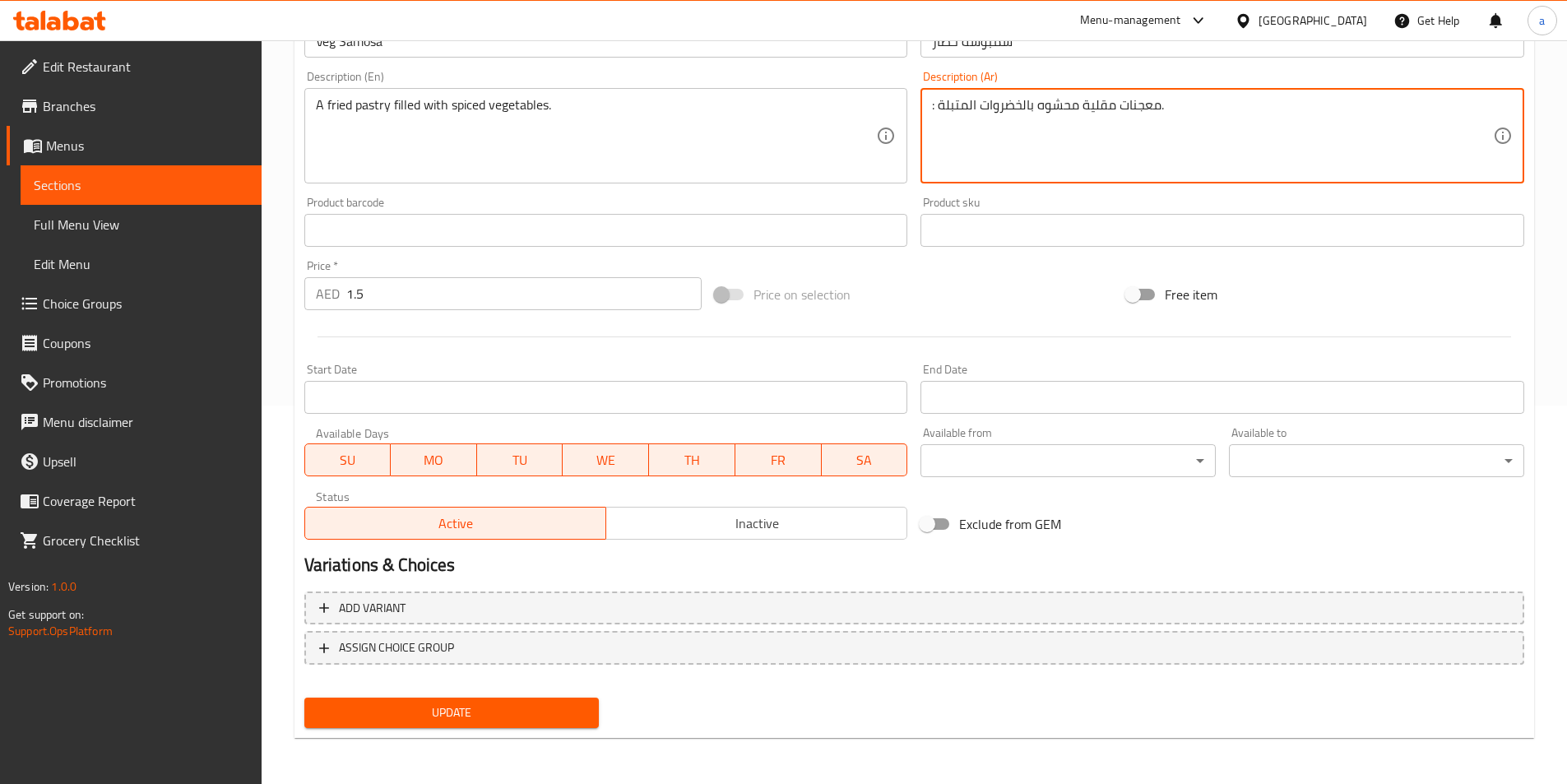
type textarea ": معجنات مقلية محشوه بالخضروات المتبلة."
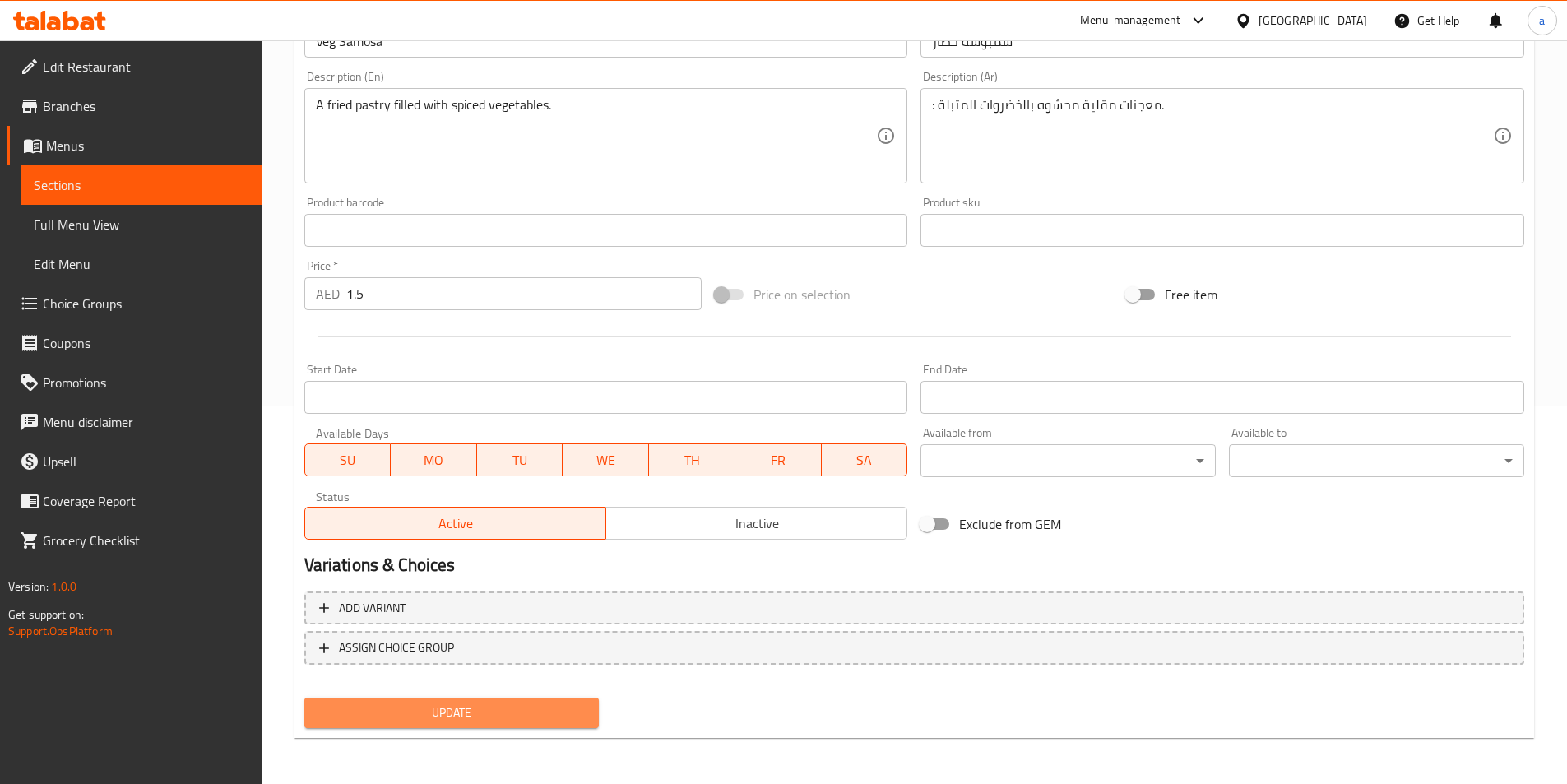
click at [496, 718] on span "Update" at bounding box center [451, 712] width 269 height 21
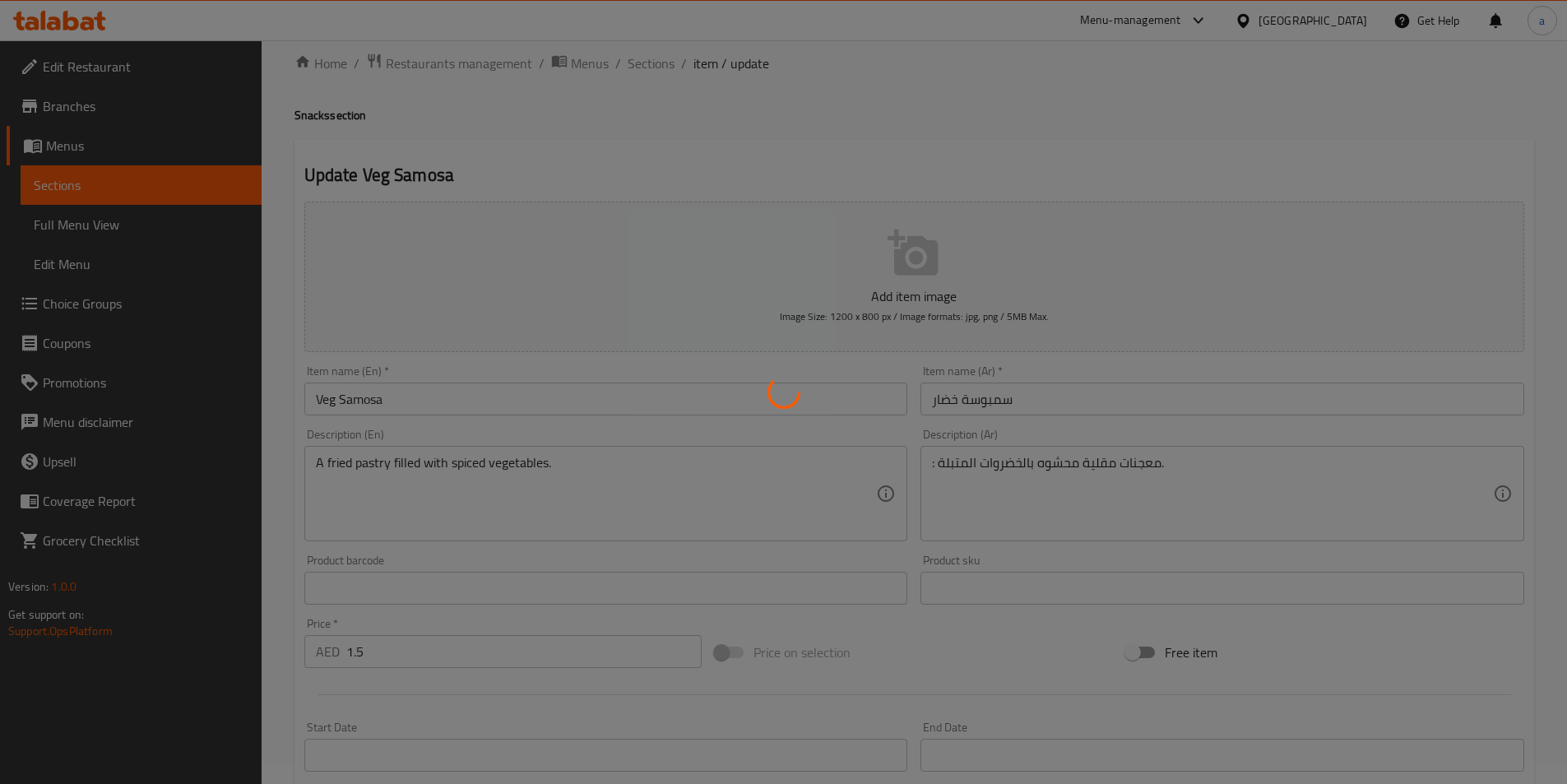
scroll to position [0, 0]
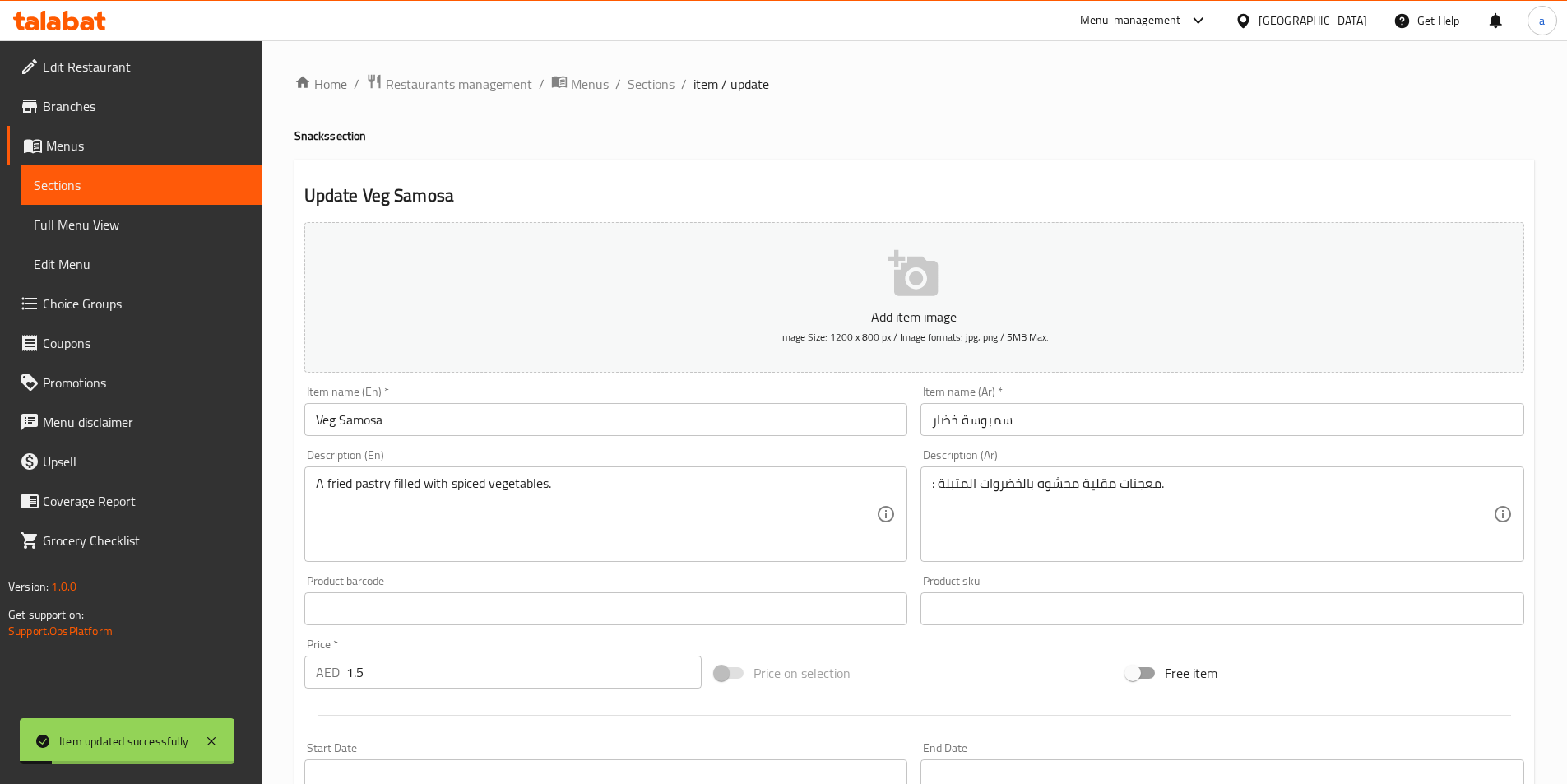
click at [655, 82] on span "Sections" at bounding box center [651, 84] width 47 height 20
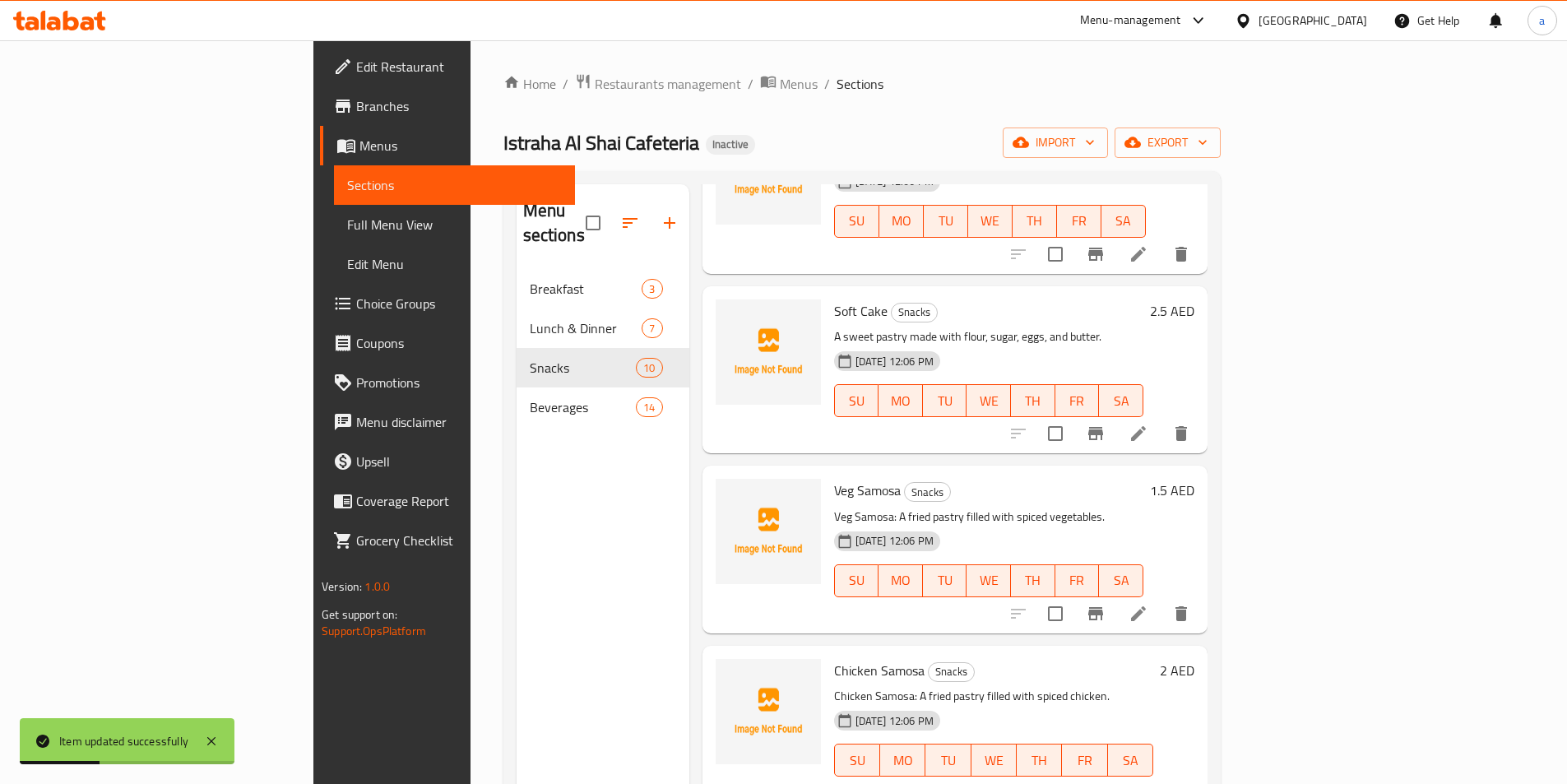
scroll to position [230, 0]
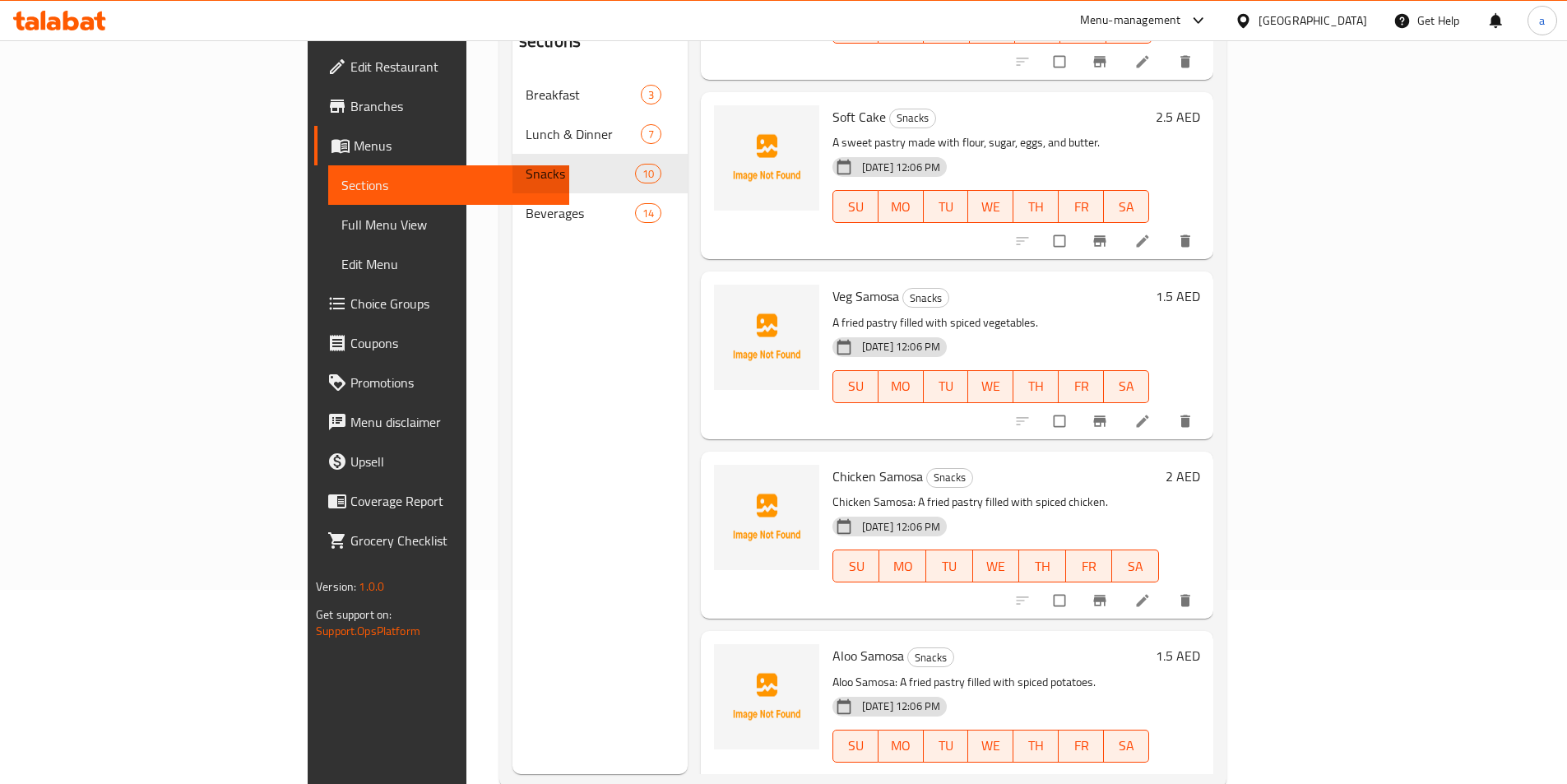
scroll to position [230, 0]
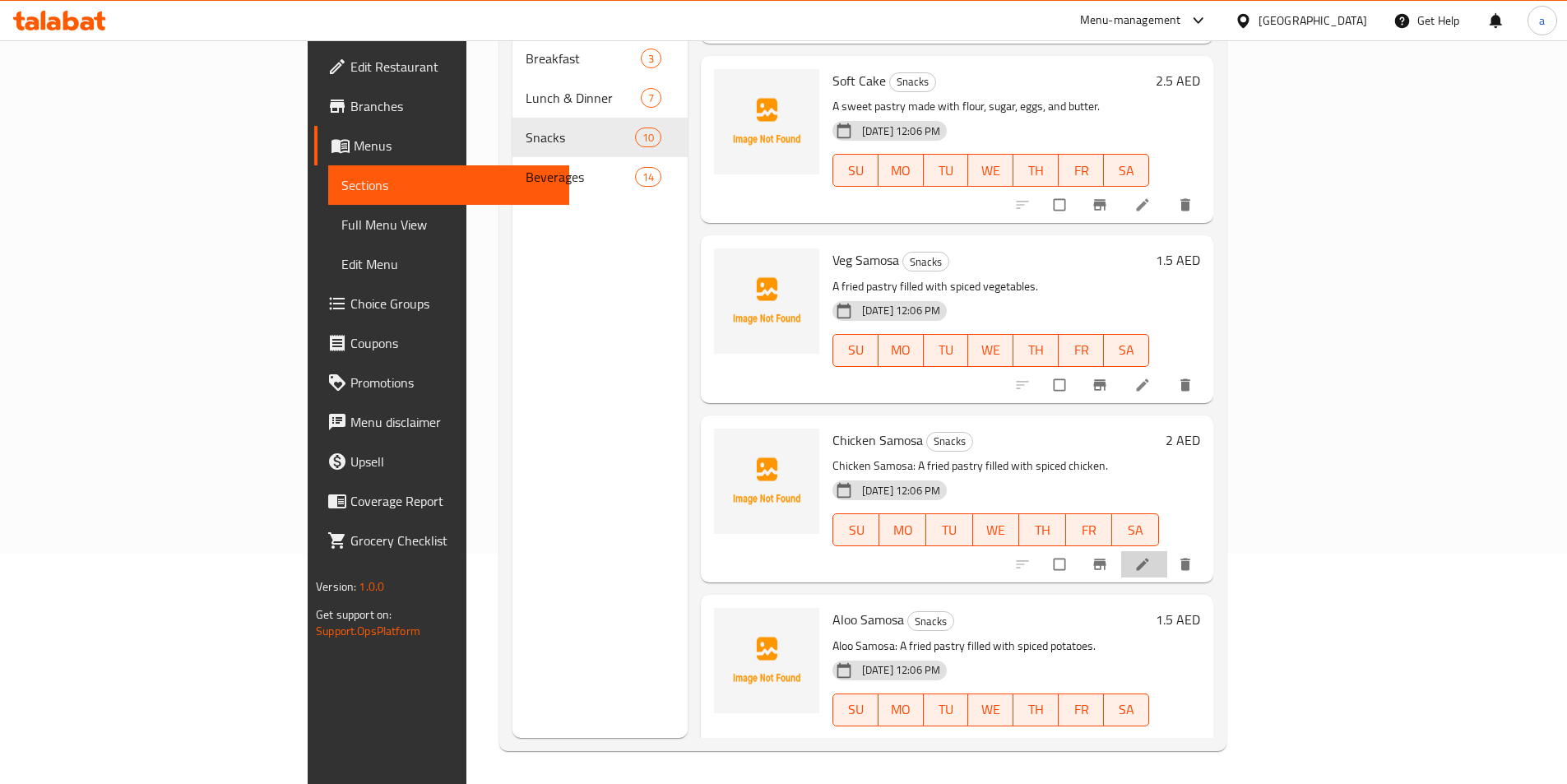
click at [1167, 551] on li at bounding box center [1144, 564] width 46 height 26
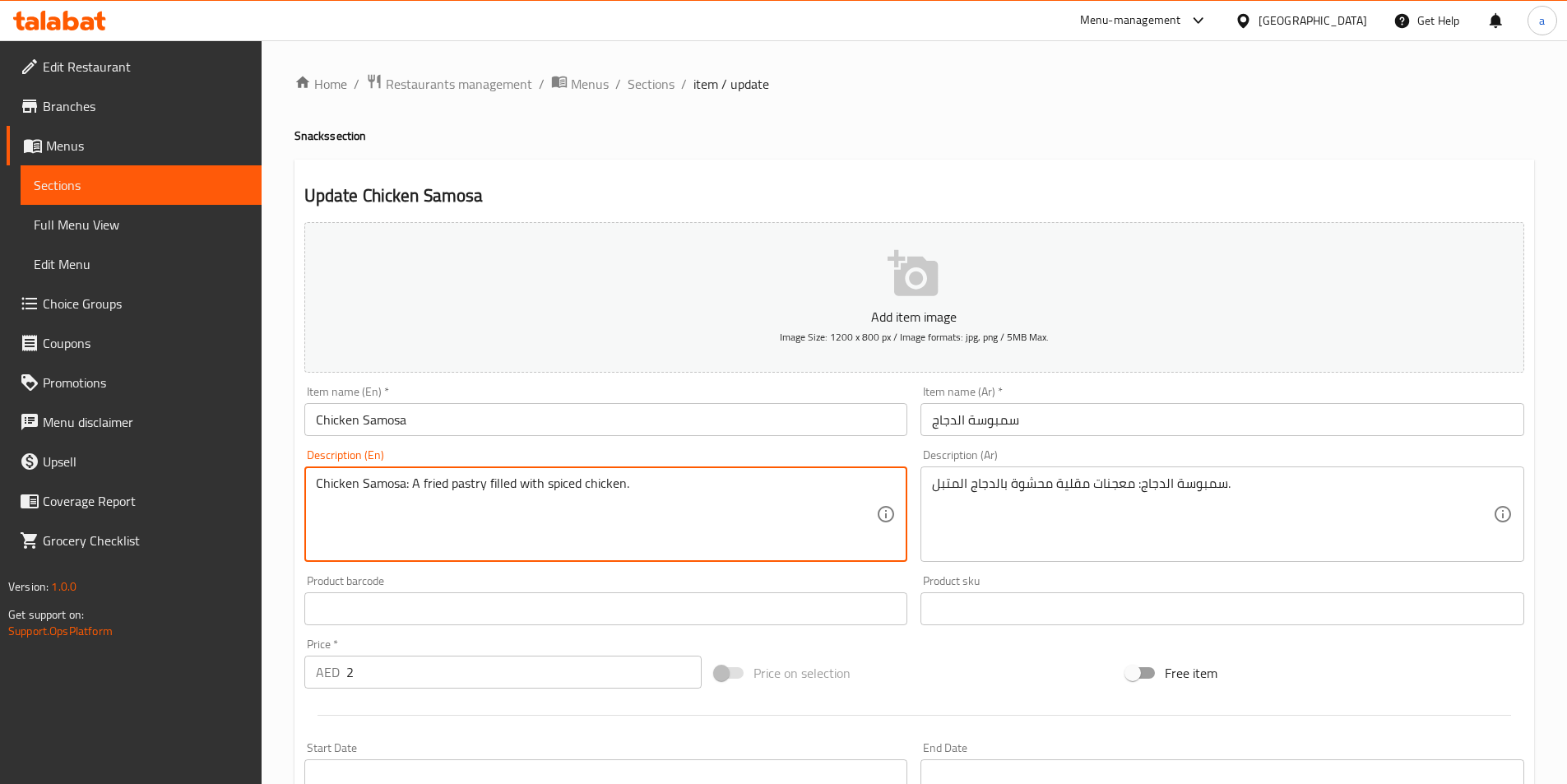
drag, startPoint x: 409, startPoint y: 486, endPoint x: 283, endPoint y: 494, distance: 126.1
type textarea "A fried pastry filled with spiced chicken."
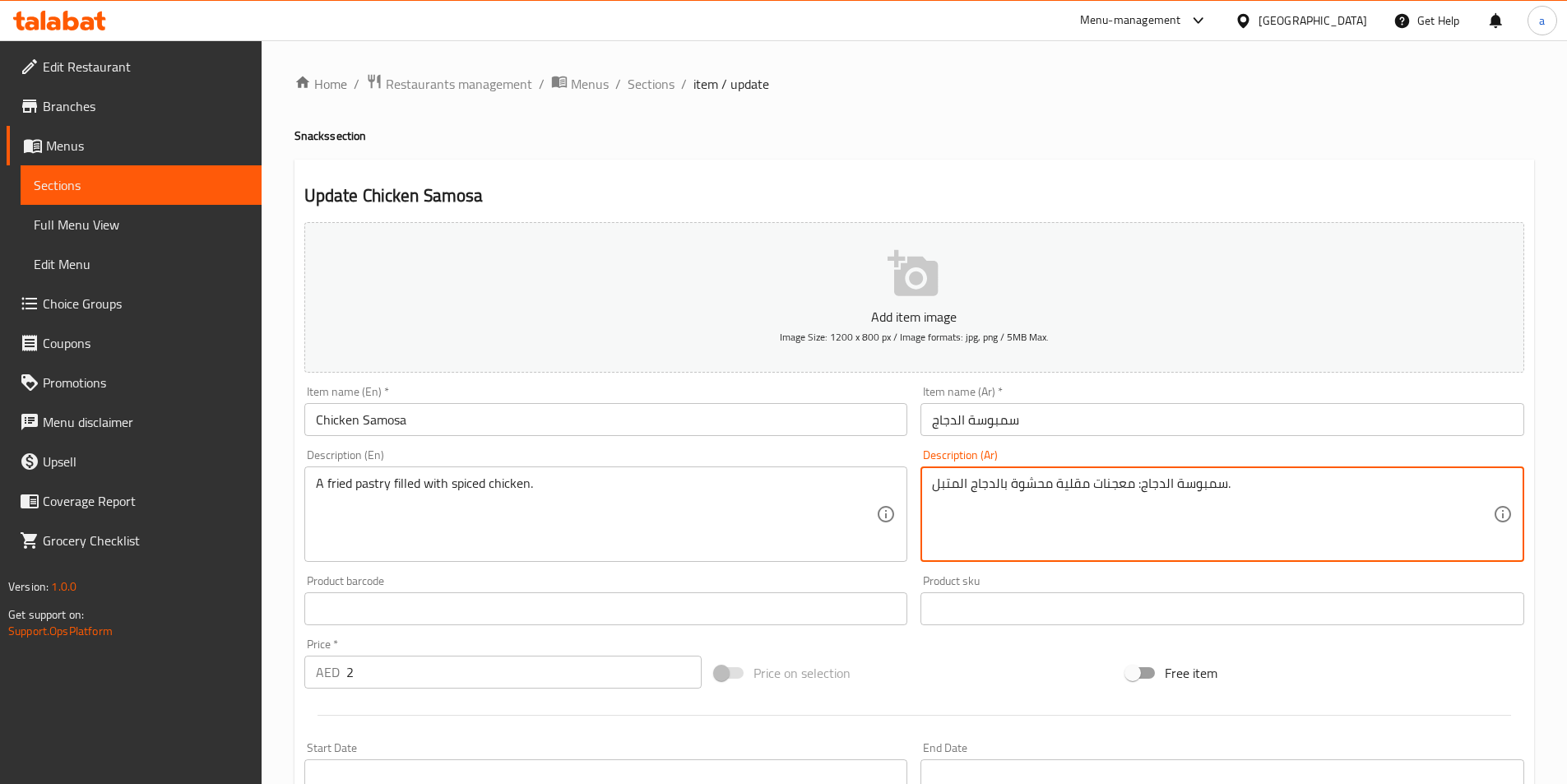
drag, startPoint x: 1151, startPoint y: 486, endPoint x: 1221, endPoint y: 486, distance: 70.7
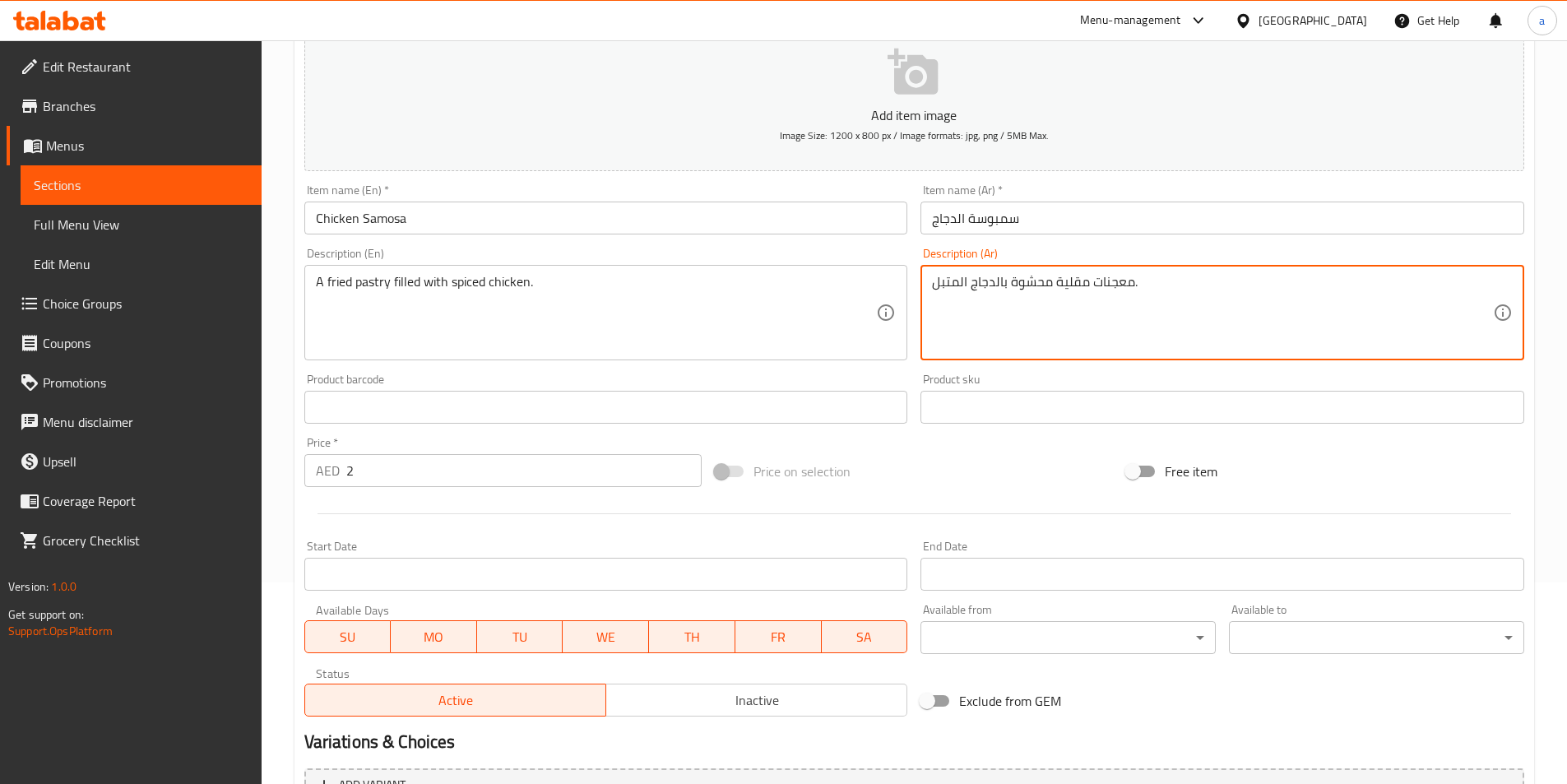
scroll to position [378, 0]
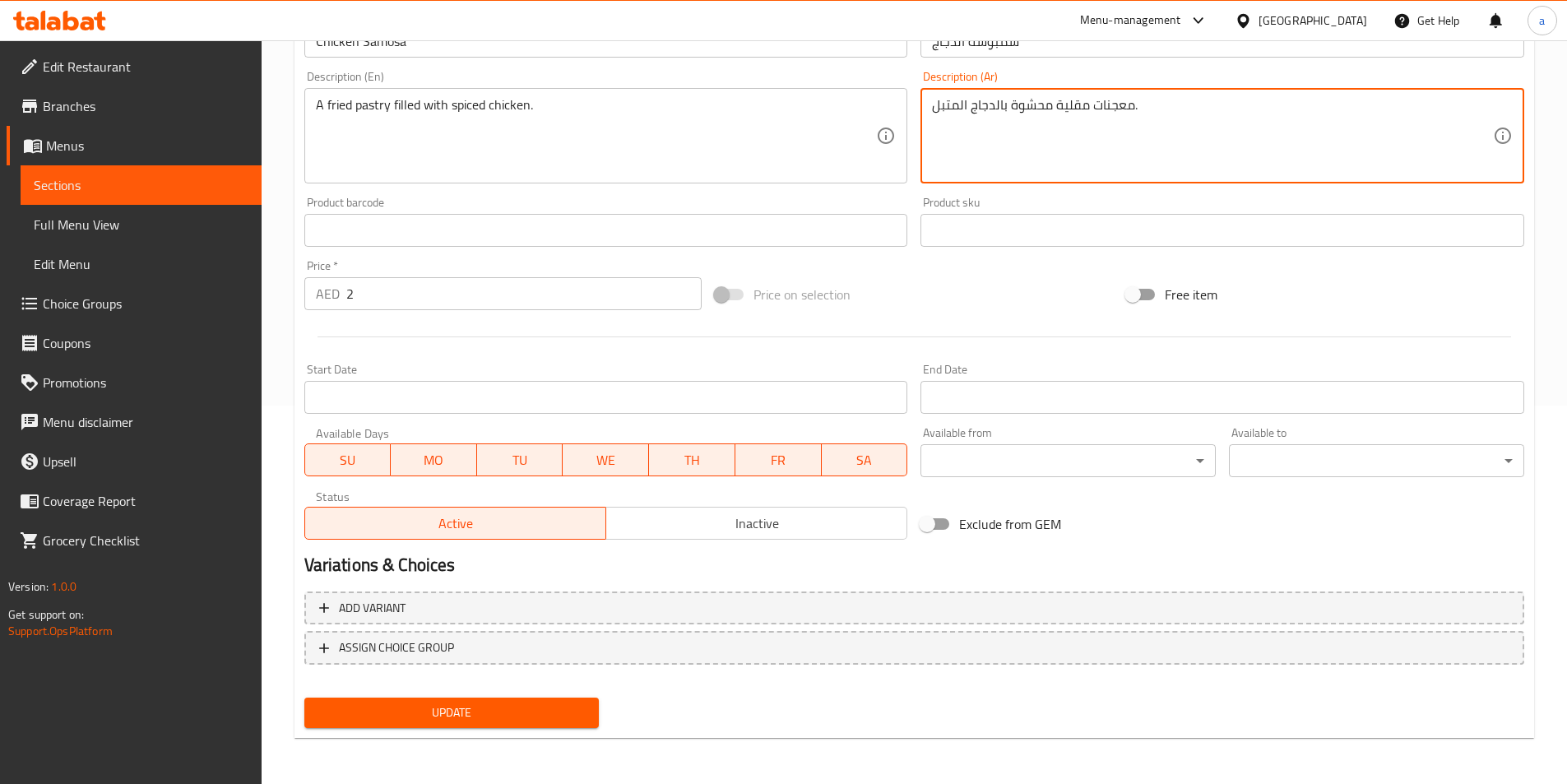
type textarea "معجنات مقلية محشوة بالدجاج المتبل."
click at [521, 715] on span "Update" at bounding box center [451, 712] width 269 height 21
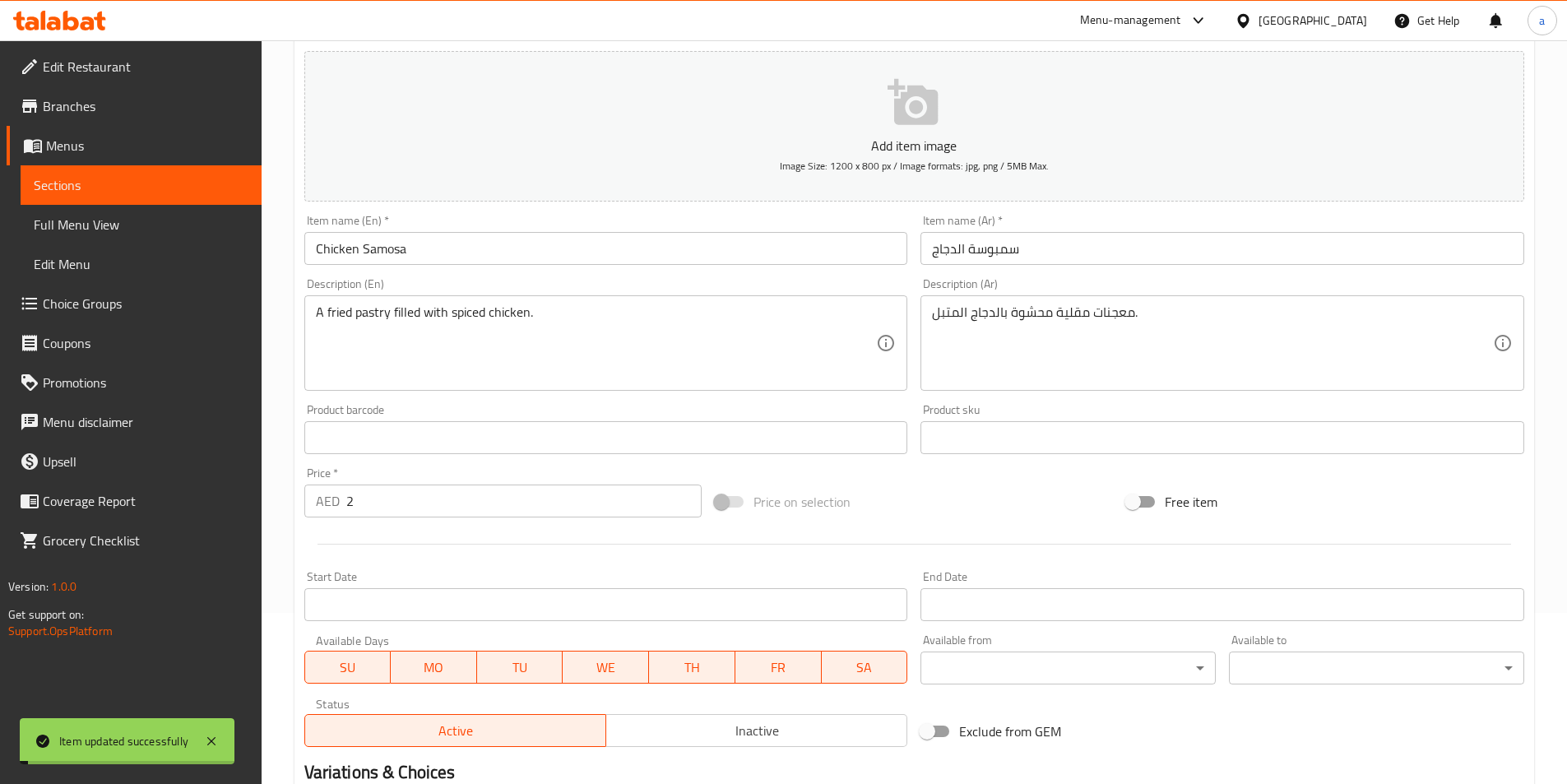
scroll to position [0, 0]
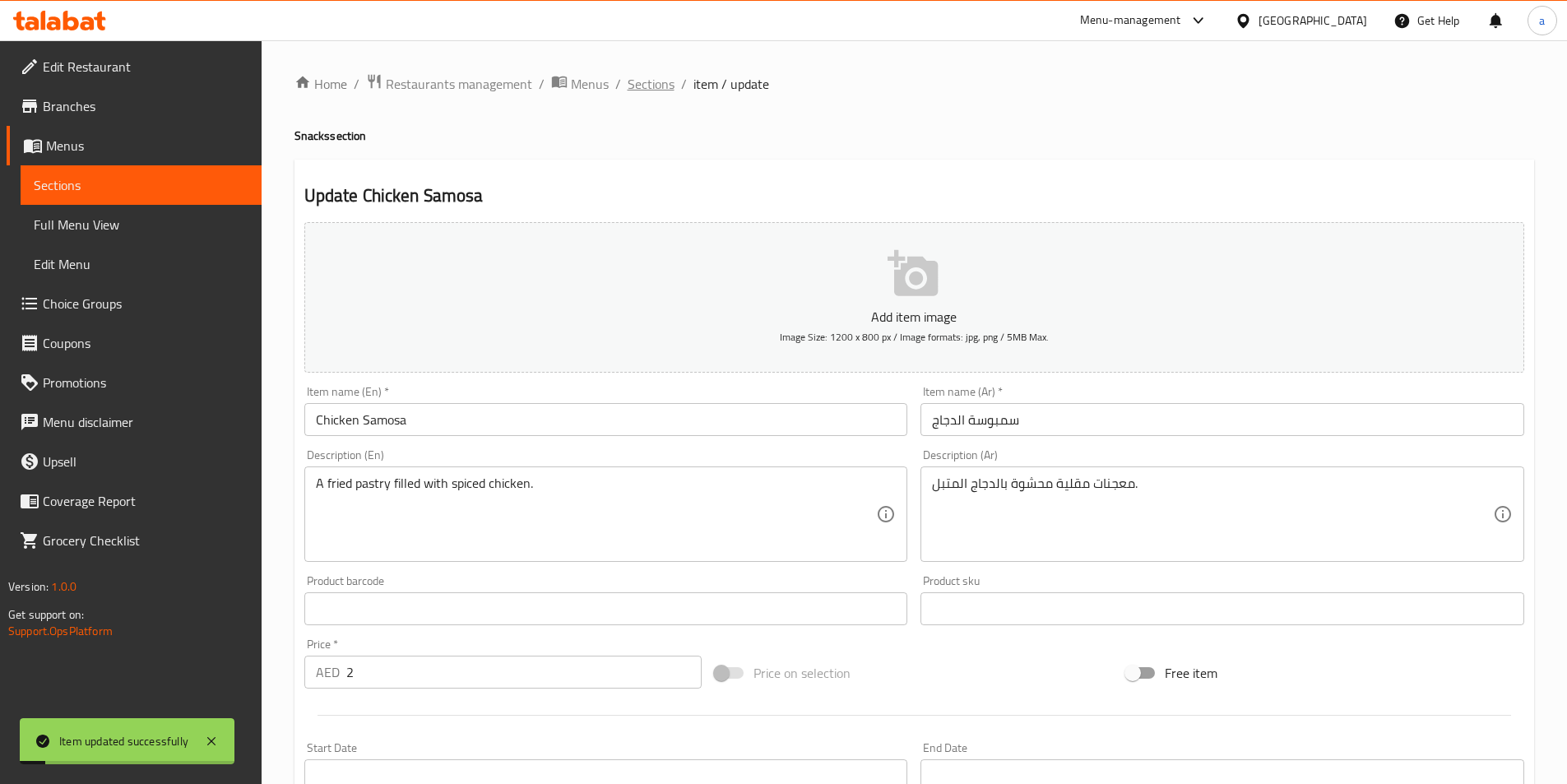
click at [646, 85] on span "Sections" at bounding box center [651, 84] width 47 height 20
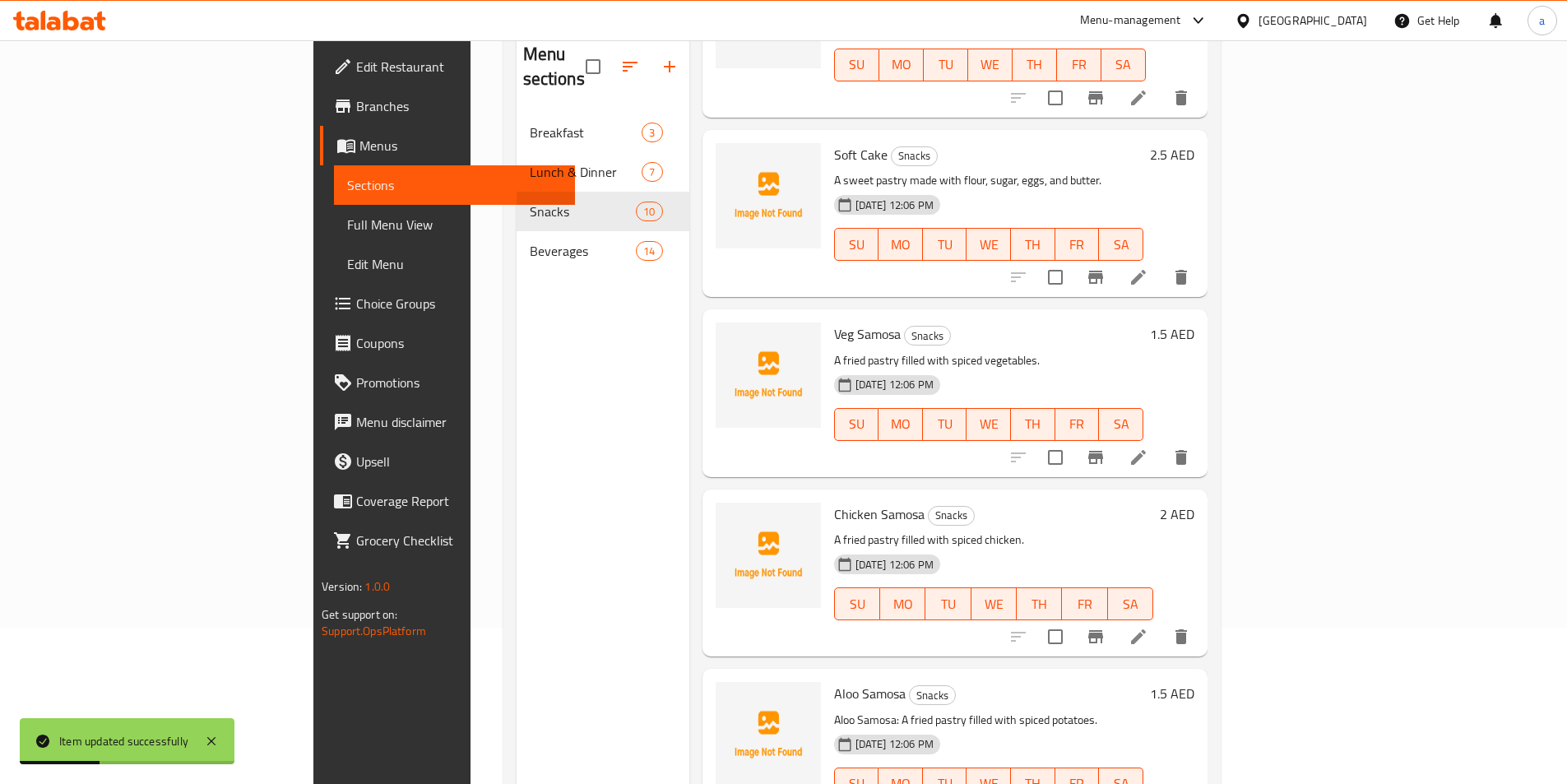
scroll to position [230, 0]
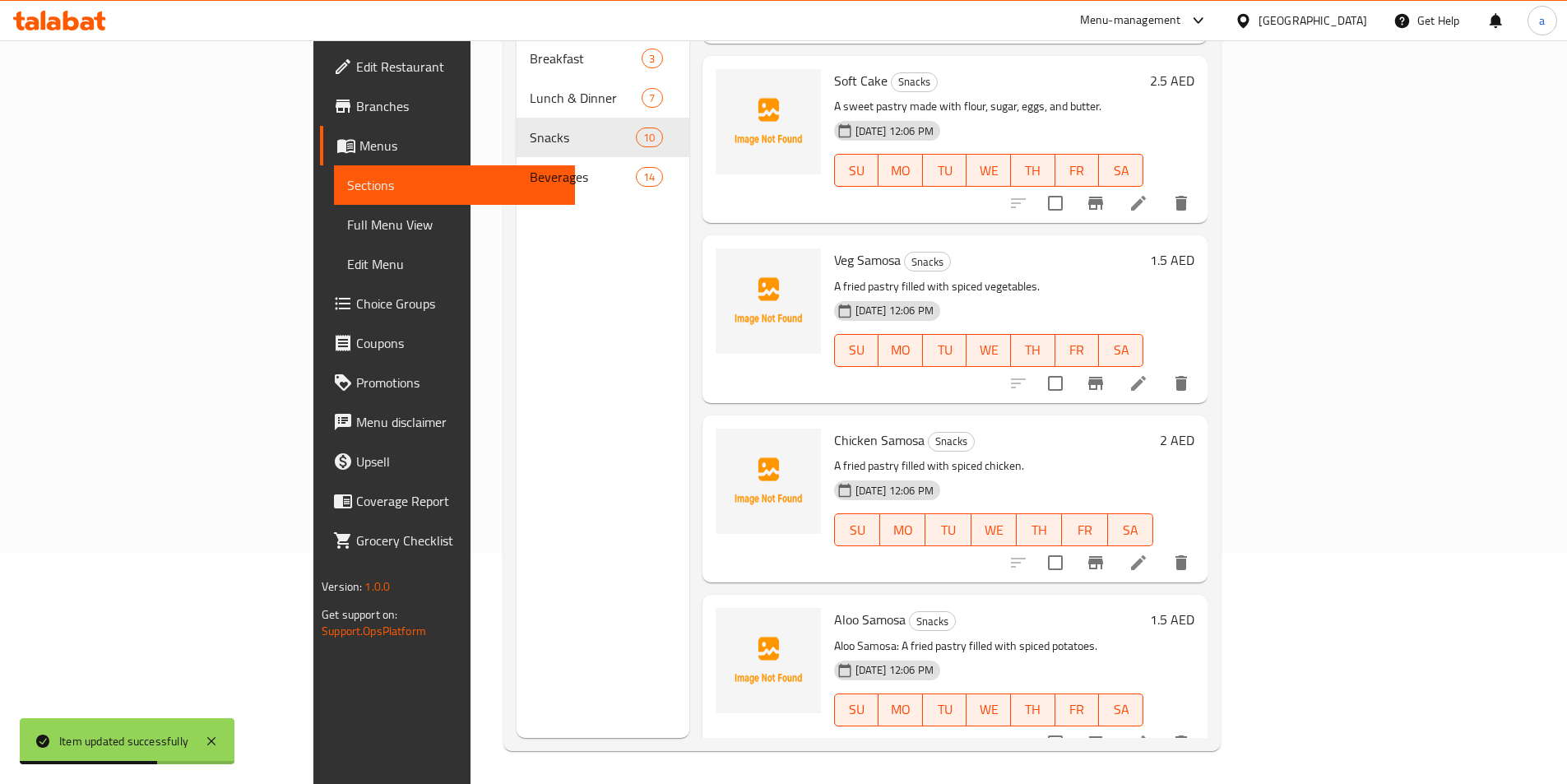
click at [1148, 733] on icon at bounding box center [1138, 743] width 20 height 20
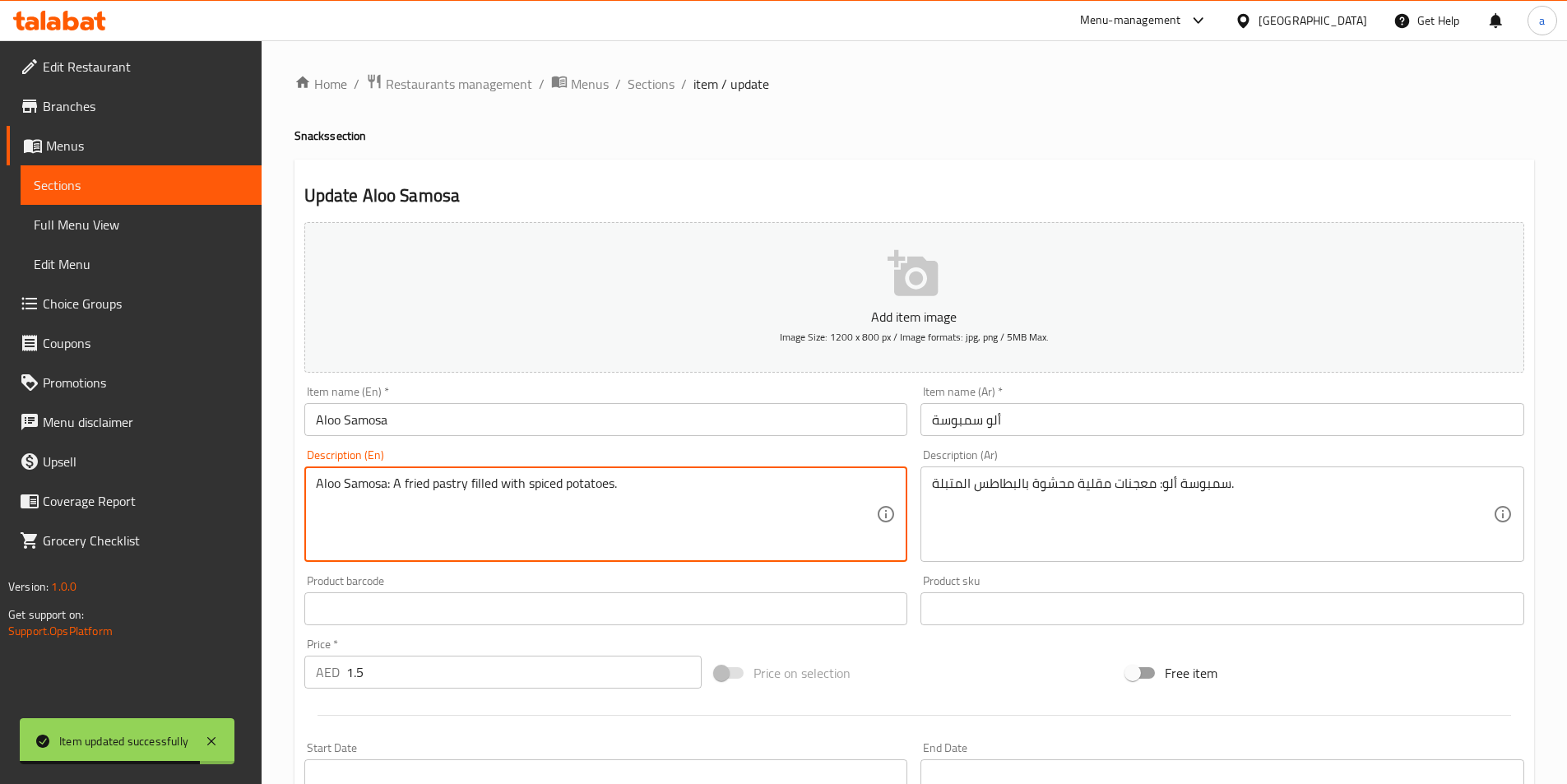
drag, startPoint x: 391, startPoint y: 484, endPoint x: 294, endPoint y: 487, distance: 97.1
type textarea "A fried pastry filled with spiced potatoes."
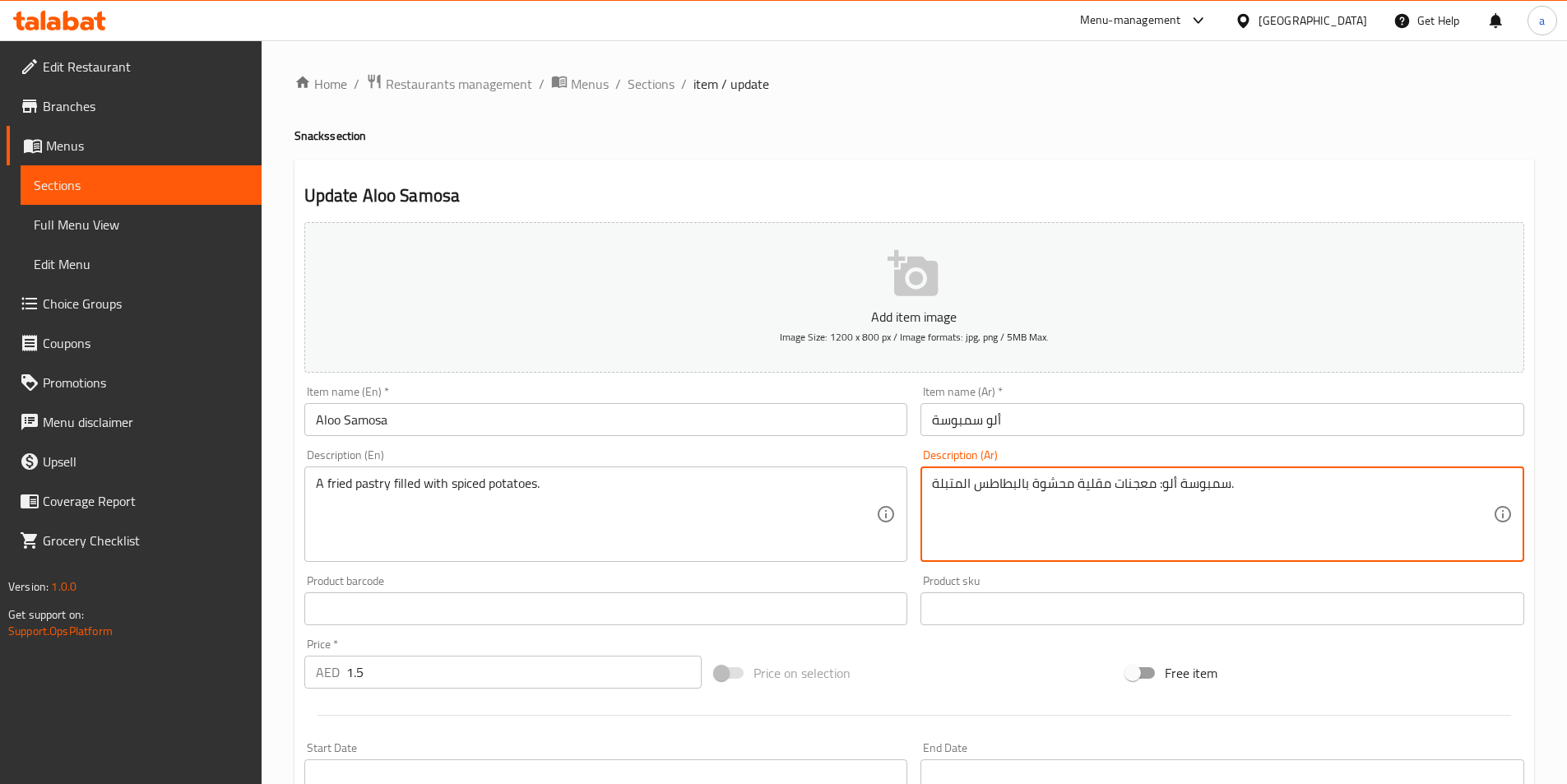
drag, startPoint x: 1159, startPoint y: 489, endPoint x: 1230, endPoint y: 484, distance: 71.7
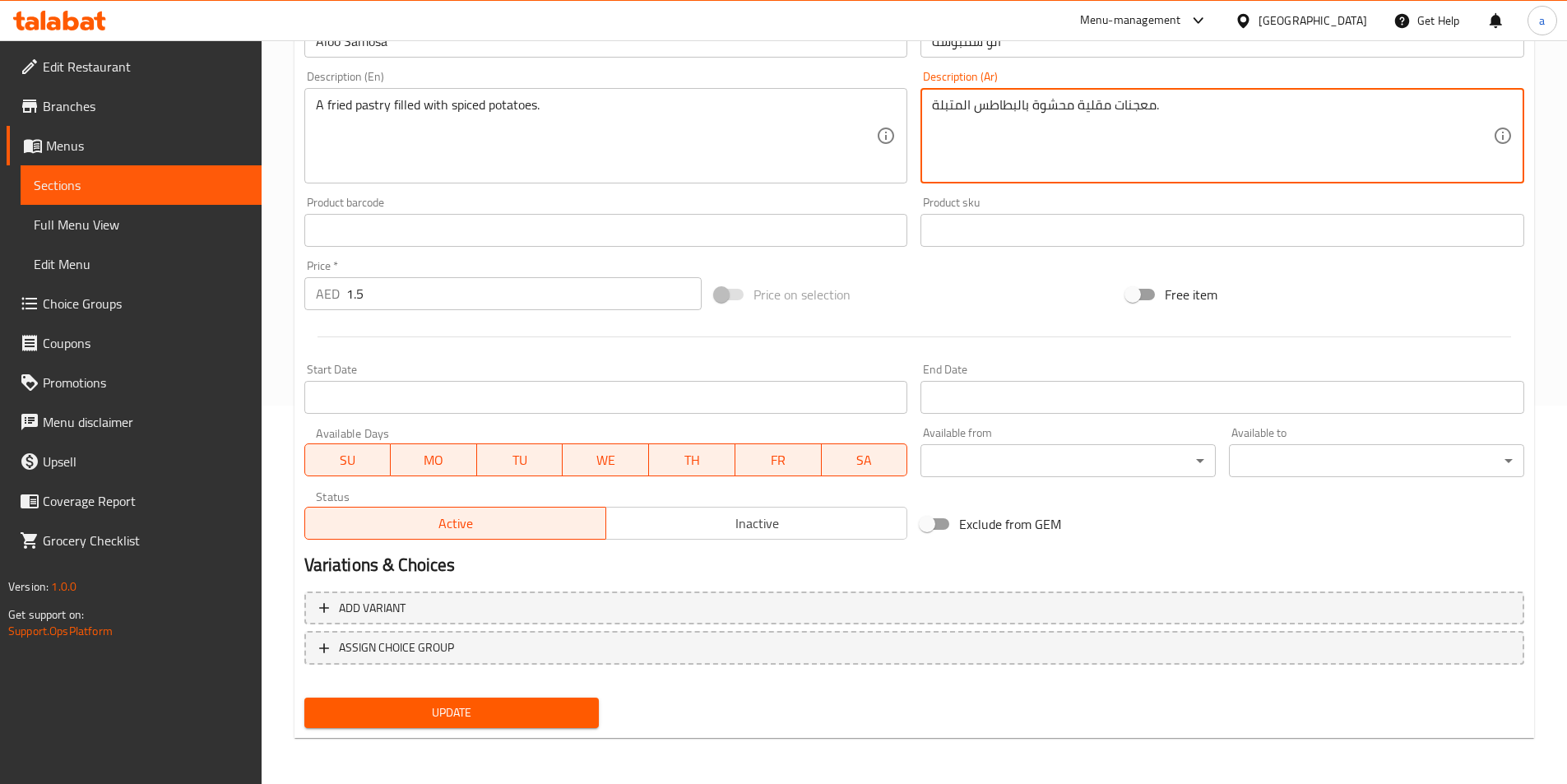
type textarea "معجنات مقلية محشوة بالبطاطس المتبلة."
click at [392, 722] on span "Update" at bounding box center [451, 712] width 269 height 21
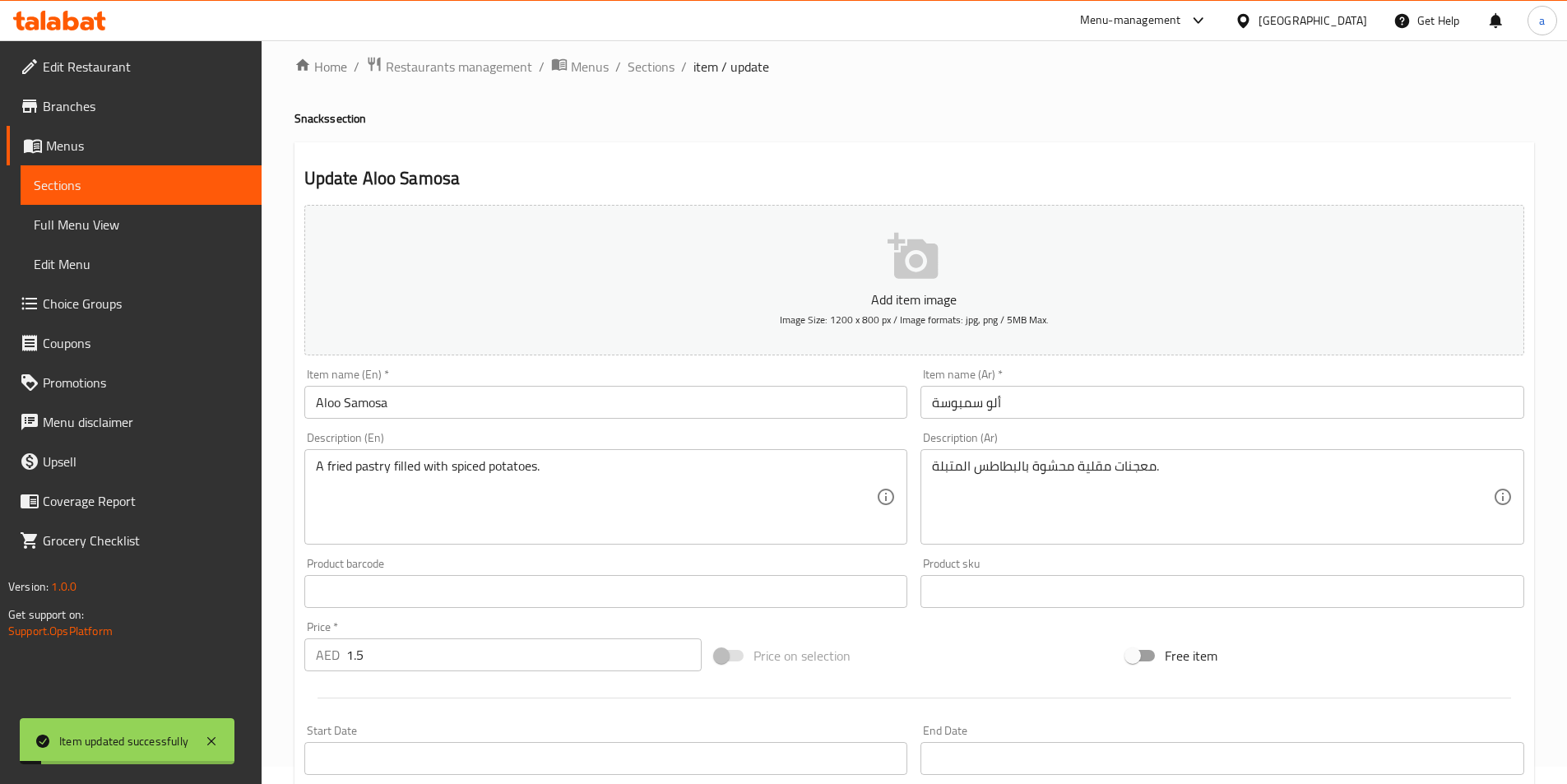
scroll to position [0, 0]
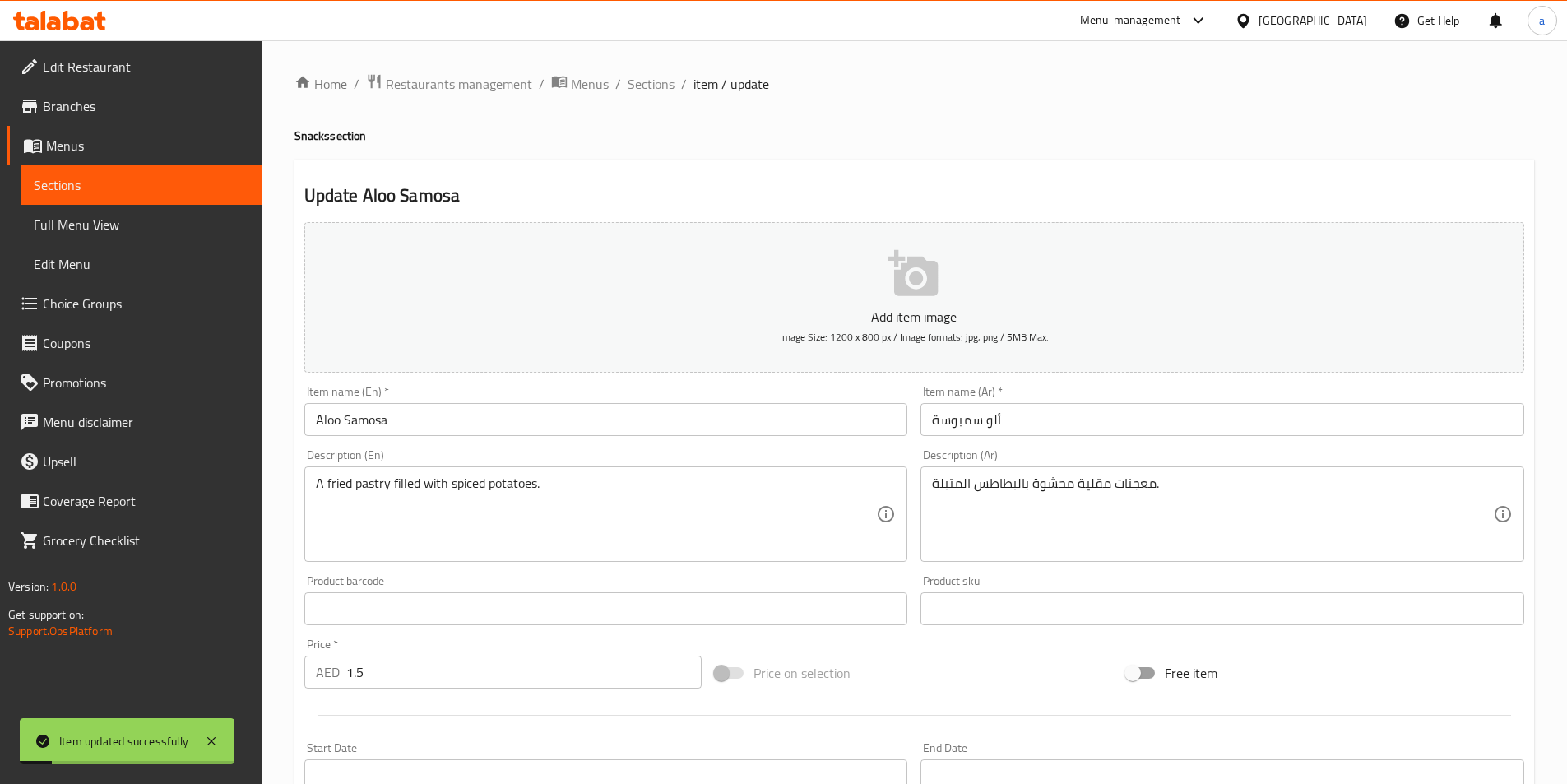
click at [648, 90] on span "Sections" at bounding box center [651, 84] width 47 height 20
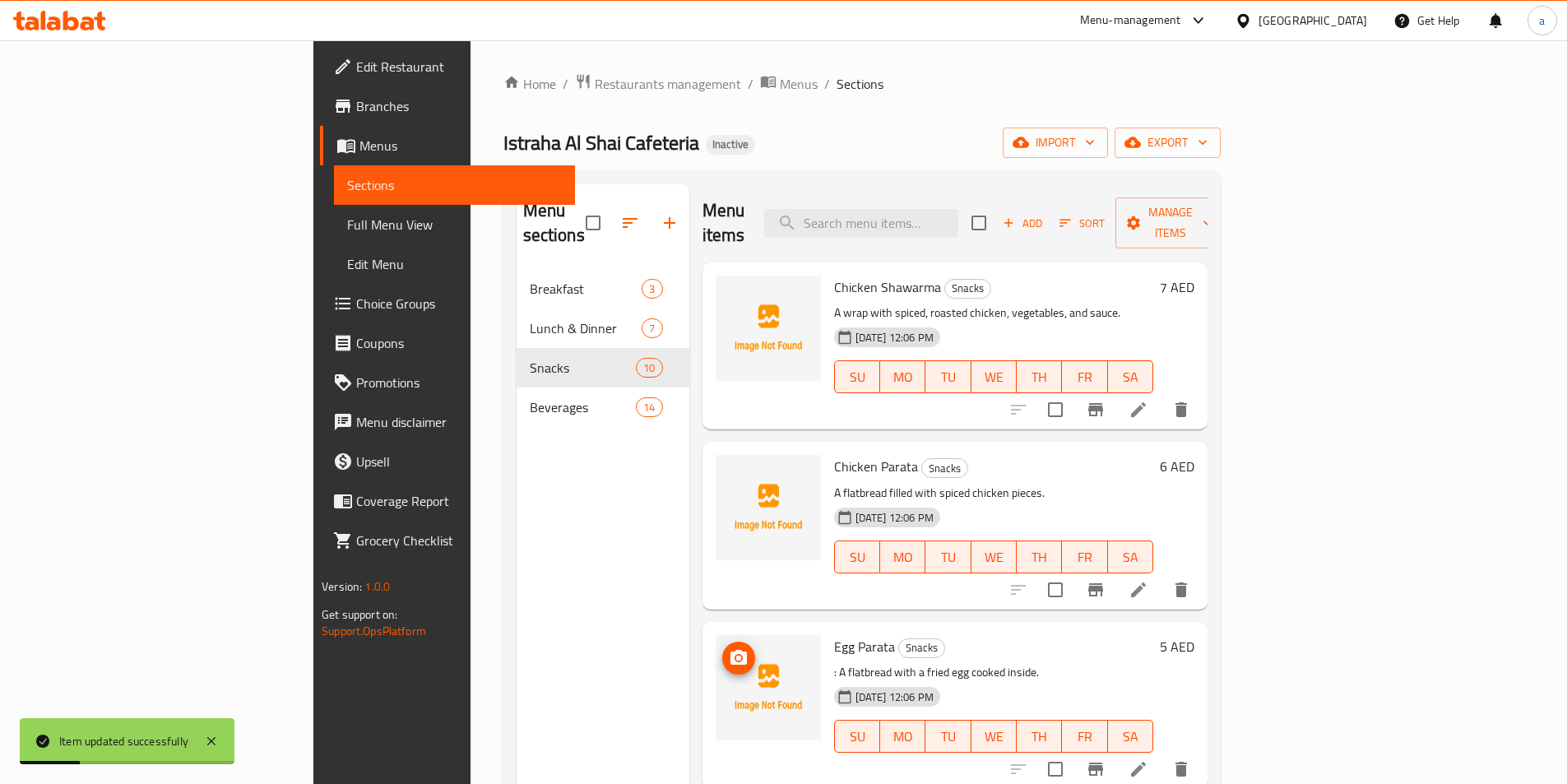
scroll to position [411, 0]
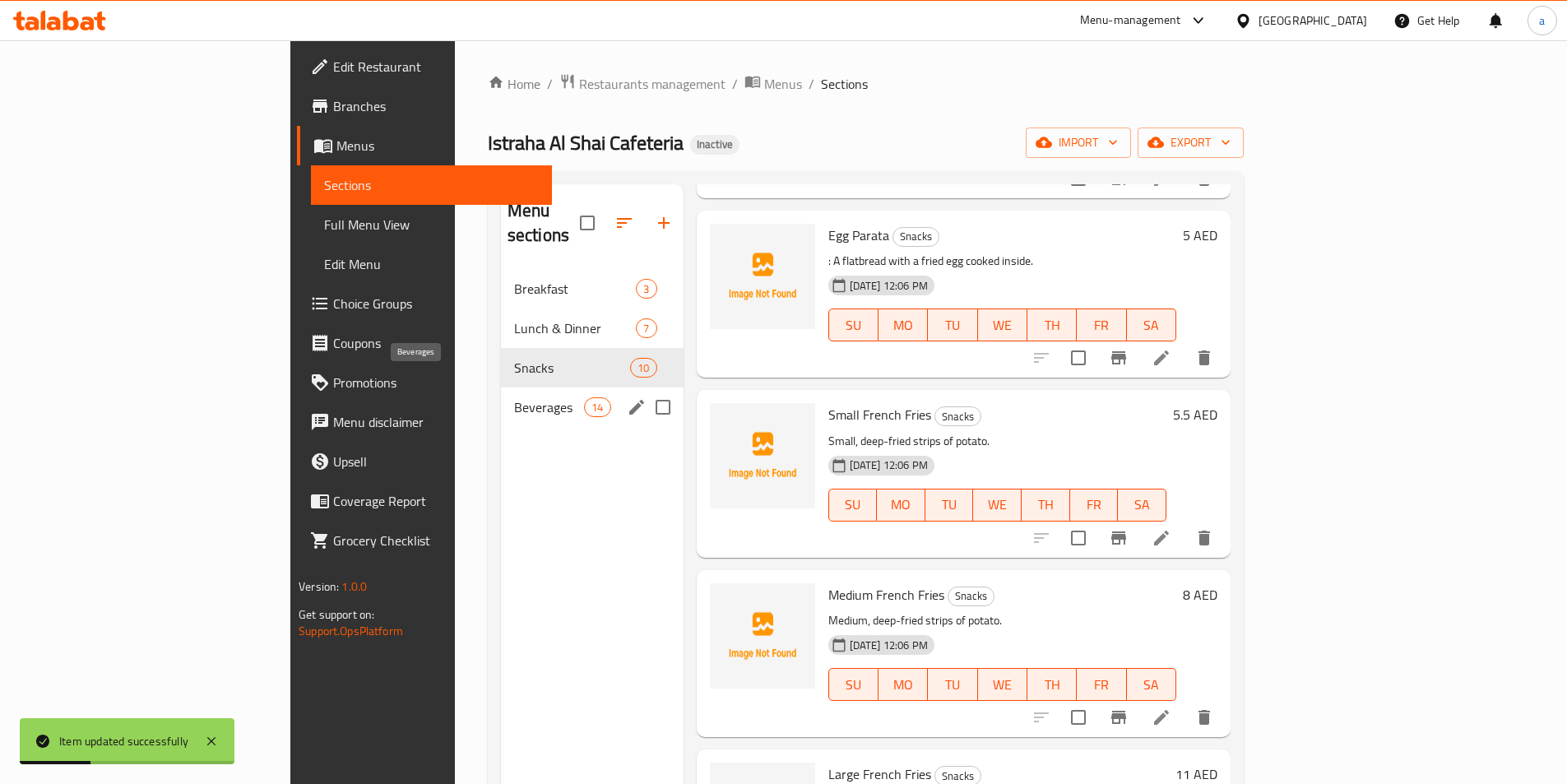
click at [514, 397] on span "Beverages" at bounding box center [549, 407] width 70 height 20
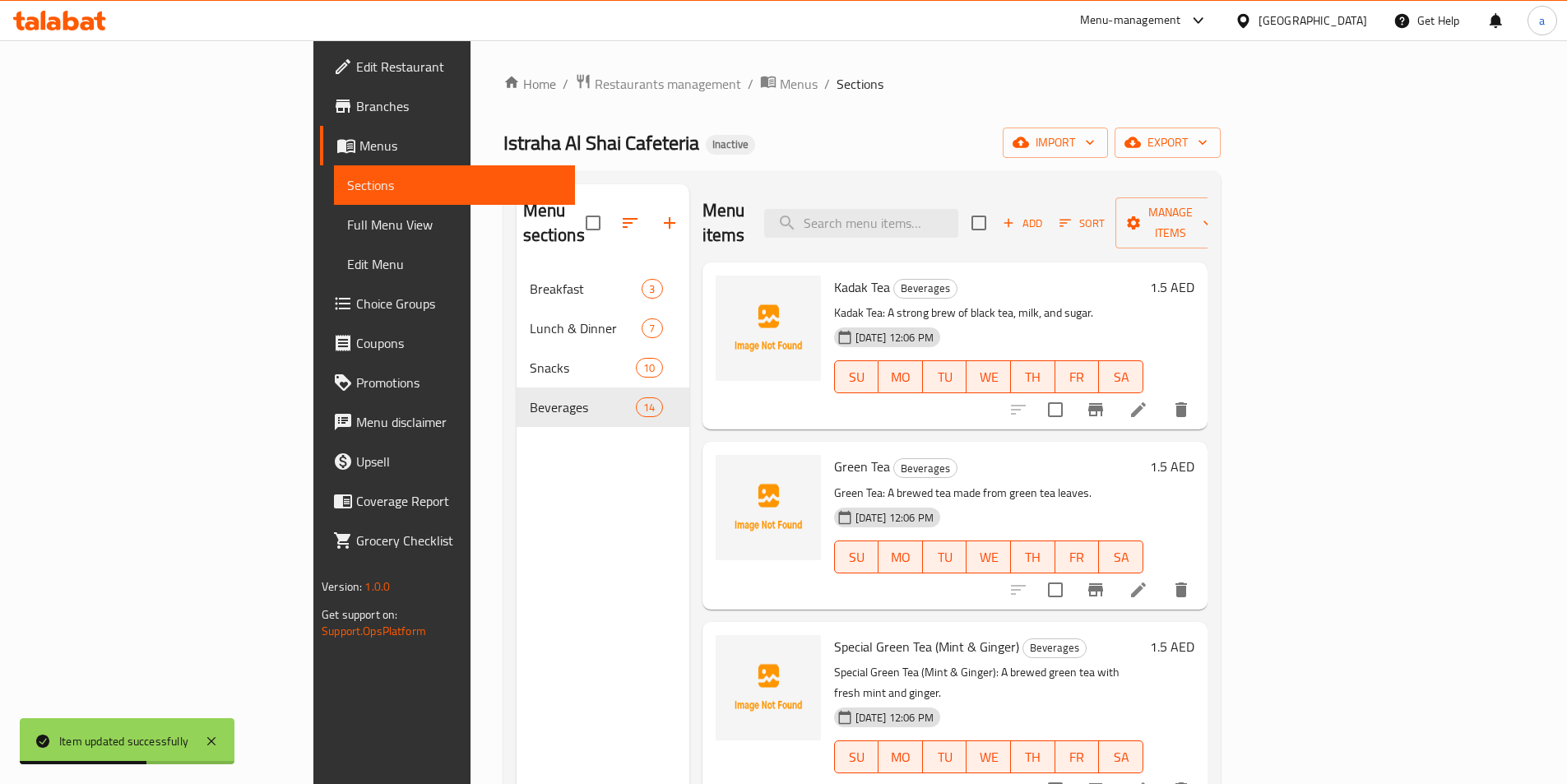
click at [1148, 400] on icon at bounding box center [1138, 410] width 20 height 20
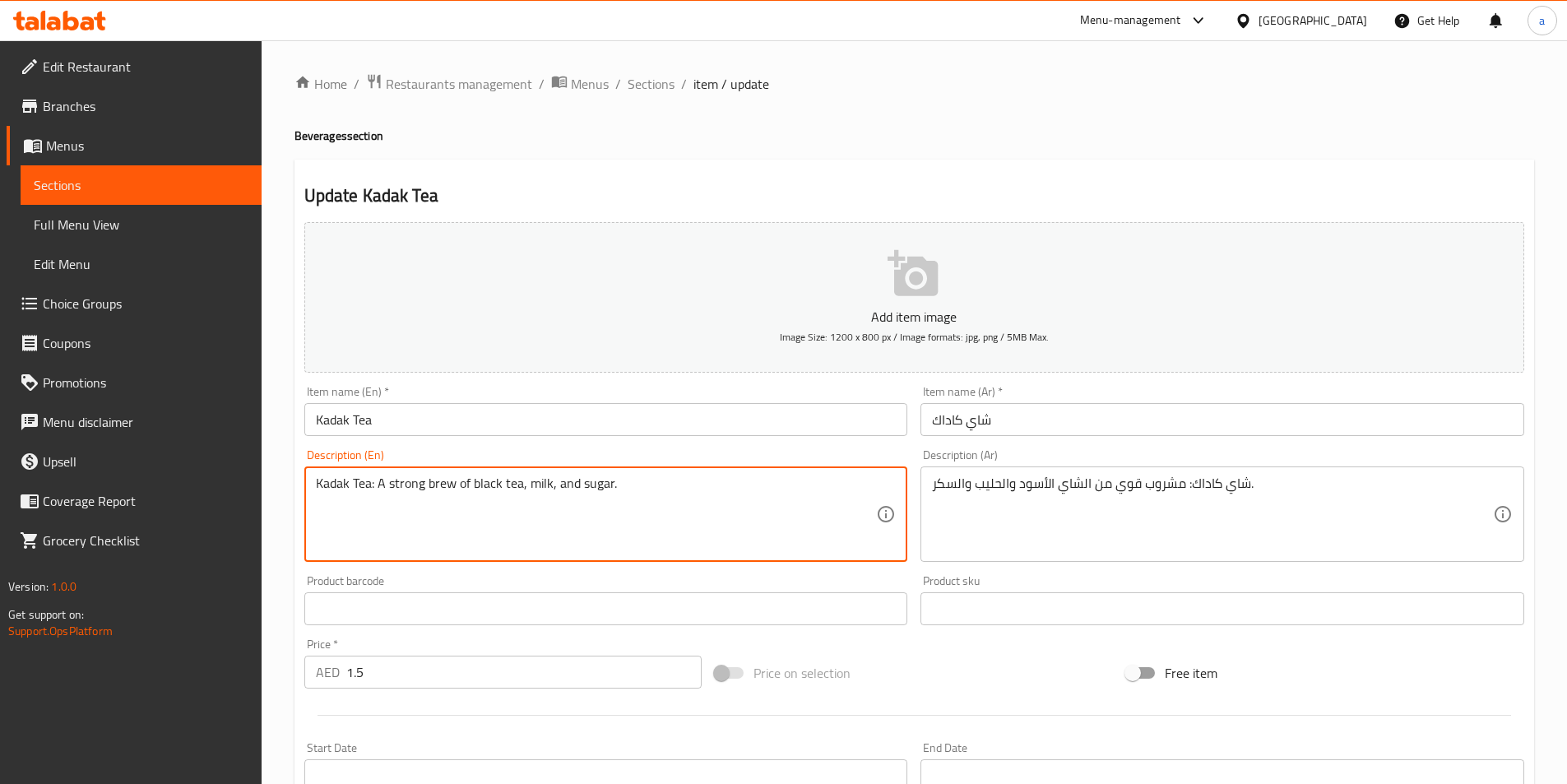
drag, startPoint x: 373, startPoint y: 487, endPoint x: 295, endPoint y: 488, distance: 78.1
type textarea "A strong brew of black tea, milk, and sugar."
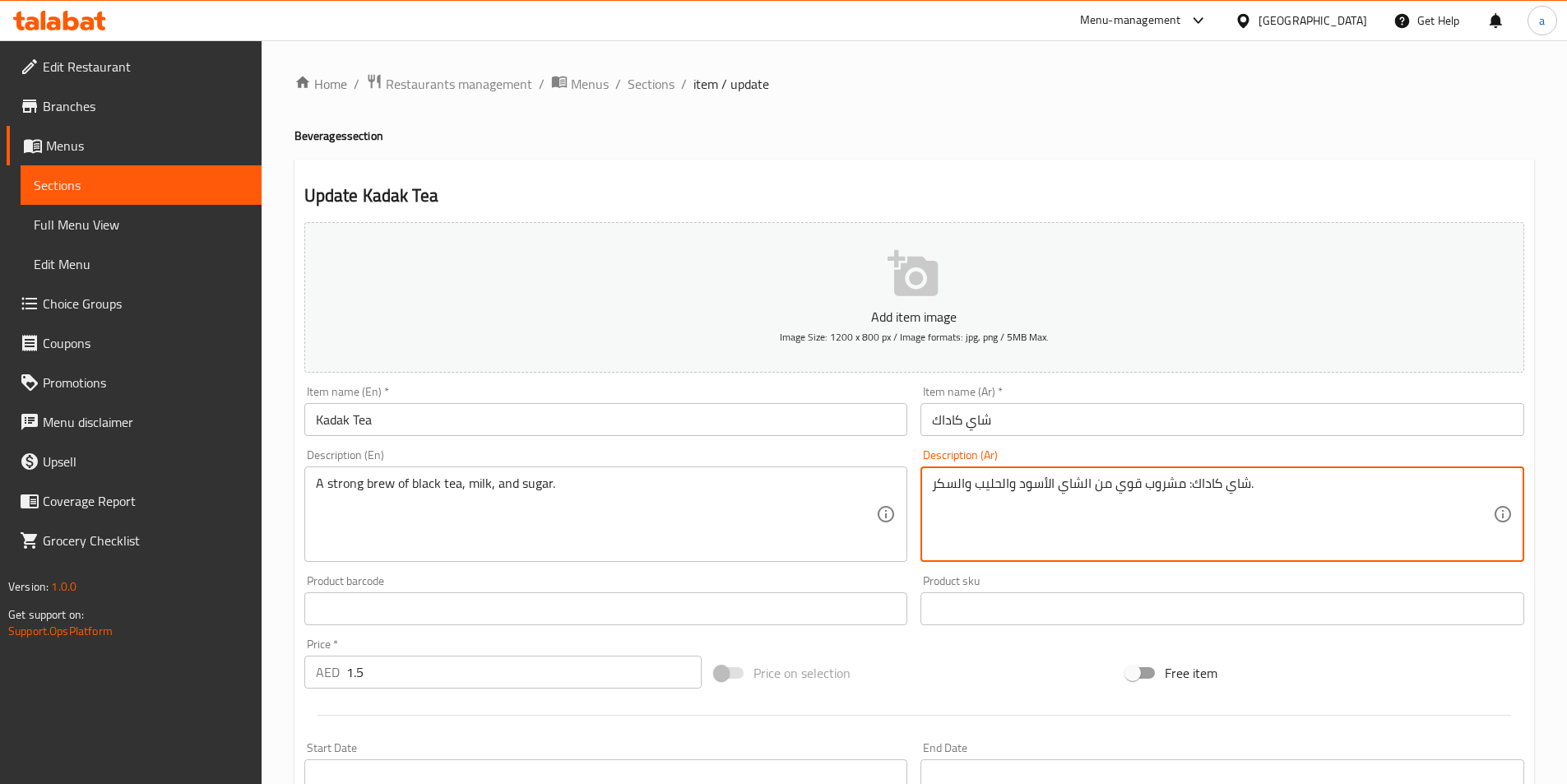
drag, startPoint x: 1188, startPoint y: 487, endPoint x: 1245, endPoint y: 487, distance: 57.6
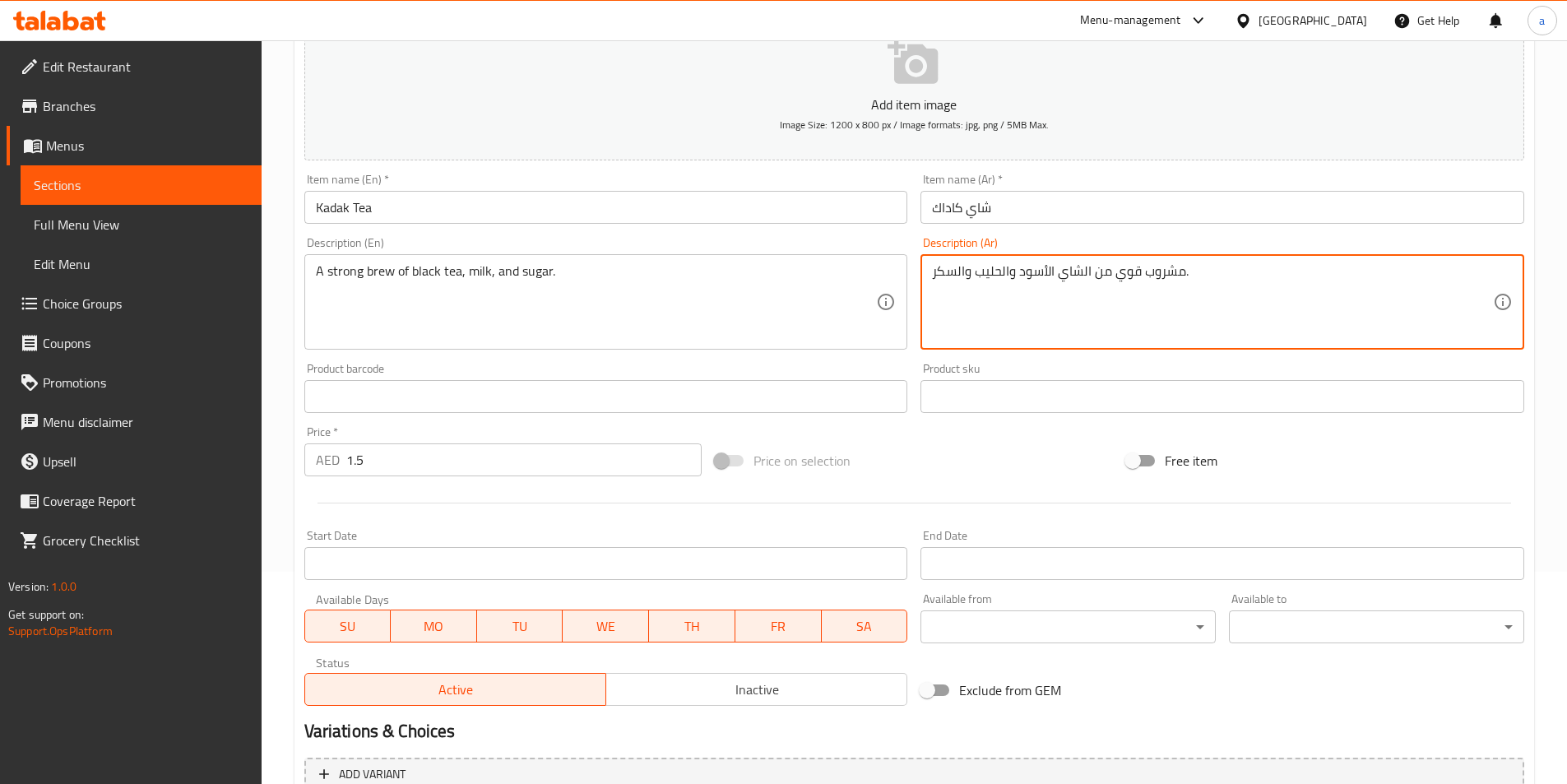
scroll to position [378, 0]
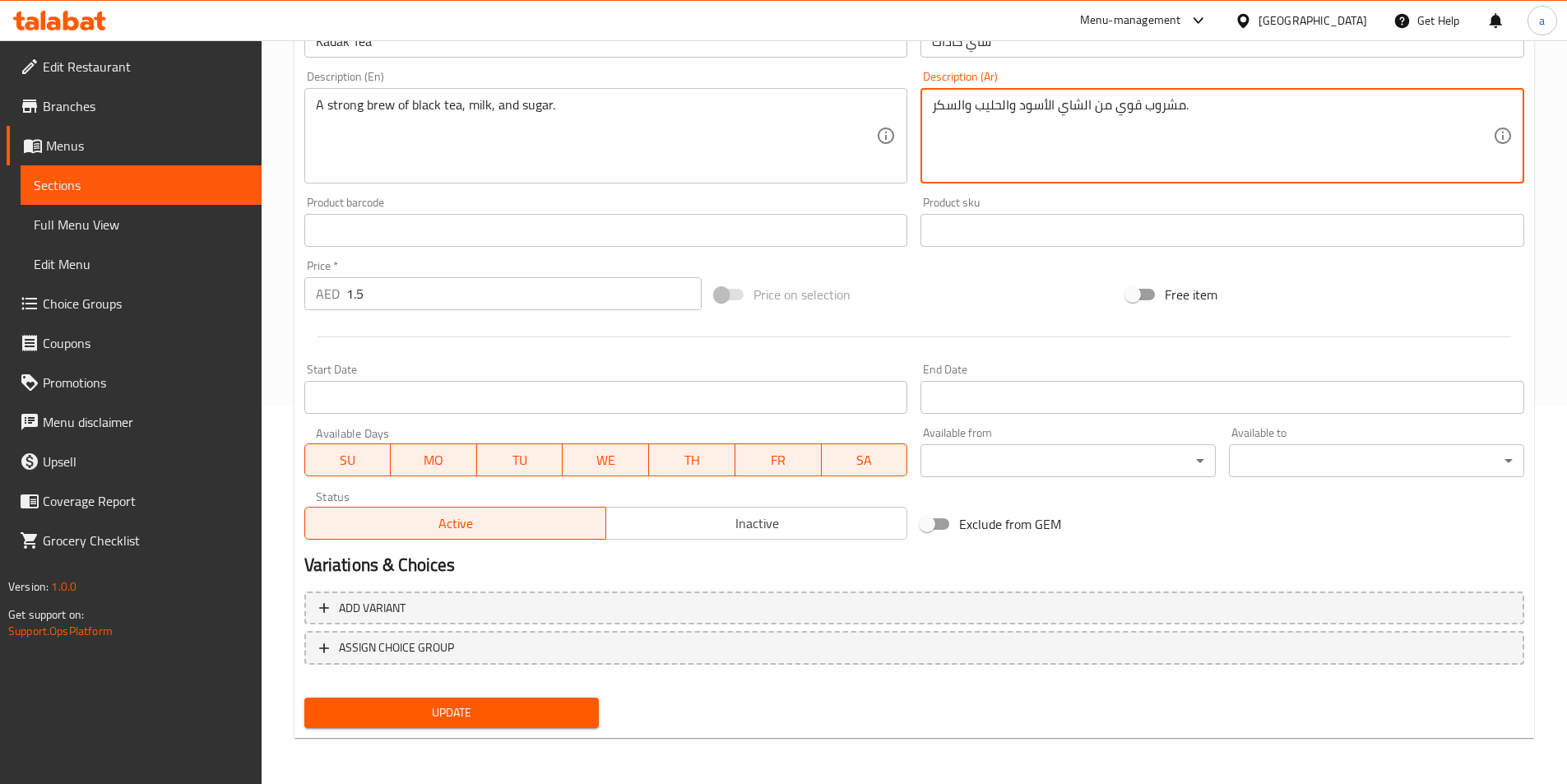
type textarea "مشروب قوي من الشاي الأسود والحليب والسكر."
click at [458, 720] on span "Update" at bounding box center [451, 712] width 269 height 21
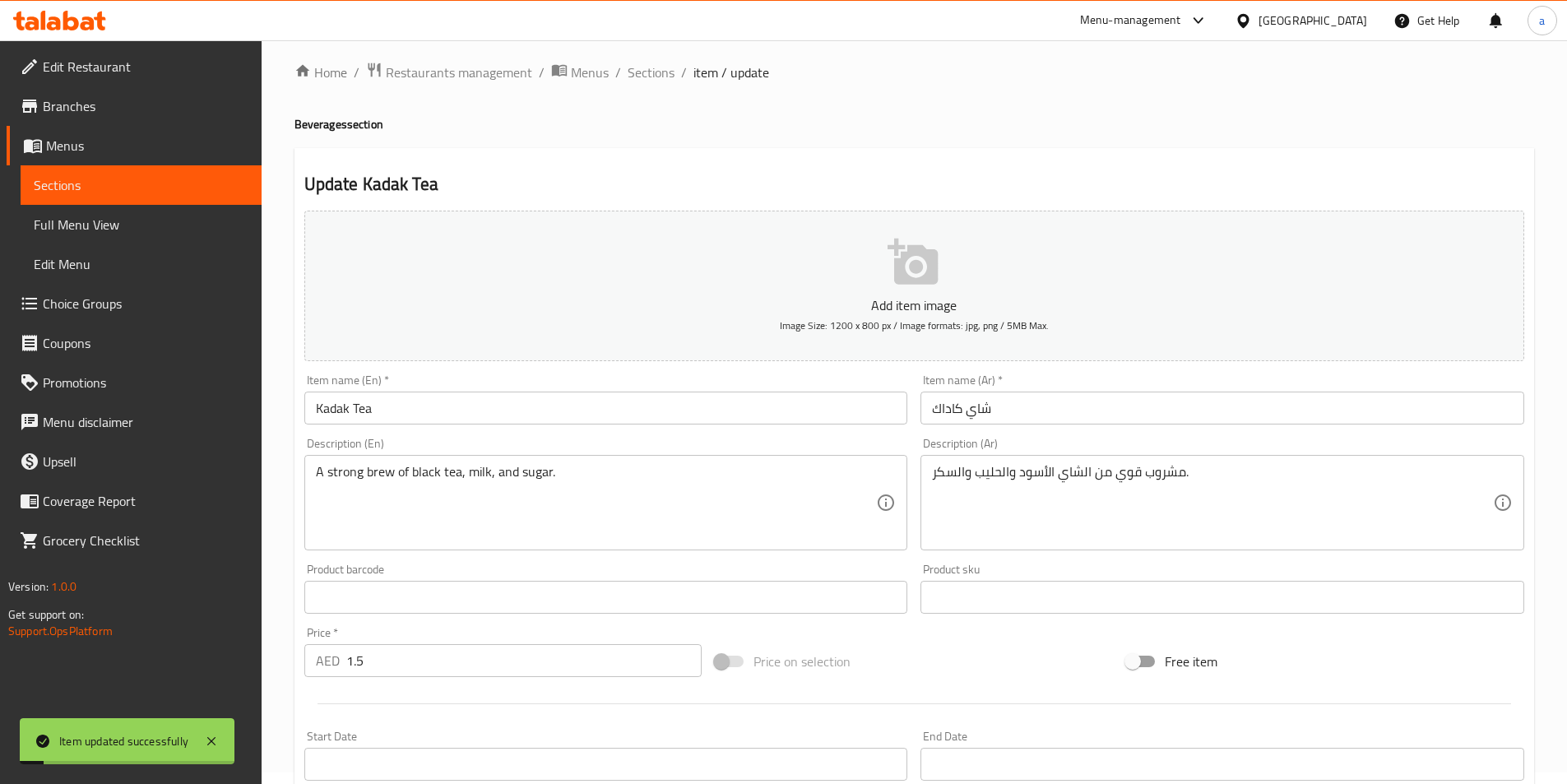
scroll to position [0, 0]
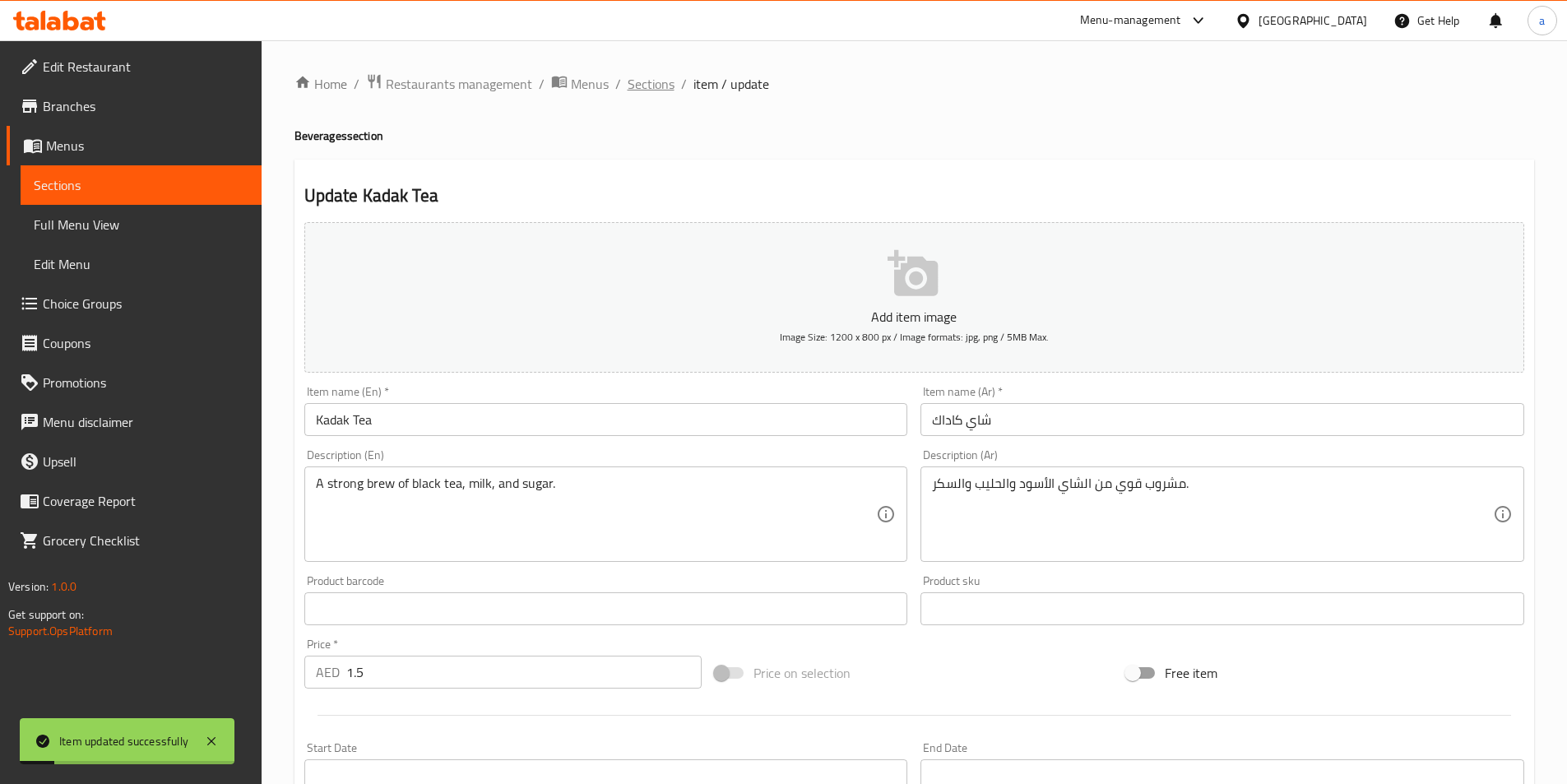
click at [662, 87] on span "Sections" at bounding box center [651, 84] width 47 height 20
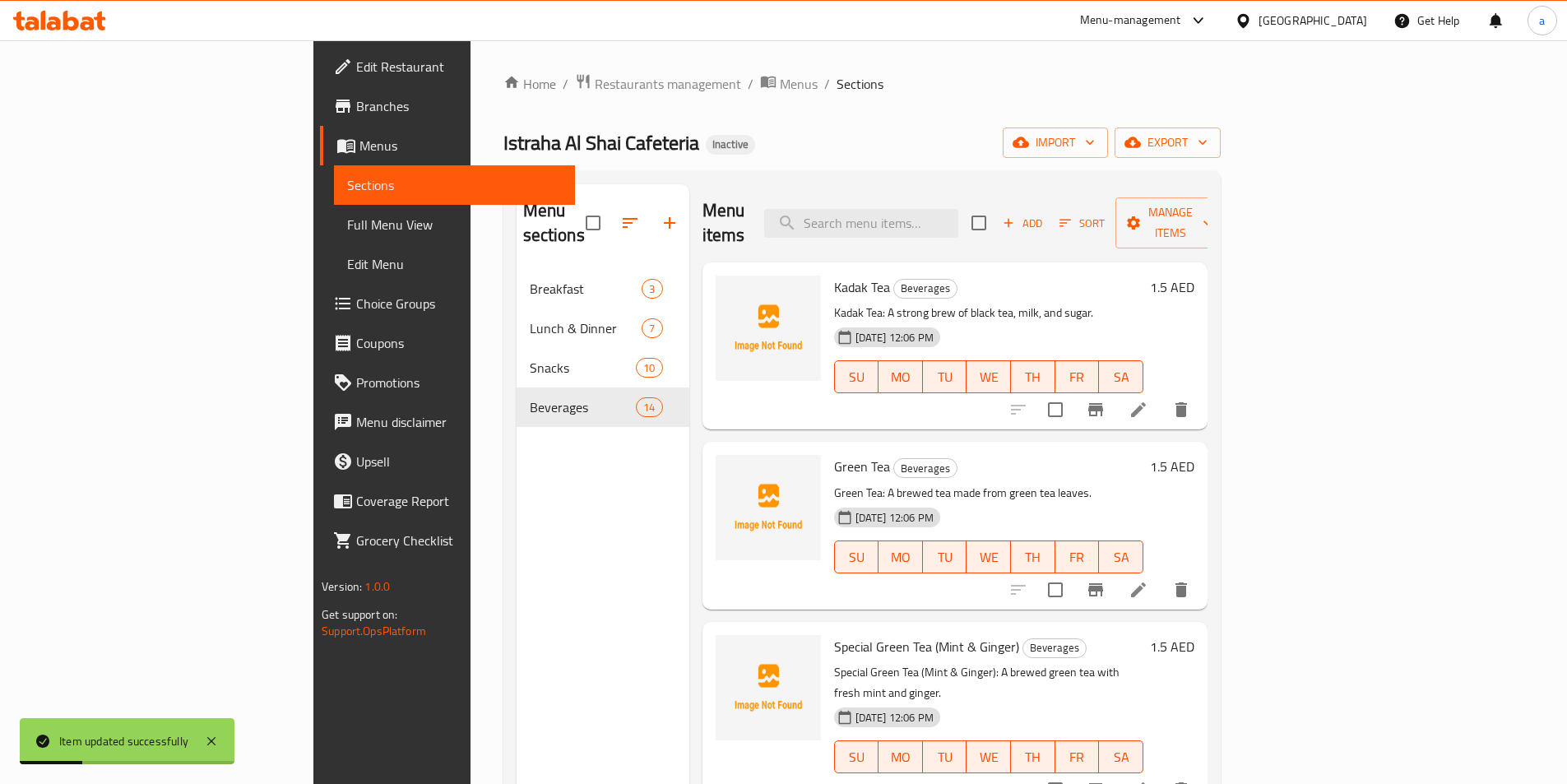
click at [1161, 575] on li at bounding box center [1138, 590] width 46 height 30
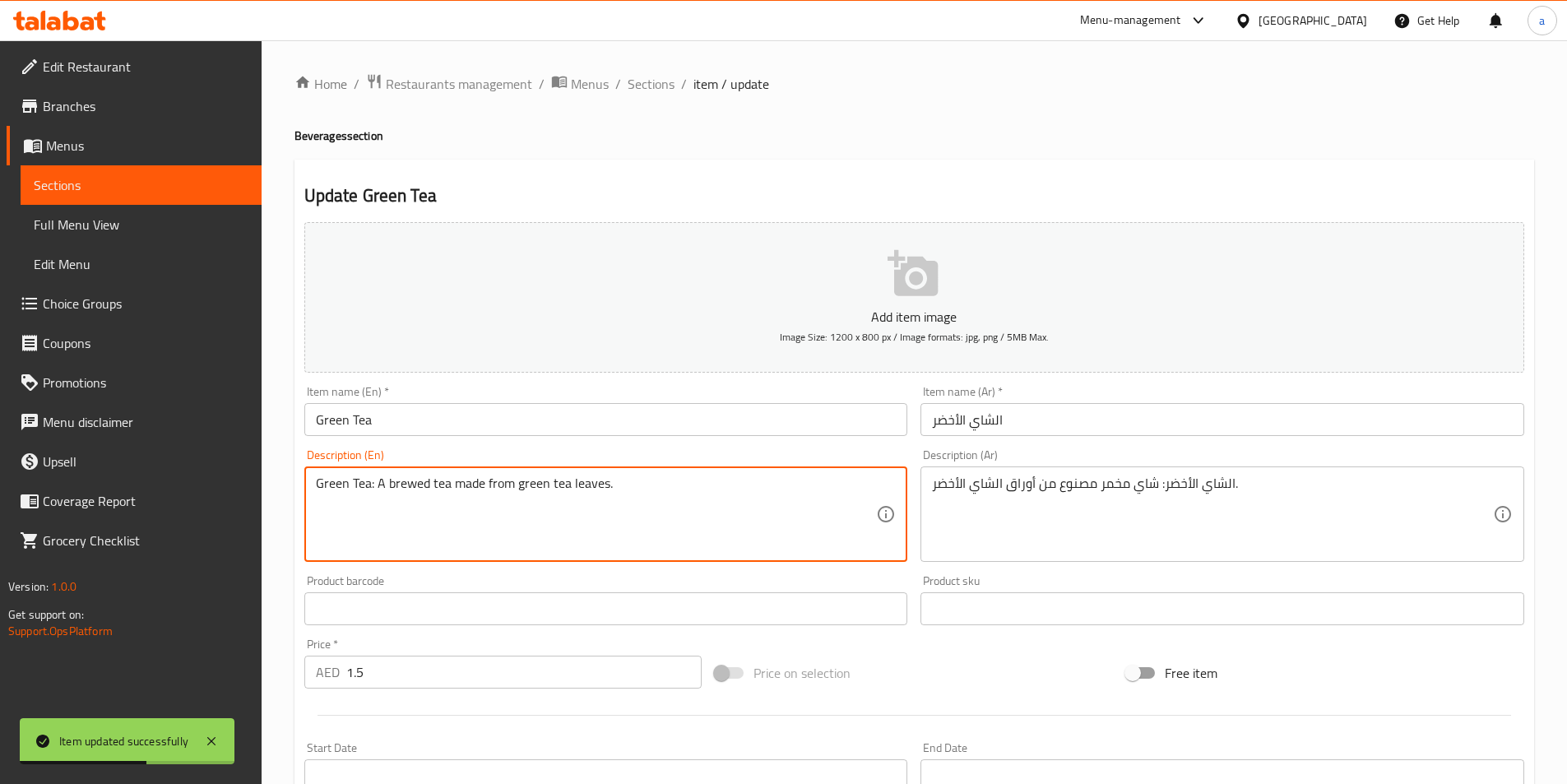
drag, startPoint x: 371, startPoint y: 484, endPoint x: 308, endPoint y: 486, distance: 63.4
type textarea ": A brewed tea made from green tea leaves."
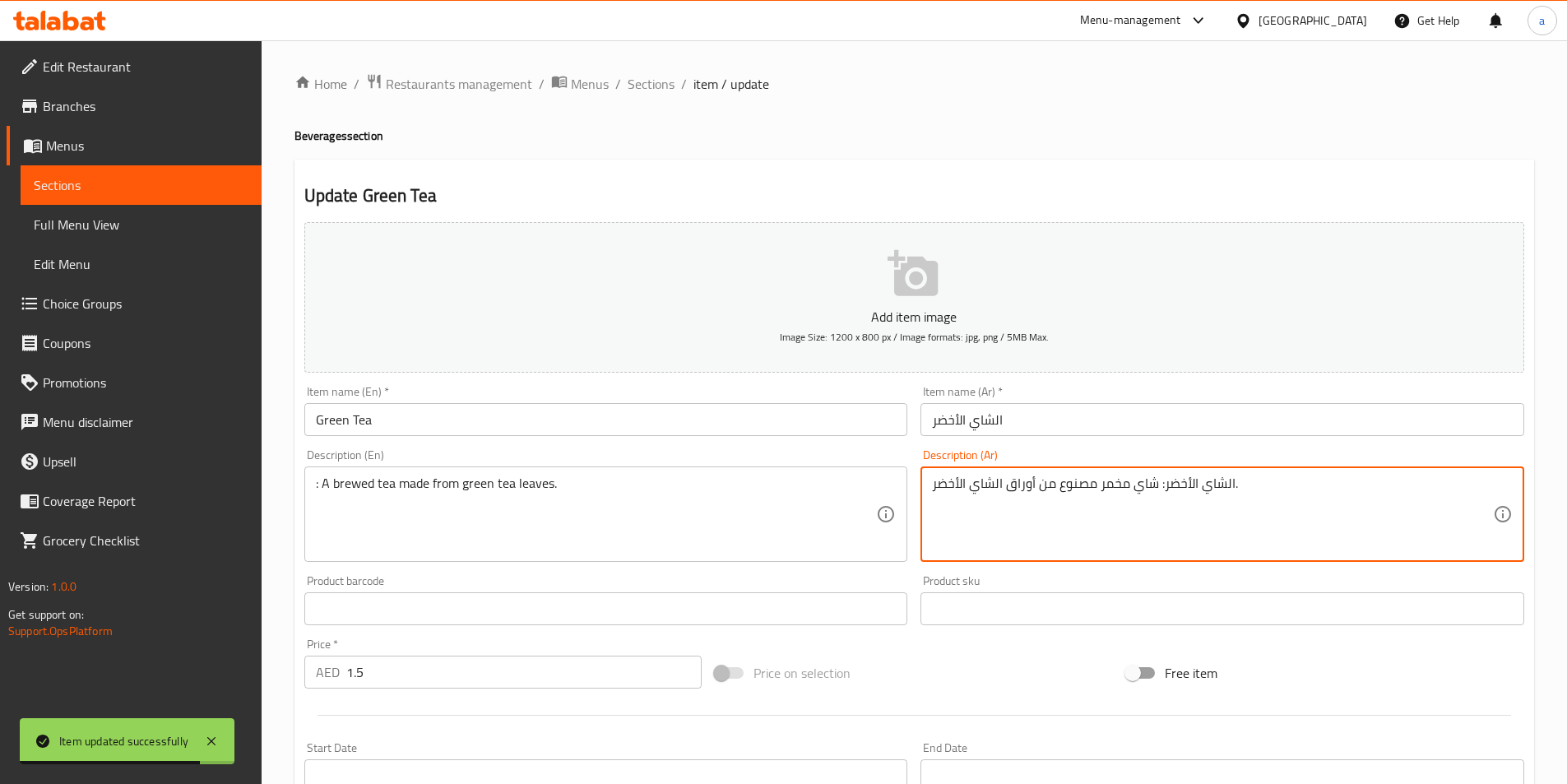
drag, startPoint x: 1164, startPoint y: 485, endPoint x: 1233, endPoint y: 491, distance: 69.3
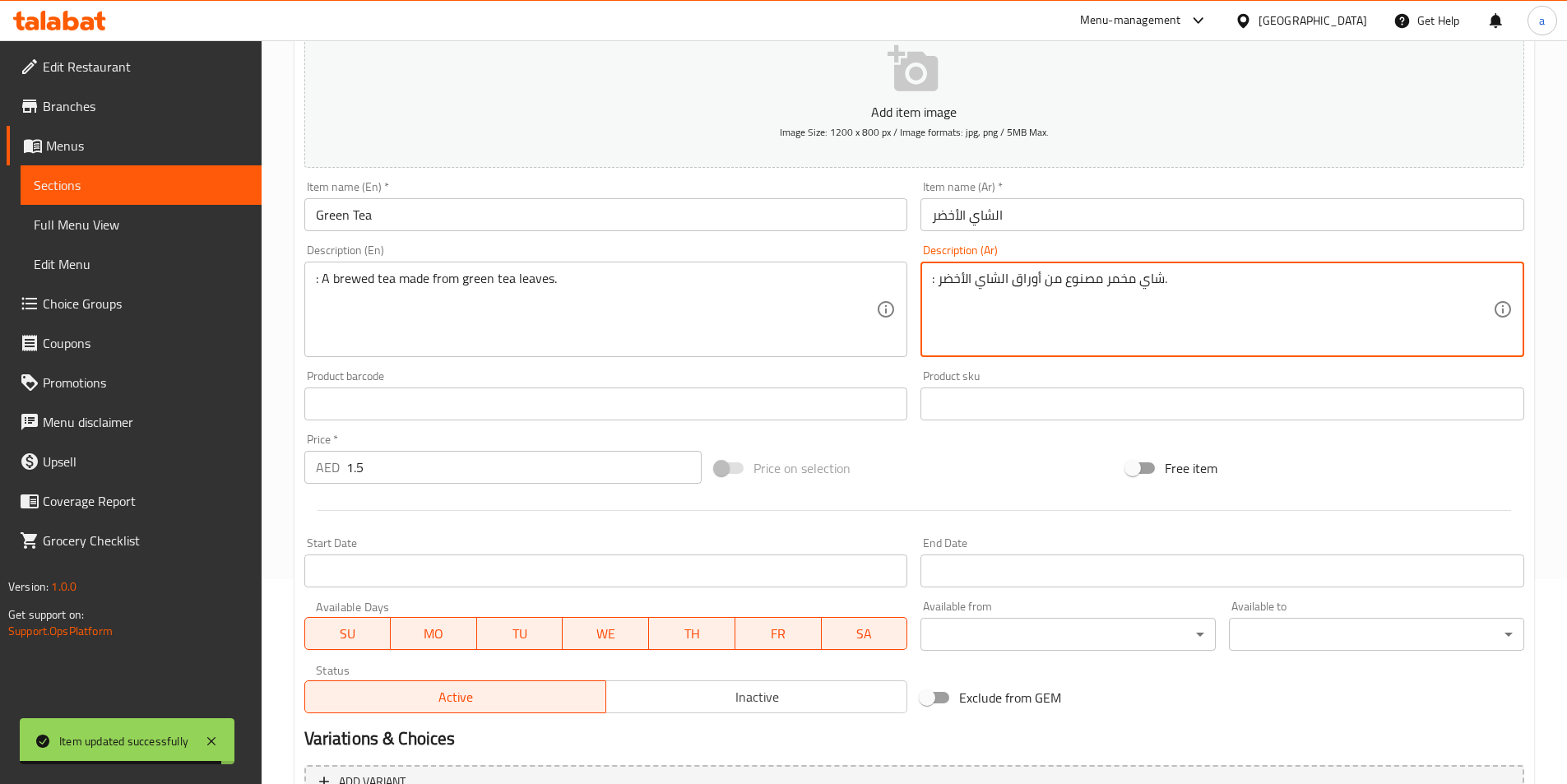
scroll to position [329, 0]
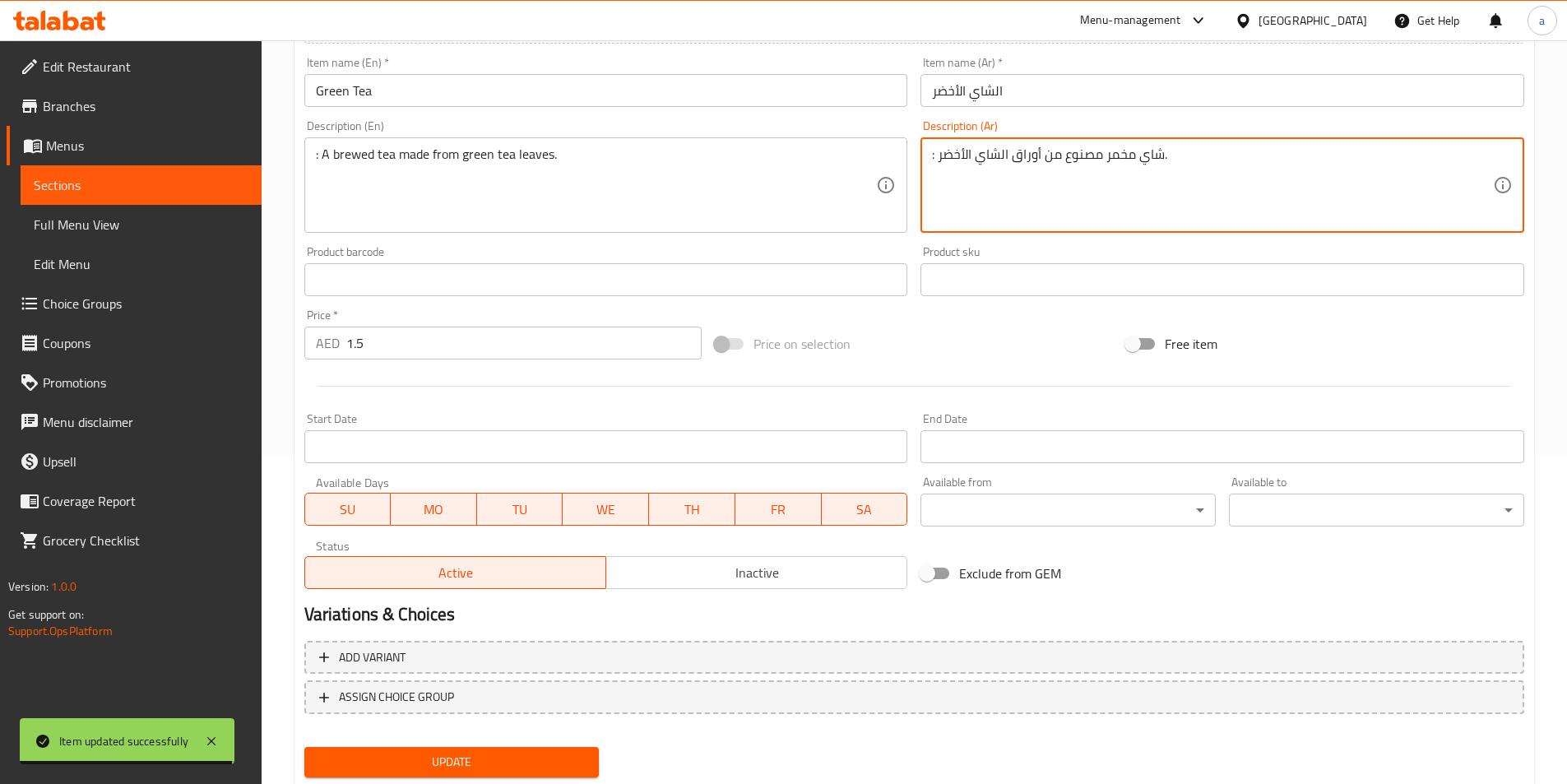
type textarea ": شاي مخمر مصنوع من أوراق الشاي الأخضر."
click at [488, 764] on span "Update" at bounding box center [451, 762] width 269 height 21
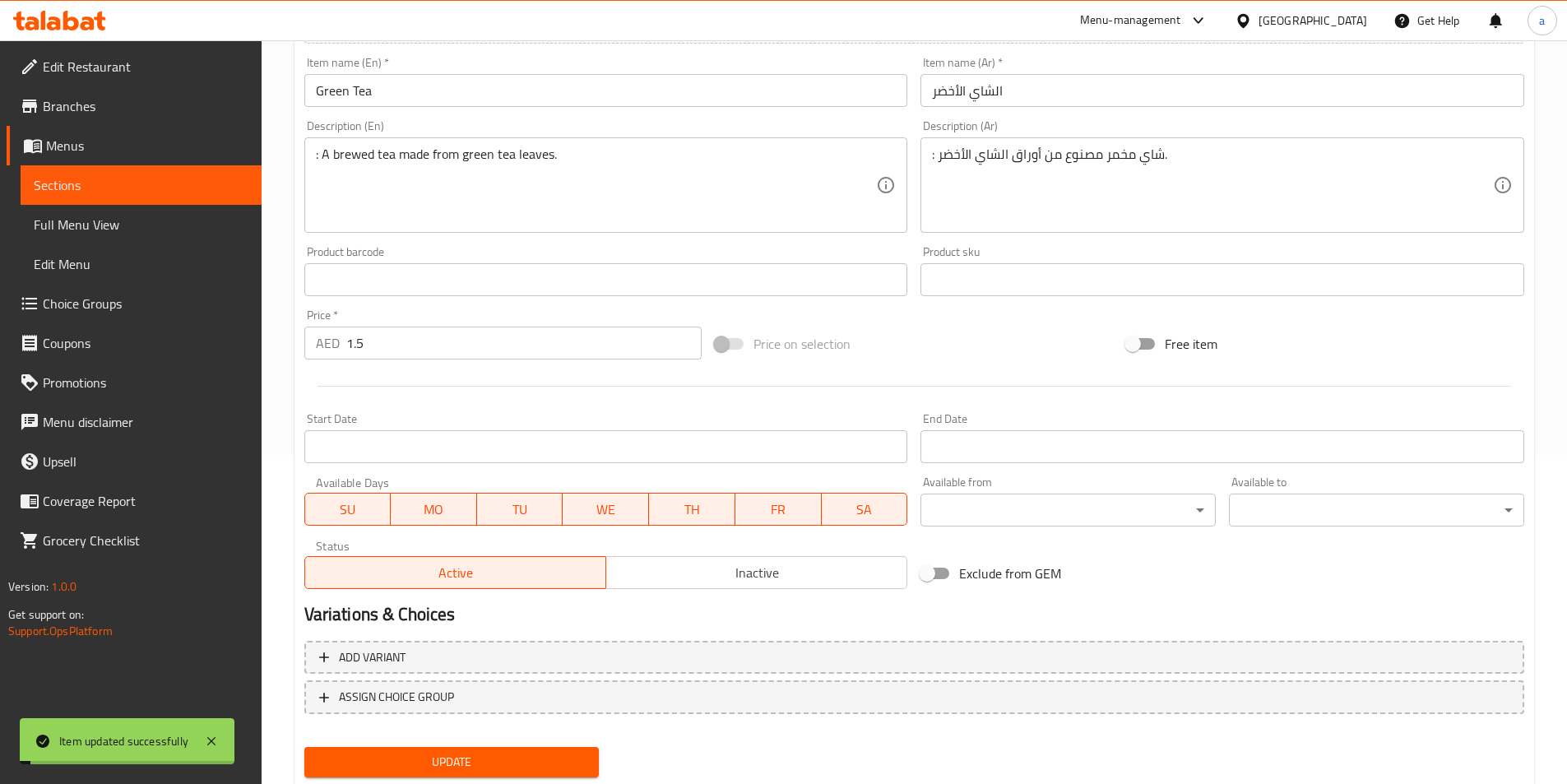
scroll to position [0, 0]
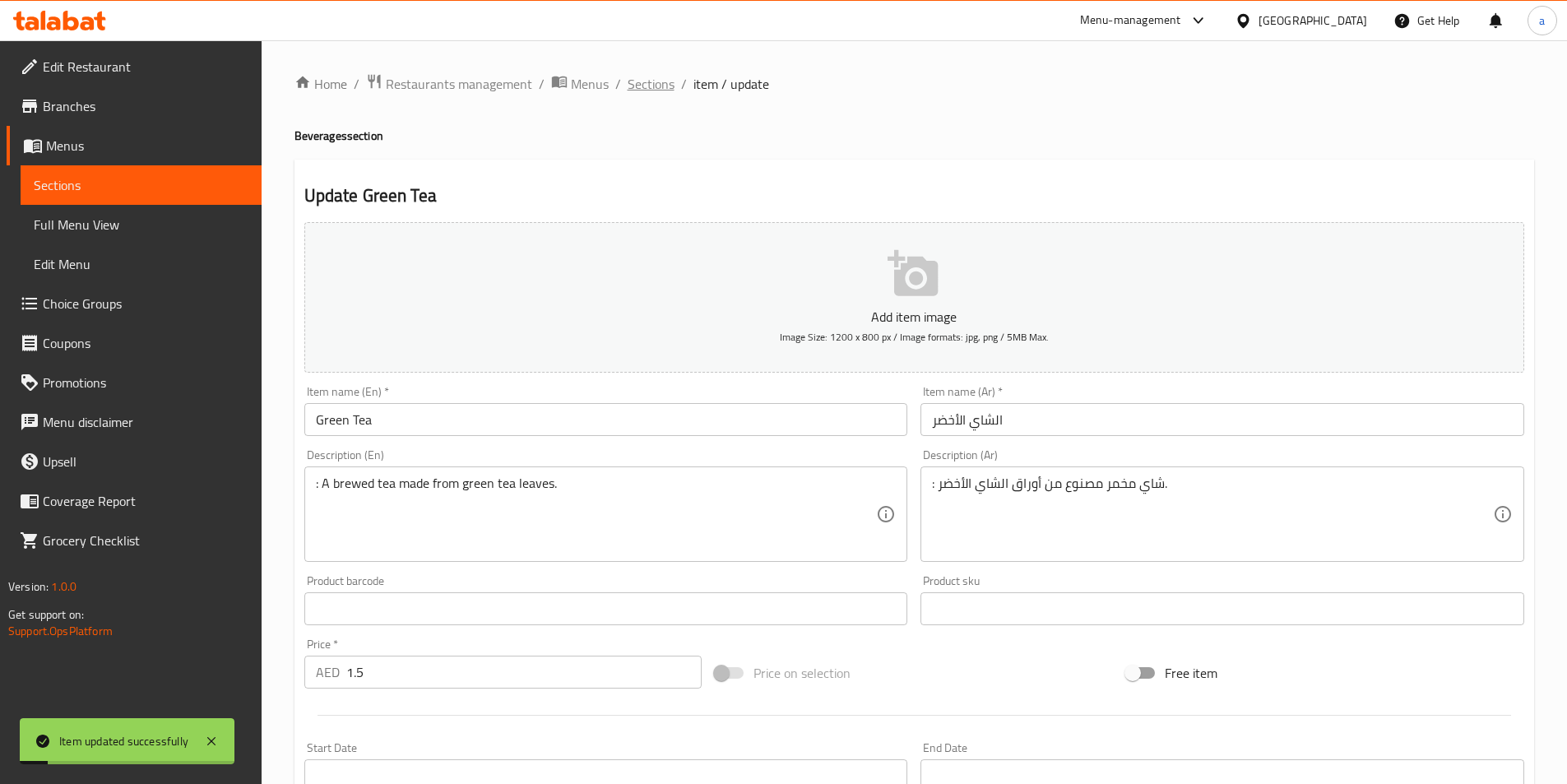
click at [654, 92] on span "Sections" at bounding box center [651, 84] width 47 height 20
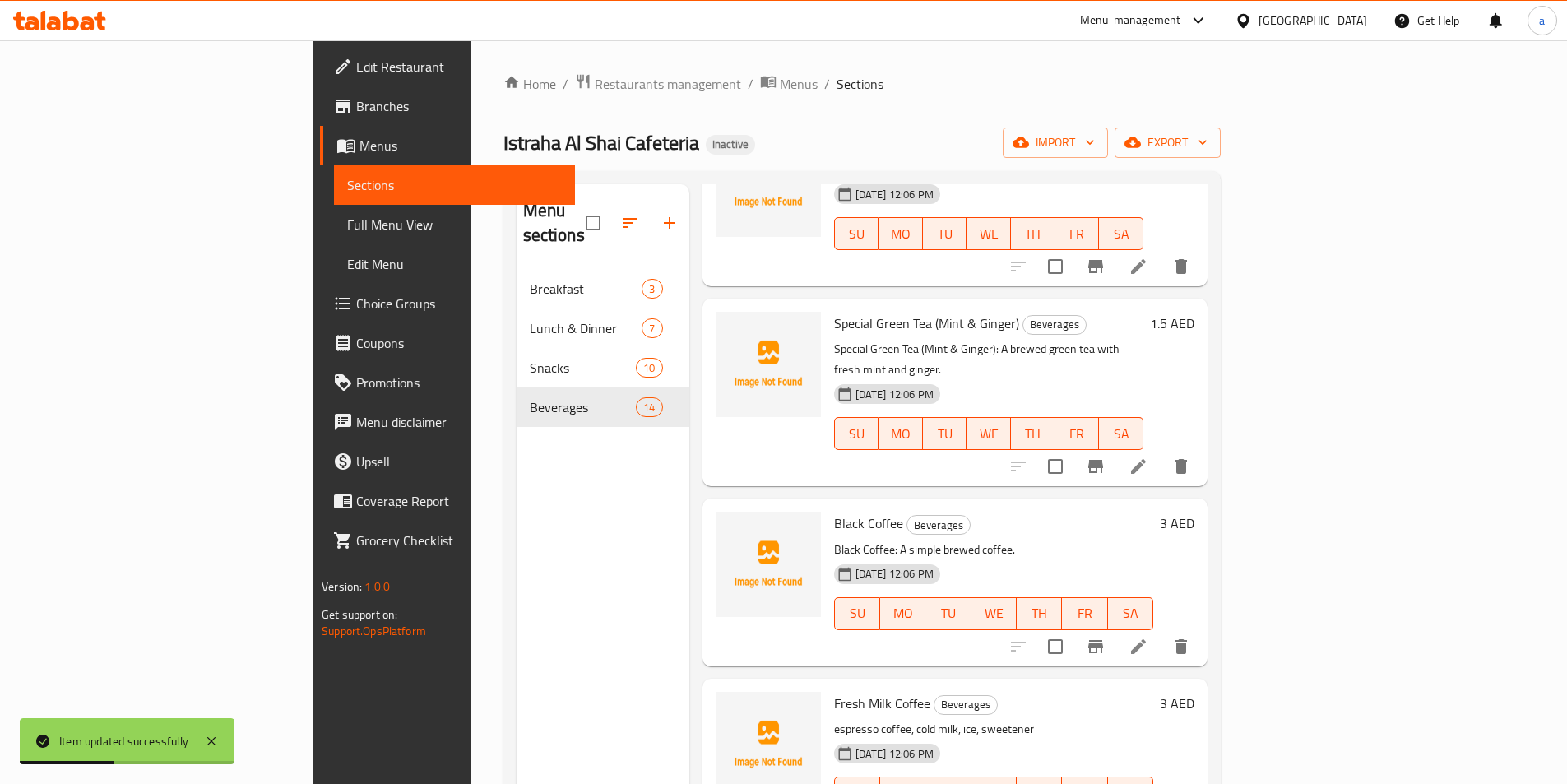
scroll to position [329, 0]
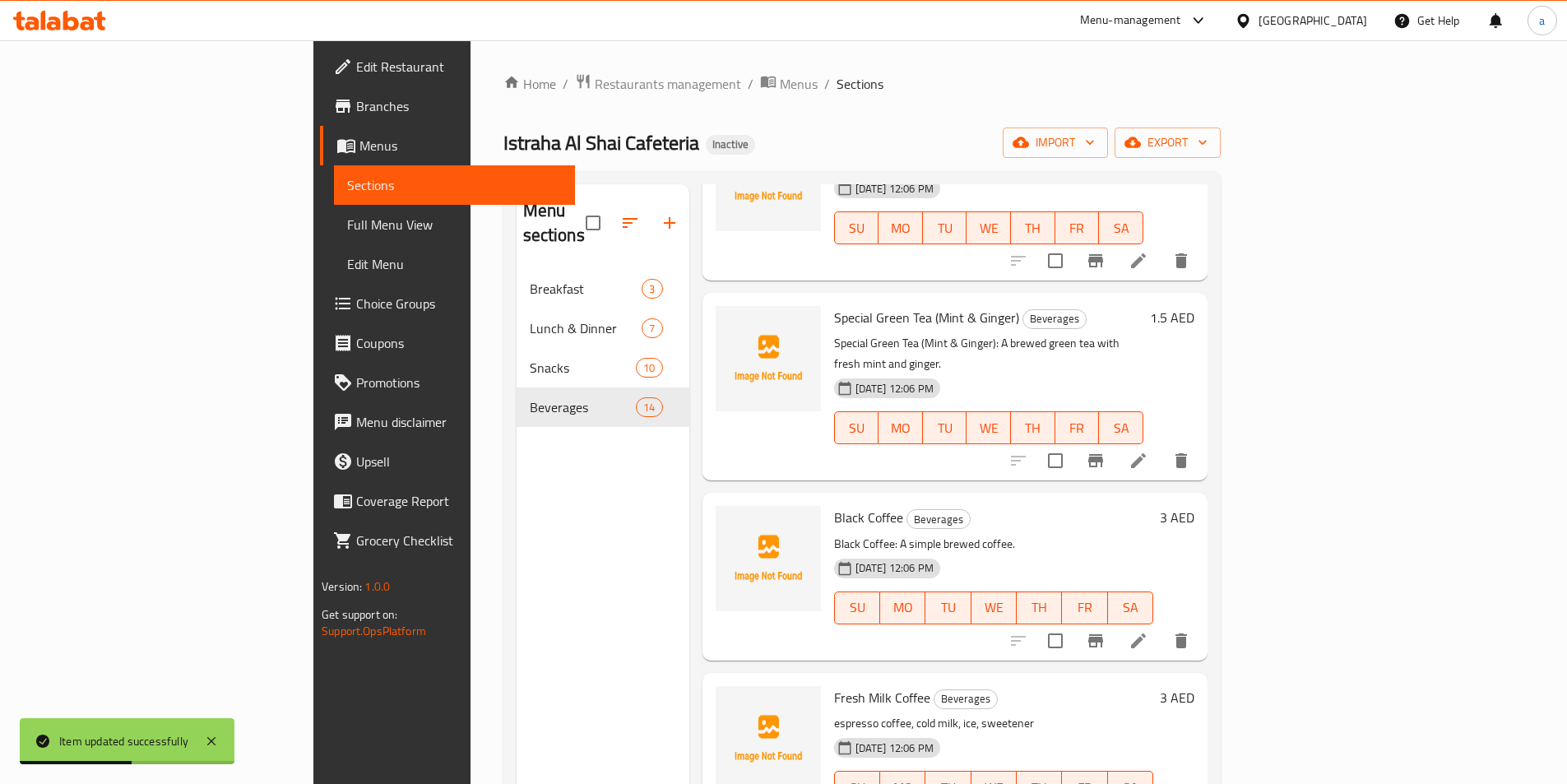
click at [1148, 451] on icon at bounding box center [1138, 461] width 20 height 20
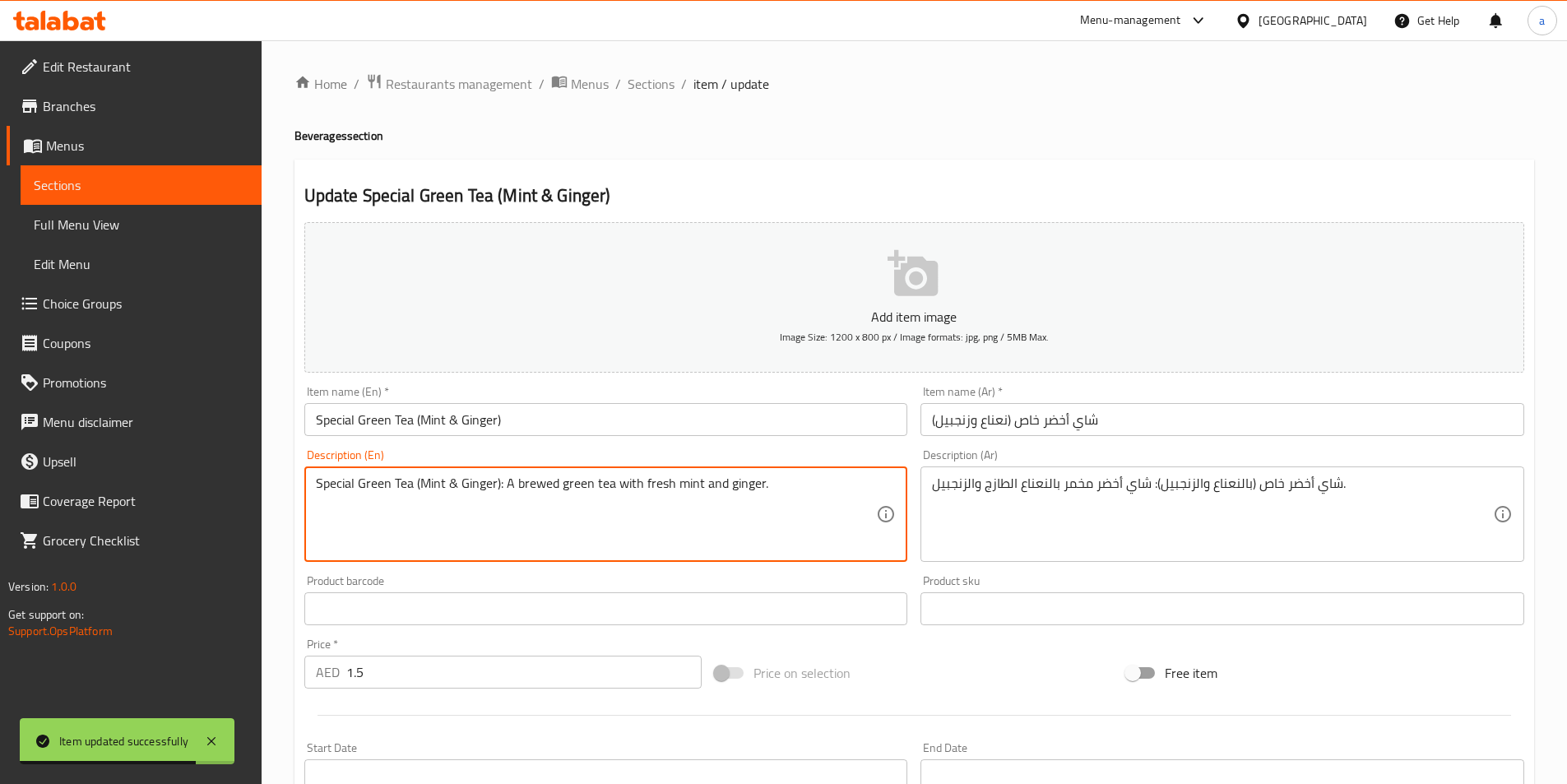
drag, startPoint x: 503, startPoint y: 483, endPoint x: 306, endPoint y: 489, distance: 196.7
type textarea "A brewed green tea with fresh mint and ginger."
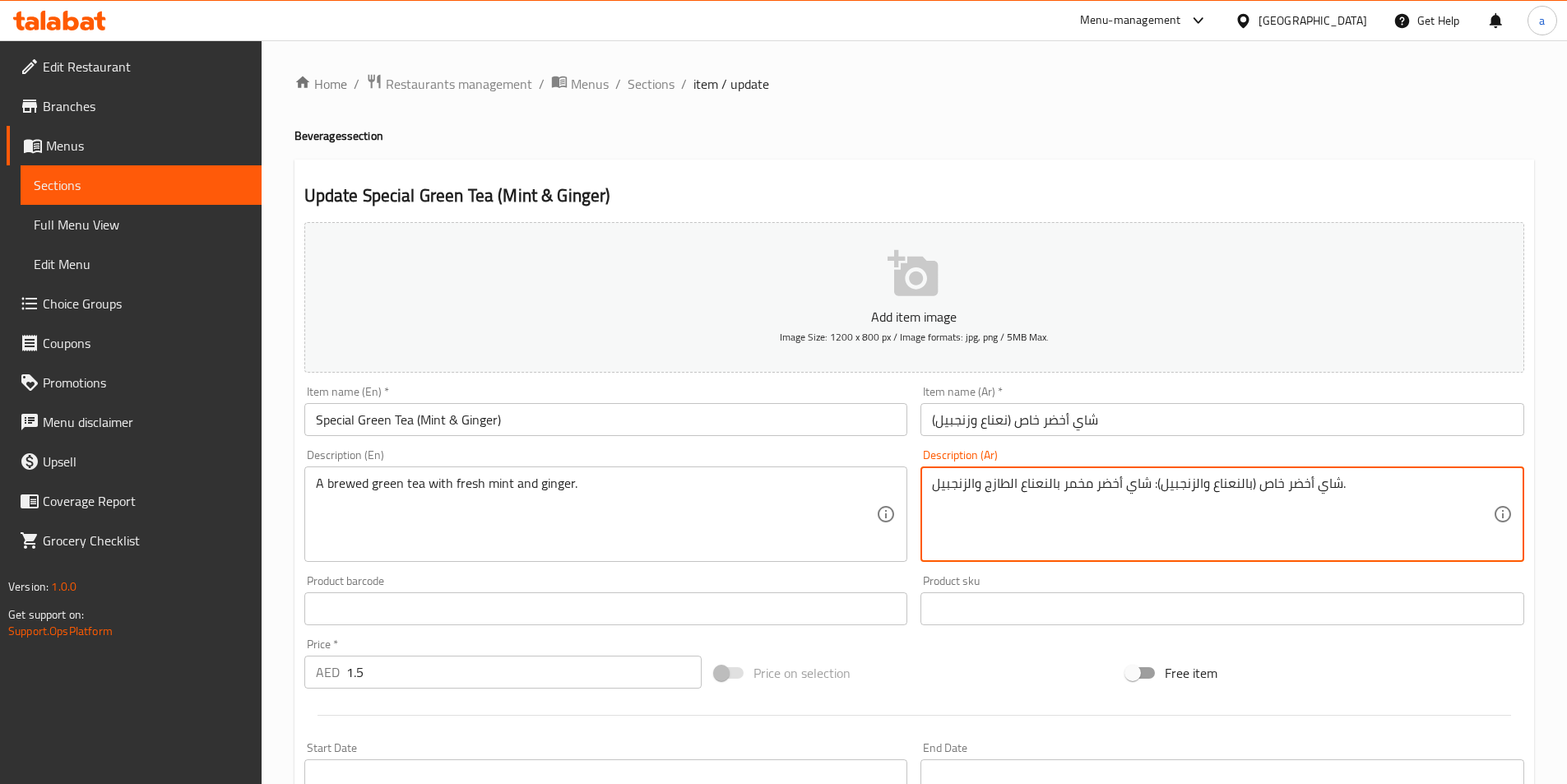
drag, startPoint x: 1151, startPoint y: 484, endPoint x: 1340, endPoint y: 493, distance: 189.4
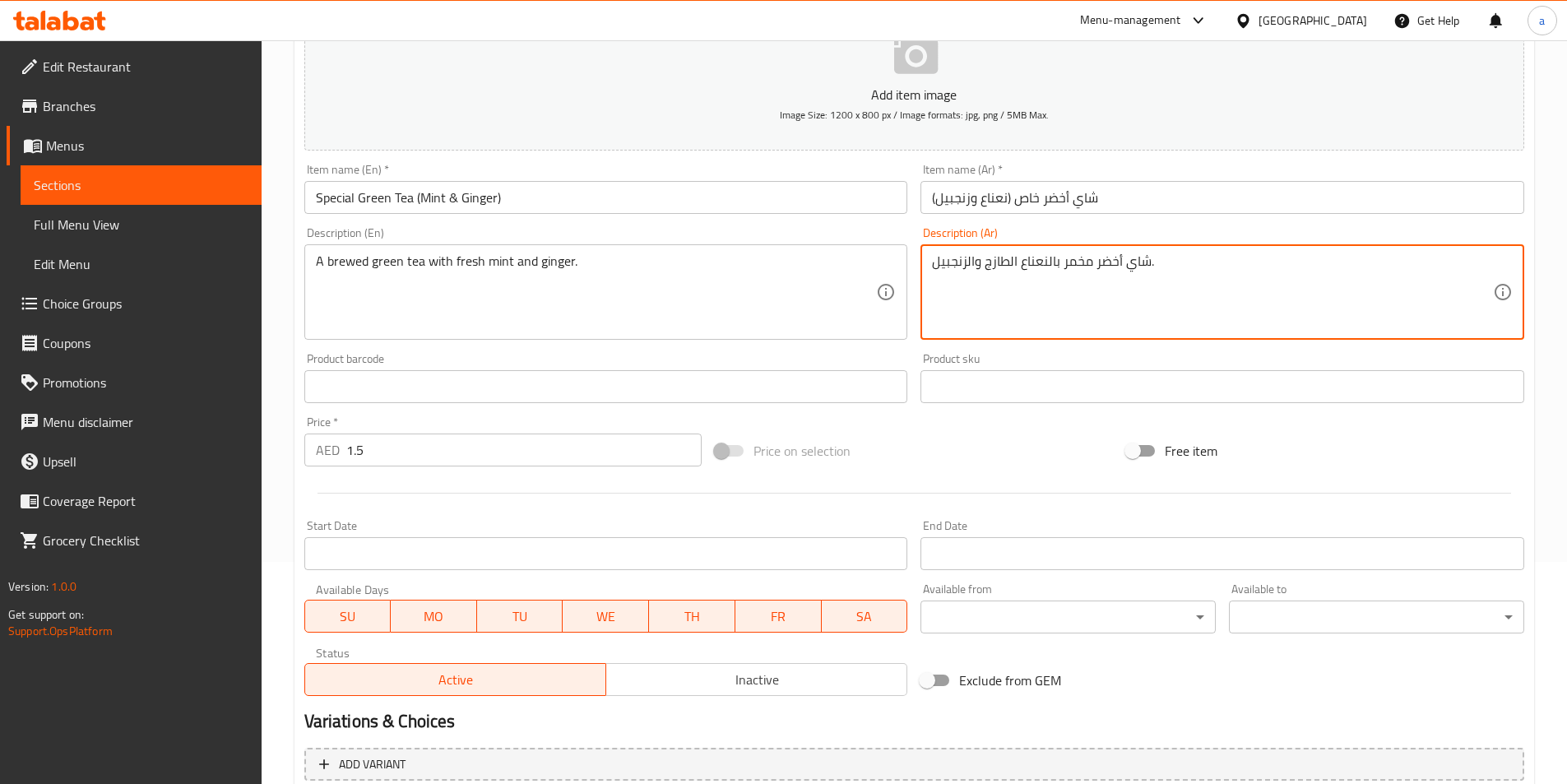
scroll to position [378, 0]
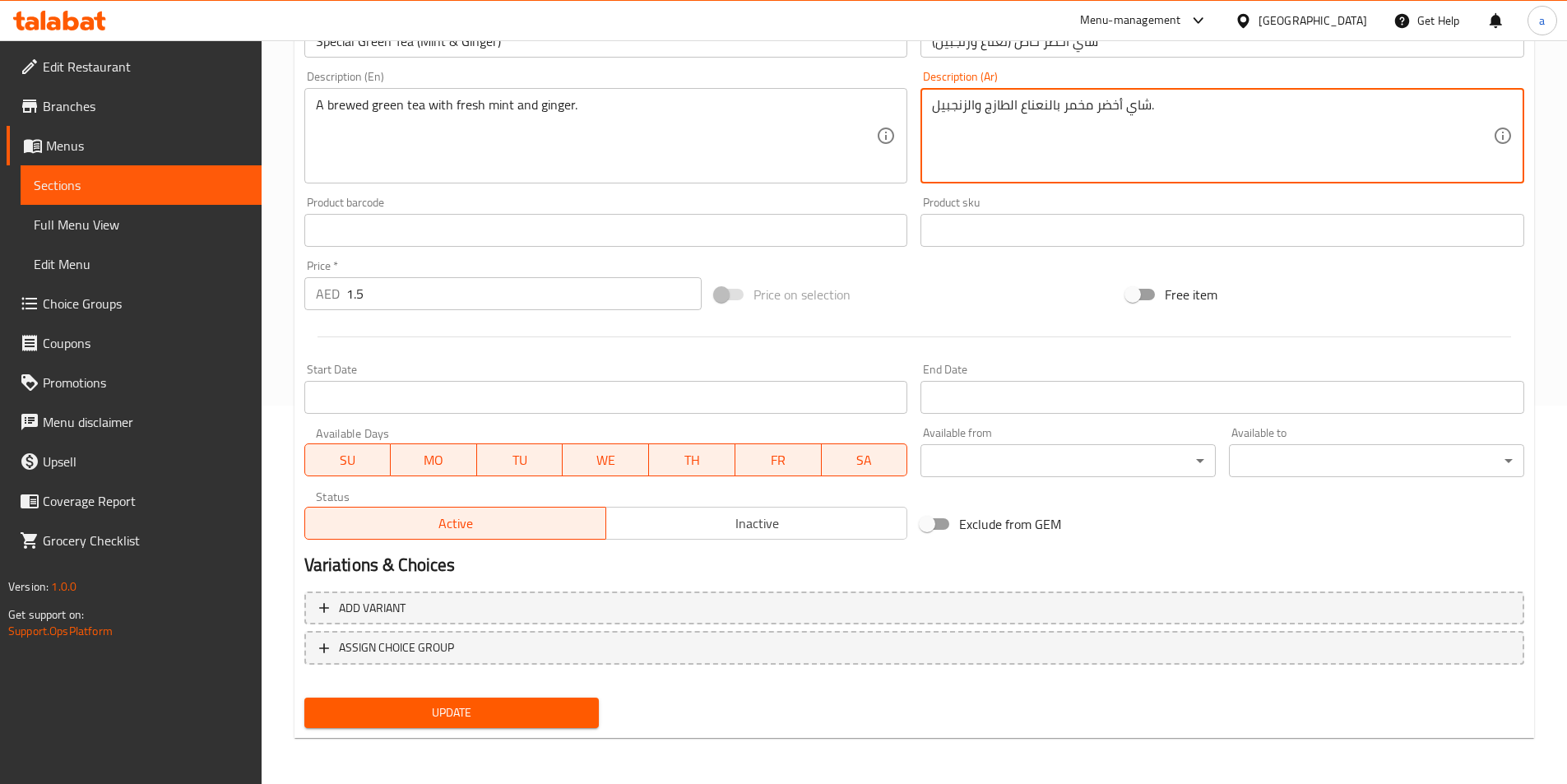
type textarea "شاي أخضر مخمر بالنعناع الطازج والزنجبيل."
click at [448, 711] on span "Update" at bounding box center [451, 712] width 269 height 21
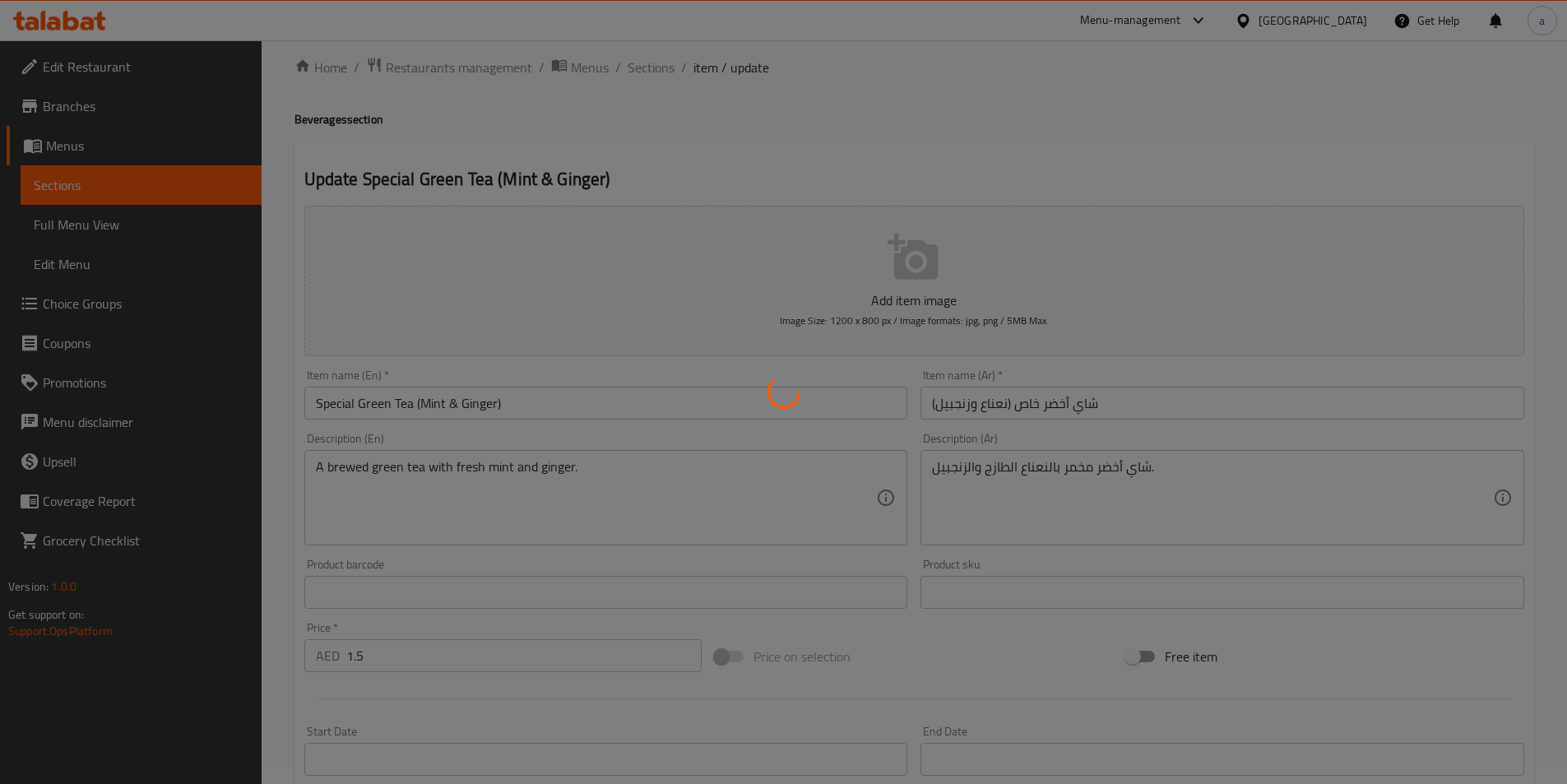
scroll to position [0, 0]
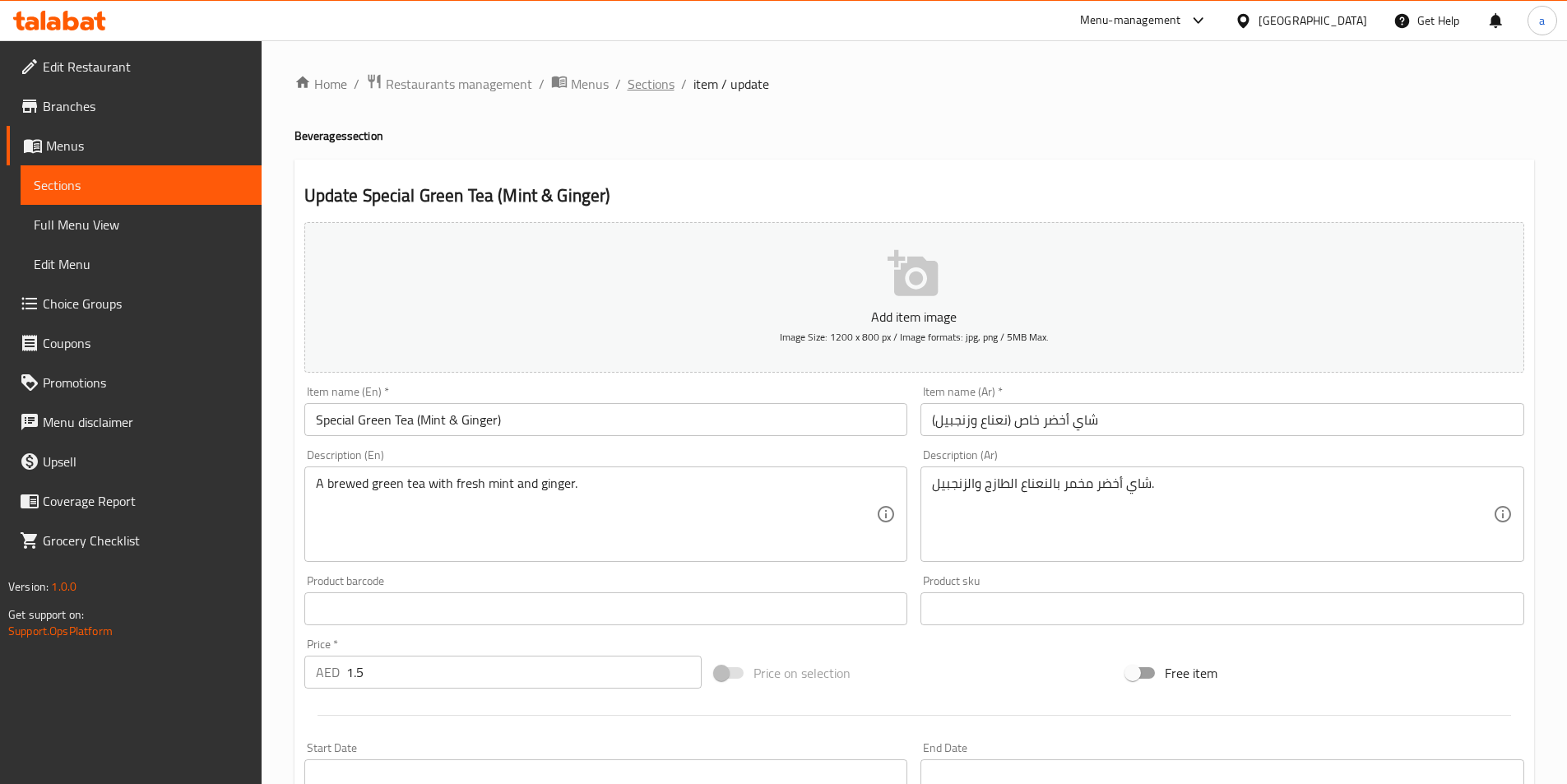
click at [649, 74] on span "Sections" at bounding box center [651, 84] width 47 height 20
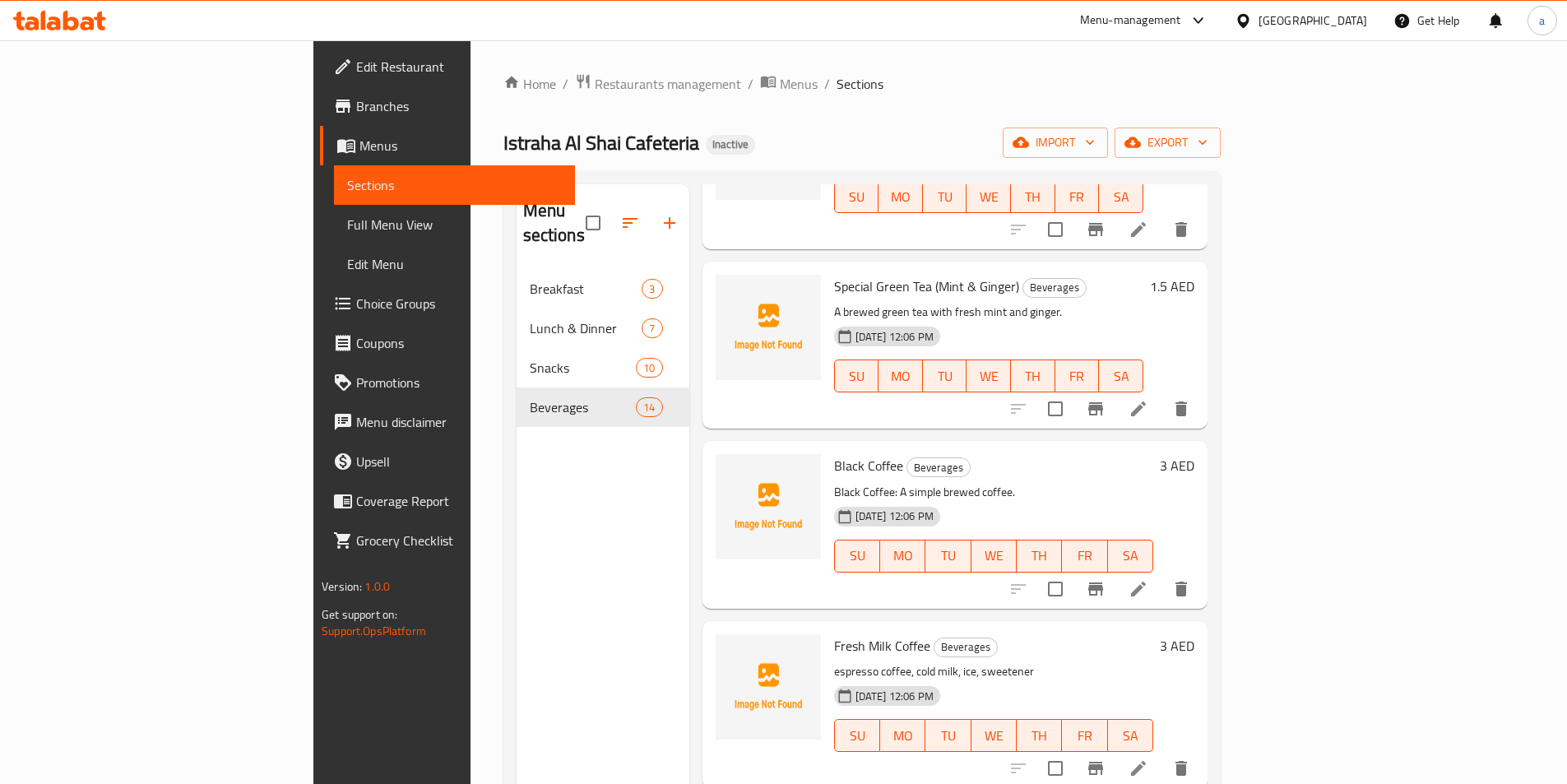
scroll to position [411, 0]
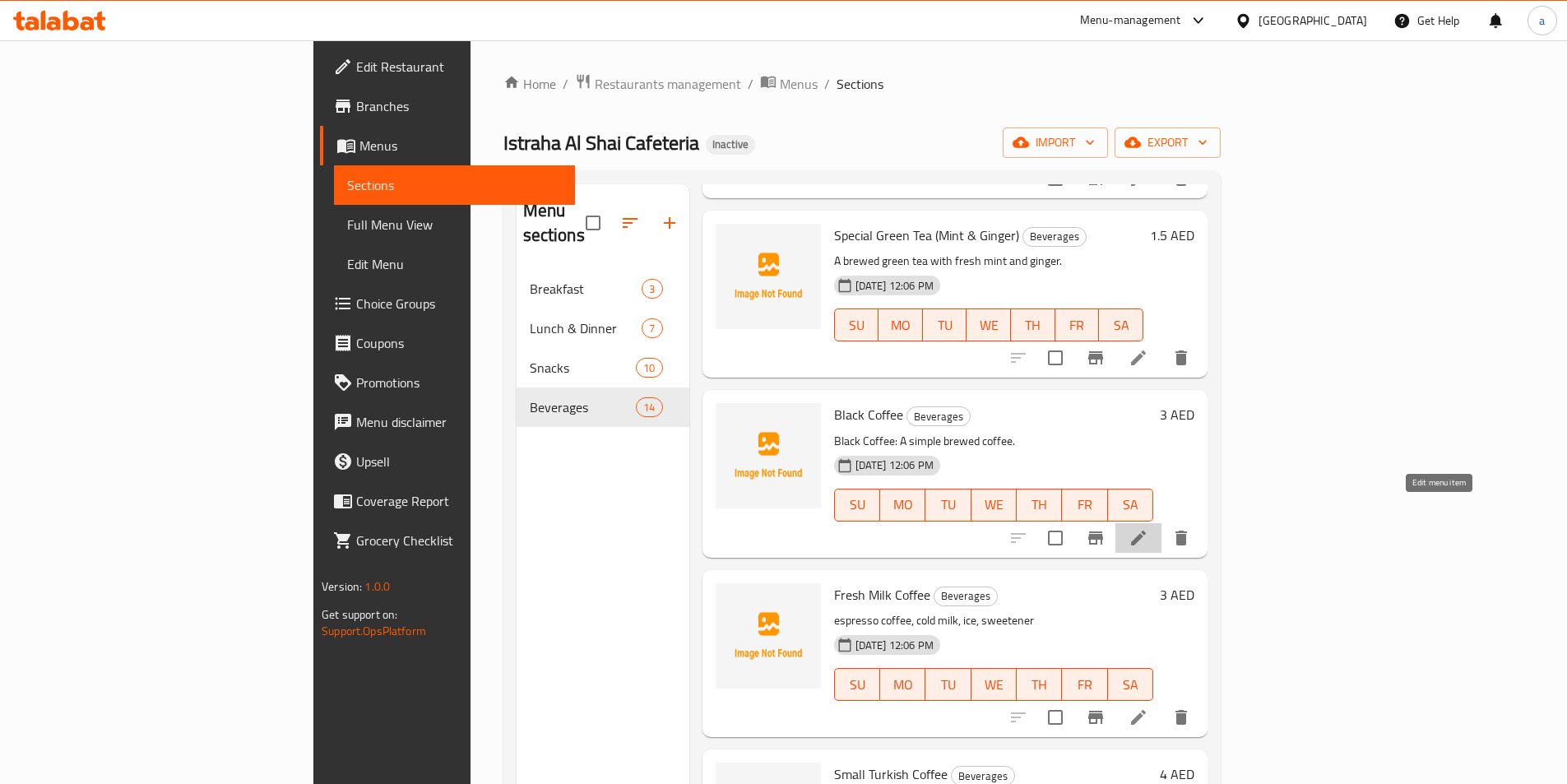
click at [1148, 528] on icon at bounding box center [1138, 538] width 20 height 20
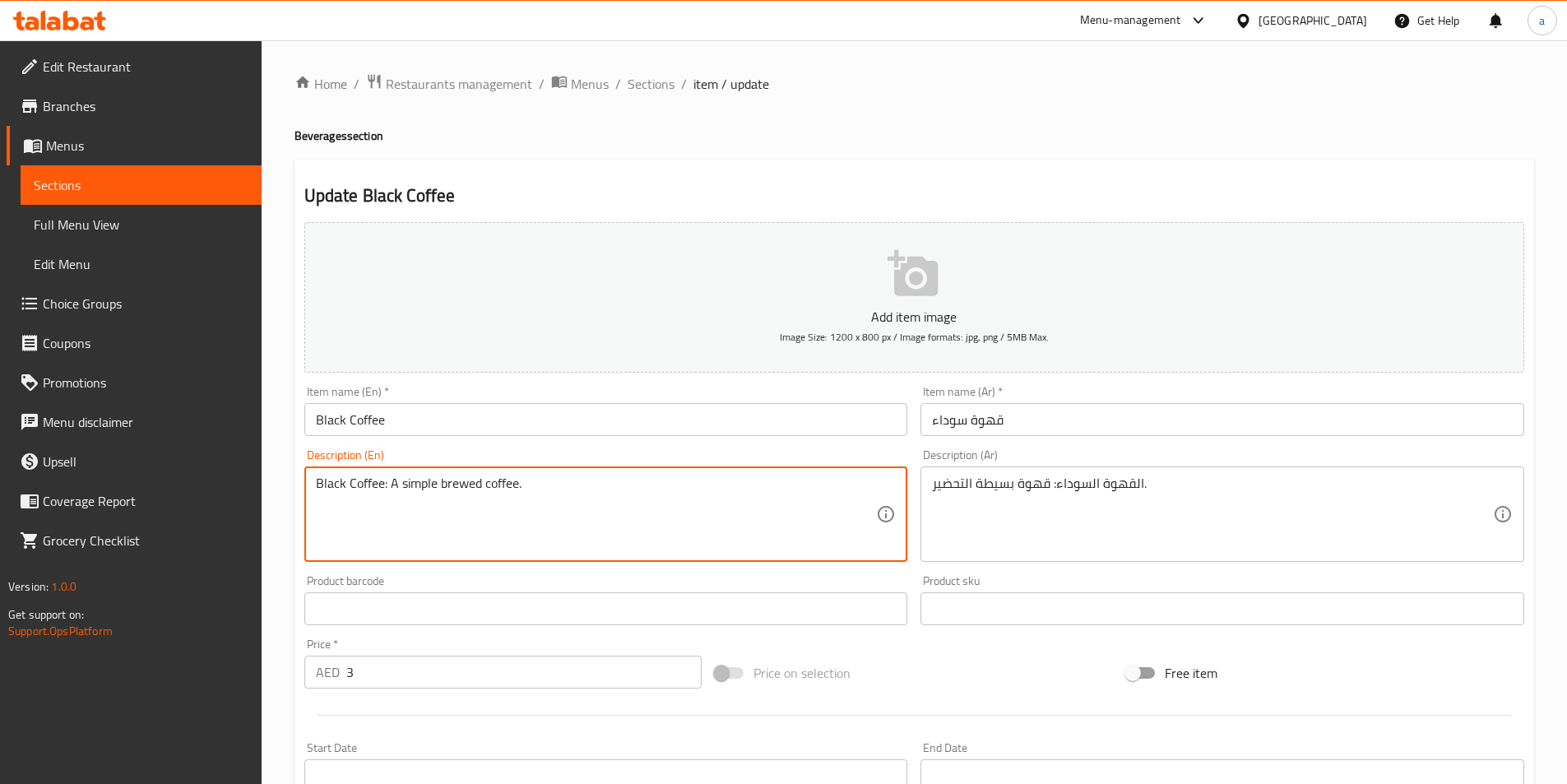
drag, startPoint x: 387, startPoint y: 486, endPoint x: 269, endPoint y: 485, distance: 117.6
type textarea "A simple brewed coffee."
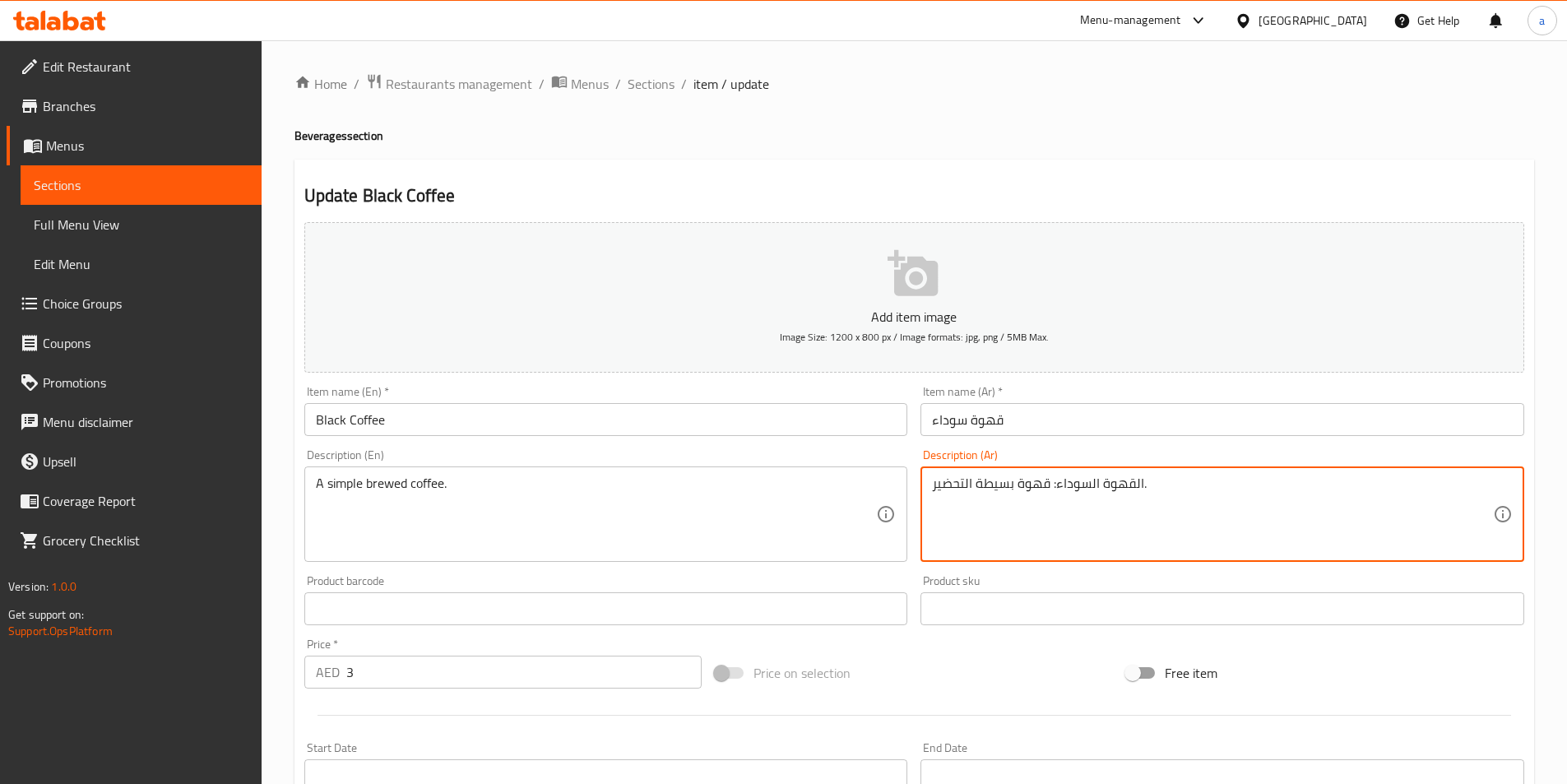
drag, startPoint x: 1050, startPoint y: 485, endPoint x: 1143, endPoint y: 489, distance: 93.0
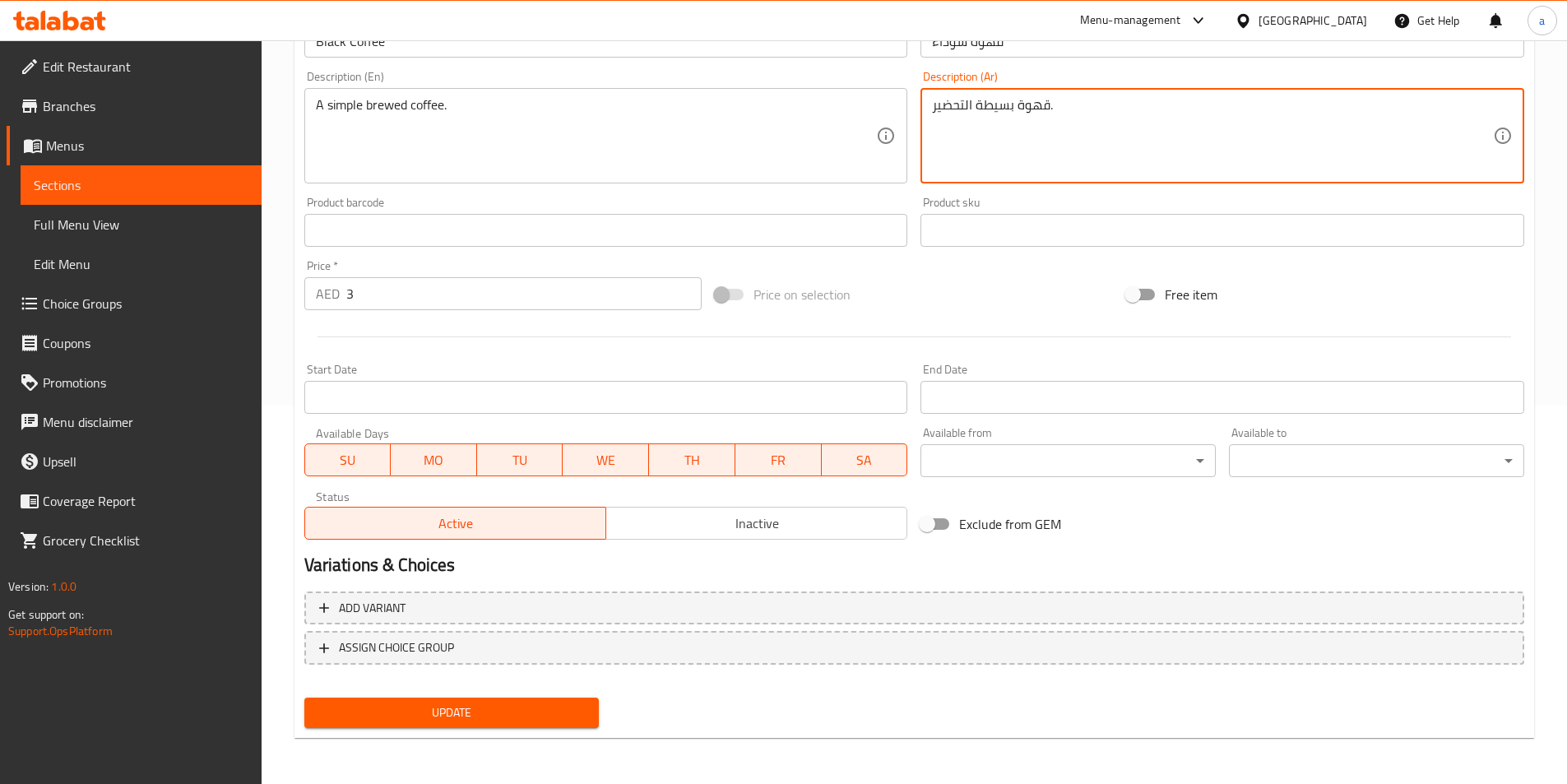
type textarea "قهوة بسيطة التحضير."
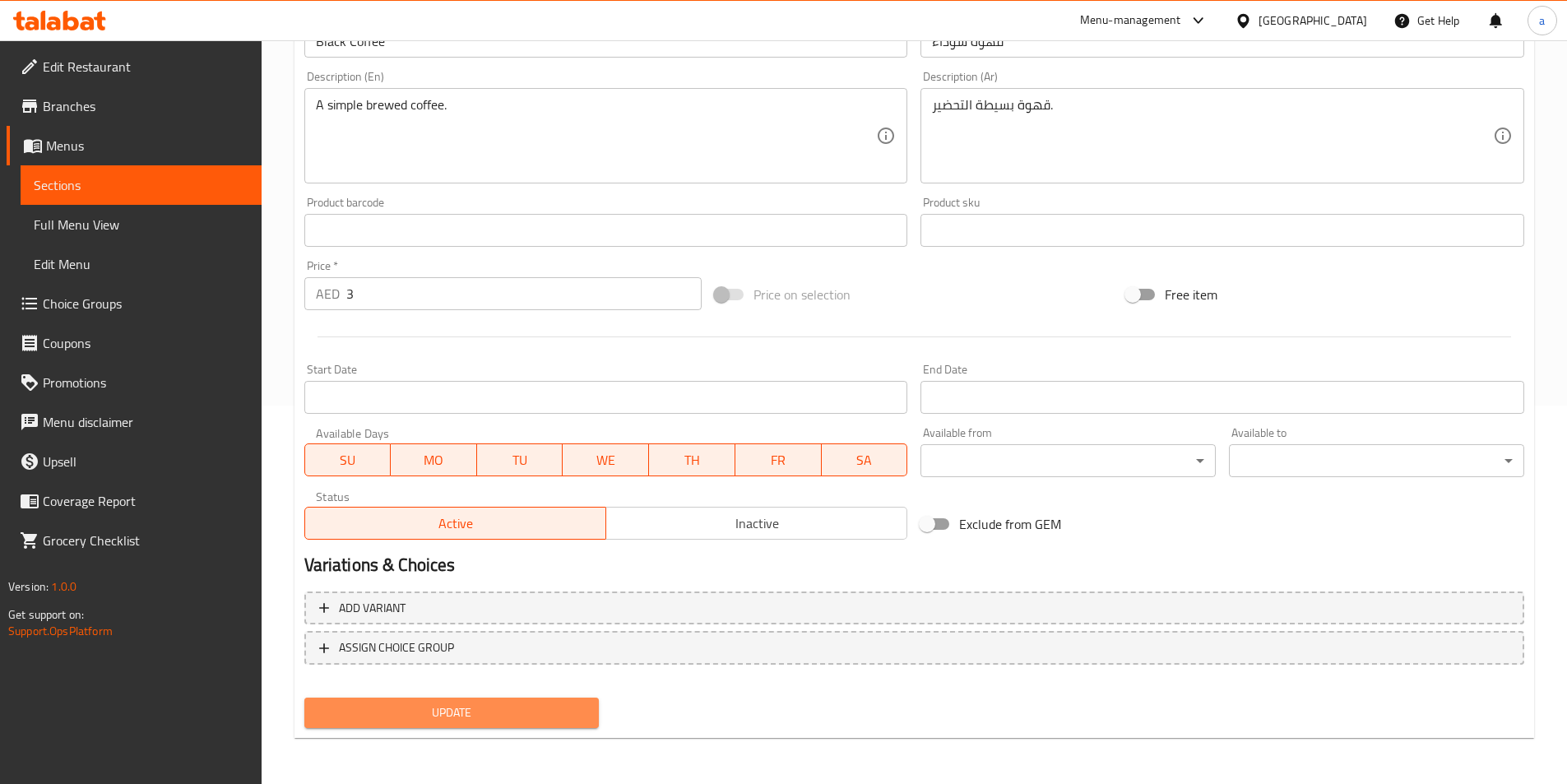
click at [471, 726] on button "Update" at bounding box center [451, 712] width 295 height 30
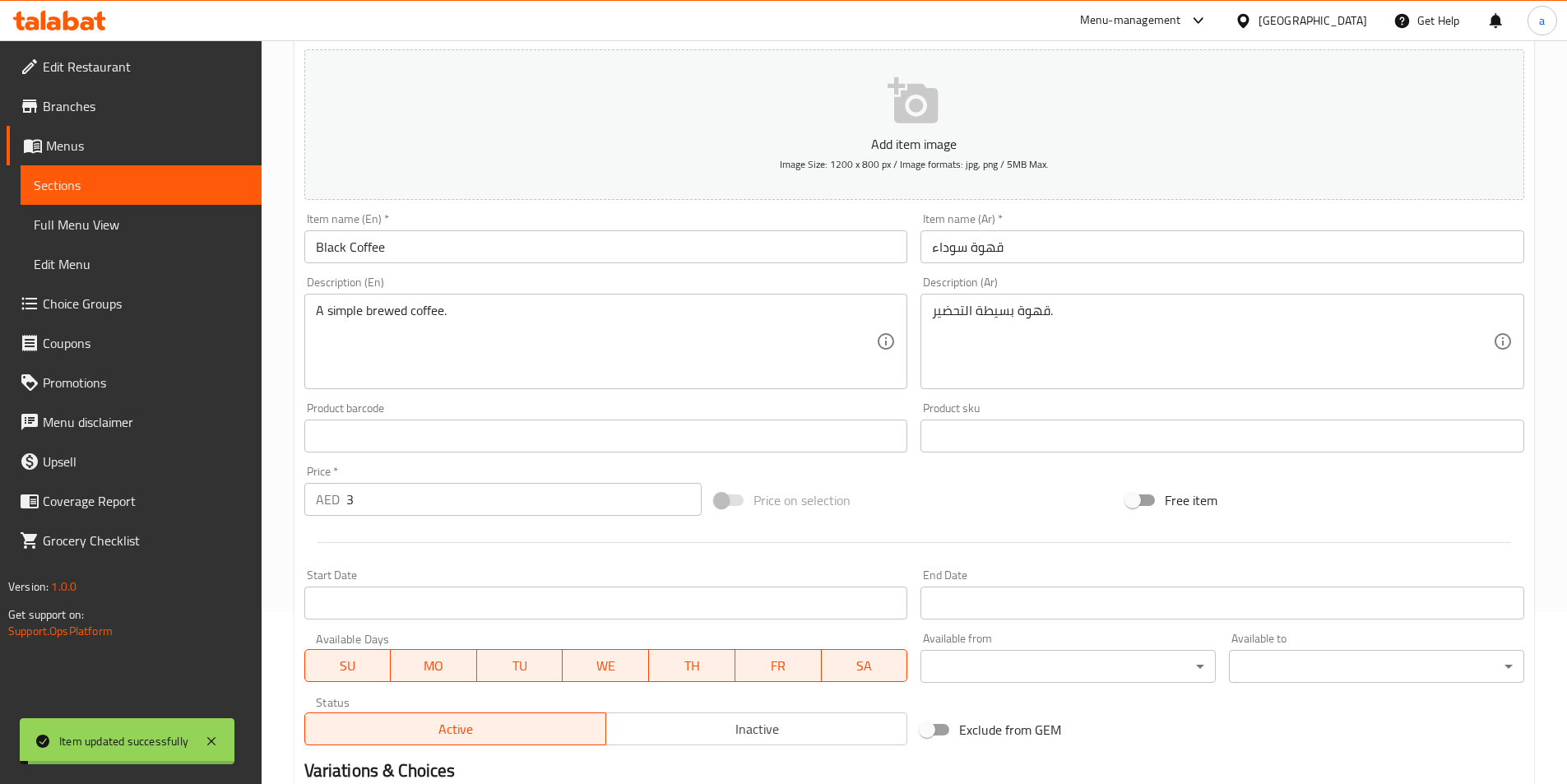
scroll to position [0, 0]
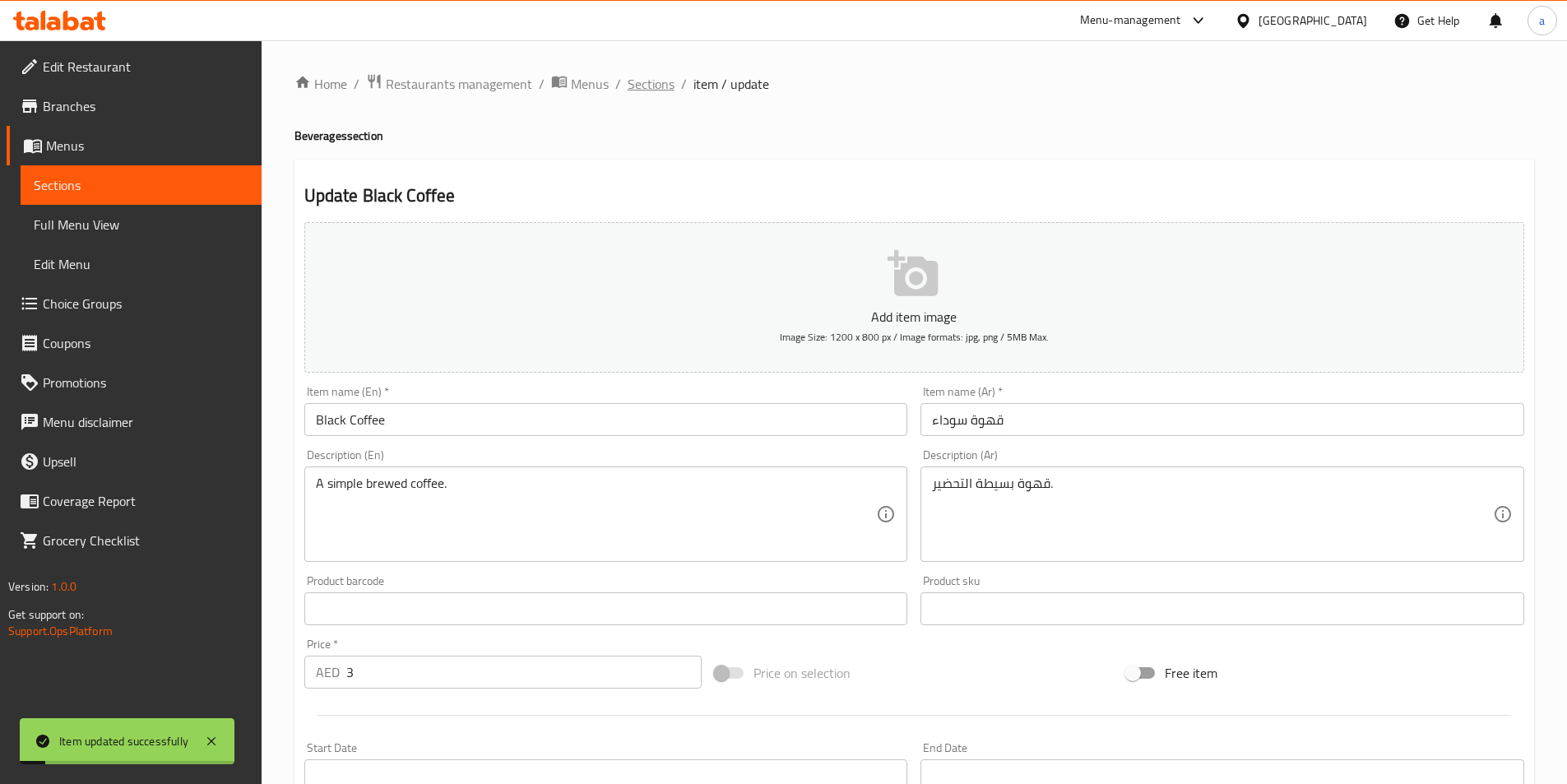
click at [665, 90] on span "Sections" at bounding box center [651, 84] width 47 height 20
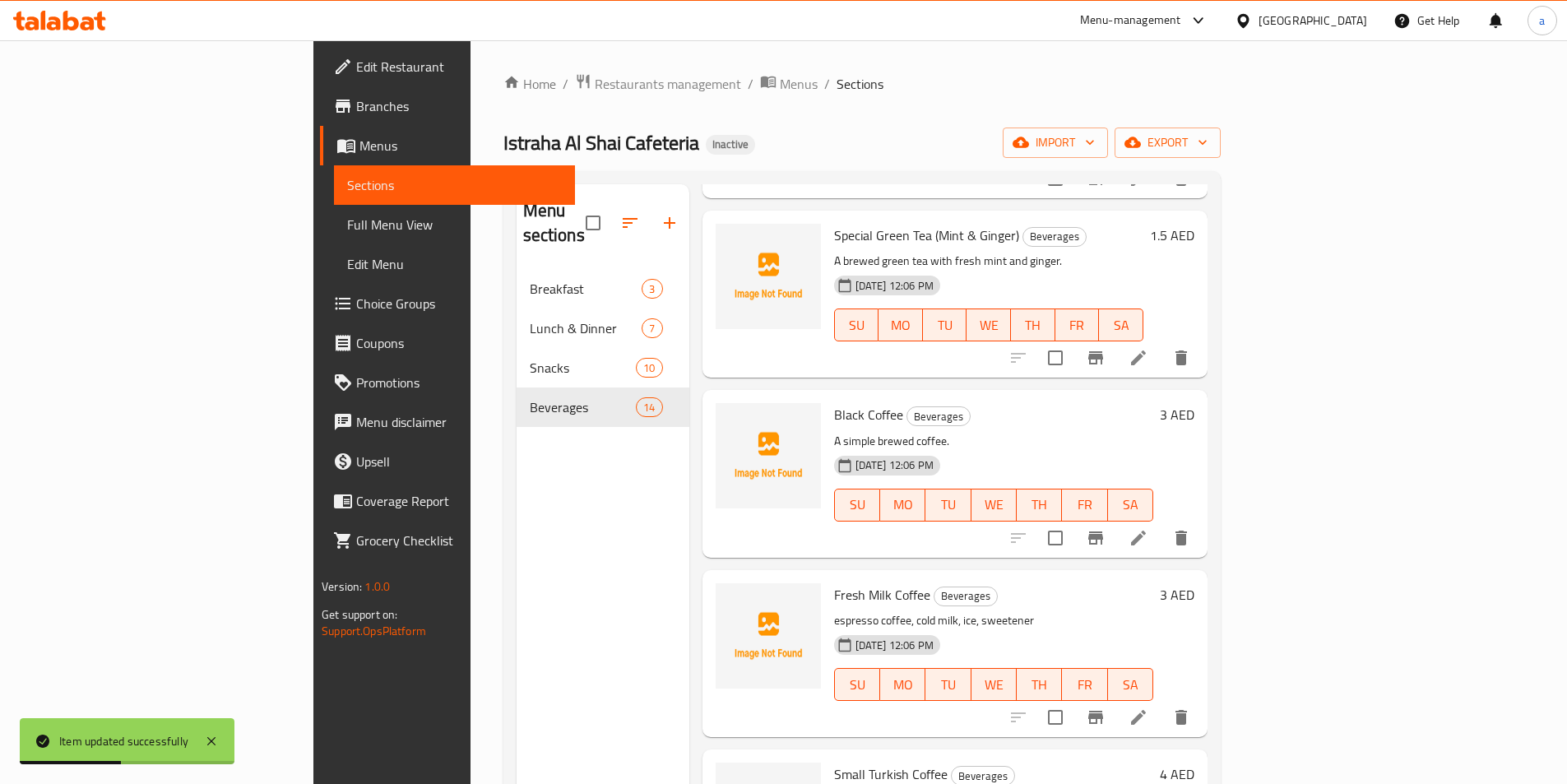
scroll to position [494, 0]
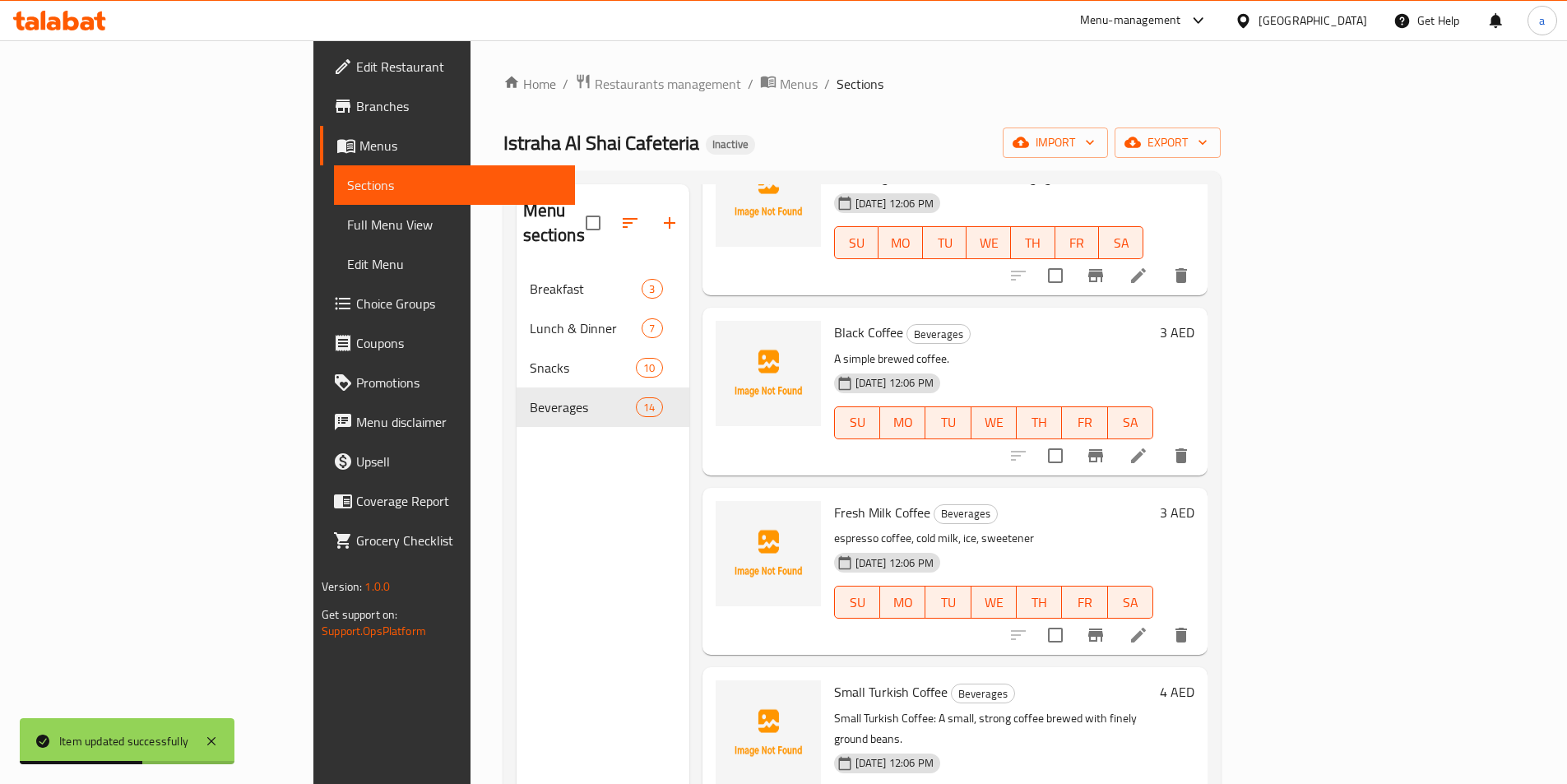
click at [1161, 621] on li at bounding box center [1138, 635] width 46 height 30
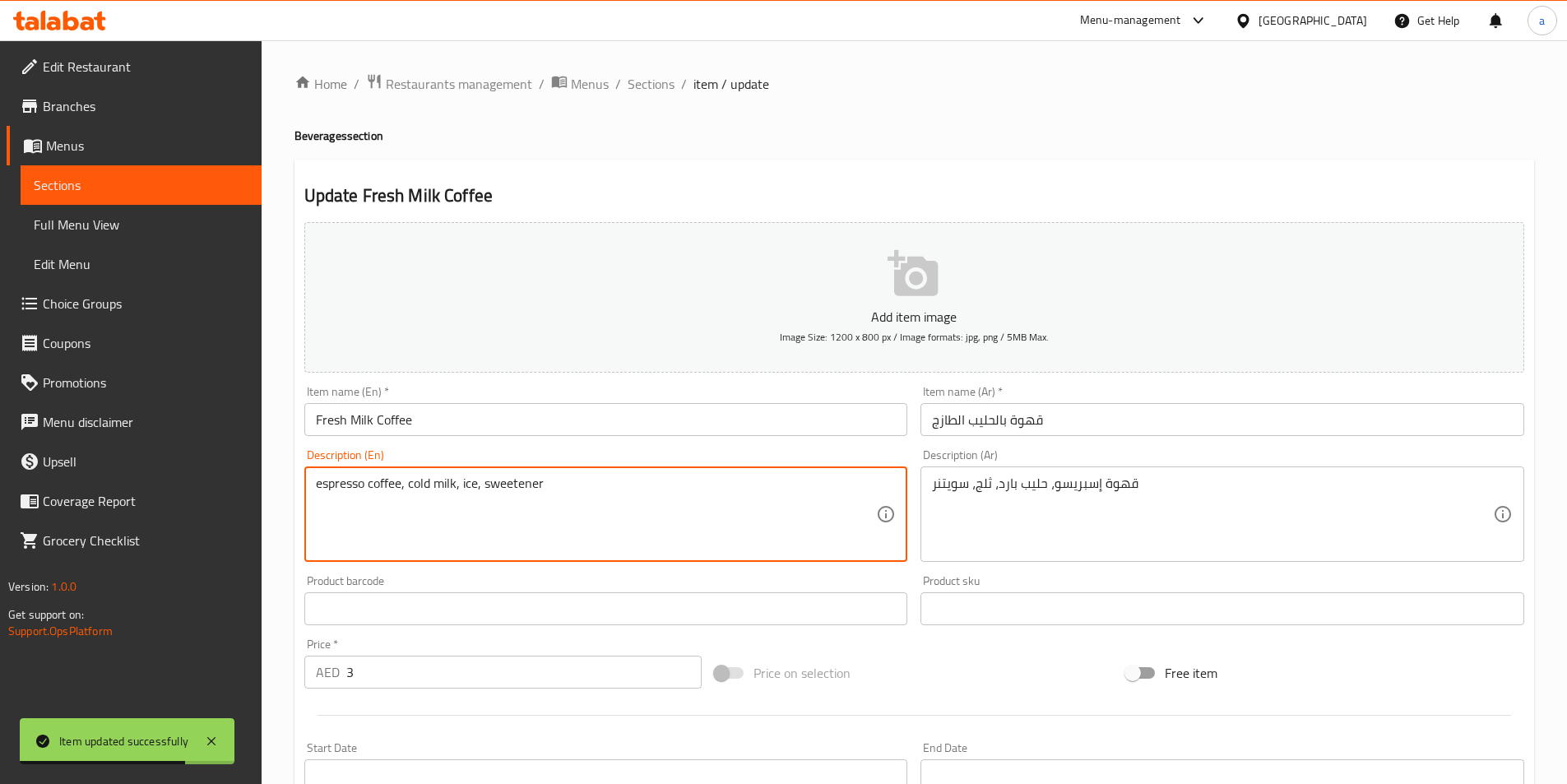
drag, startPoint x: 407, startPoint y: 486, endPoint x: 290, endPoint y: 482, distance: 116.9
type textarea "cold milk, ice, sweetener"
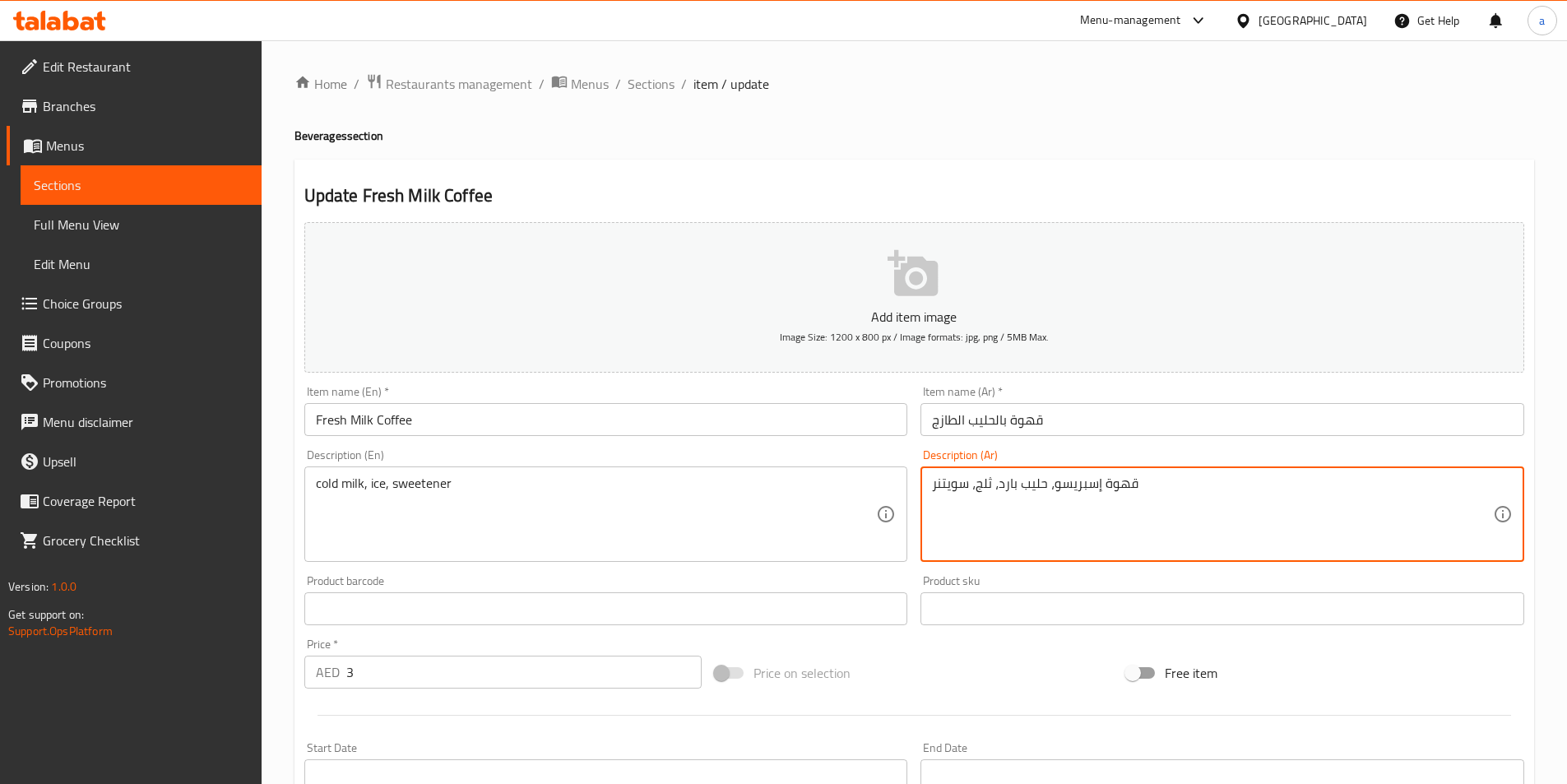
drag, startPoint x: 1047, startPoint y: 486, endPoint x: 1149, endPoint y: 486, distance: 102.0
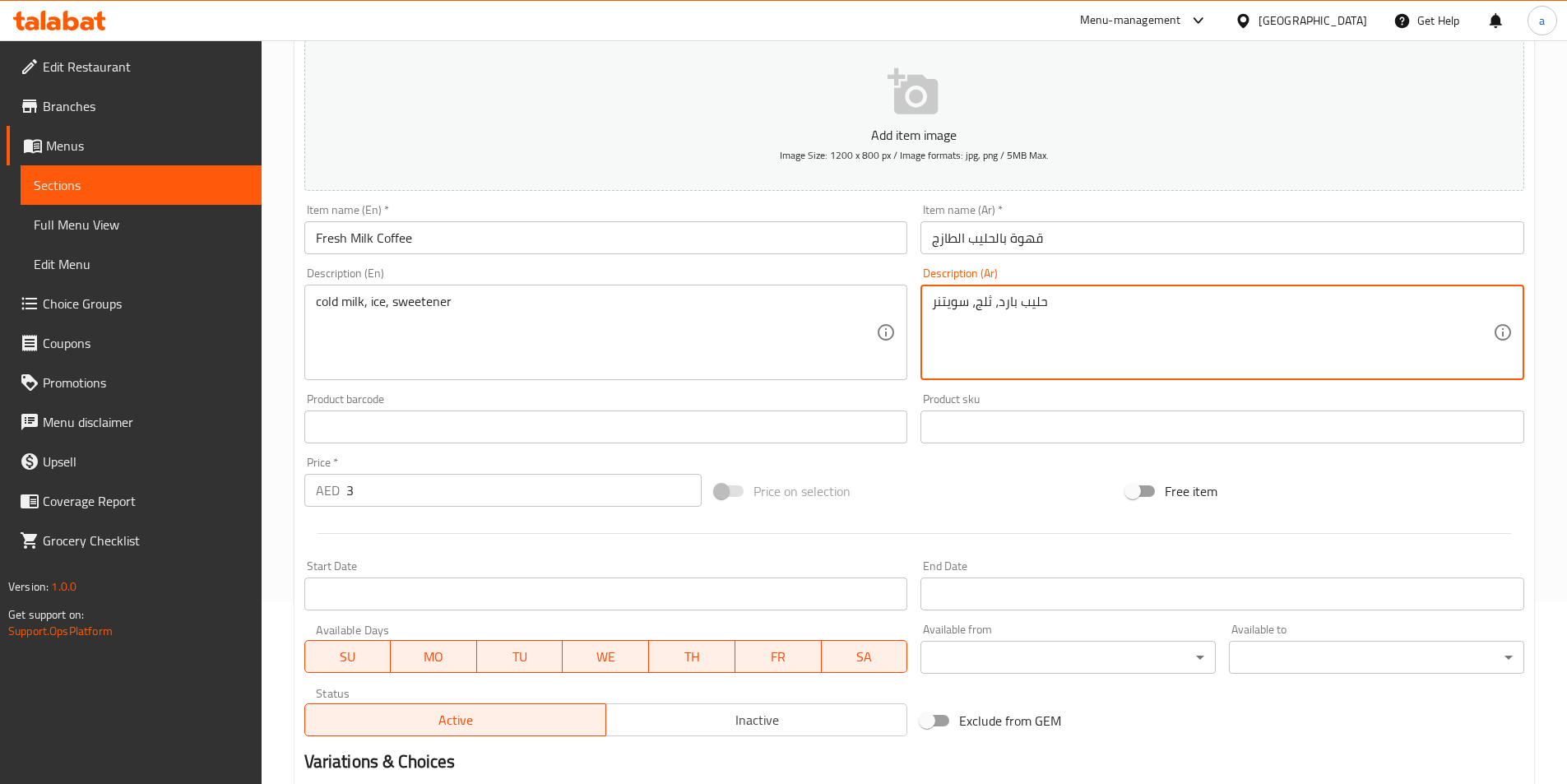
scroll to position [378, 0]
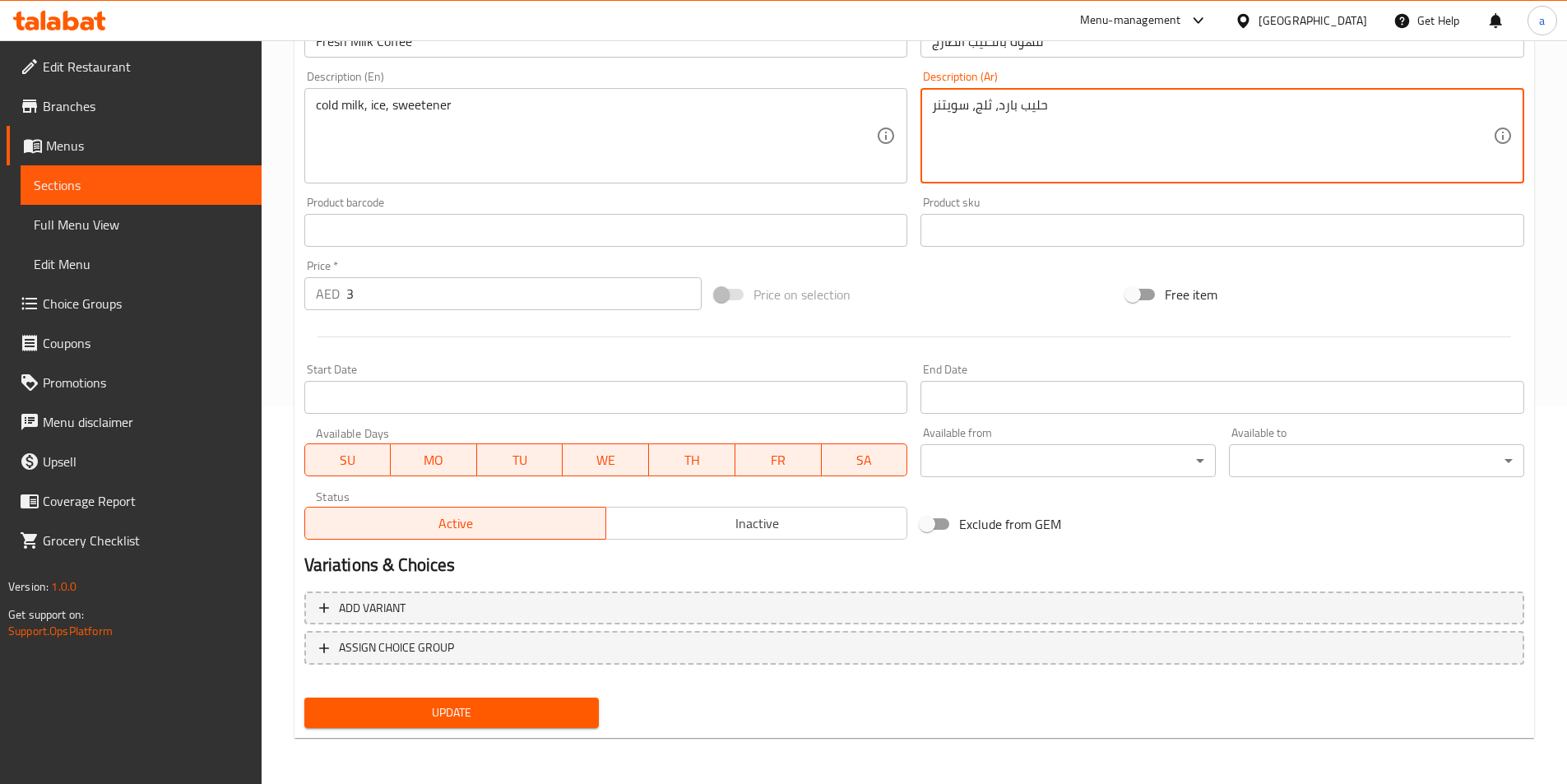
type textarea "حليب بارد، ثلج، سويتنر"
click at [482, 724] on button "Update" at bounding box center [451, 712] width 295 height 30
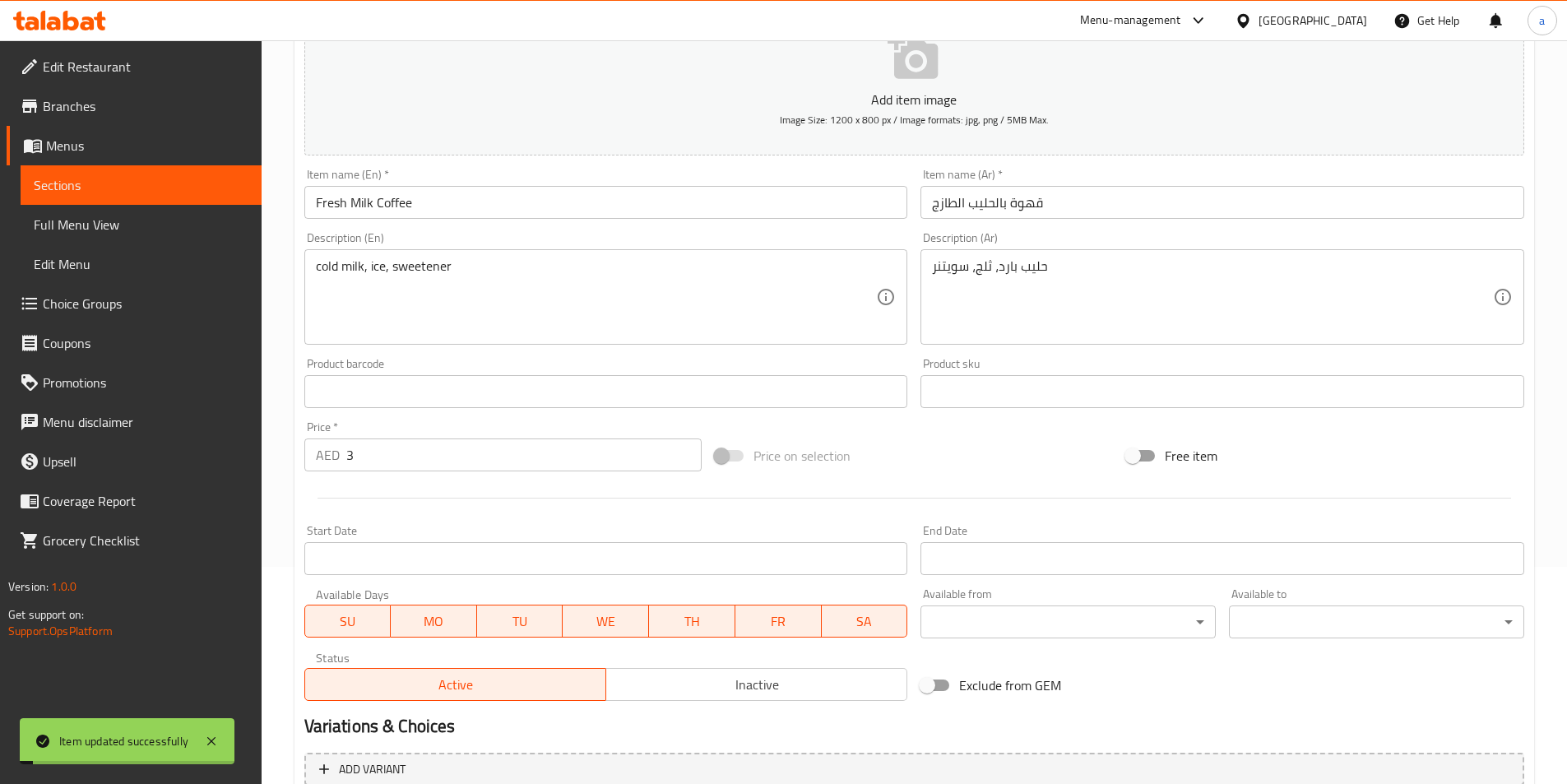
scroll to position [0, 0]
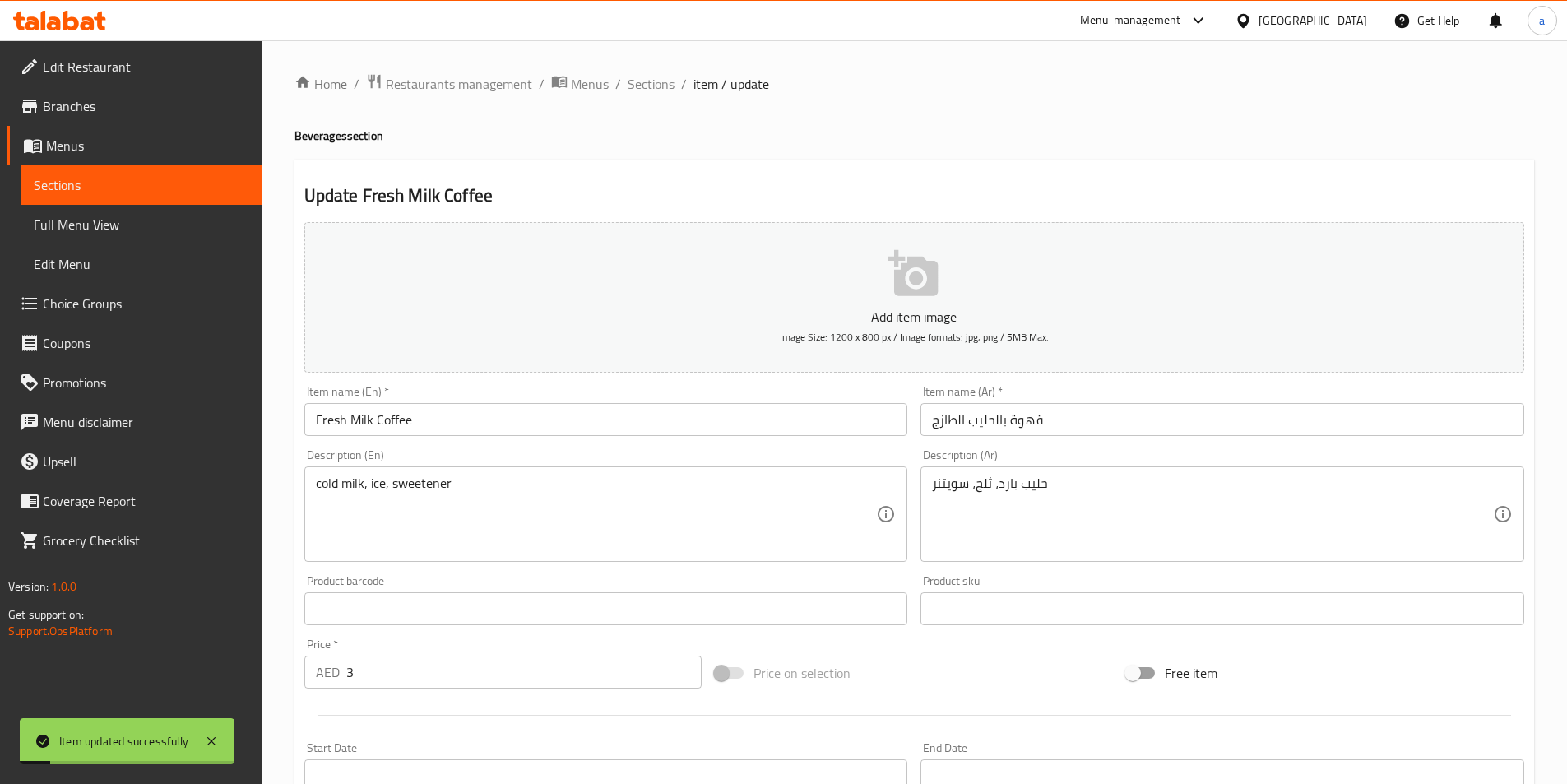
click at [656, 85] on span "Sections" at bounding box center [651, 84] width 47 height 20
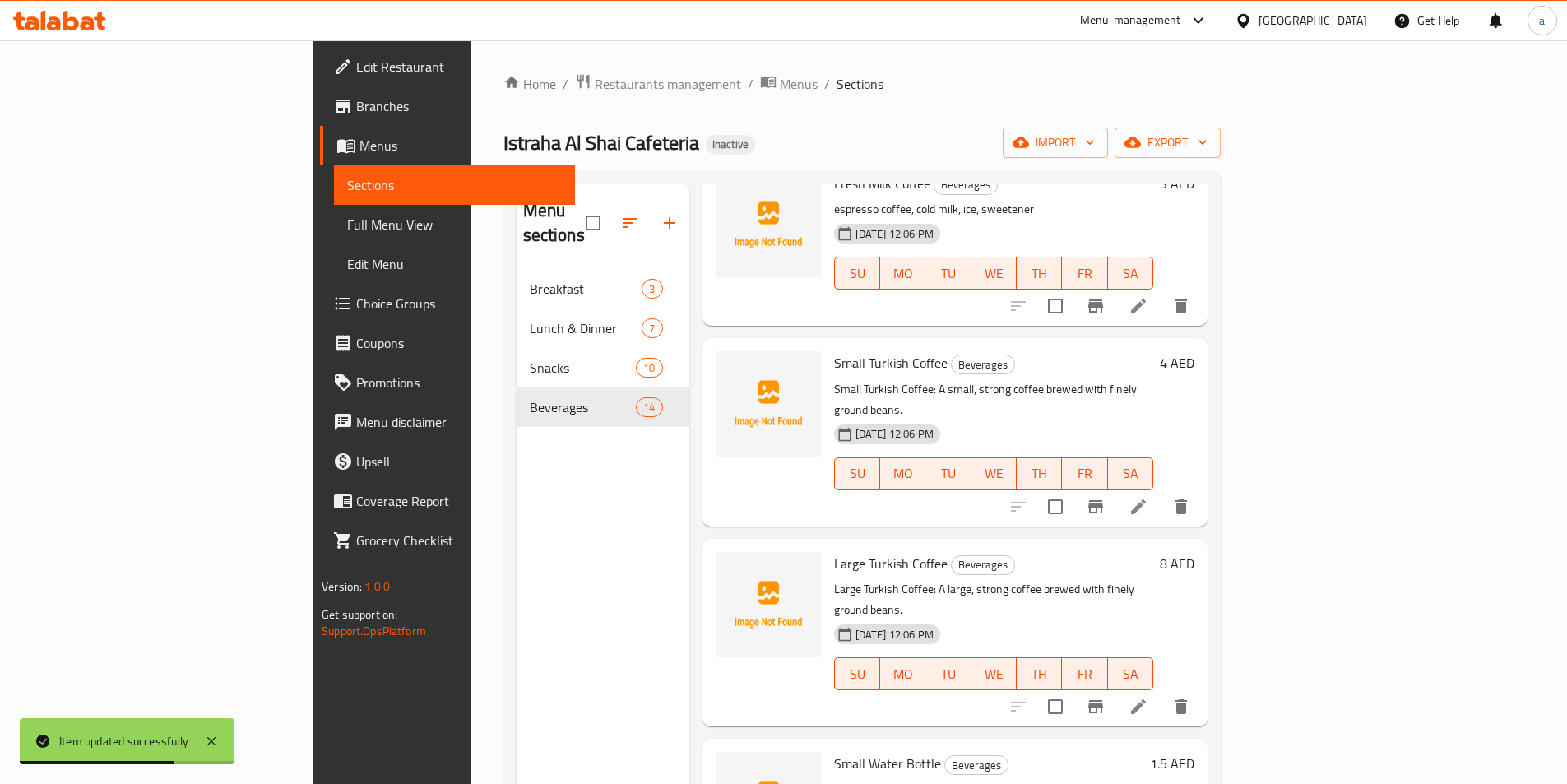
scroll to position [740, 0]
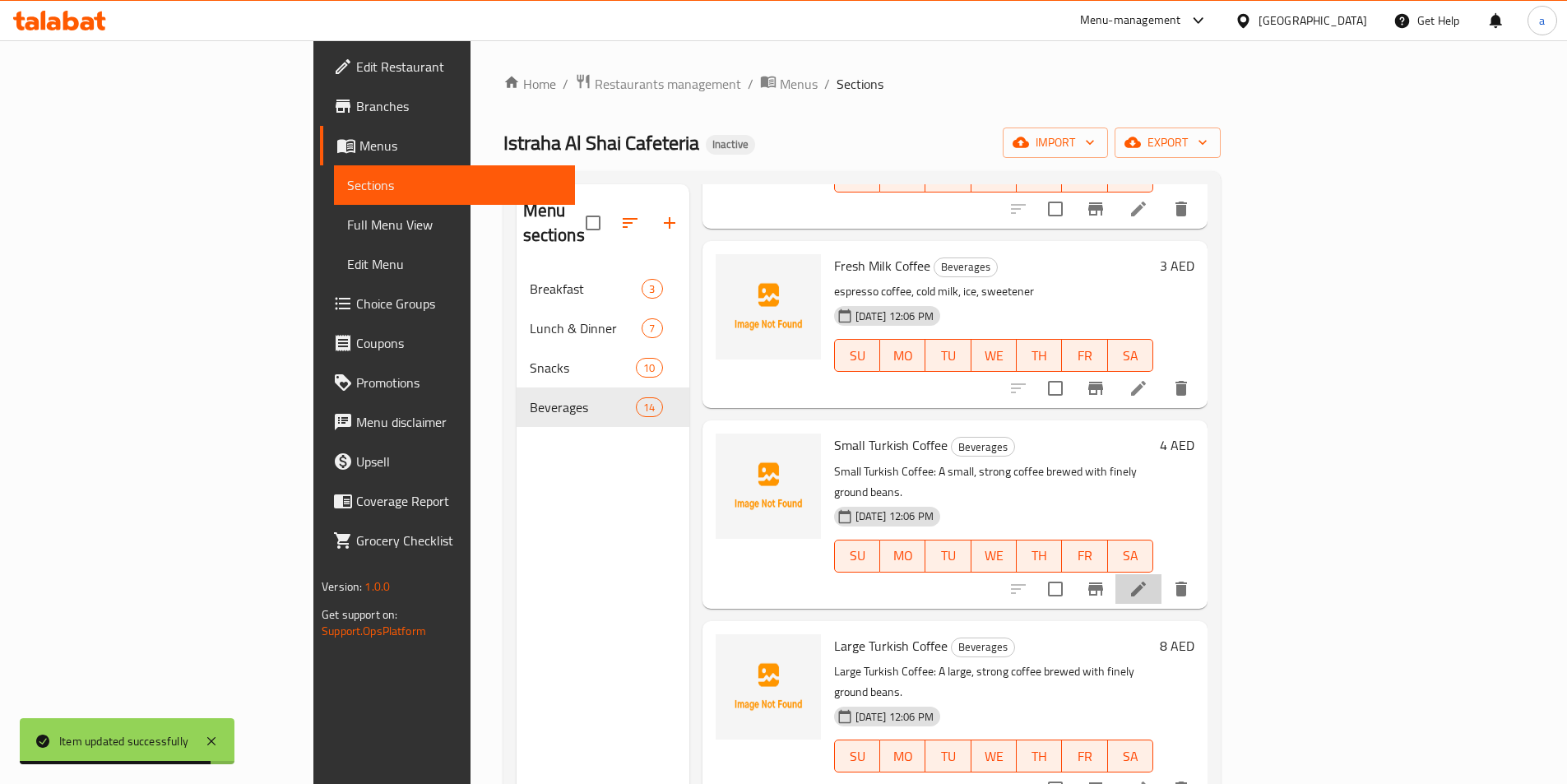
click at [1161, 574] on li at bounding box center [1138, 589] width 46 height 30
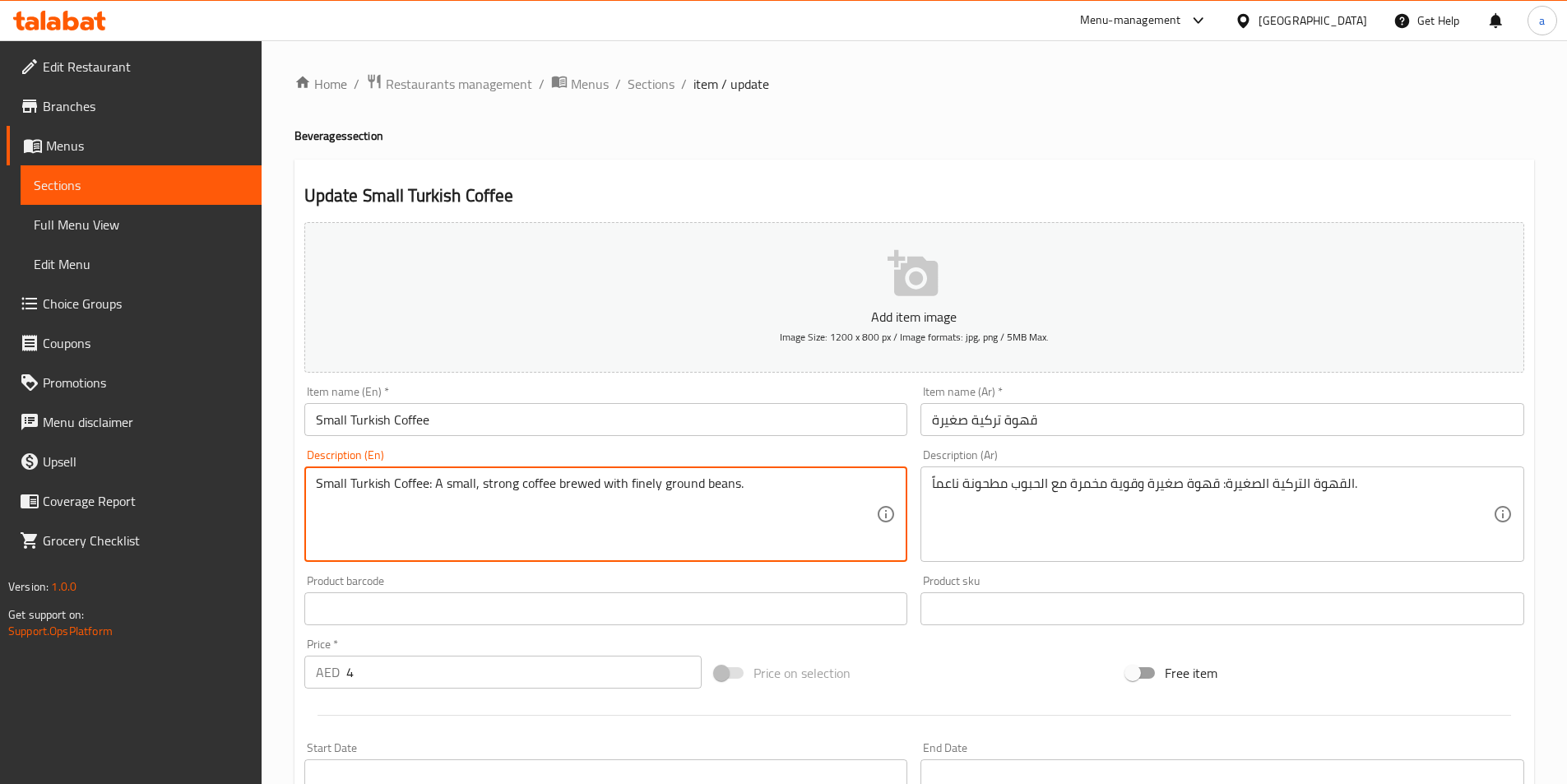
drag, startPoint x: 429, startPoint y: 487, endPoint x: 284, endPoint y: 479, distance: 145.0
type textarea ": A small, strong coffee brewed with finely ground beans."
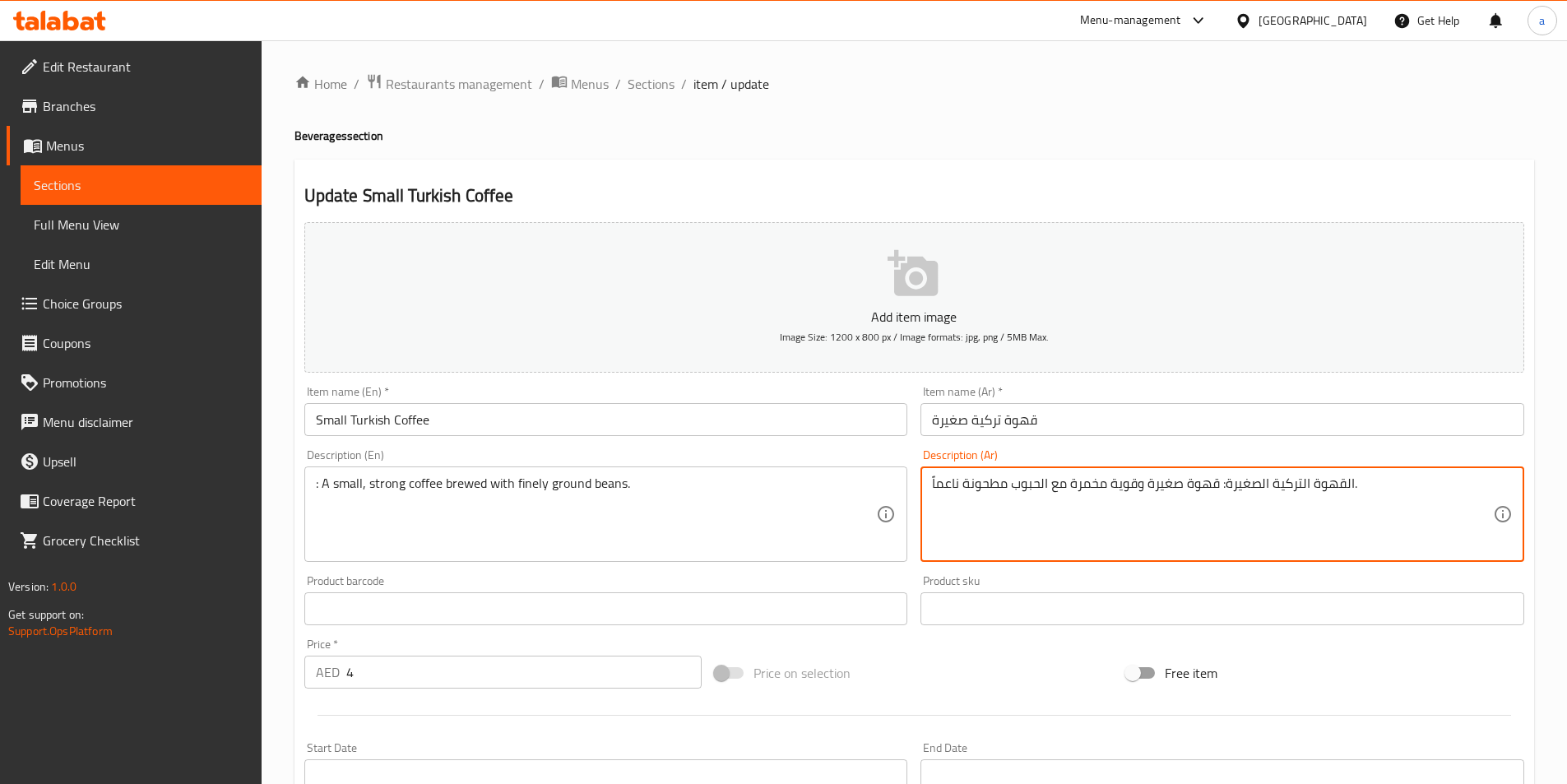
drag, startPoint x: 1222, startPoint y: 486, endPoint x: 1352, endPoint y: 485, distance: 130.0
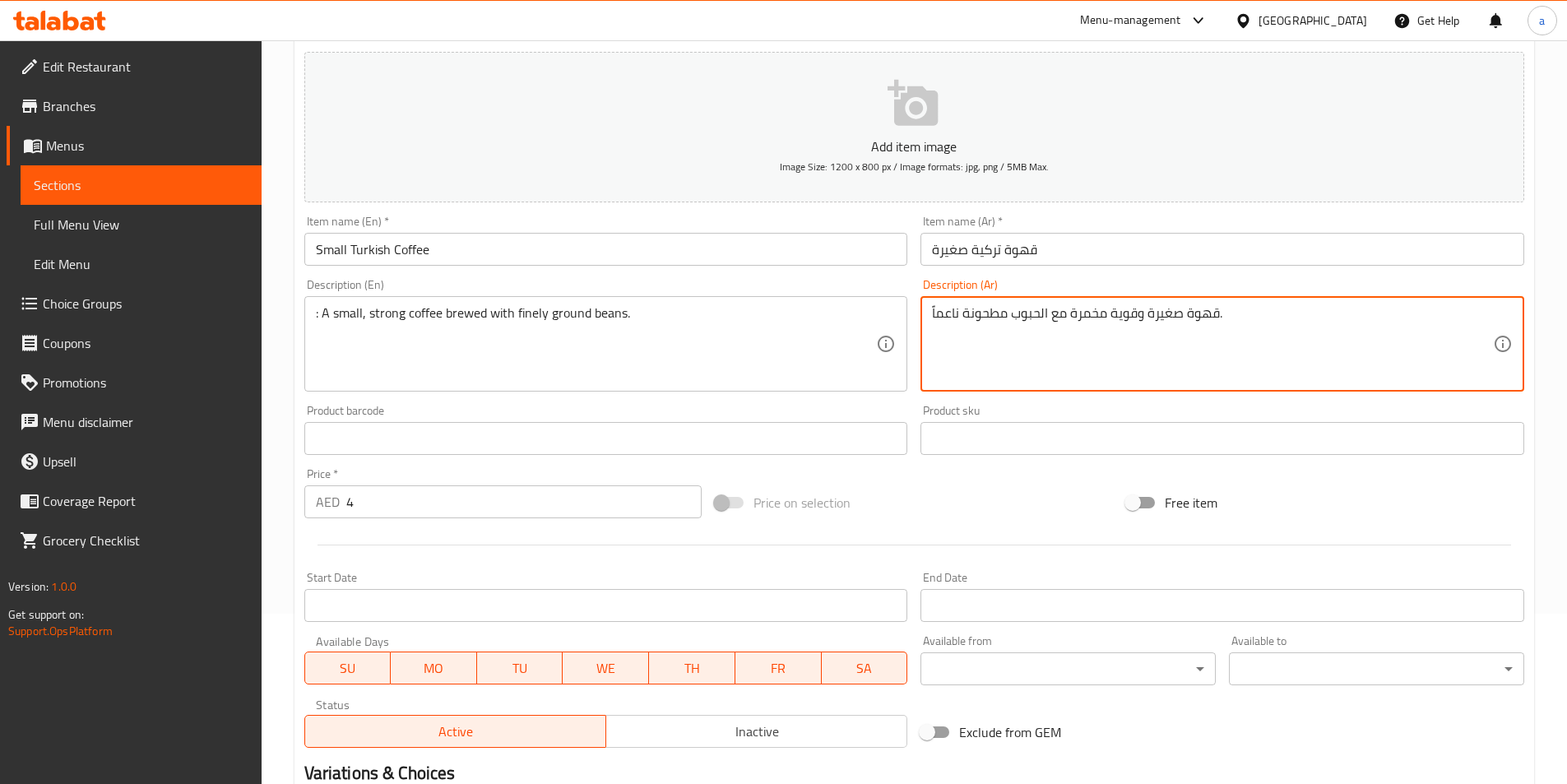
scroll to position [378, 0]
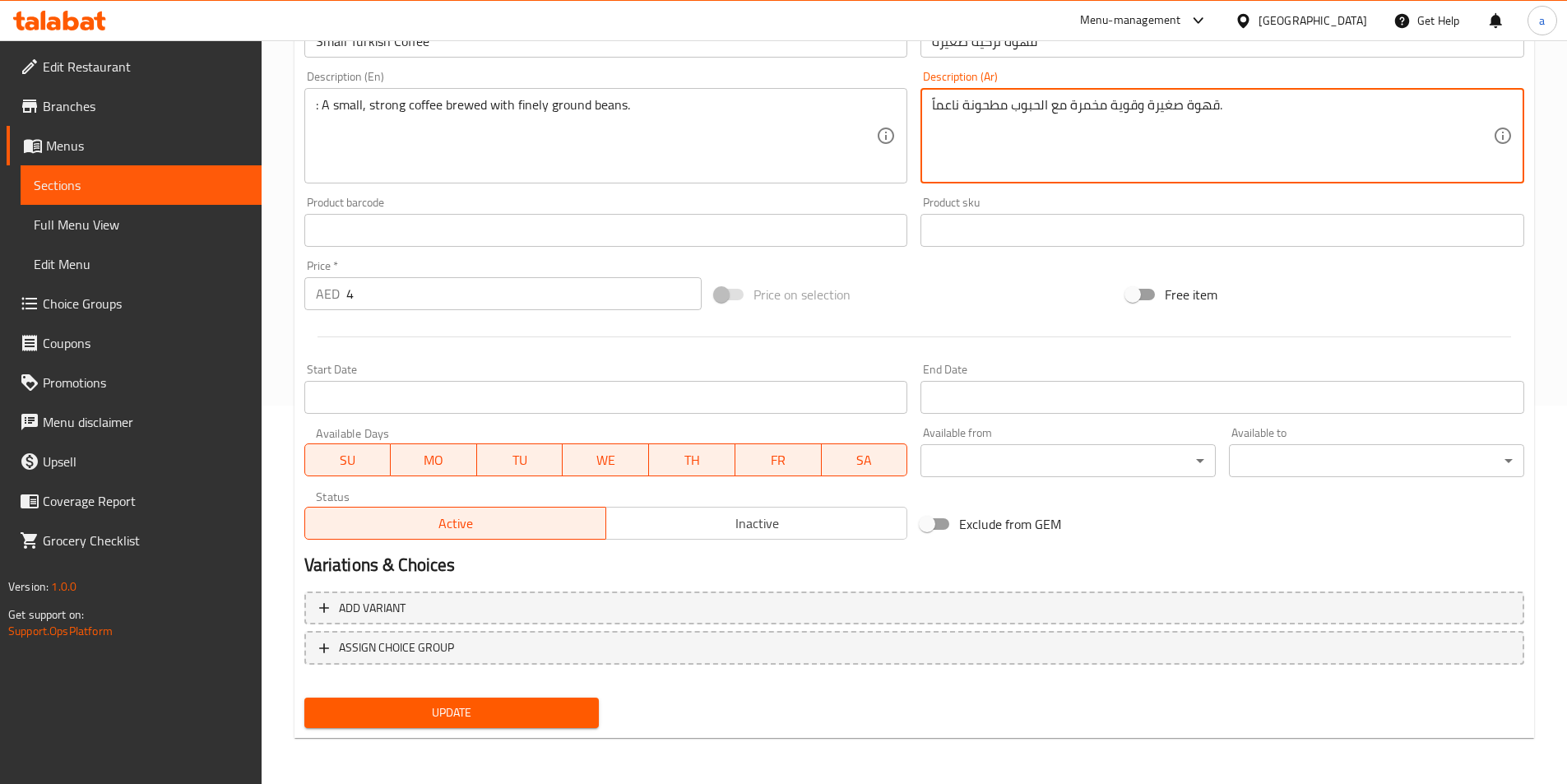
type textarea "قهوة صغيرة وقوية مخمرة مع الحبوب مطحونة ناعماً."
click at [525, 722] on span "Update" at bounding box center [451, 712] width 269 height 21
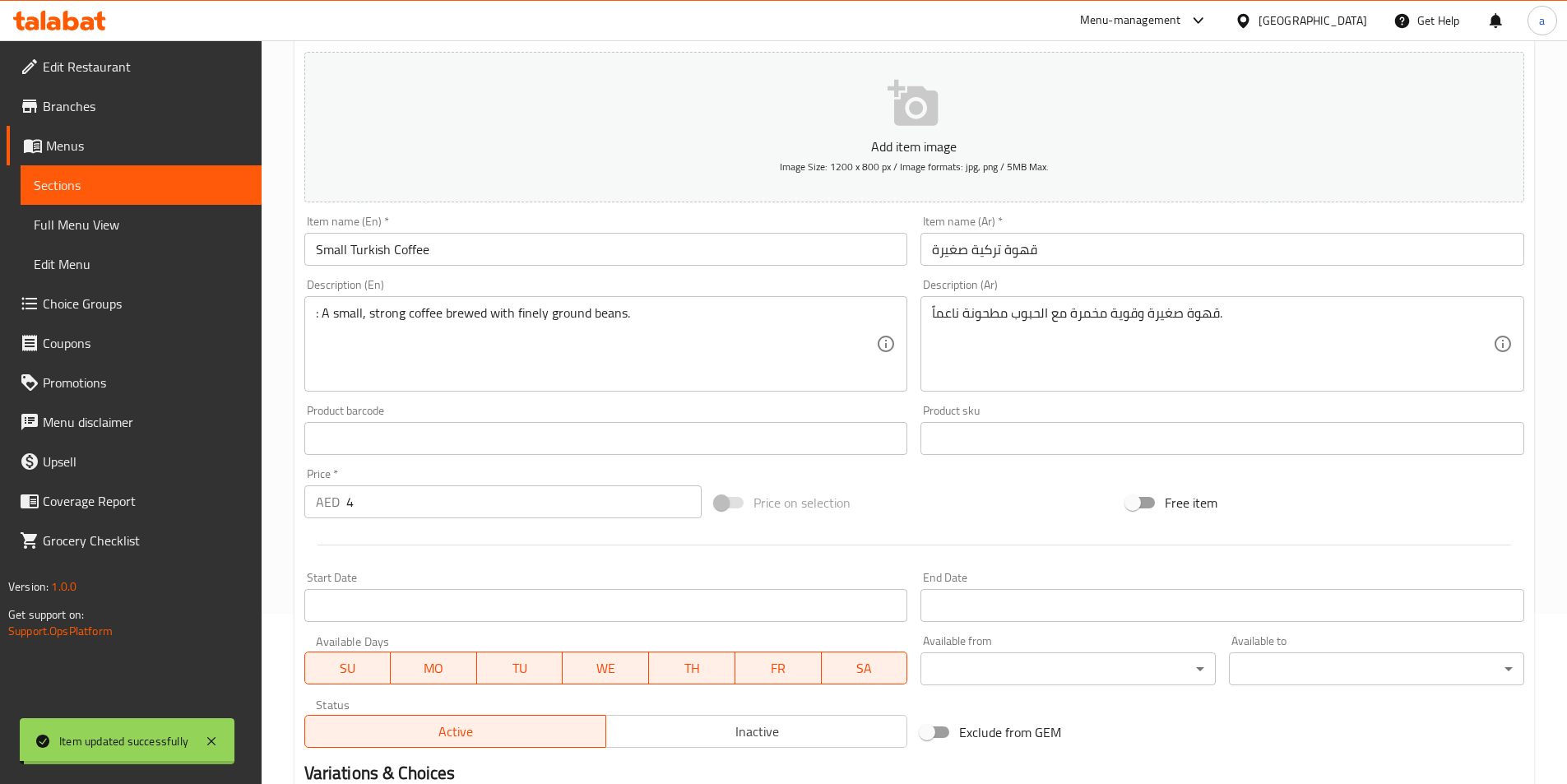
scroll to position [0, 0]
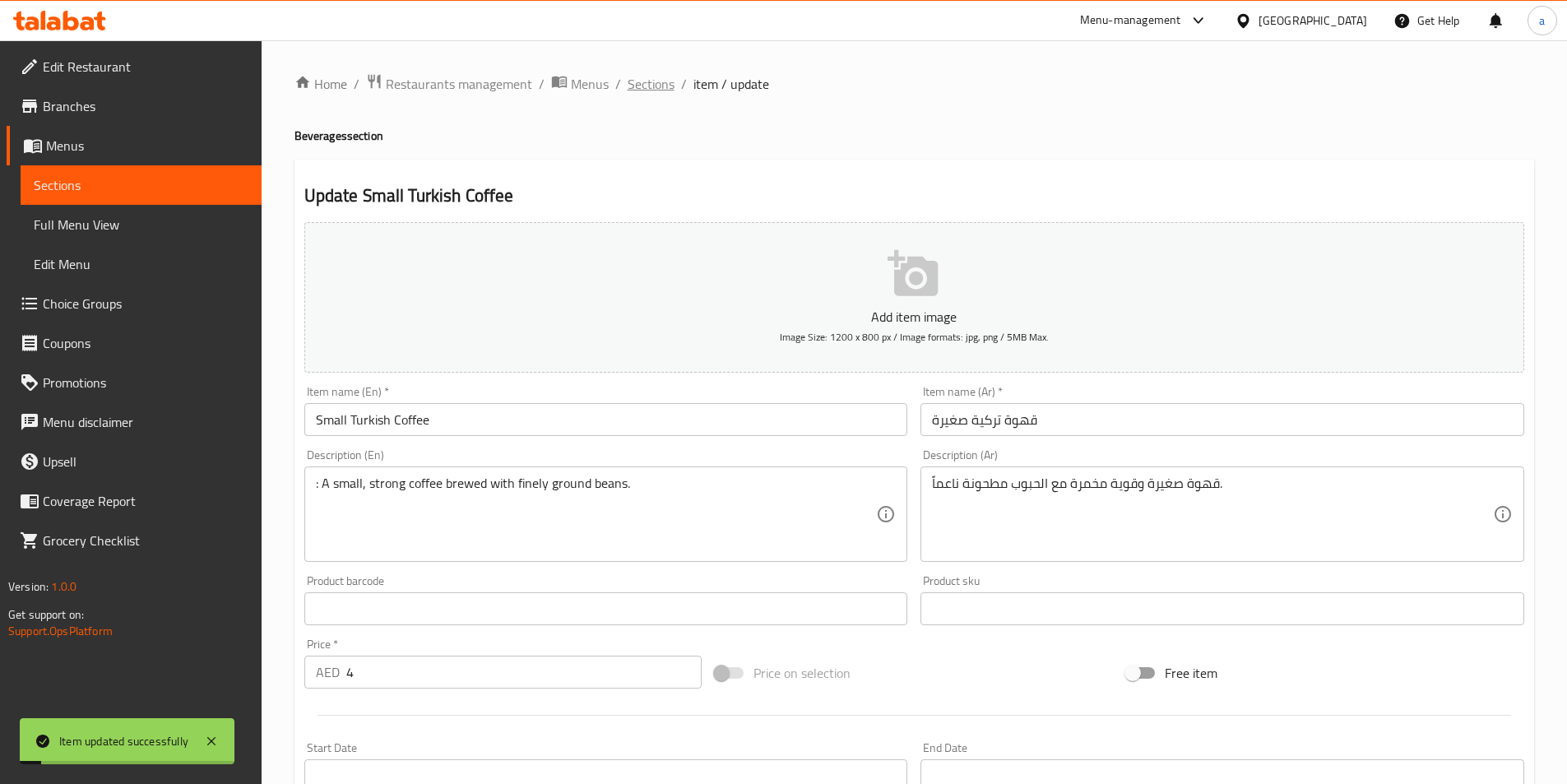
click at [635, 86] on span "Sections" at bounding box center [651, 84] width 47 height 20
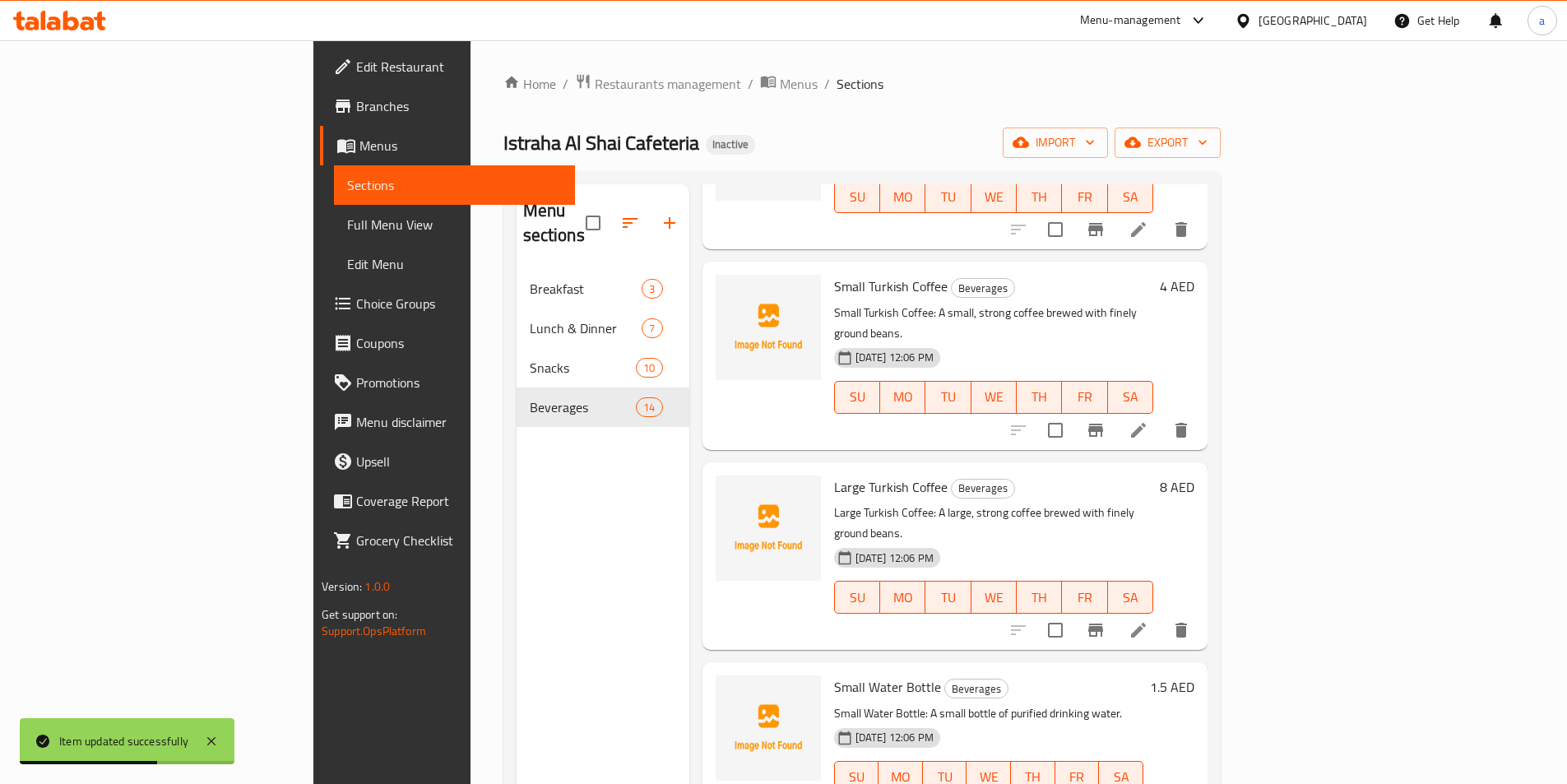
scroll to position [905, 0]
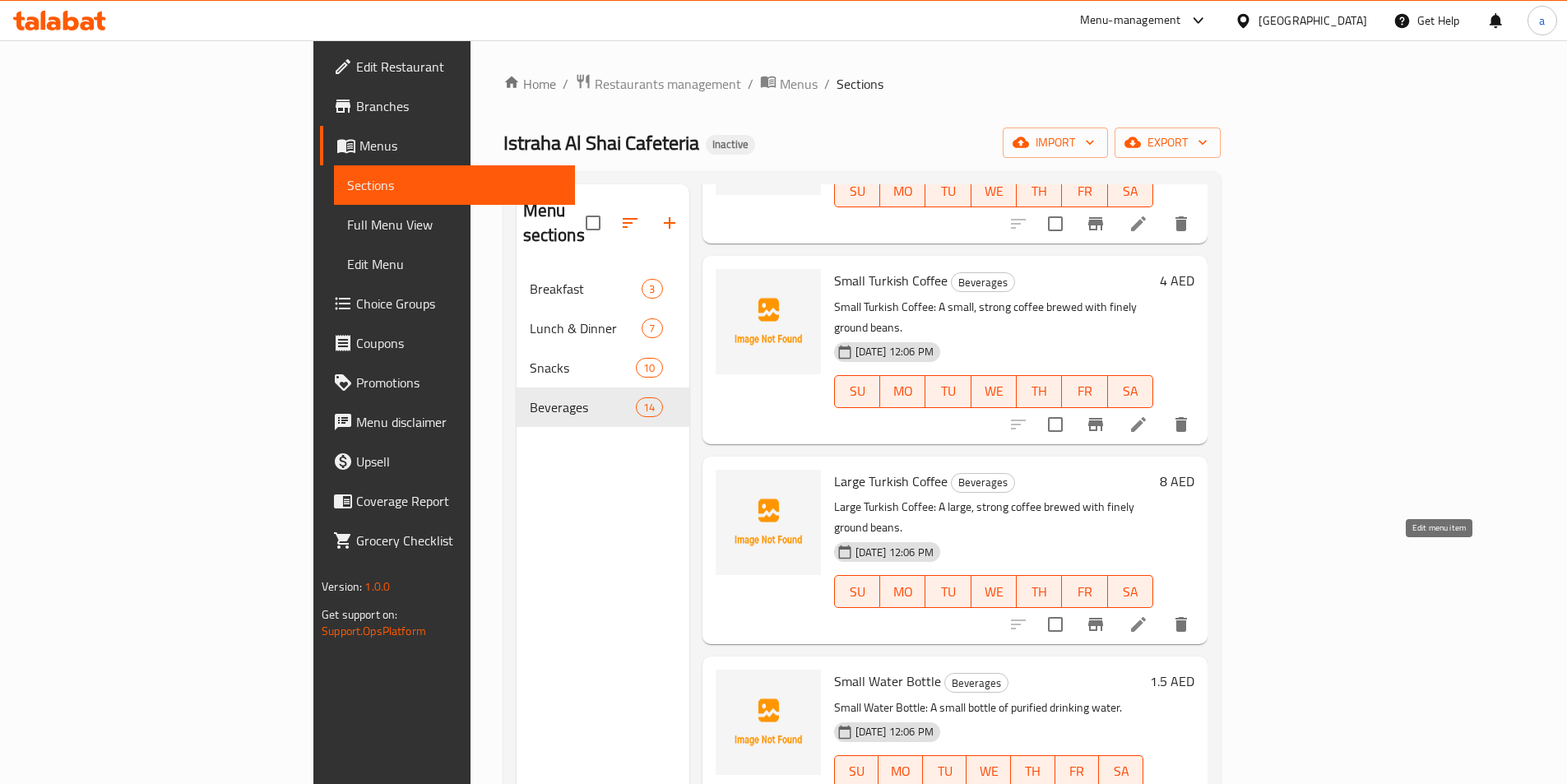
click at [1146, 617] on icon at bounding box center [1138, 624] width 15 height 15
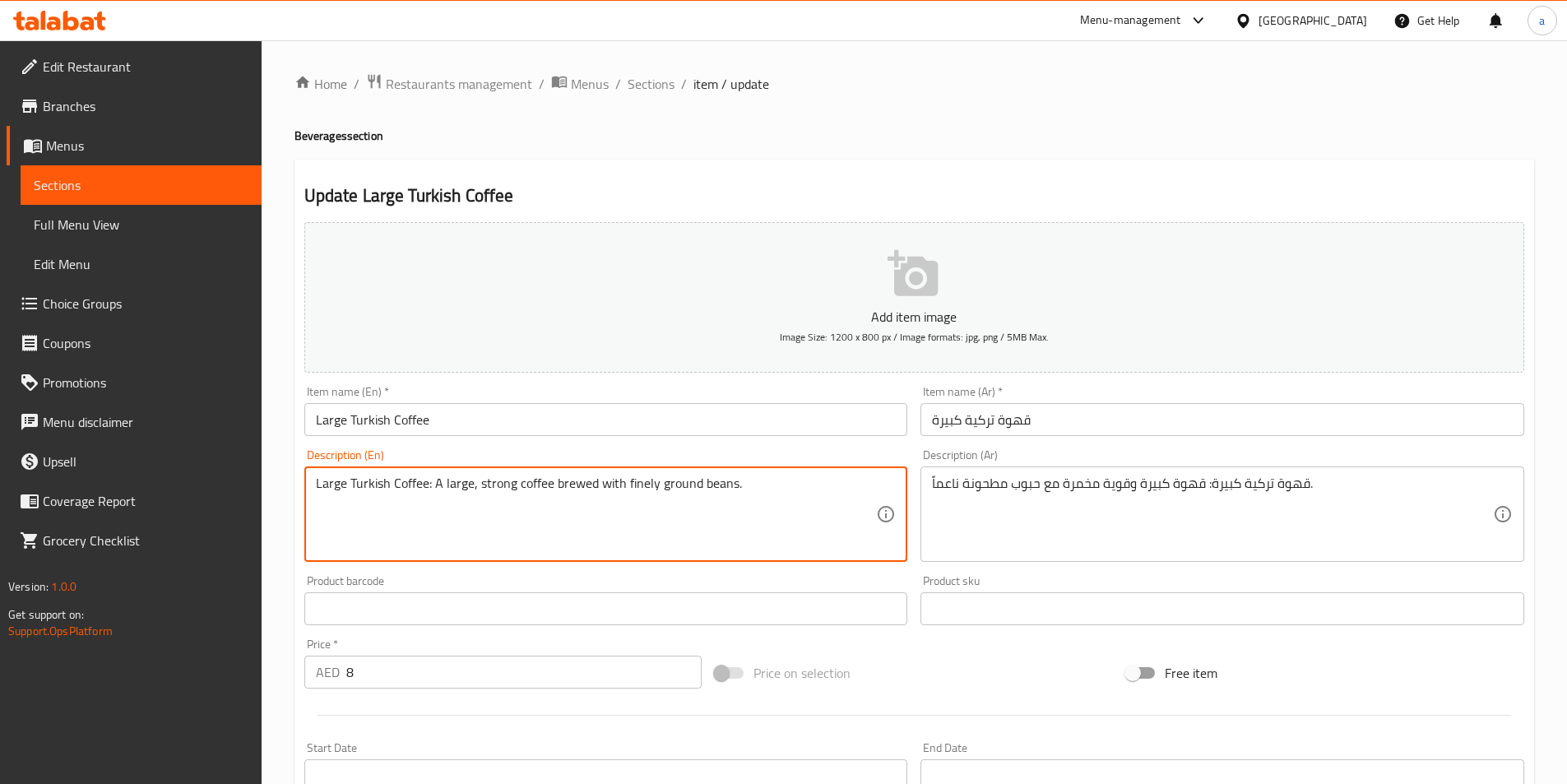
drag, startPoint x: 432, startPoint y: 489, endPoint x: 311, endPoint y: 500, distance: 121.4
type textarea "A large, strong coffee brewed with finely ground beans."
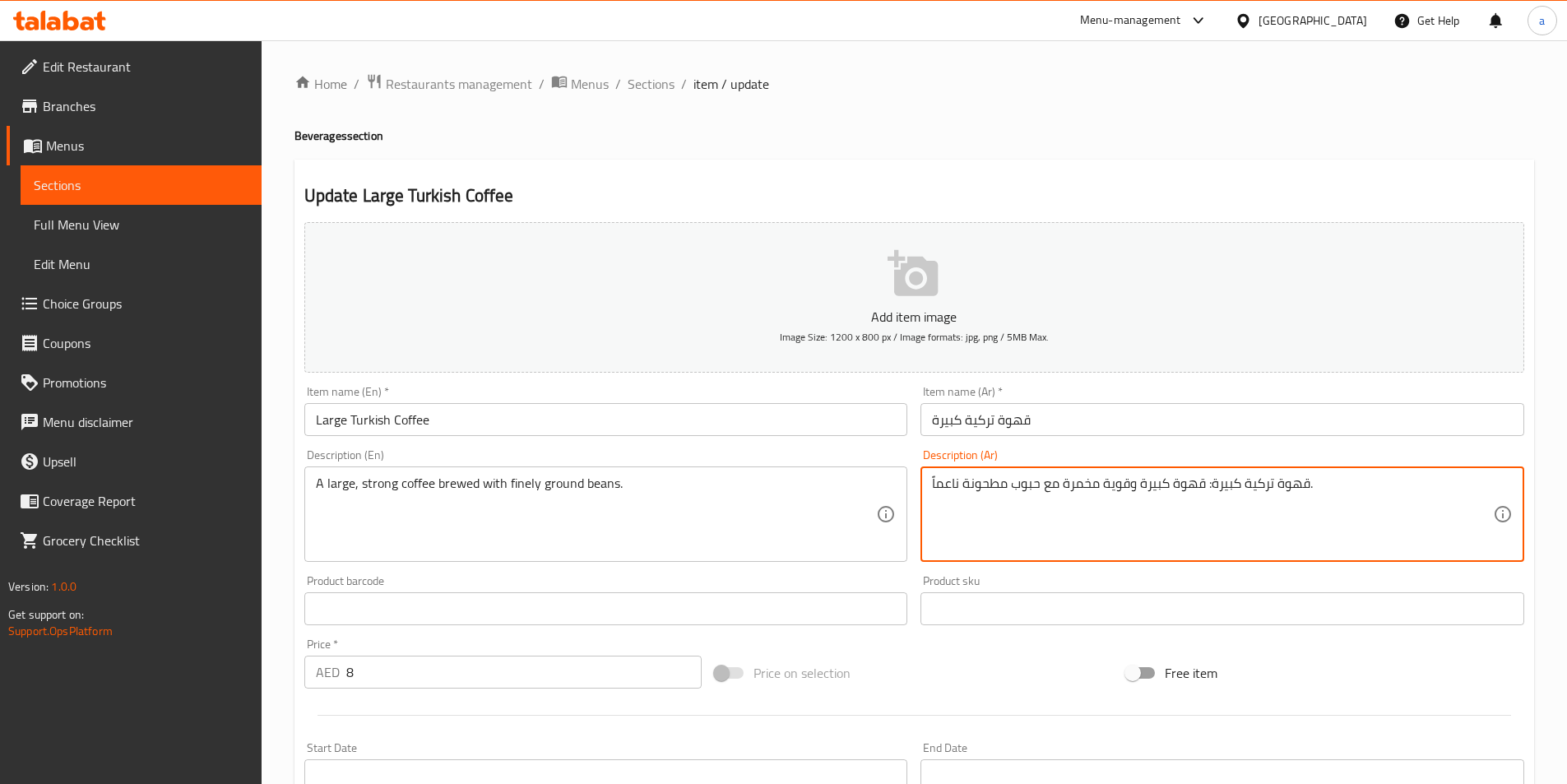
drag, startPoint x: 1207, startPoint y: 483, endPoint x: 1312, endPoint y: 489, distance: 105.4
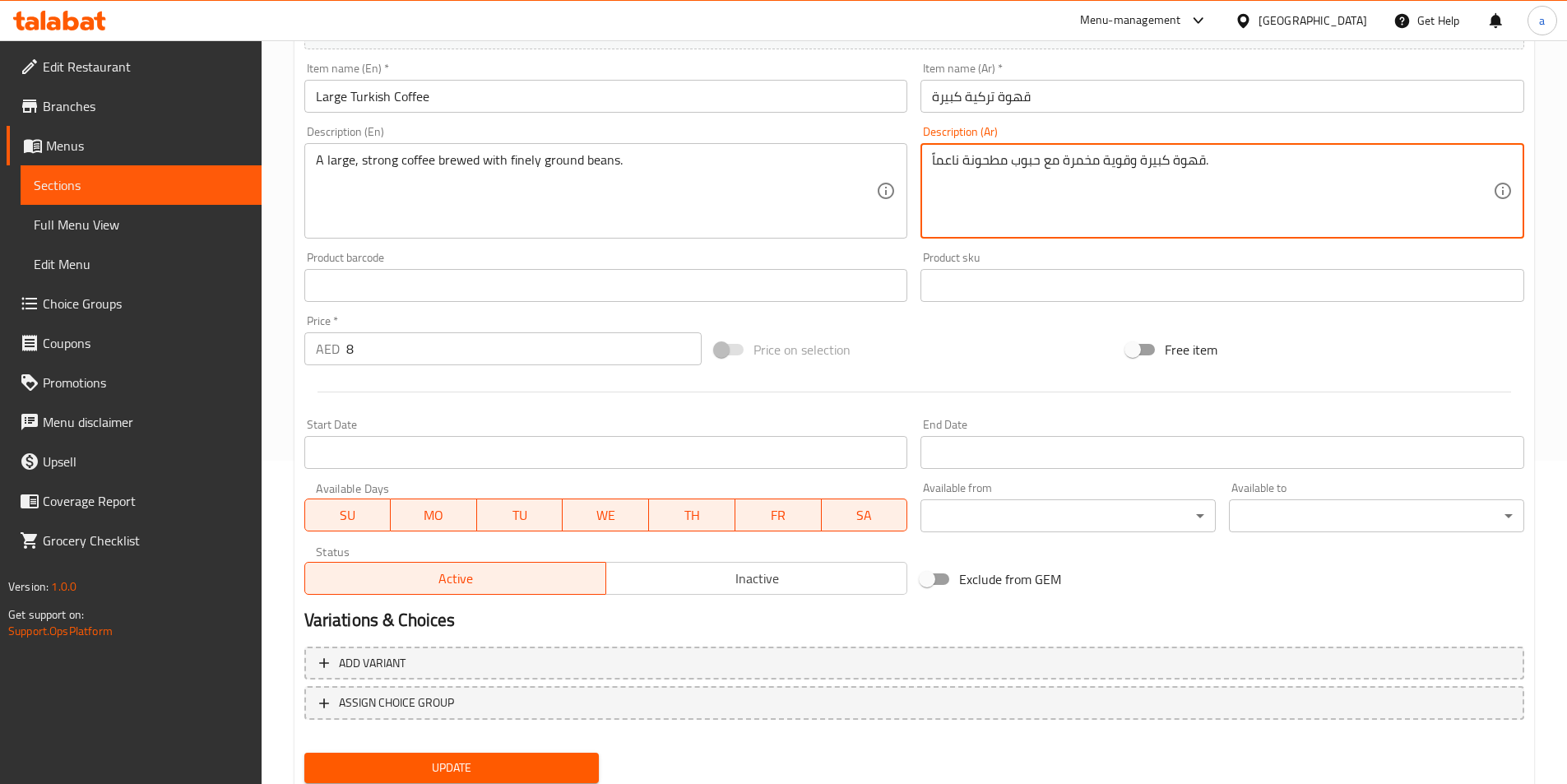
scroll to position [378, 0]
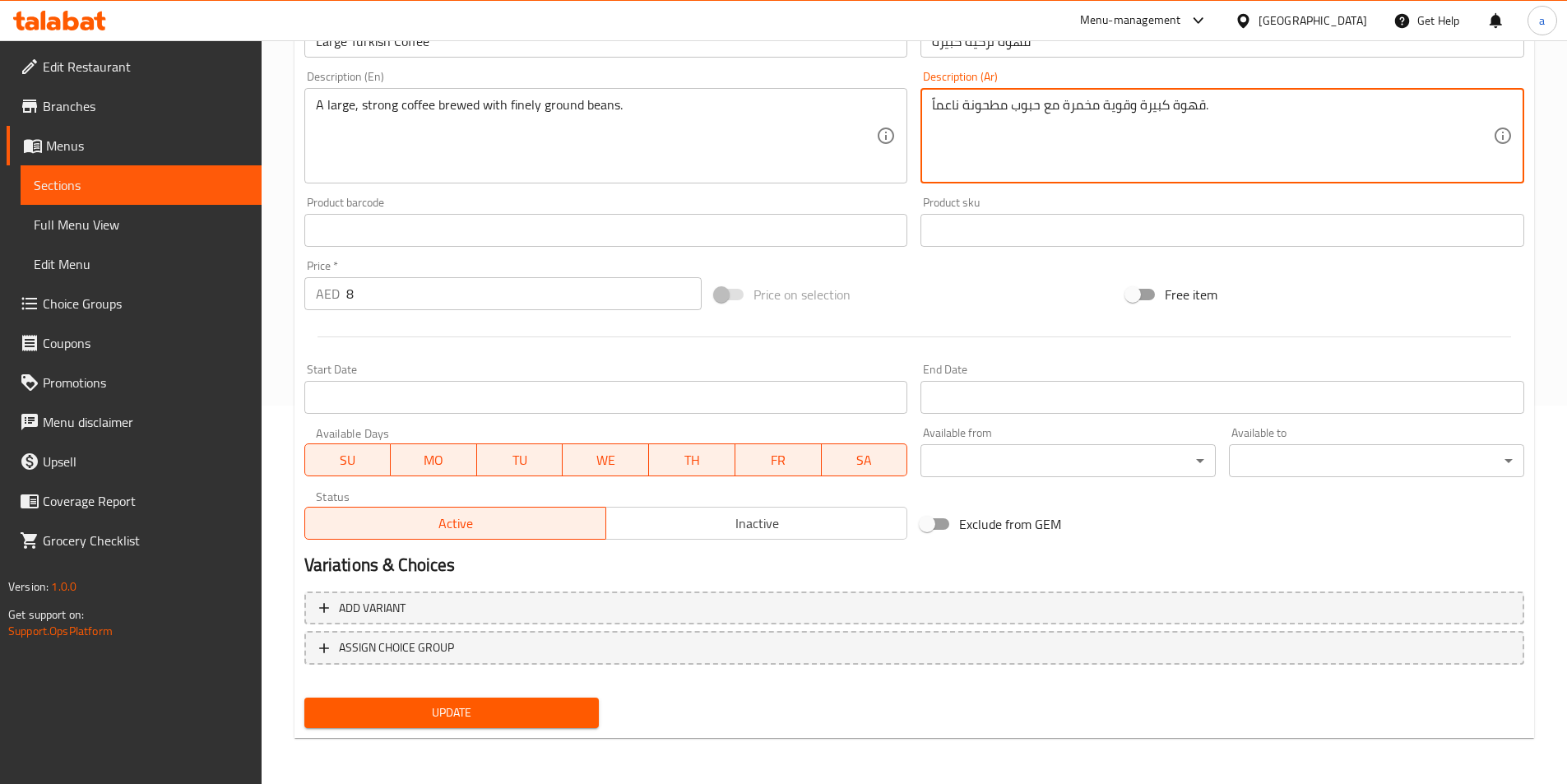
type textarea "قهوة كبيرة وقوية مخمرة مع حبوب مطحونة ناعماً."
click at [422, 711] on span "Update" at bounding box center [451, 712] width 269 height 21
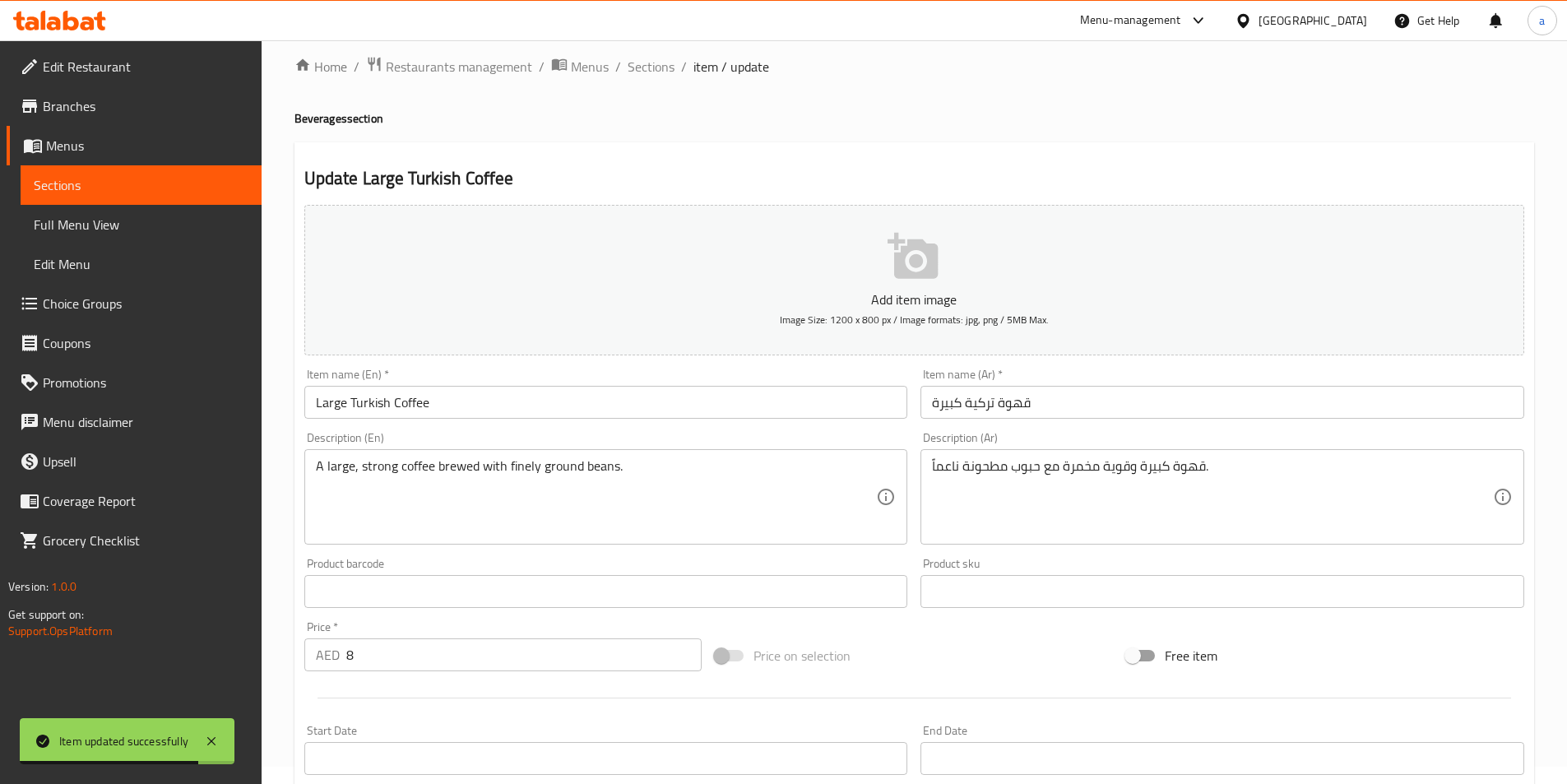
scroll to position [0, 0]
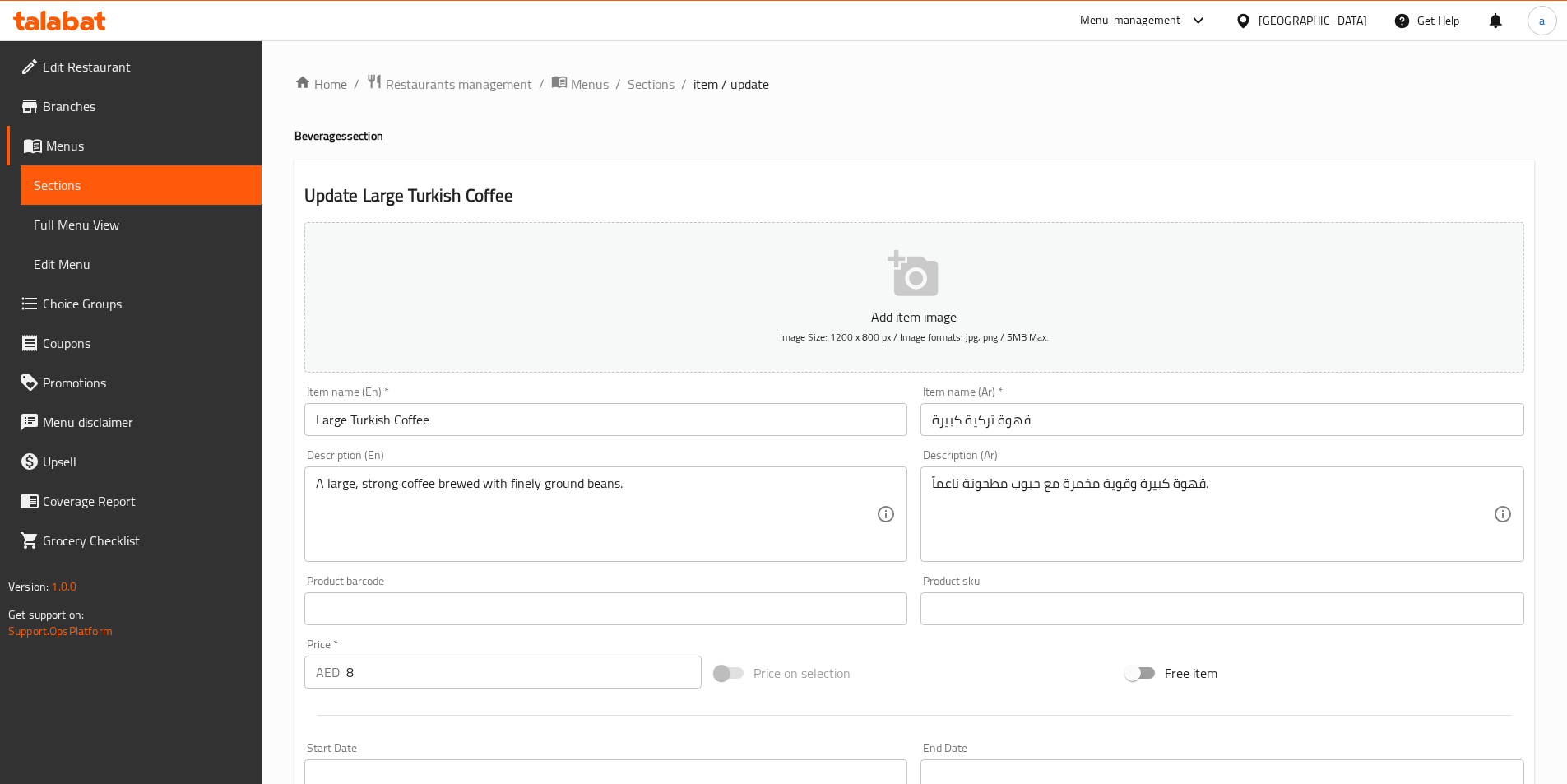
click at [667, 88] on span "Sections" at bounding box center [651, 84] width 47 height 20
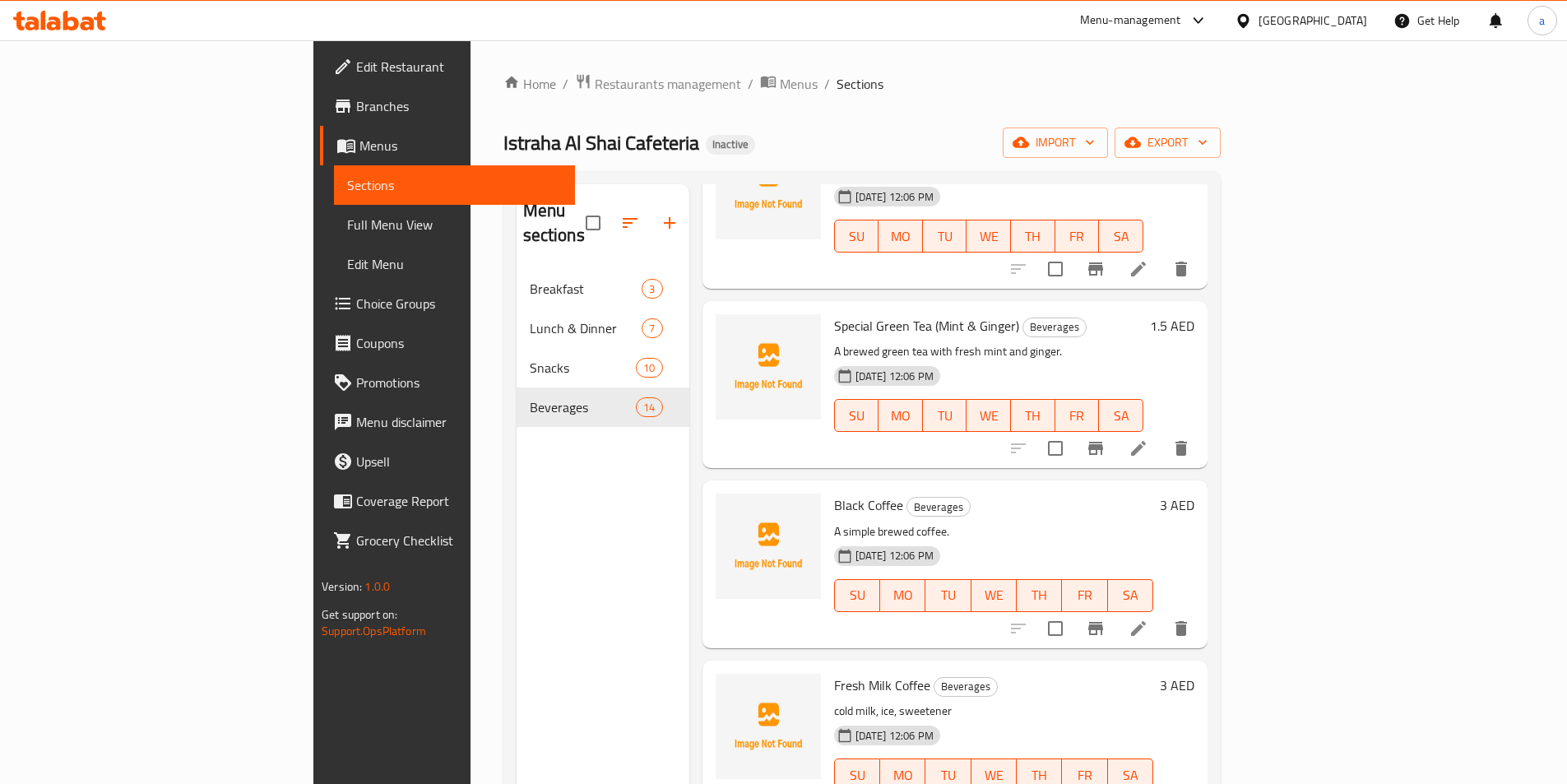
scroll to position [329, 0]
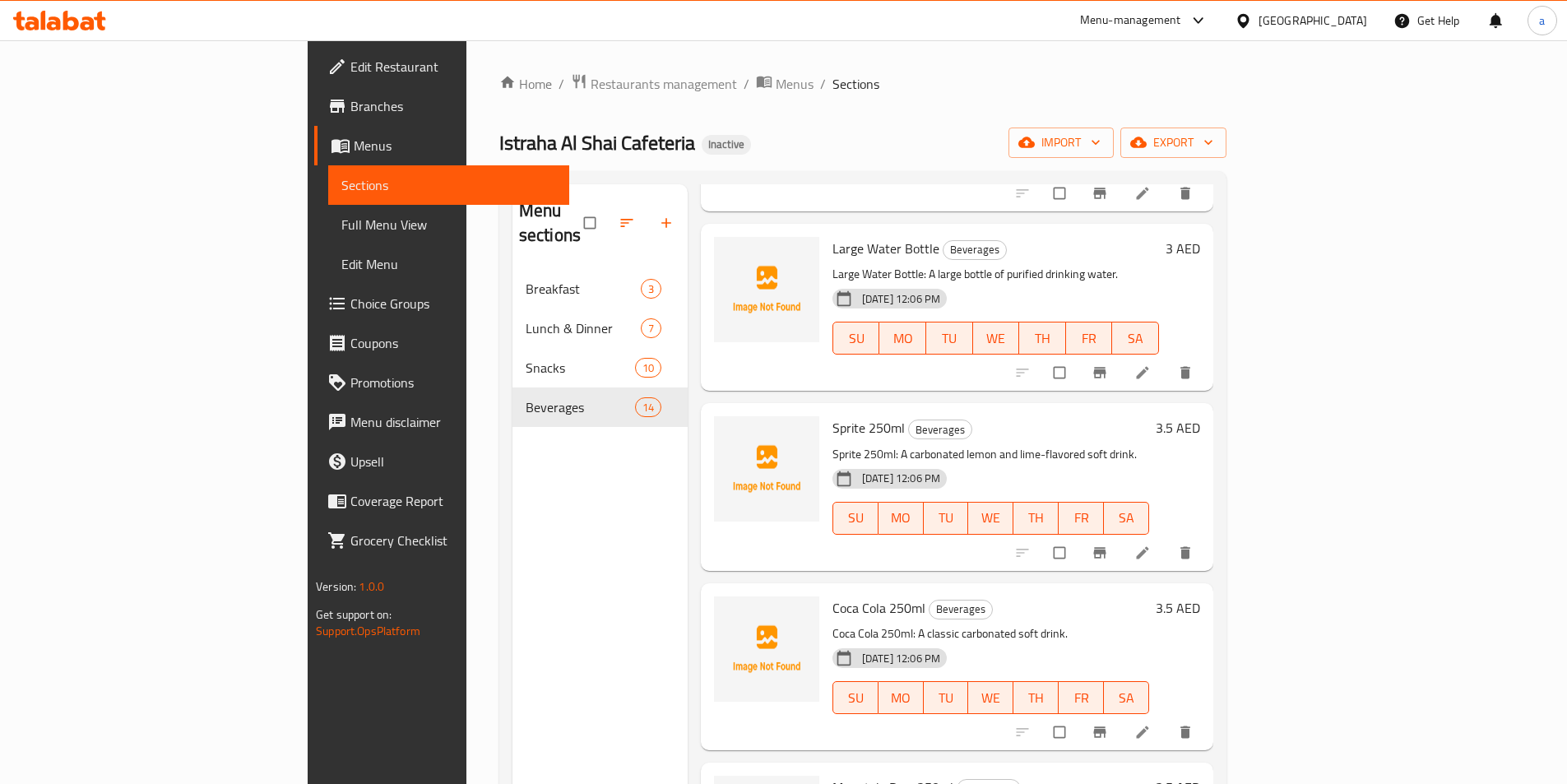
scroll to position [1481, 0]
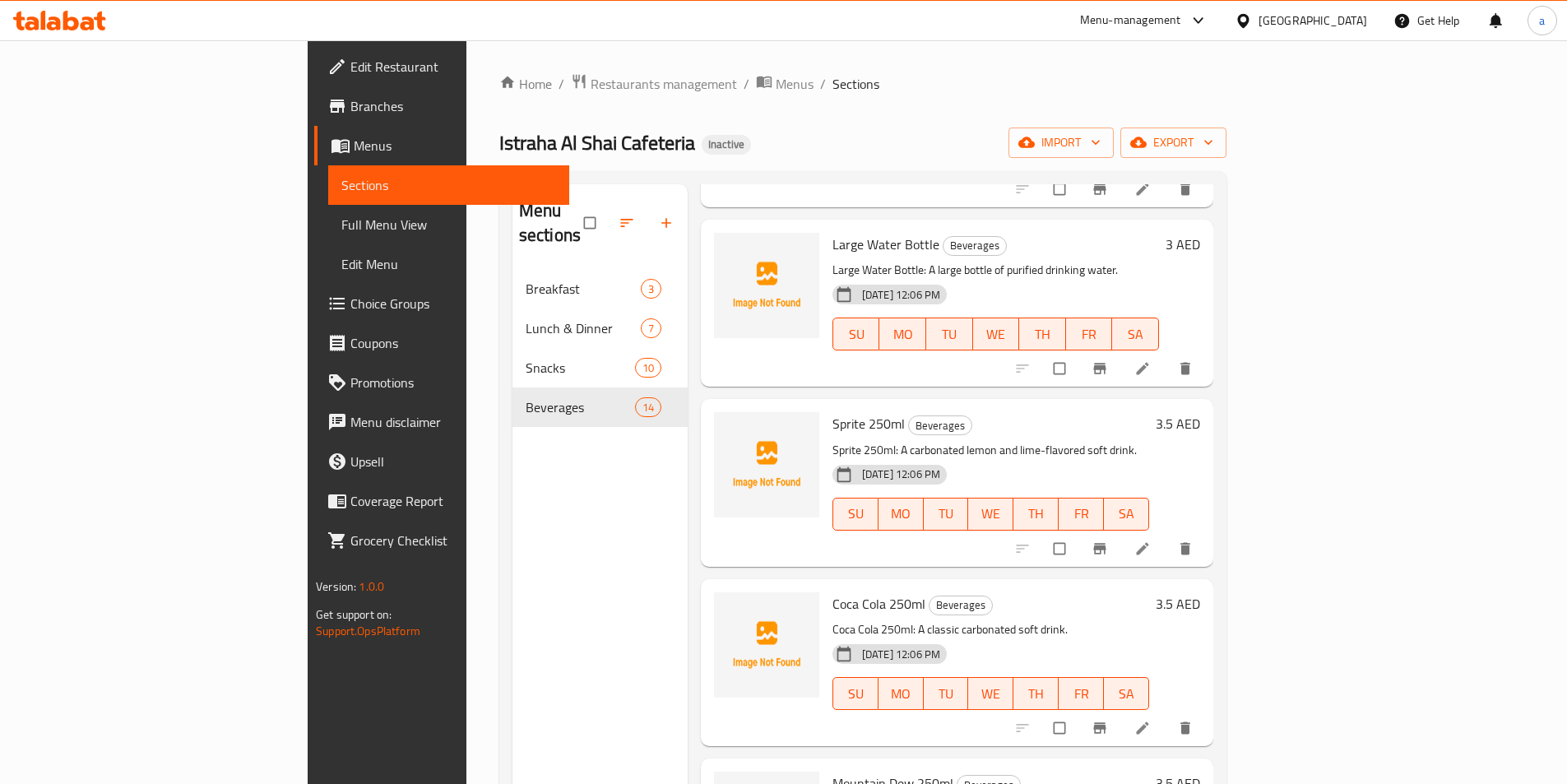
click at [1151, 360] on icon at bounding box center [1142, 368] width 16 height 16
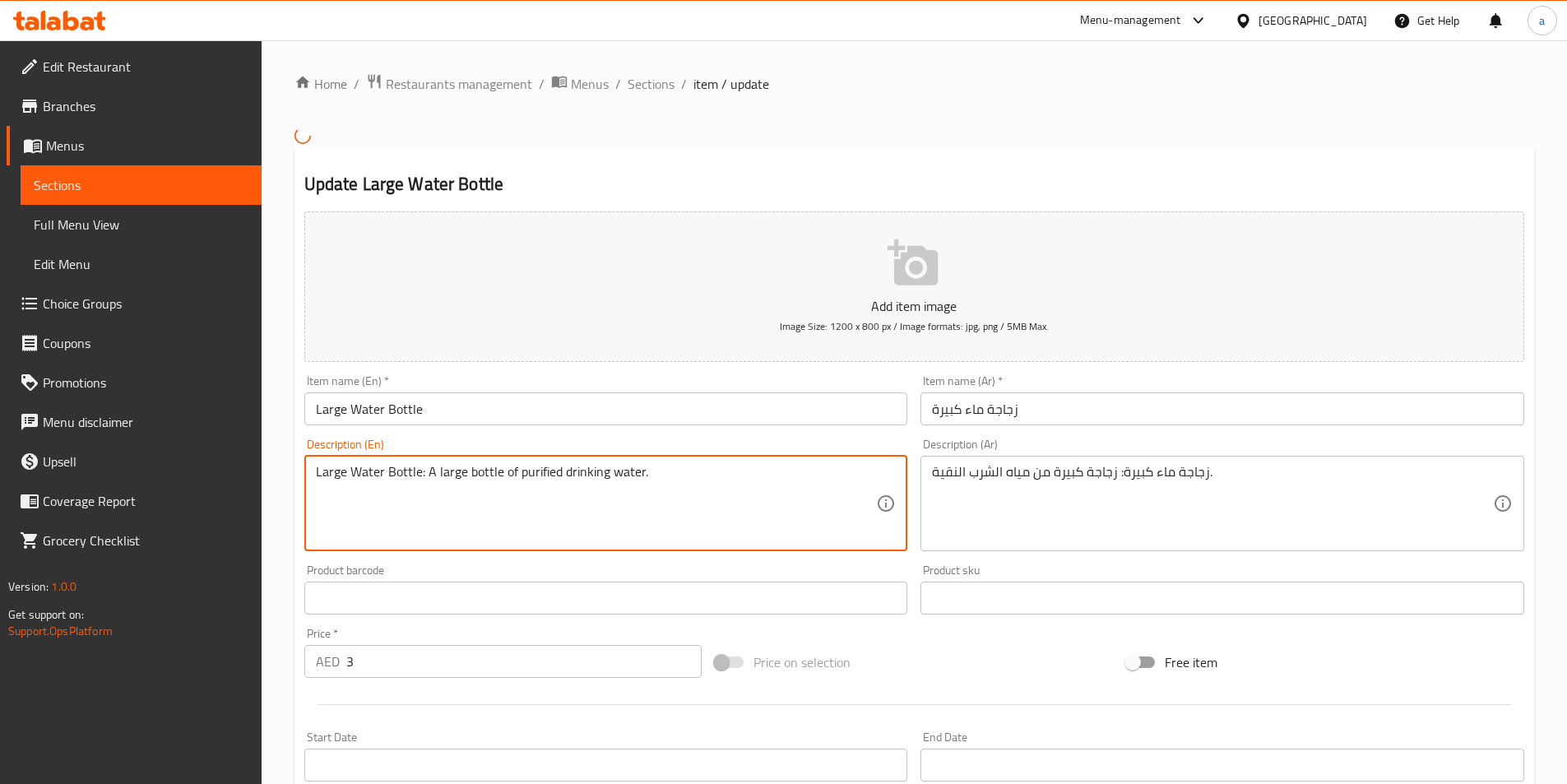
drag, startPoint x: 424, startPoint y: 475, endPoint x: 275, endPoint y: 464, distance: 150.1
type textarea "A large bottle of purified drinking water."
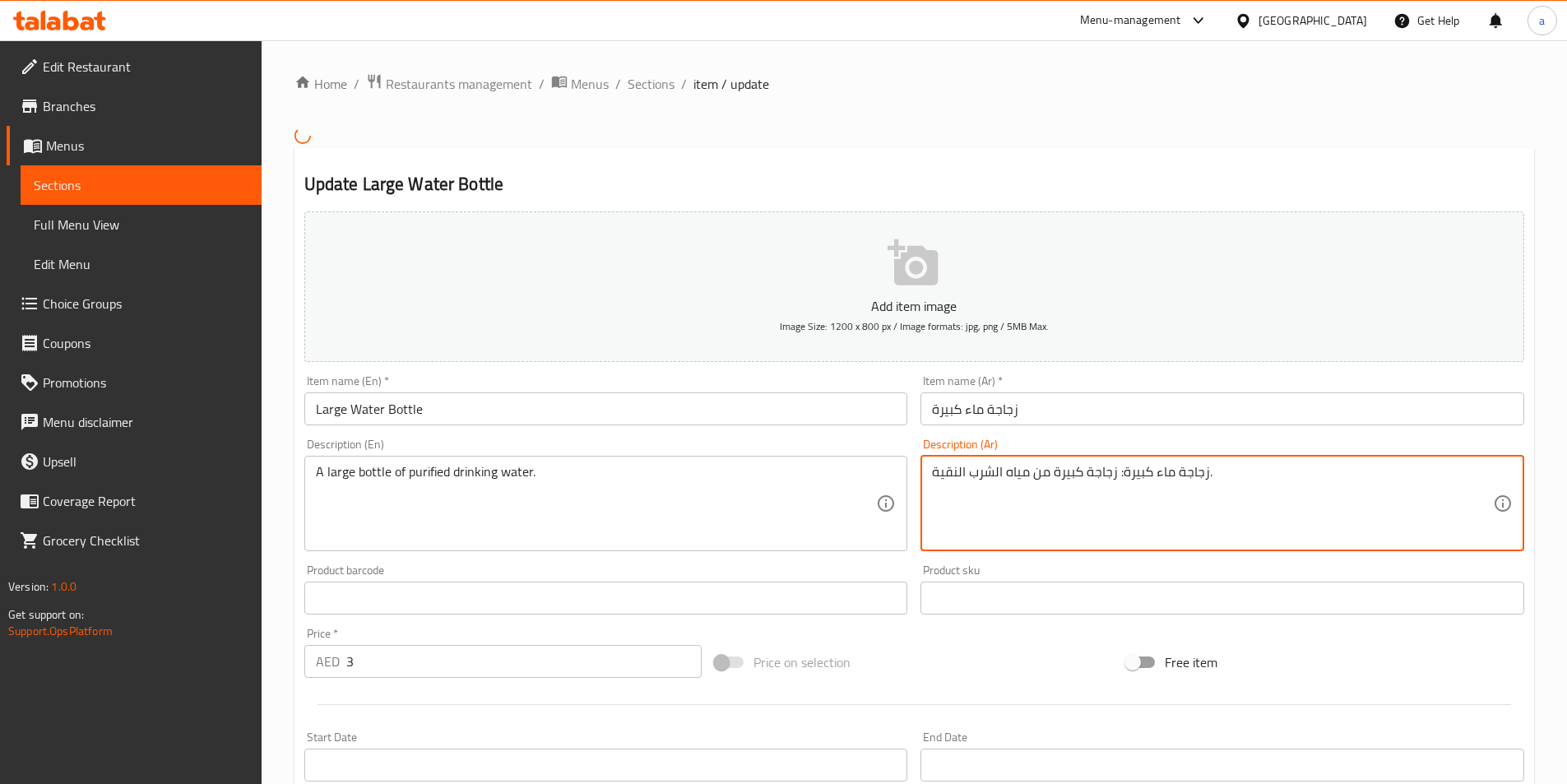
drag, startPoint x: 1117, startPoint y: 474, endPoint x: 1210, endPoint y: 481, distance: 93.2
click at [1205, 473] on textarea "زجاجة ماء كبيرة: زجاجة كبيرة من مياه الشرب النقية." at bounding box center [1212, 503] width 561 height 78
drag, startPoint x: 1117, startPoint y: 472, endPoint x: 1208, endPoint y: 473, distance: 91.3
click at [1208, 473] on textarea "زجاجة ماء كبيرة: زجاجة كبيرة من مياه الشرب النقية." at bounding box center [1212, 503] width 561 height 78
click at [1189, 477] on textarea "زجاجة ماء كبيرة: زجاجة كبيرة من مياه الشرب النقية." at bounding box center [1212, 503] width 561 height 78
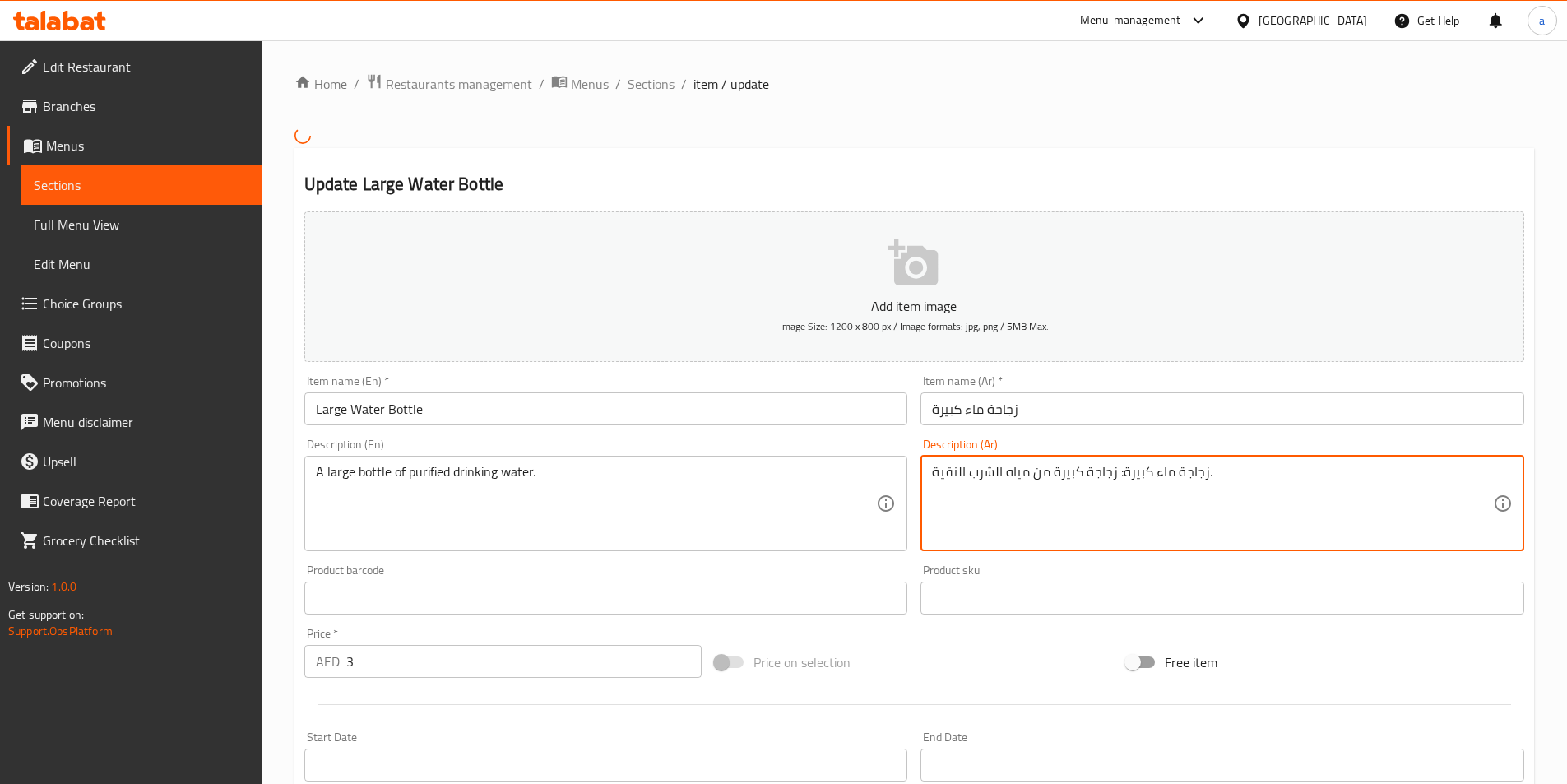
drag, startPoint x: 1119, startPoint y: 473, endPoint x: 1205, endPoint y: 474, distance: 86.4
click at [1205, 474] on textarea "زجاجة ماء كبيرة: زجاجة كبيرة من مياه الشرب النقية." at bounding box center [1212, 503] width 561 height 78
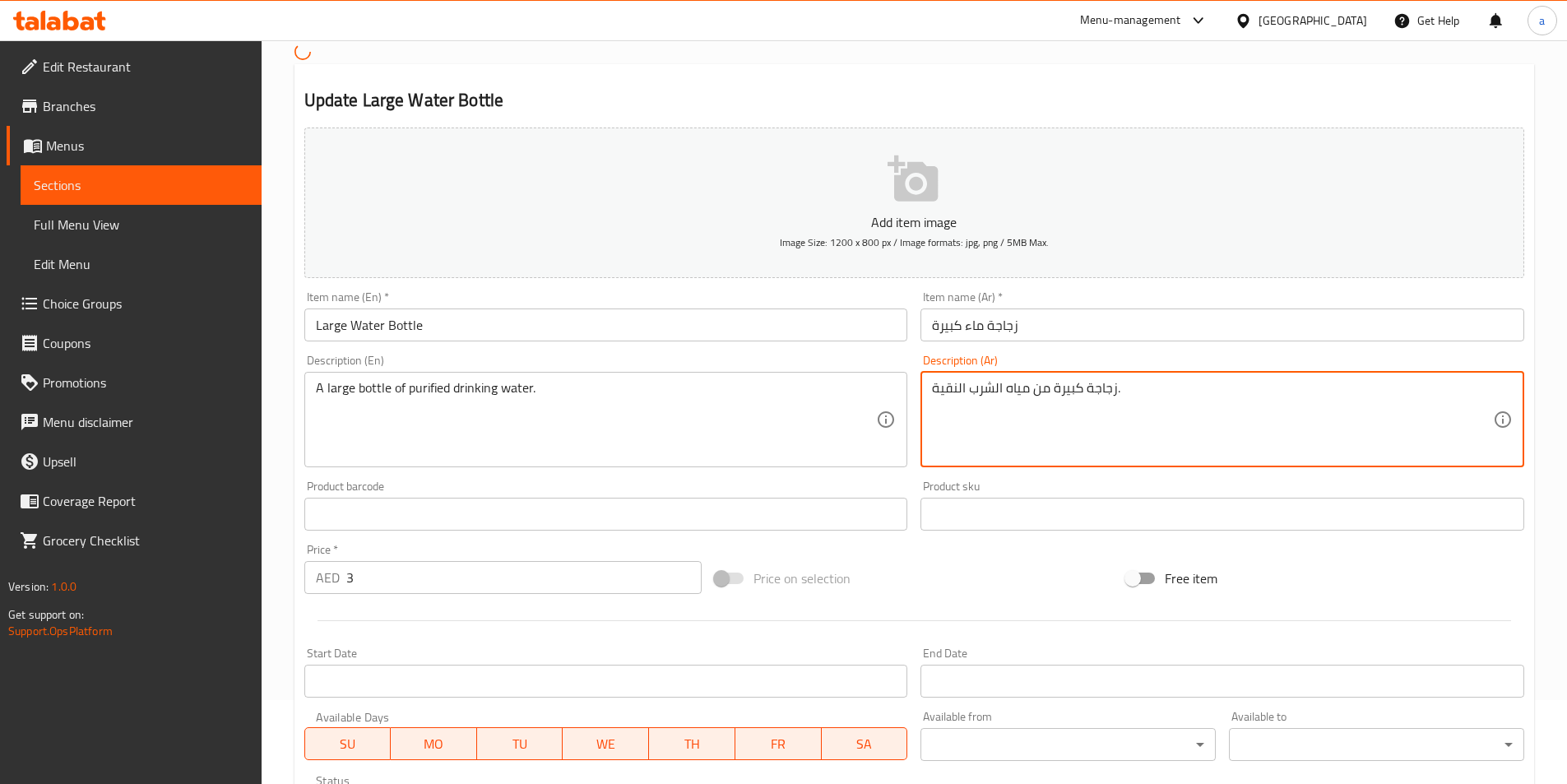
scroll to position [368, 0]
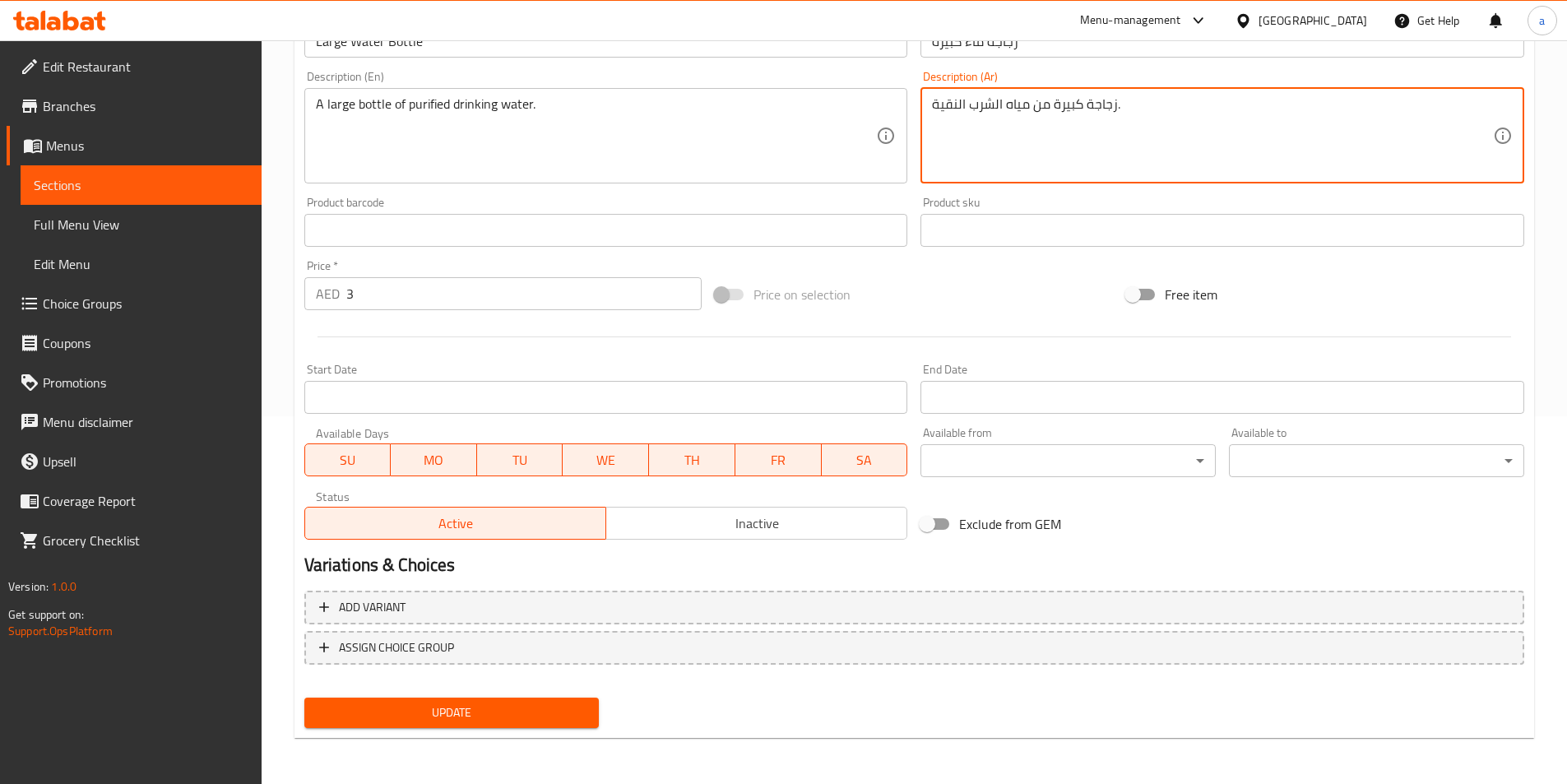
type textarea "زجاجة كبيرة من مياه الشرب النقية."
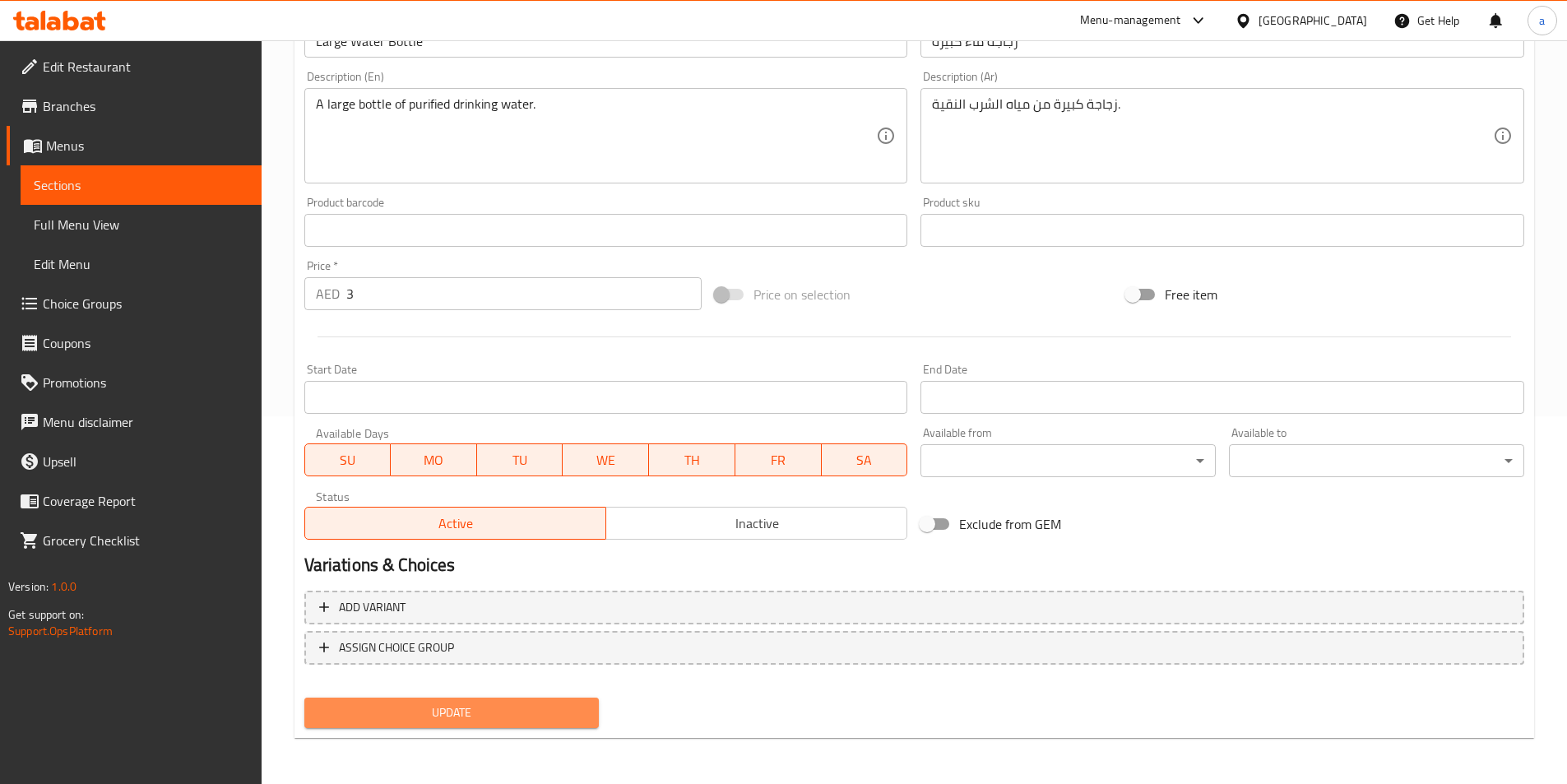
click at [499, 703] on span "Update" at bounding box center [451, 712] width 269 height 21
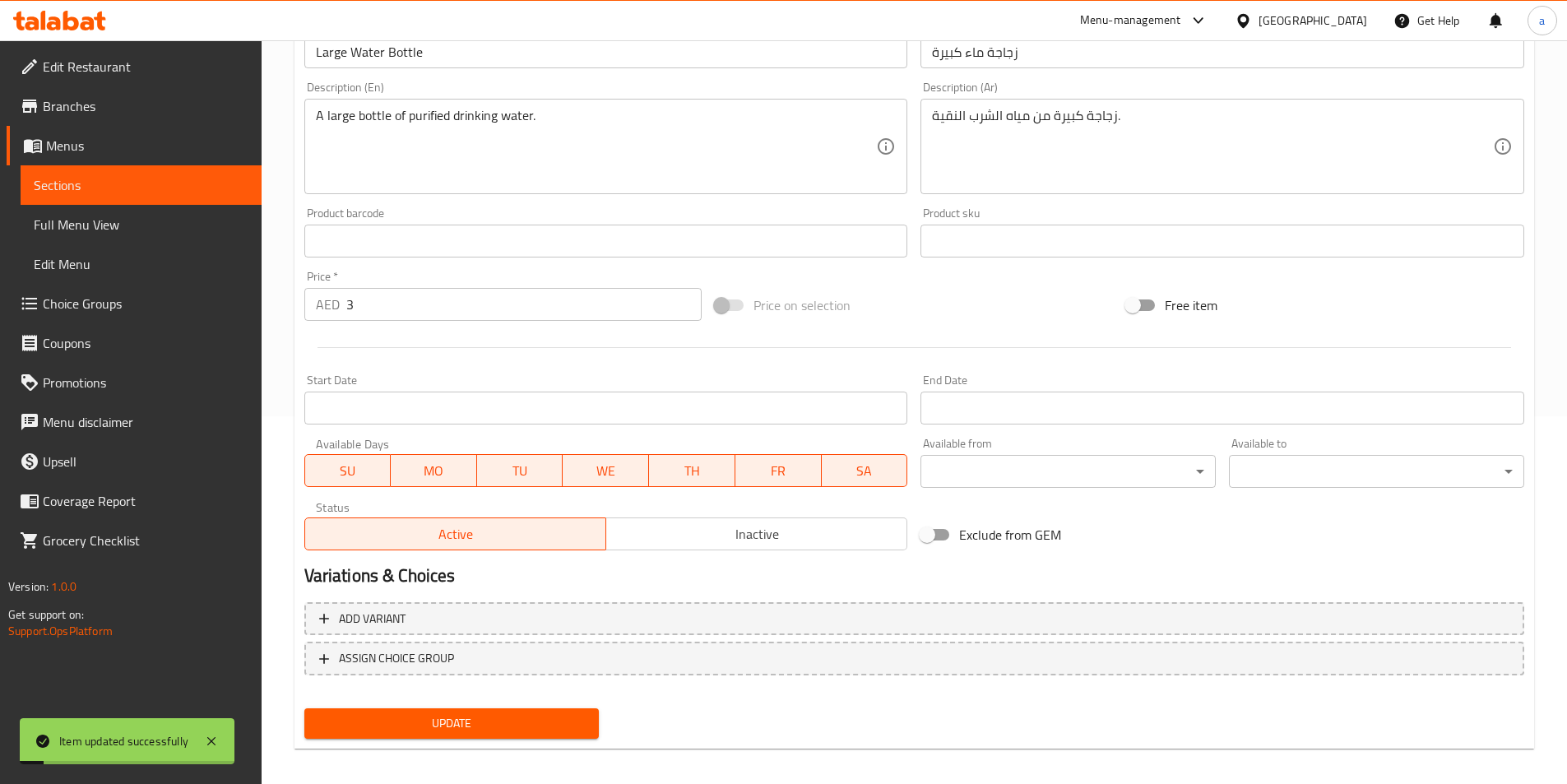
scroll to position [0, 0]
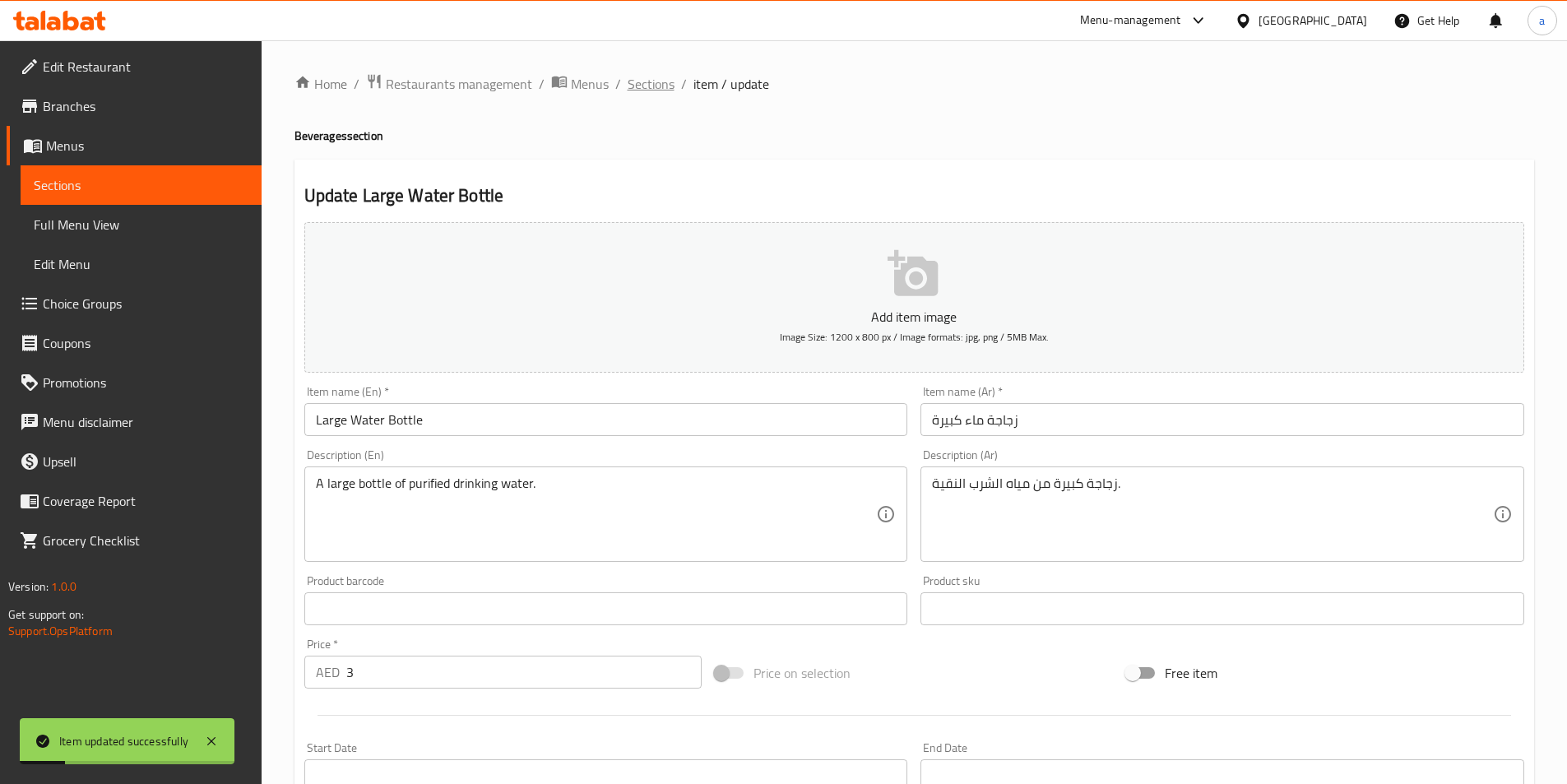
click at [654, 80] on span "Sections" at bounding box center [651, 84] width 47 height 20
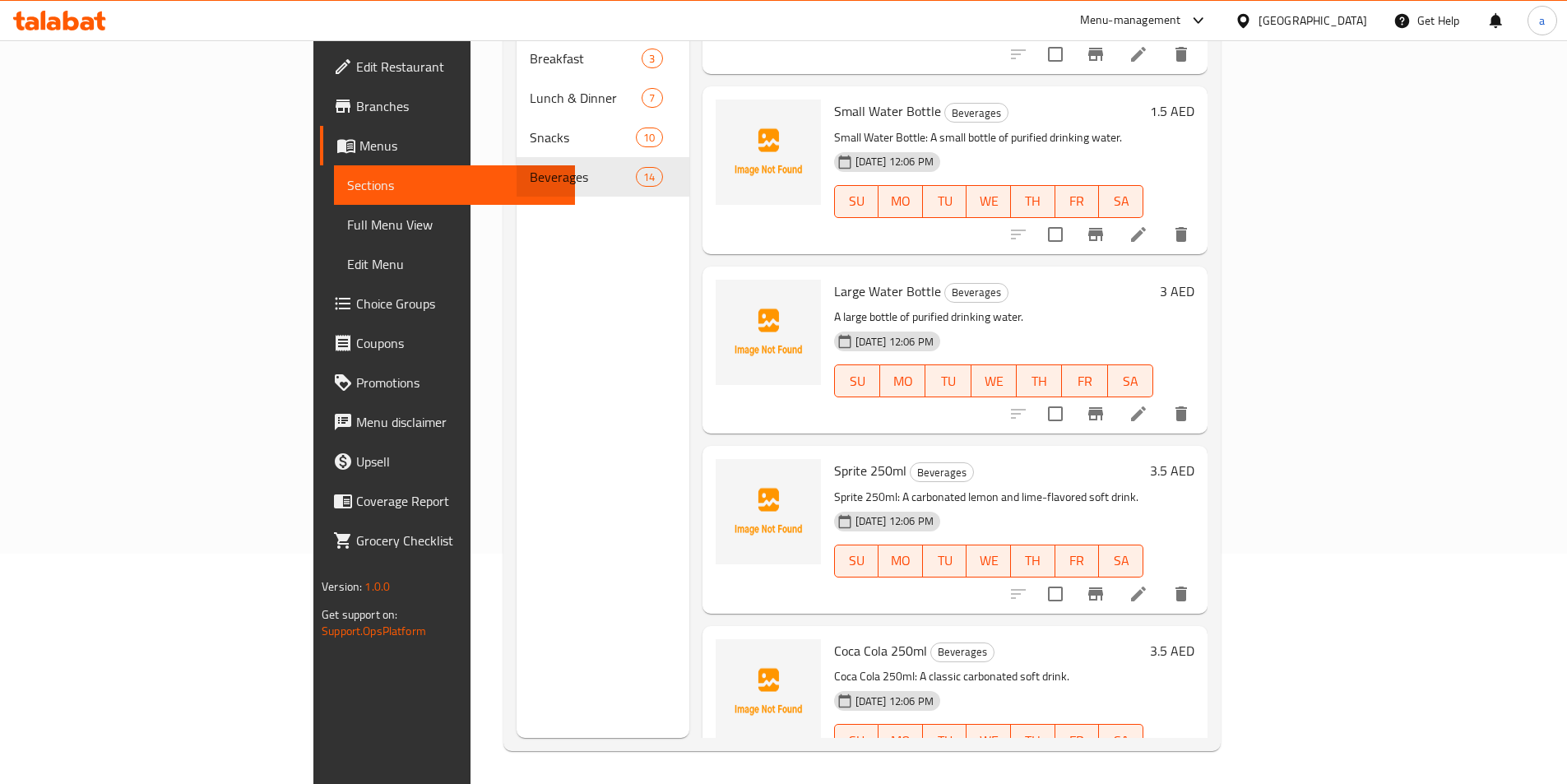
scroll to position [1197, 0]
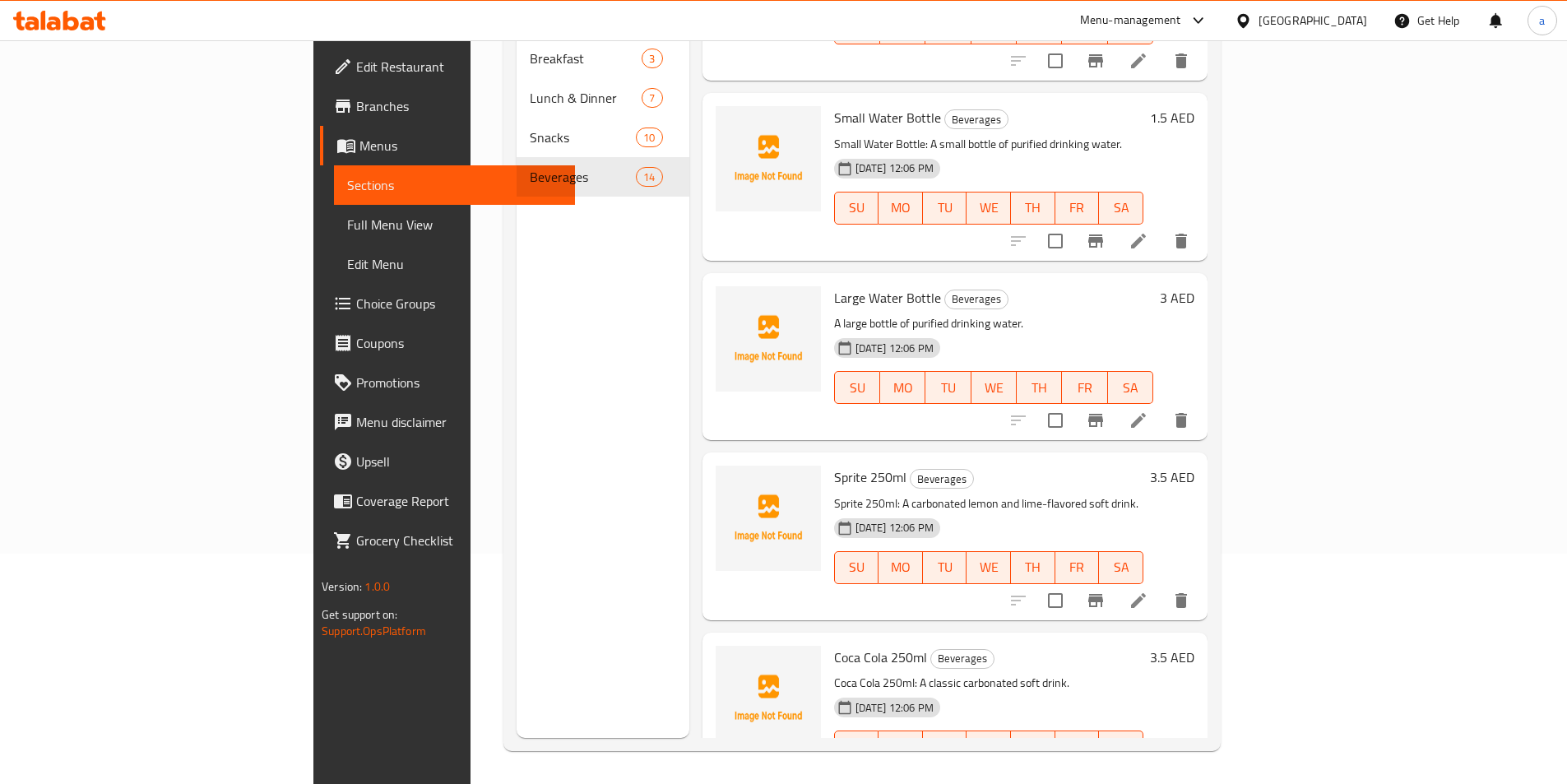
click at [1148, 591] on icon at bounding box center [1138, 601] width 20 height 20
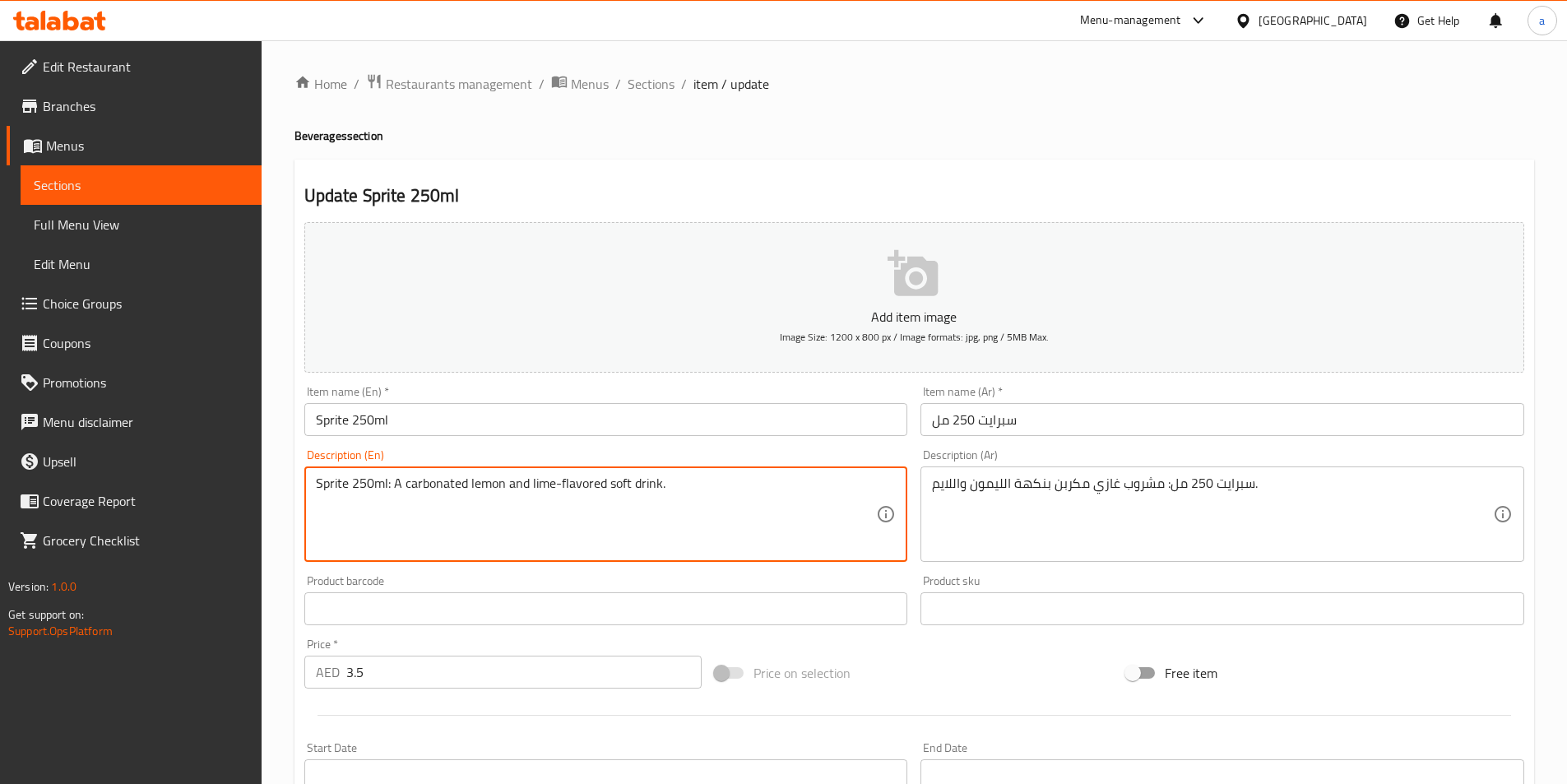
drag, startPoint x: 391, startPoint y: 489, endPoint x: 287, endPoint y: 492, distance: 103.7
type textarea "A carbonated lemon and lime-flavored soft drink."
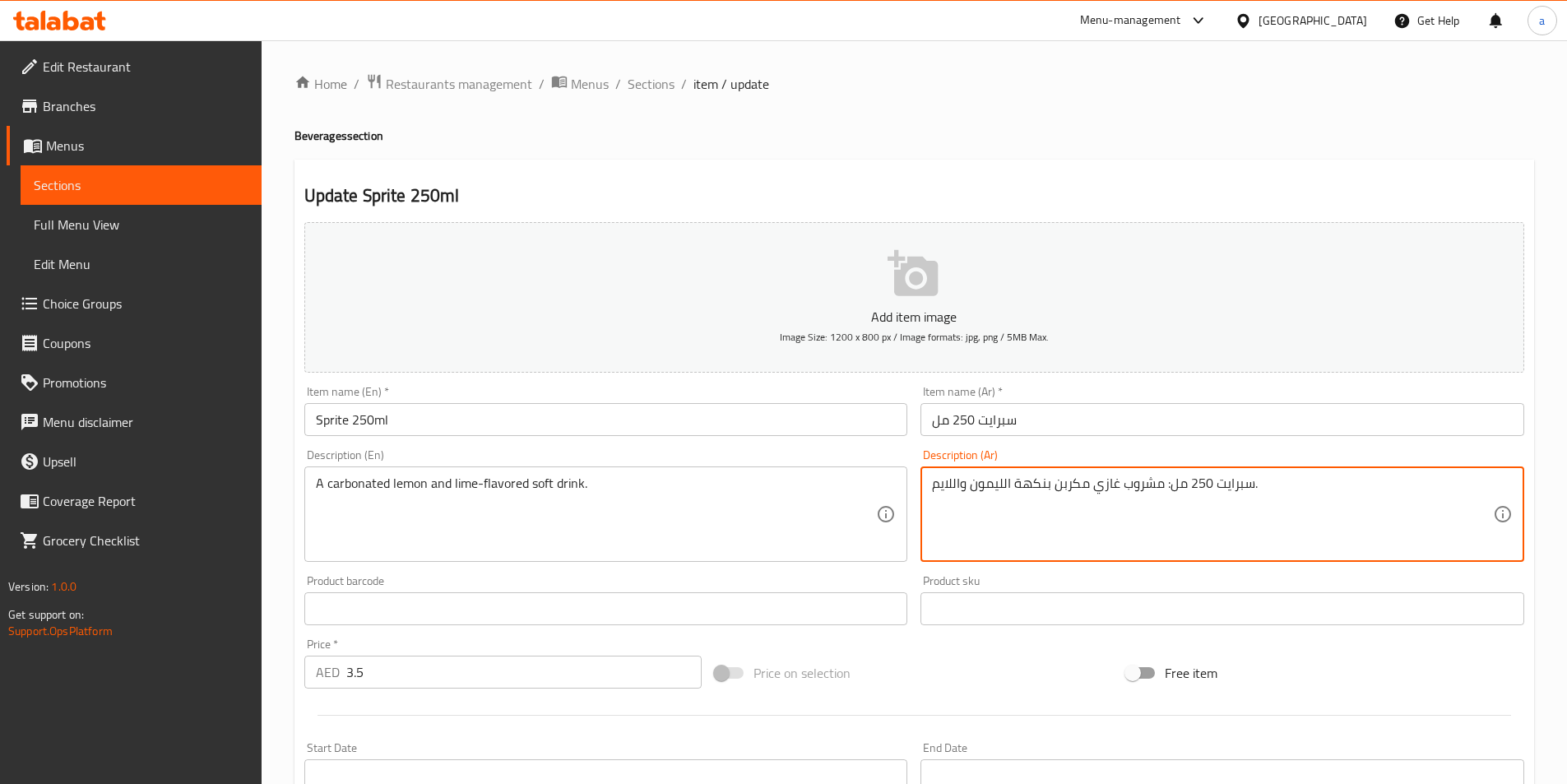
drag, startPoint x: 1167, startPoint y: 483, endPoint x: 1252, endPoint y: 490, distance: 85.0
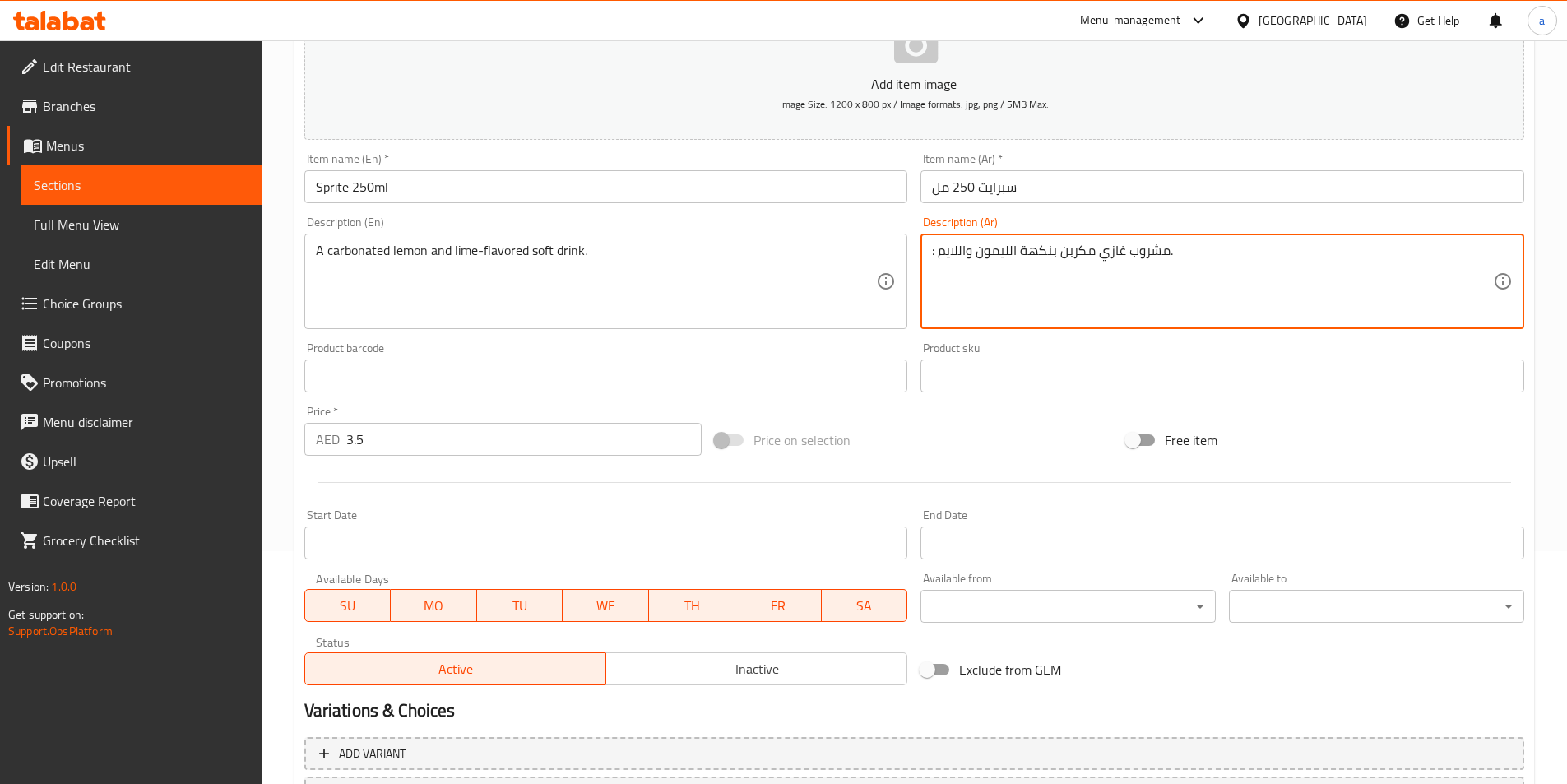
scroll to position [378, 0]
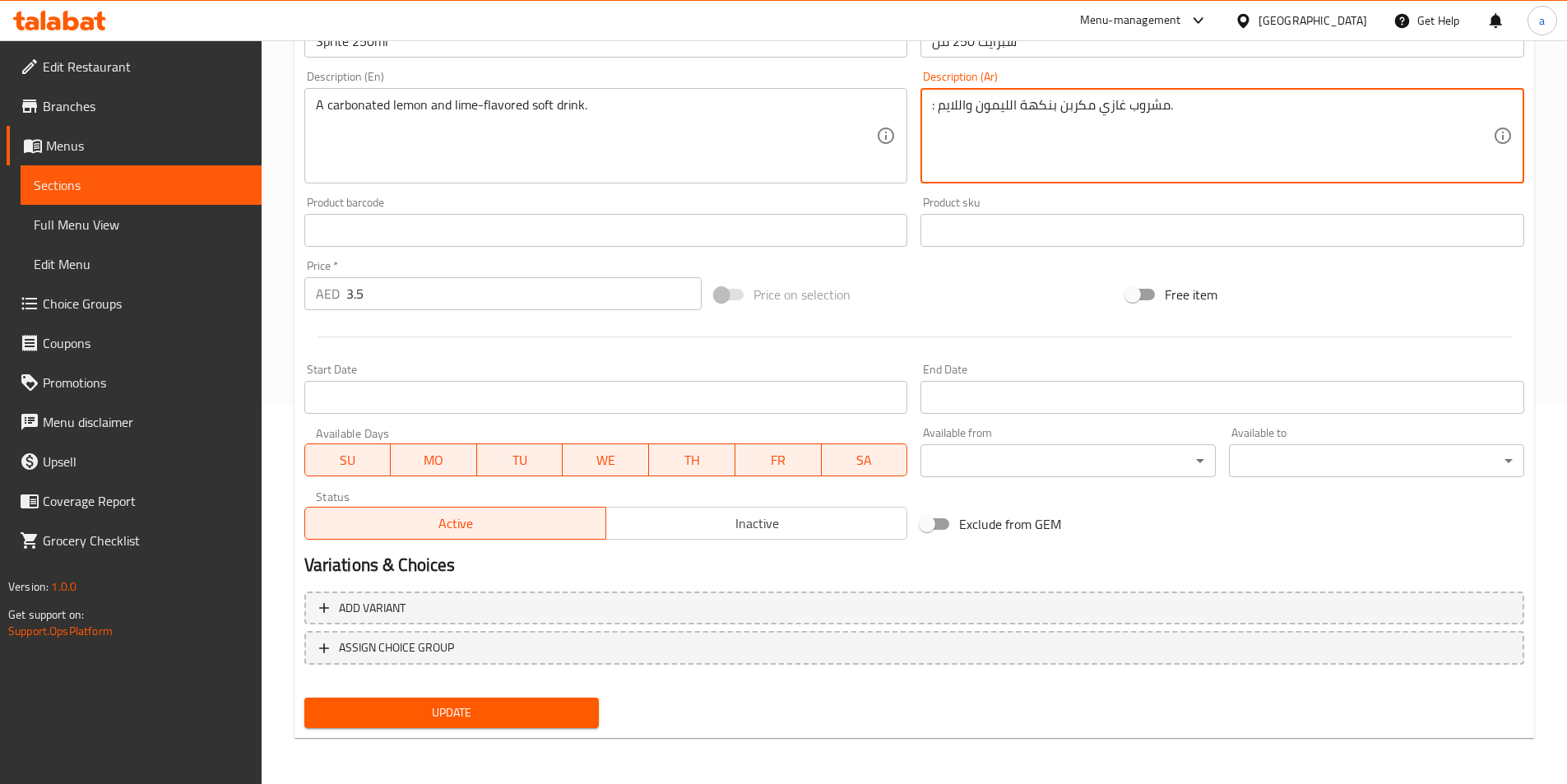
type textarea ": مشروب غازي مكربن بنكهة الليمون واللايم."
click at [526, 709] on span "Update" at bounding box center [451, 712] width 269 height 21
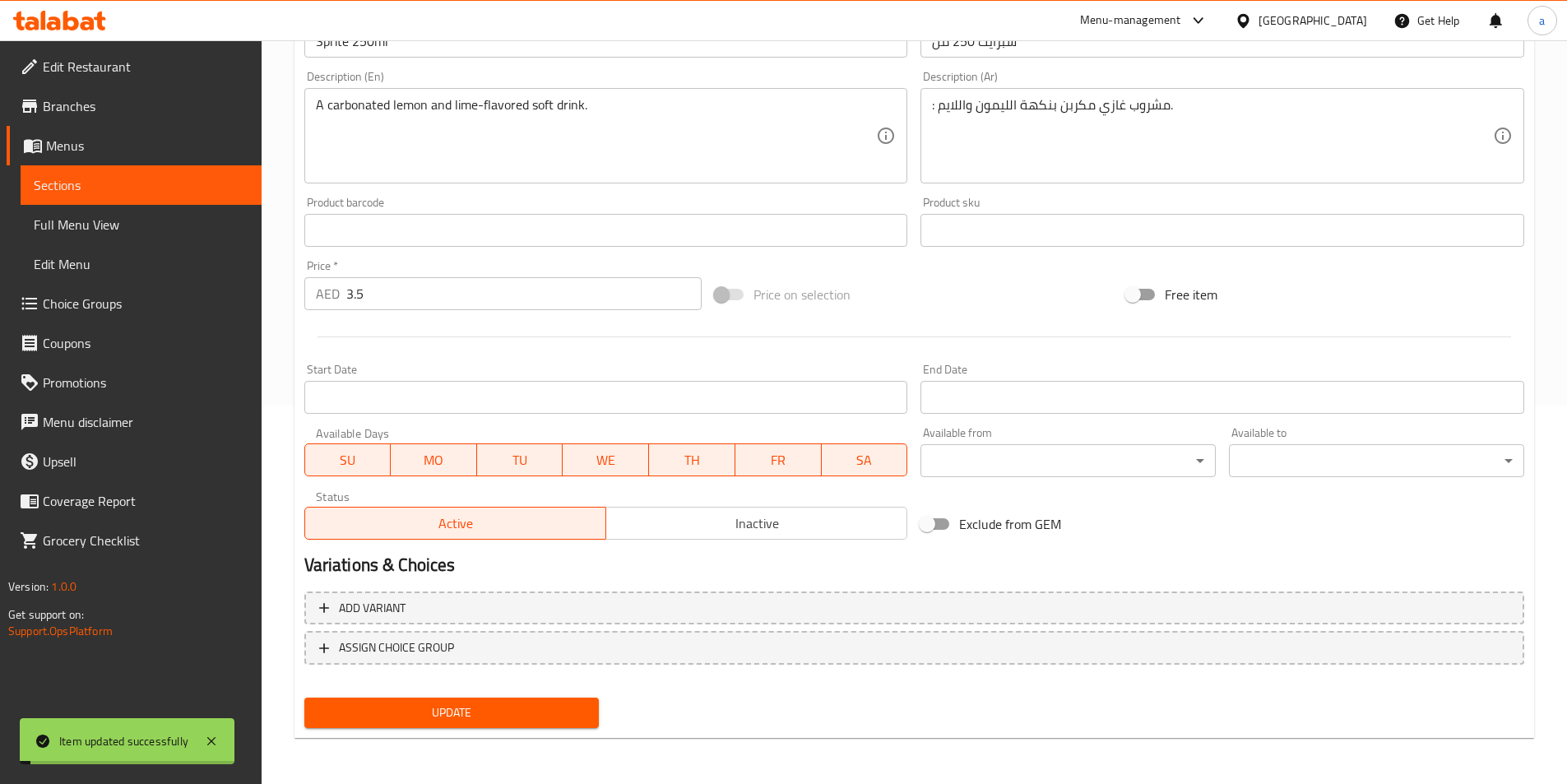
scroll to position [0, 0]
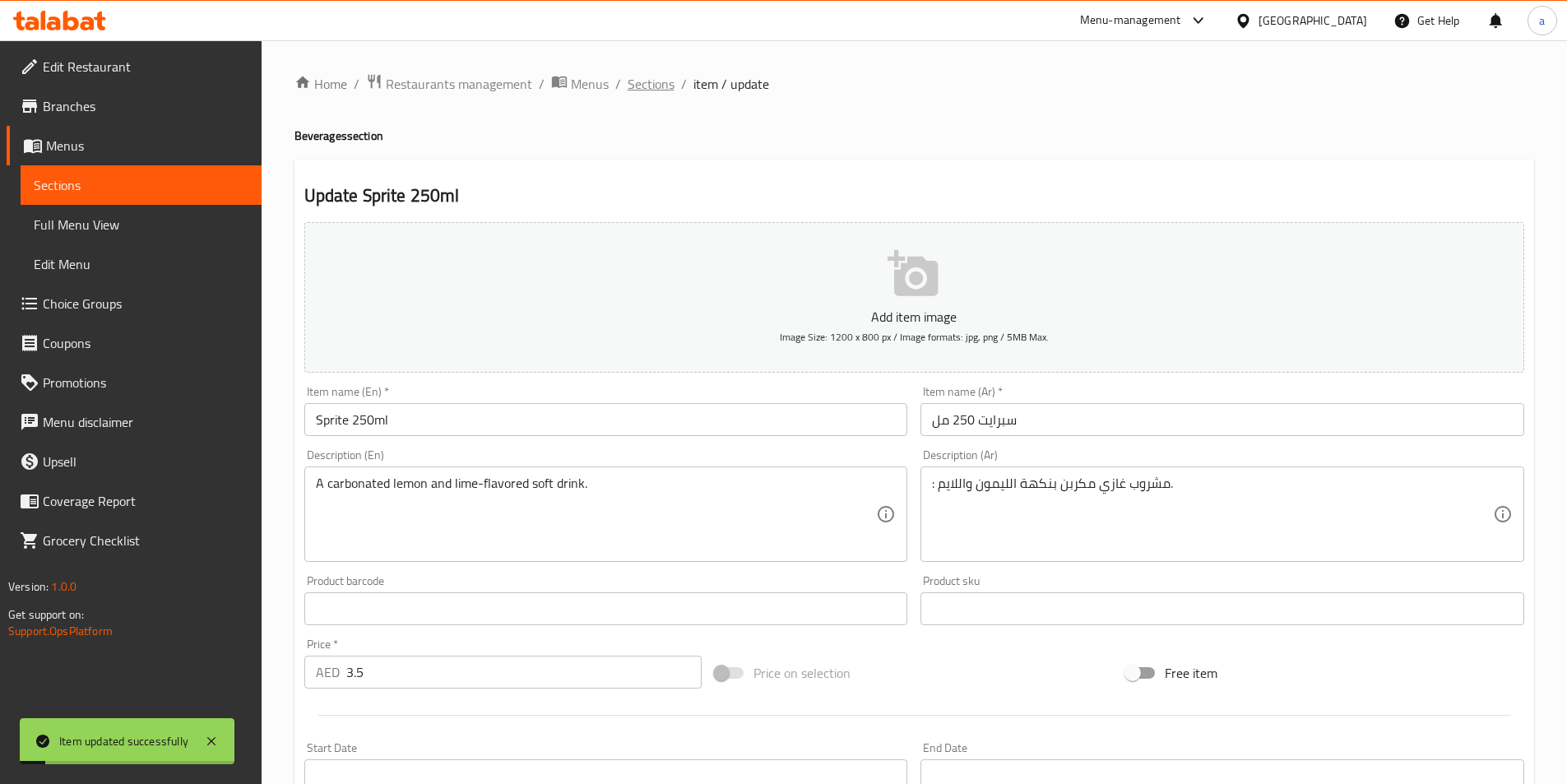
click at [654, 88] on span "Sections" at bounding box center [651, 84] width 47 height 20
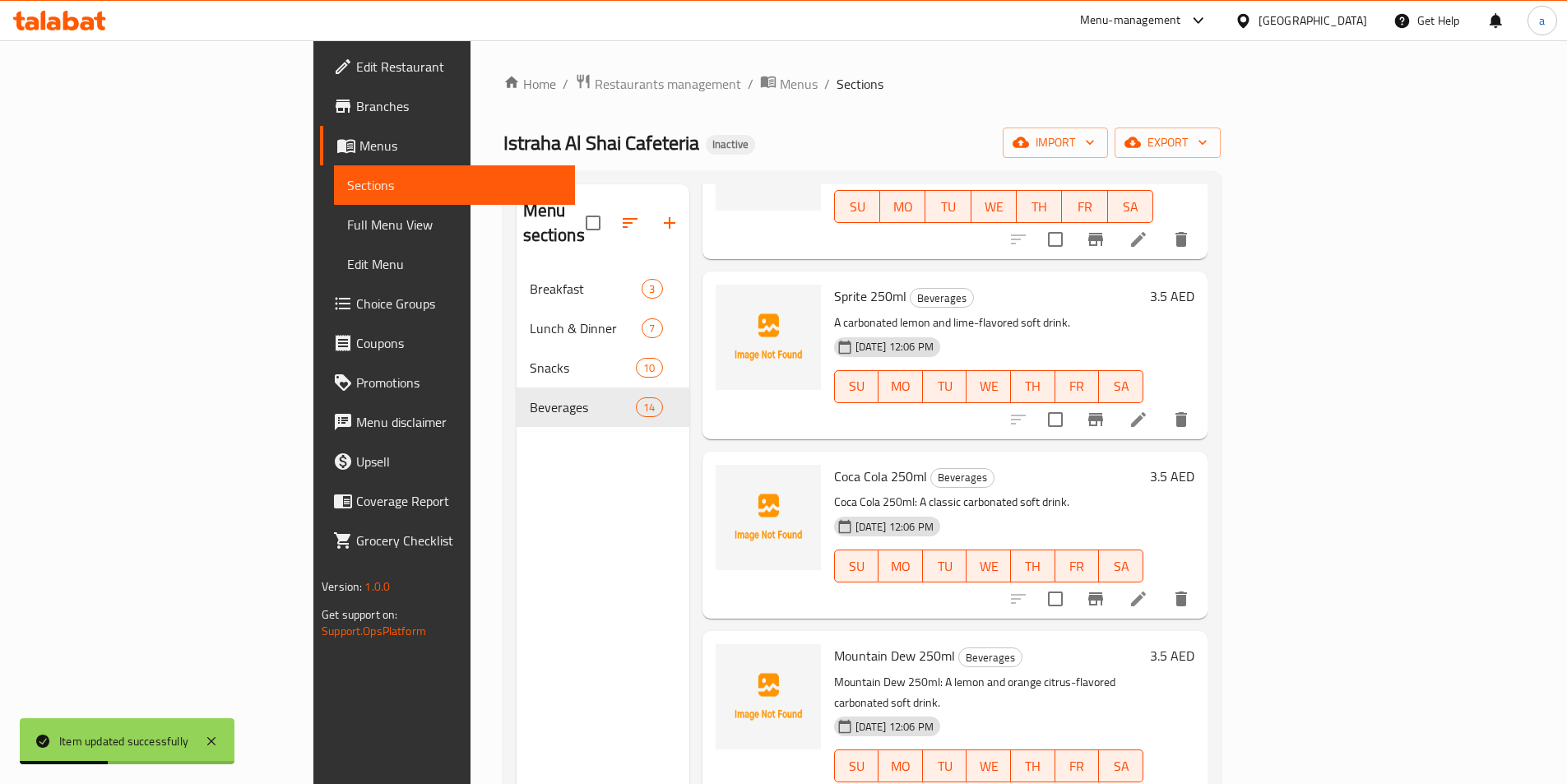
scroll to position [1645, 0]
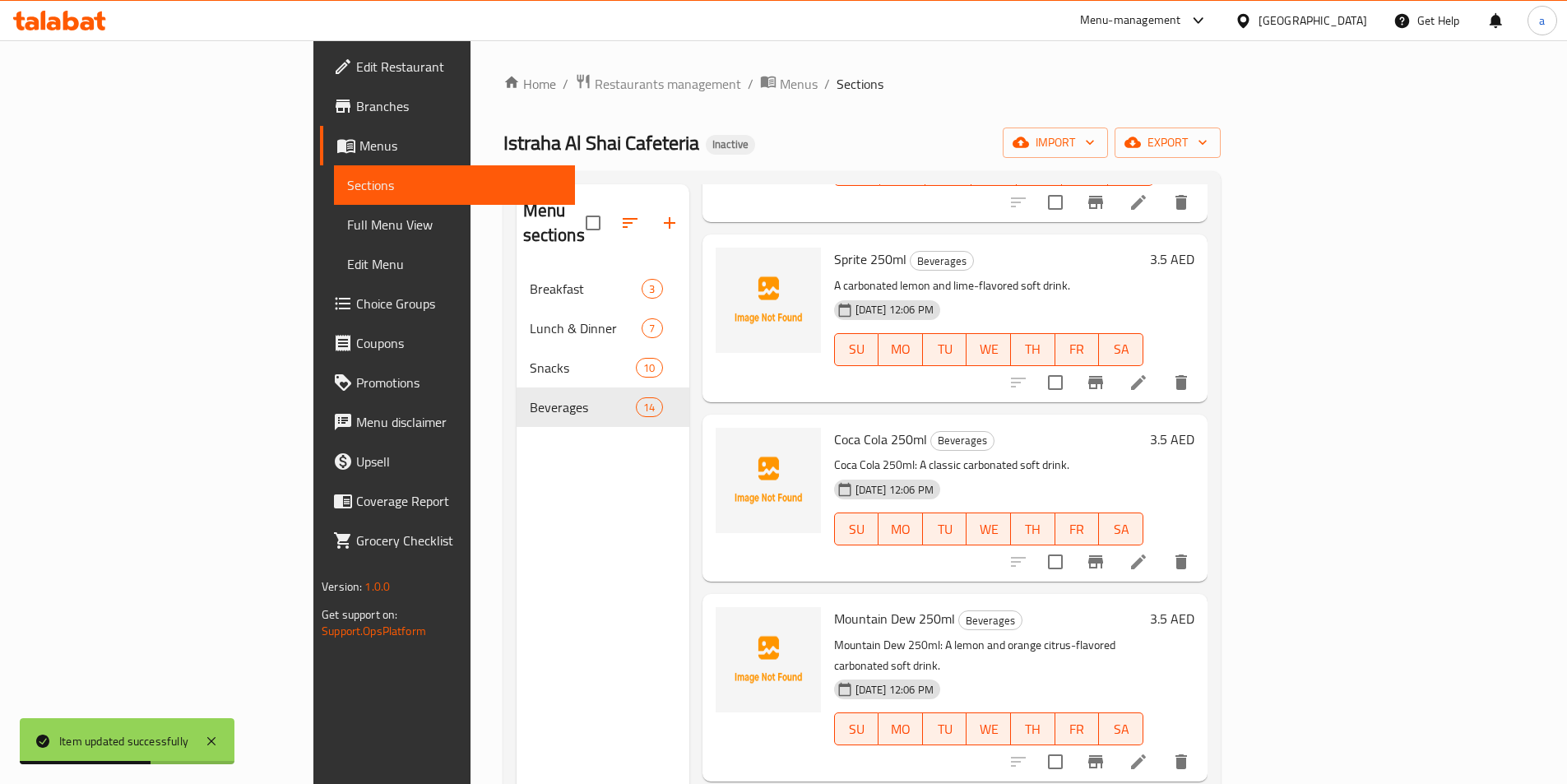
click at [1146, 554] on icon at bounding box center [1138, 561] width 15 height 15
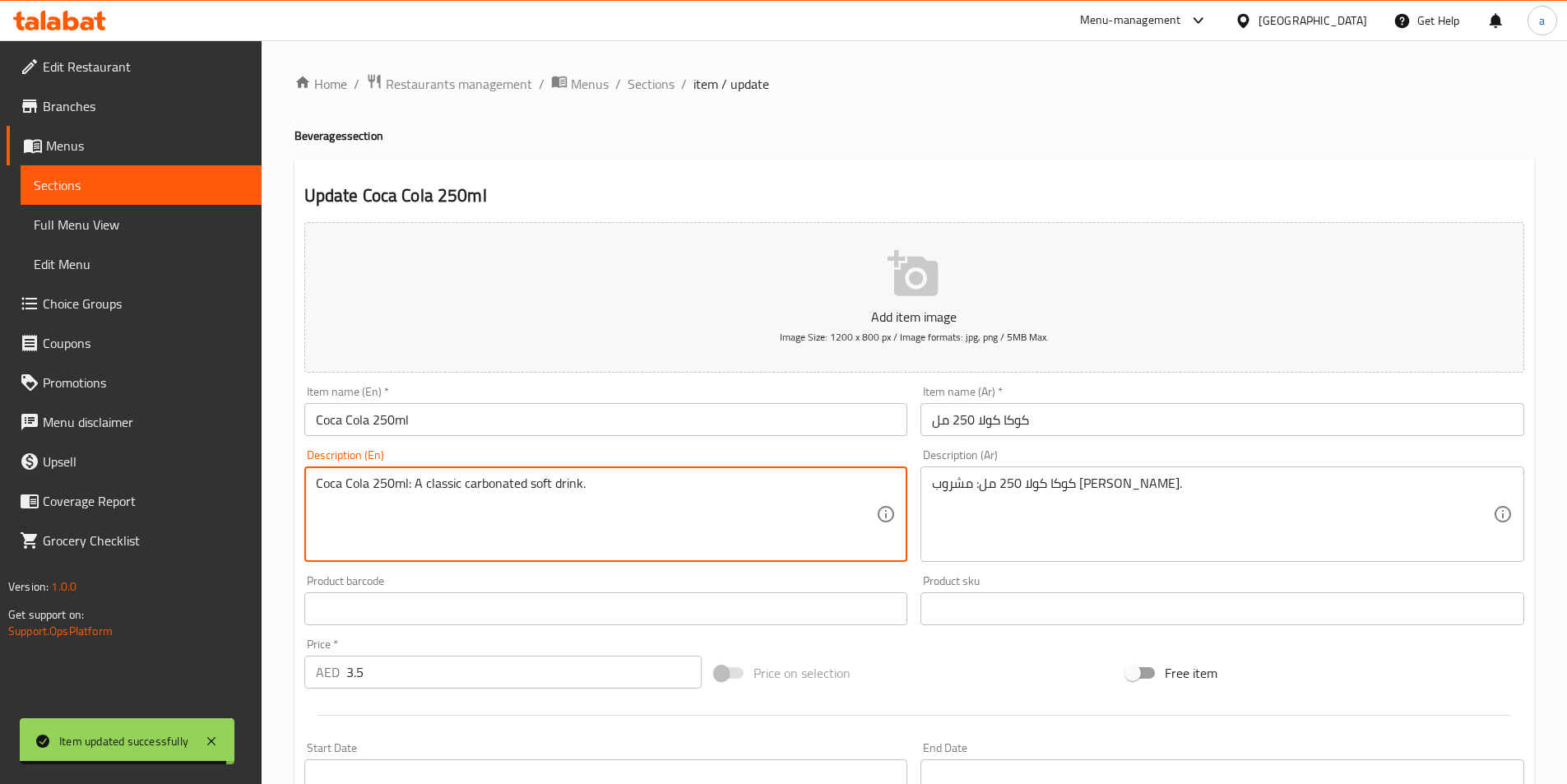
drag, startPoint x: 410, startPoint y: 489, endPoint x: 304, endPoint y: 489, distance: 105.3
type textarea "A classic carbonated soft drink."
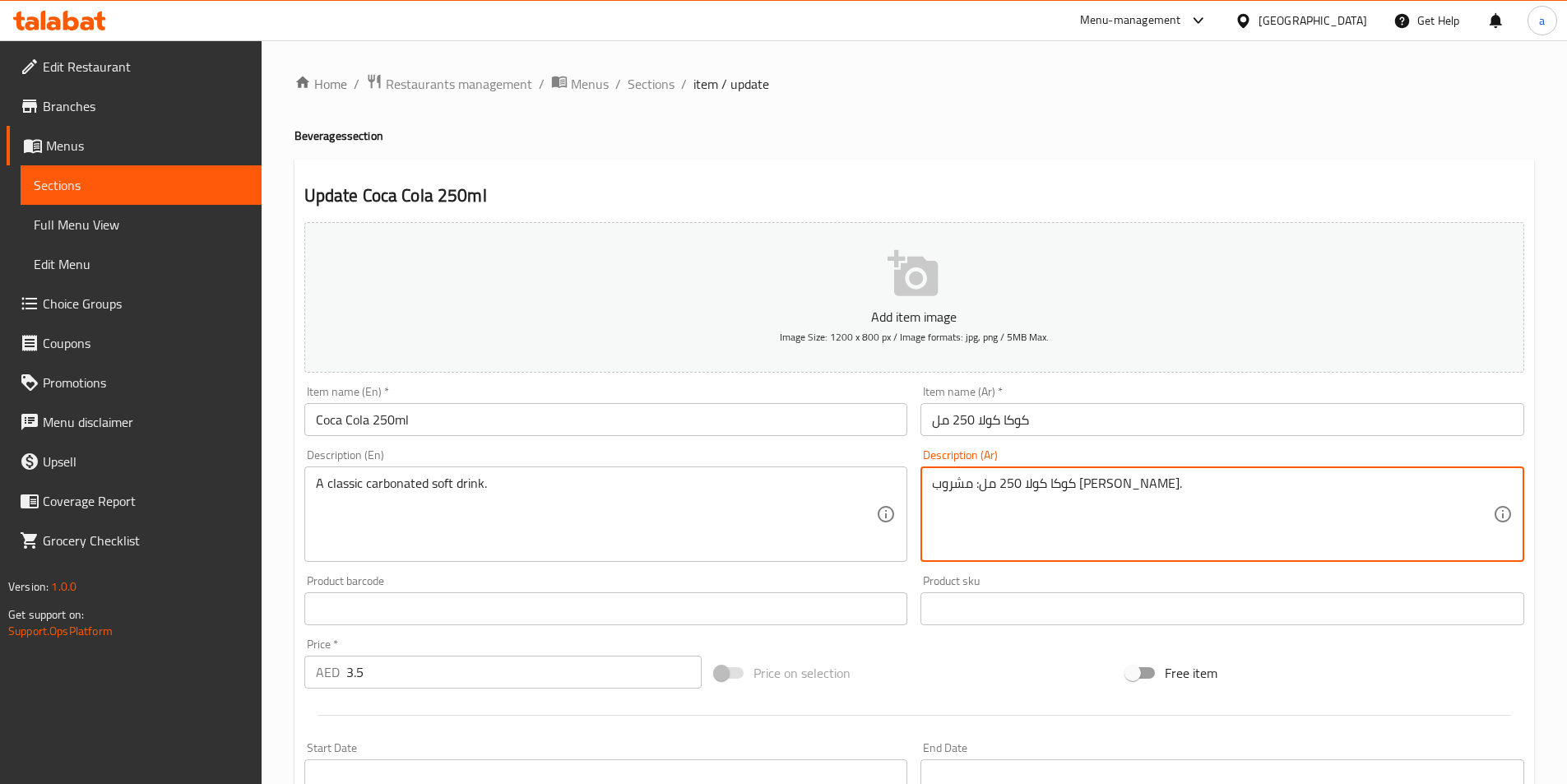
drag, startPoint x: 1098, startPoint y: 486, endPoint x: 1200, endPoint y: 486, distance: 102.0
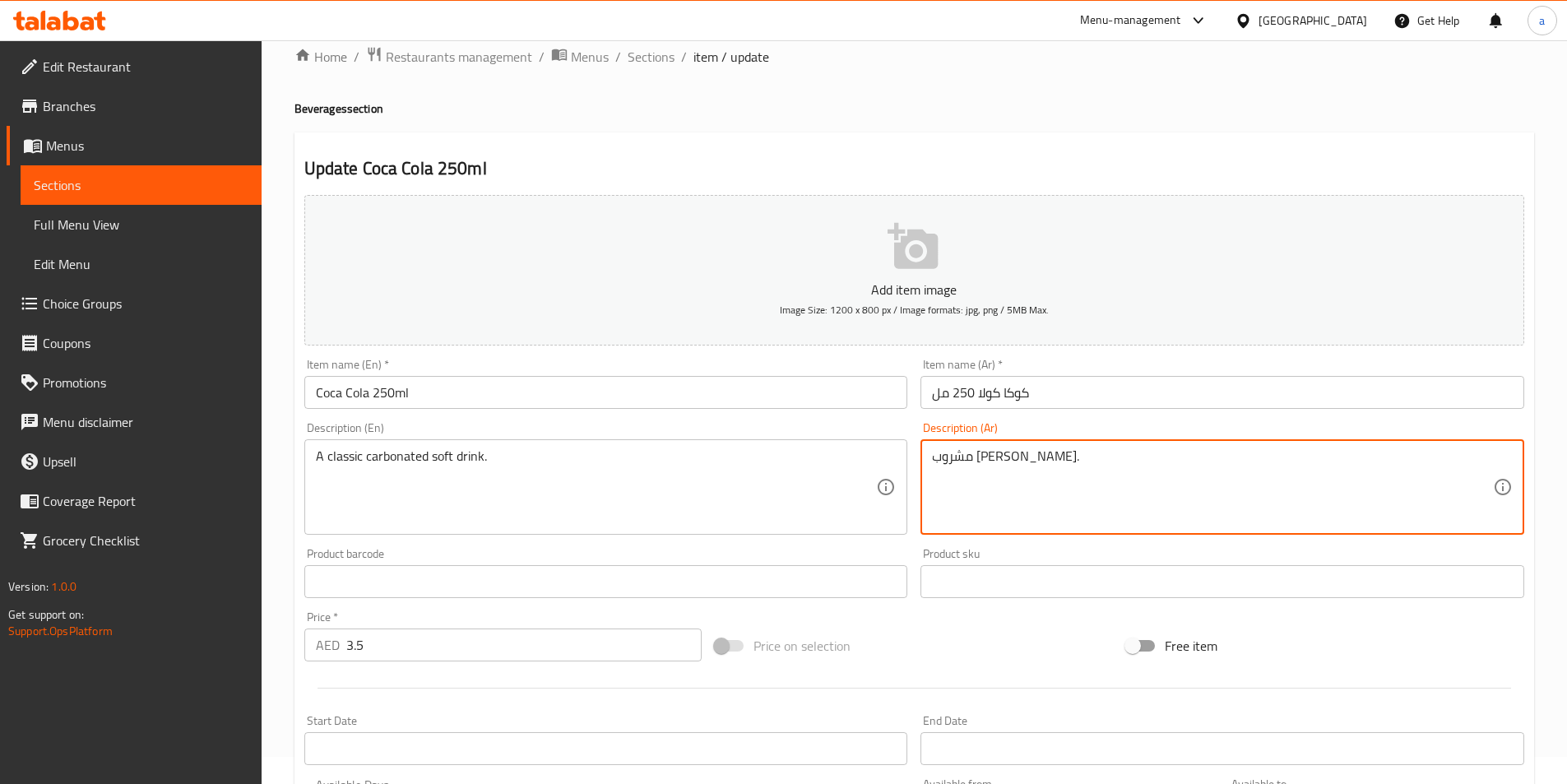
scroll to position [378, 0]
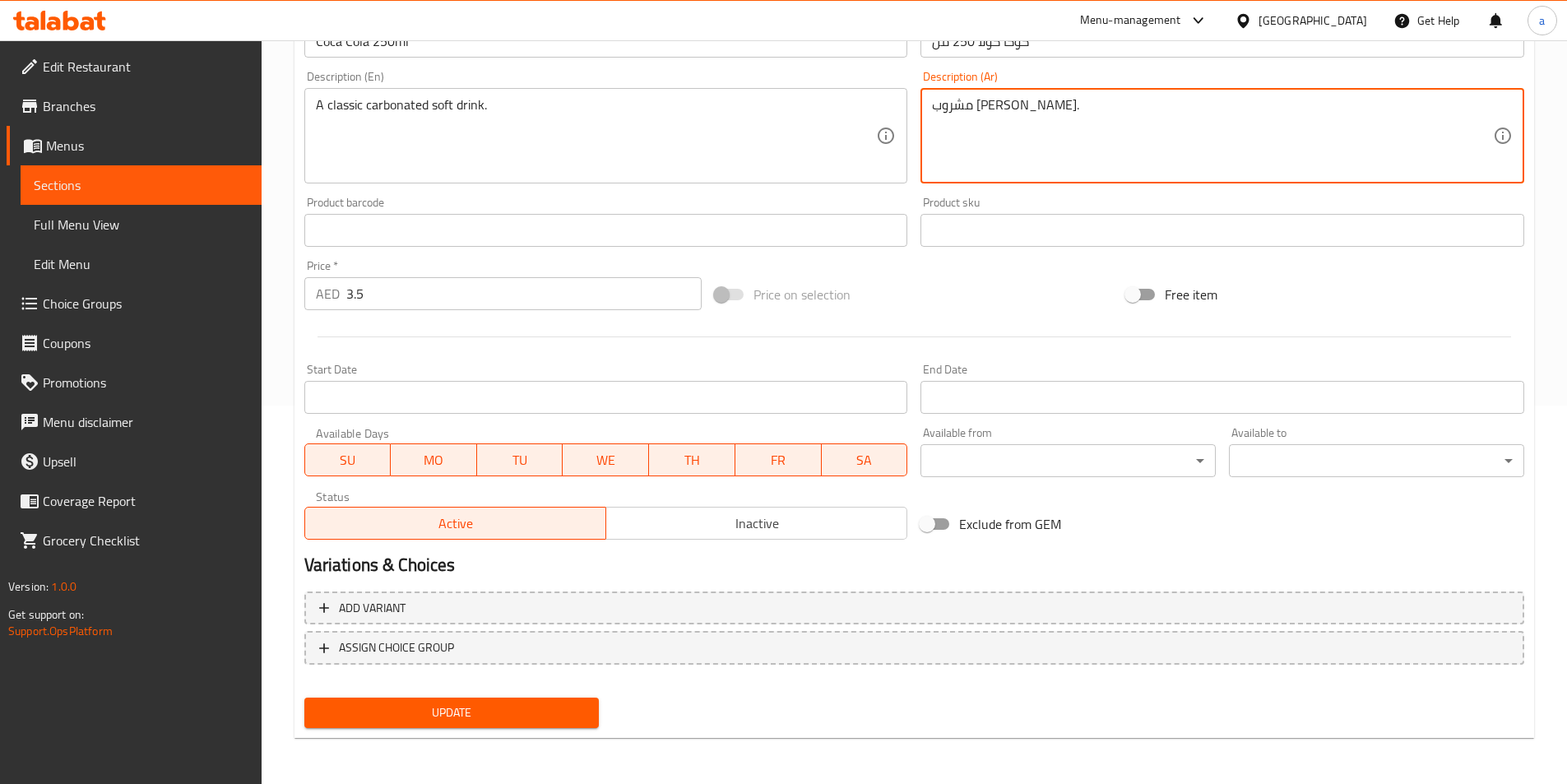
type textarea "مشروب غازي مكربن كلاسيكي."
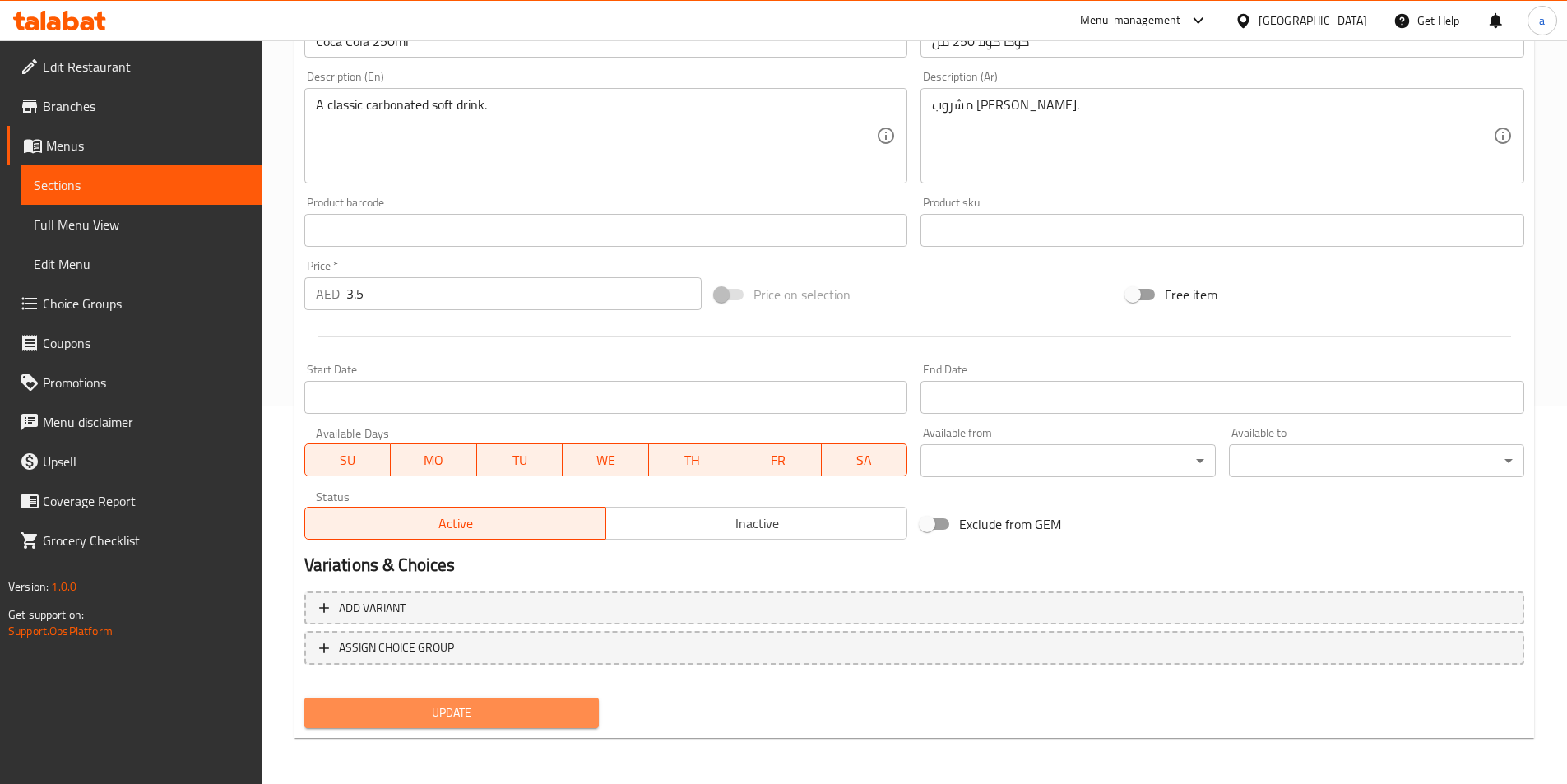
click at [497, 703] on span "Update" at bounding box center [451, 712] width 269 height 21
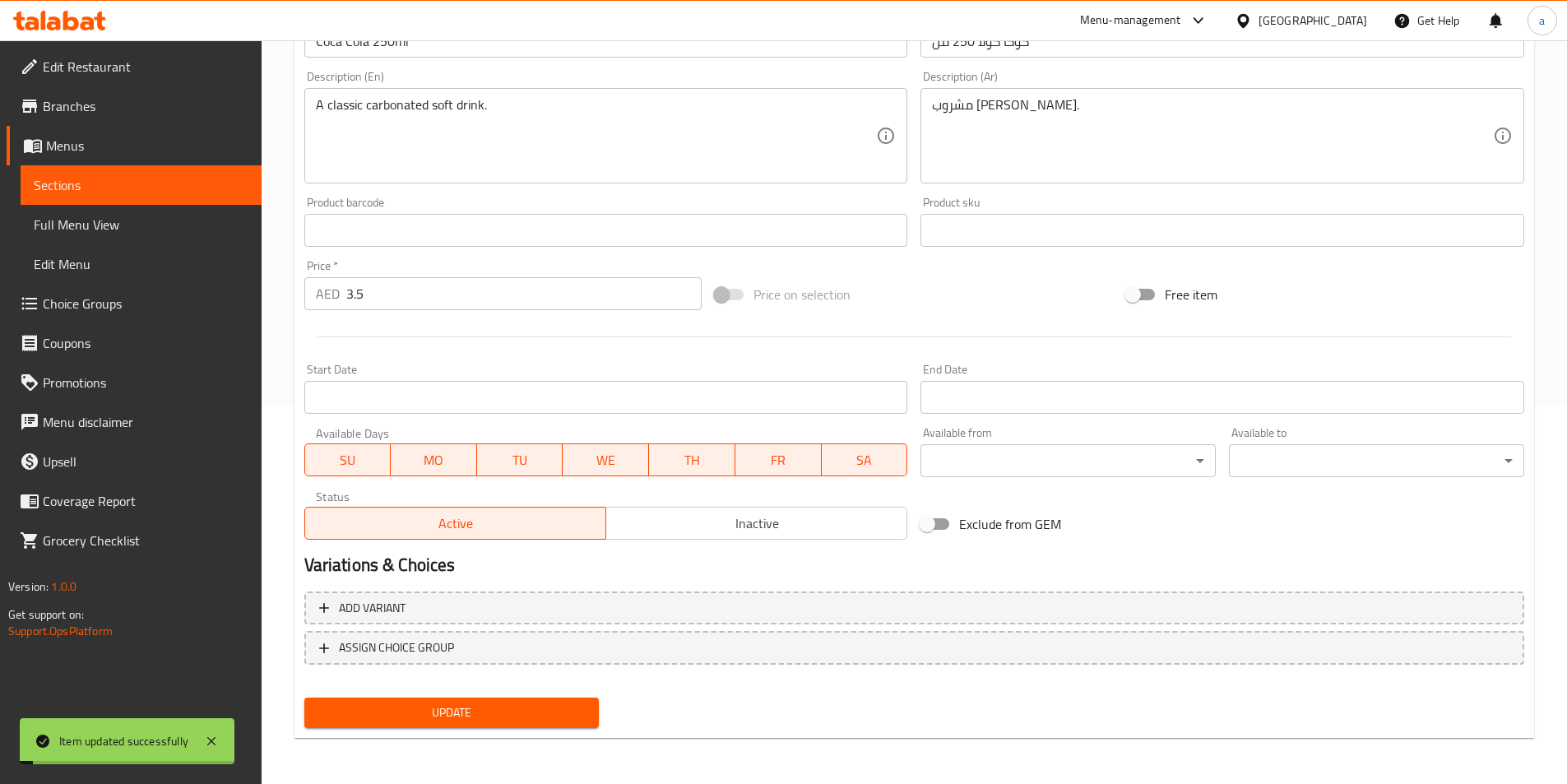
scroll to position [0, 0]
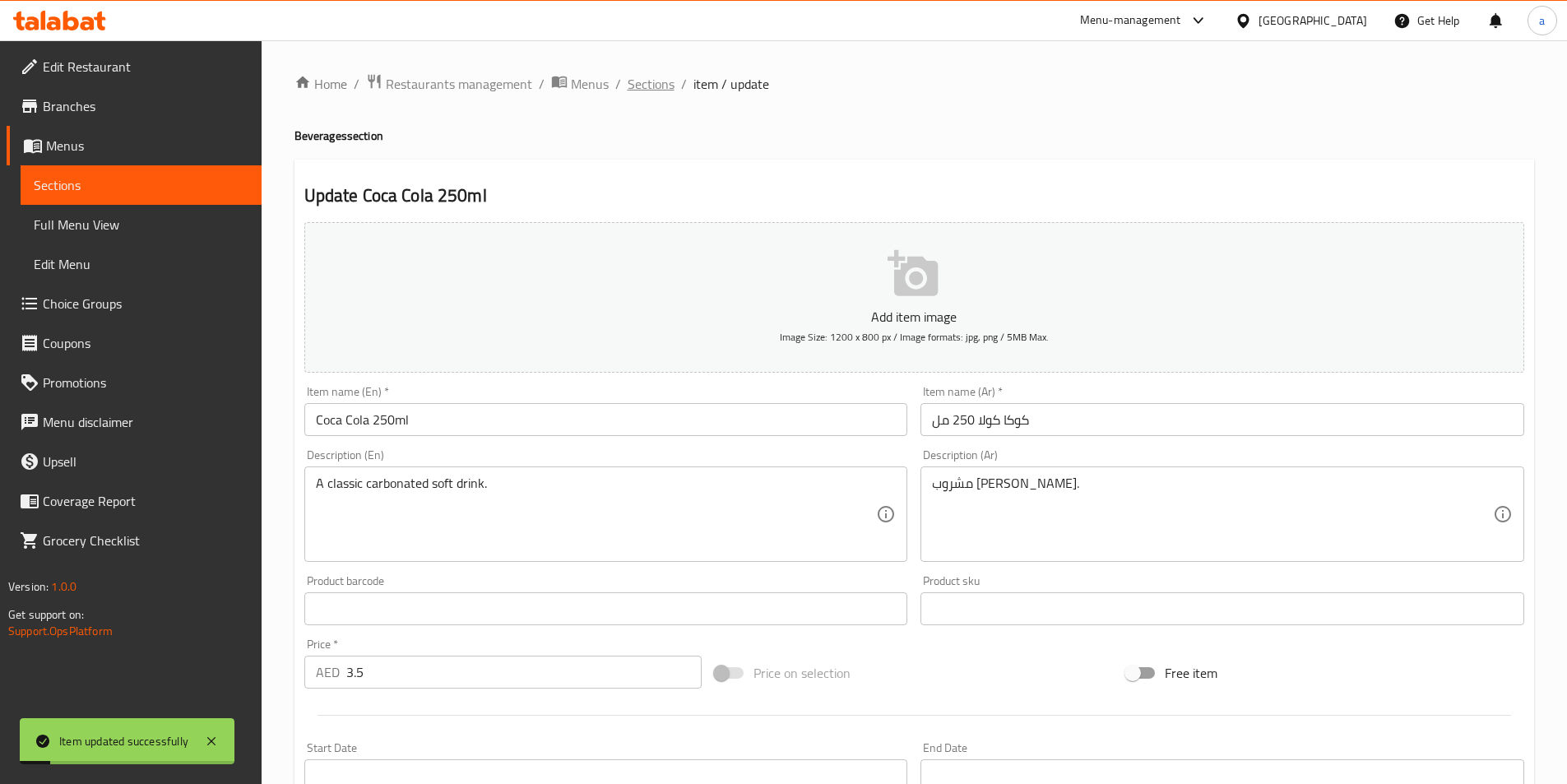
click at [632, 83] on span "Sections" at bounding box center [651, 84] width 47 height 20
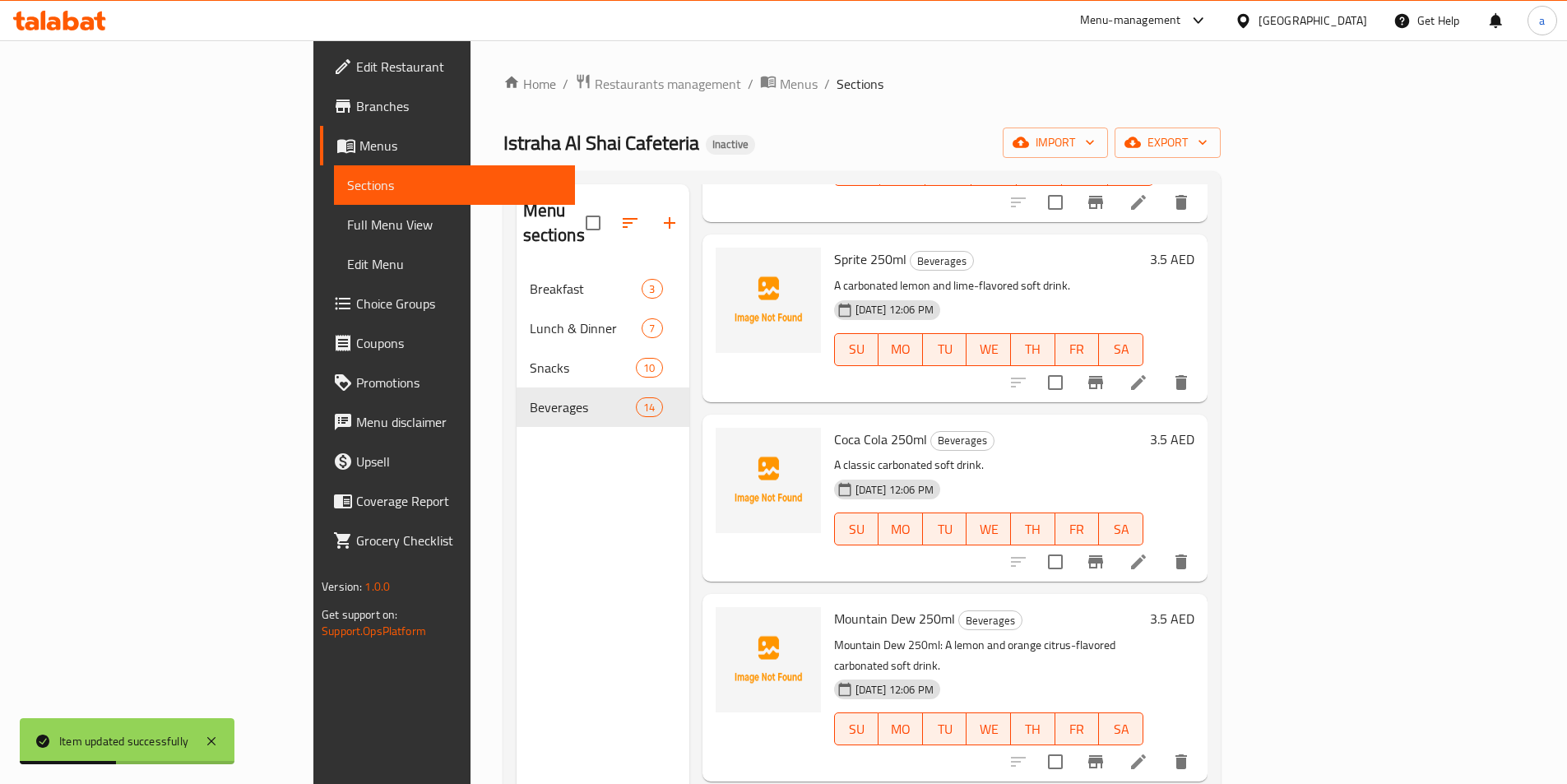
scroll to position [1772, 0]
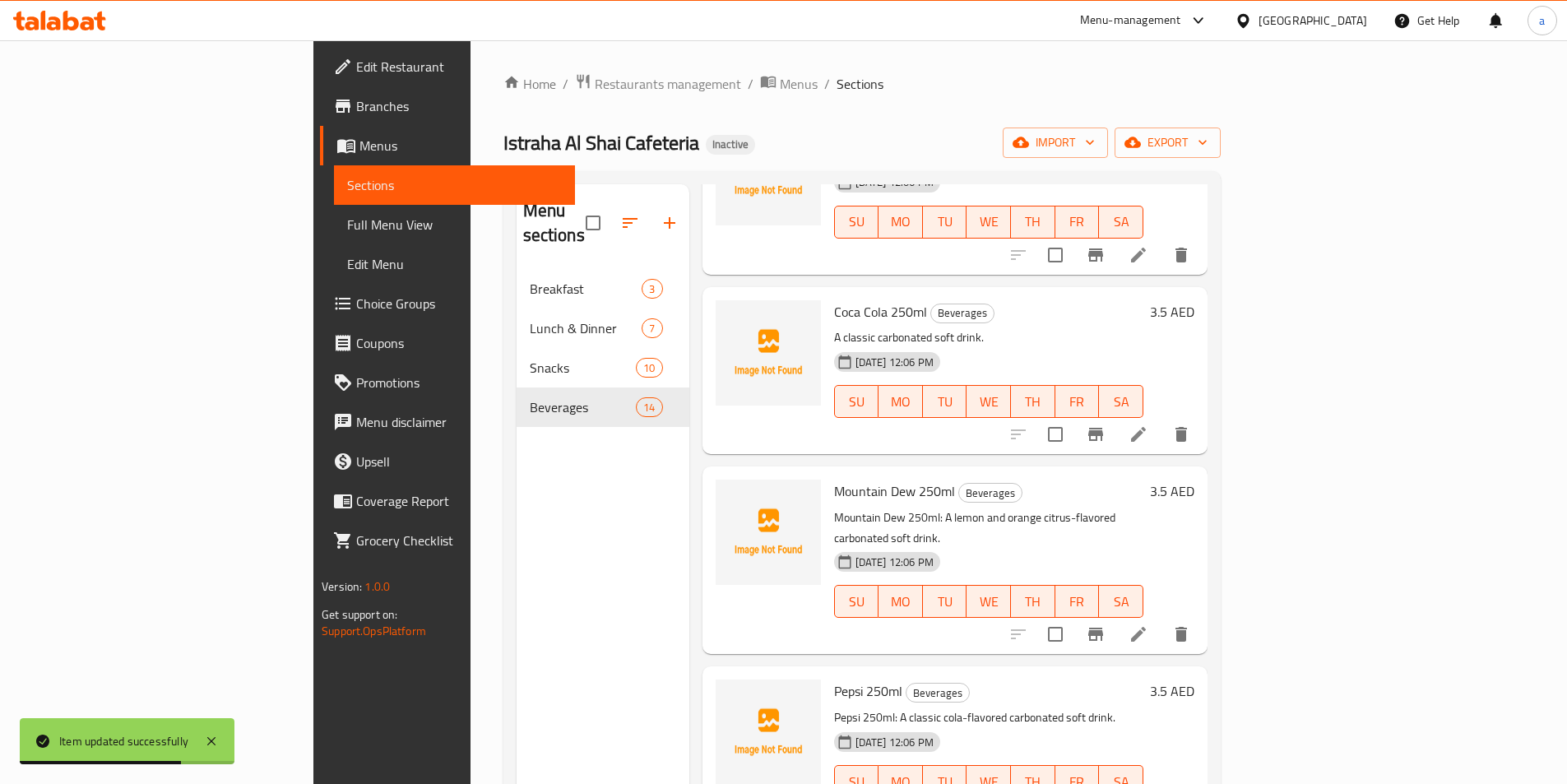
click at [1148, 624] on icon at bounding box center [1138, 634] width 20 height 20
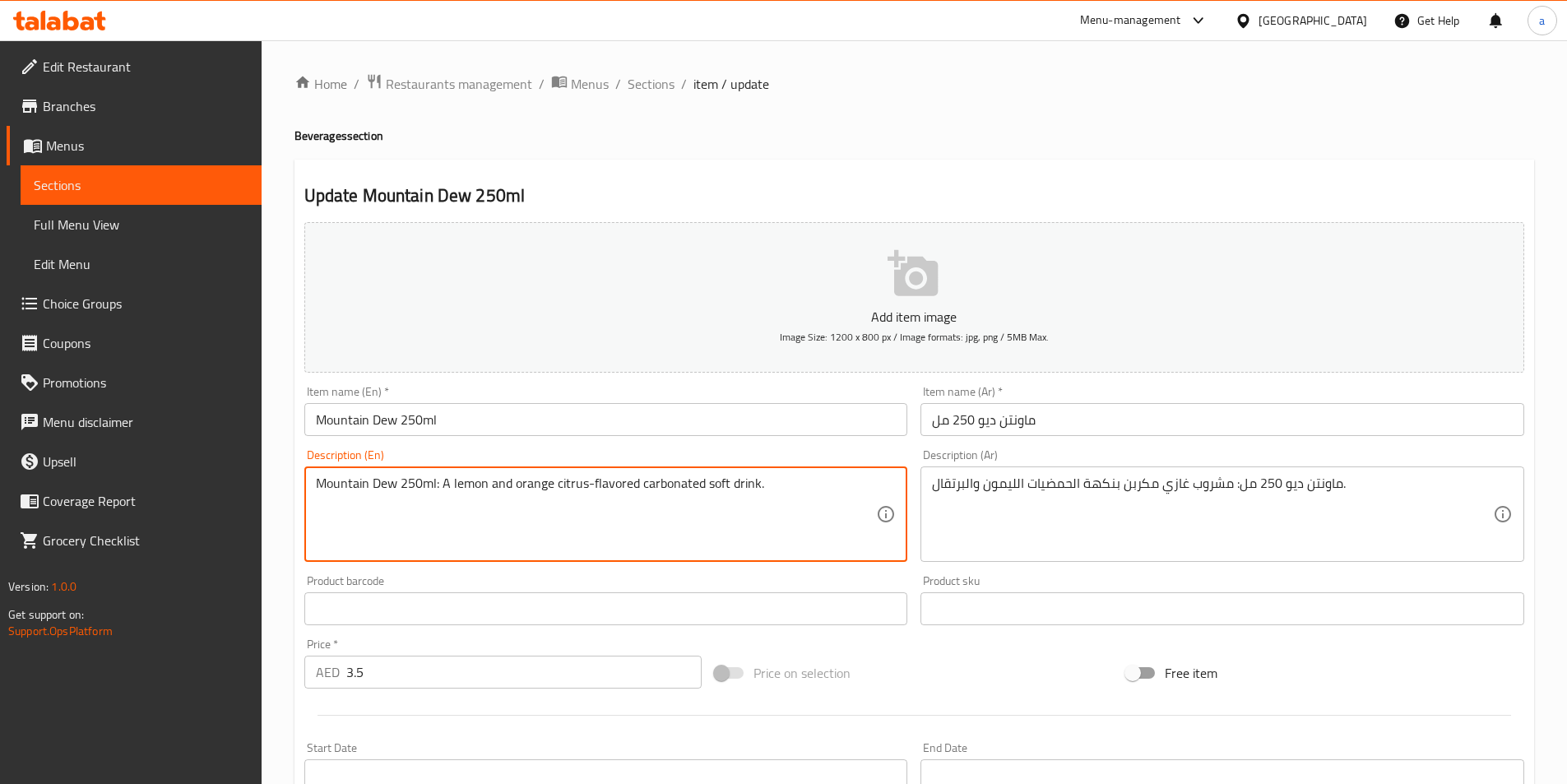
drag, startPoint x: 438, startPoint y: 485, endPoint x: 304, endPoint y: 491, distance: 134.2
type textarea "A lemon and orange citrus-flavored carbonated soft drink."
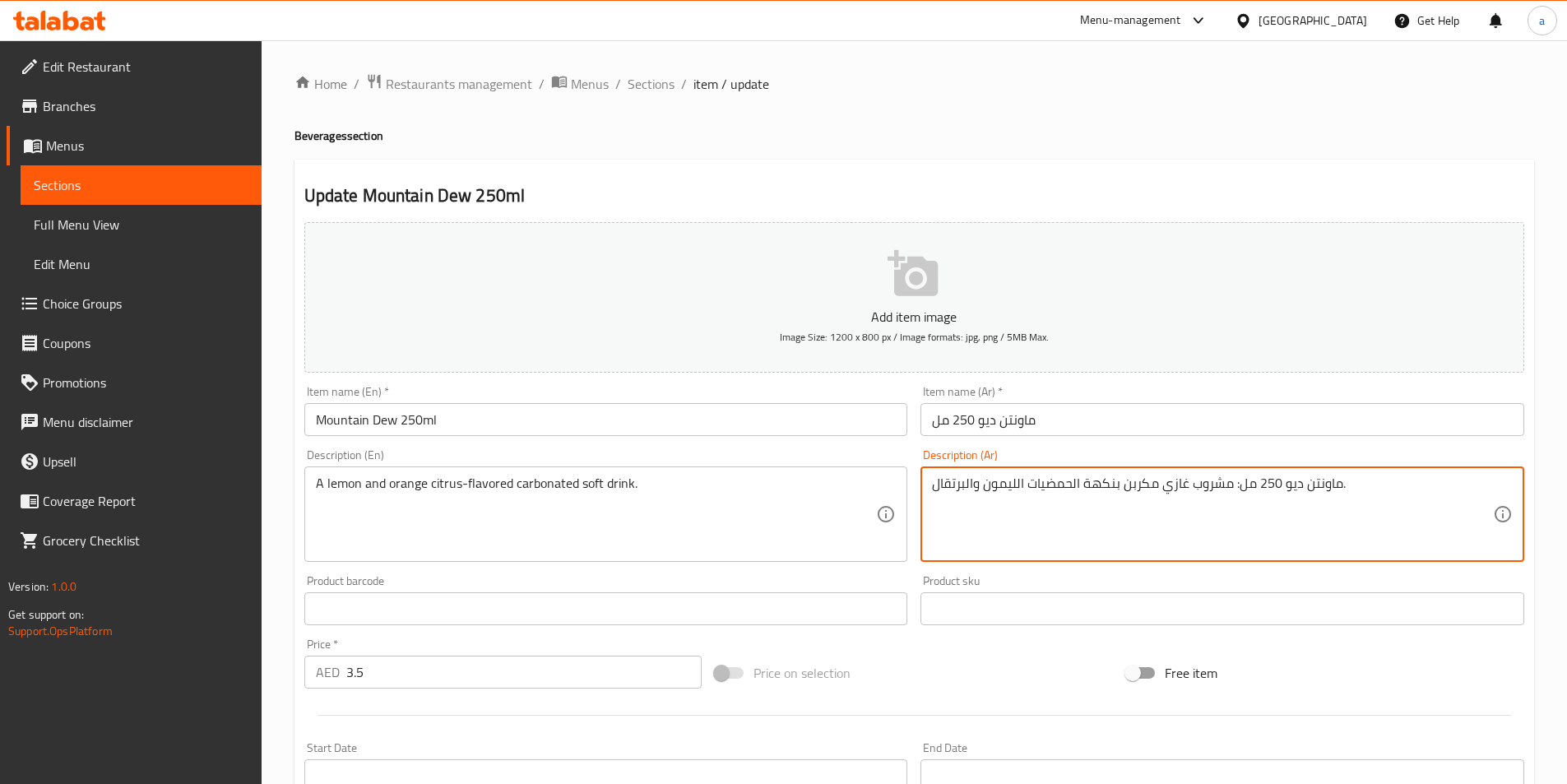
drag, startPoint x: 1233, startPoint y: 487, endPoint x: 1337, endPoint y: 484, distance: 103.7
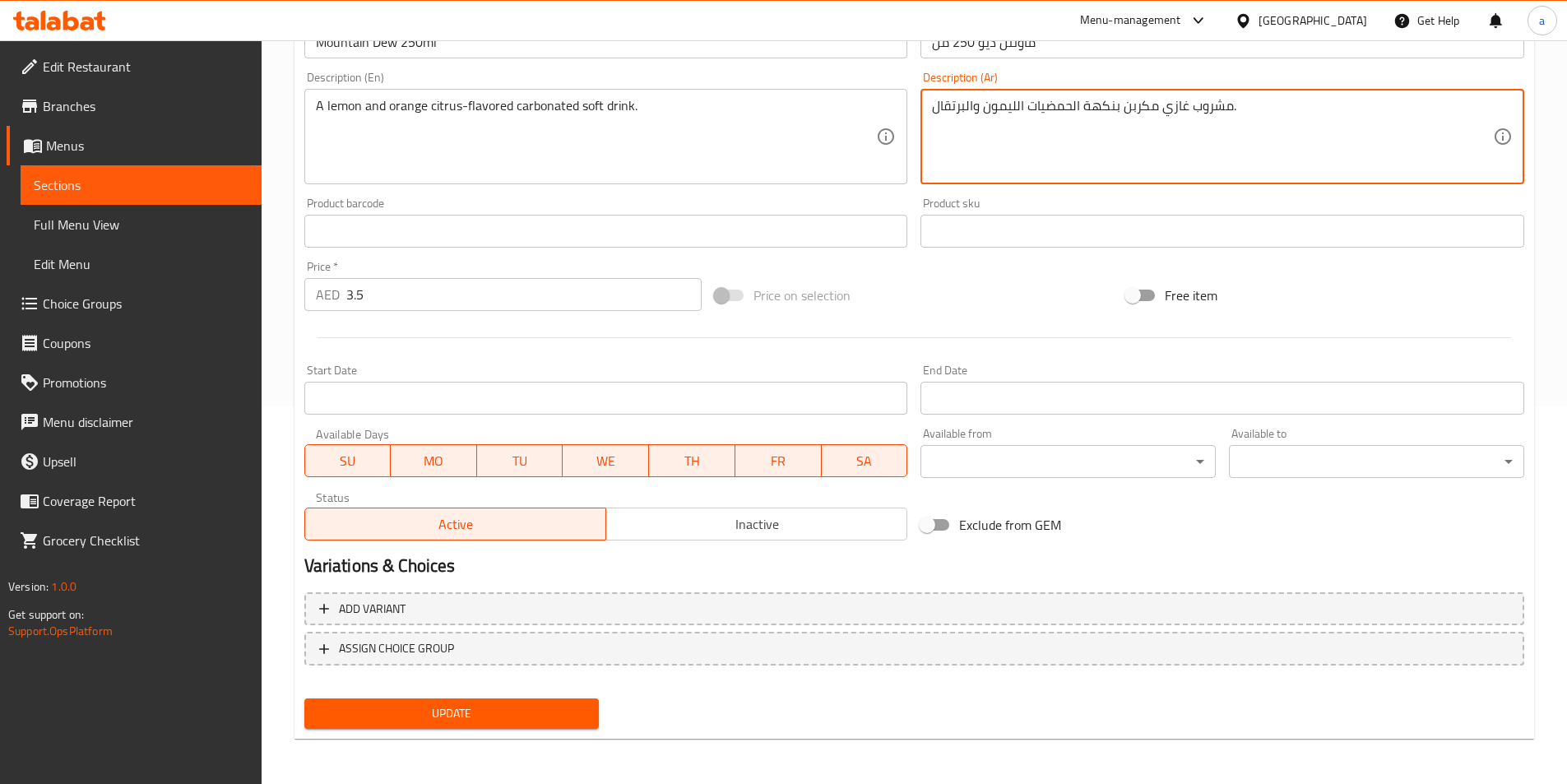
scroll to position [378, 0]
type textarea "مشروب غازي مكربن بنكهة الحمضيات الليمون والبرتقال."
click at [470, 715] on span "Update" at bounding box center [451, 712] width 269 height 21
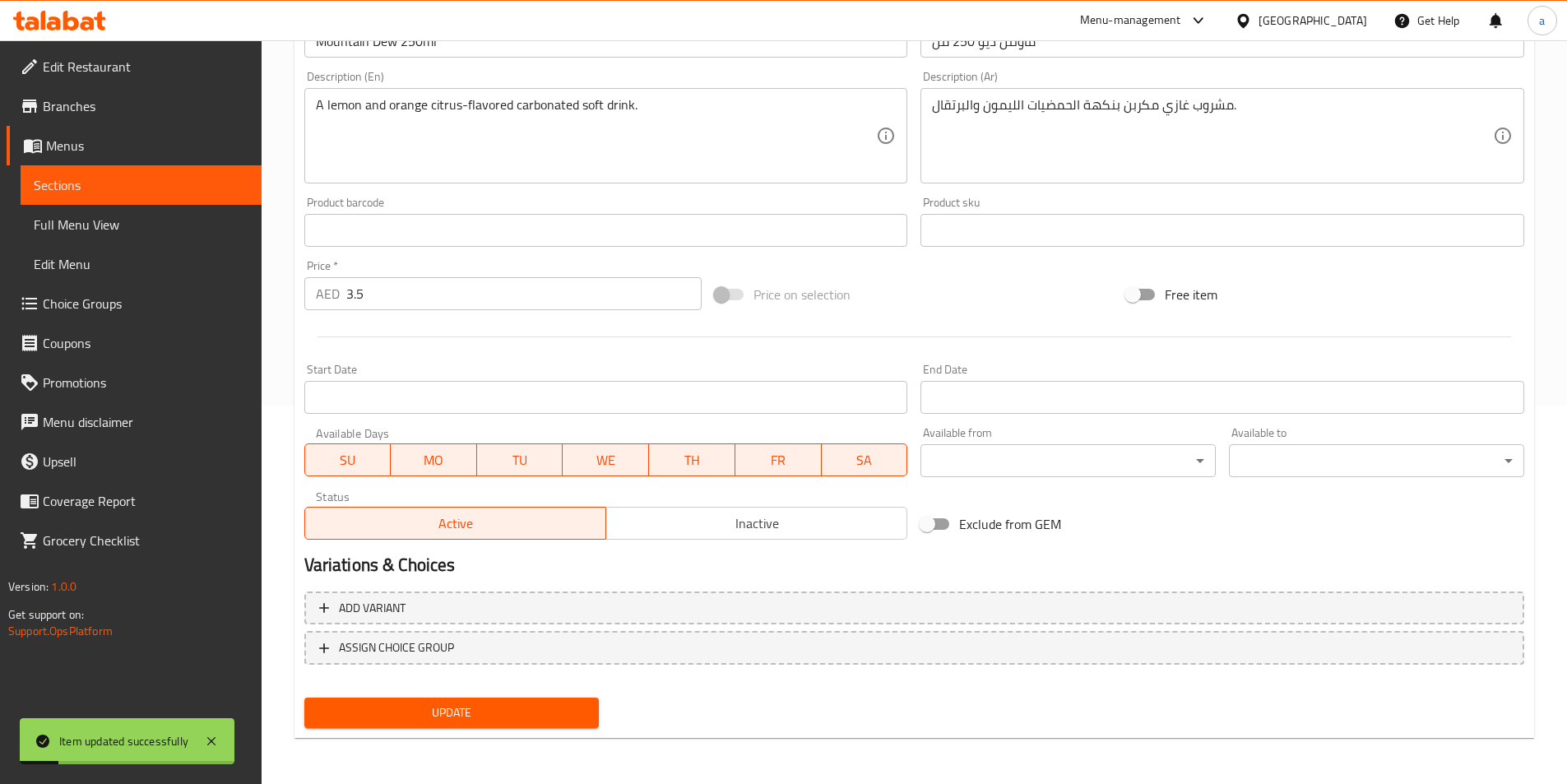
scroll to position [0, 0]
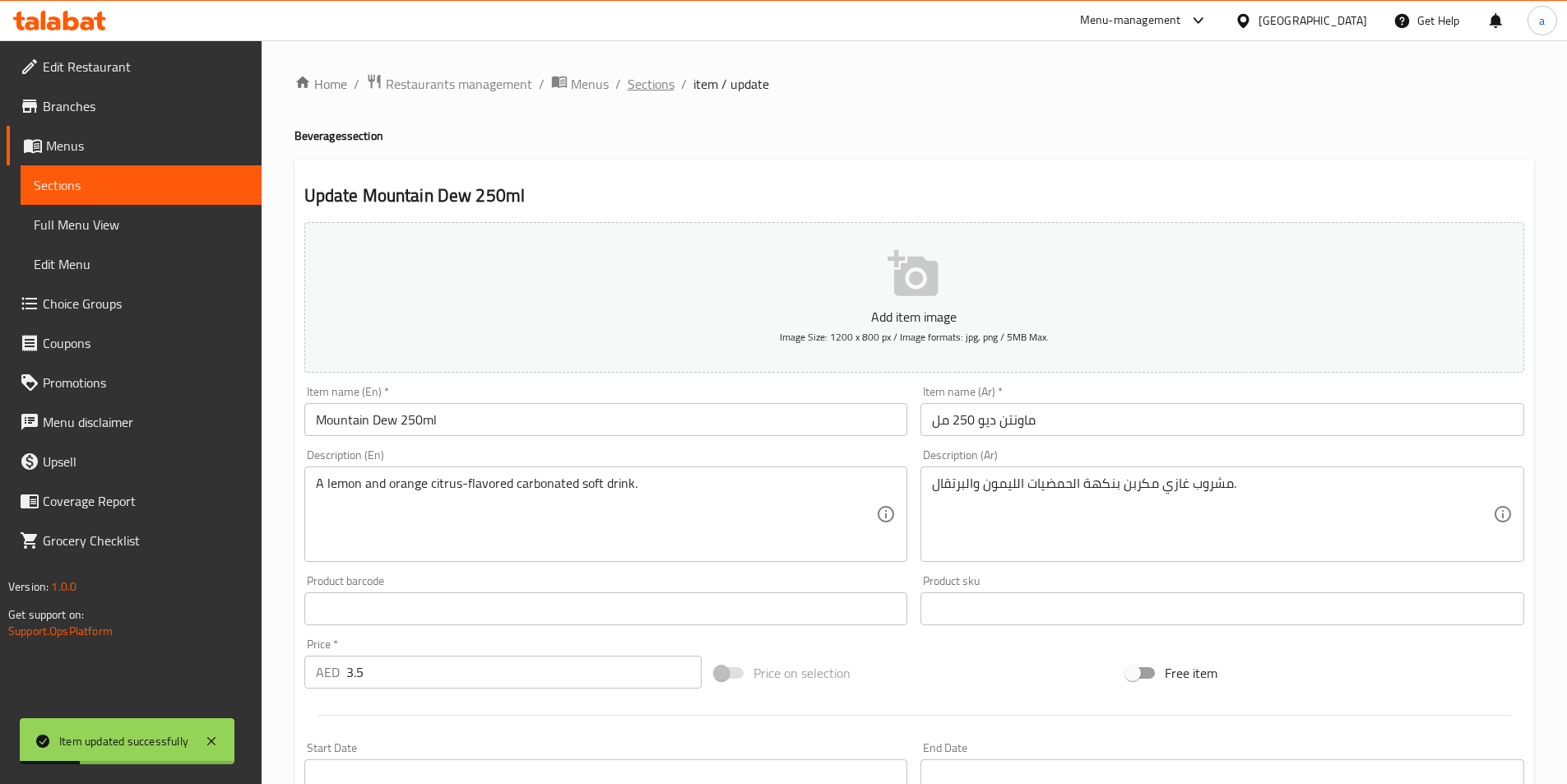
click at [663, 94] on span "Sections" at bounding box center [651, 84] width 47 height 20
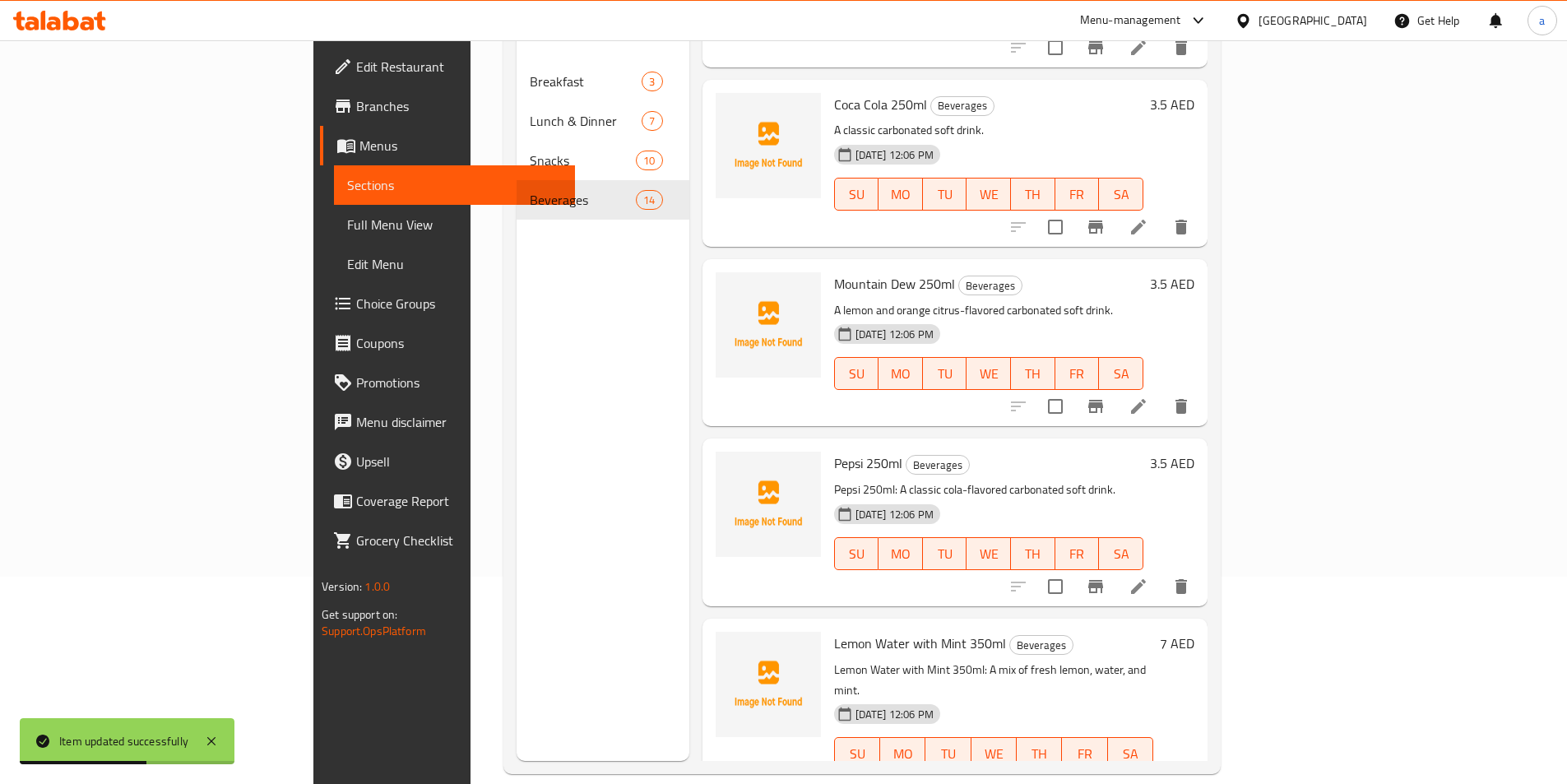
scroll to position [230, 0]
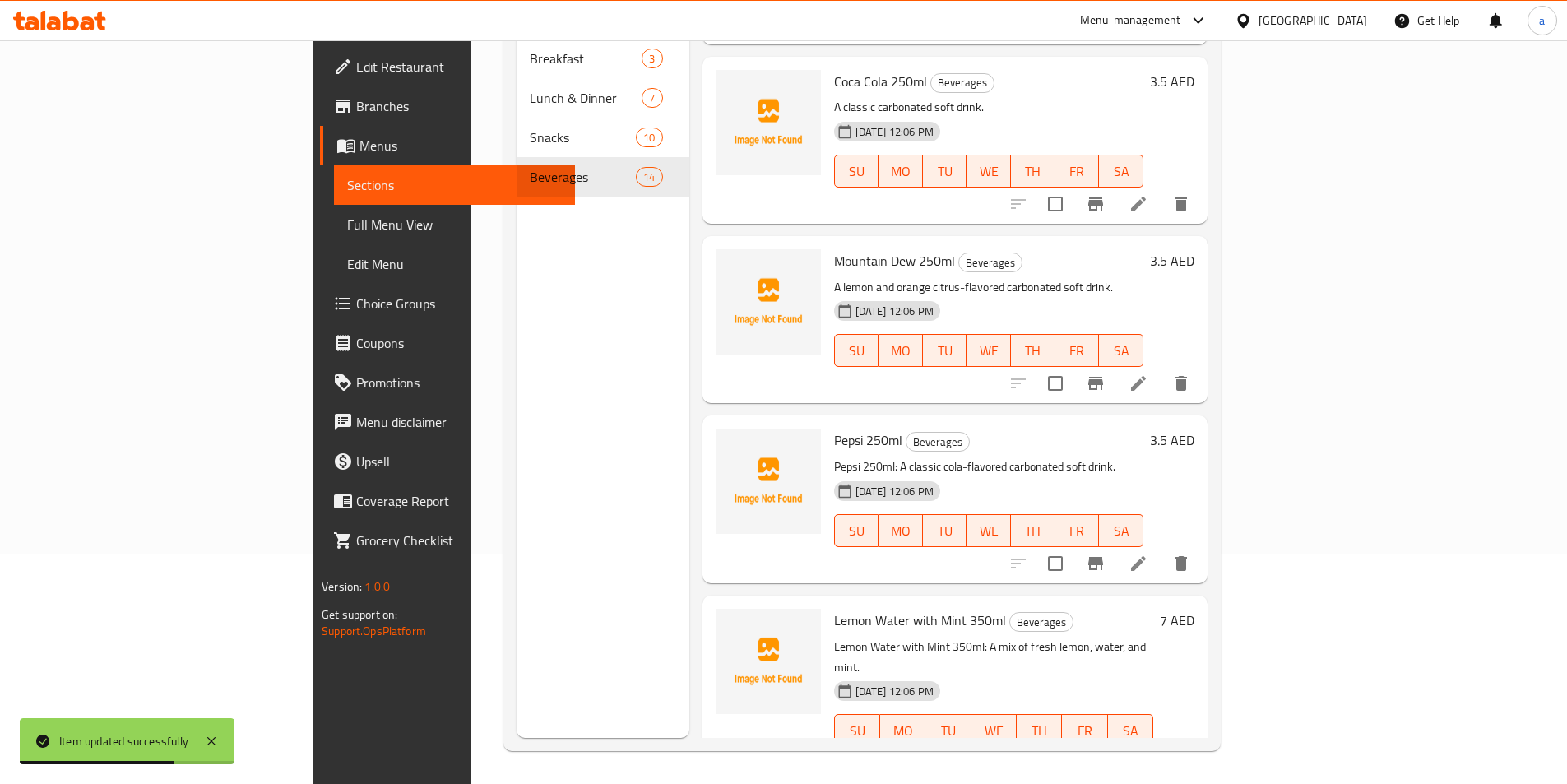
click at [1161, 549] on li at bounding box center [1138, 564] width 46 height 30
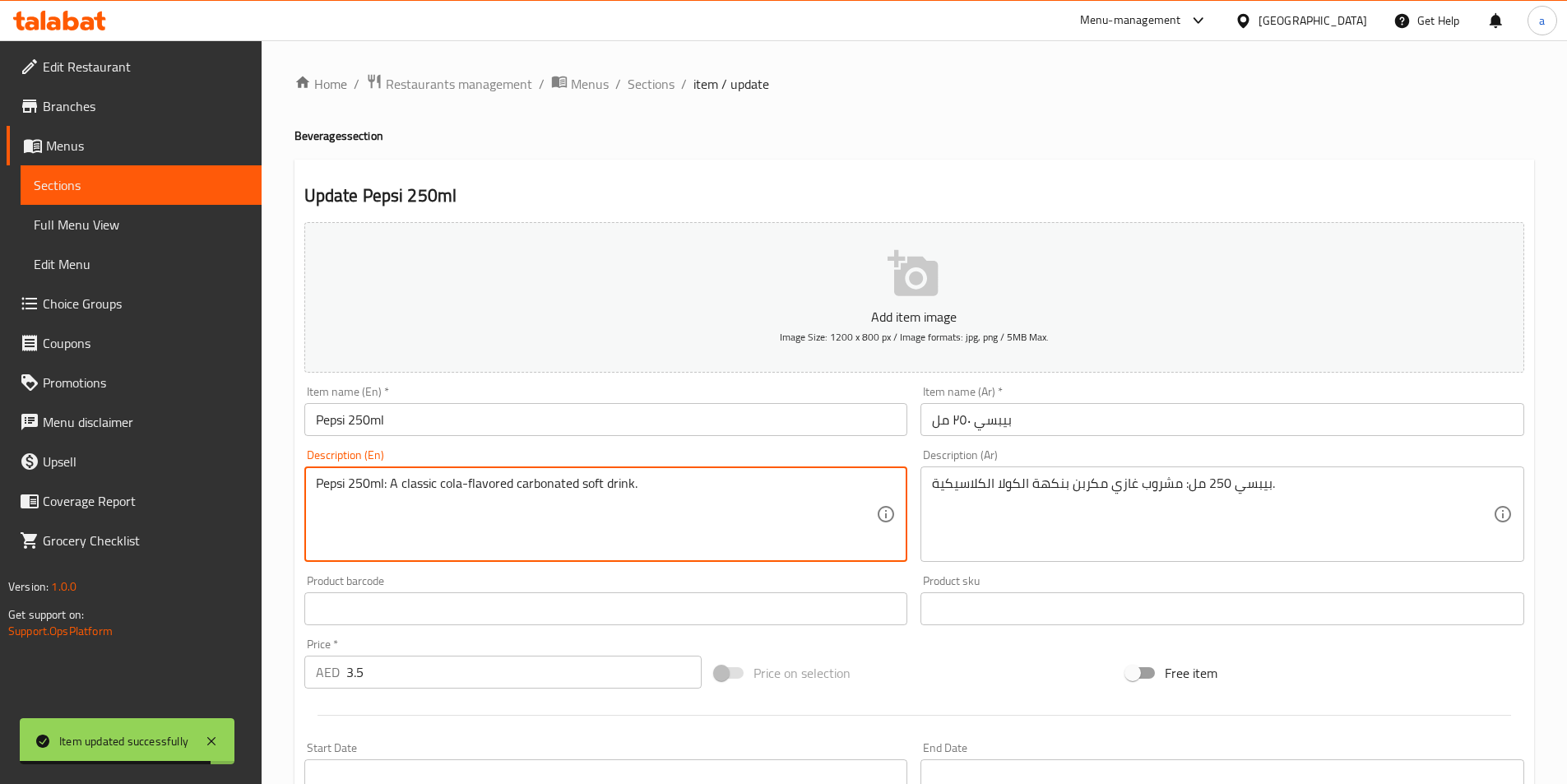
drag, startPoint x: 389, startPoint y: 486, endPoint x: 277, endPoint y: 498, distance: 112.5
type textarea "A classic cola-flavored carbonated soft drink."
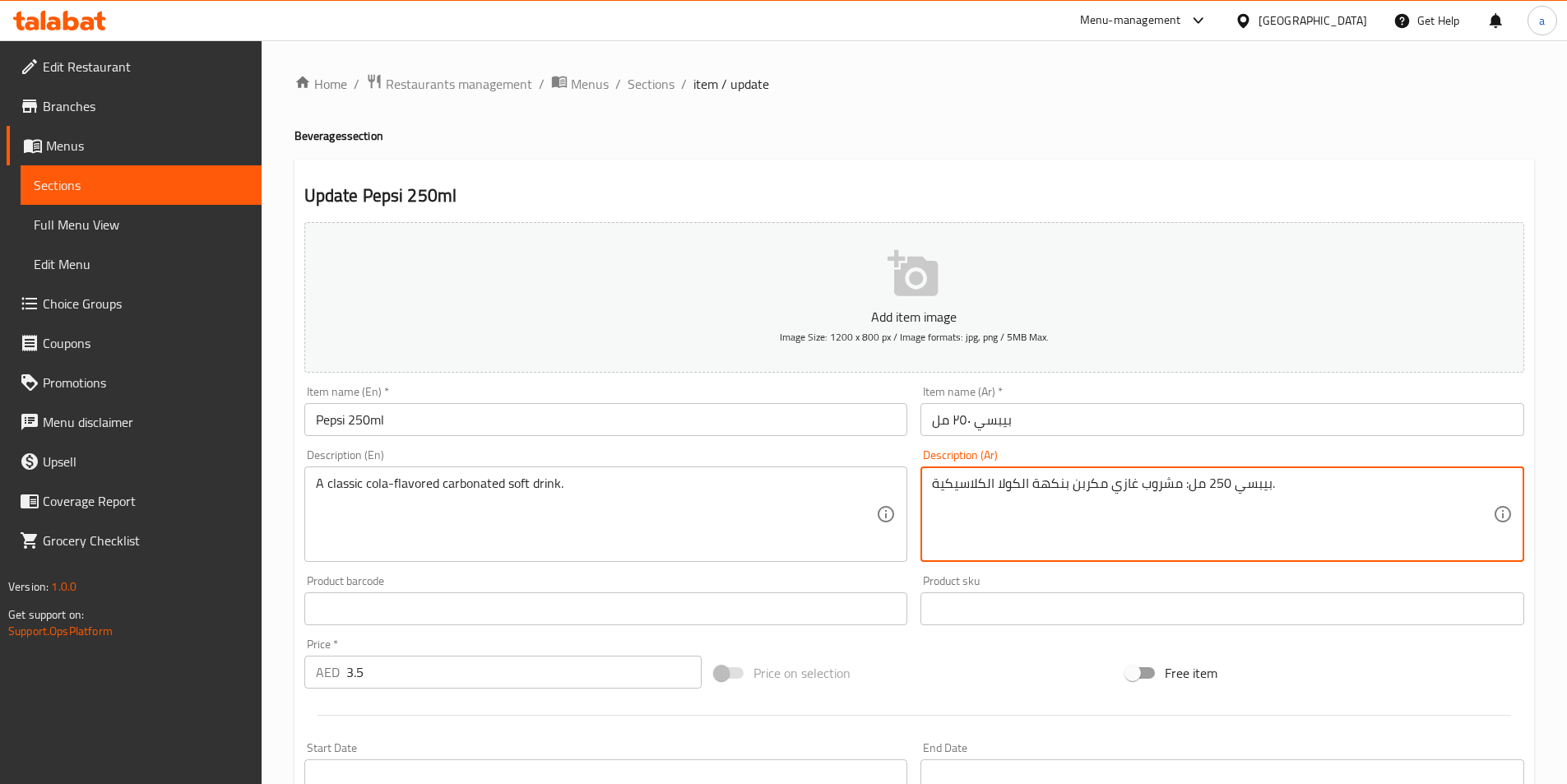
drag, startPoint x: 1179, startPoint y: 482, endPoint x: 1267, endPoint y: 489, distance: 87.5
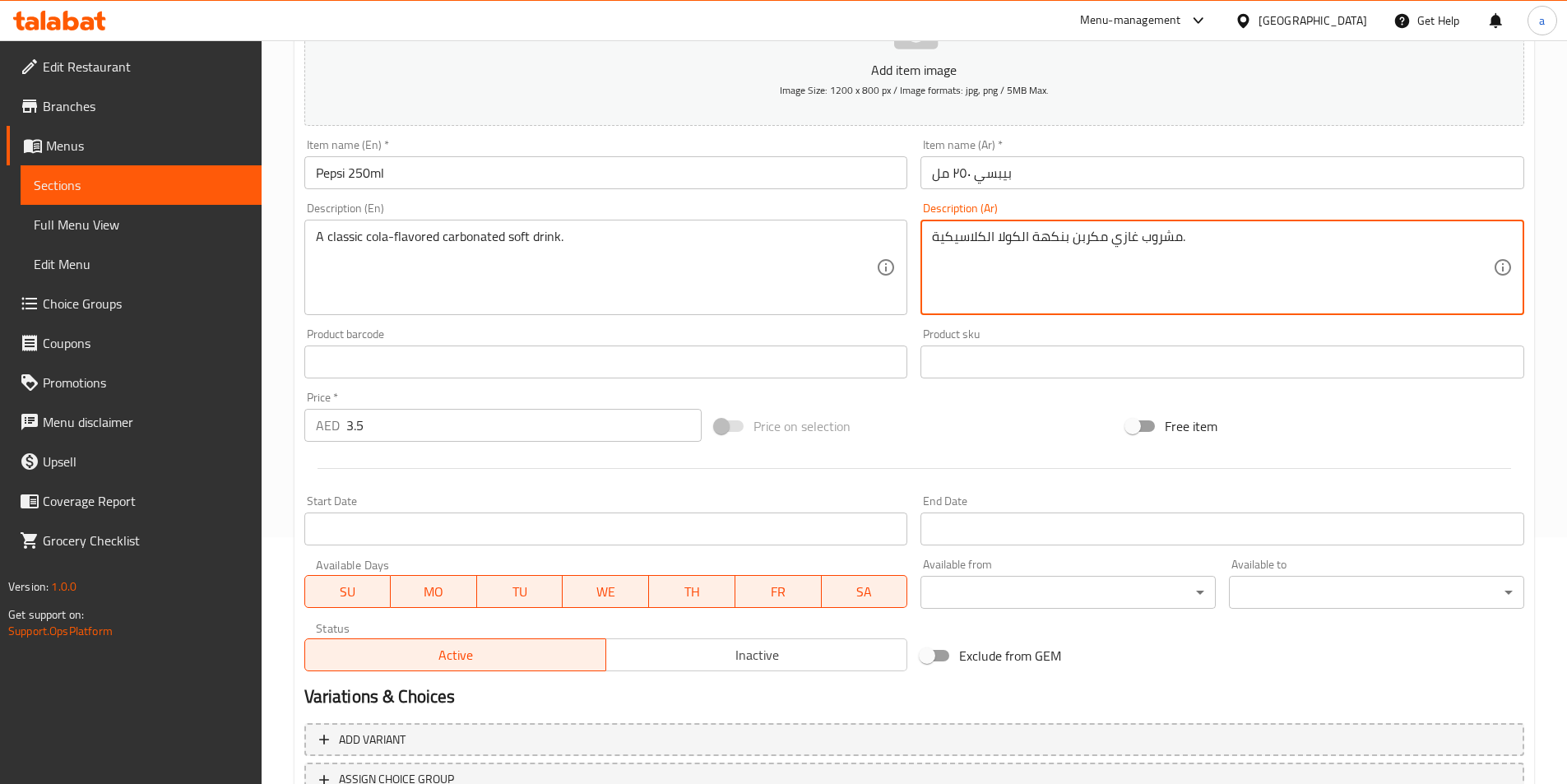
scroll to position [378, 0]
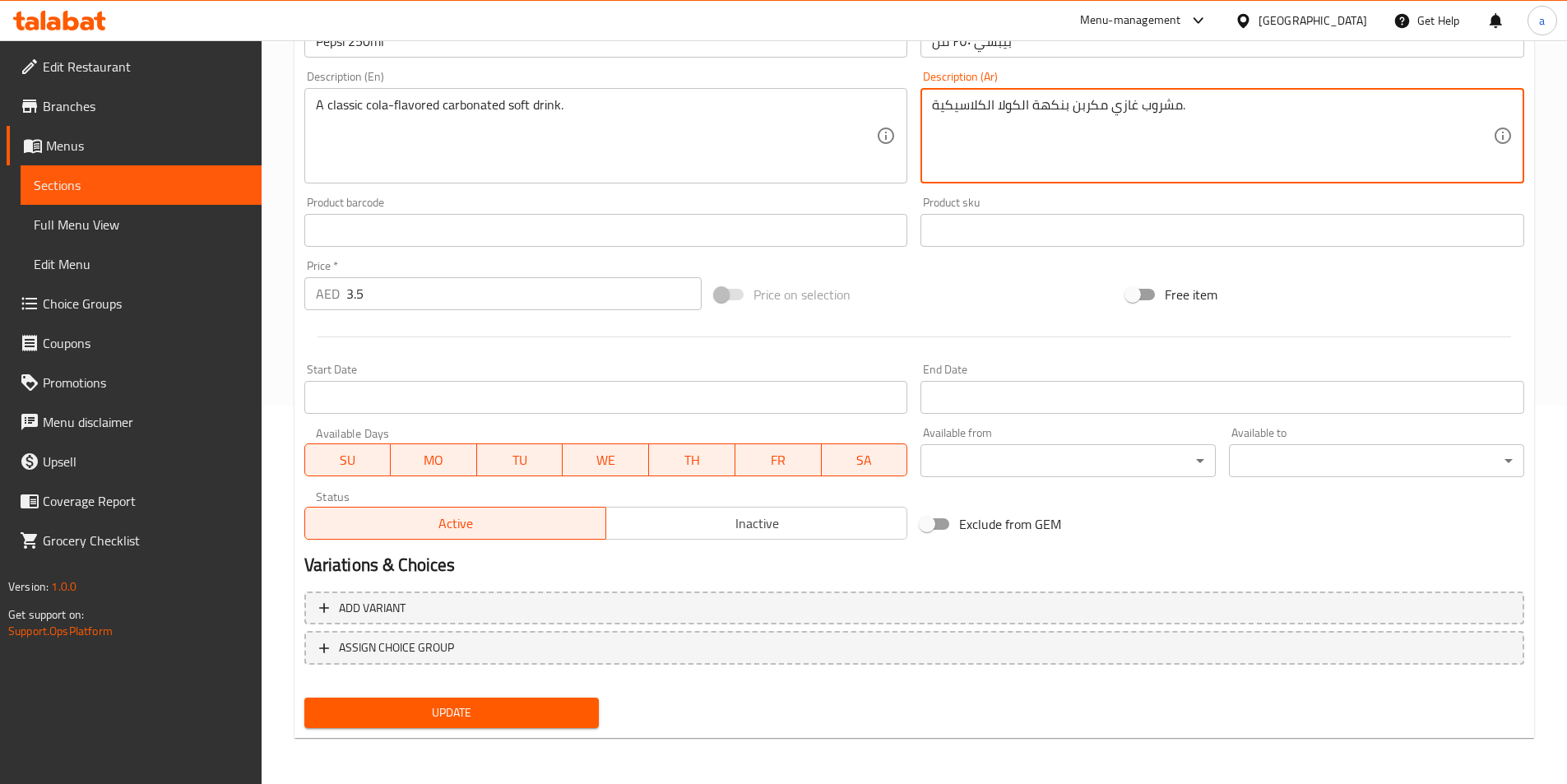
type textarea "مشروب غازي مكربن بنكهة الكولا الكلاسيكية."
click at [524, 713] on span "Update" at bounding box center [451, 712] width 269 height 21
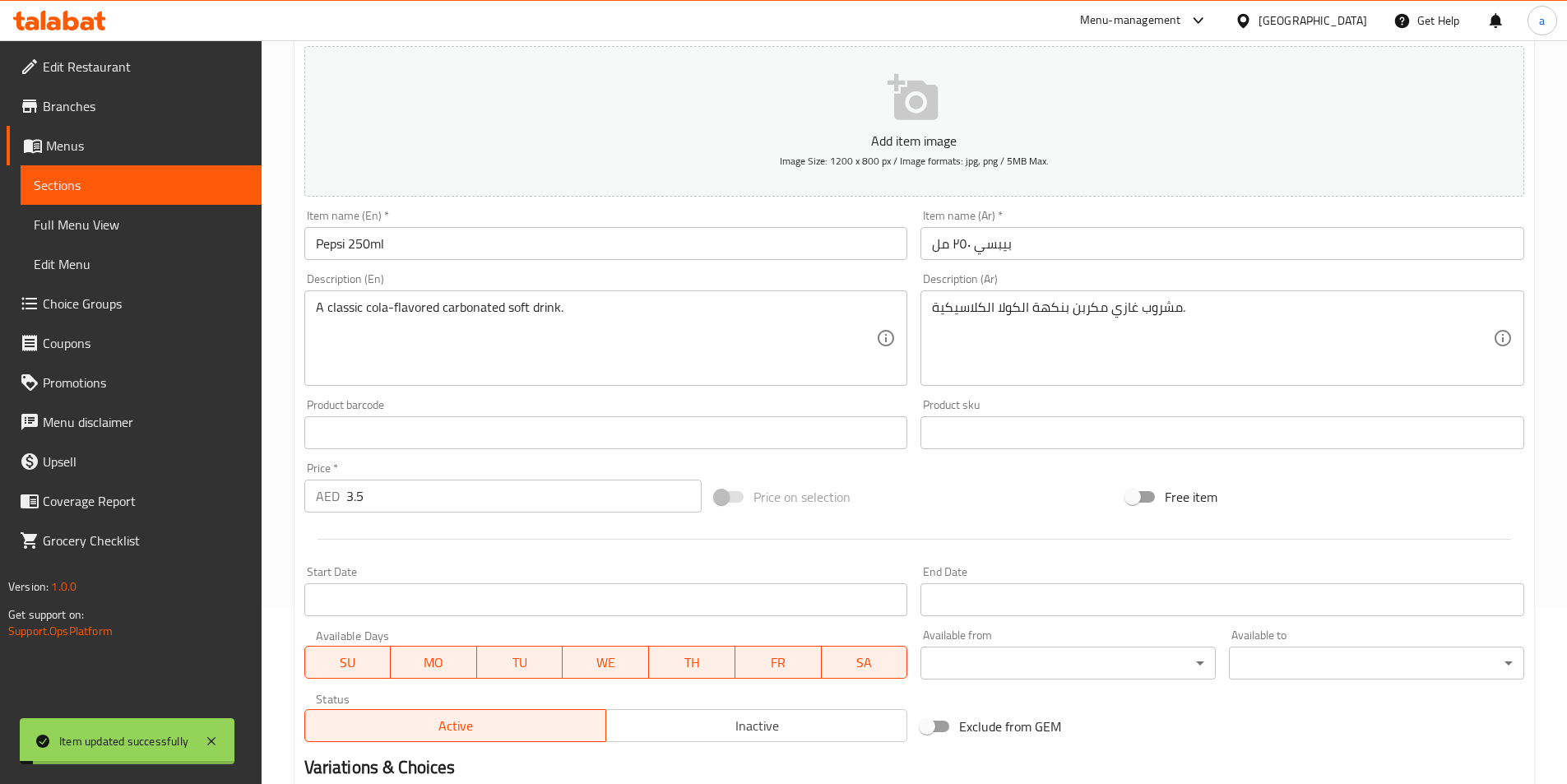
scroll to position [0, 0]
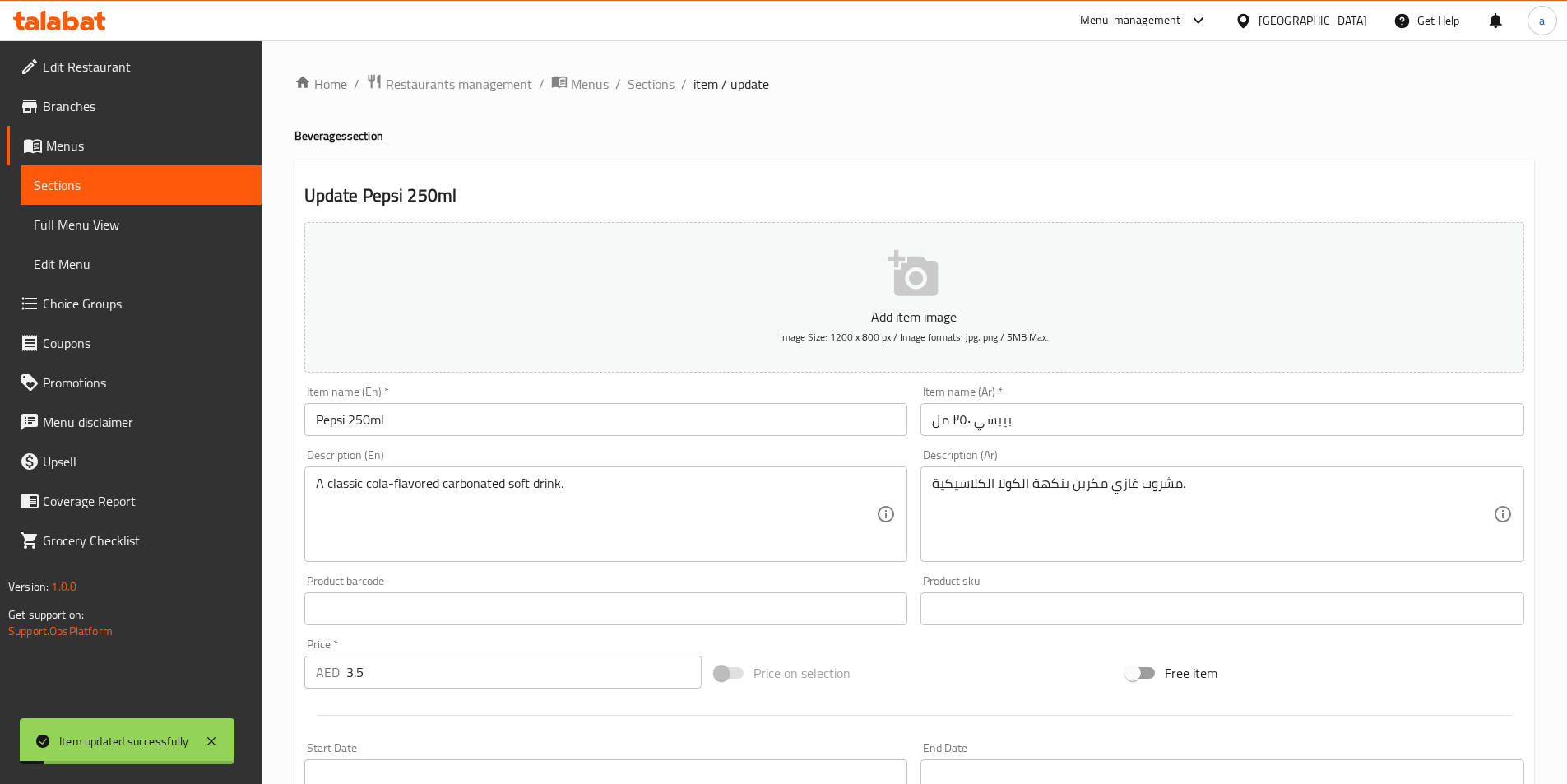
click at [661, 84] on span "Sections" at bounding box center [651, 84] width 47 height 20
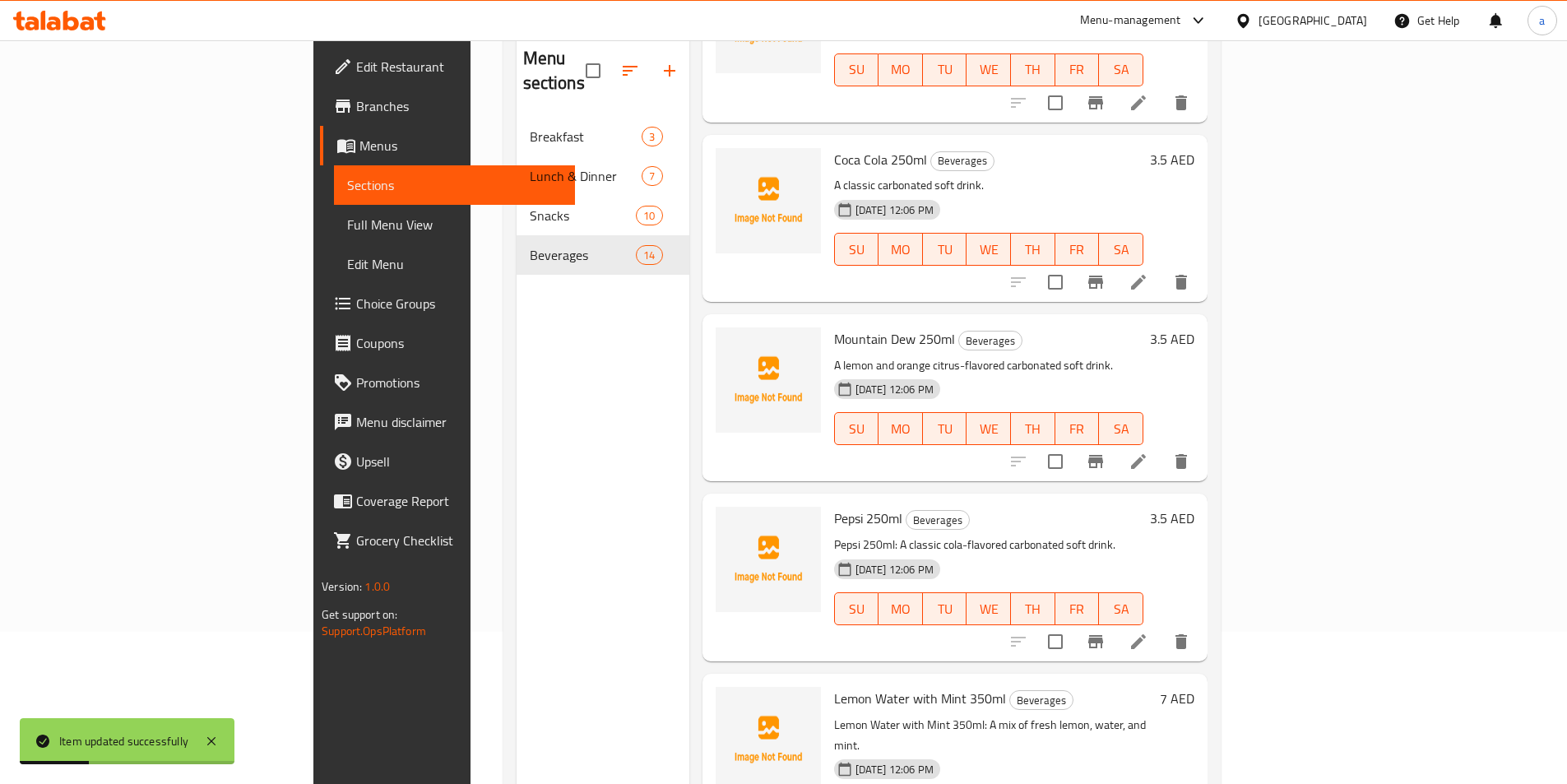
scroll to position [230, 0]
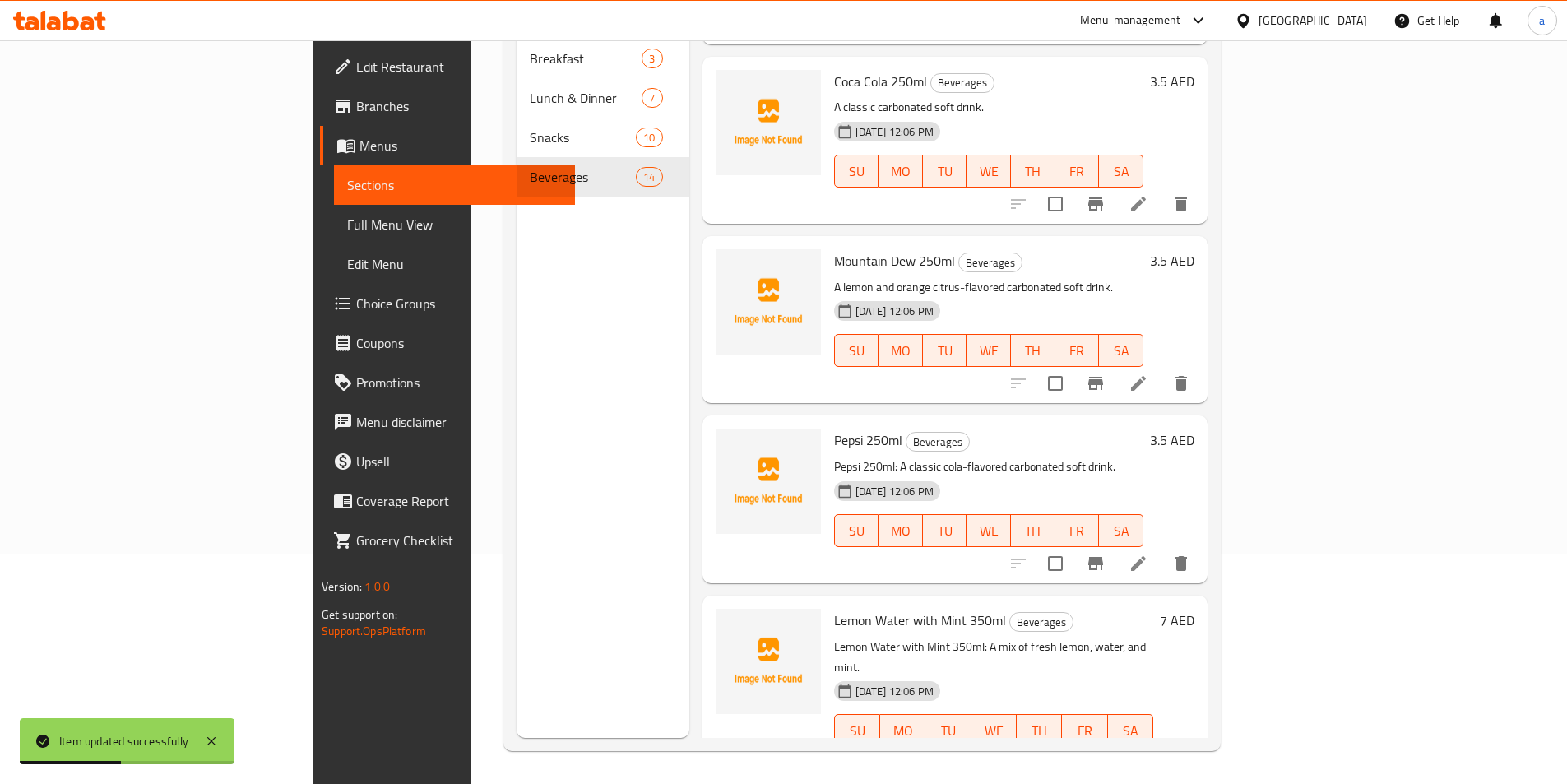
click at [1148, 753] on icon at bounding box center [1138, 763] width 20 height 20
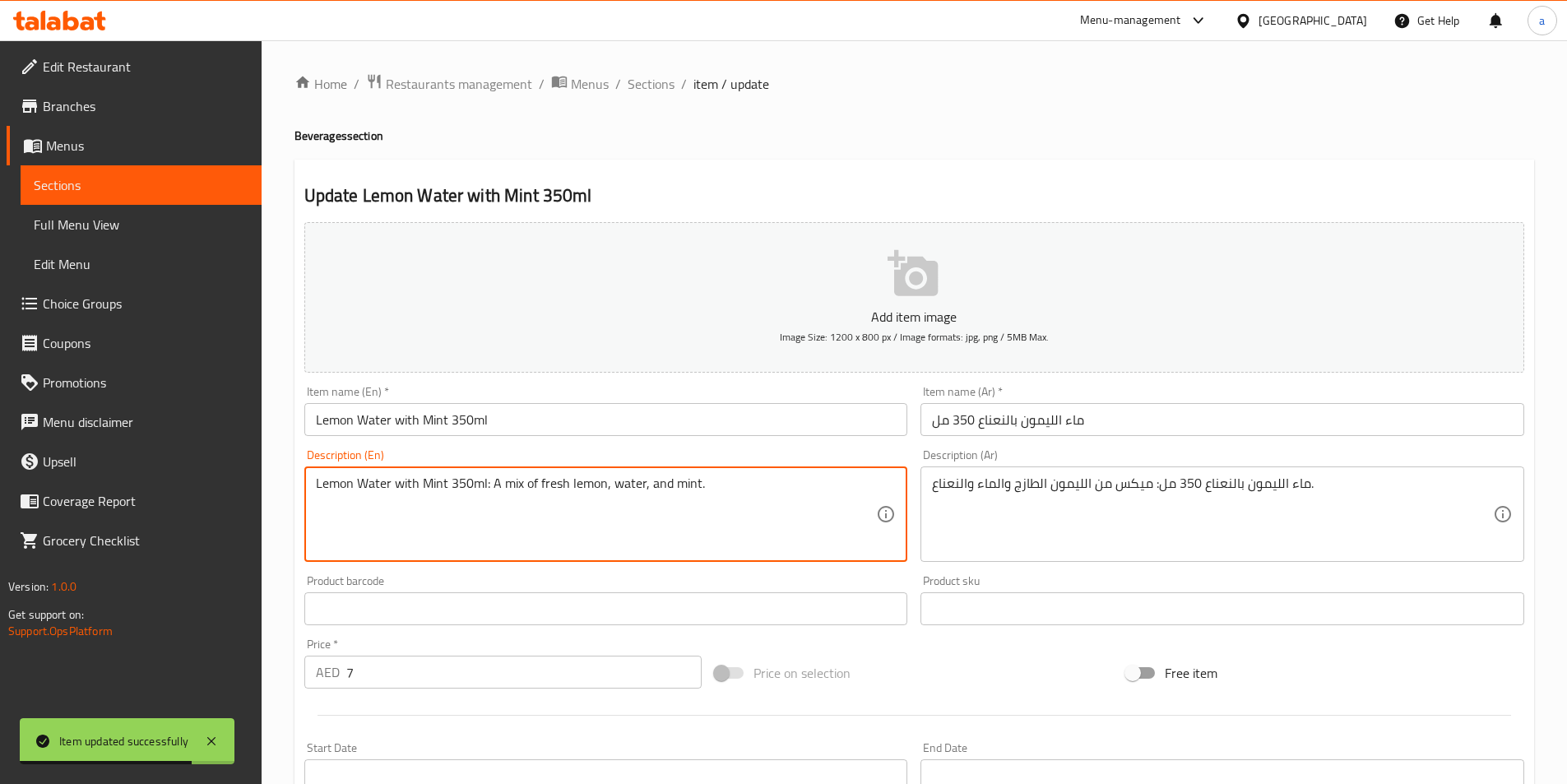
drag, startPoint x: 486, startPoint y: 482, endPoint x: 296, endPoint y: 486, distance: 190.0
type textarea ": A mix of fresh lemon, water, and mint."
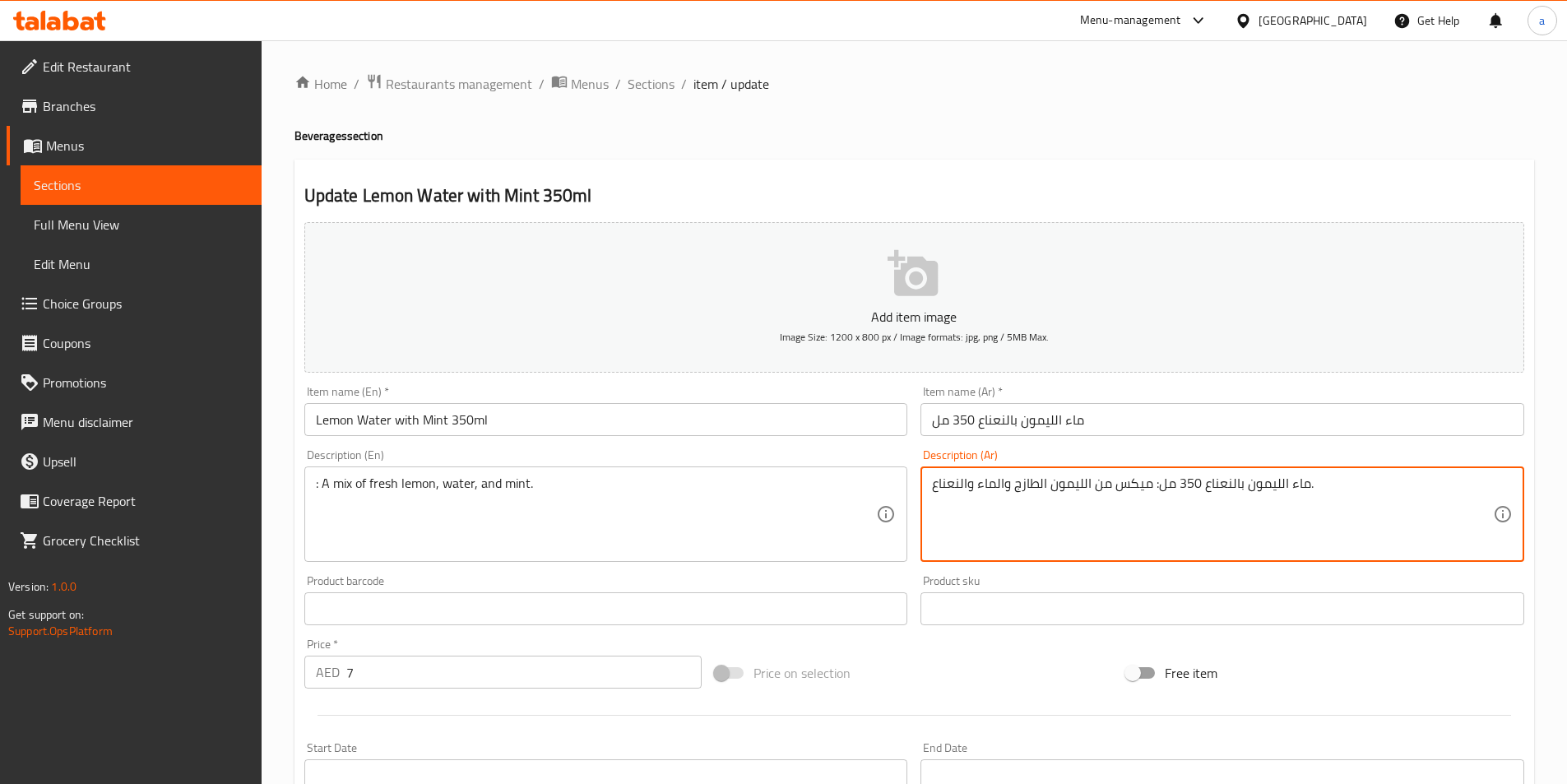
drag, startPoint x: 1153, startPoint y: 484, endPoint x: 1305, endPoint y: 489, distance: 152.2
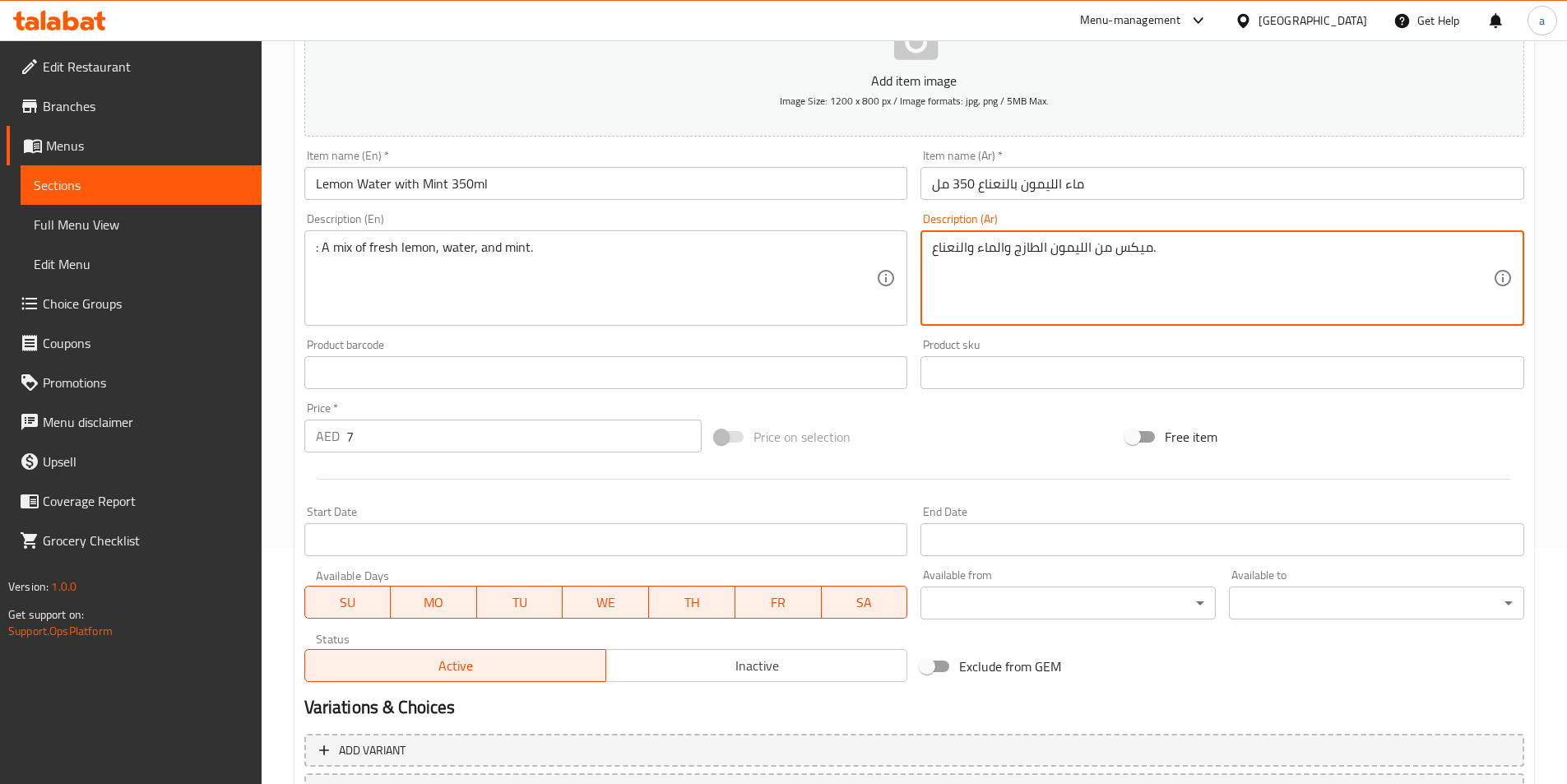
scroll to position [378, 0]
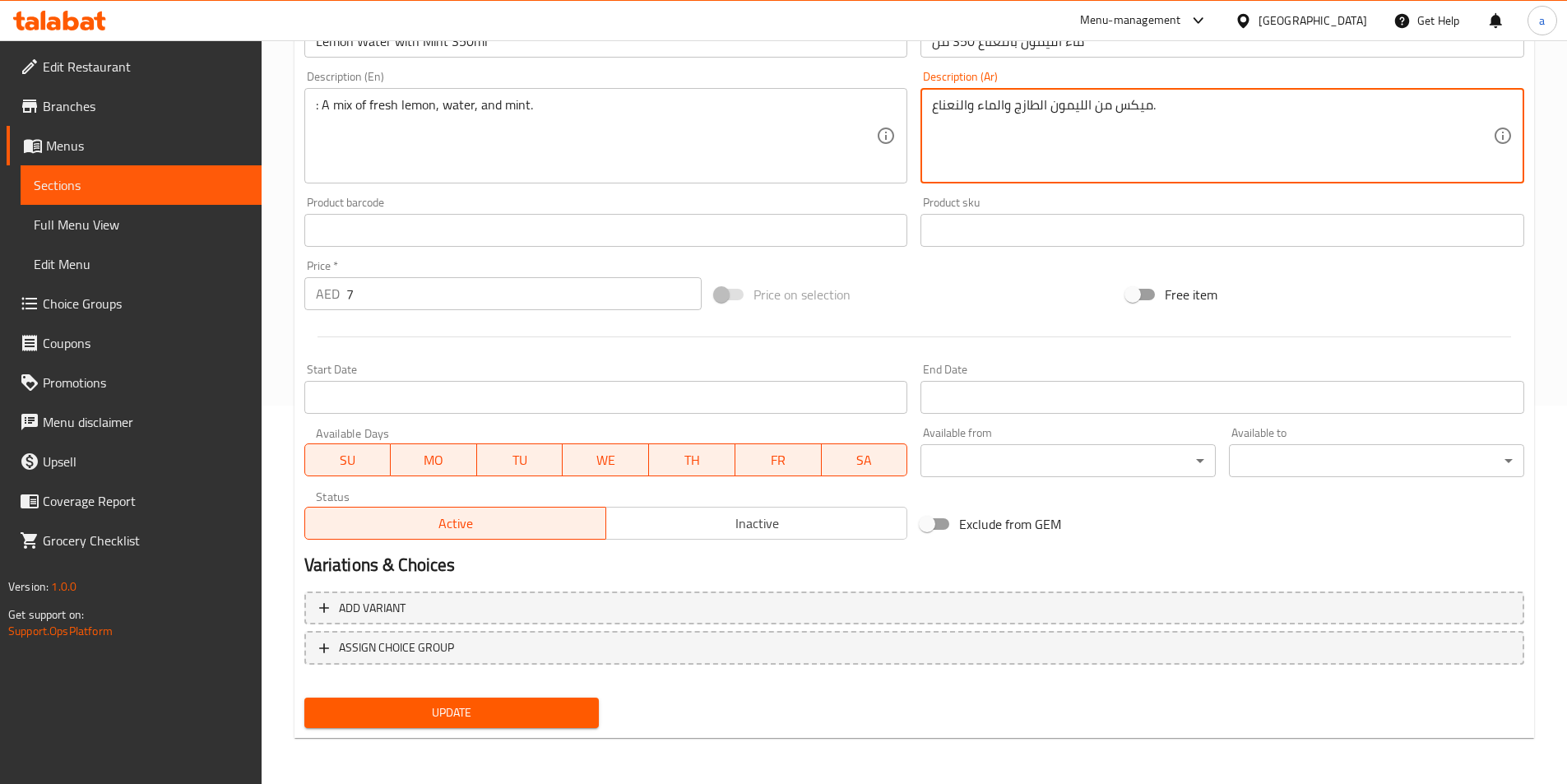
type textarea "ميكس من الليمون الطازج والماء والنعناع."
click at [539, 716] on span "Update" at bounding box center [451, 712] width 269 height 21
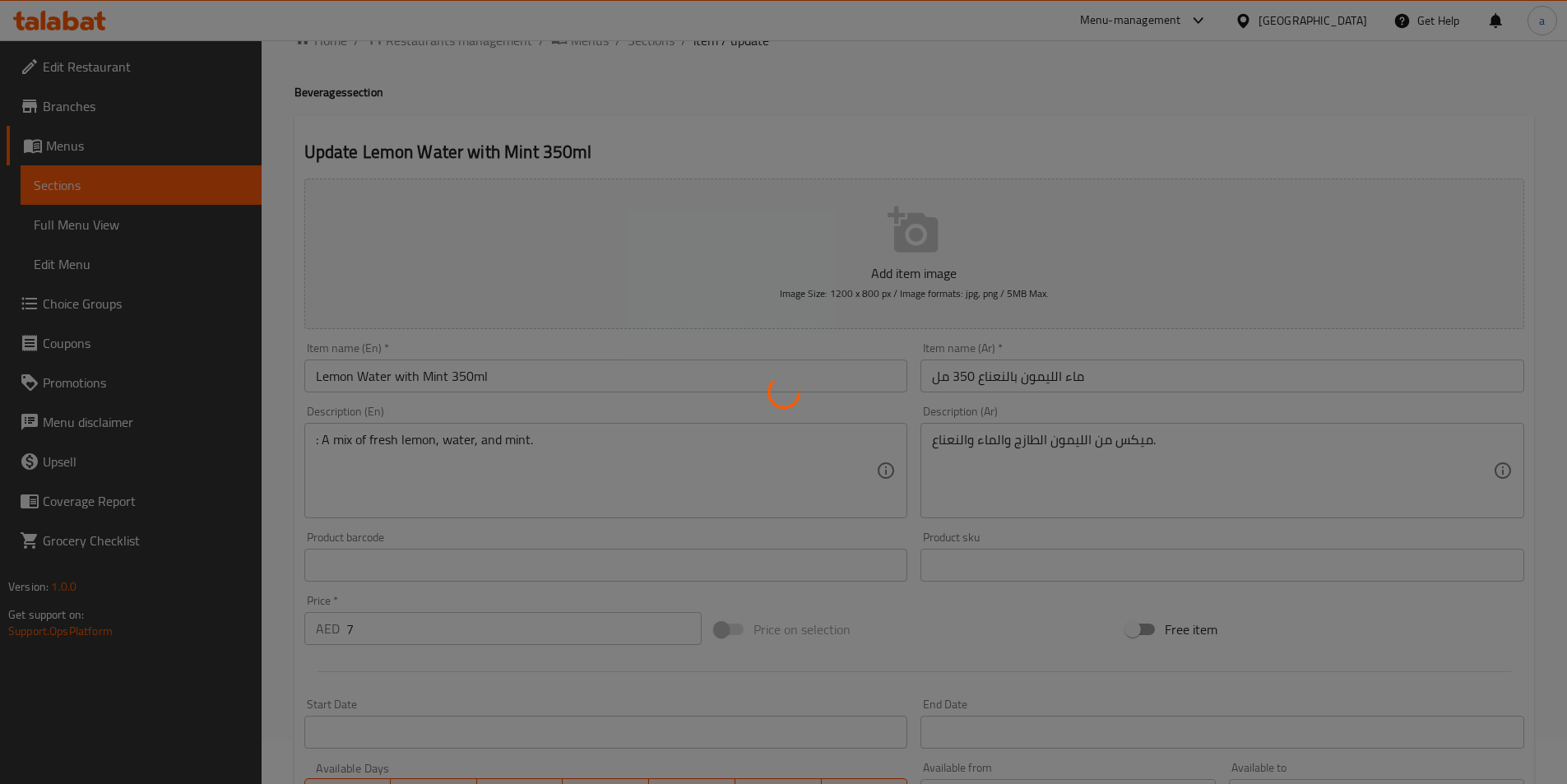
scroll to position [0, 0]
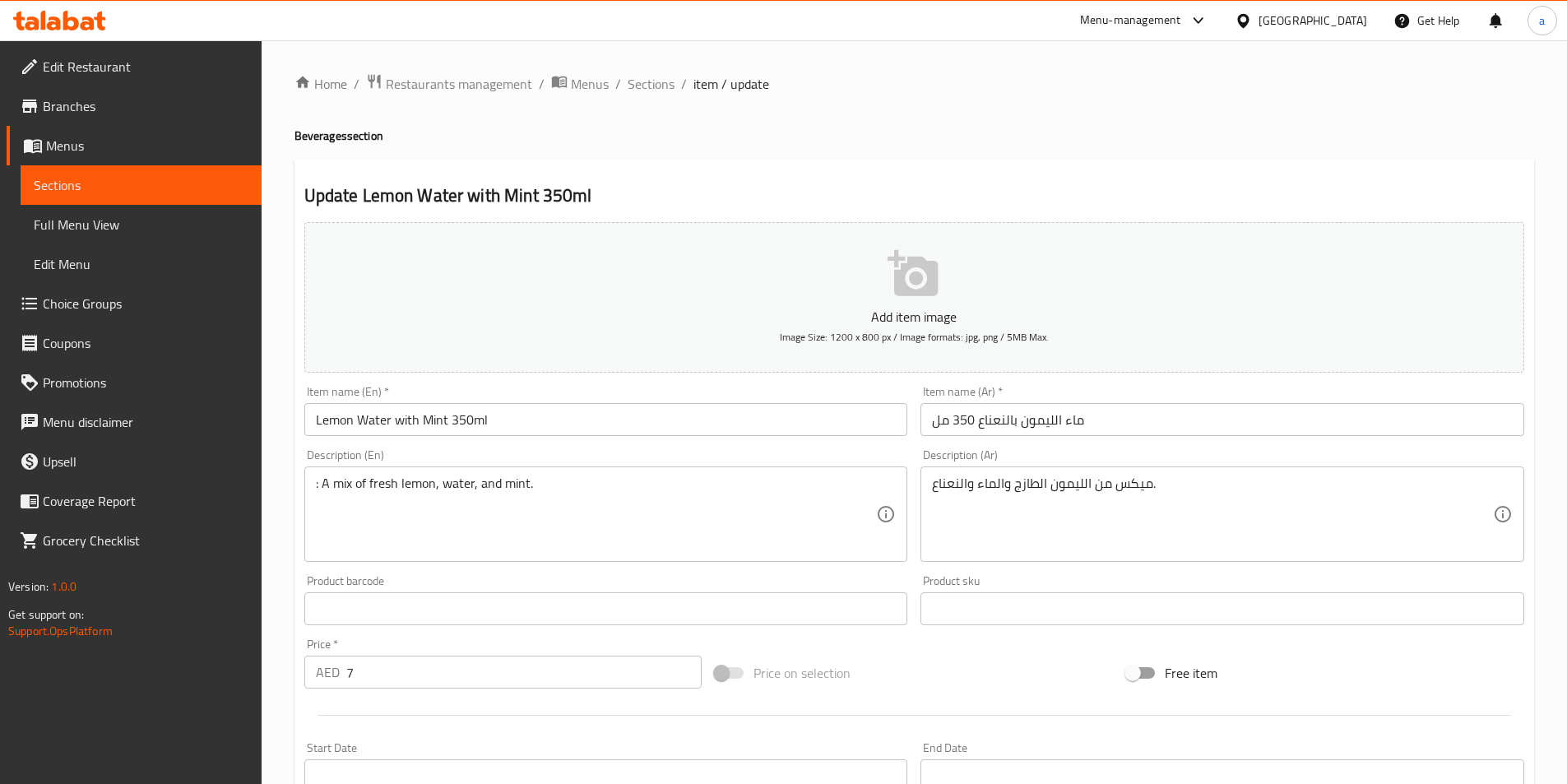
click at [90, 217] on span "Full Menu View" at bounding box center [141, 225] width 215 height 20
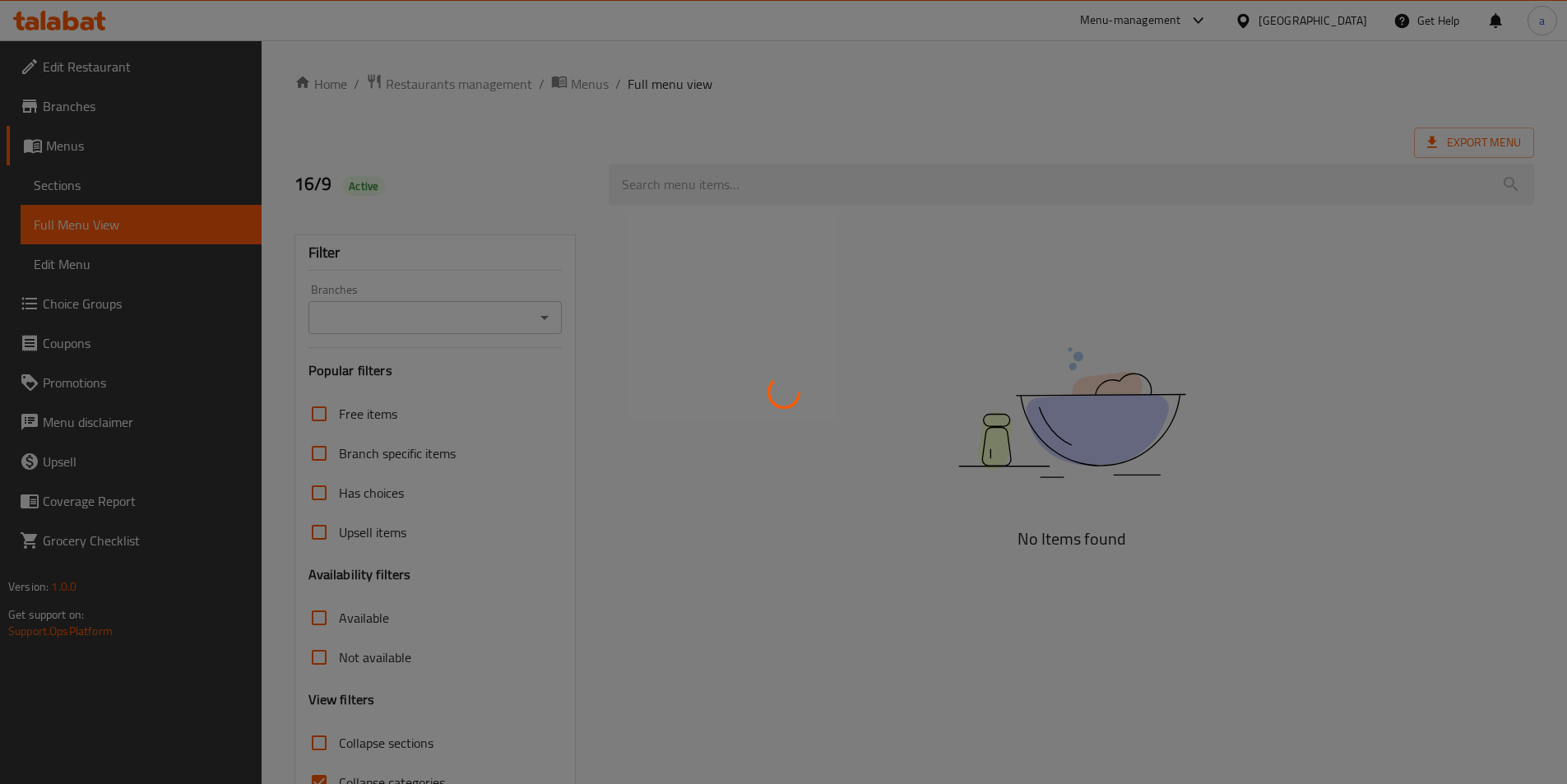
scroll to position [91, 0]
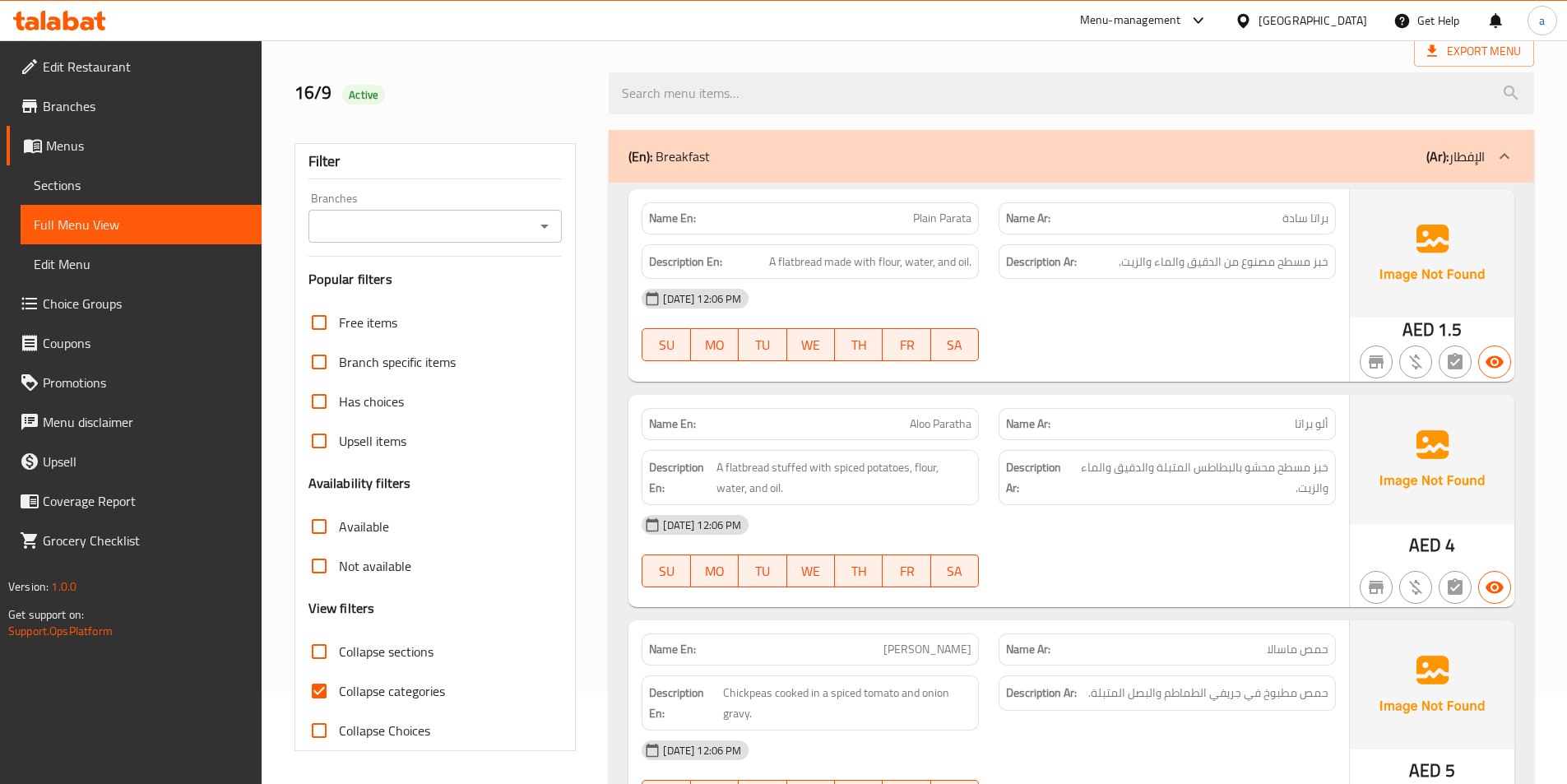
click at [318, 691] on input "Collapse categories" at bounding box center [318, 690] width 39 height 39
checkbox input "false"
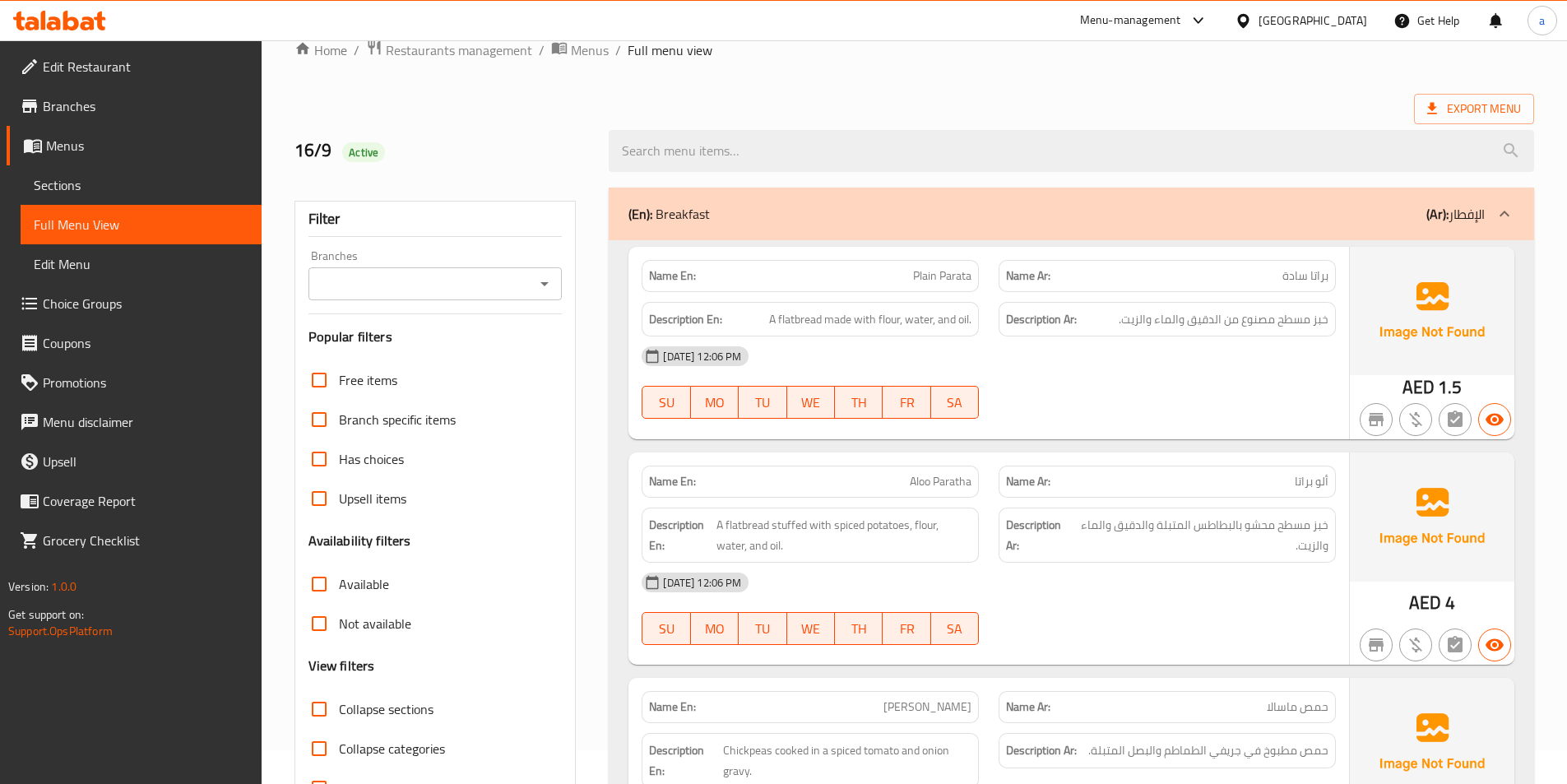
scroll to position [0, 0]
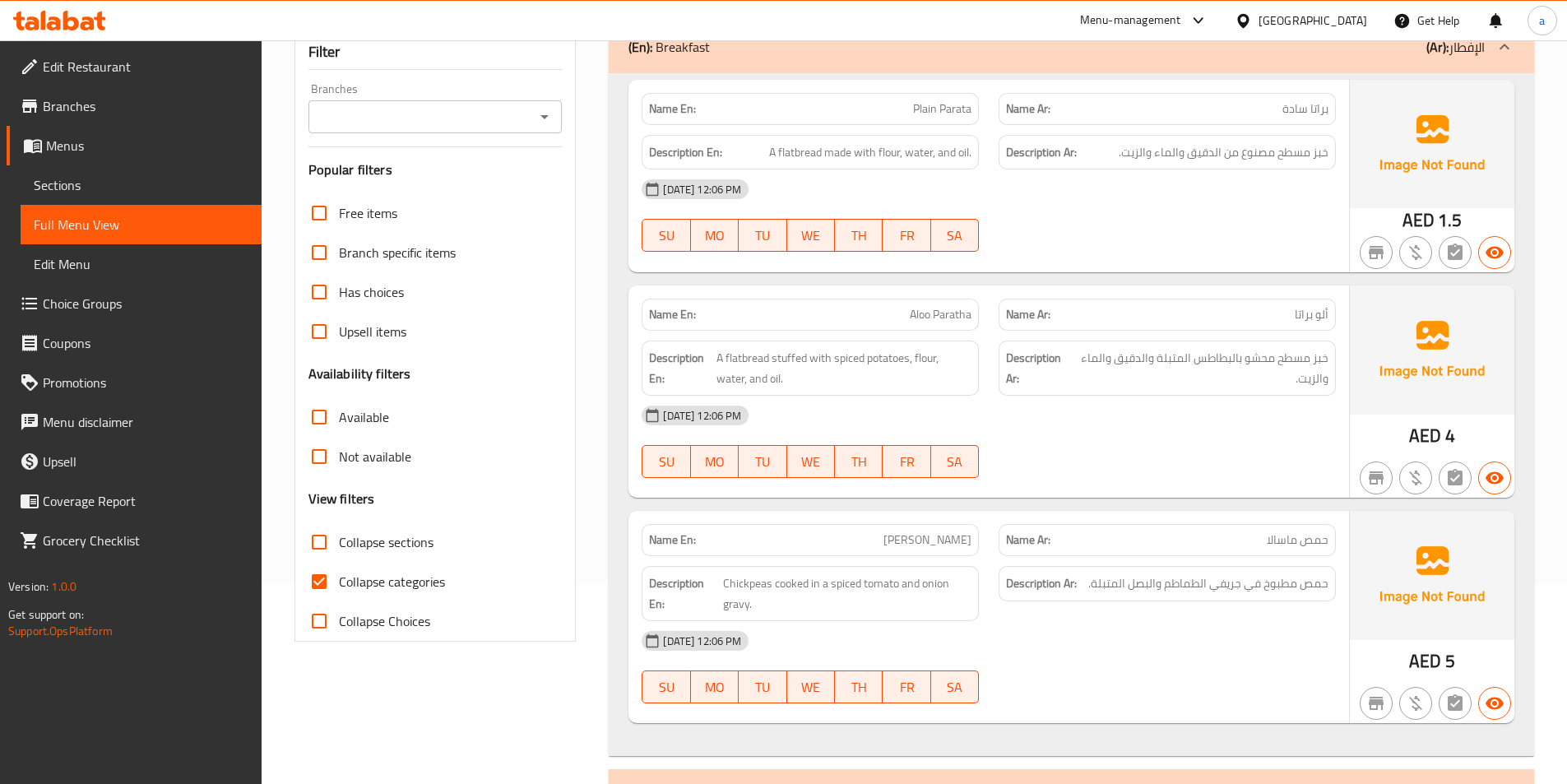
scroll to position [247, 0]
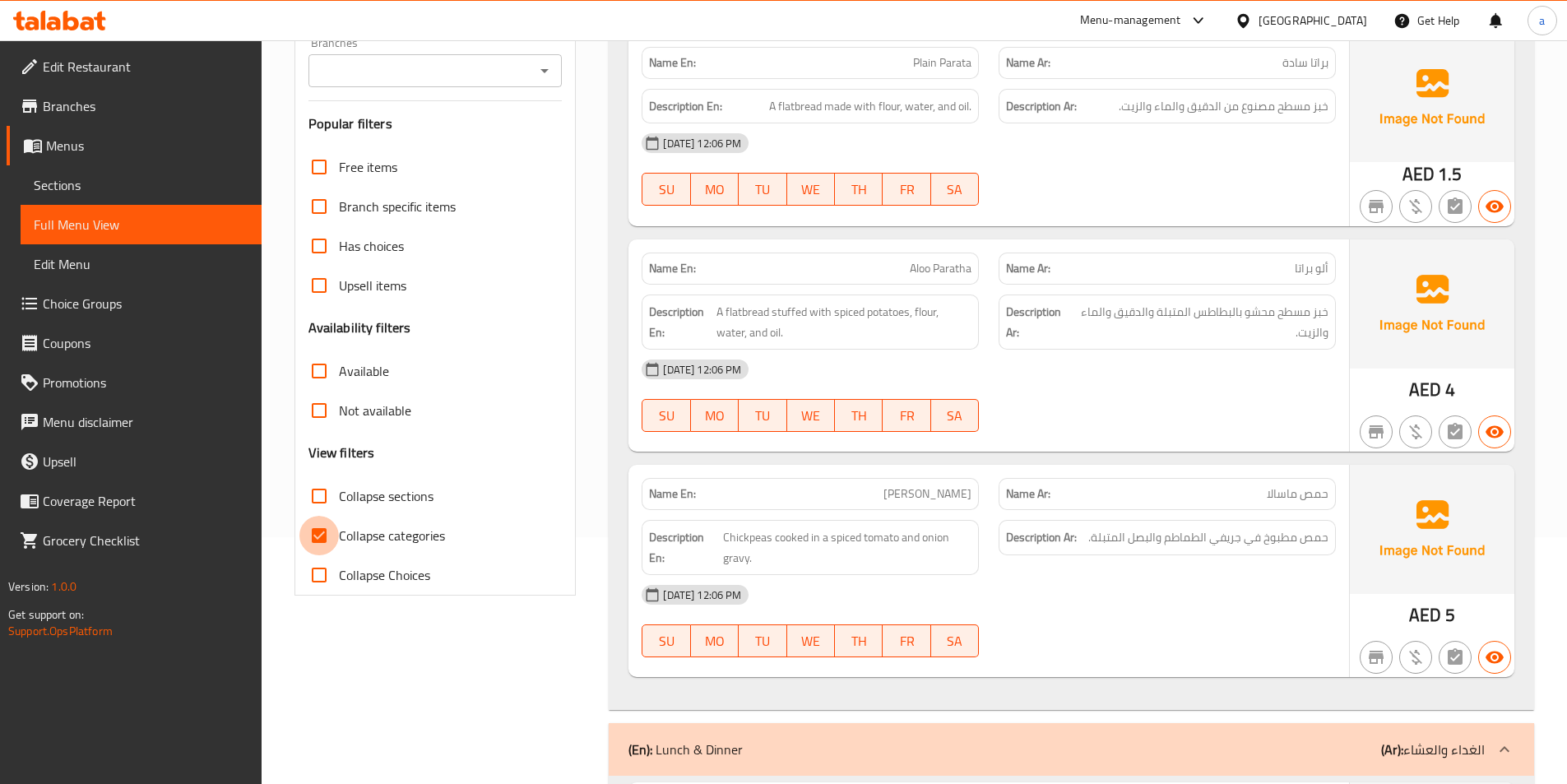
click at [301, 535] on input "Collapse categories" at bounding box center [318, 535] width 39 height 39
checkbox input "false"
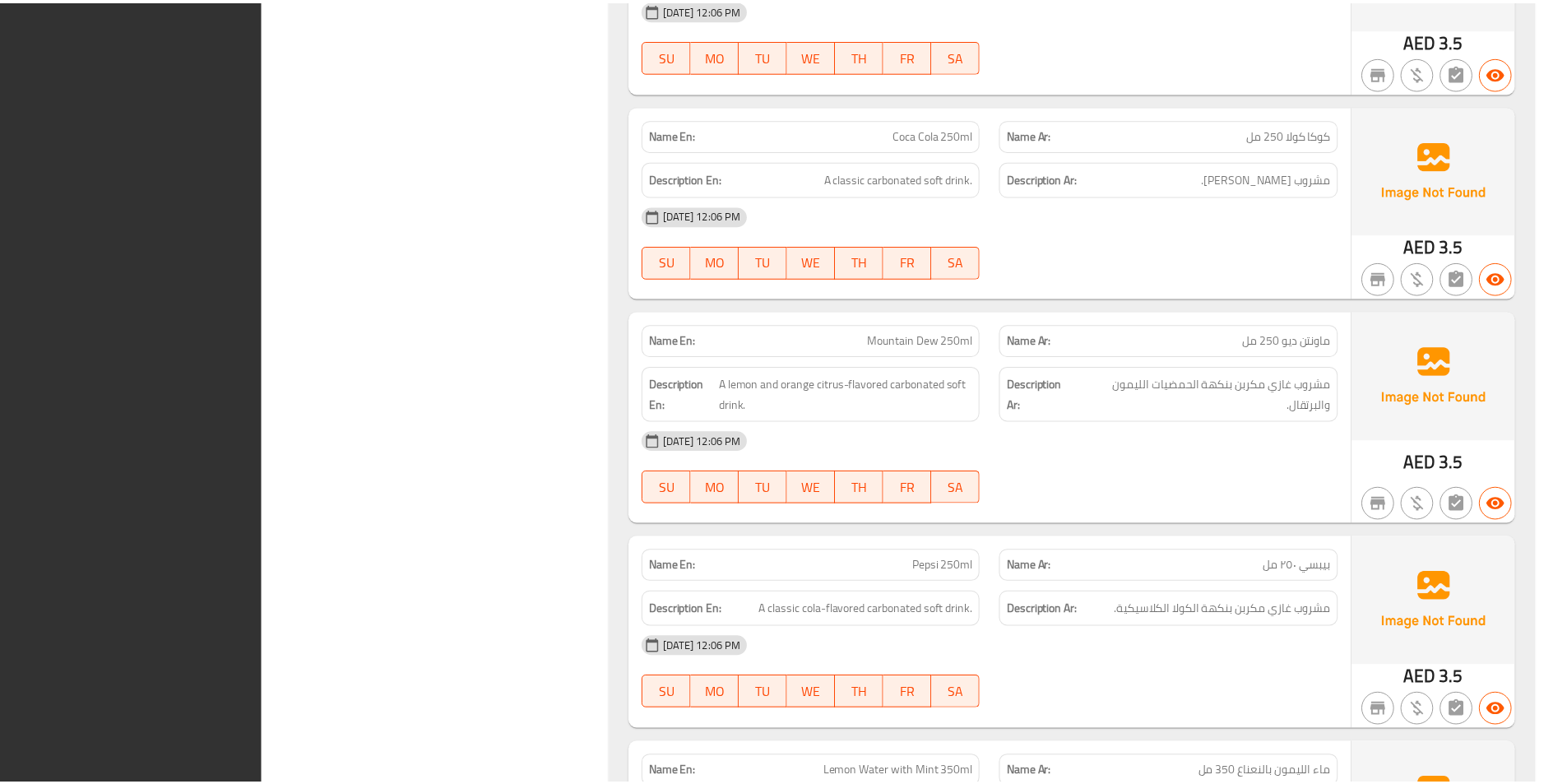
scroll to position [7021, 0]
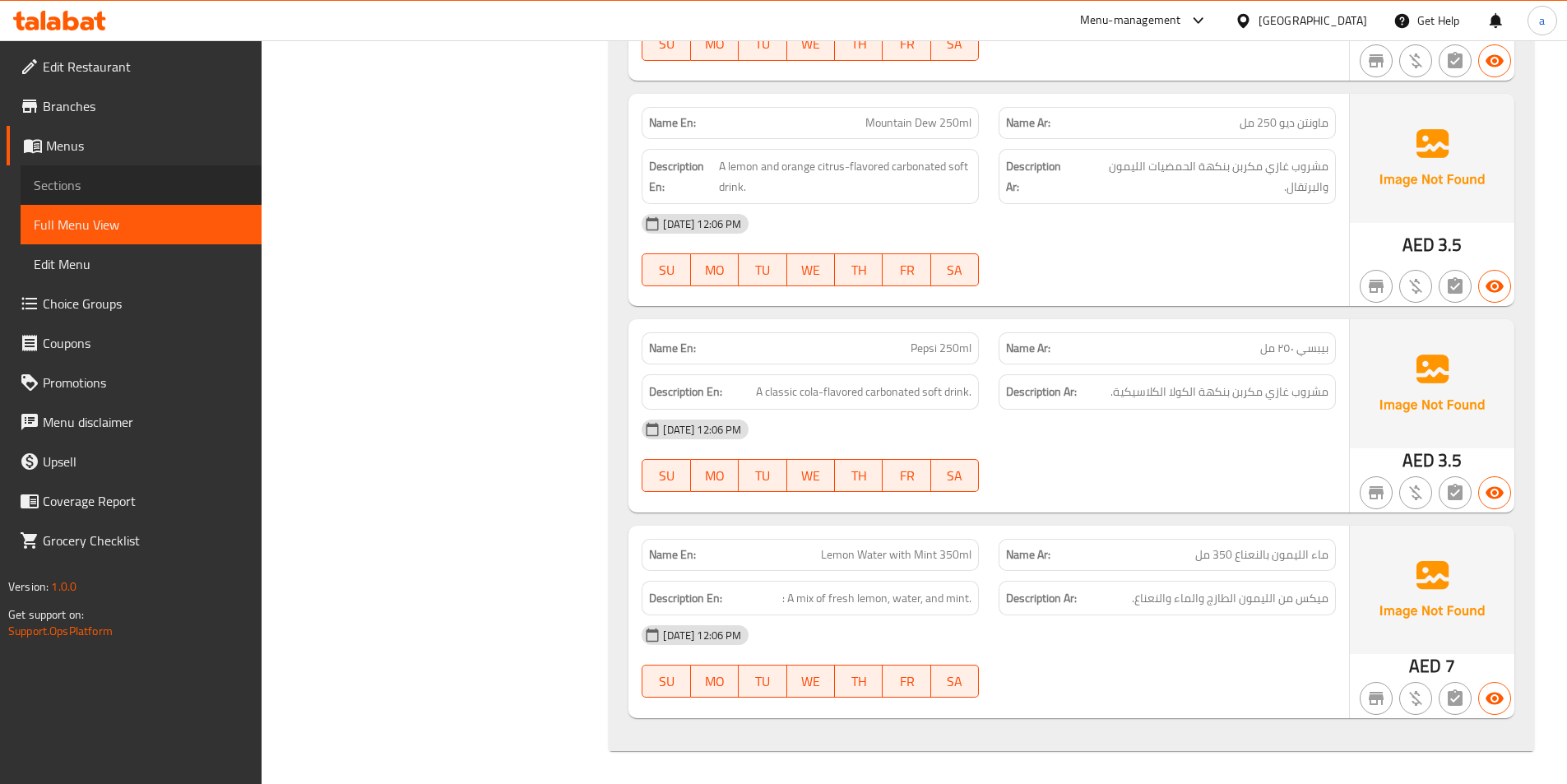
click at [105, 174] on link "Sections" at bounding box center [141, 184] width 241 height 39
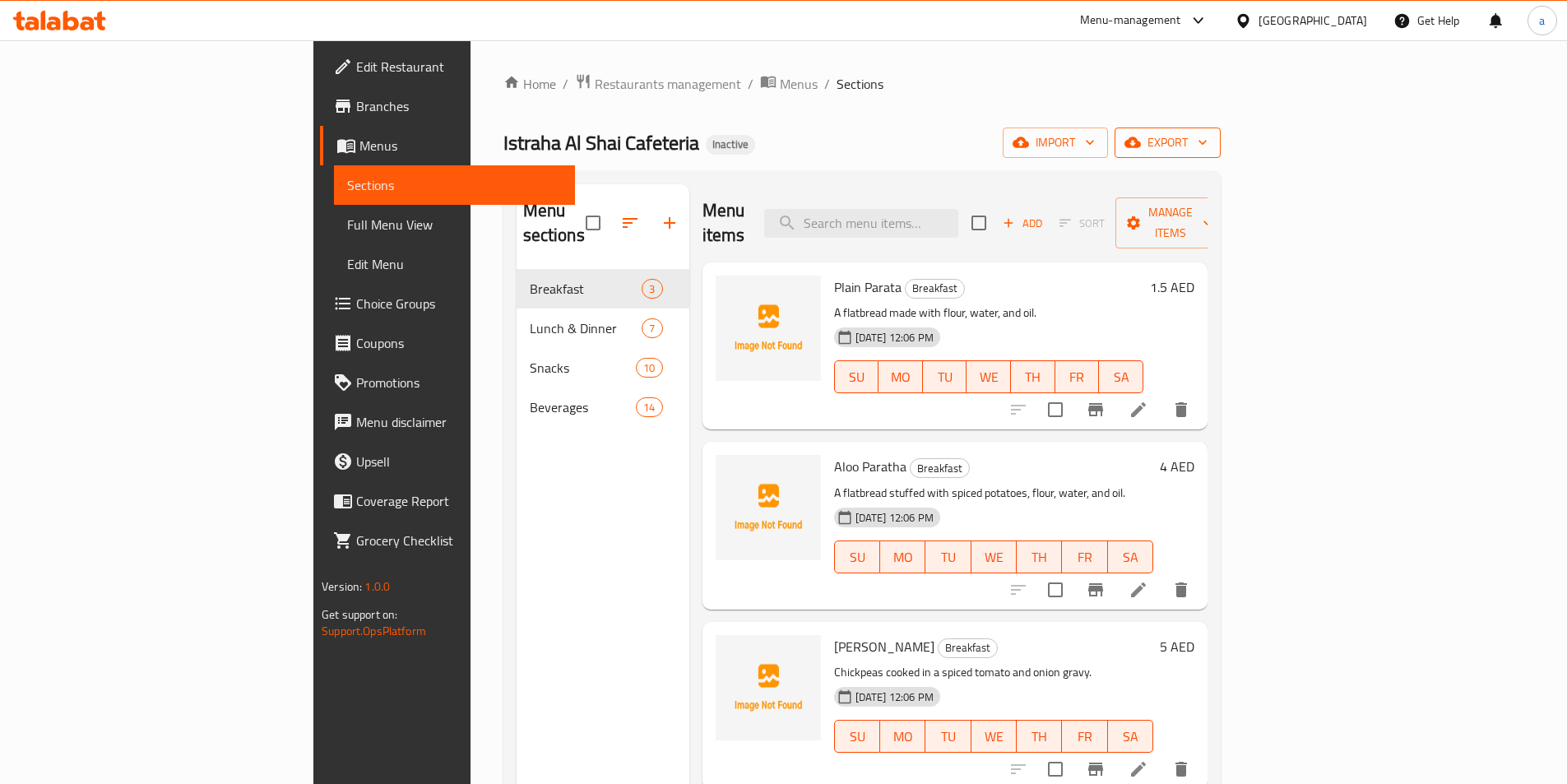
click at [1207, 152] on span "export" at bounding box center [1168, 142] width 80 height 21
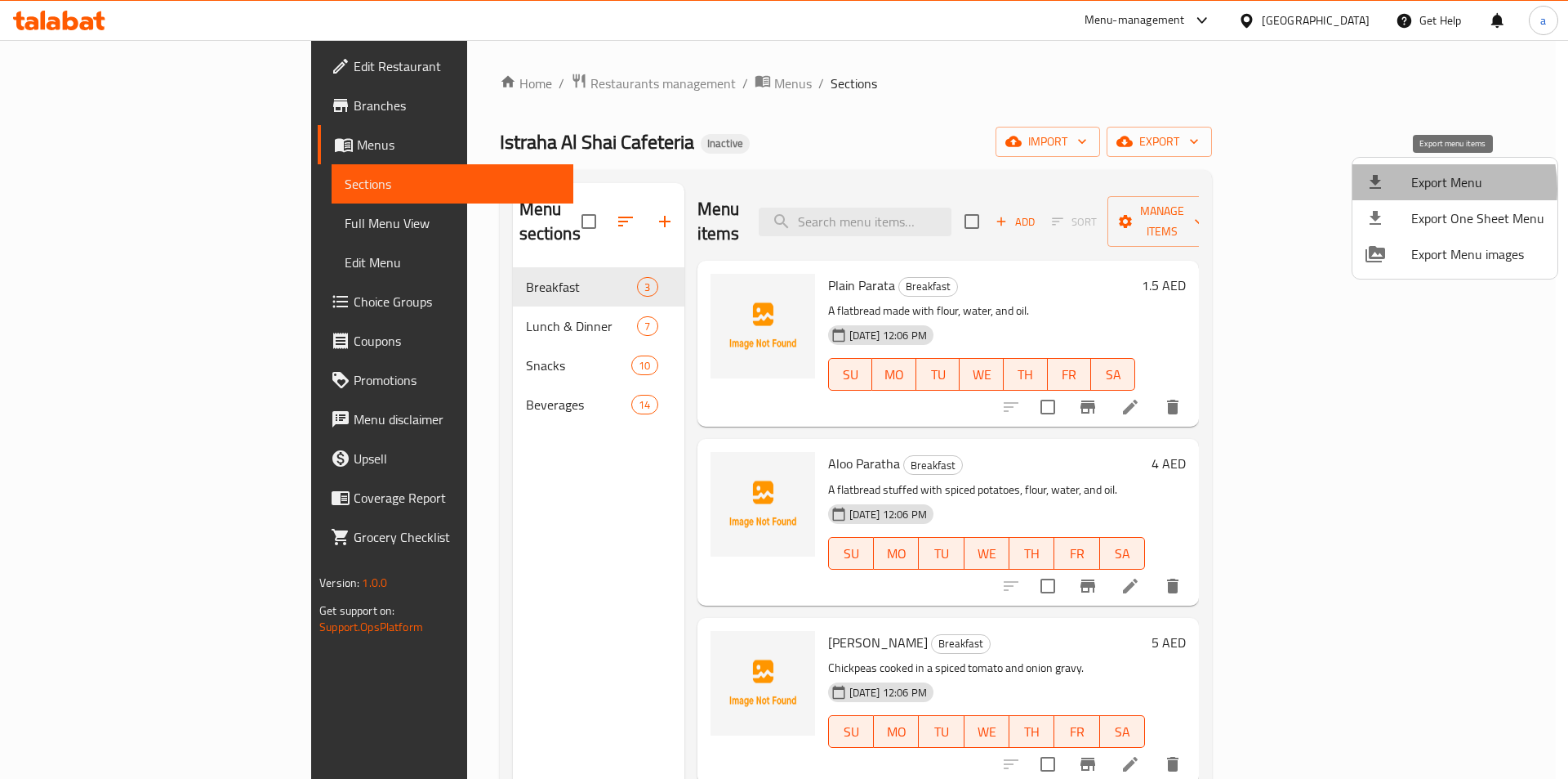
click at [1411, 189] on span "Export Menu" at bounding box center [1478, 183] width 133 height 20
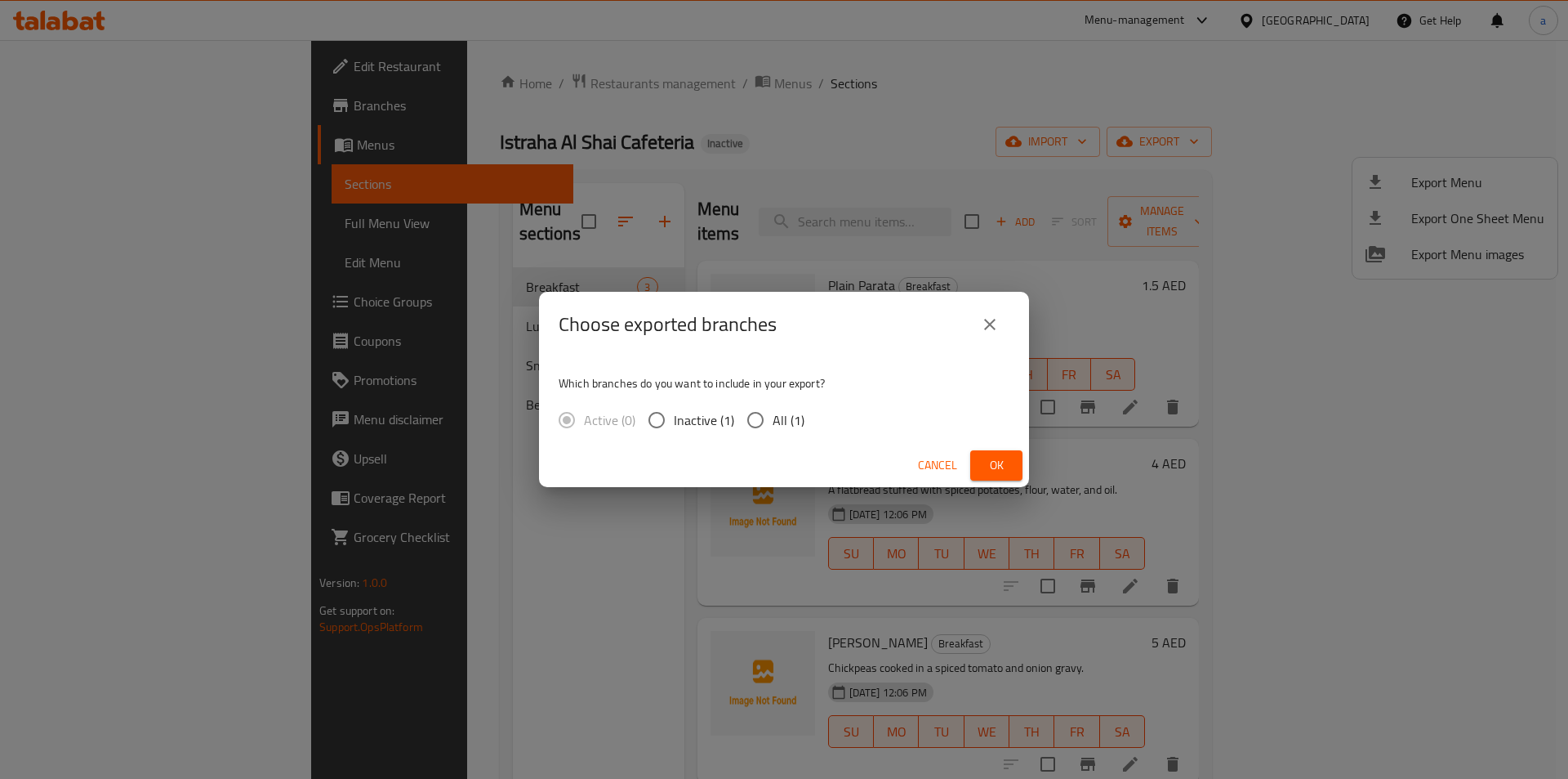
click at [754, 425] on input "All (1)" at bounding box center [756, 419] width 35 height 35
radio input "true"
click at [992, 466] on span "Ok" at bounding box center [996, 465] width 26 height 21
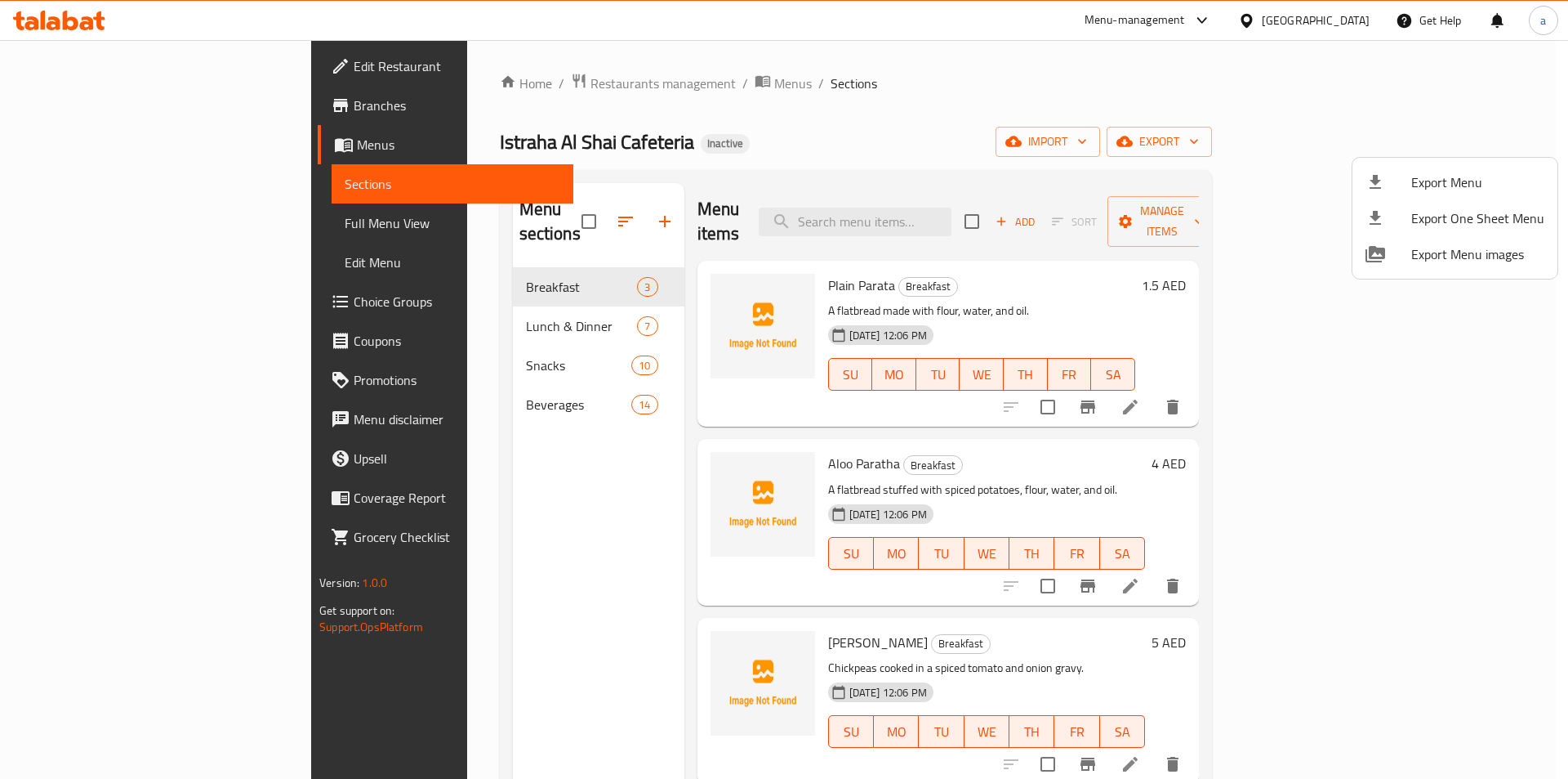
click at [1134, 106] on div at bounding box center [784, 390] width 1568 height 779
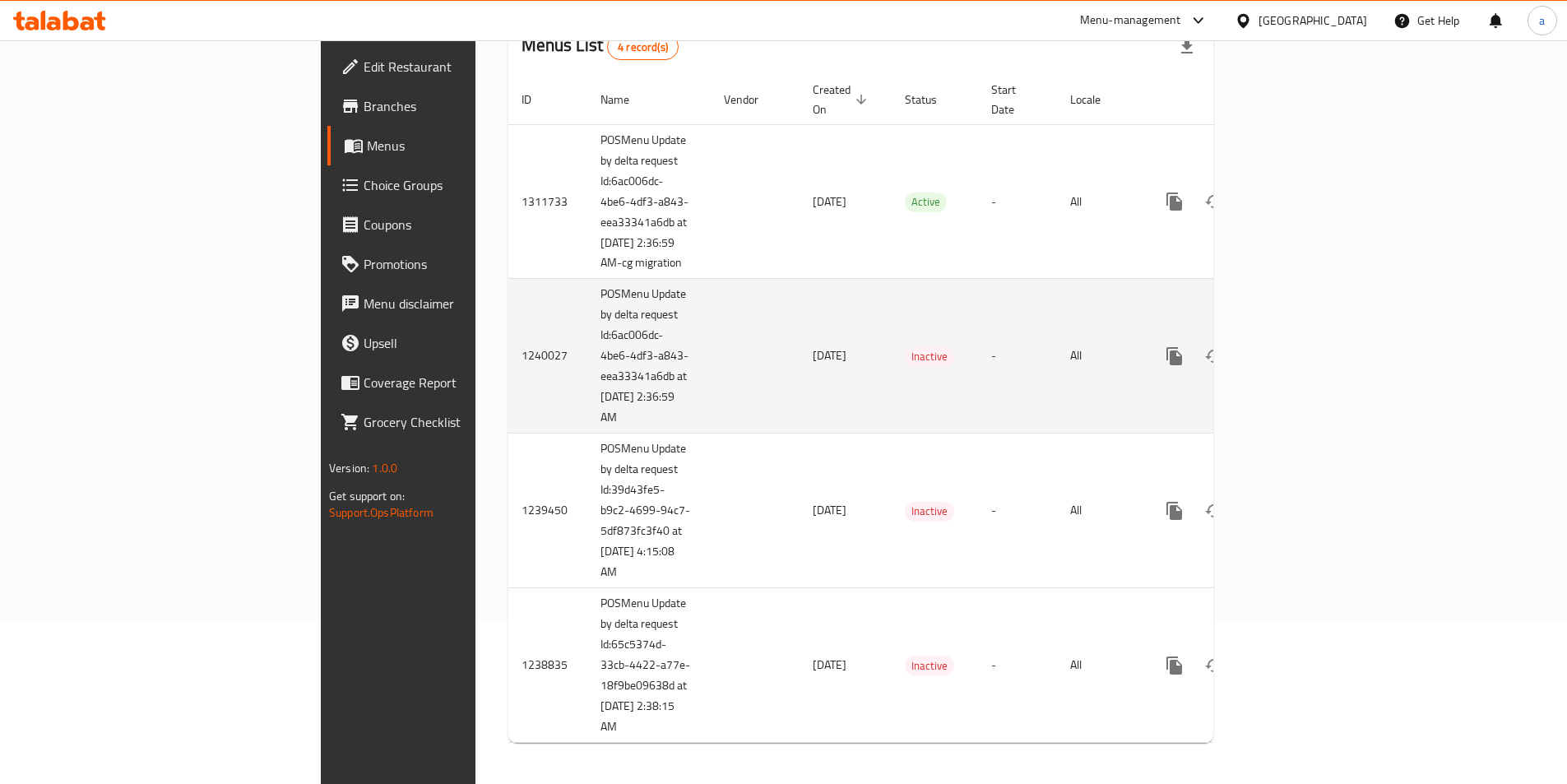
scroll to position [165, 0]
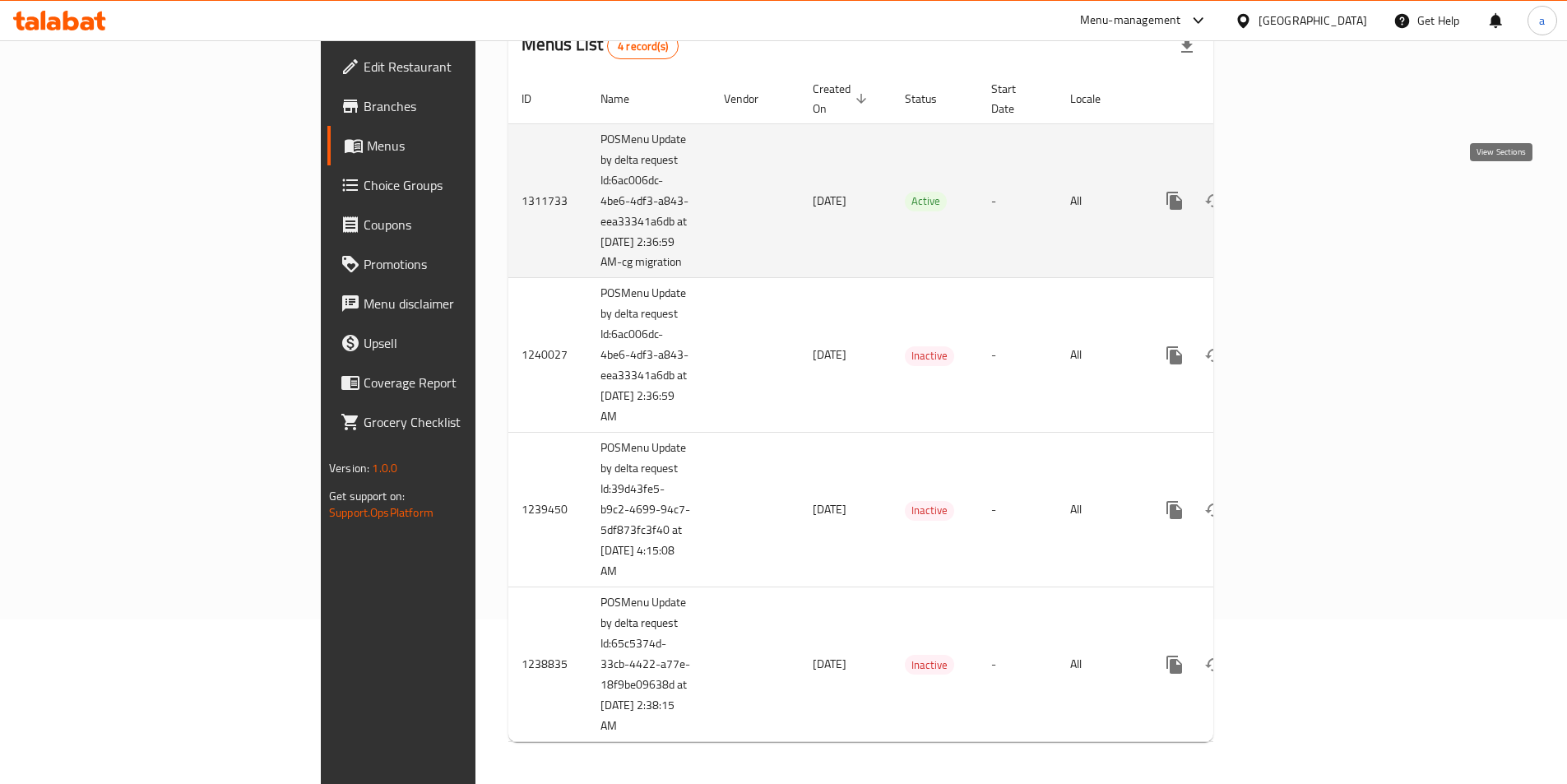
click at [1303, 197] on icon "enhanced table" at bounding box center [1293, 201] width 20 height 20
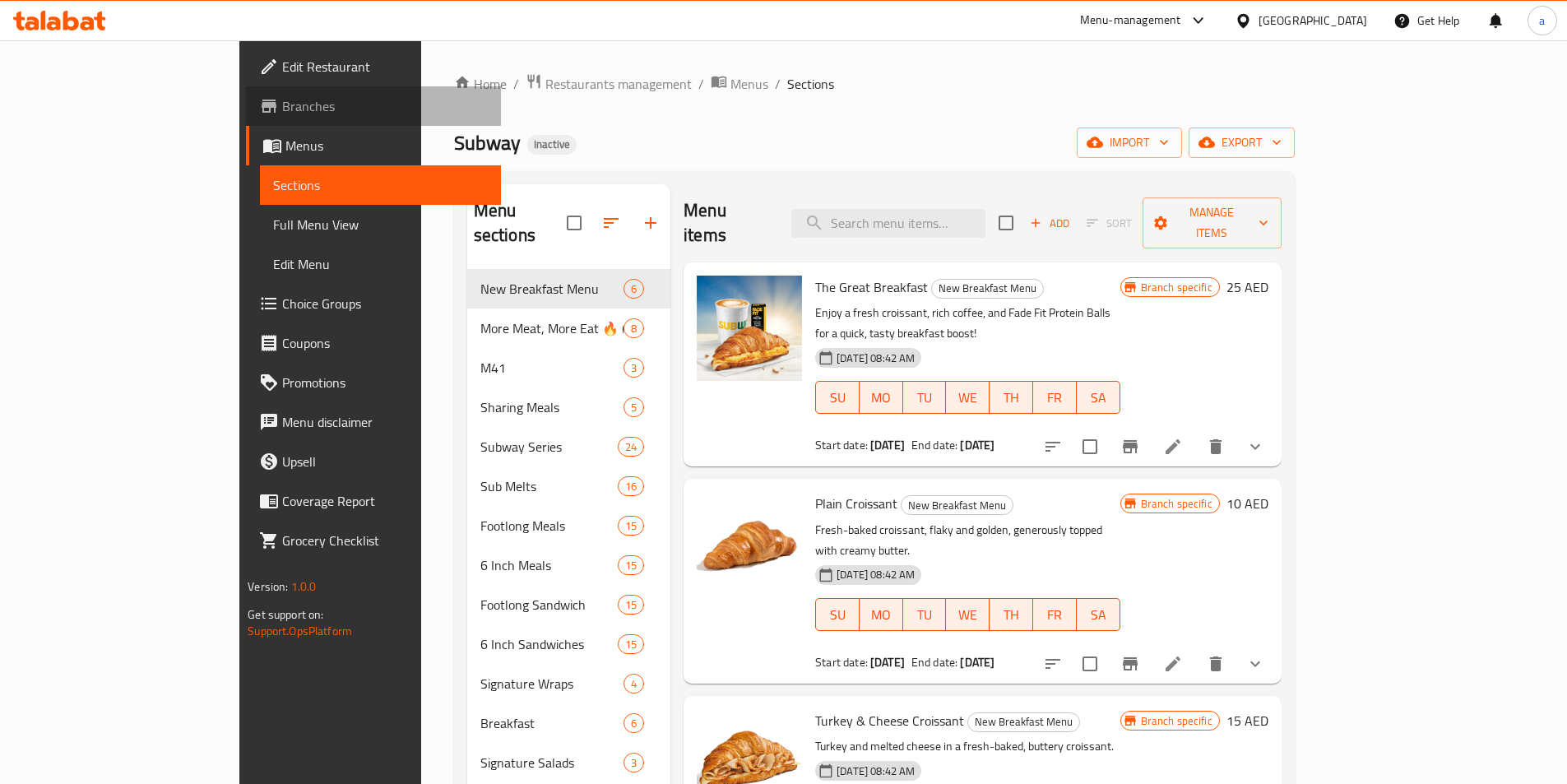
click at [282, 109] on span "Branches" at bounding box center [385, 106] width 206 height 20
